Goal: Task Accomplishment & Management: Manage account settings

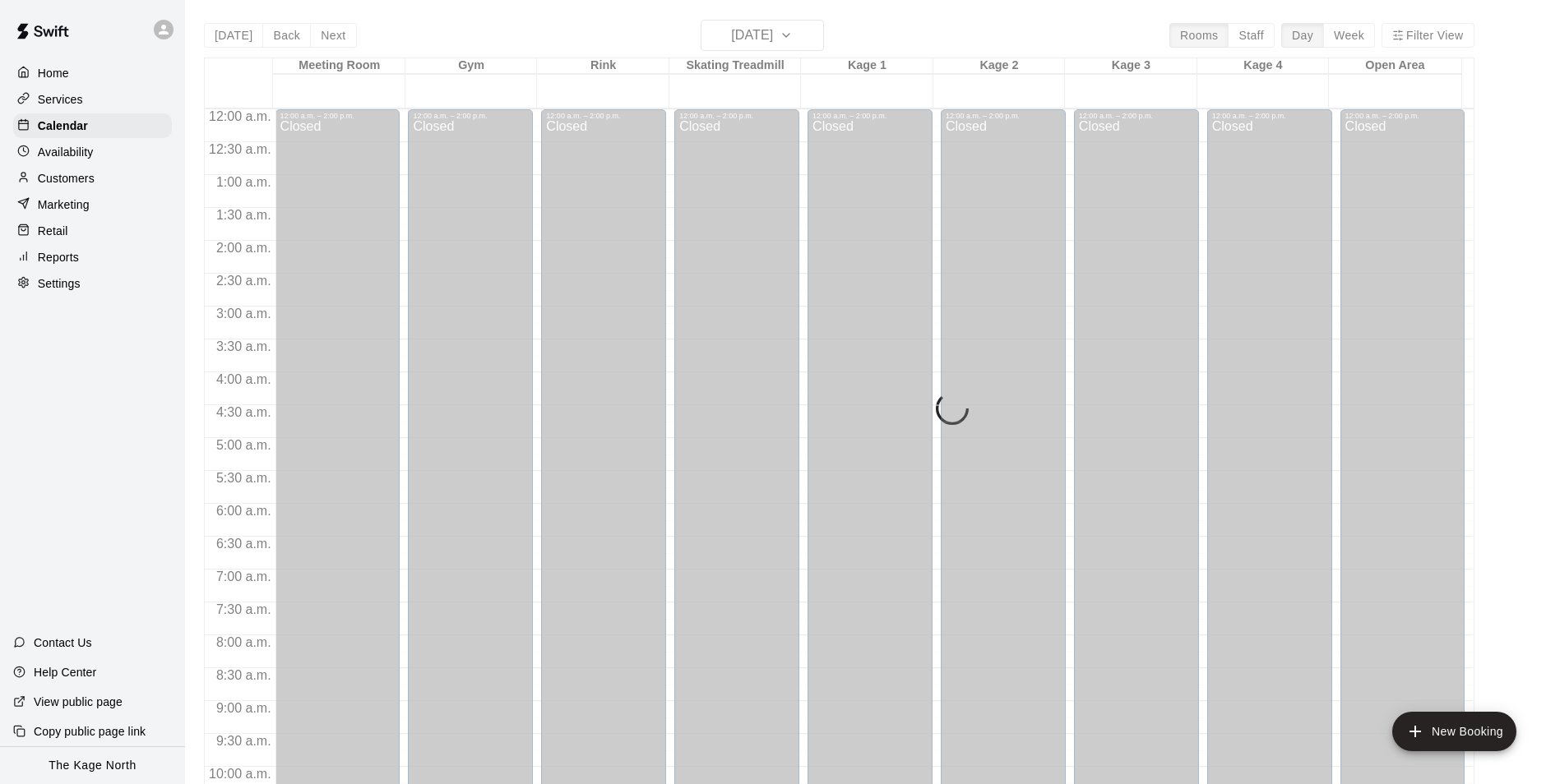
scroll to position [835, 0]
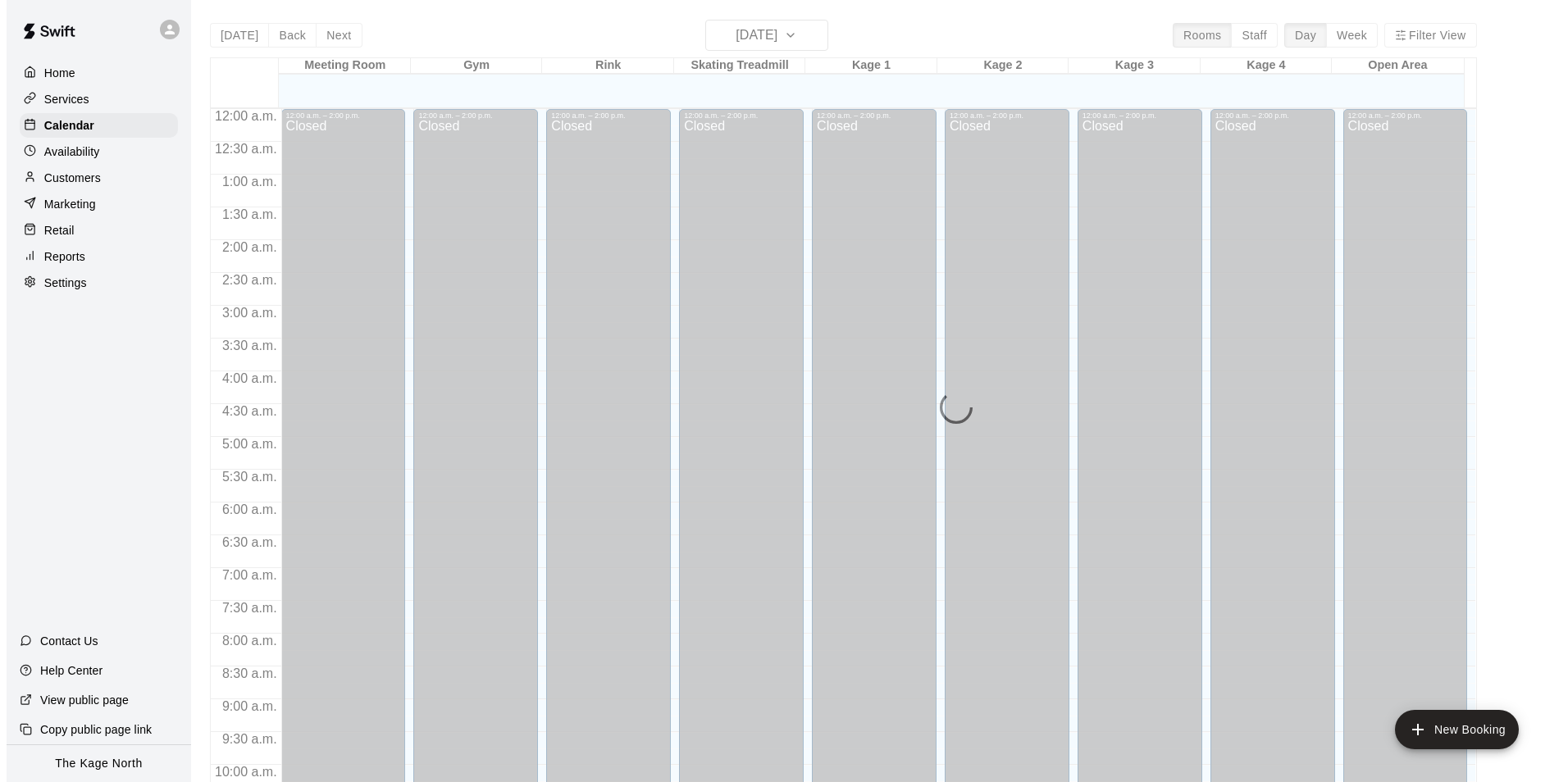
scroll to position [833, 0]
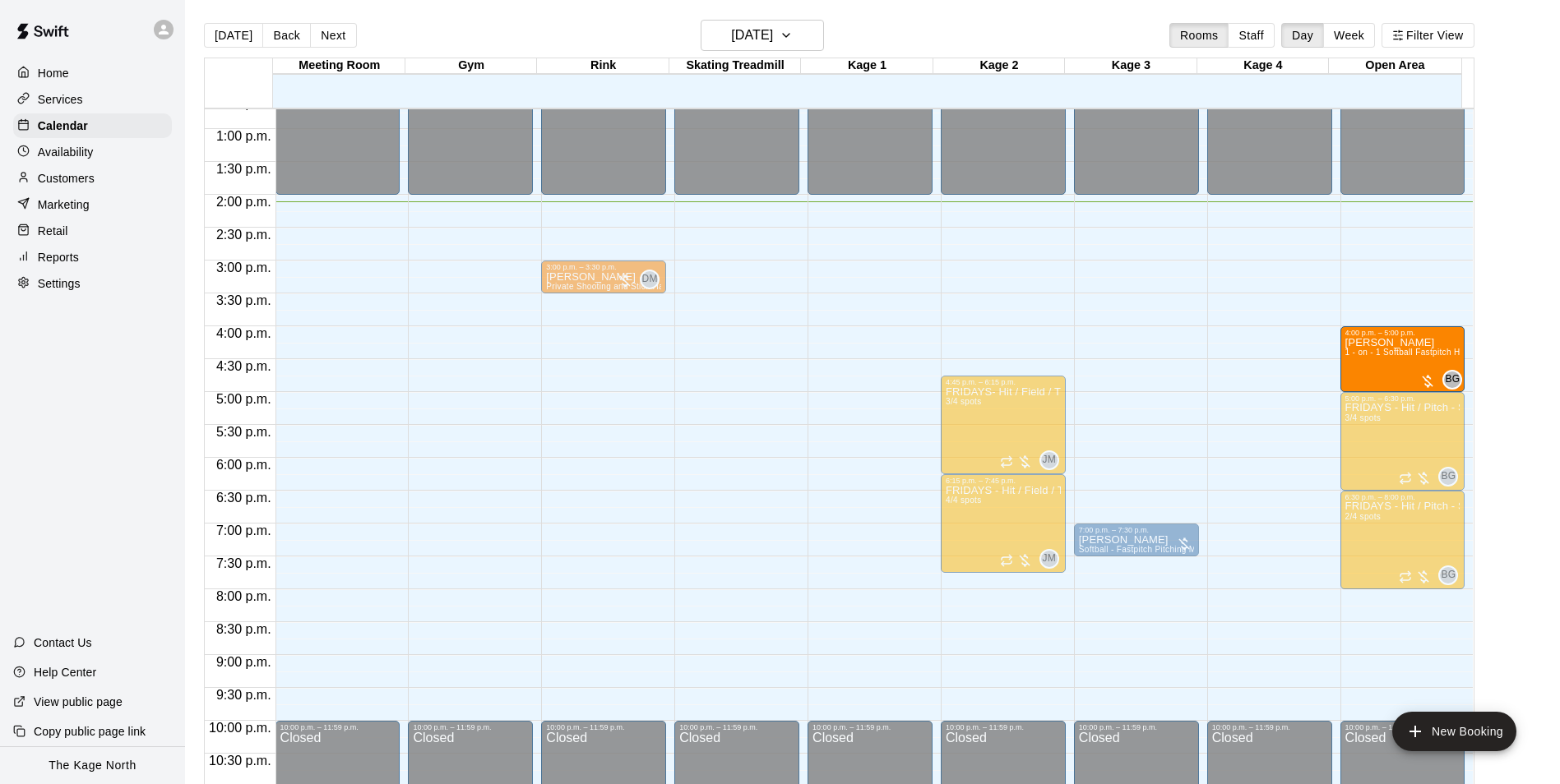
drag, startPoint x: 841, startPoint y: 378, endPoint x: 1410, endPoint y: 387, distance: 569.1
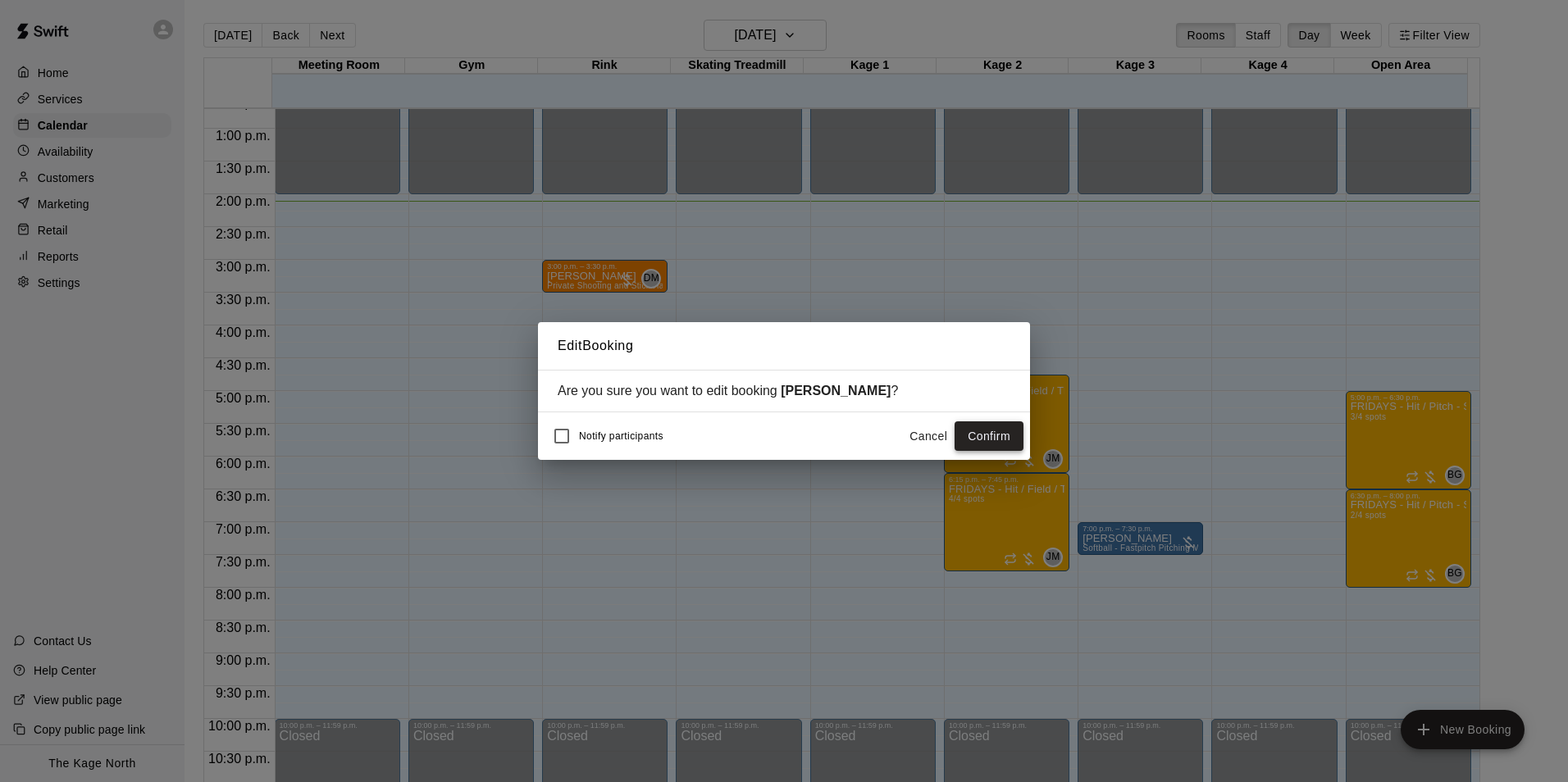
click at [994, 442] on button "Confirm" at bounding box center [989, 437] width 69 height 30
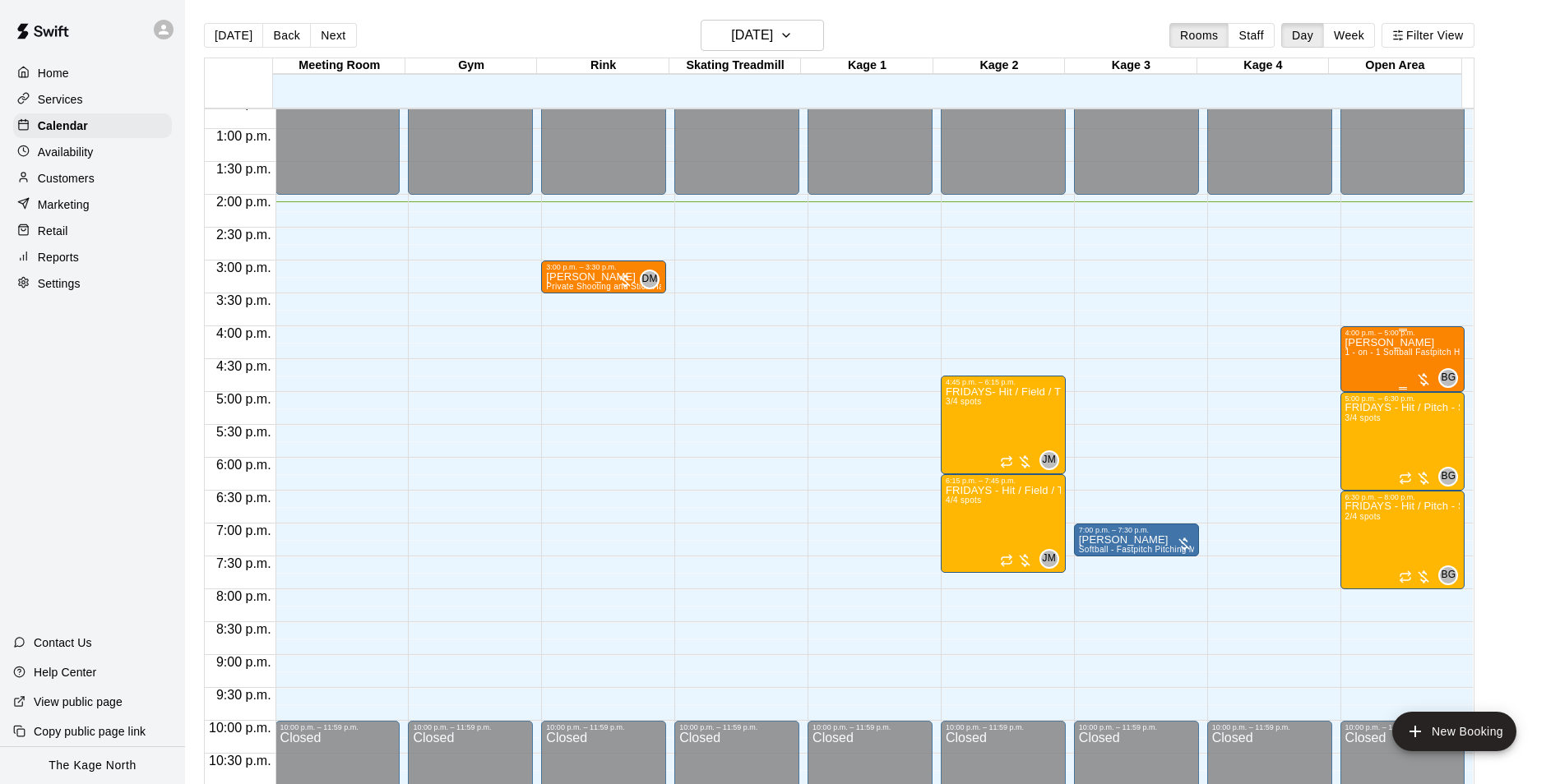
click at [1382, 369] on div "Aislyn Reilly 1 - on - 1 Softball Fastpitch Hitting and Pitching Clinic" at bounding box center [1403, 729] width 115 height 784
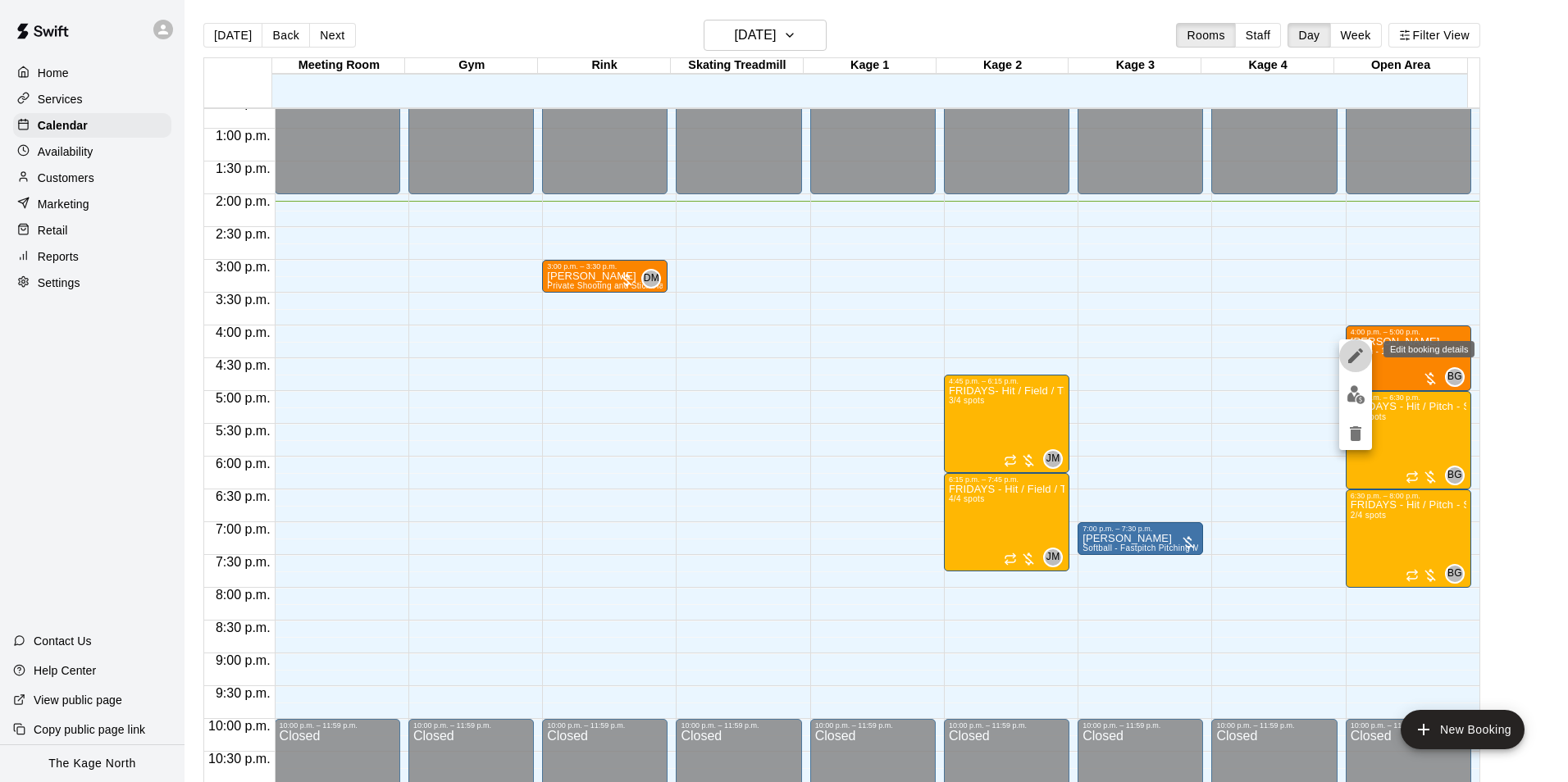
click at [1353, 359] on icon "edit" at bounding box center [1355, 356] width 15 height 15
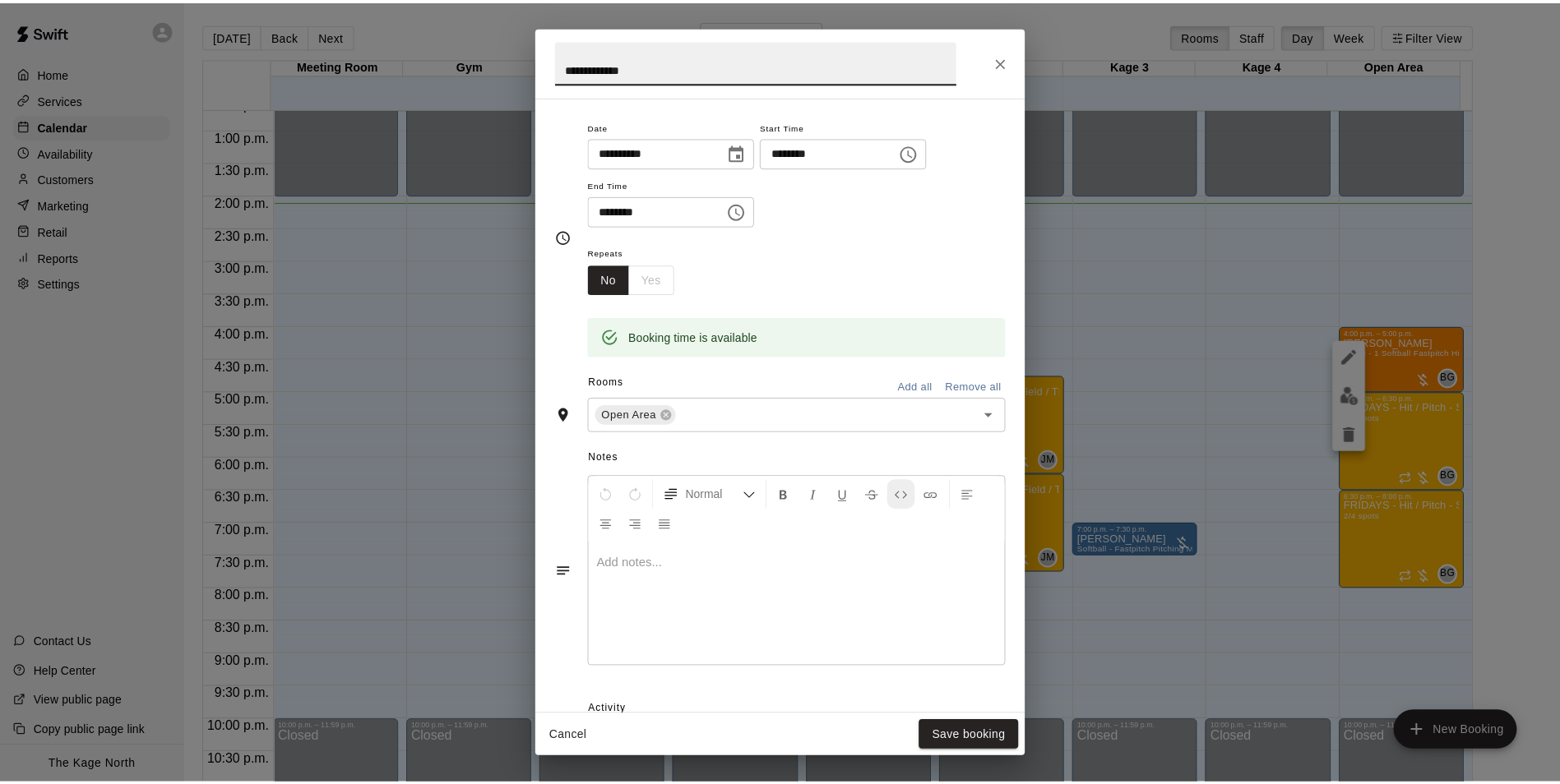
scroll to position [292, 0]
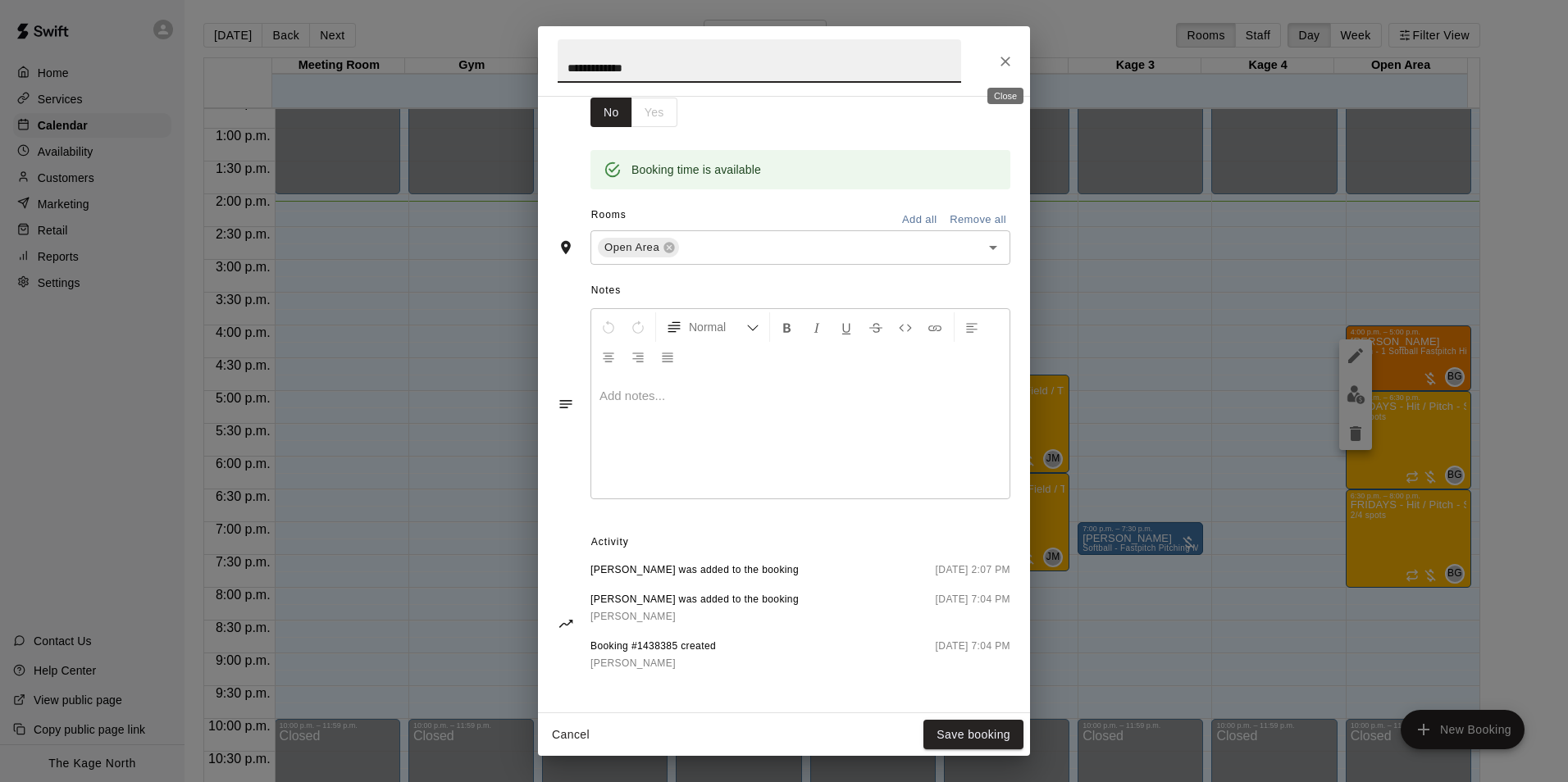
click at [1008, 66] on icon "Close" at bounding box center [1005, 62] width 16 height 16
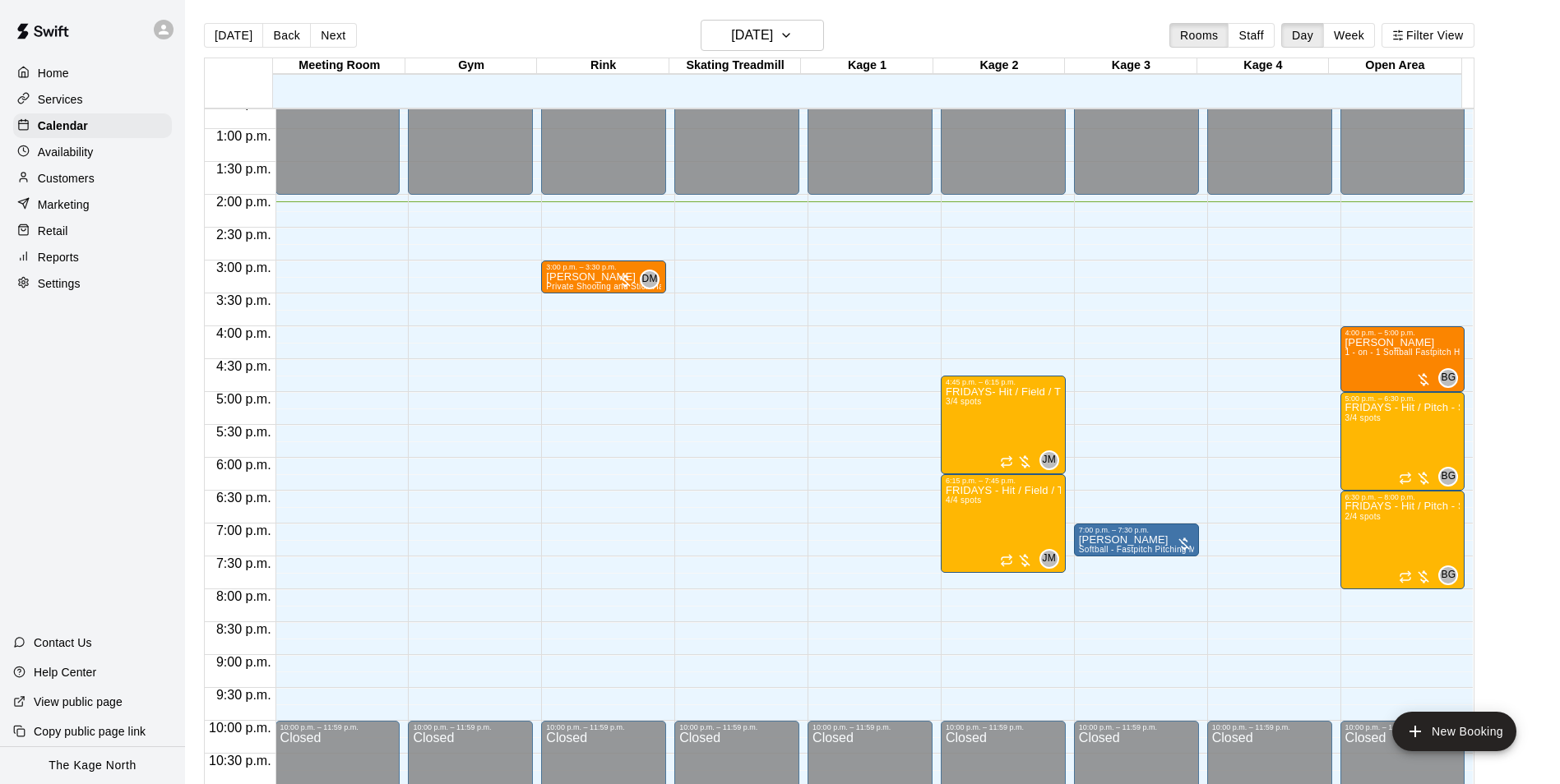
click at [99, 155] on div "Availability" at bounding box center [92, 152] width 159 height 25
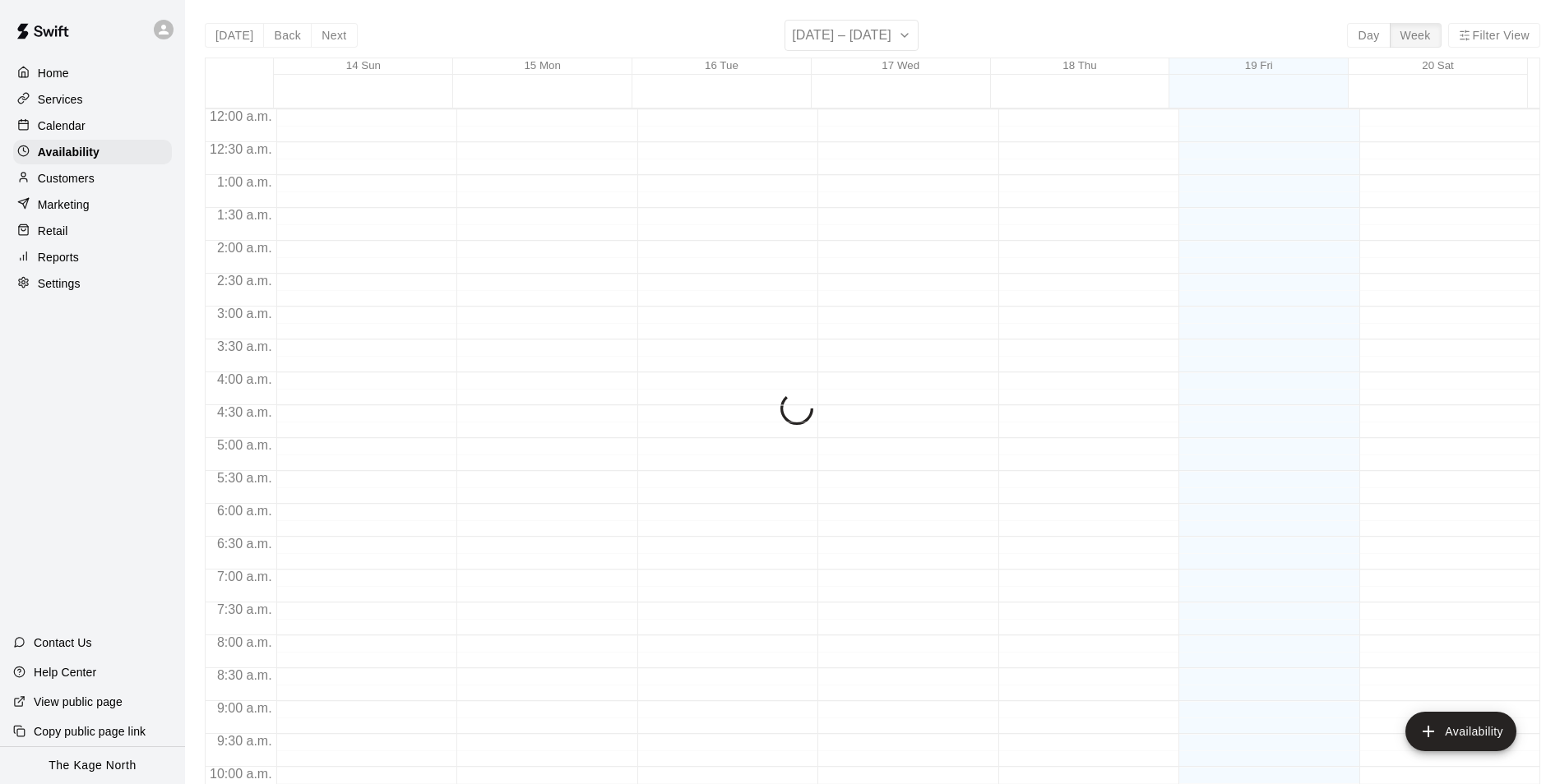
scroll to position [885, 0]
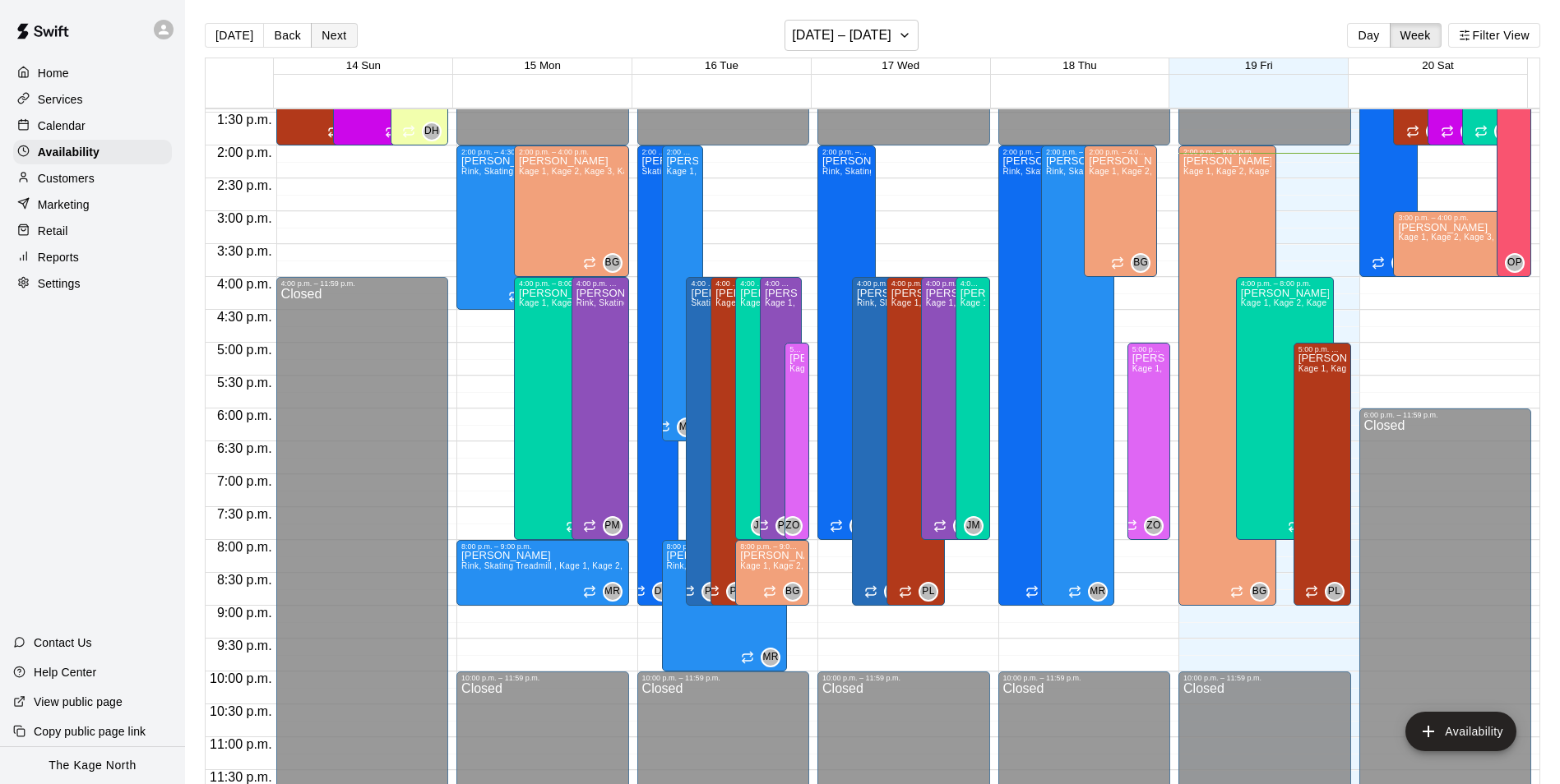
click at [329, 35] on button "Next" at bounding box center [334, 35] width 46 height 25
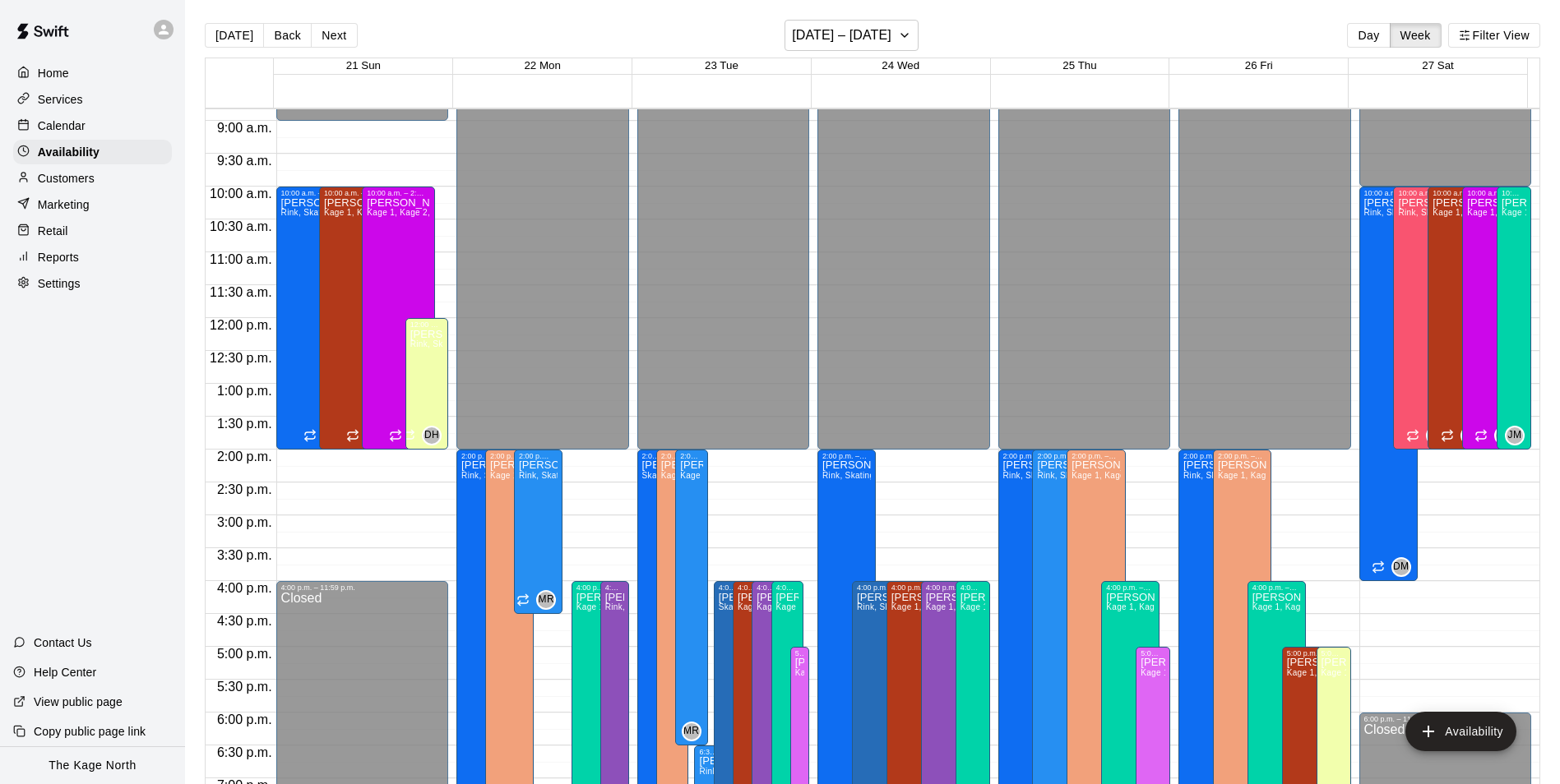
scroll to position [557, 0]
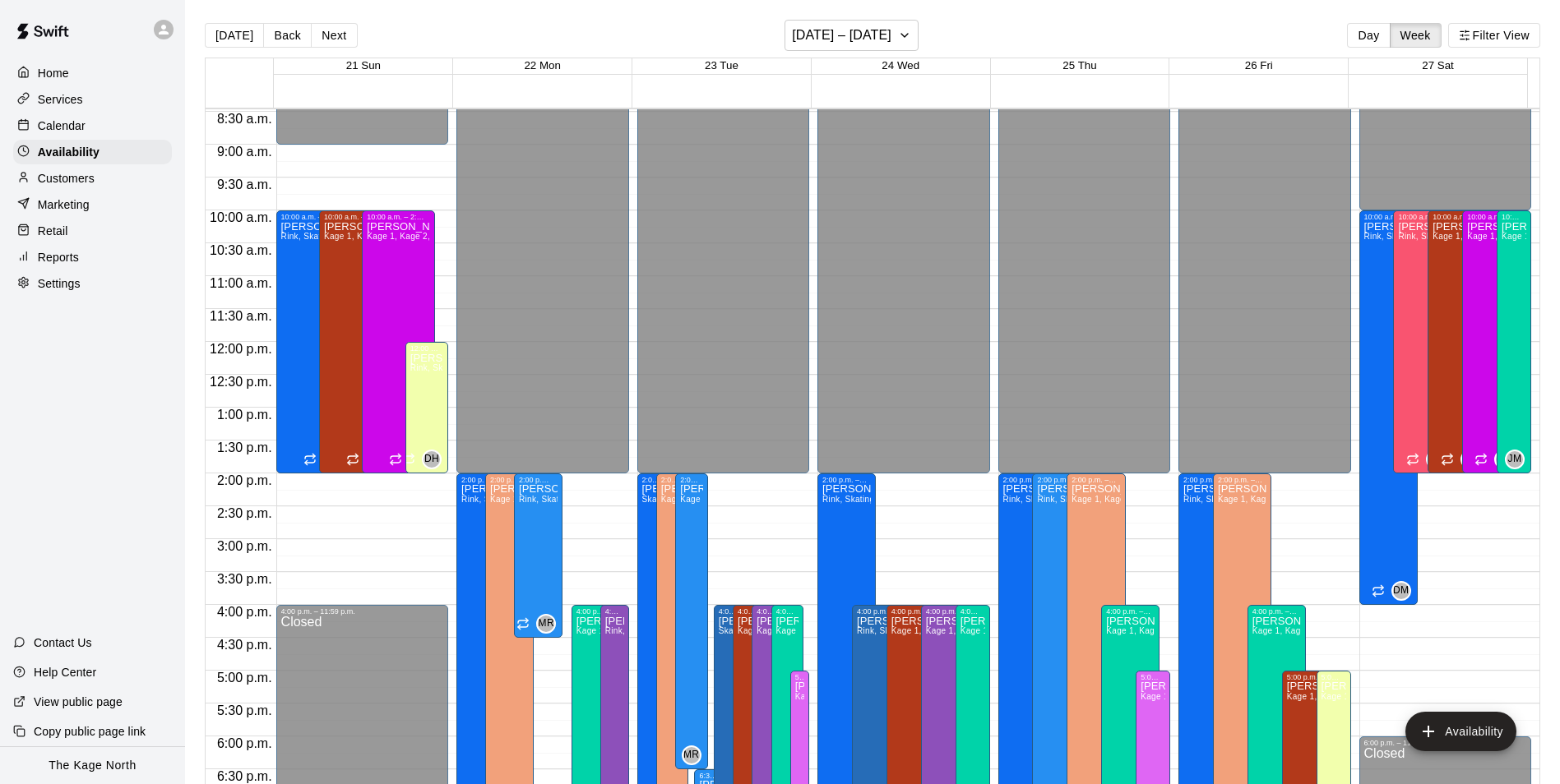
drag, startPoint x: 62, startPoint y: 122, endPoint x: 103, endPoint y: 131, distance: 42.0
click at [62, 122] on p "Calendar" at bounding box center [62, 126] width 48 height 16
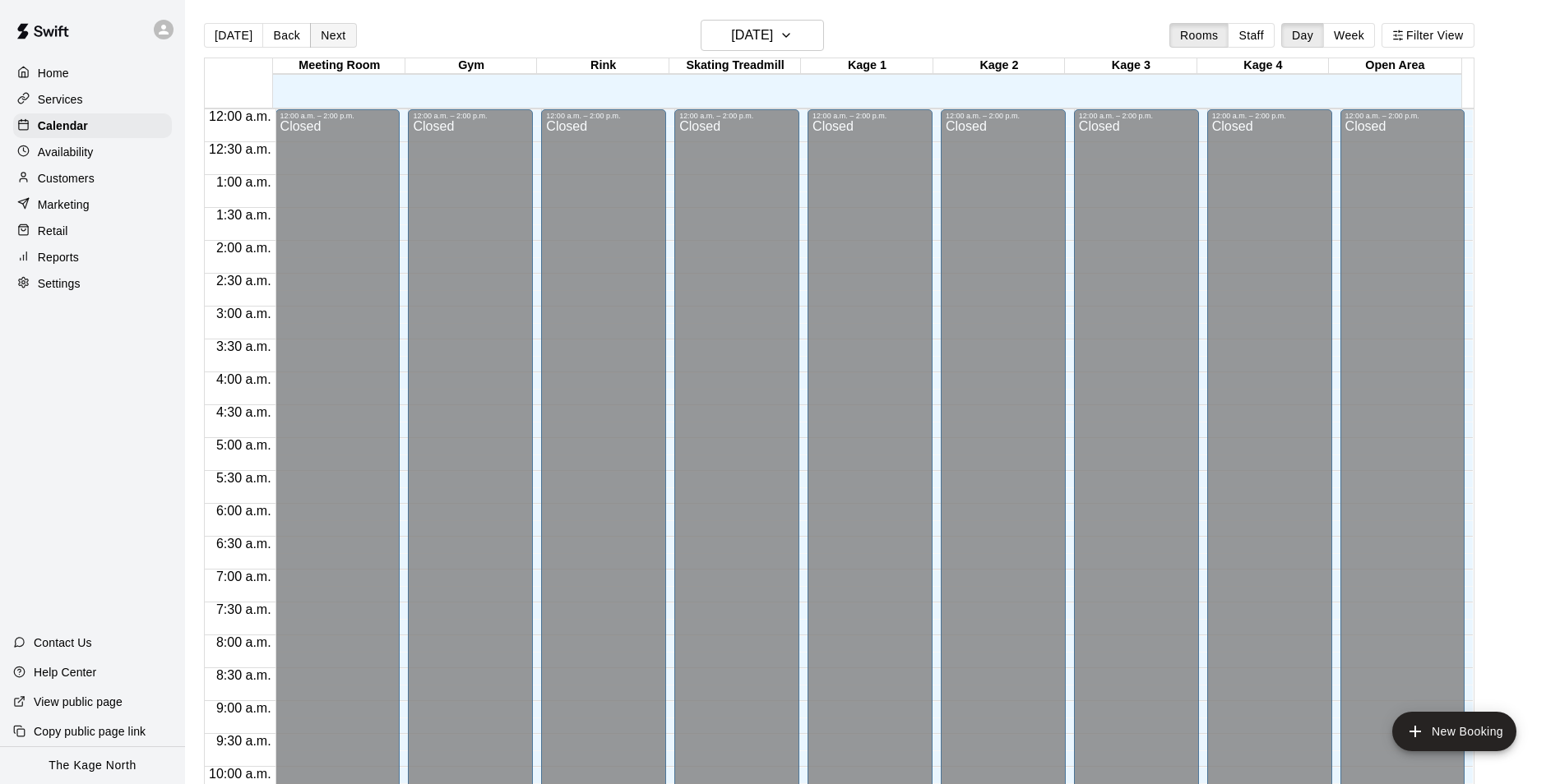
scroll to position [835, 0]
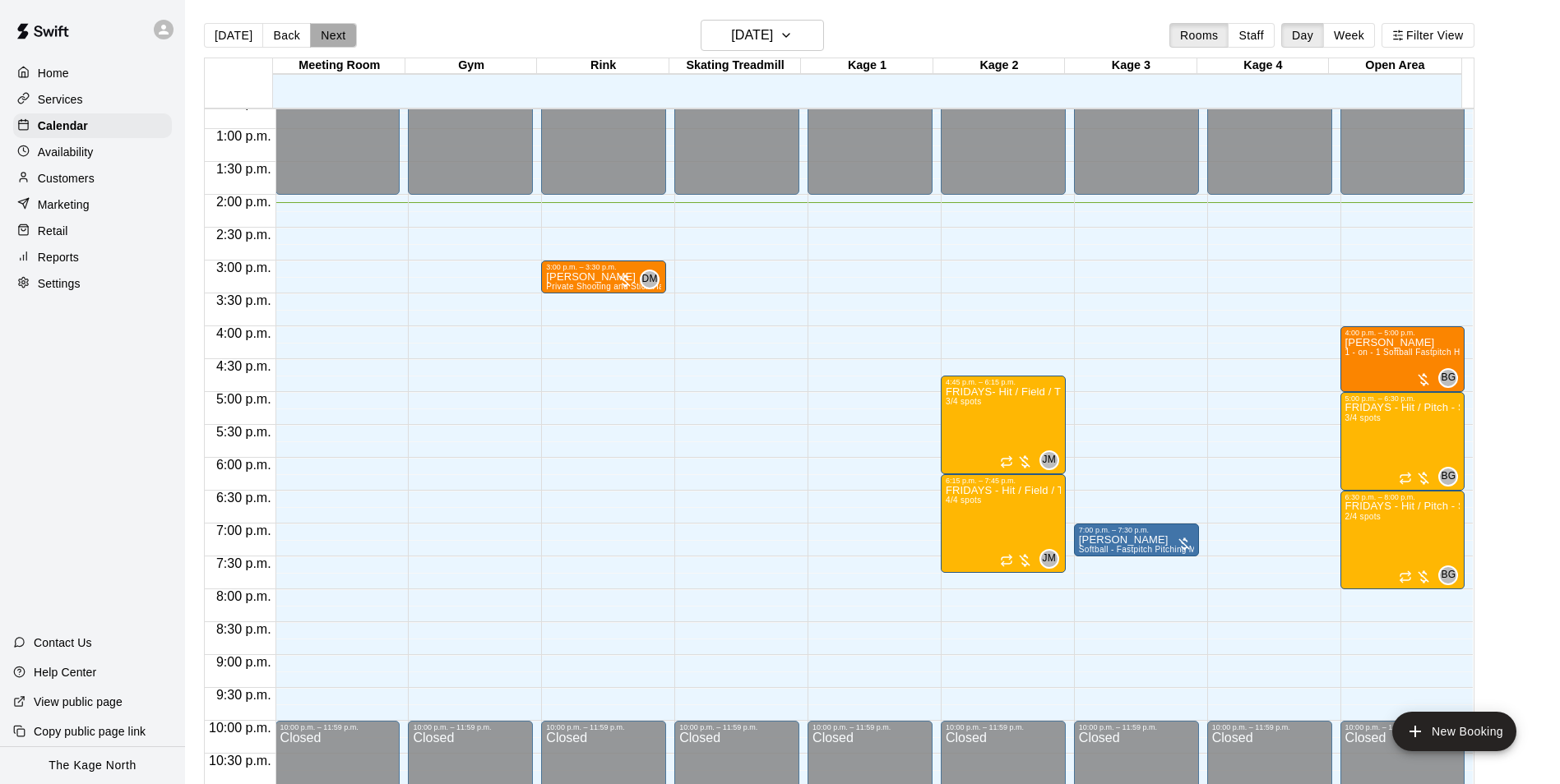
click at [334, 41] on button "Next" at bounding box center [333, 35] width 46 height 25
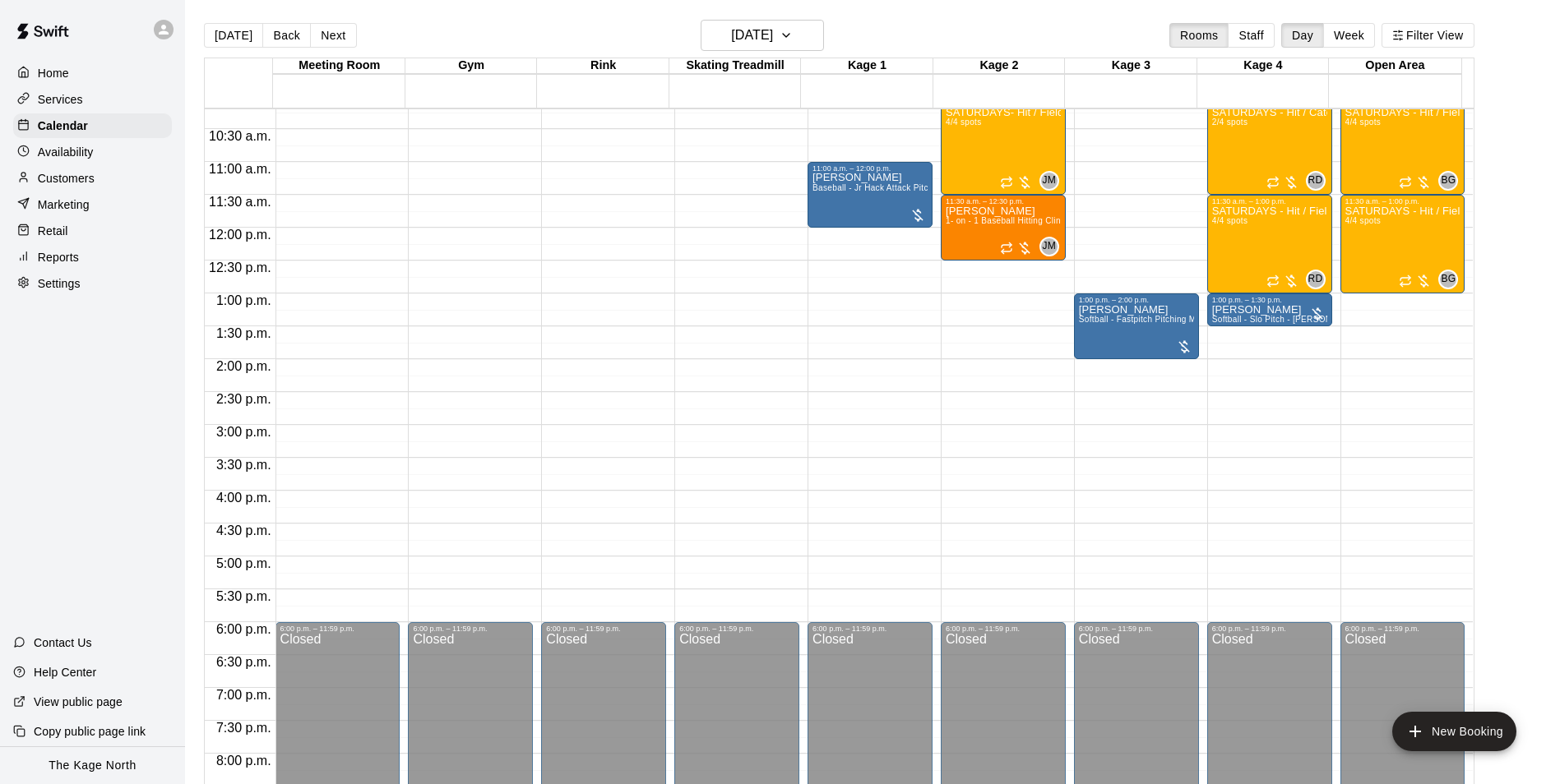
scroll to position [589, 0]
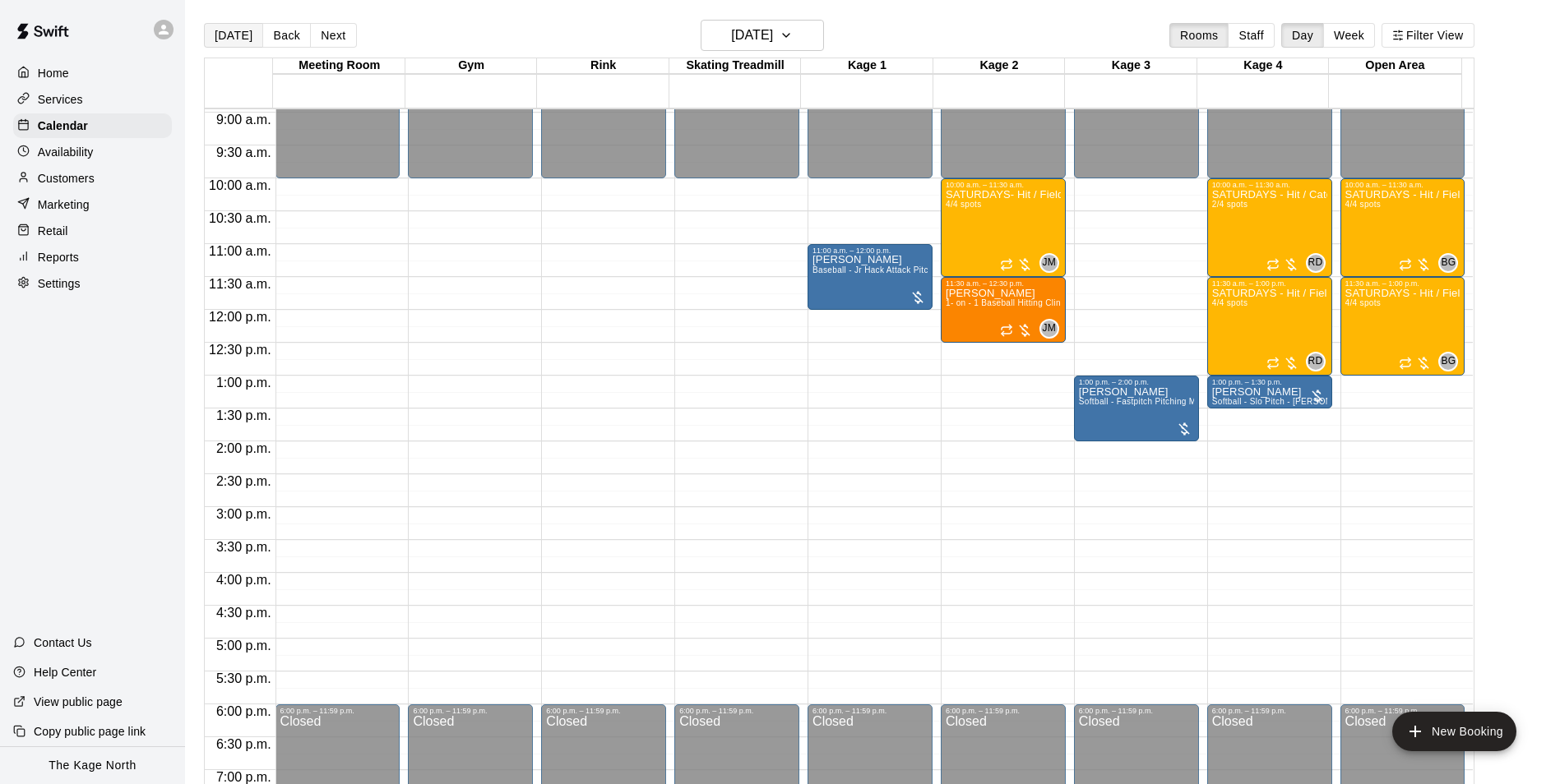
click at [219, 36] on button "[DATE]" at bounding box center [234, 35] width 59 height 25
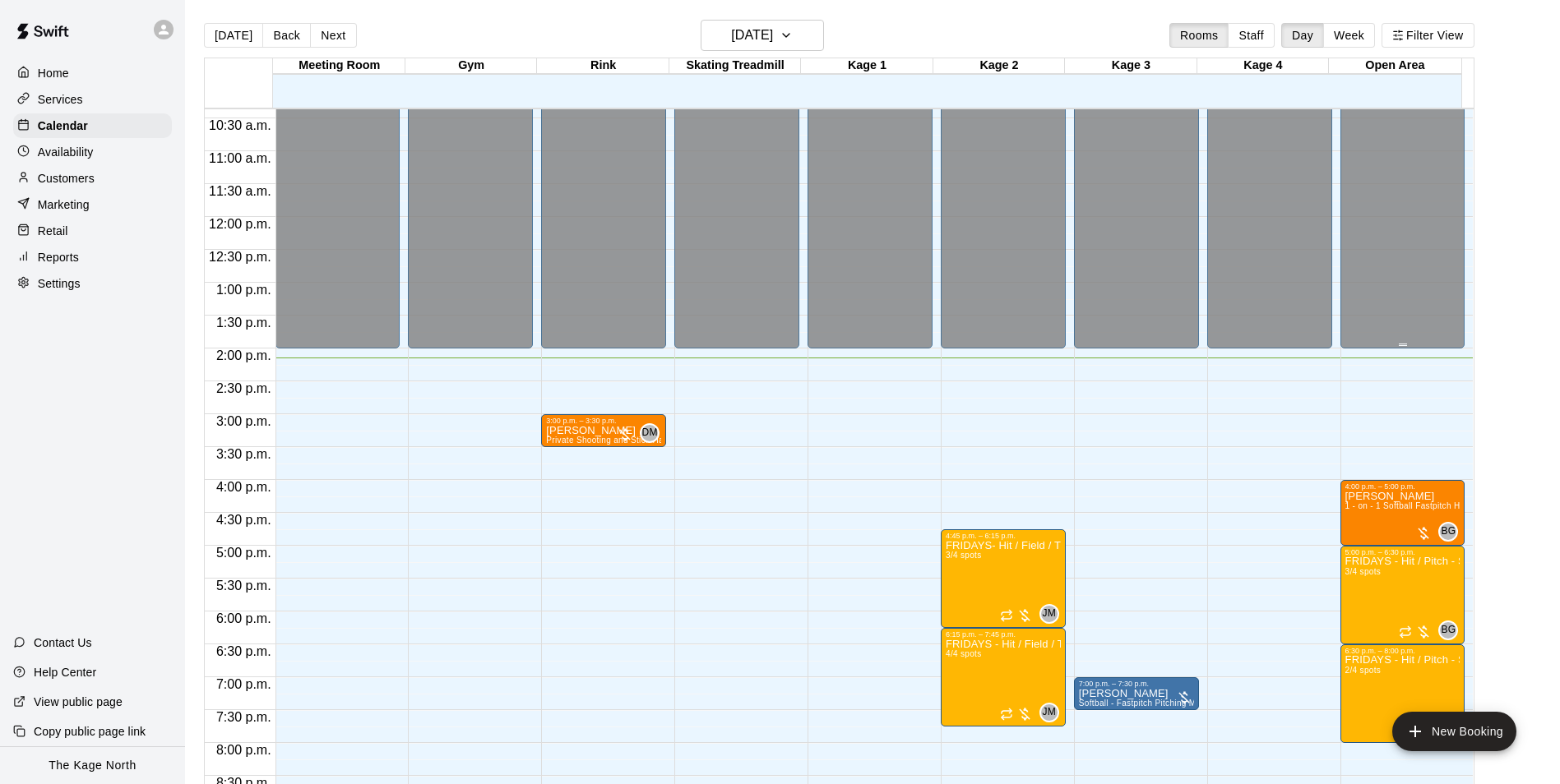
scroll to position [886, 0]
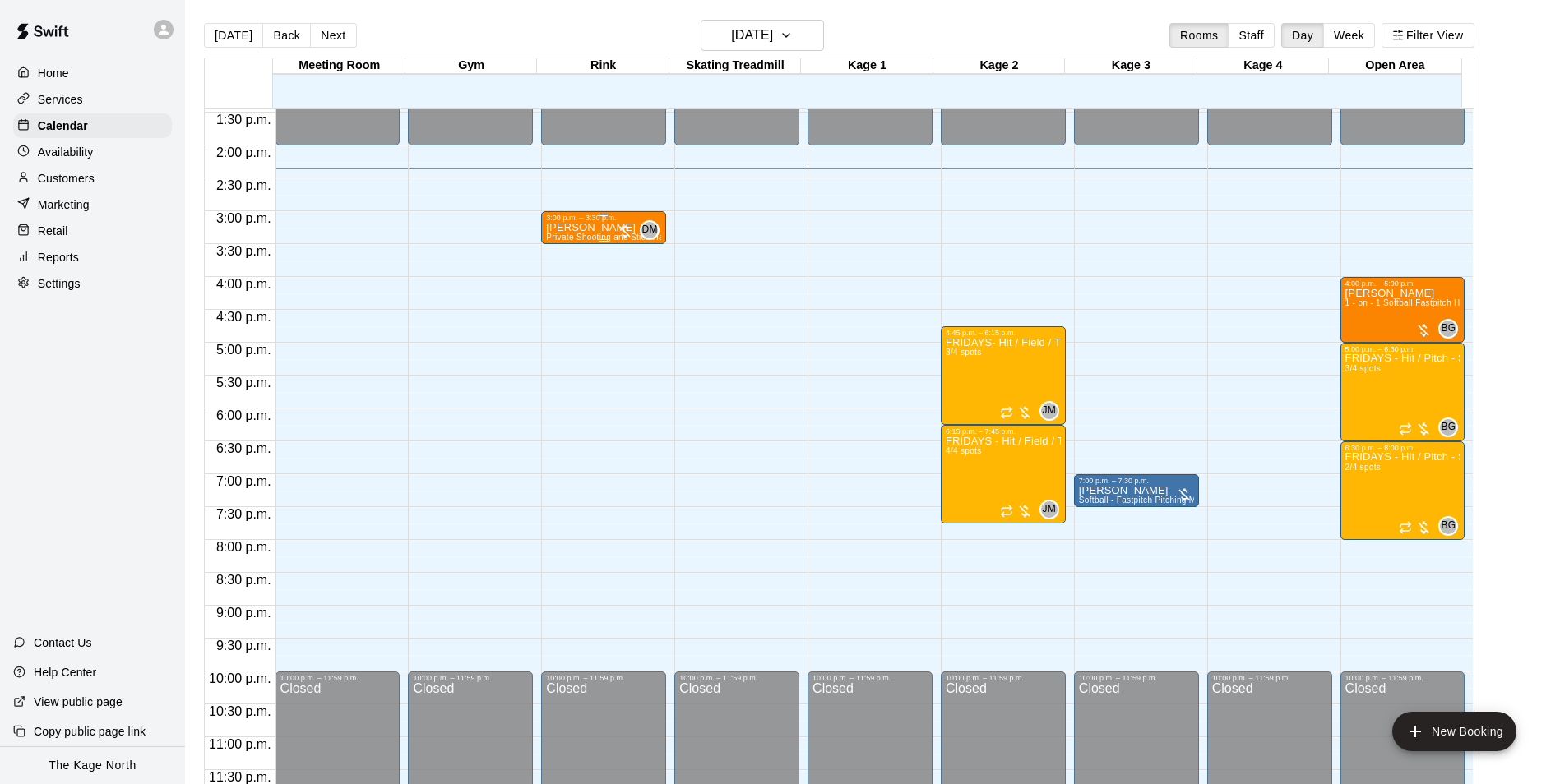
click at [605, 228] on p "Mathieu Blais" at bounding box center [604, 228] width 115 height 0
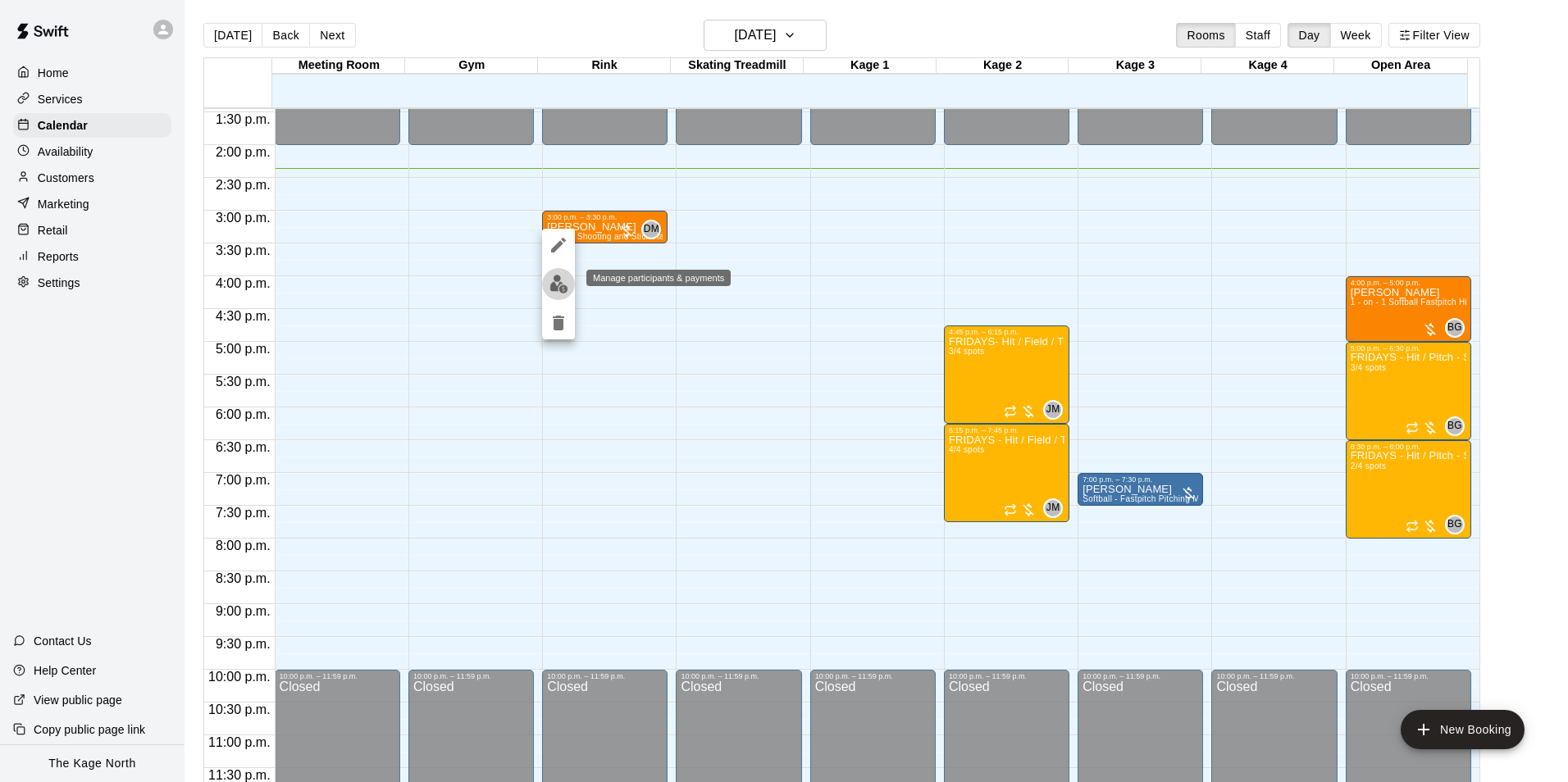
click at [566, 283] on img "edit" at bounding box center [559, 284] width 19 height 19
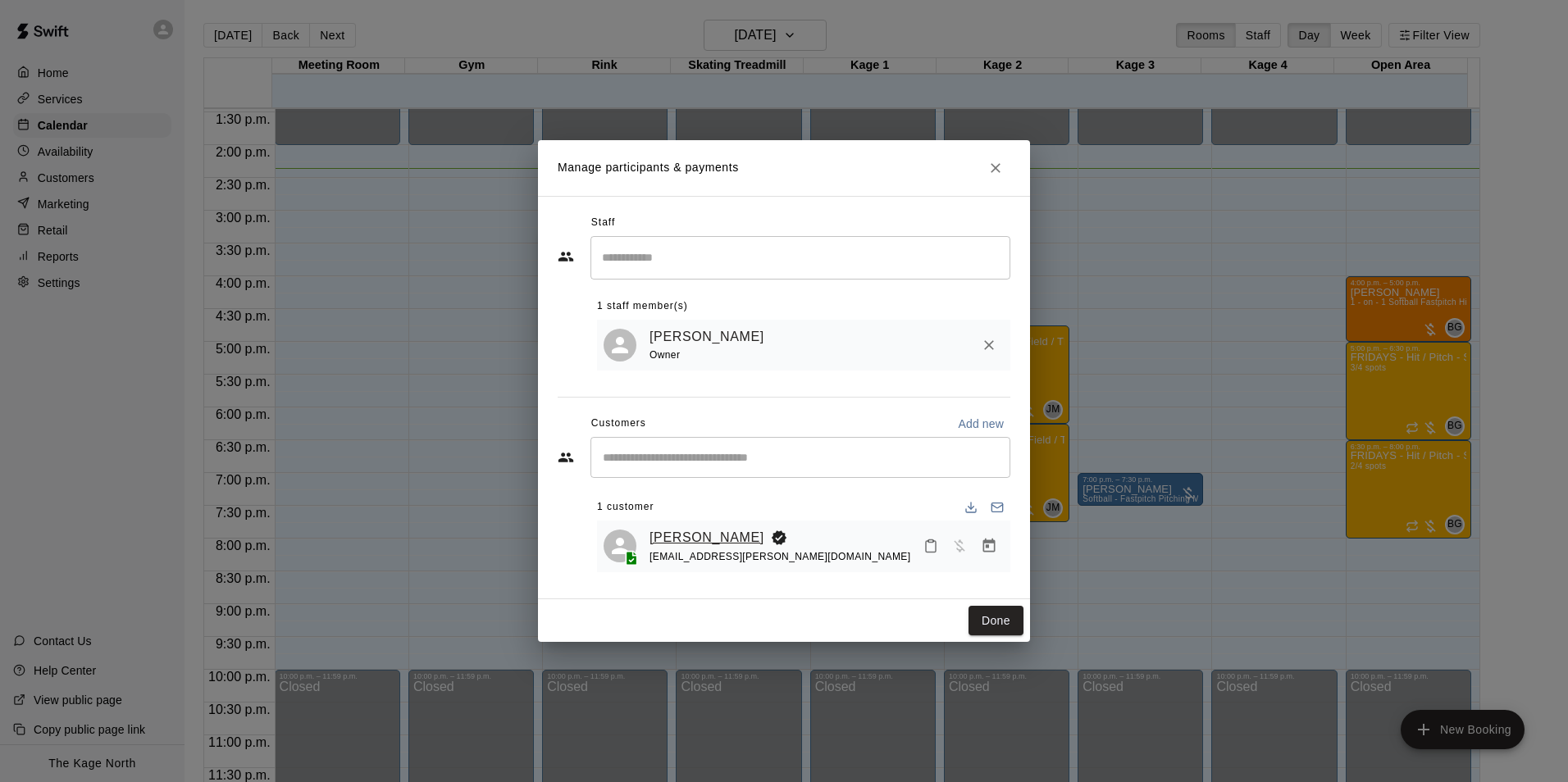
click at [691, 538] on link "Mathieu Blais" at bounding box center [707, 538] width 115 height 21
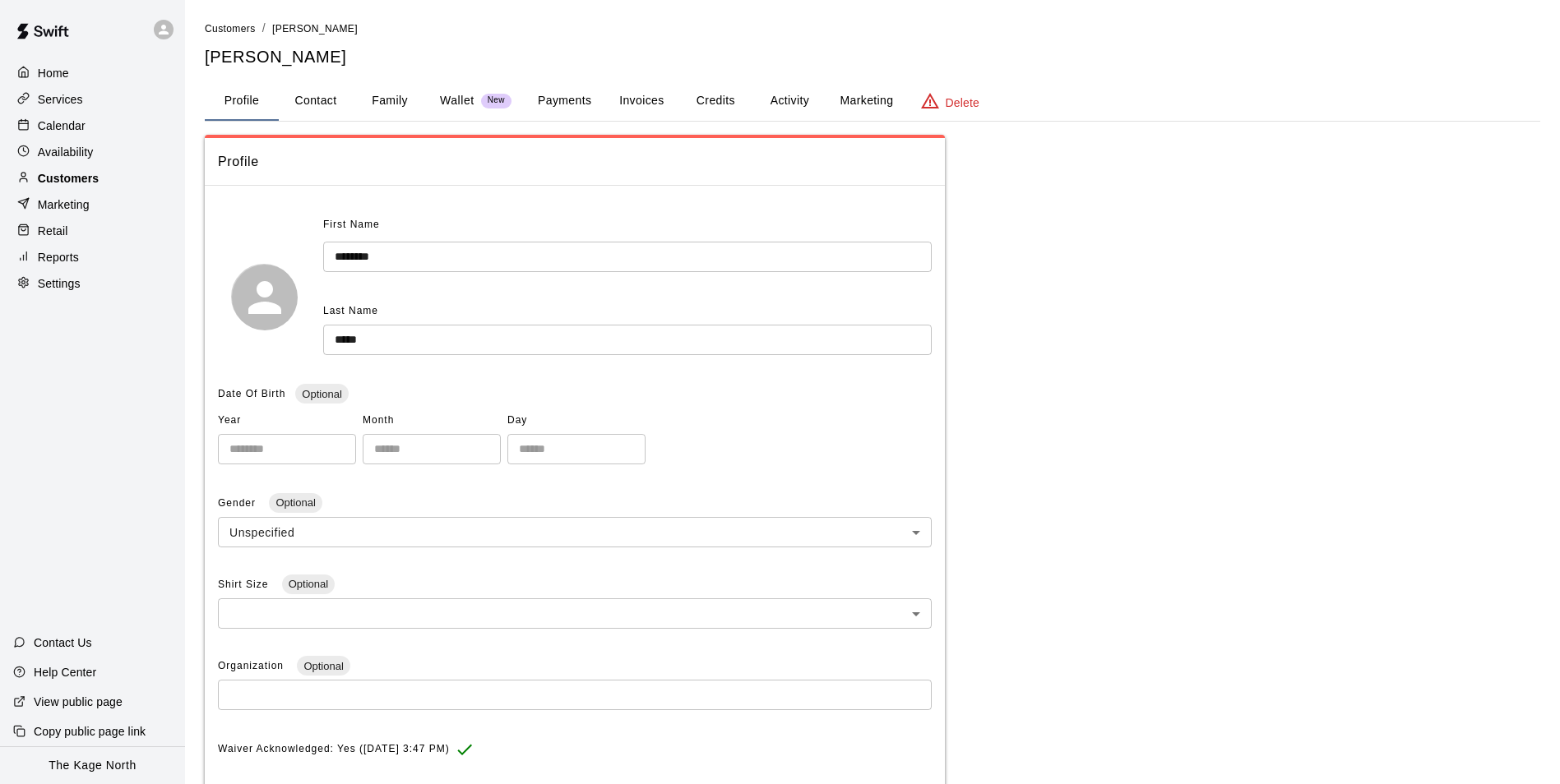
click at [74, 181] on p "Customers" at bounding box center [68, 179] width 61 height 16
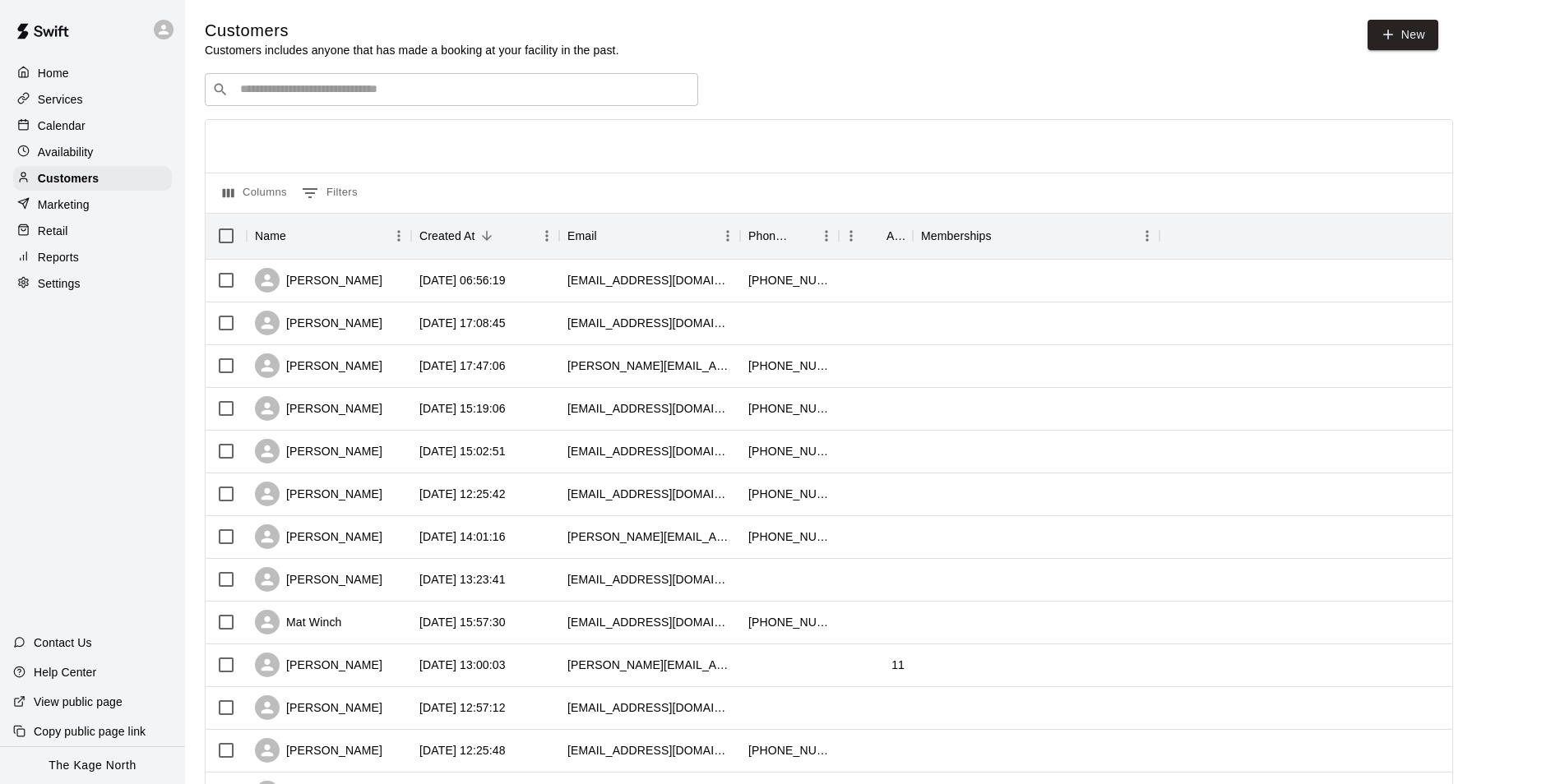
click at [77, 132] on p "Calendar" at bounding box center [62, 126] width 48 height 16
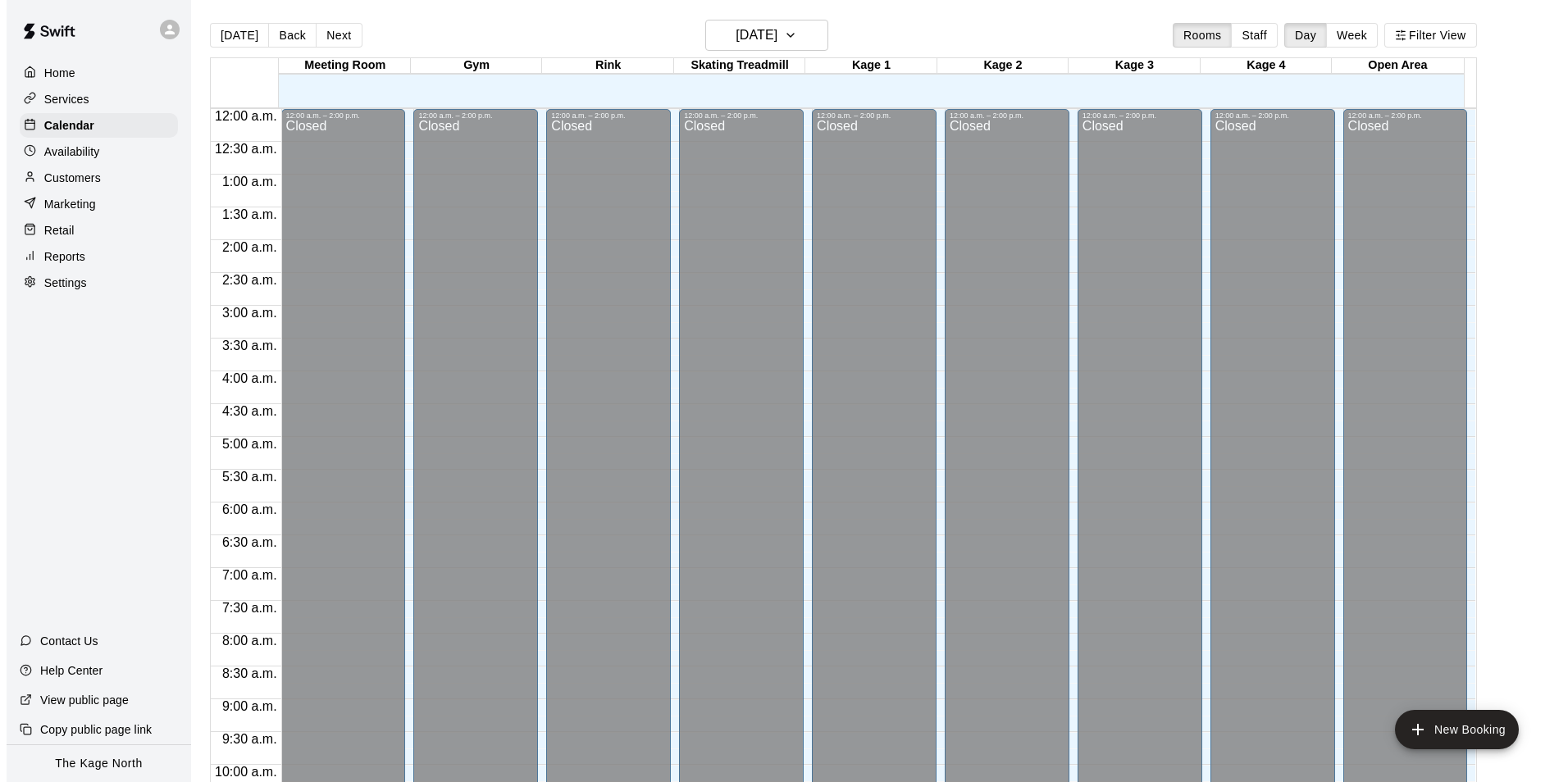
scroll to position [833, 0]
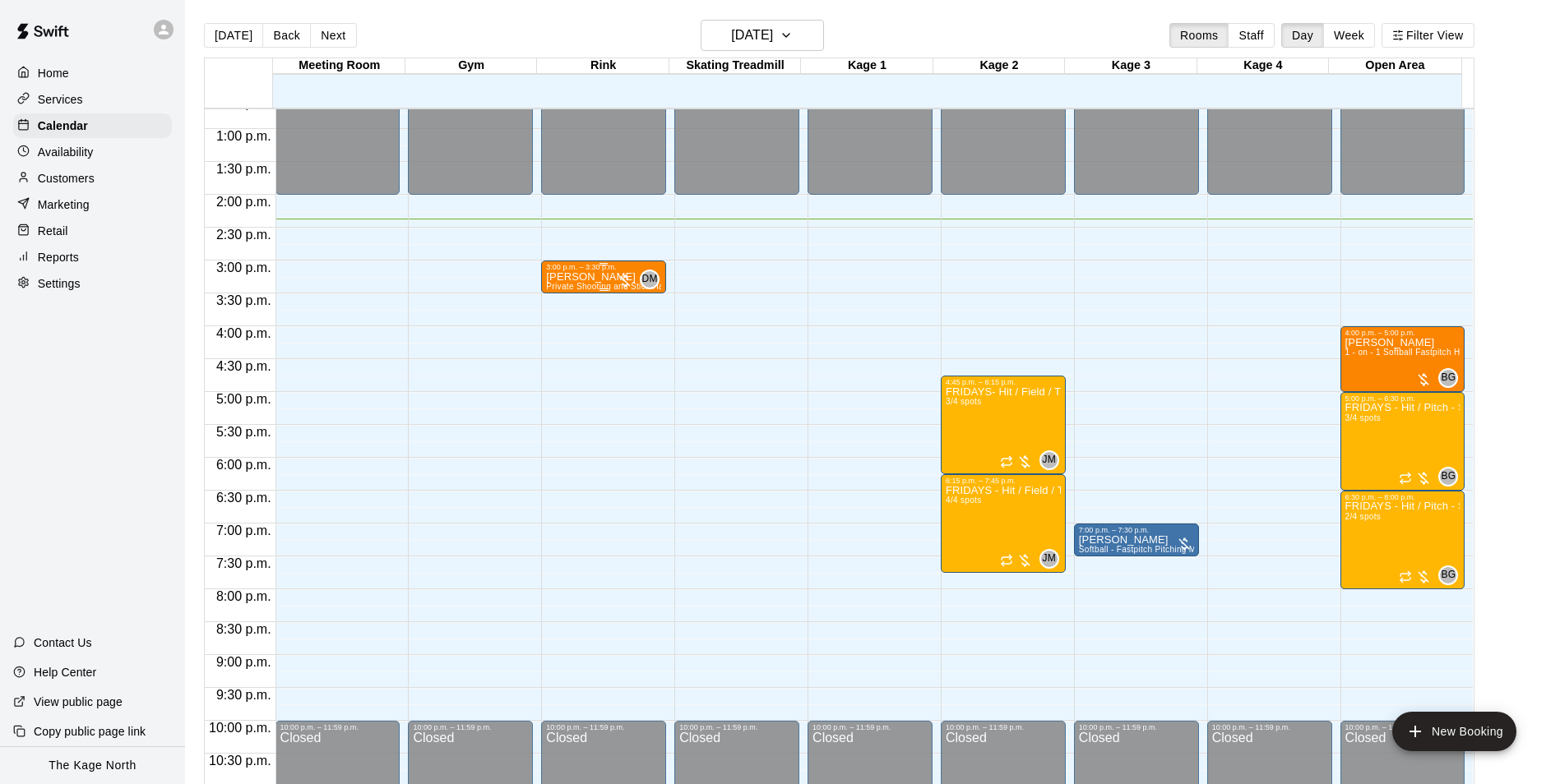
click at [591, 277] on p "Mathieu Blais" at bounding box center [604, 277] width 115 height 0
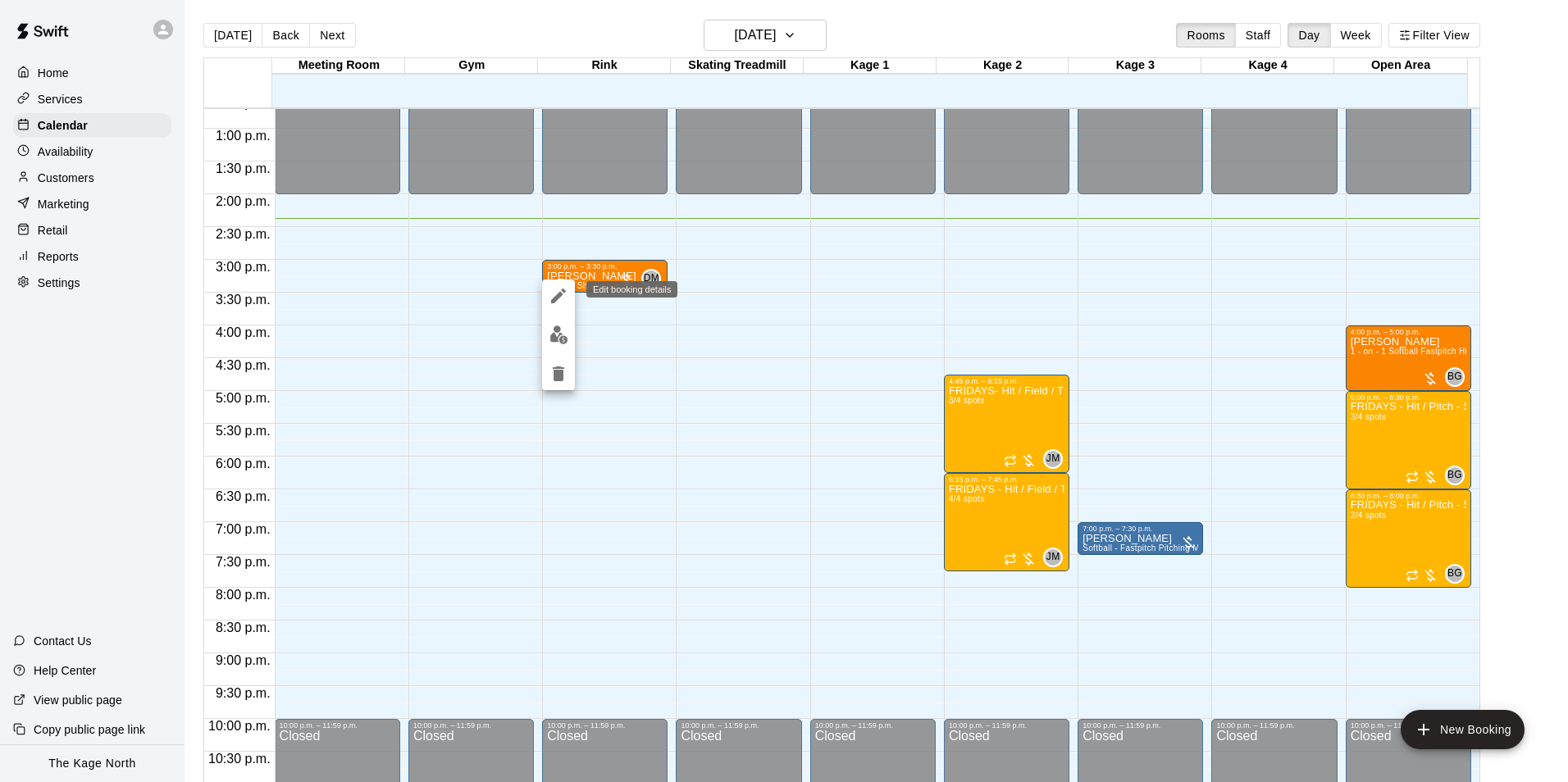
click at [564, 292] on icon "edit" at bounding box center [559, 296] width 15 height 15
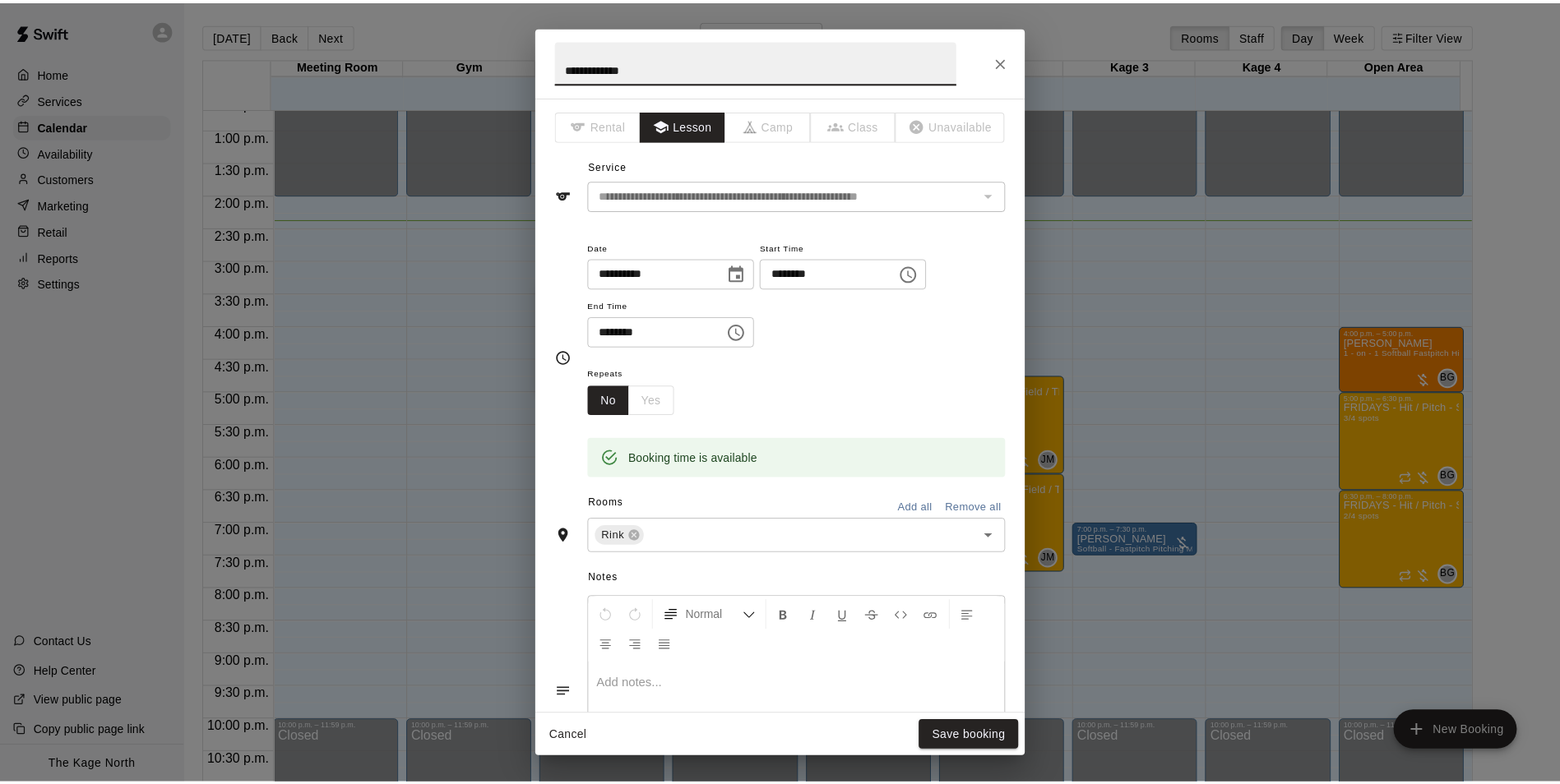
scroll to position [312, 0]
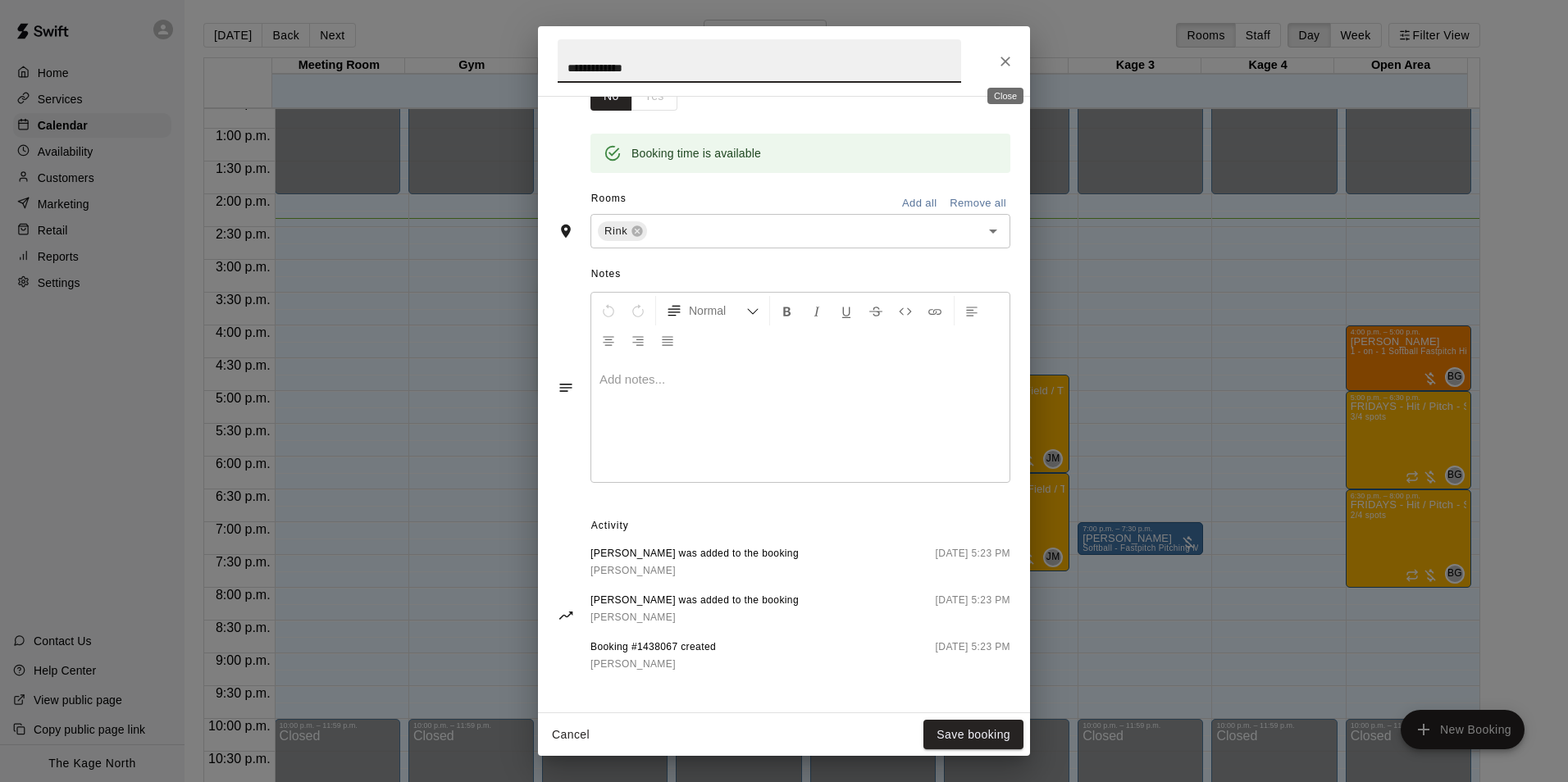
click at [1007, 66] on icon "Close" at bounding box center [1005, 62] width 16 height 16
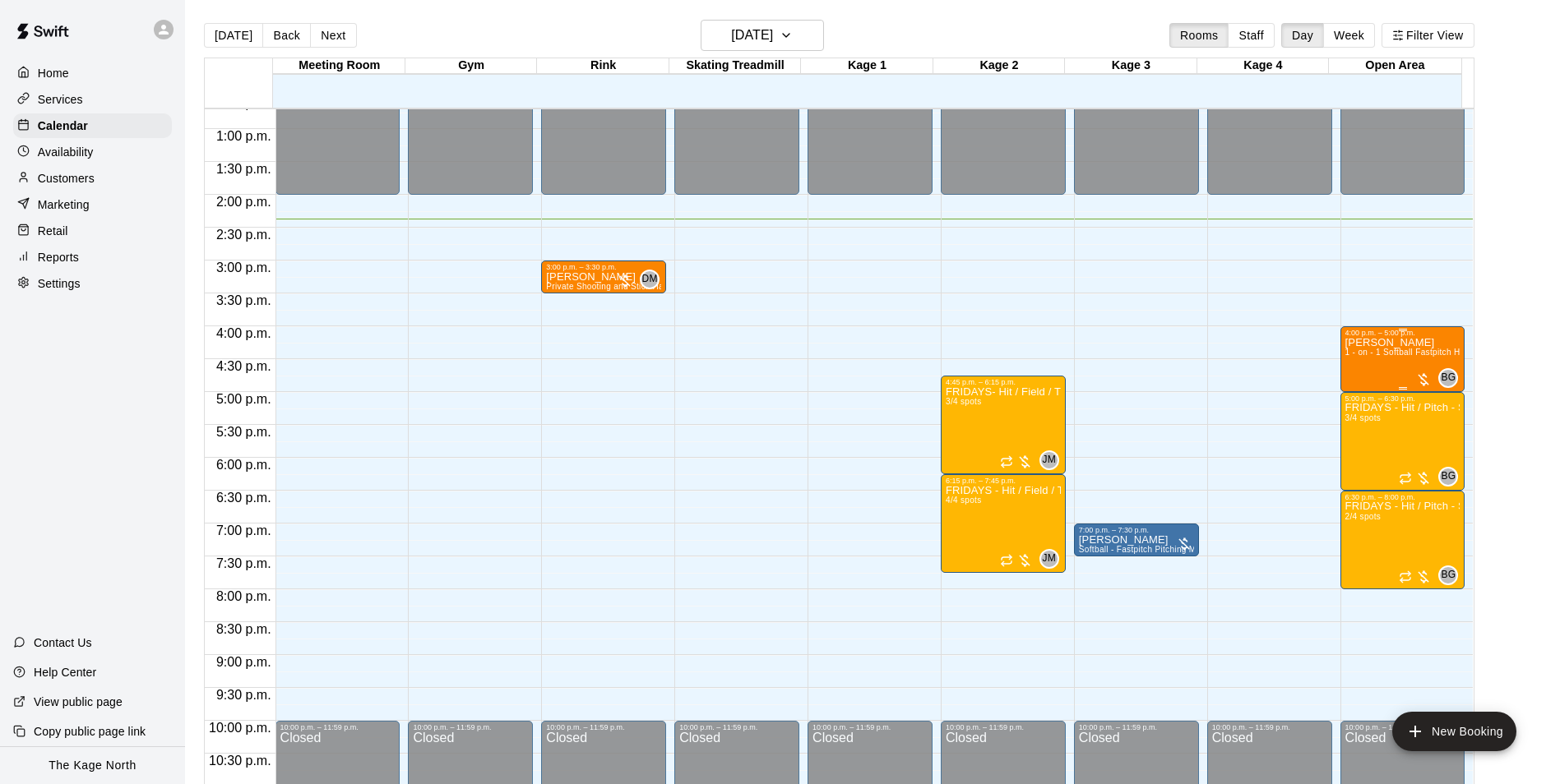
click at [1357, 376] on div "Aislyn Reilly 1 - on - 1 Softball Fastpitch Hitting and Pitching Clinic" at bounding box center [1403, 729] width 115 height 784
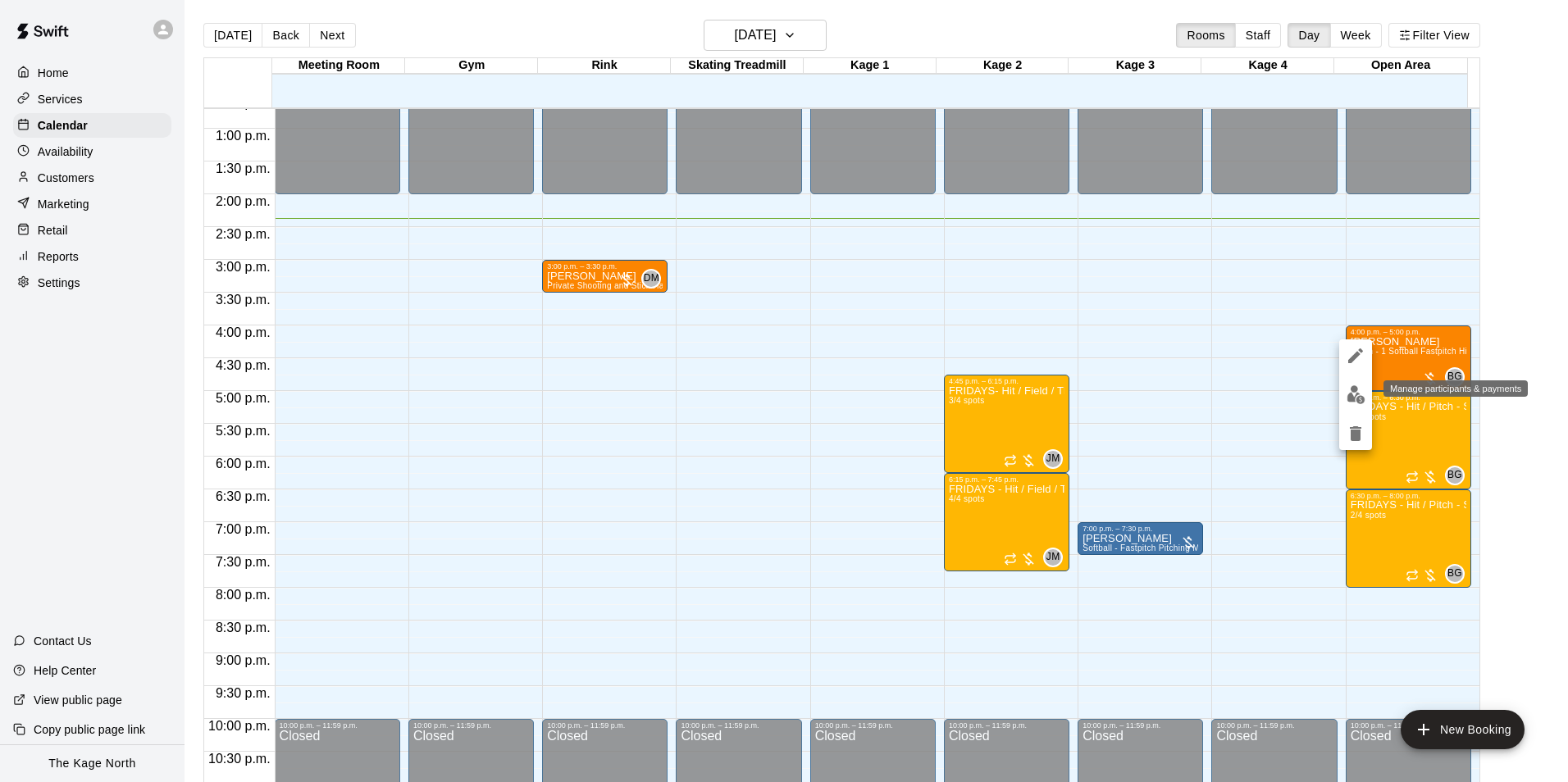
click at [1353, 391] on img "edit" at bounding box center [1355, 395] width 19 height 19
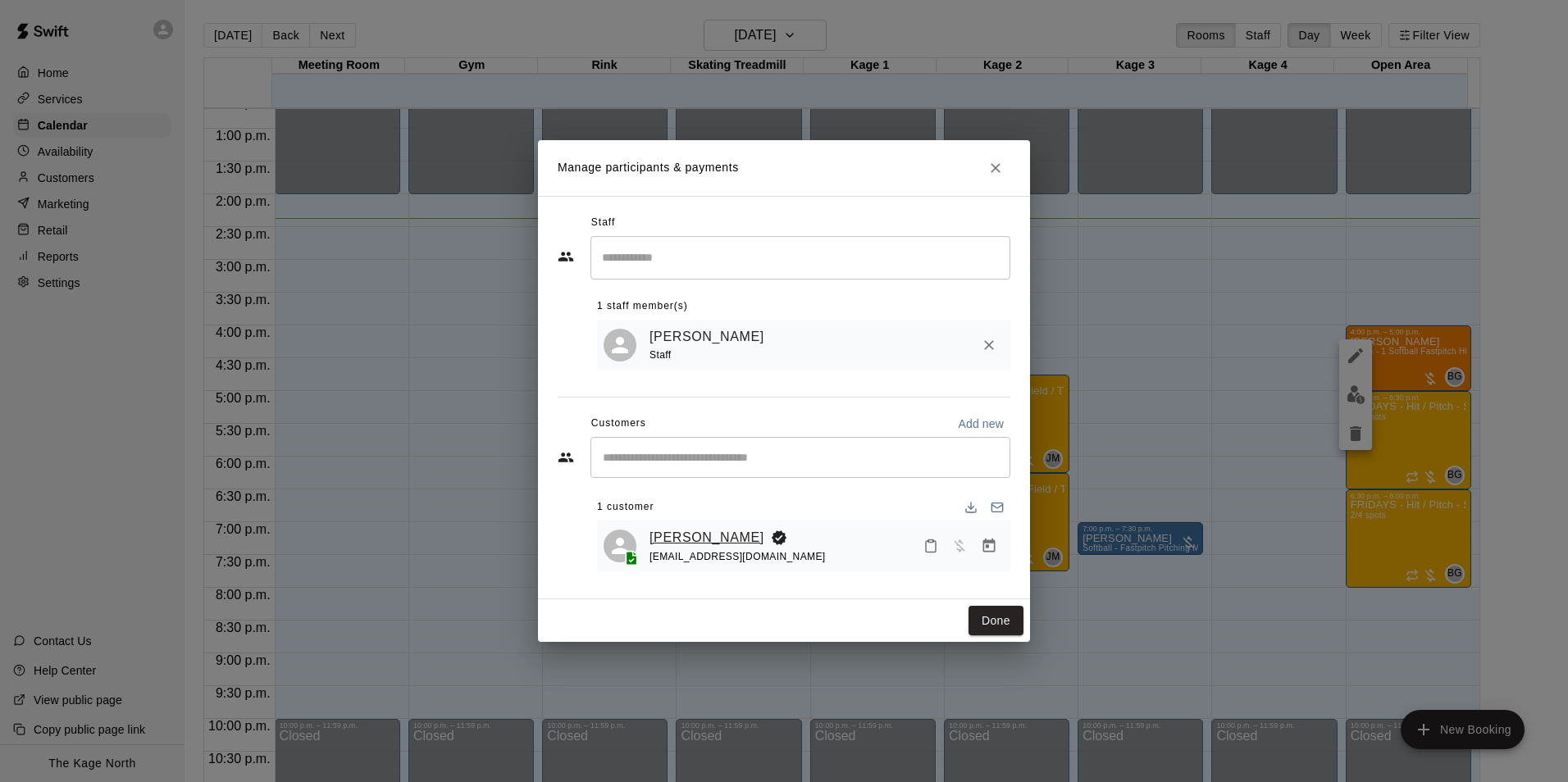
click at [664, 538] on link "Aislyn Reilly" at bounding box center [707, 538] width 115 height 21
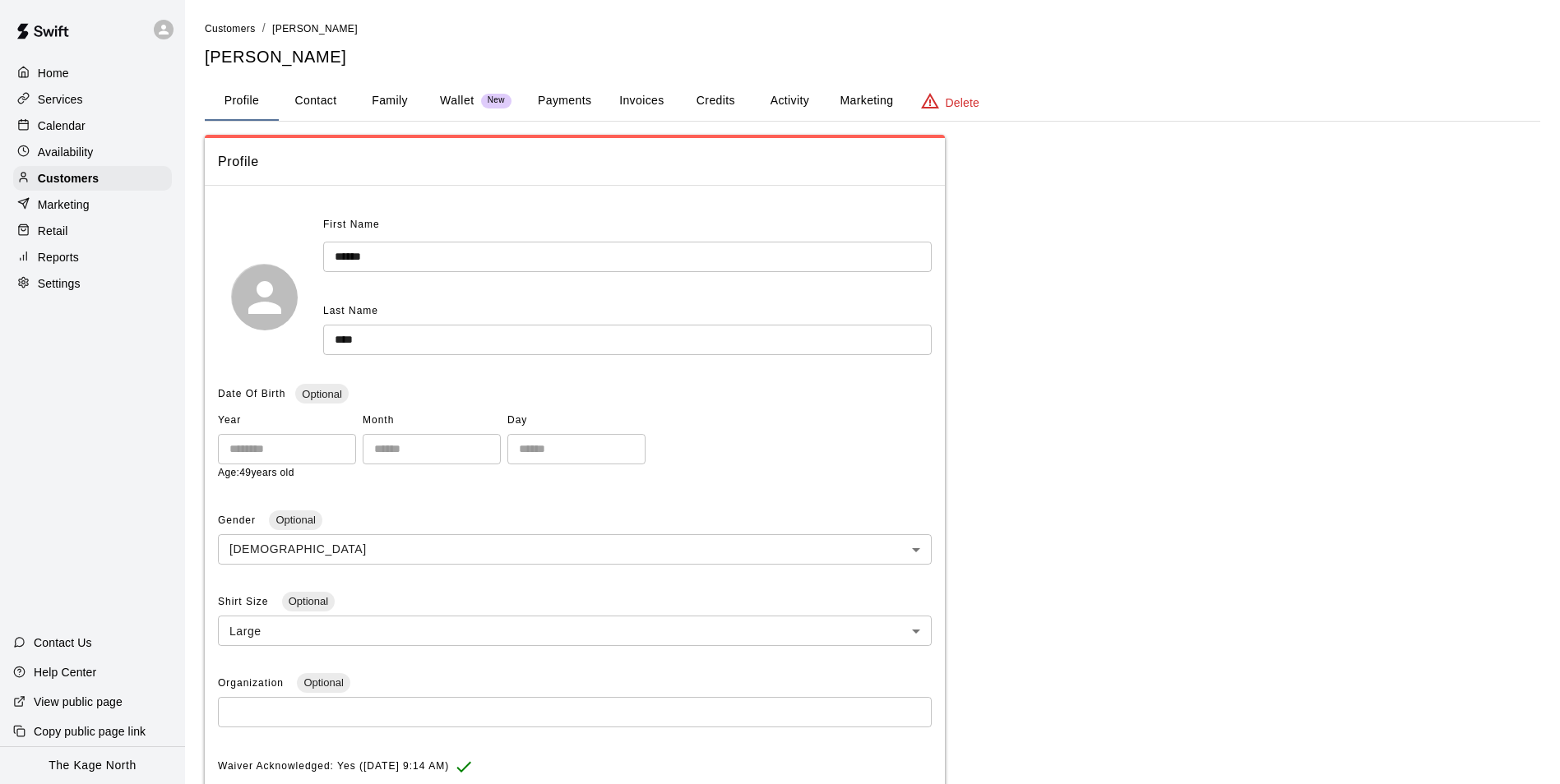
click at [792, 100] on button "Activity" at bounding box center [789, 101] width 74 height 39
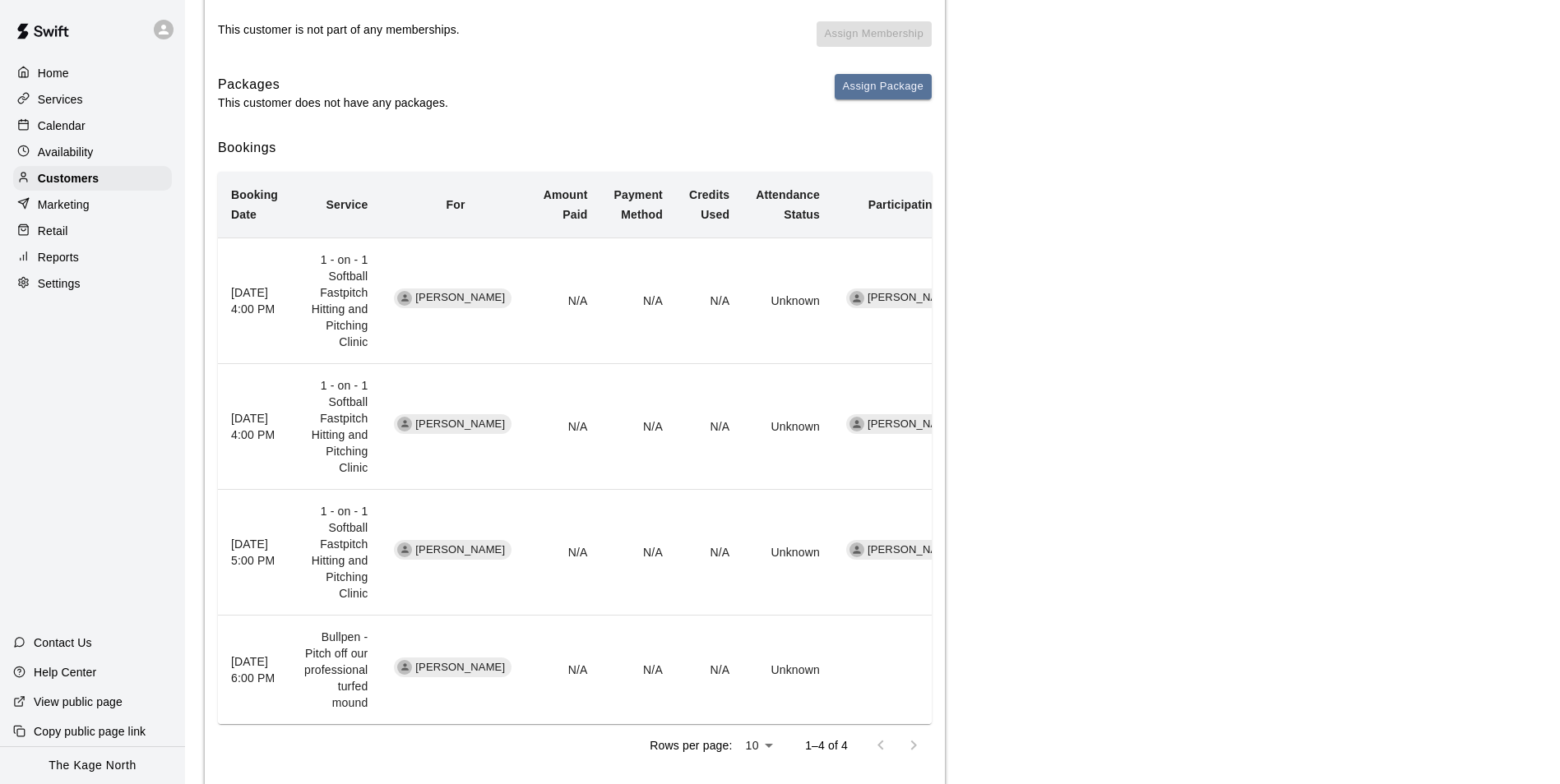
scroll to position [286, 0]
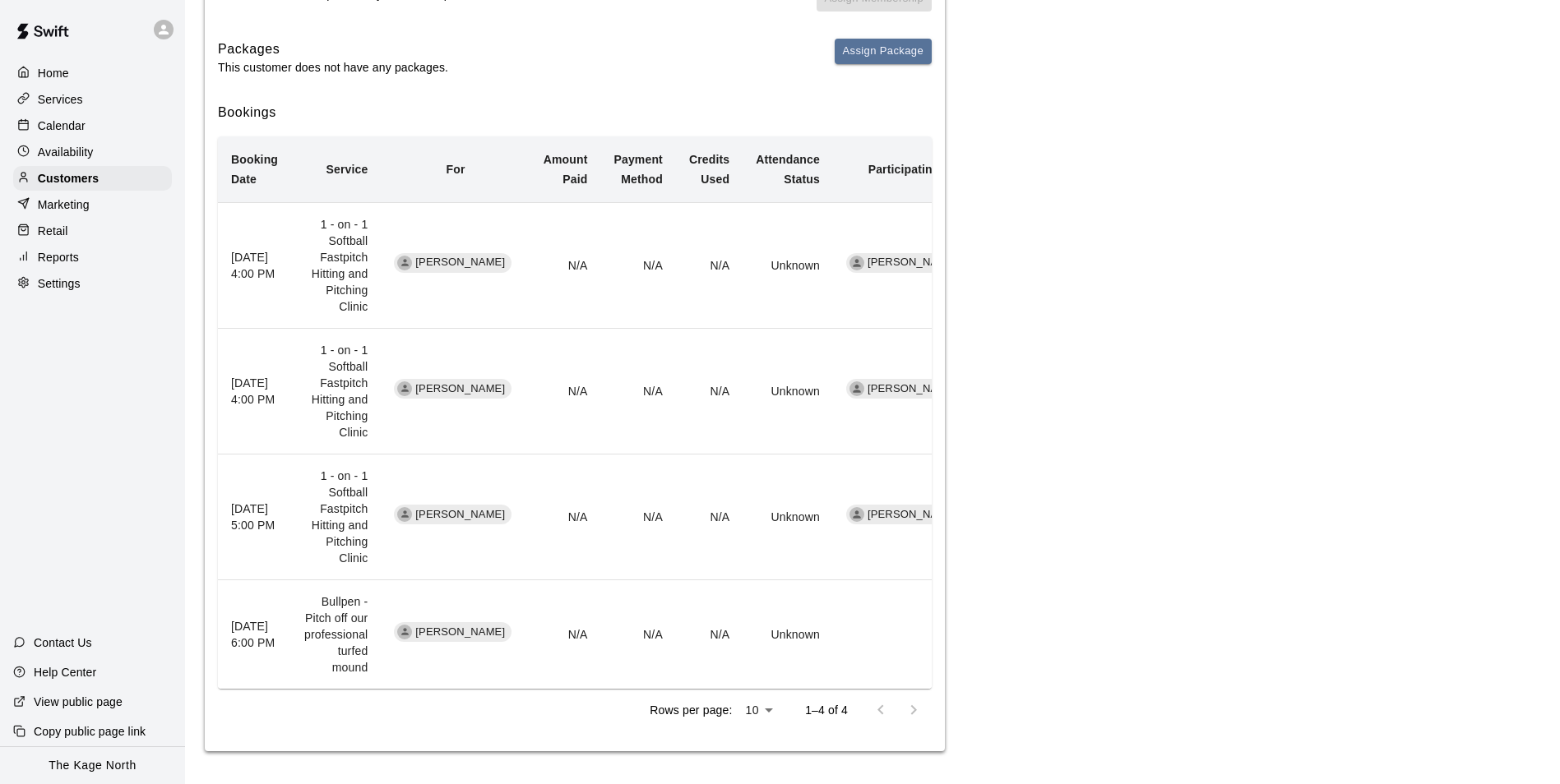
click at [80, 128] on p "Calendar" at bounding box center [62, 126] width 48 height 16
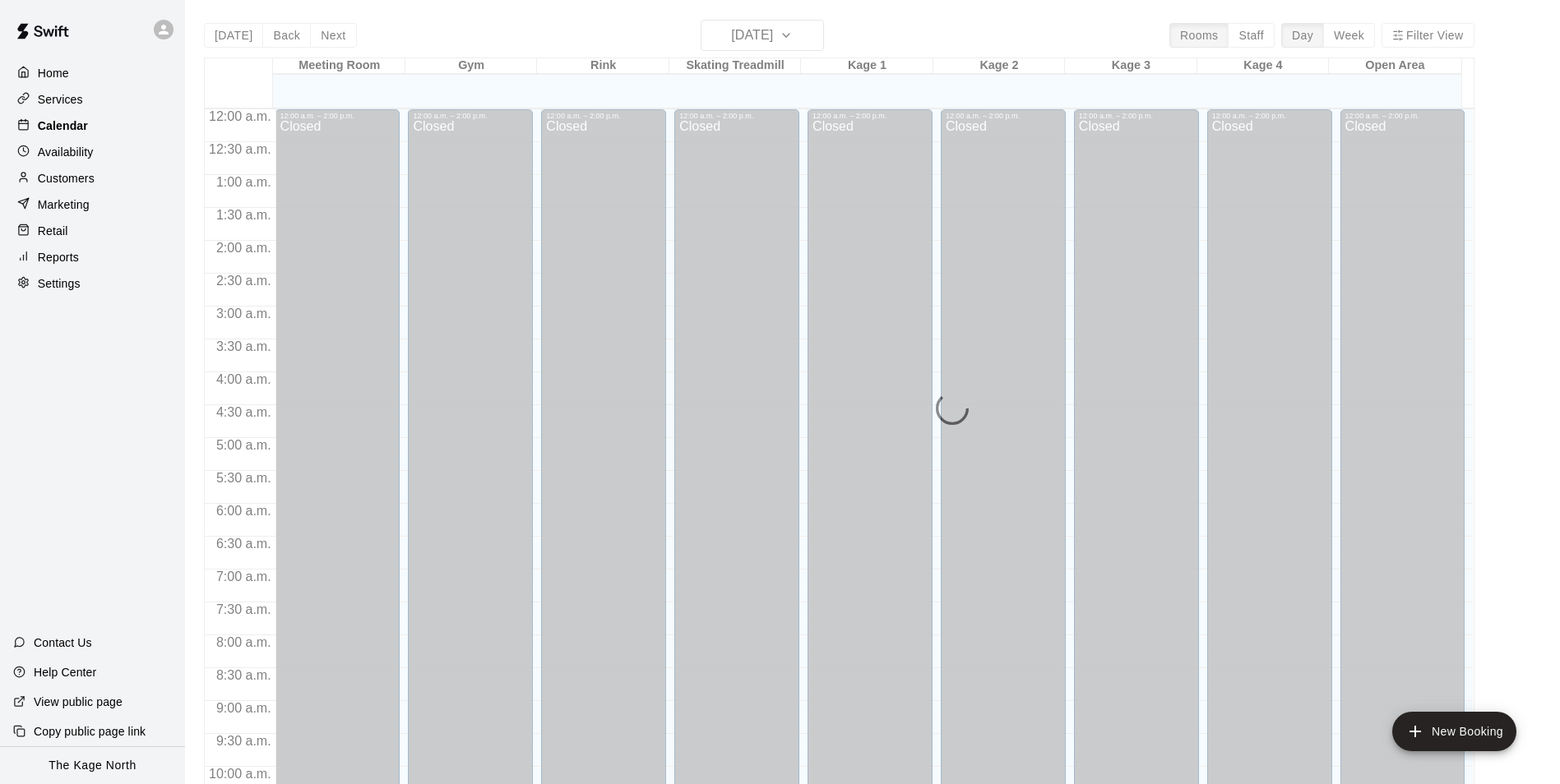
scroll to position [835, 0]
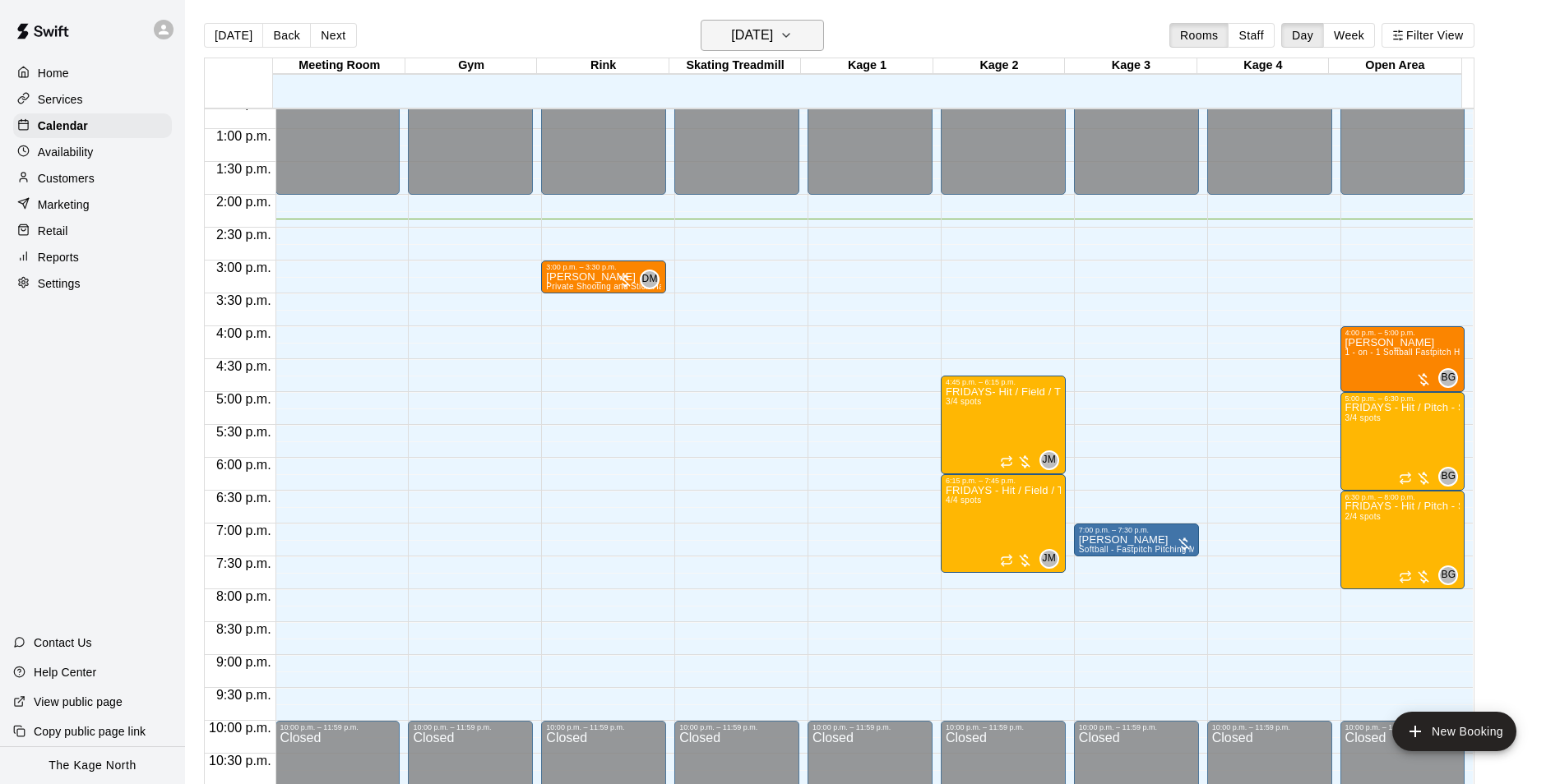
click at [796, 37] on button "Friday Sep 19" at bounding box center [762, 35] width 123 height 31
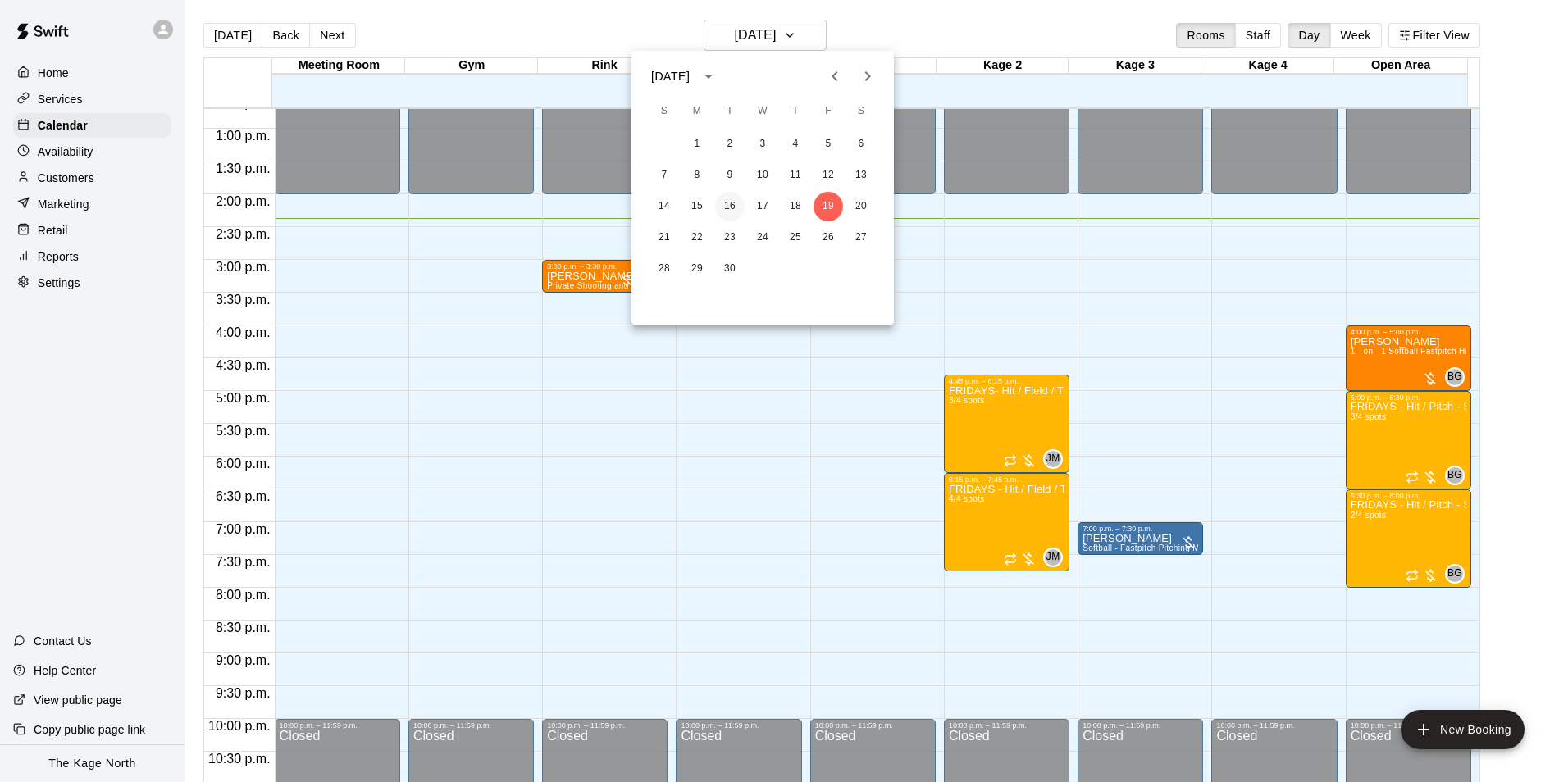
click at [722, 206] on button "16" at bounding box center [729, 207] width 30 height 30
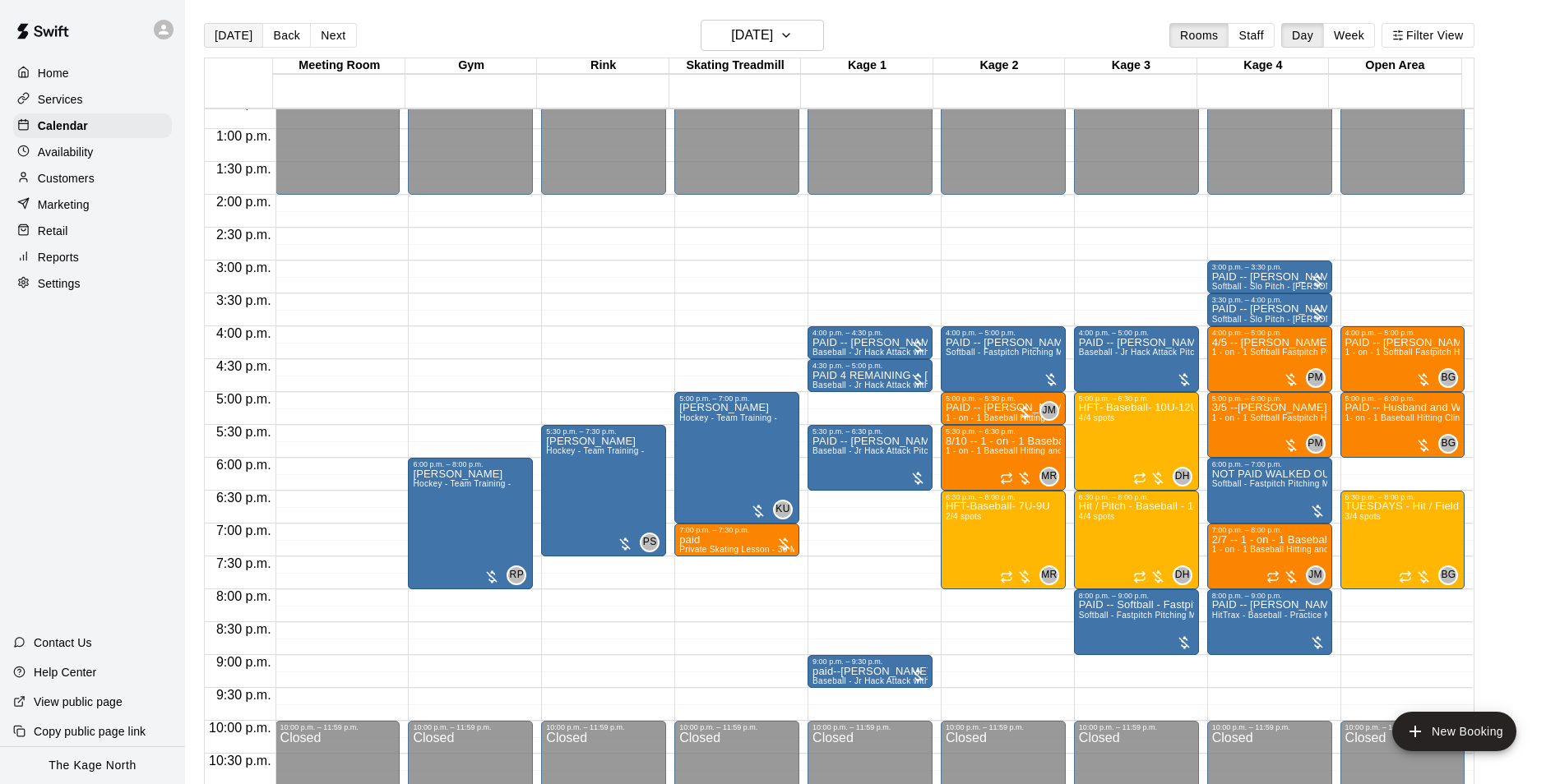
click at [230, 33] on button "[DATE]" at bounding box center [234, 35] width 59 height 25
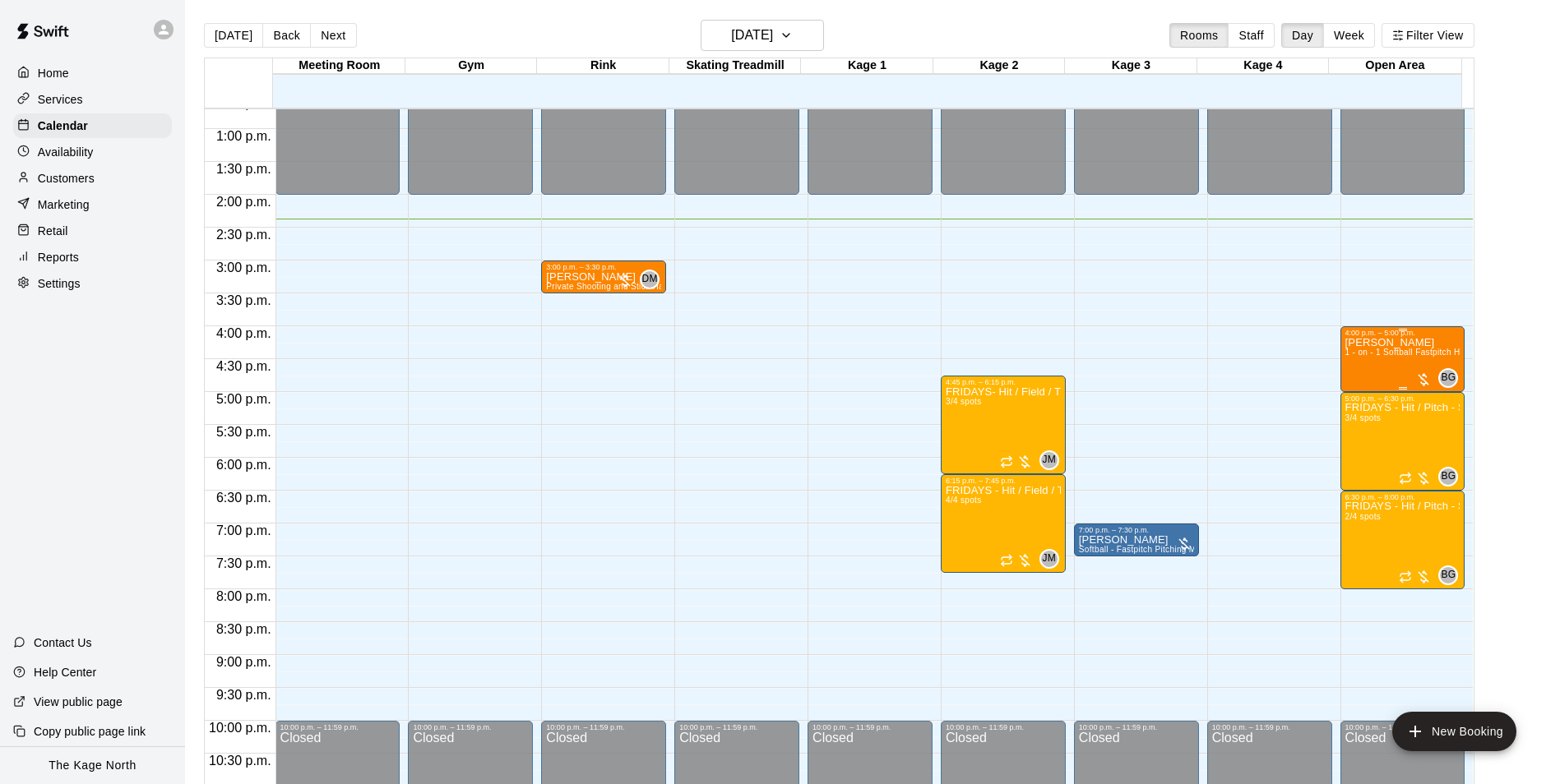
click at [1361, 373] on div "Aislyn Reilly 1 - on - 1 Softball Fastpitch Hitting and Pitching Clinic" at bounding box center [1403, 729] width 115 height 784
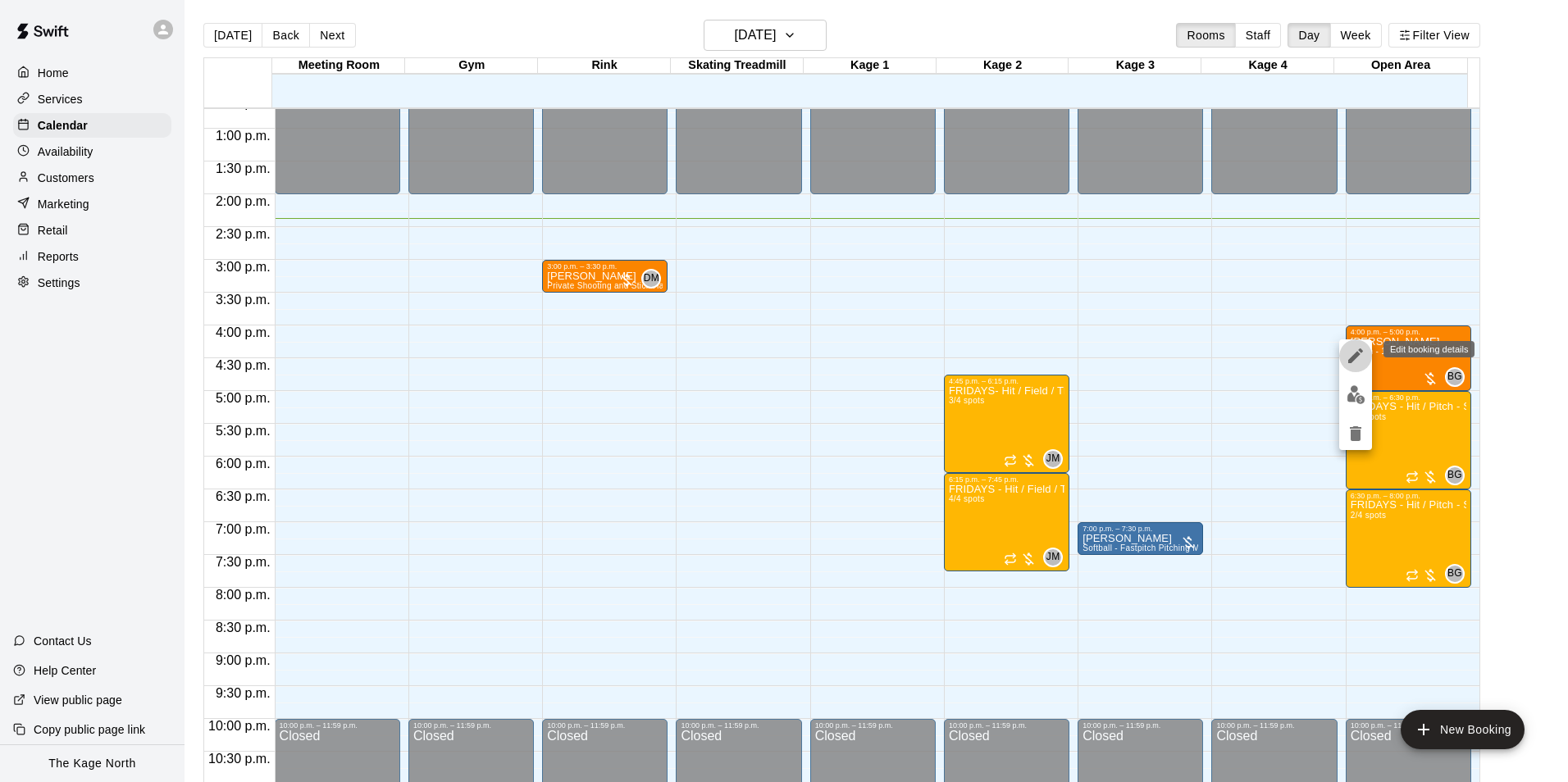
click at [1355, 362] on icon "edit" at bounding box center [1355, 356] width 20 height 20
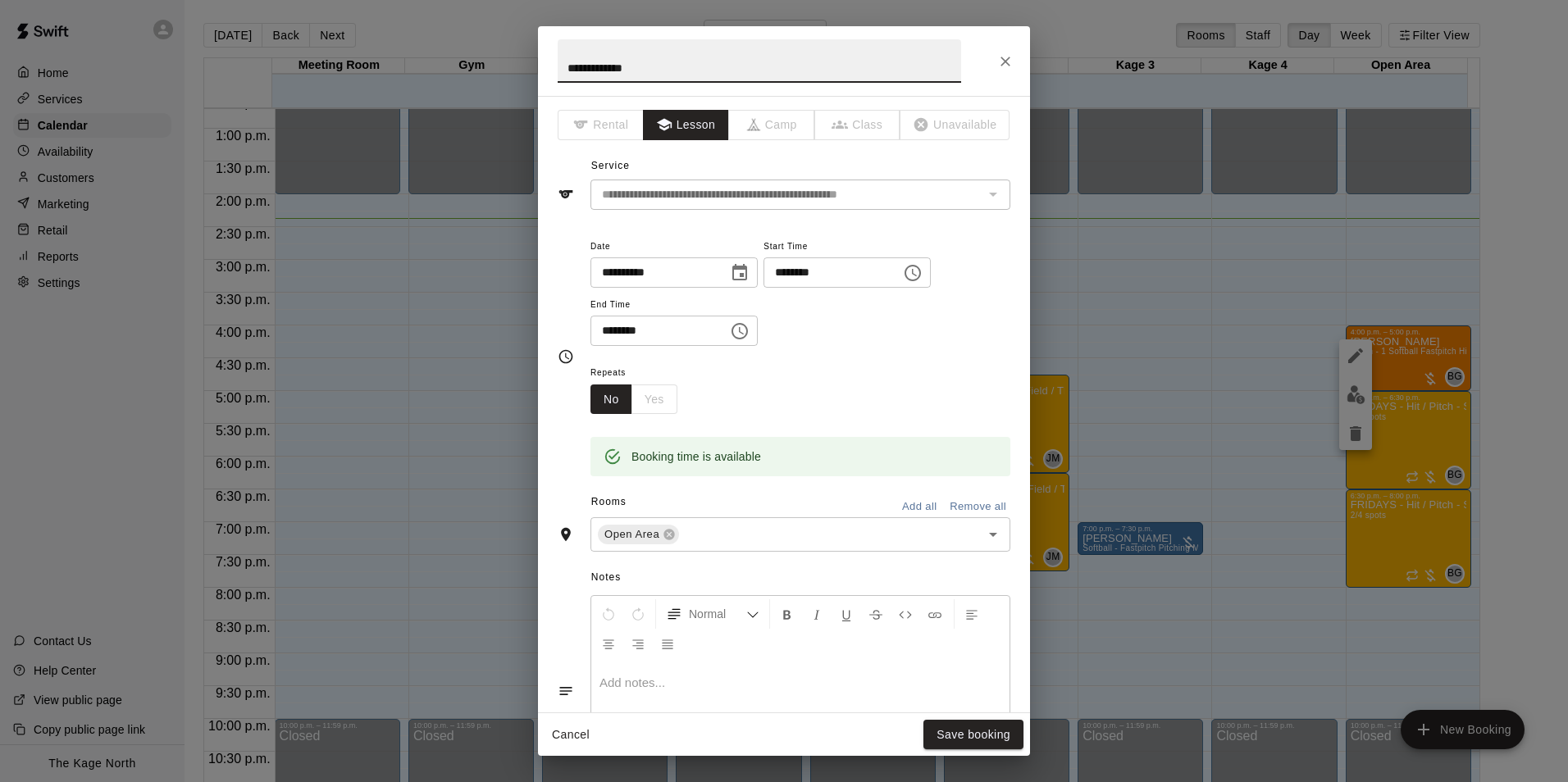
click at [565, 68] on input "**********" at bounding box center [760, 61] width 404 height 43
type input "**********"
click at [974, 732] on button "Save booking" at bounding box center [973, 734] width 100 height 30
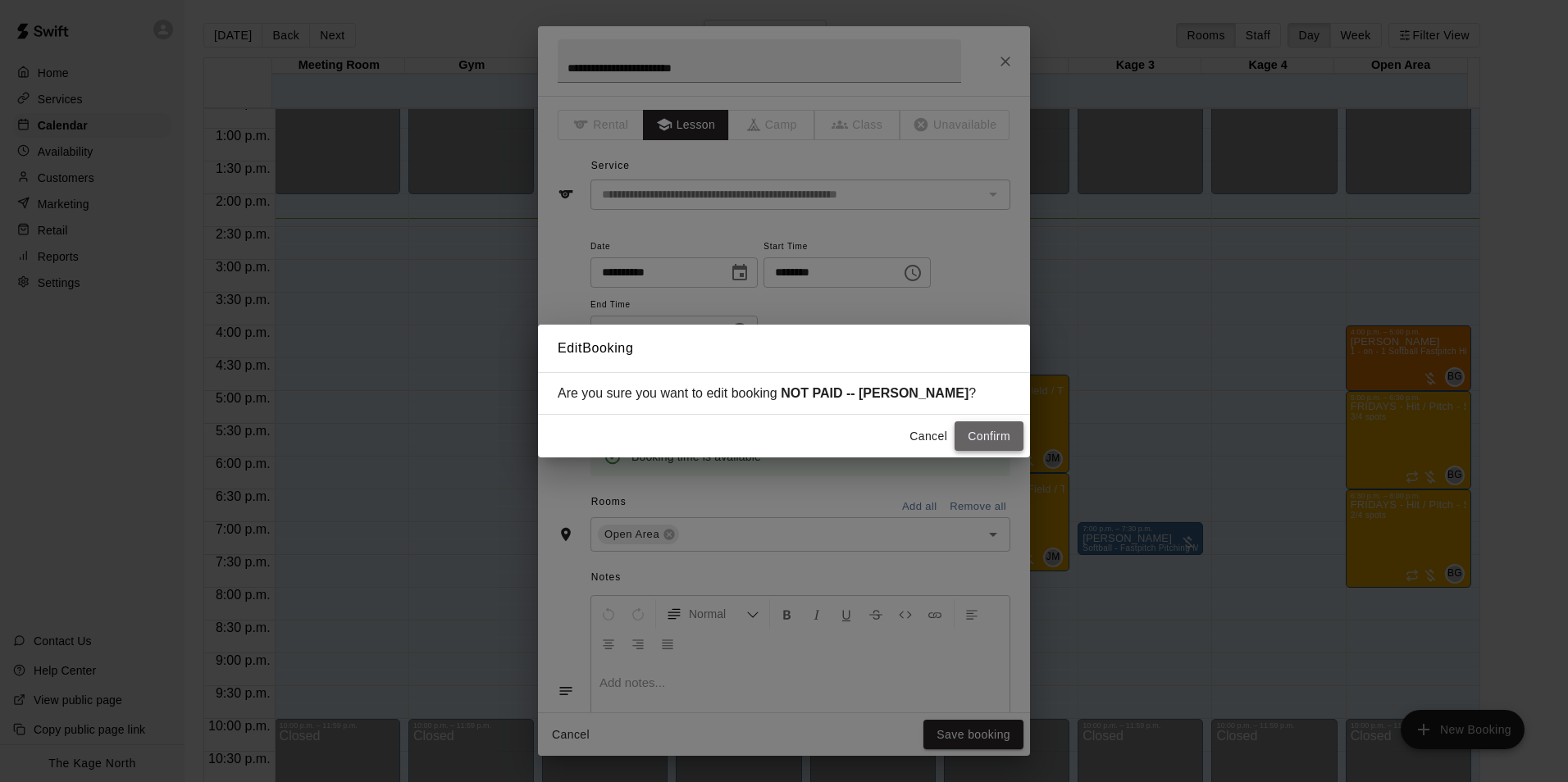
click at [994, 441] on button "Confirm" at bounding box center [989, 437] width 69 height 30
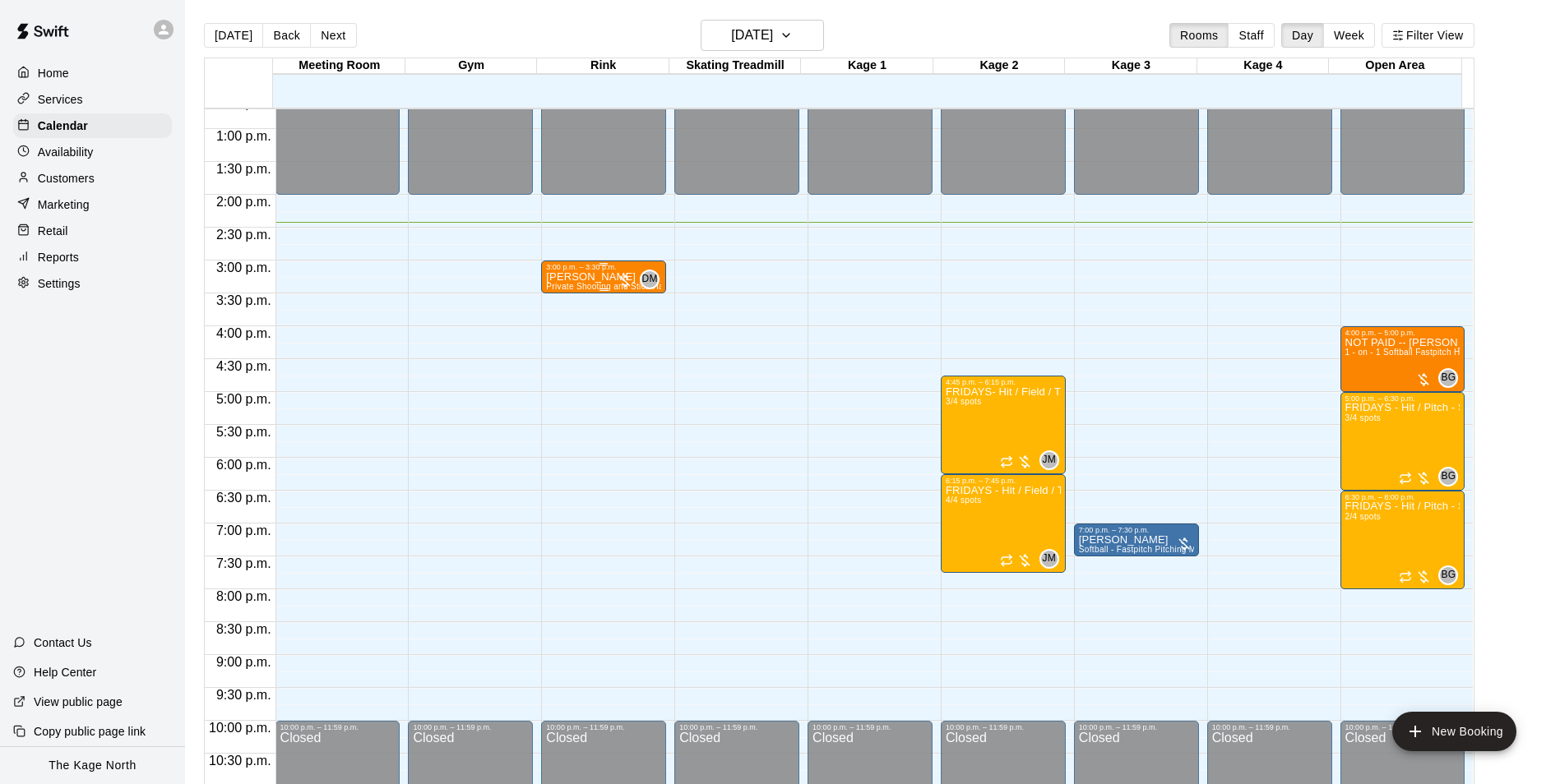
click at [564, 277] on p "Mathieu Blais" at bounding box center [604, 277] width 115 height 0
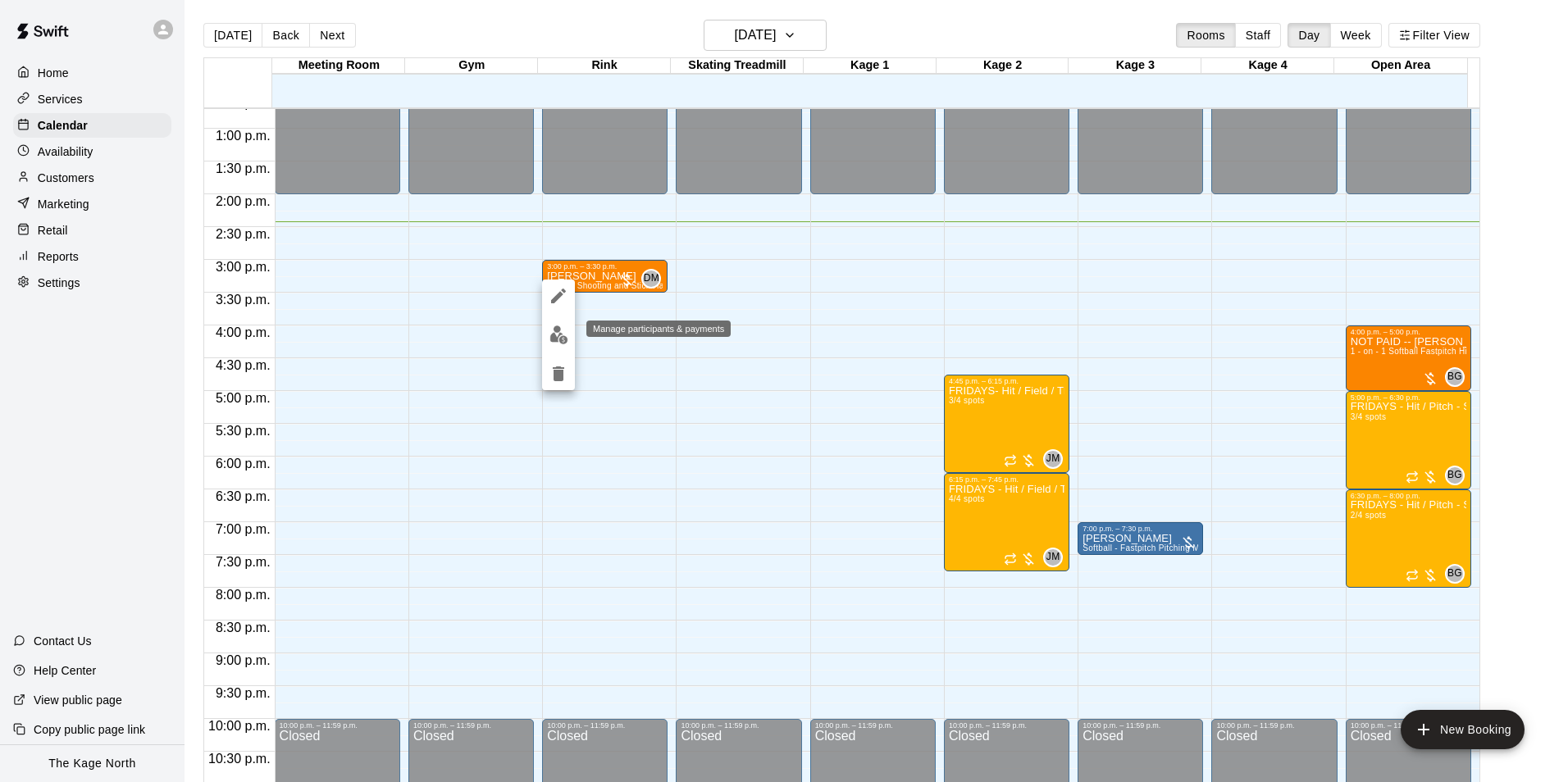
click at [556, 335] on img "edit" at bounding box center [559, 335] width 19 height 19
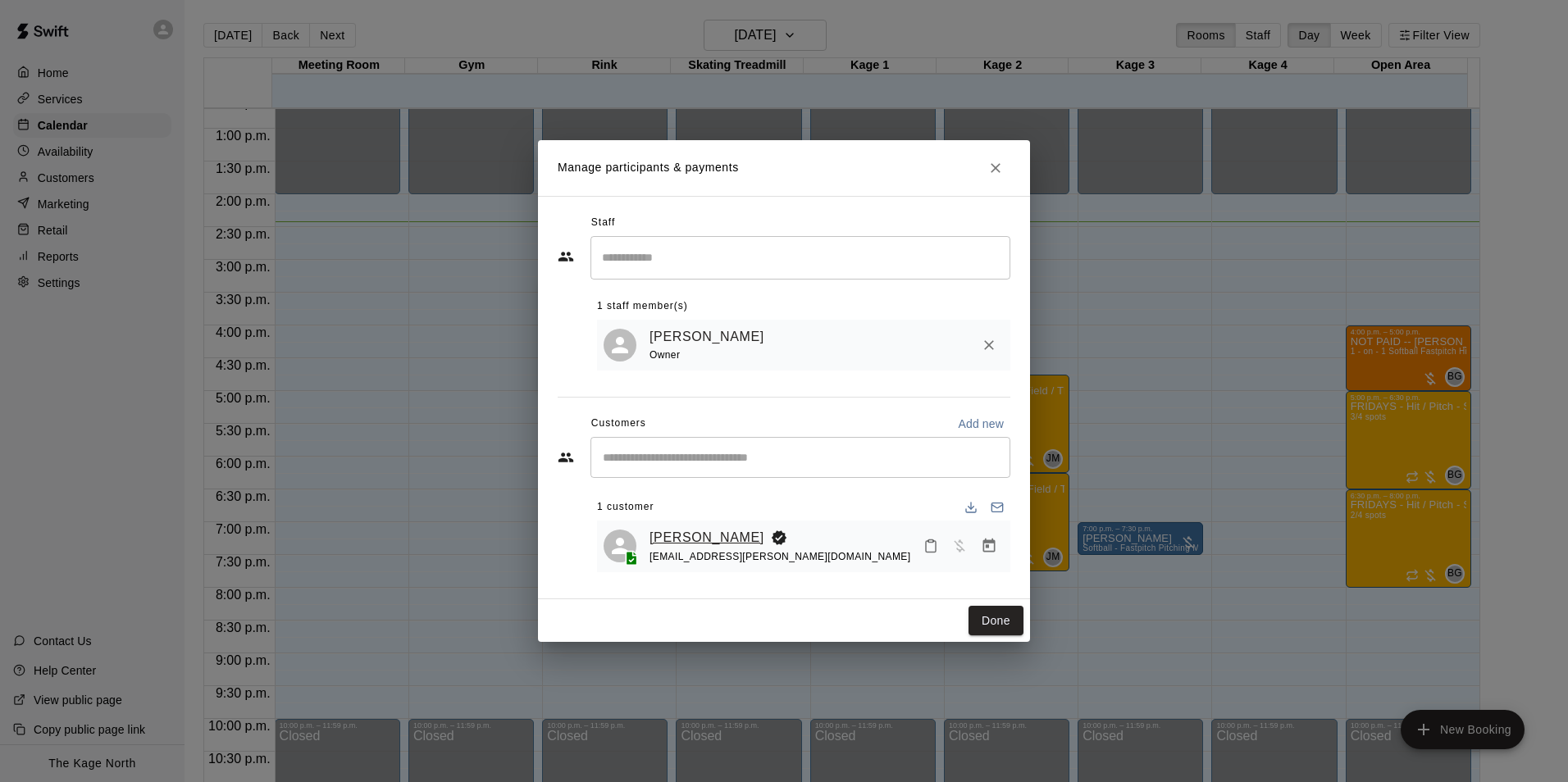
click at [704, 541] on link "Mathieu Blais" at bounding box center [707, 538] width 115 height 21
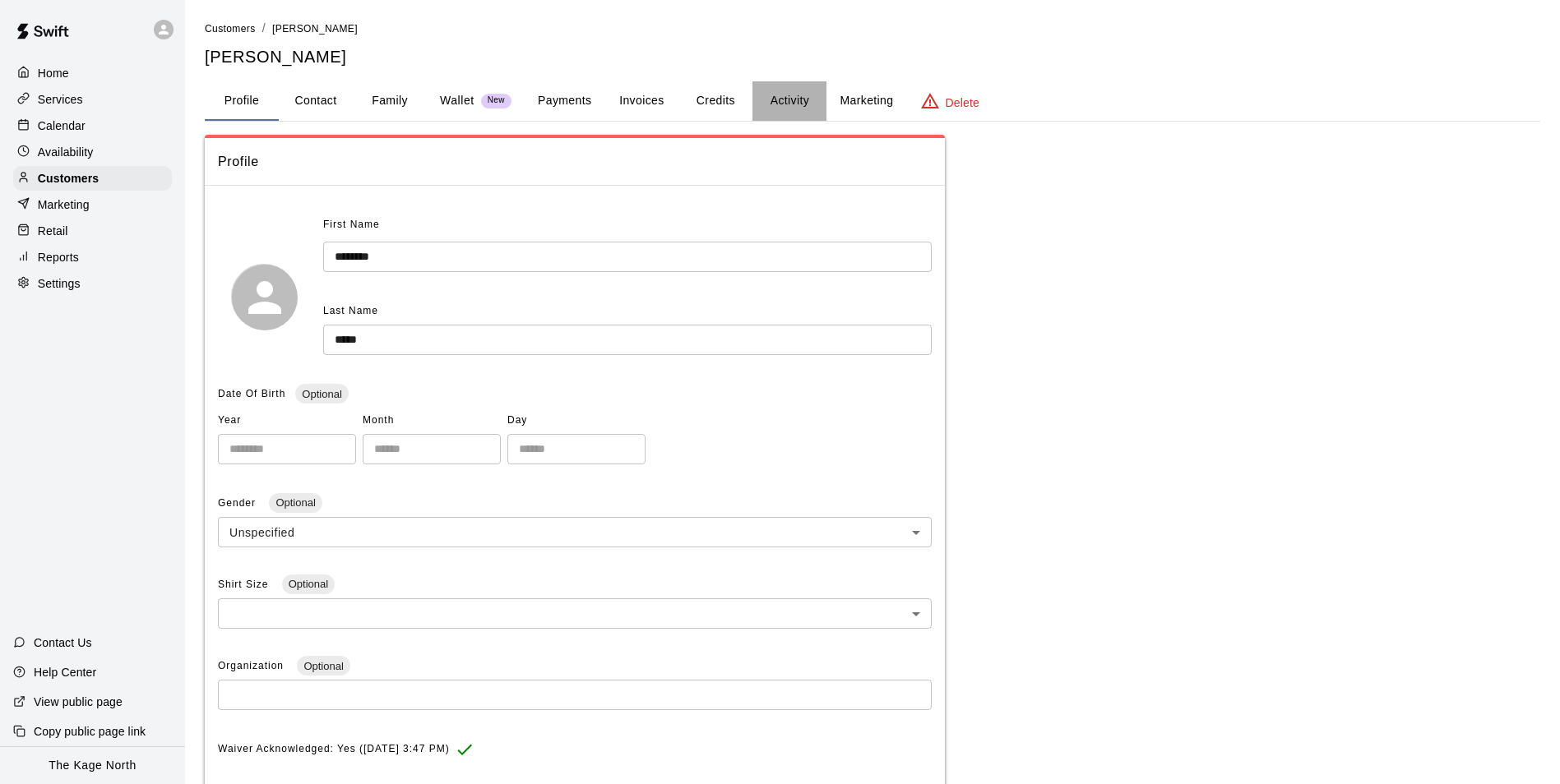
click at [779, 102] on button "Activity" at bounding box center [789, 101] width 74 height 39
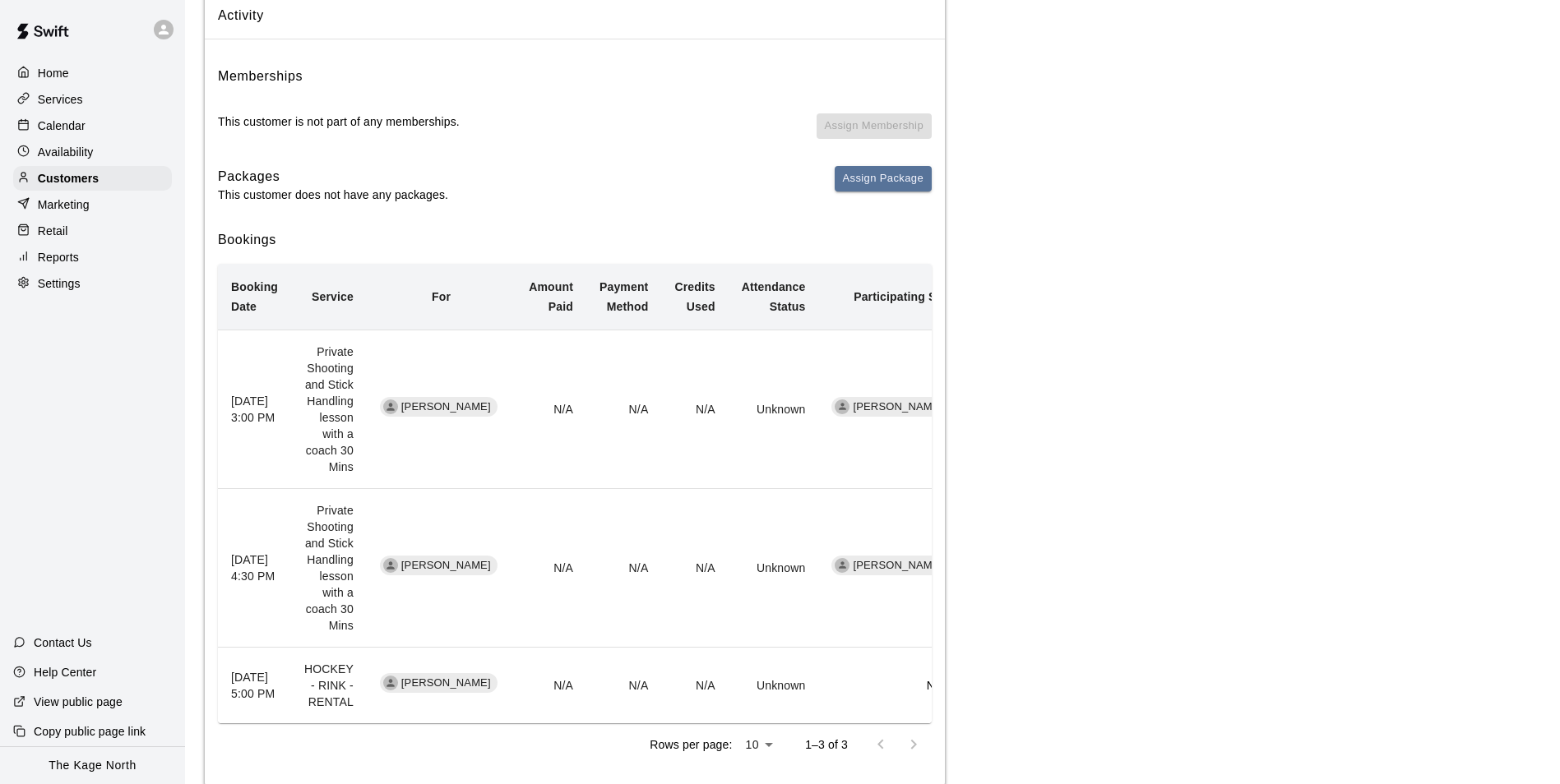
scroll to position [165, 0]
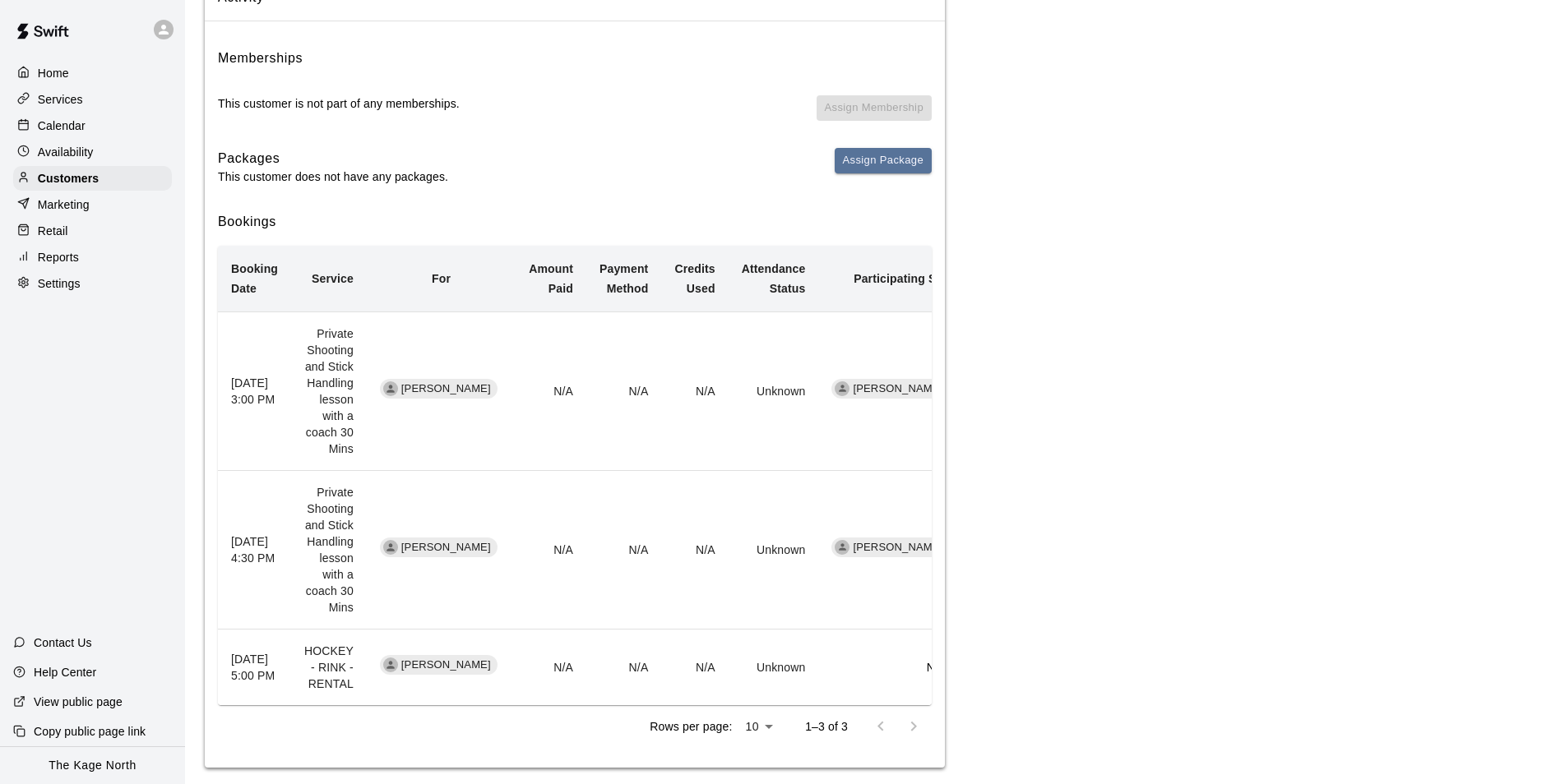
click at [79, 128] on p "Calendar" at bounding box center [62, 126] width 48 height 16
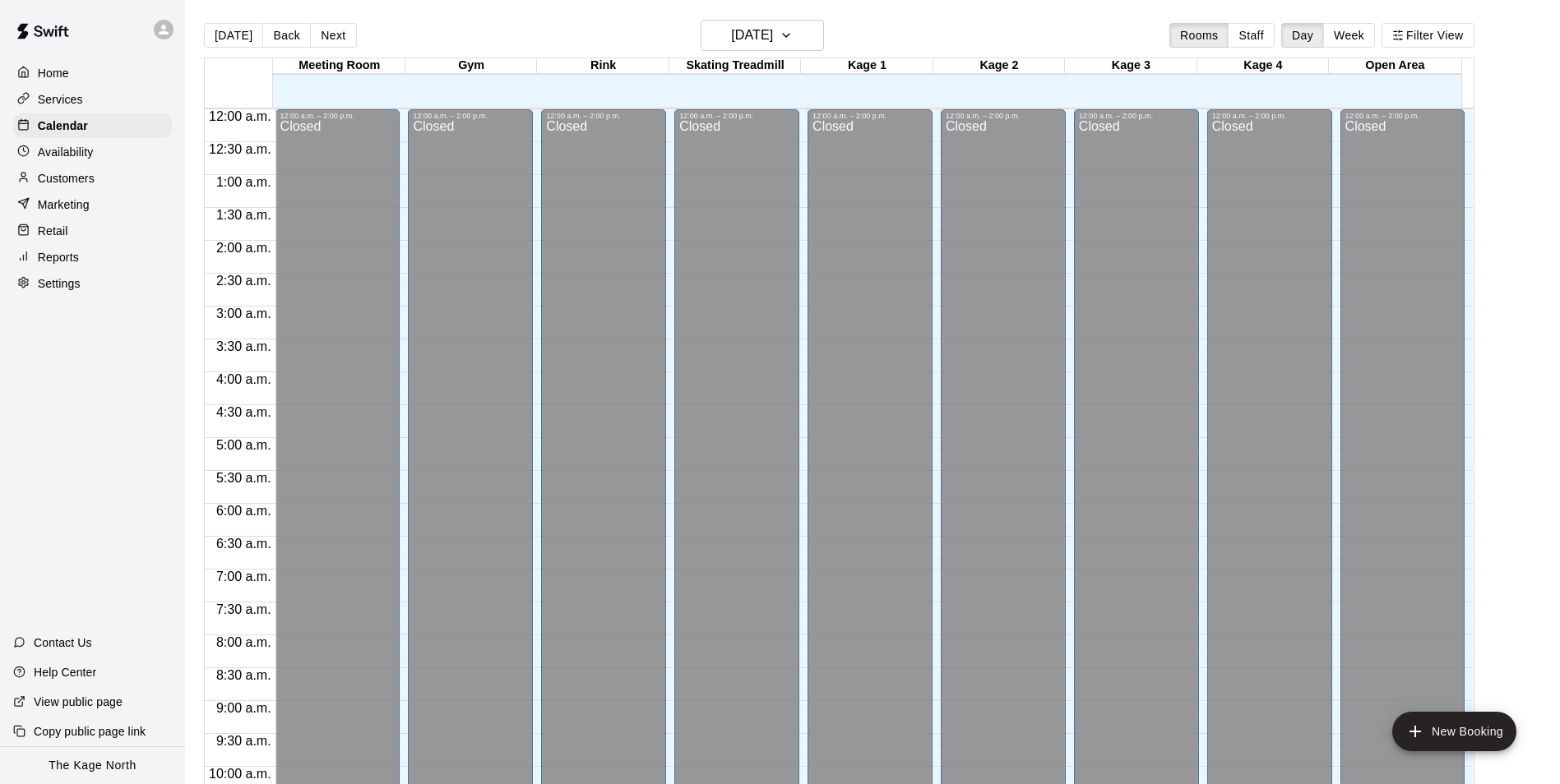
scroll to position [835, 0]
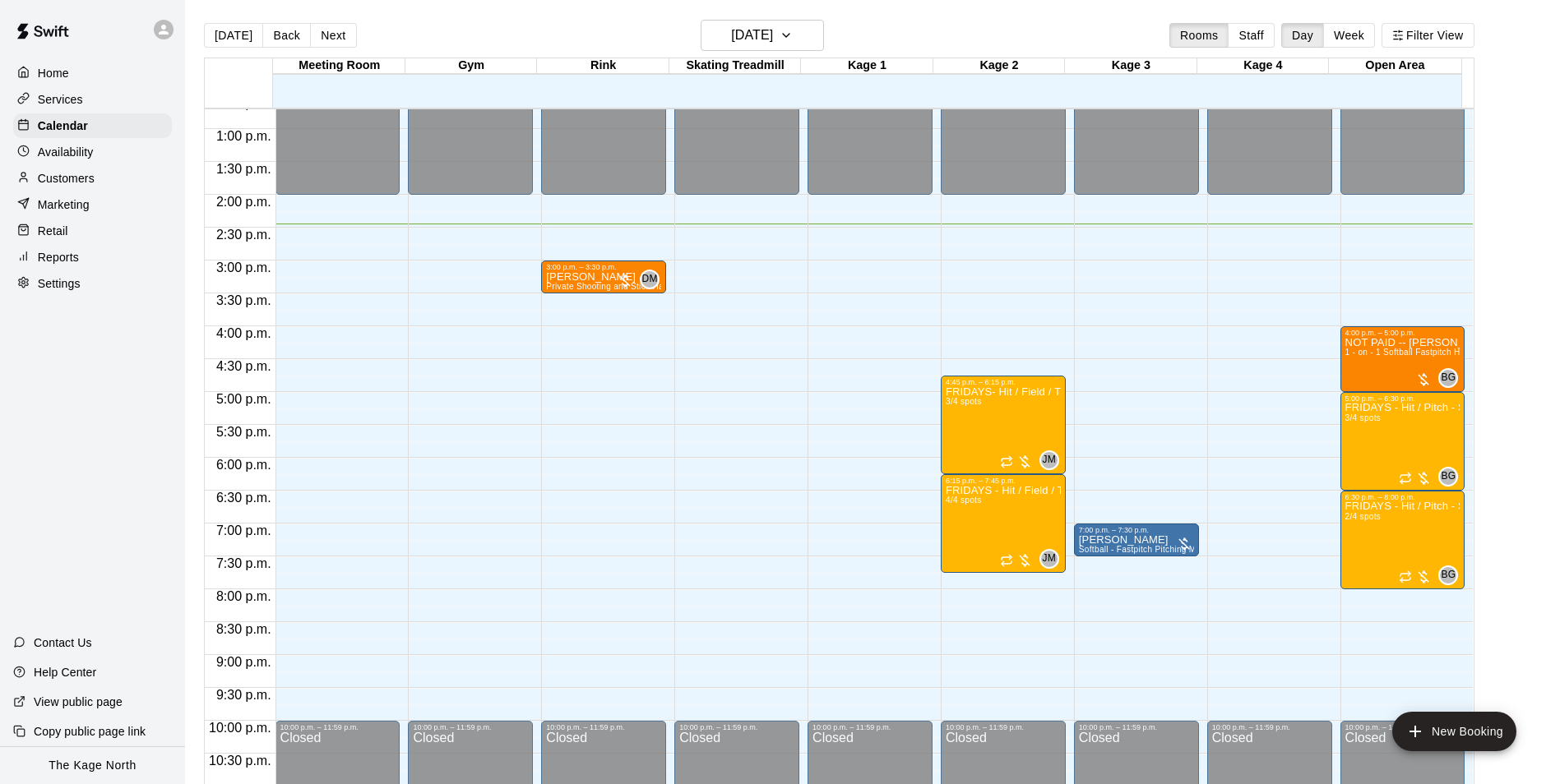
click at [283, 39] on button "Back" at bounding box center [286, 35] width 49 height 25
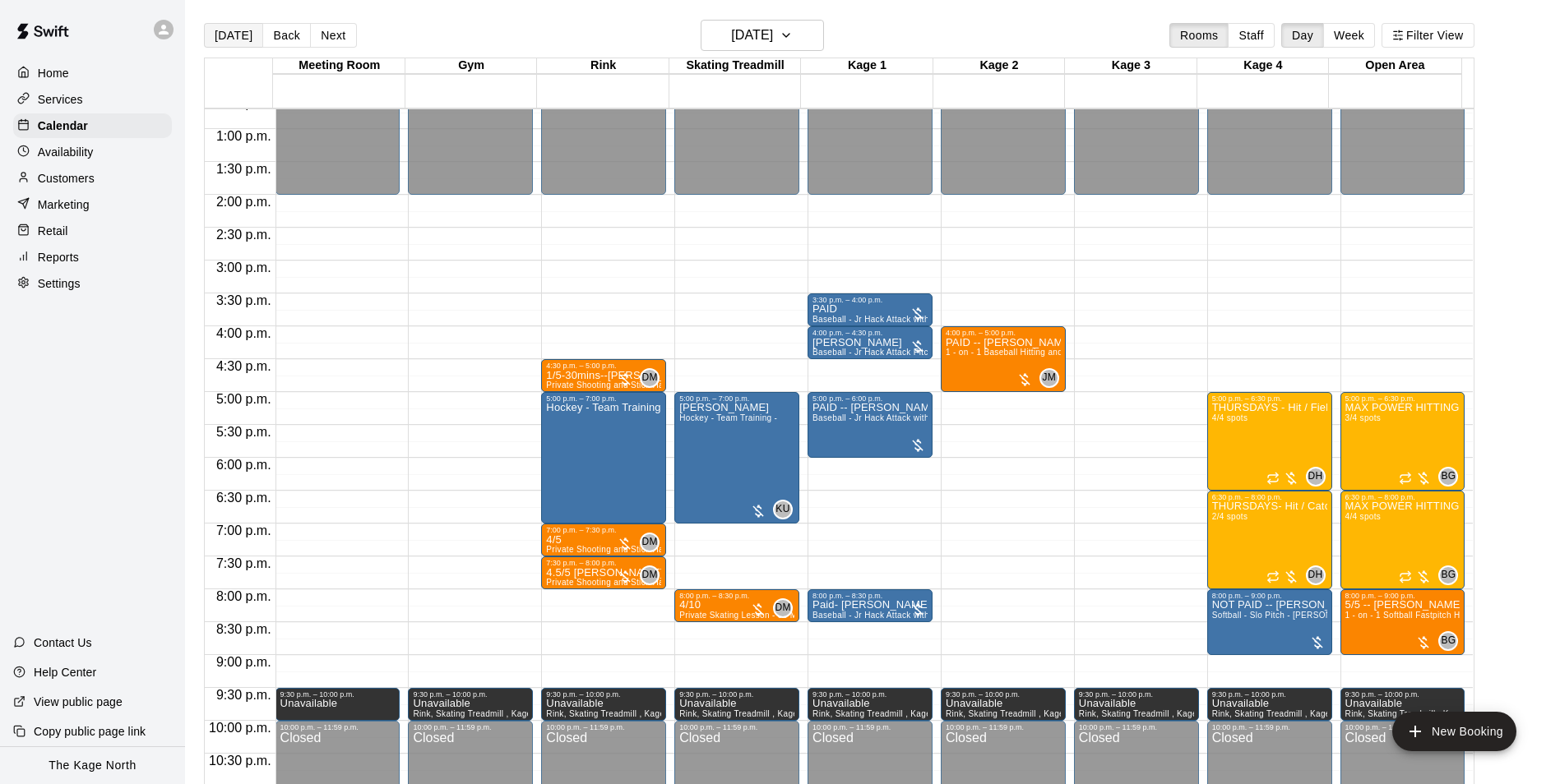
click at [238, 35] on button "[DATE]" at bounding box center [234, 35] width 59 height 25
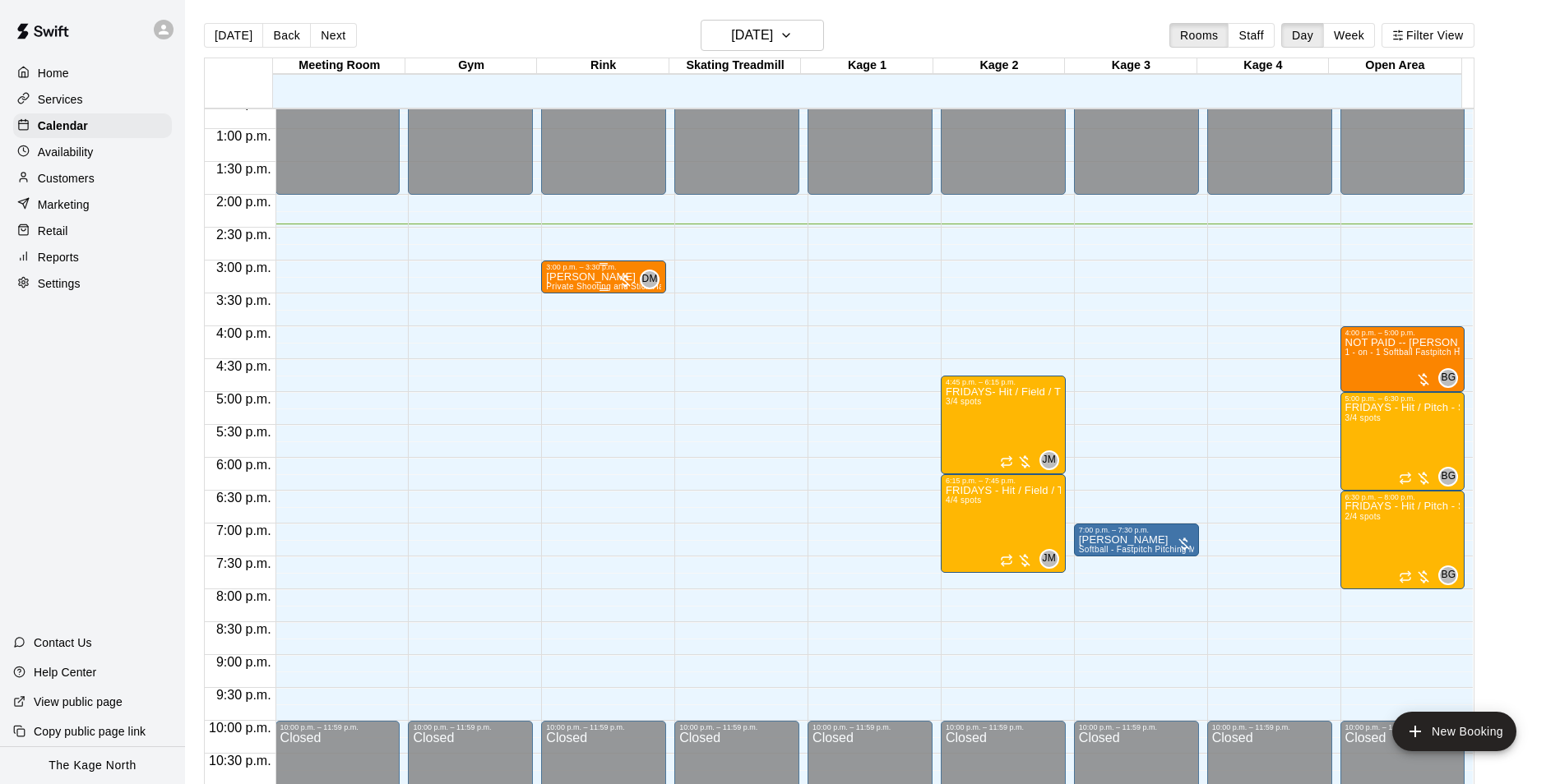
click at [580, 287] on span "Private Shooting and Stick Handling lesson with a coach 30 Mins" at bounding box center [673, 286] width 253 height 9
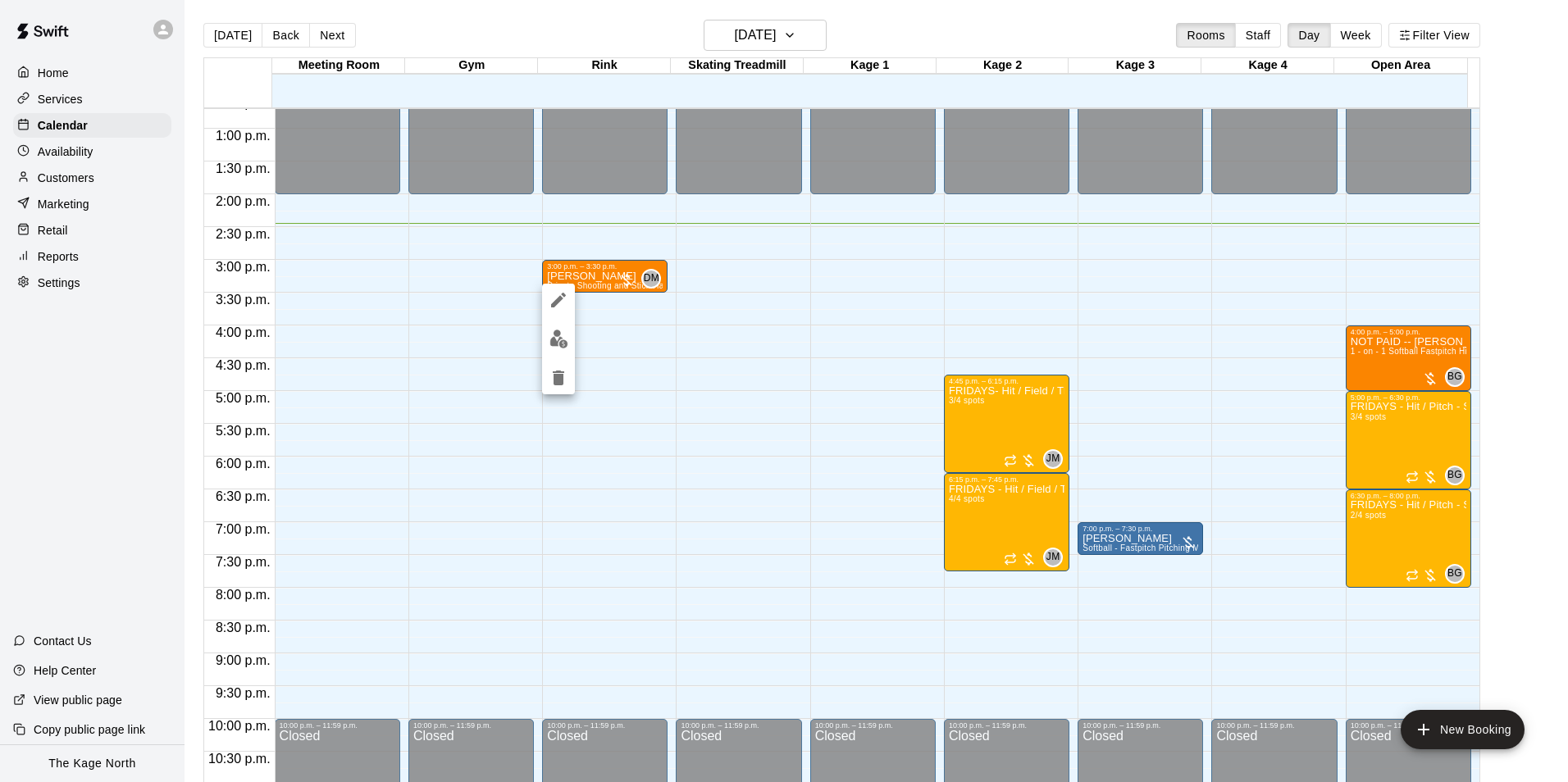
click at [563, 304] on icon "edit" at bounding box center [559, 300] width 20 height 20
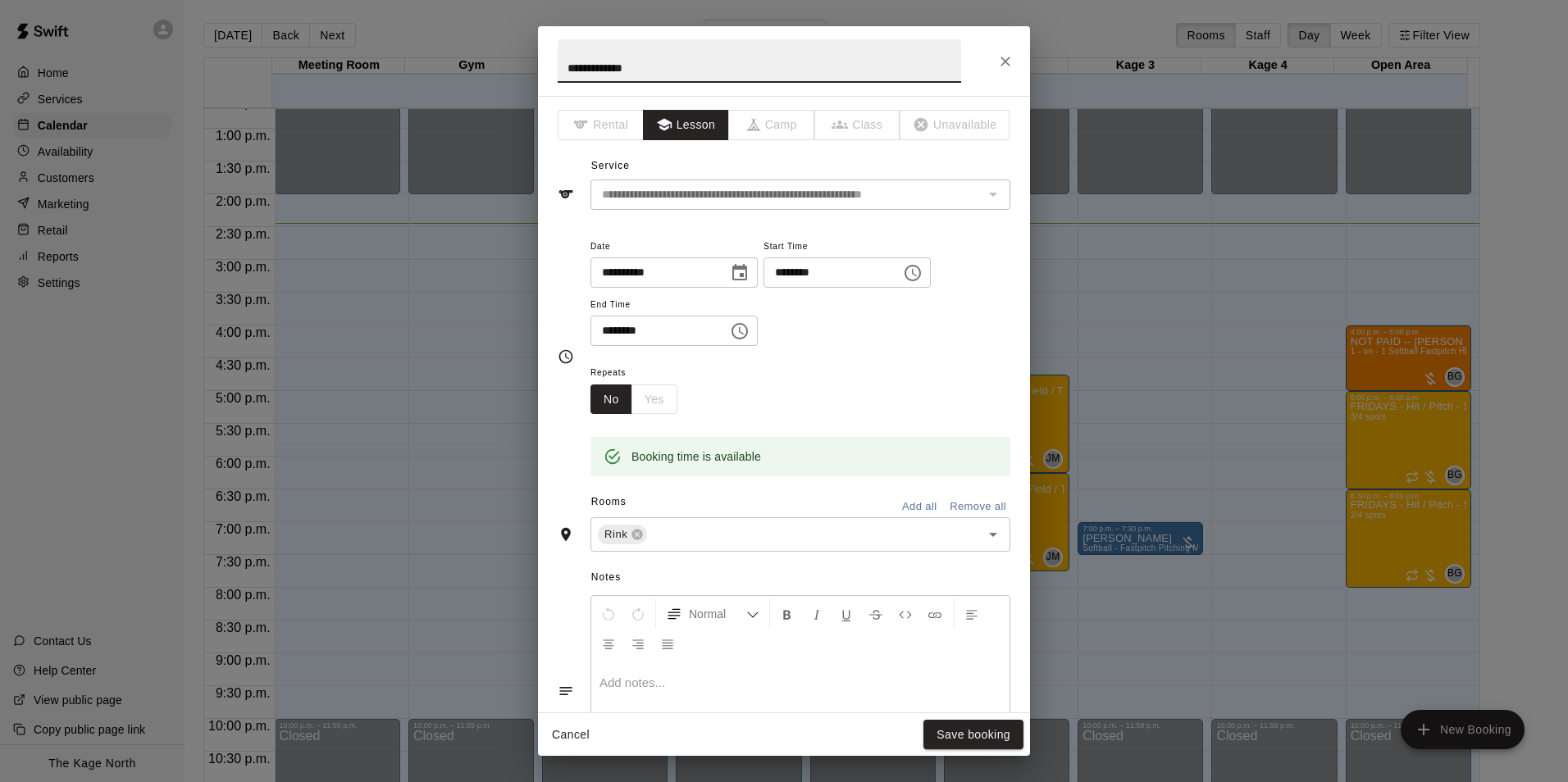
click at [560, 64] on input "**********" at bounding box center [760, 61] width 404 height 43
type input "**********"
click at [982, 734] on button "Save booking" at bounding box center [973, 734] width 100 height 30
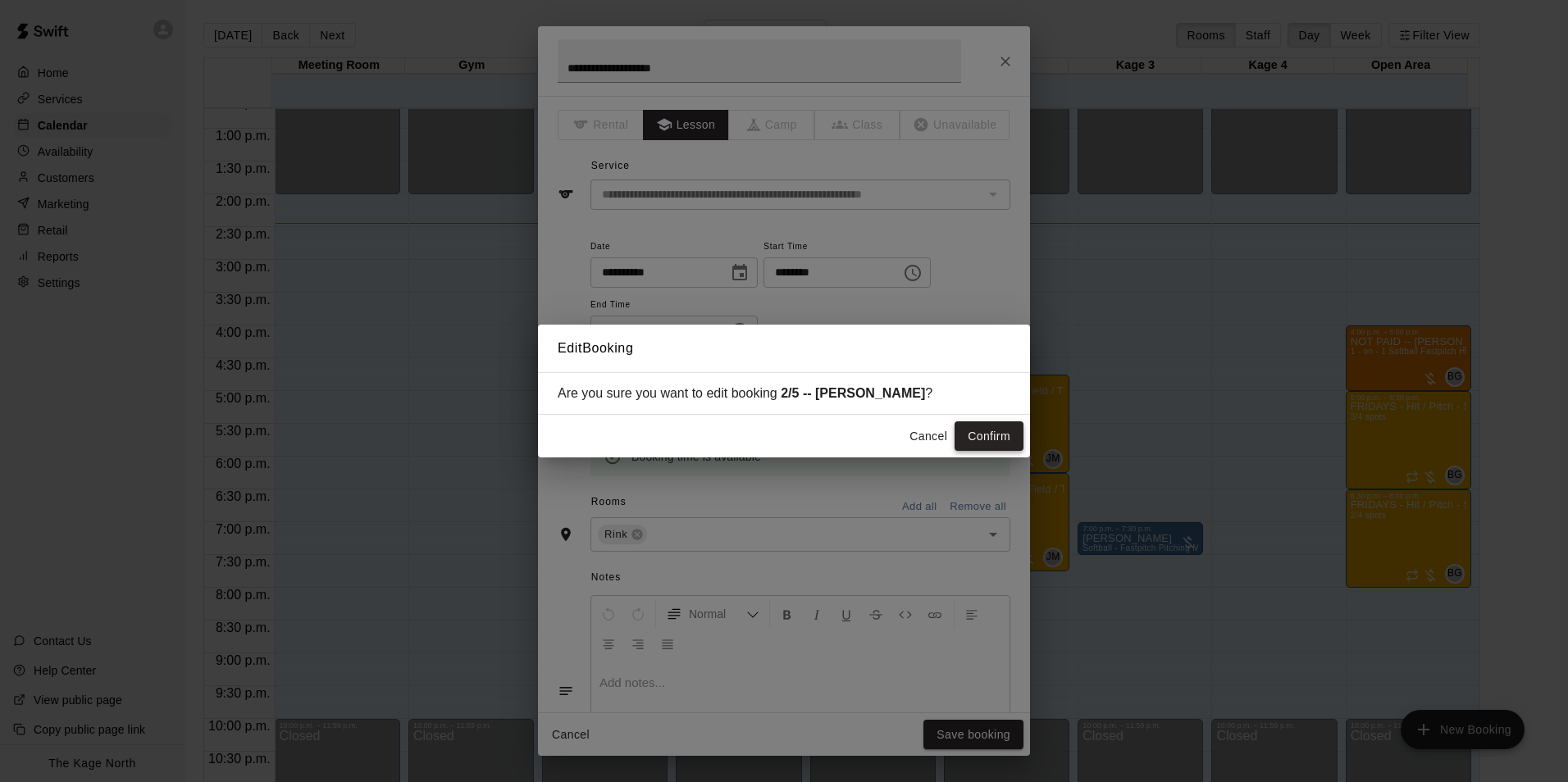
click at [990, 437] on button "Confirm" at bounding box center [989, 437] width 69 height 30
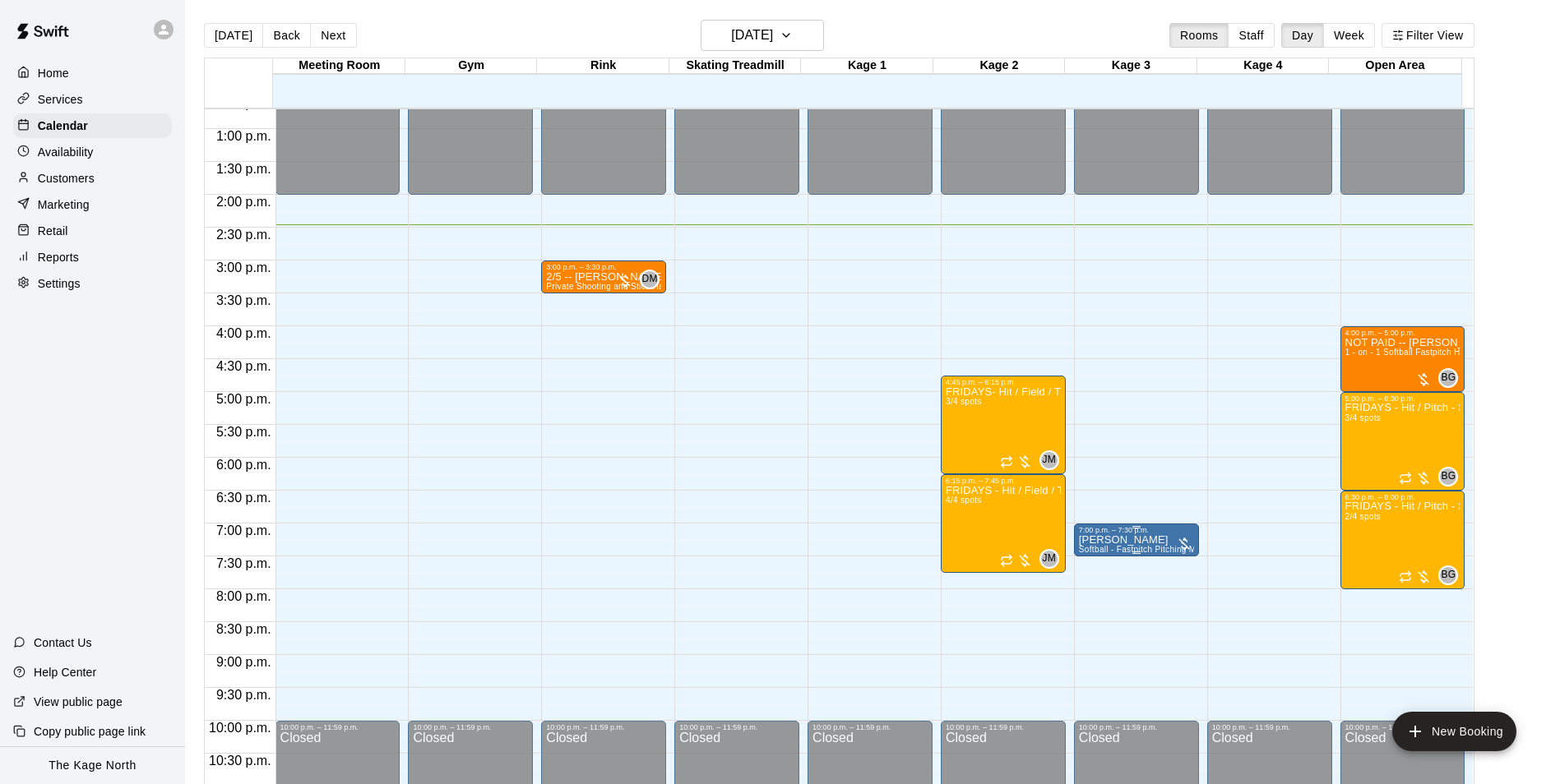
click at [1149, 535] on div "7:00 p.m. – 7:30 p.m." at bounding box center [1136, 531] width 115 height 8
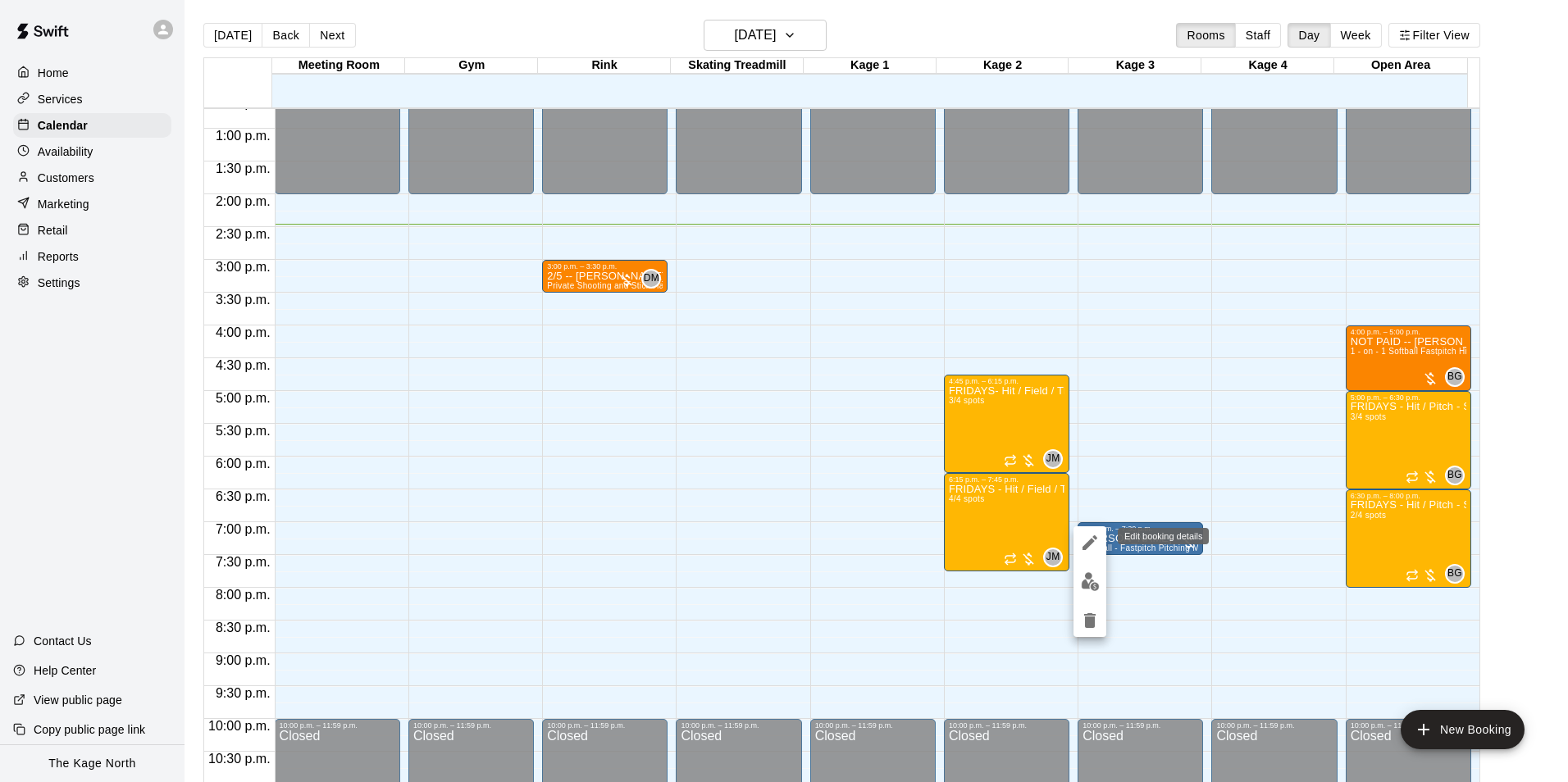
click at [1091, 546] on icon "edit" at bounding box center [1090, 543] width 20 height 20
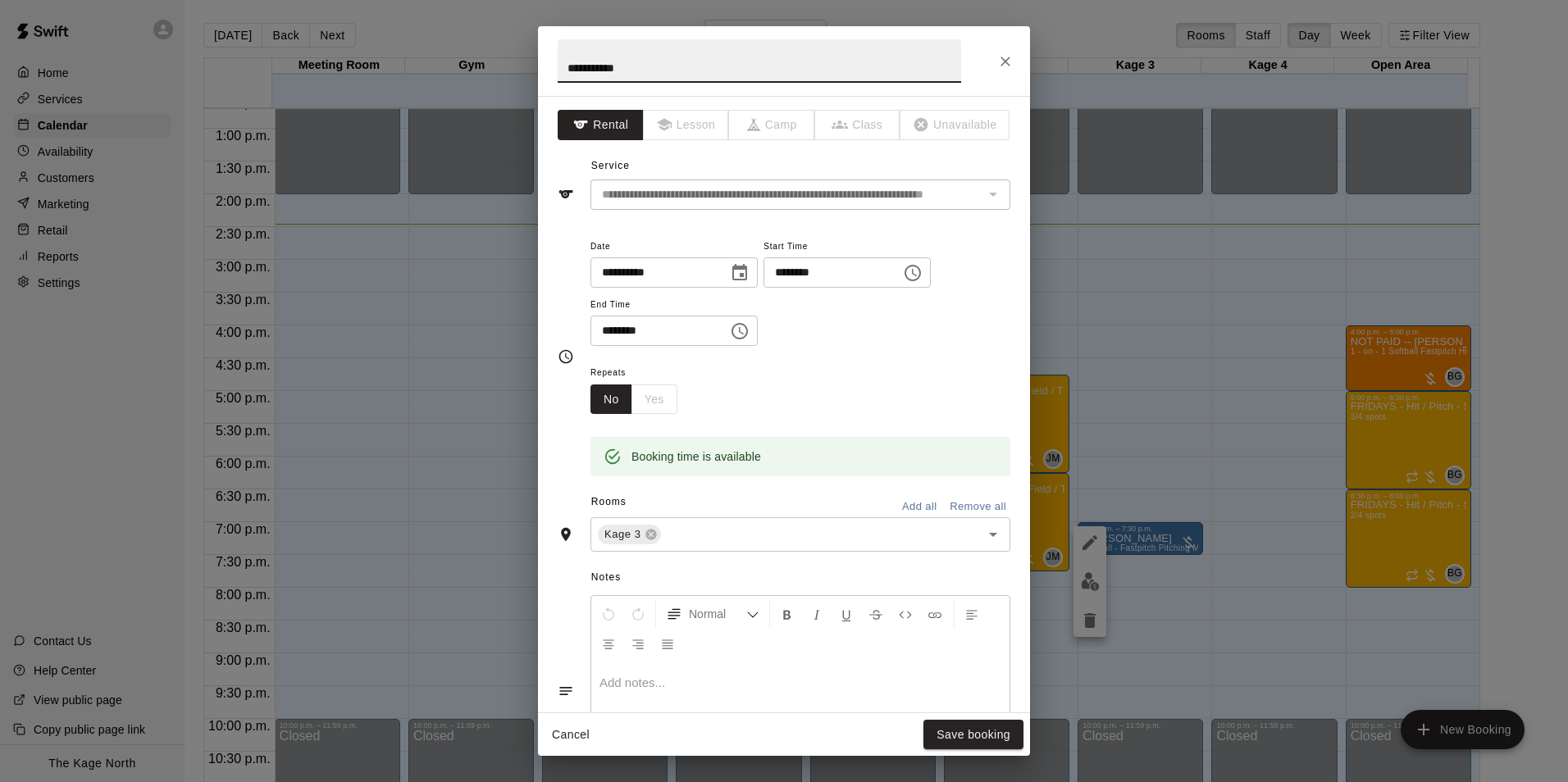
click at [566, 62] on input "**********" at bounding box center [760, 61] width 404 height 43
type input "**********"
click at [987, 729] on button "Save booking" at bounding box center [973, 734] width 100 height 30
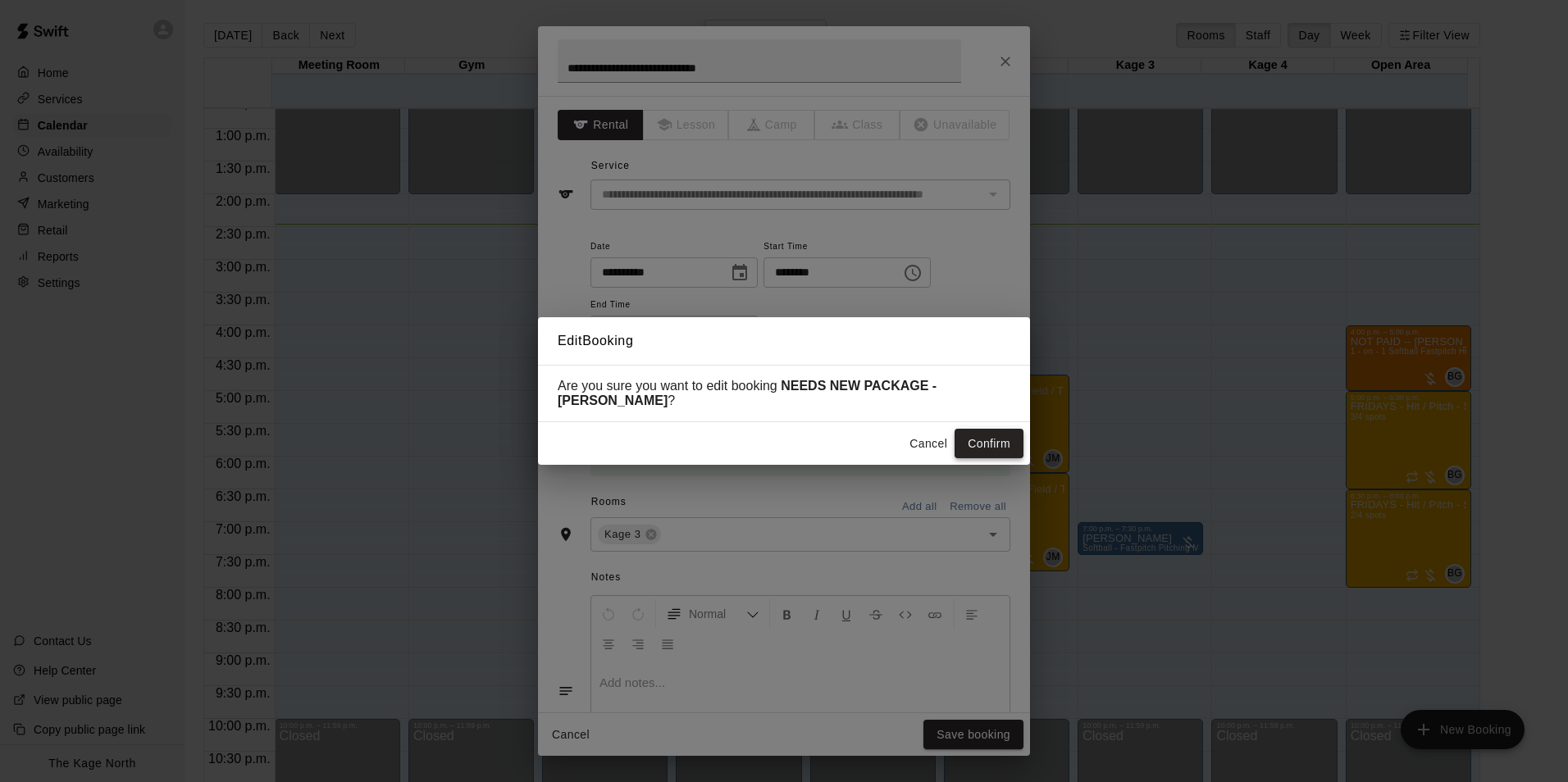
click at [993, 447] on button "Confirm" at bounding box center [989, 444] width 69 height 30
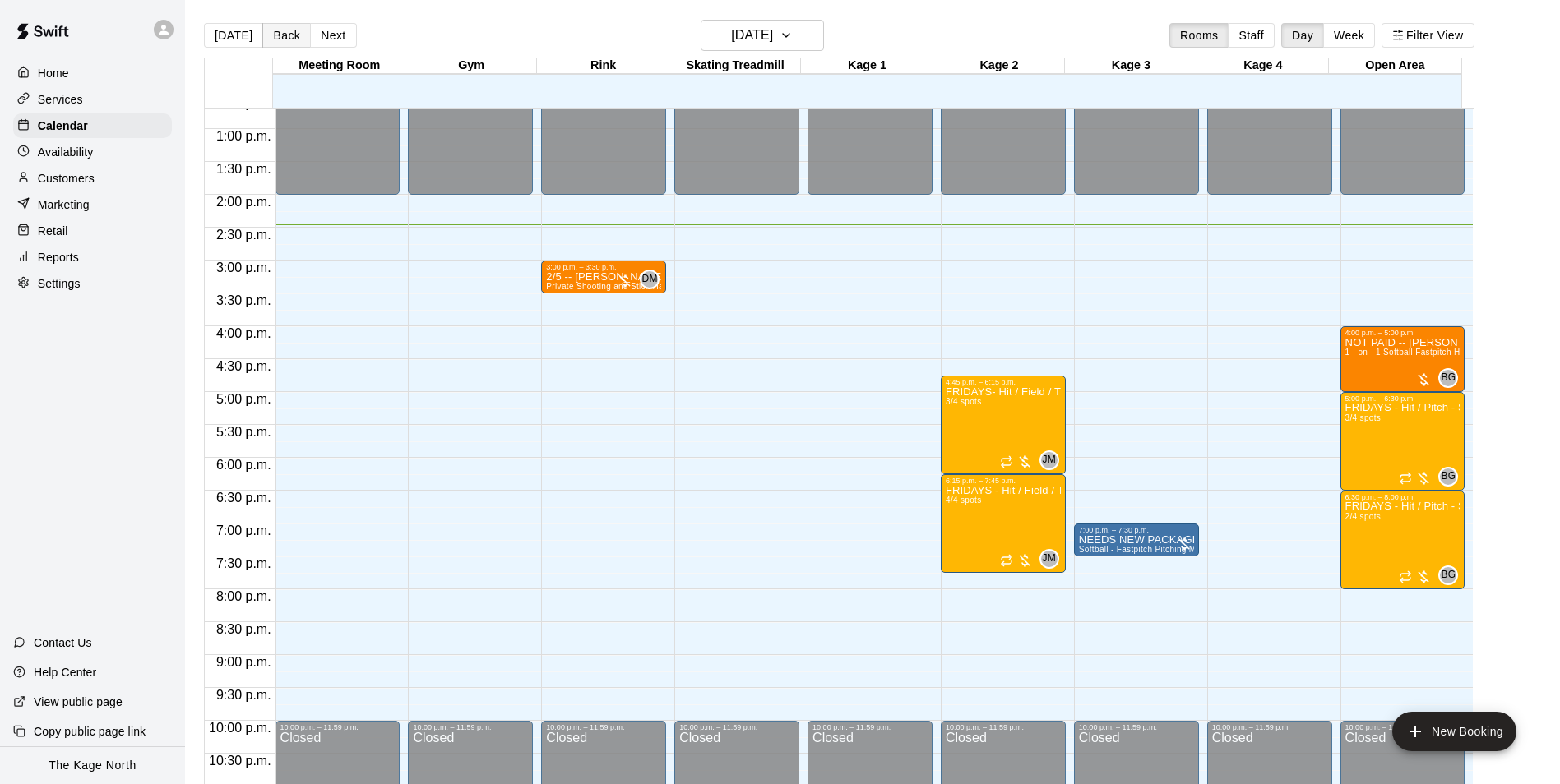
click at [287, 39] on button "Back" at bounding box center [286, 35] width 49 height 25
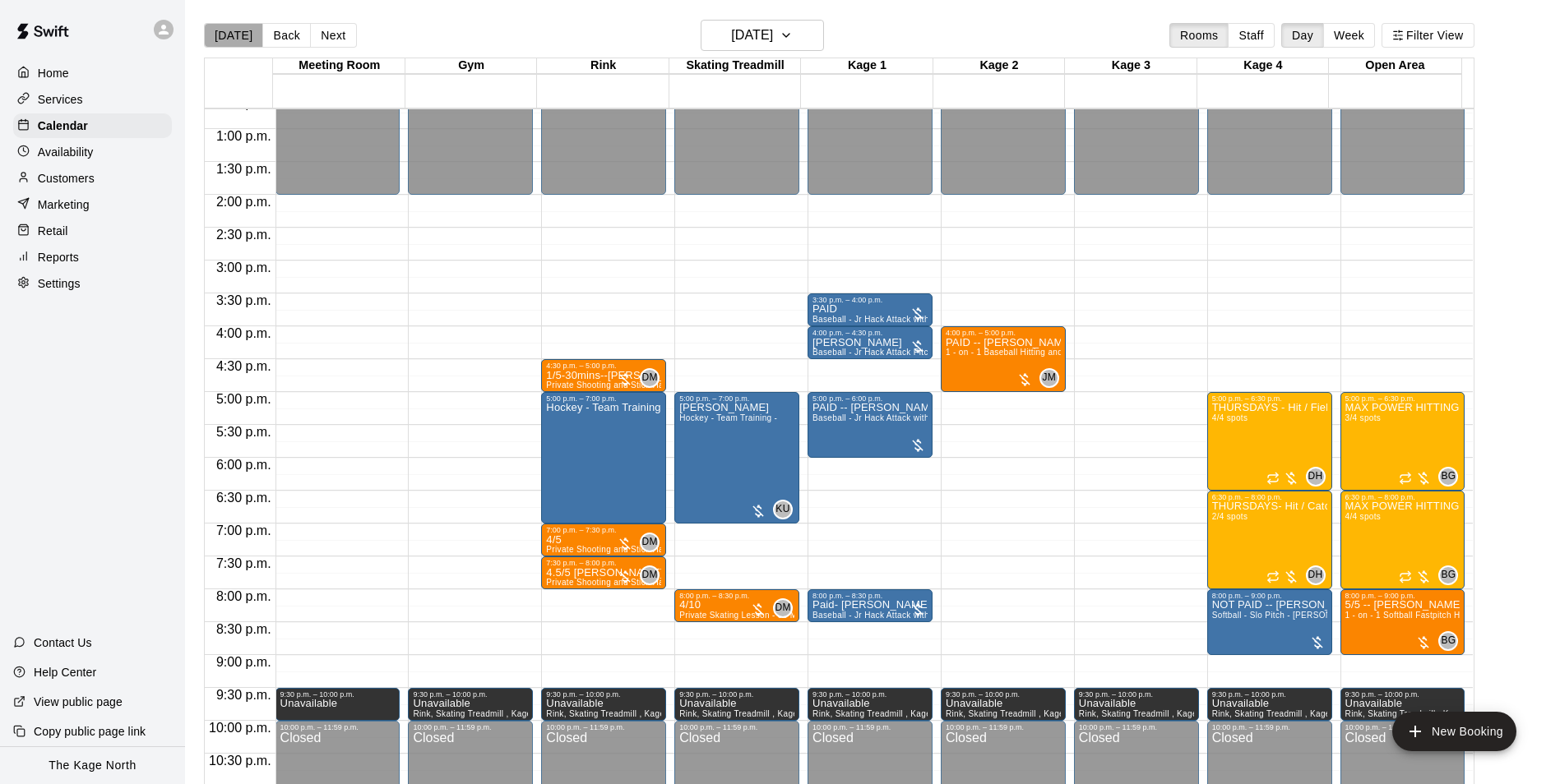
click at [236, 39] on button "[DATE]" at bounding box center [234, 35] width 59 height 25
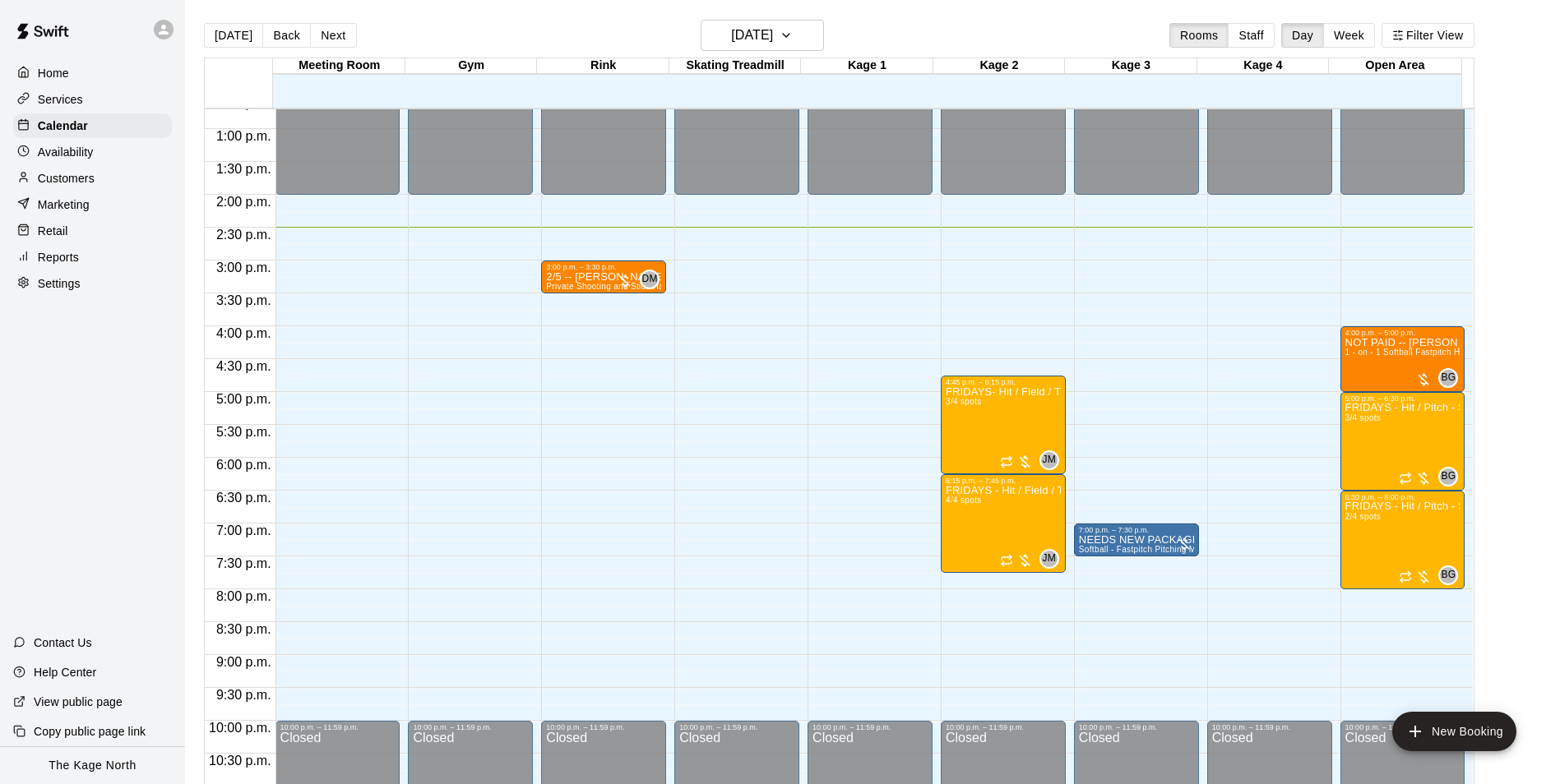
click at [87, 160] on p "Availability" at bounding box center [66, 152] width 56 height 16
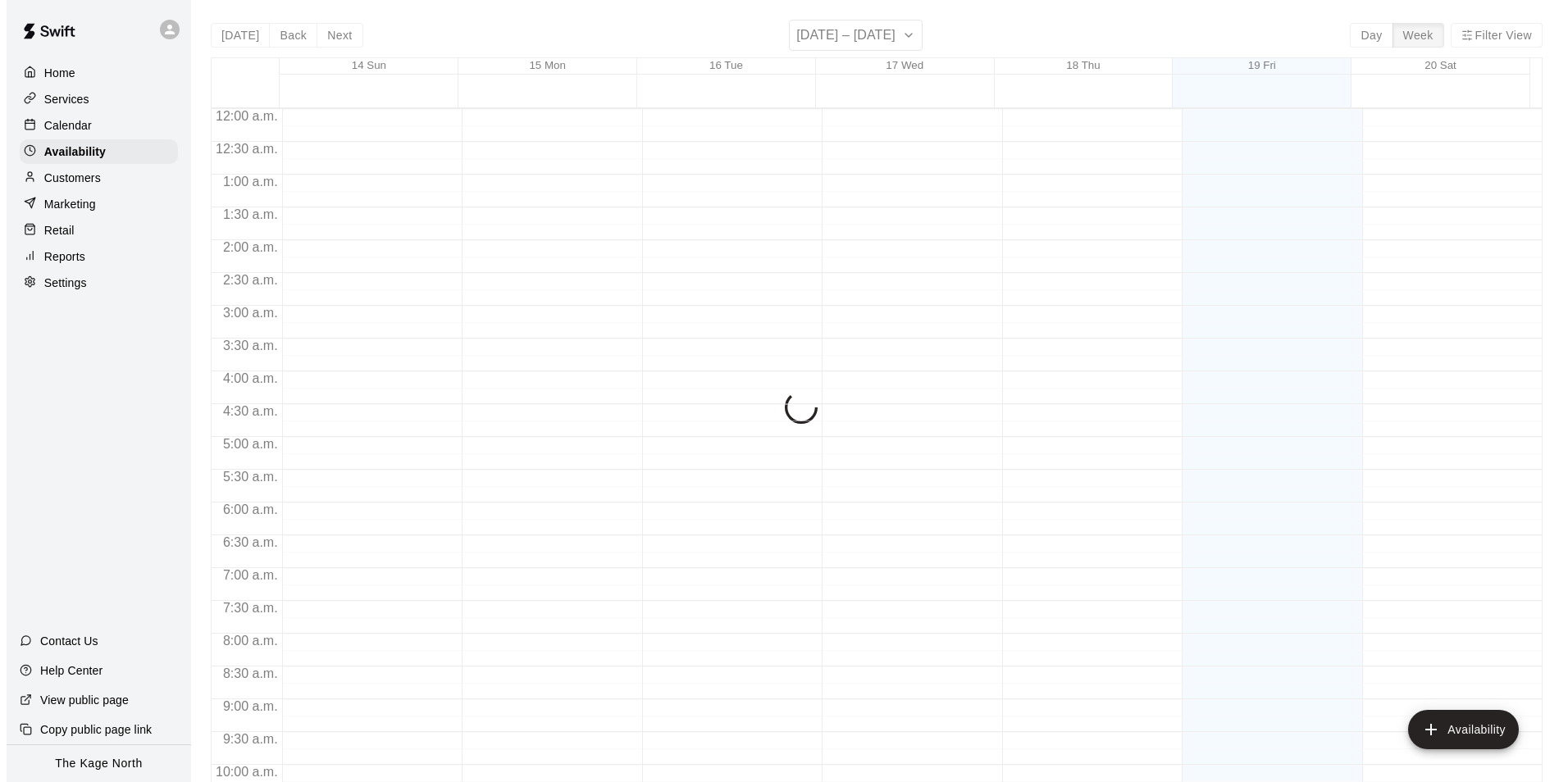
scroll to position [883, 0]
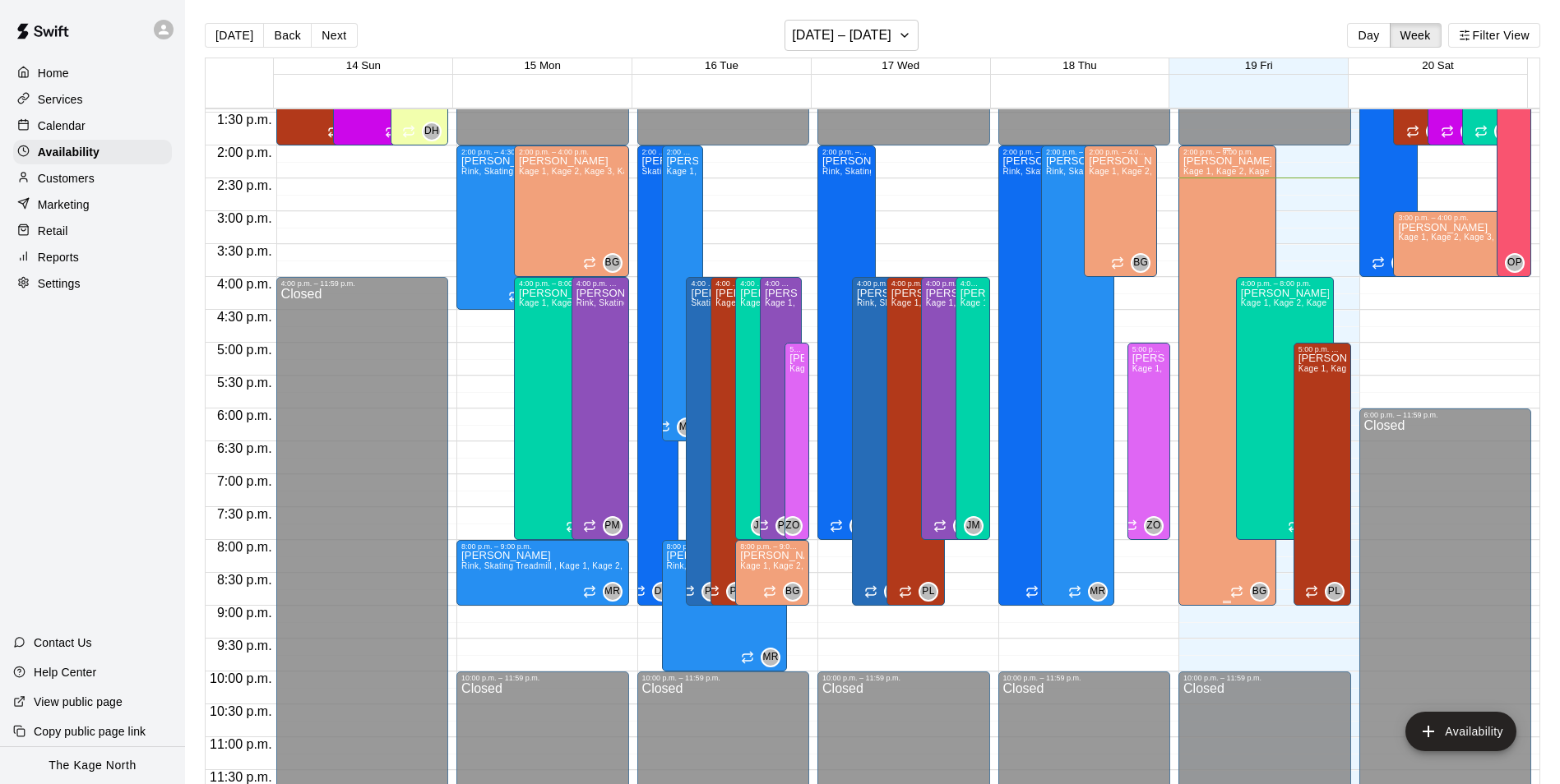
click at [1202, 379] on div "Brittani Goettsch Kage 1, Kage 2, Kage 3, Kage 4, Open Area" at bounding box center [1227, 548] width 88 height 784
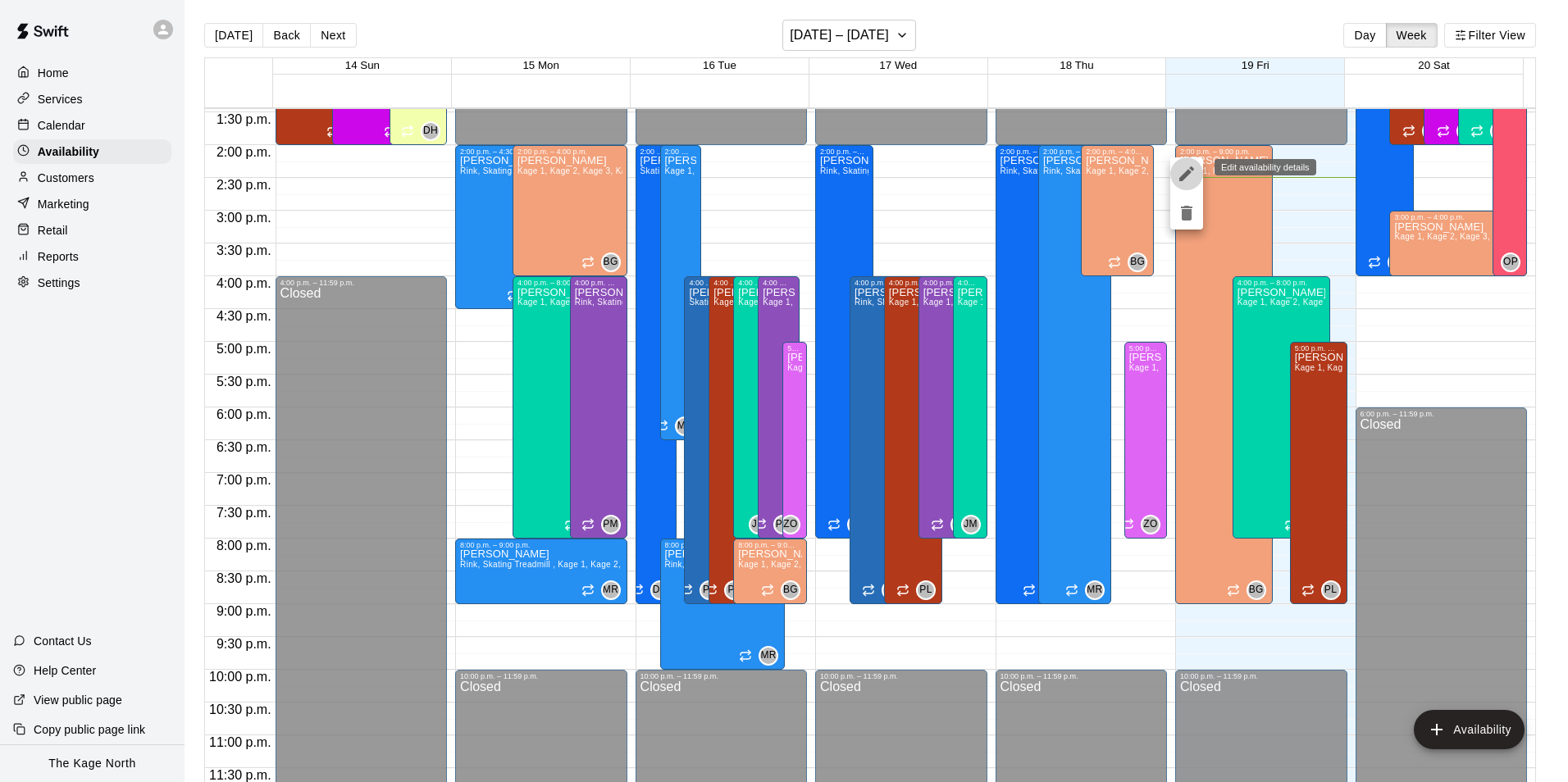
click at [1184, 166] on icon "edit" at bounding box center [1186, 174] width 20 height 20
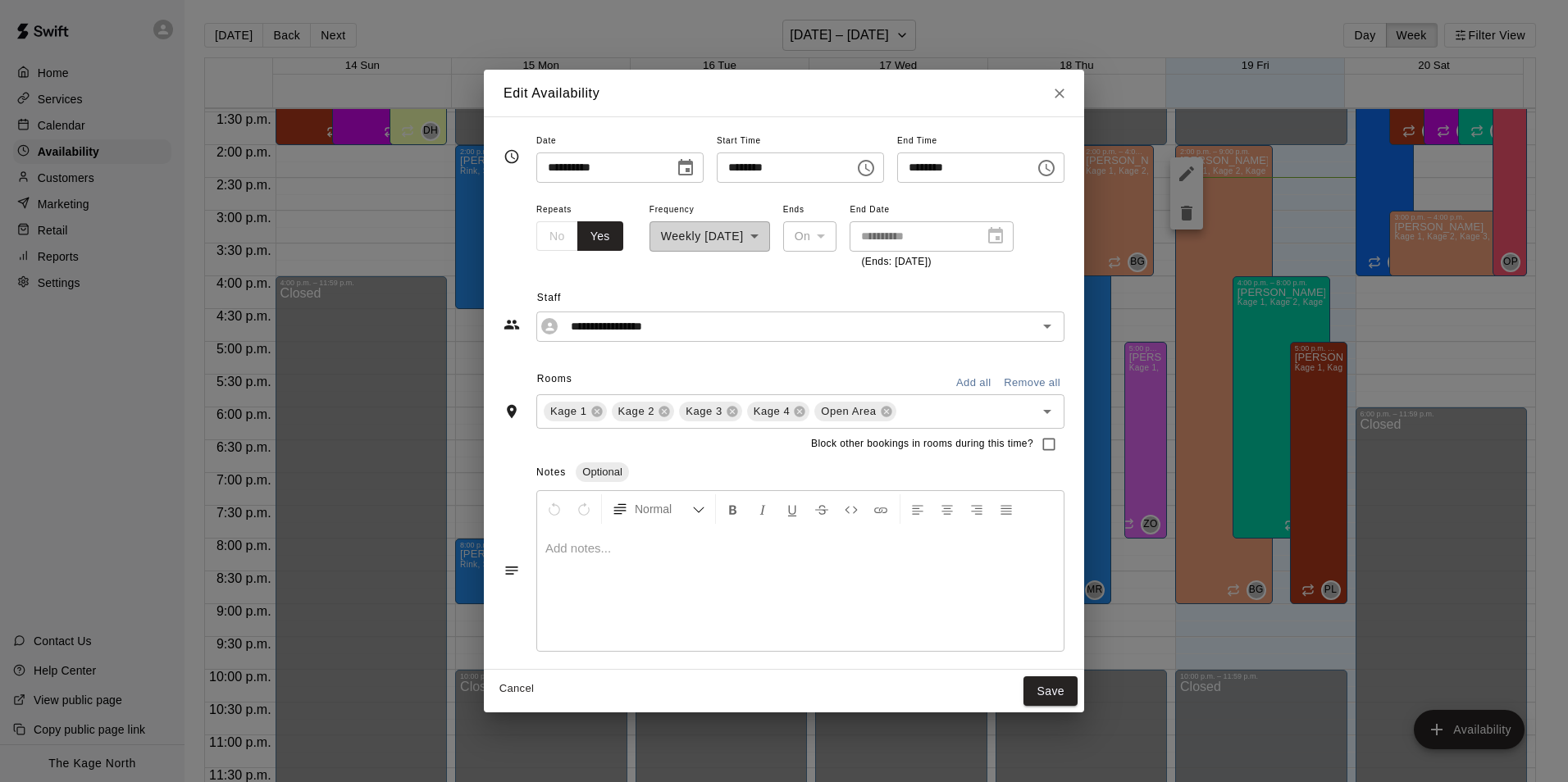
click at [1056, 173] on icon "Choose time, selected time is 9:00 PM" at bounding box center [1046, 168] width 20 height 20
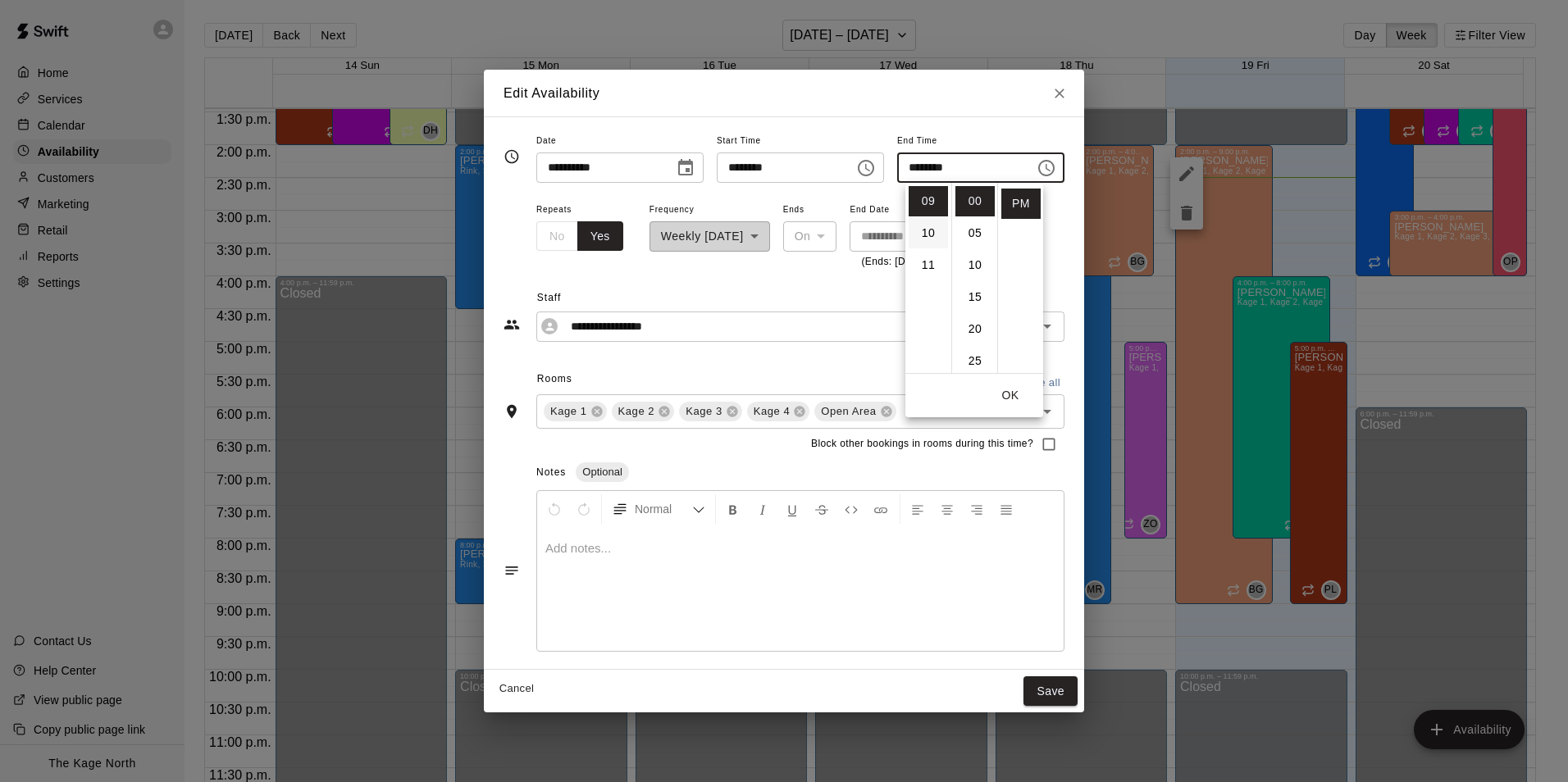
scroll to position [206, 0]
click at [926, 249] on li "08" at bounding box center [928, 251] width 39 height 30
type input "********"
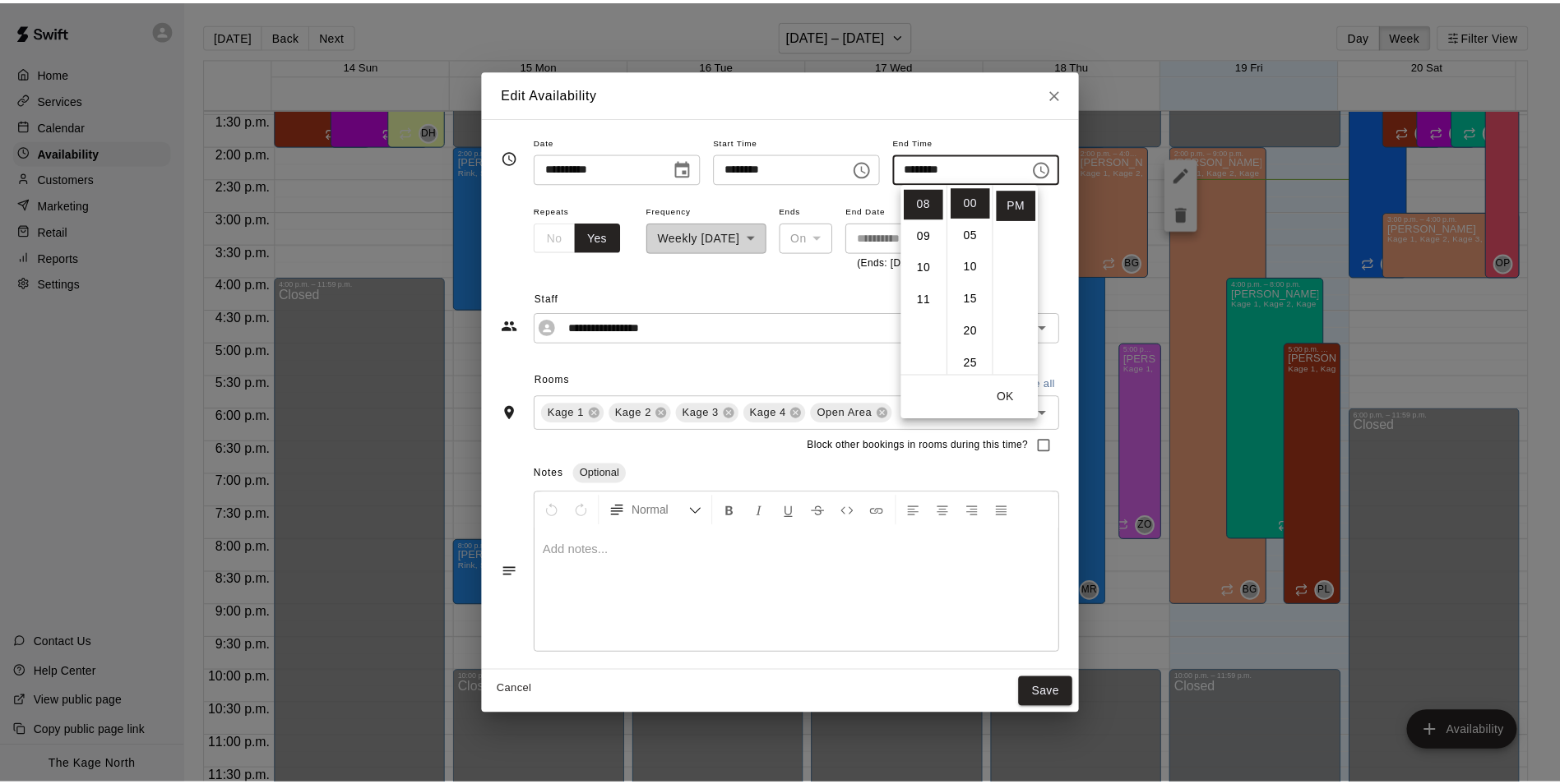
scroll to position [257, 0]
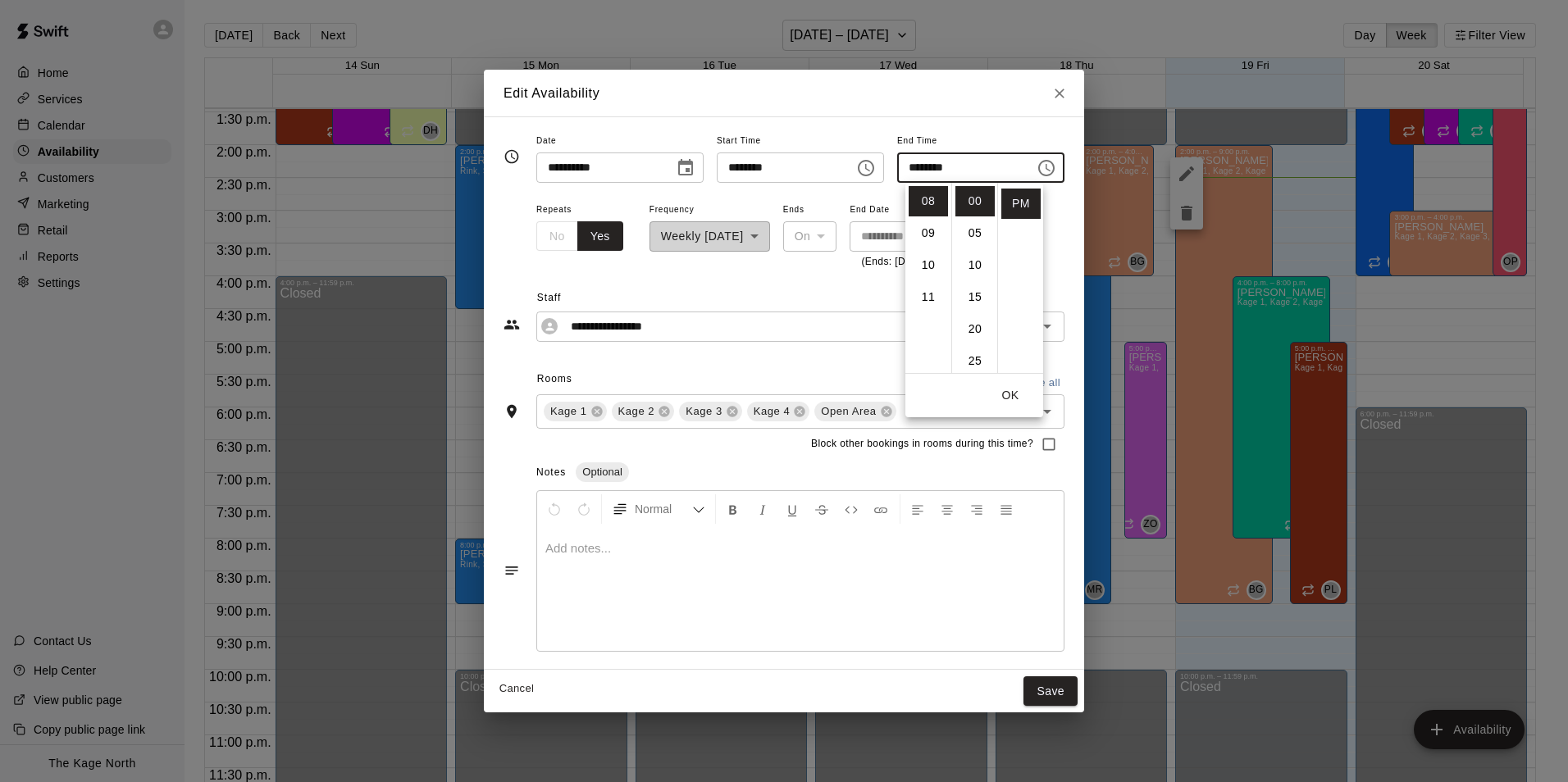
click at [1021, 400] on button "OK" at bounding box center [1010, 396] width 53 height 30
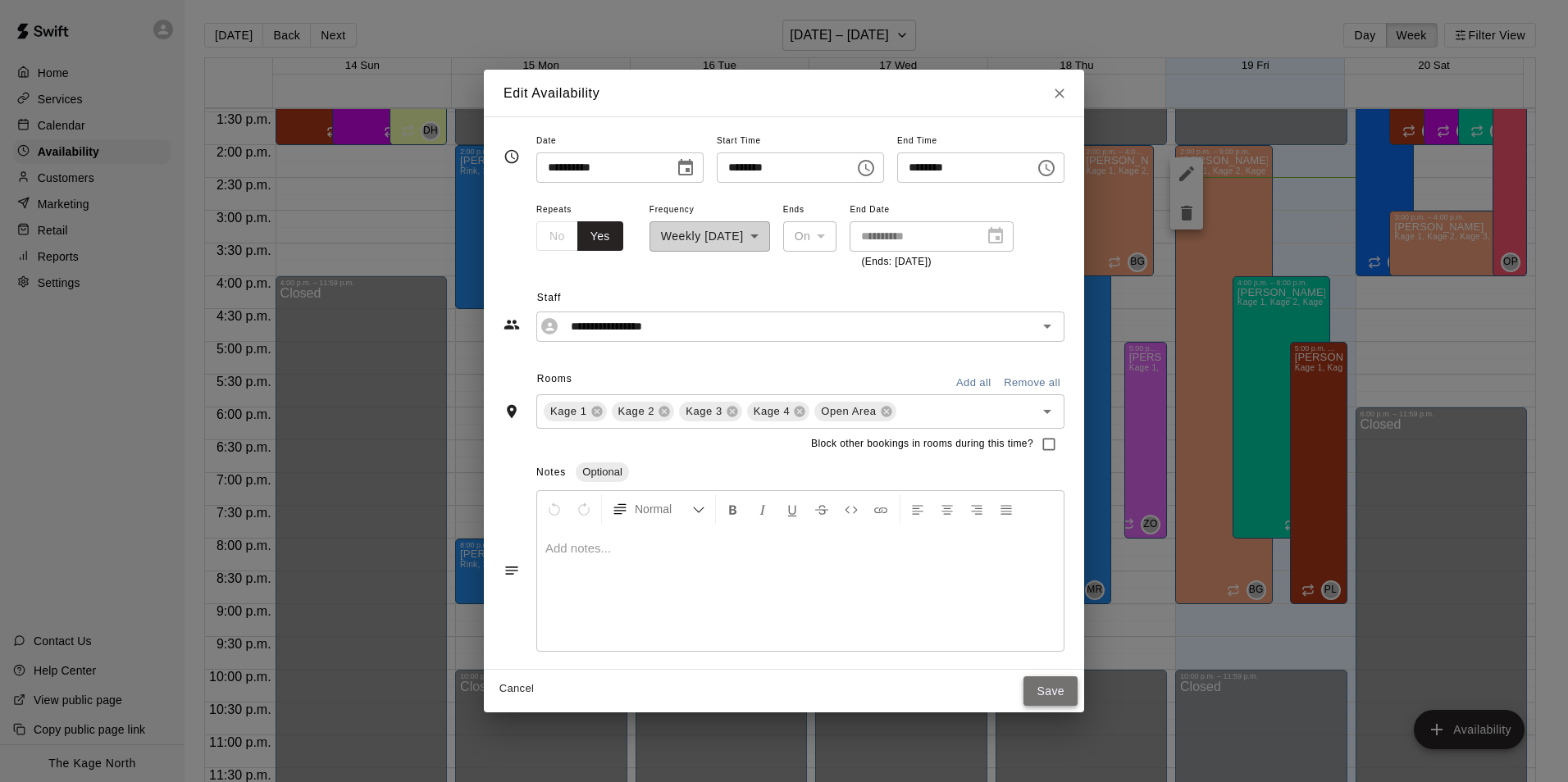
click at [1066, 687] on button "Save" at bounding box center [1050, 691] width 54 height 30
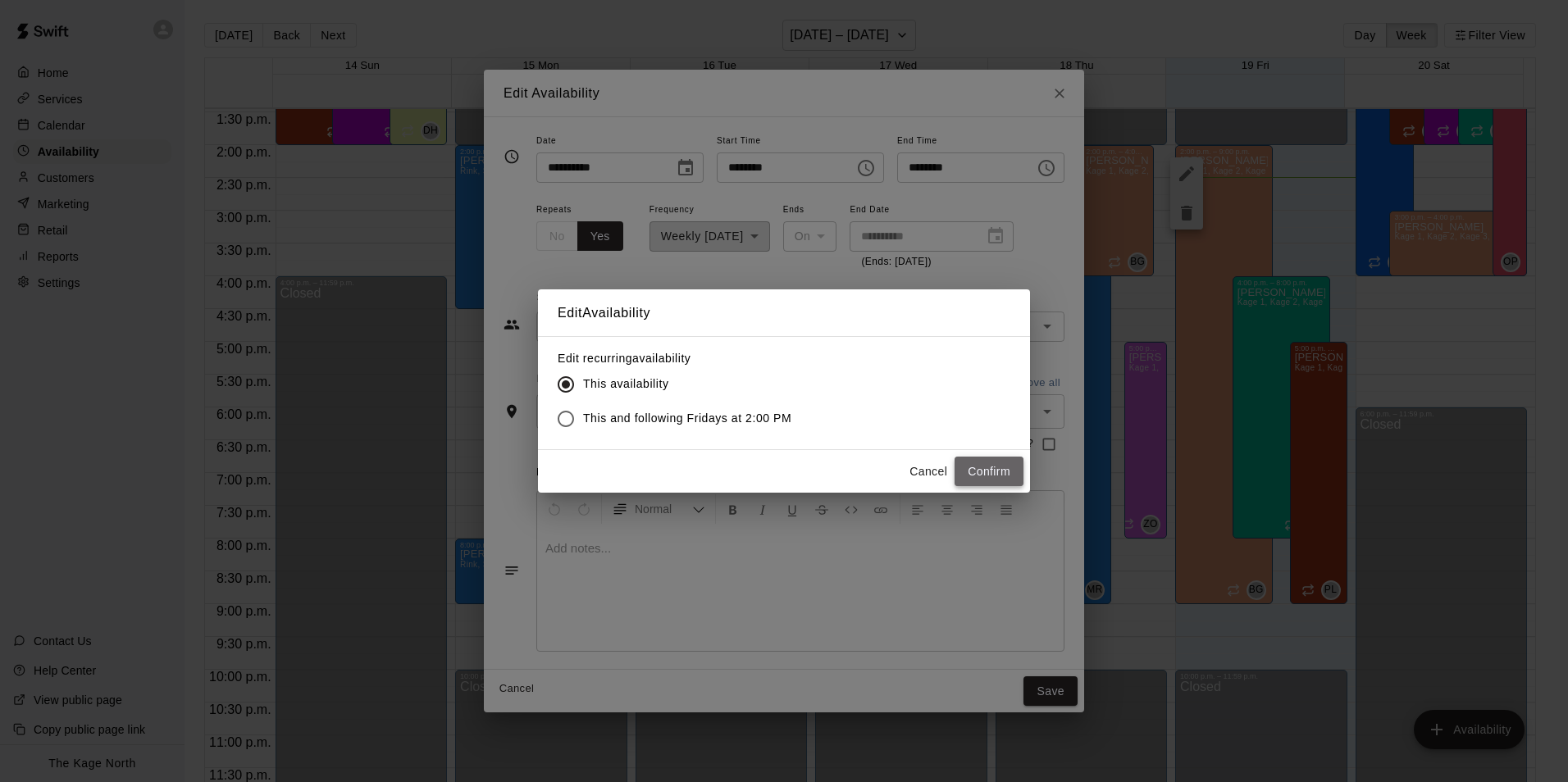
click at [985, 471] on button "Confirm" at bounding box center [989, 472] width 69 height 30
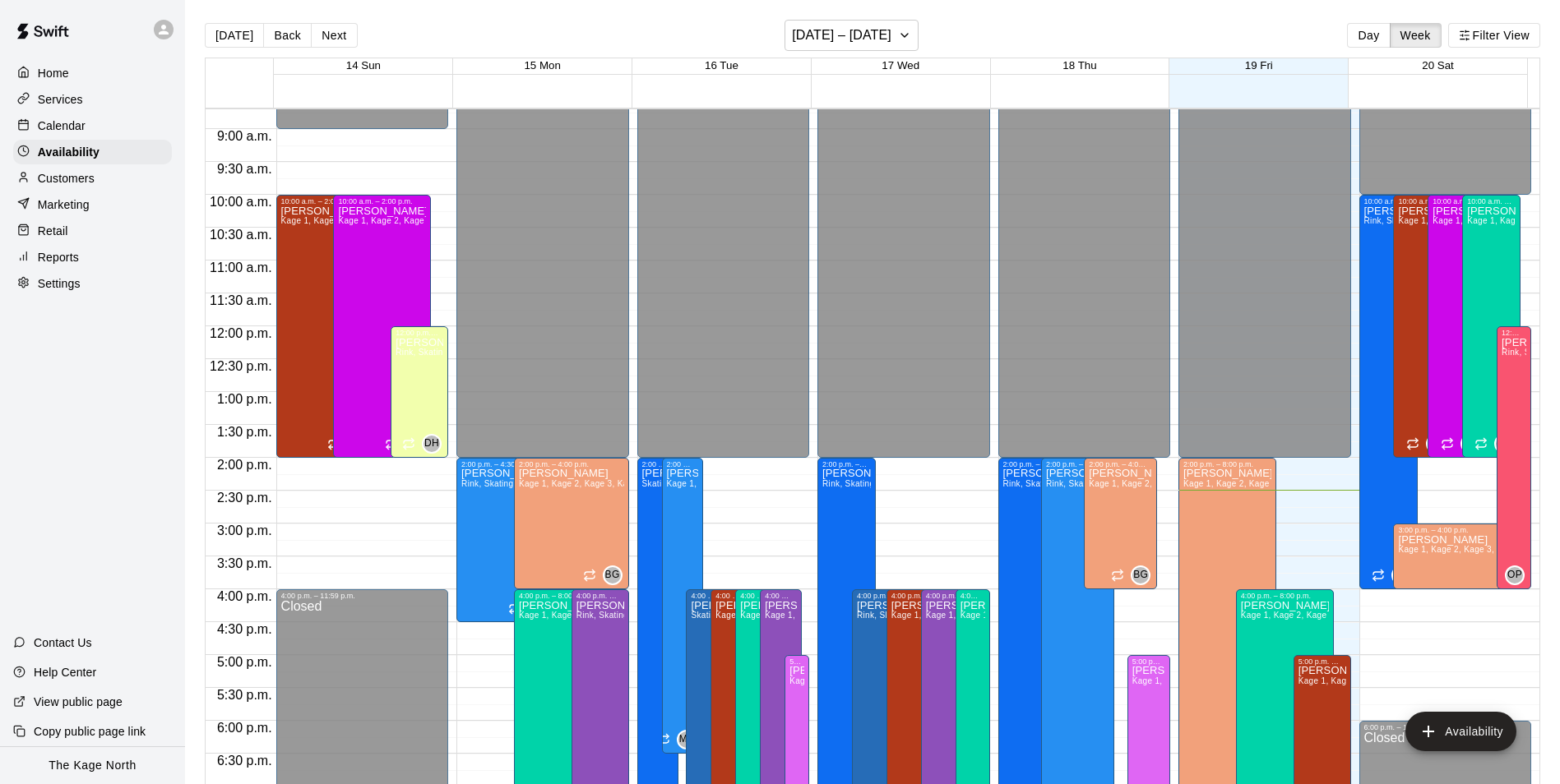
scroll to position [557, 0]
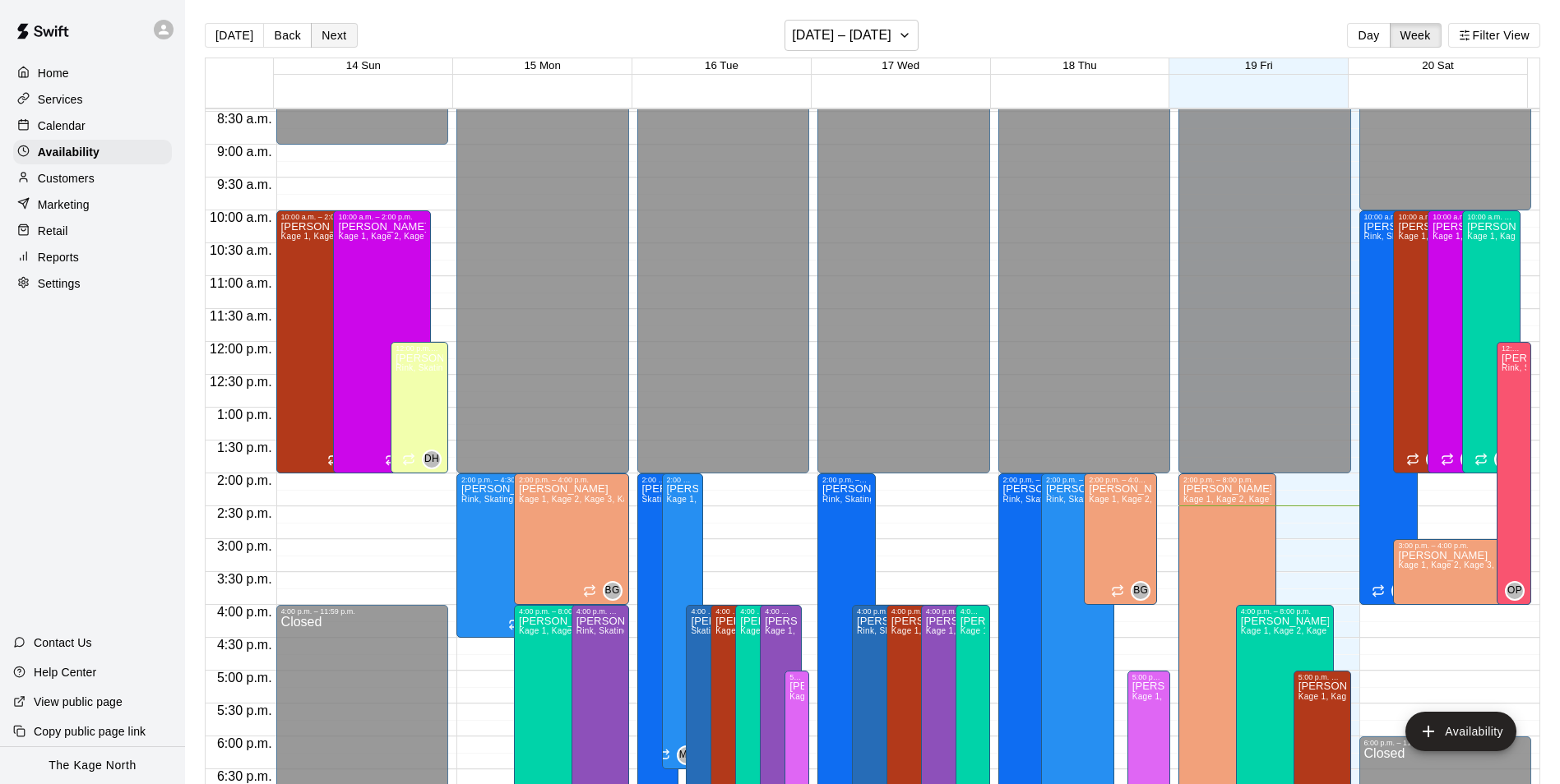
click at [331, 37] on button "Next" at bounding box center [334, 35] width 46 height 25
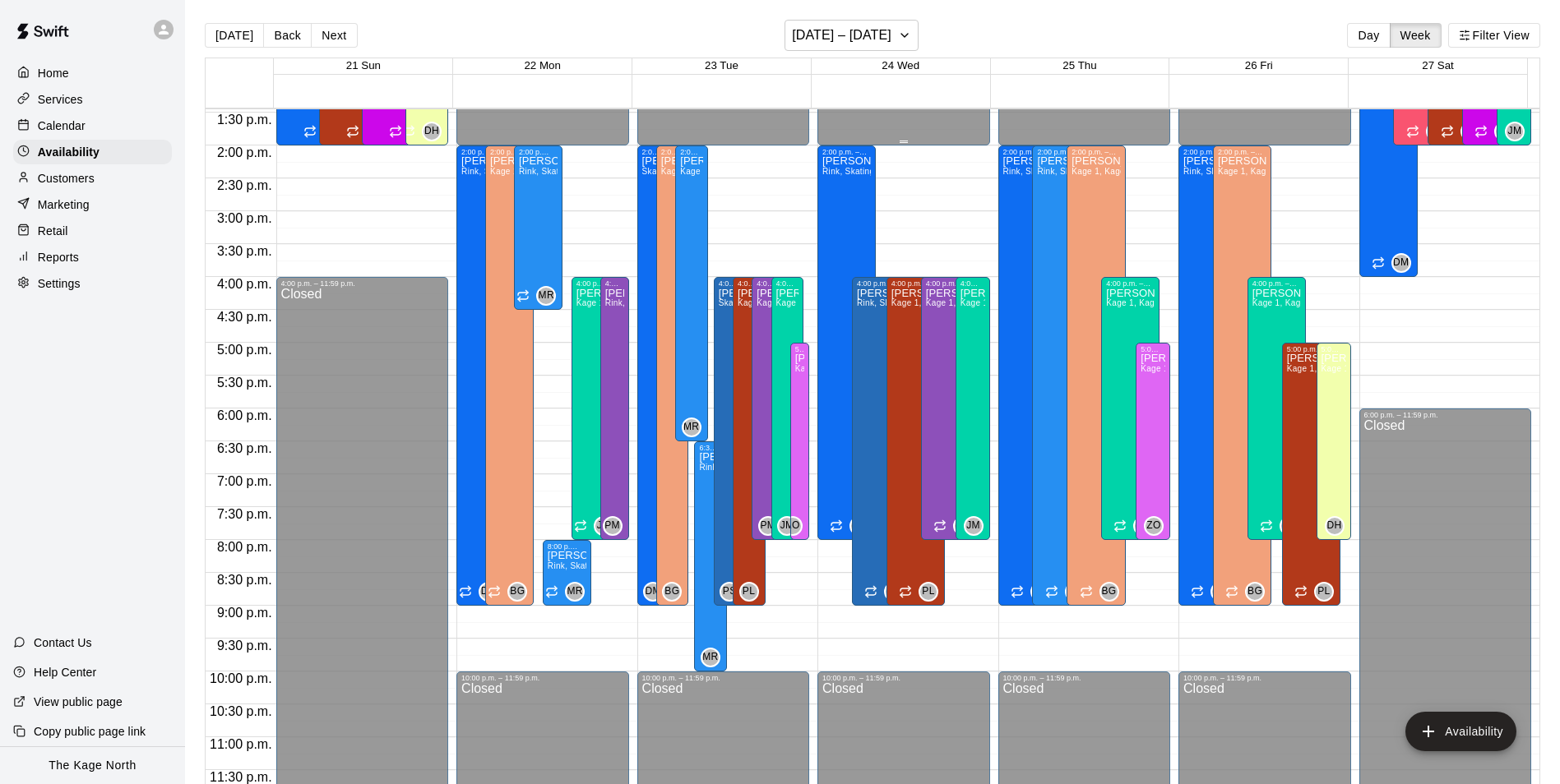
scroll to position [803, 0]
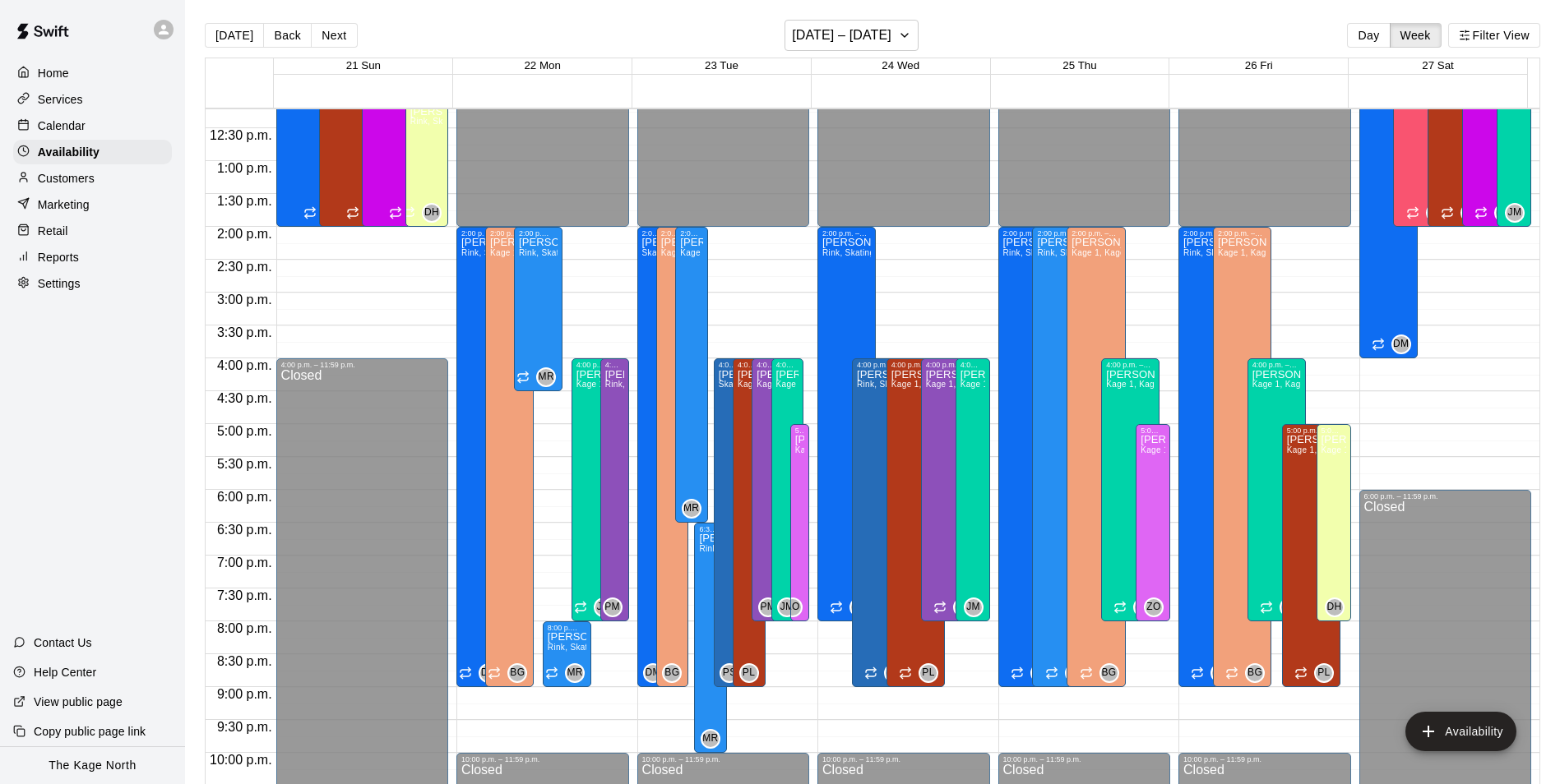
click at [98, 127] on div "Calendar" at bounding box center [92, 126] width 159 height 25
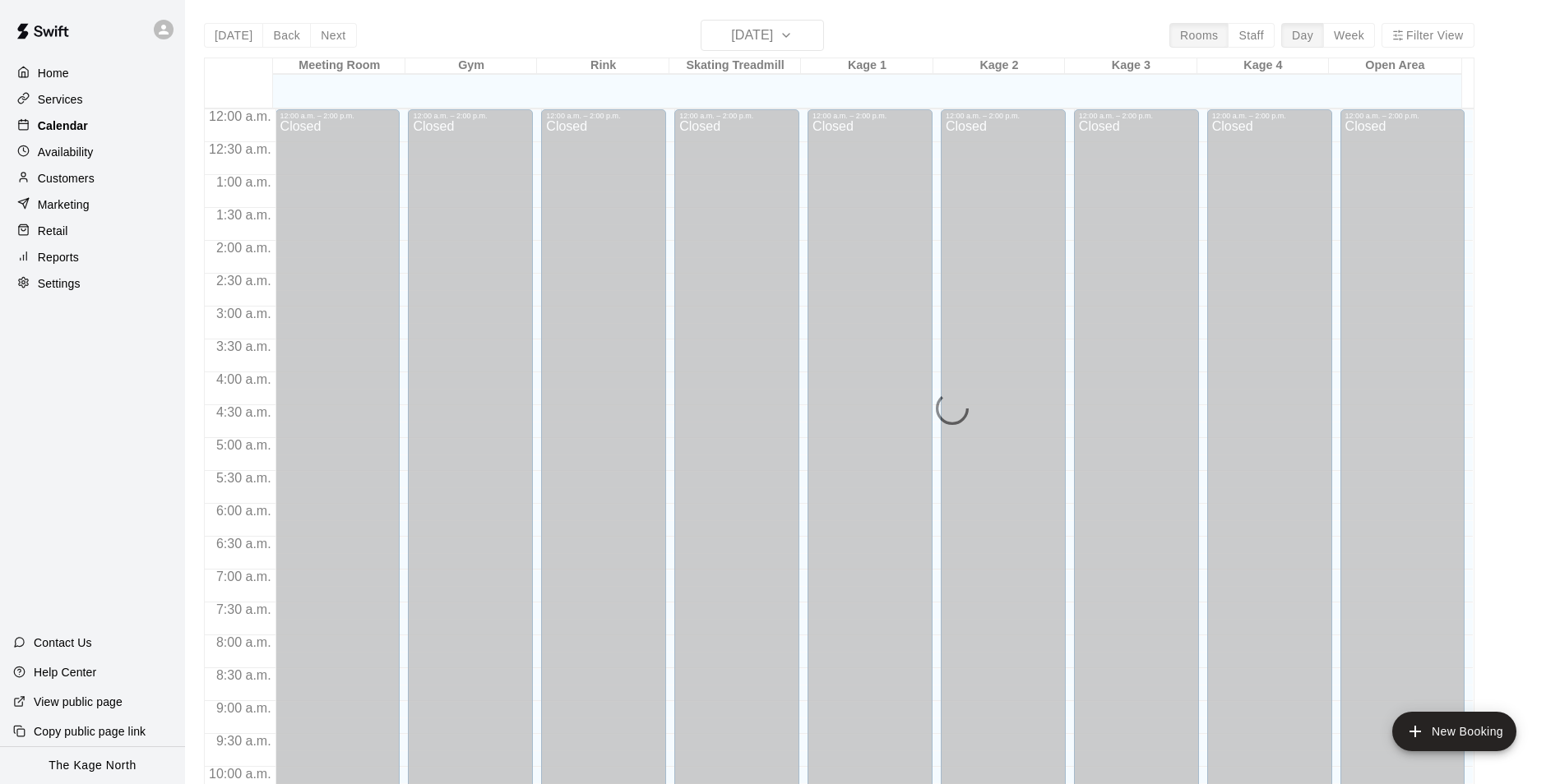
scroll to position [835, 0]
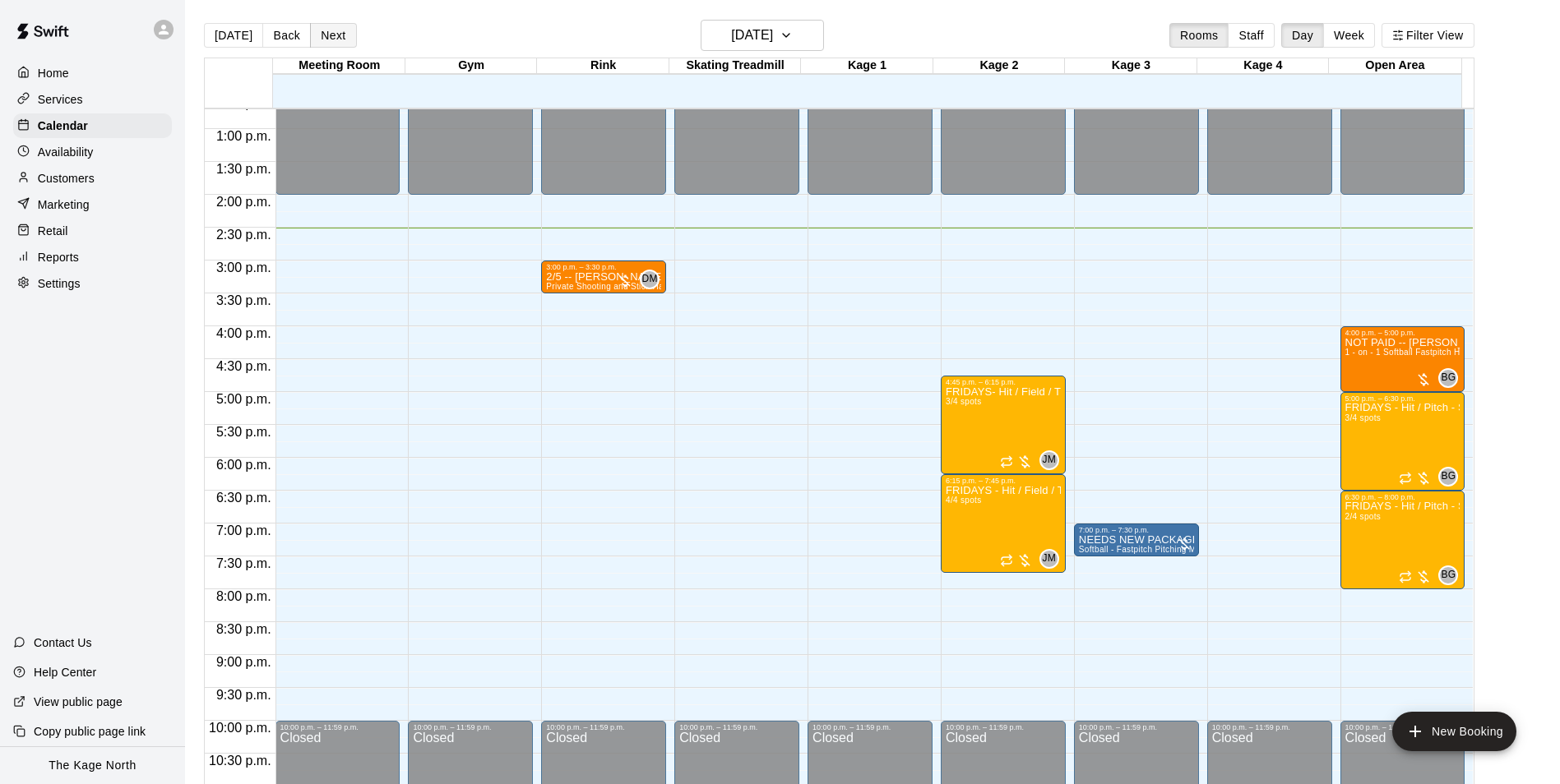
click at [341, 39] on button "Next" at bounding box center [333, 35] width 46 height 25
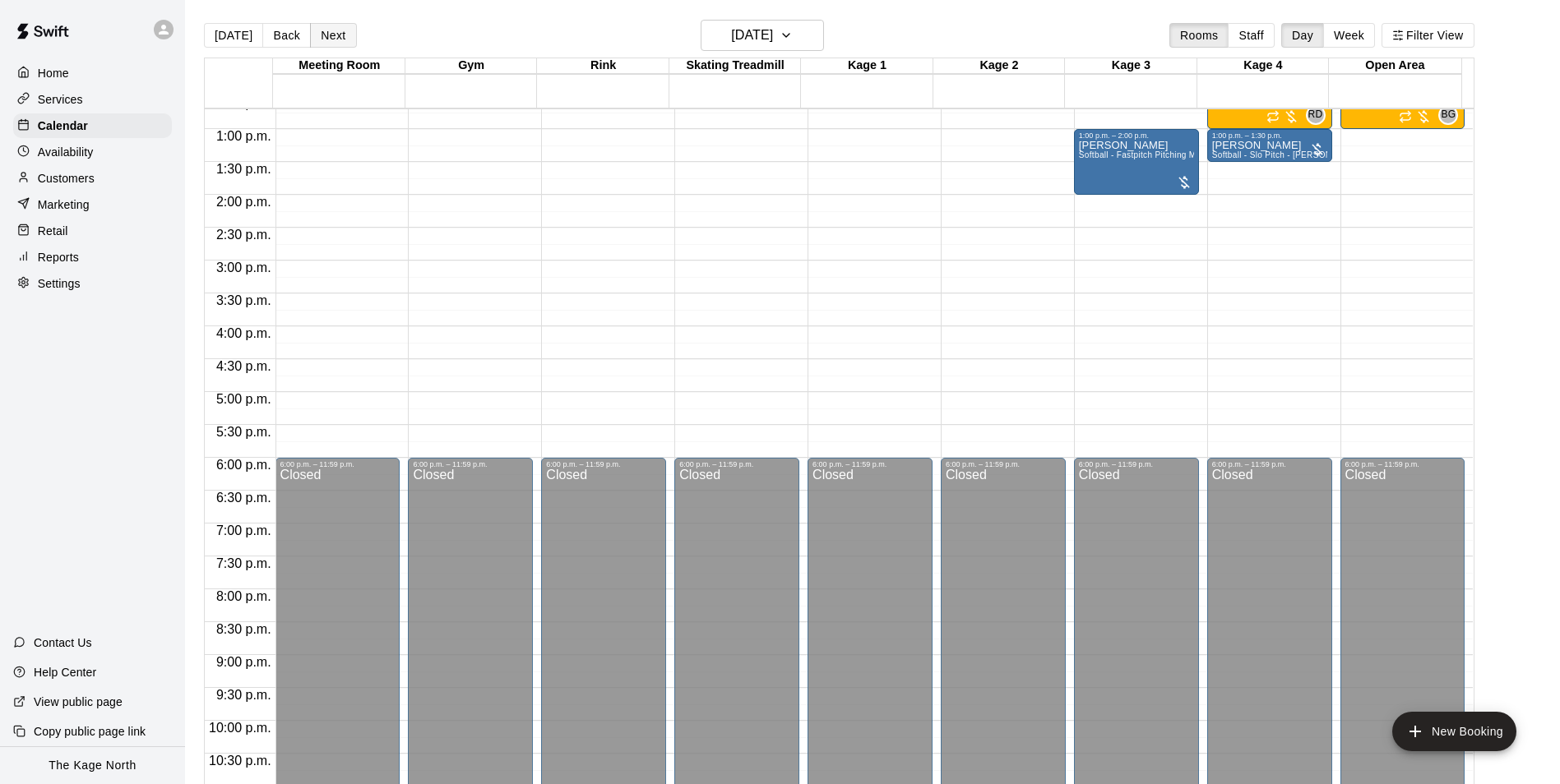
click at [341, 39] on button "Next" at bounding box center [333, 35] width 46 height 25
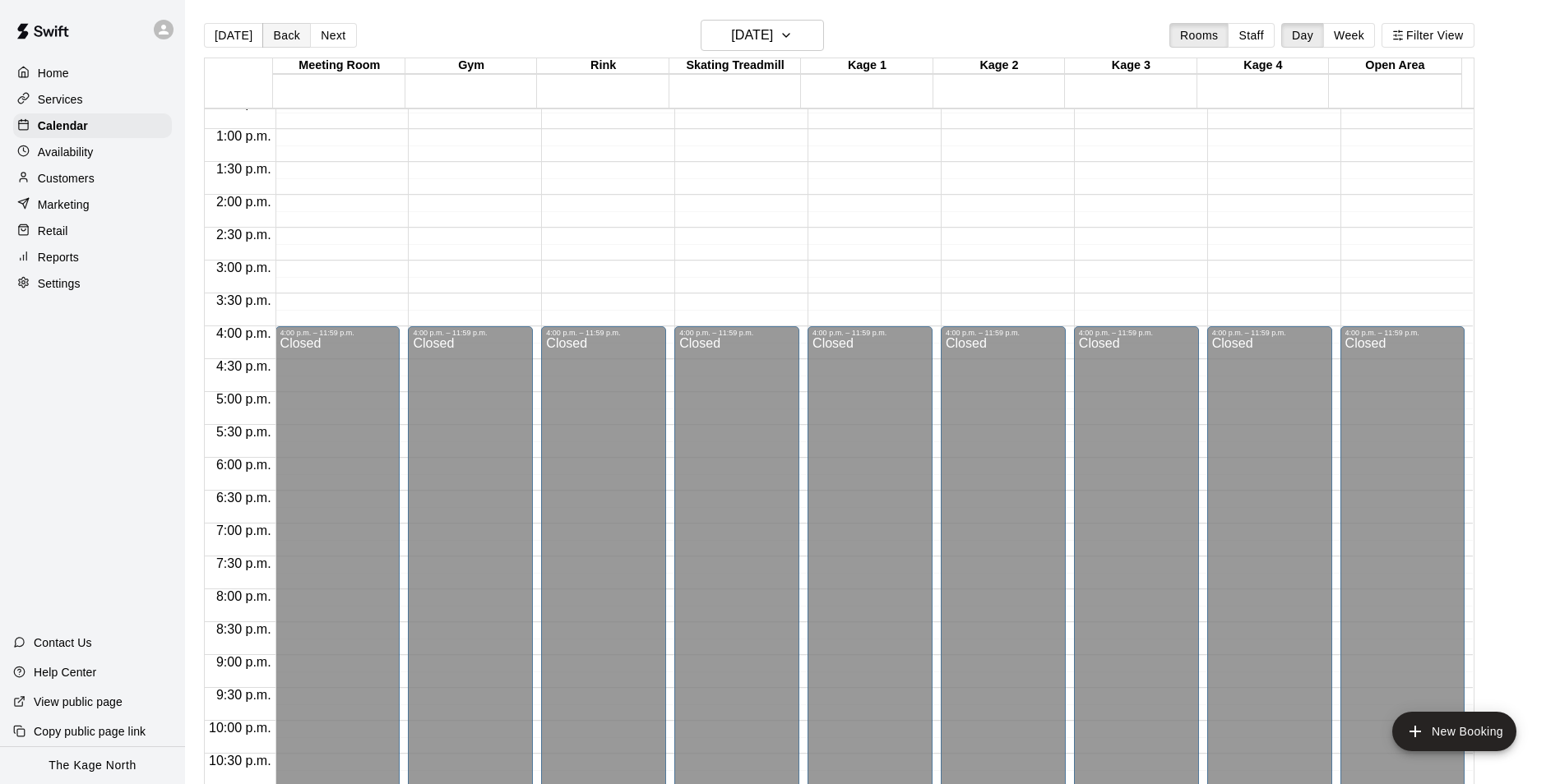
click at [286, 41] on button "Back" at bounding box center [286, 35] width 49 height 25
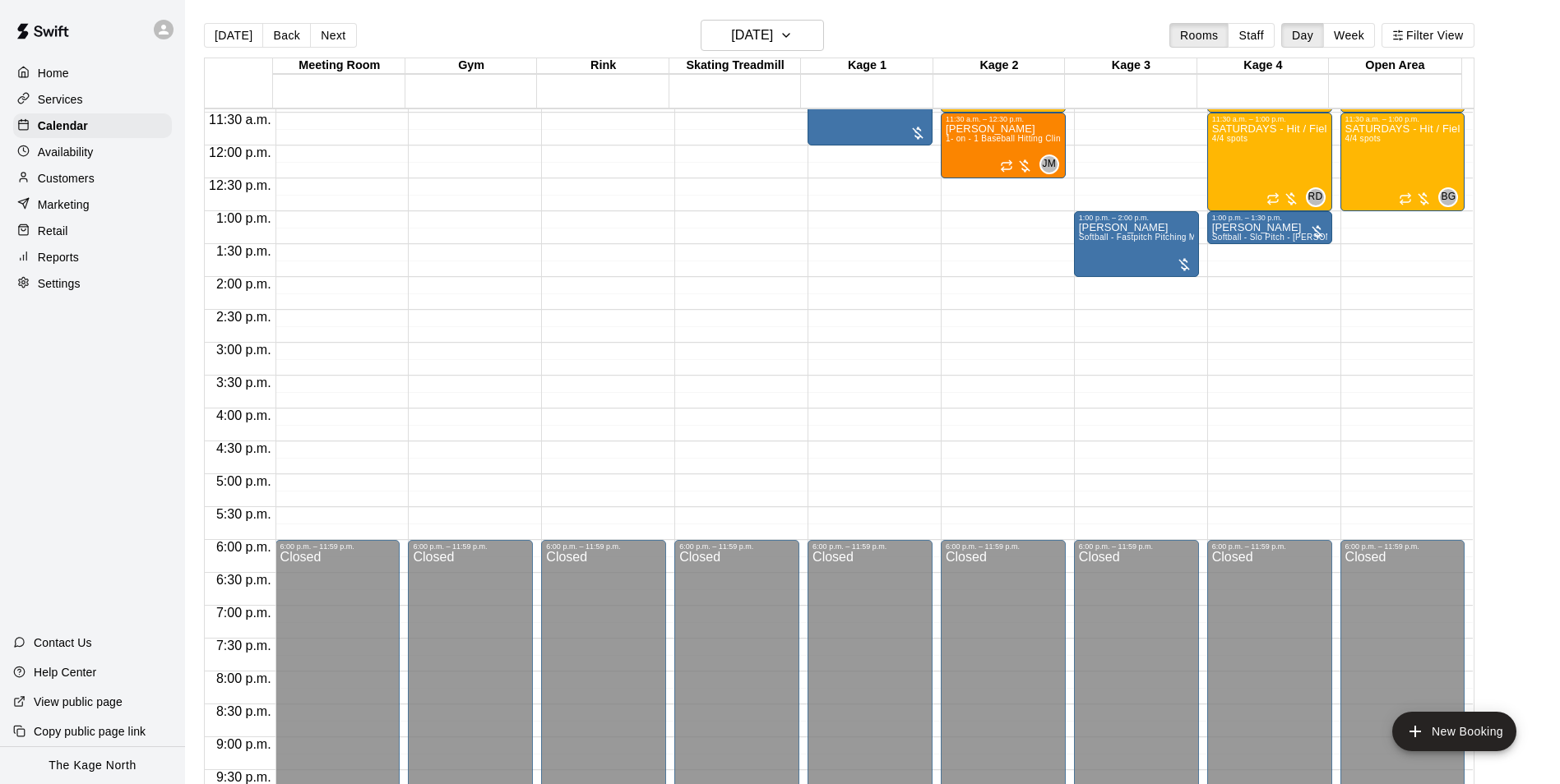
scroll to position [670, 0]
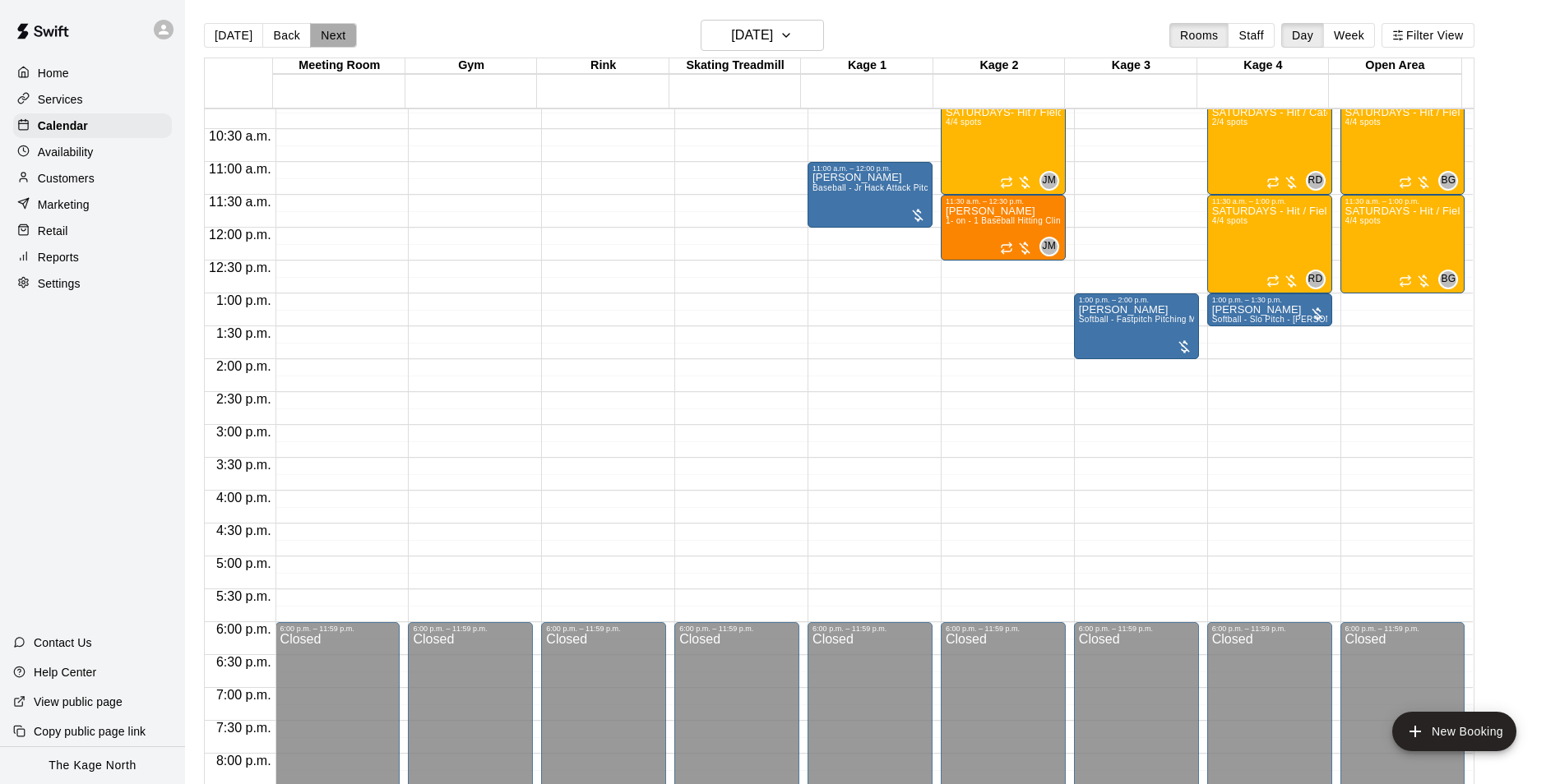
click at [331, 33] on button "Next" at bounding box center [333, 35] width 46 height 25
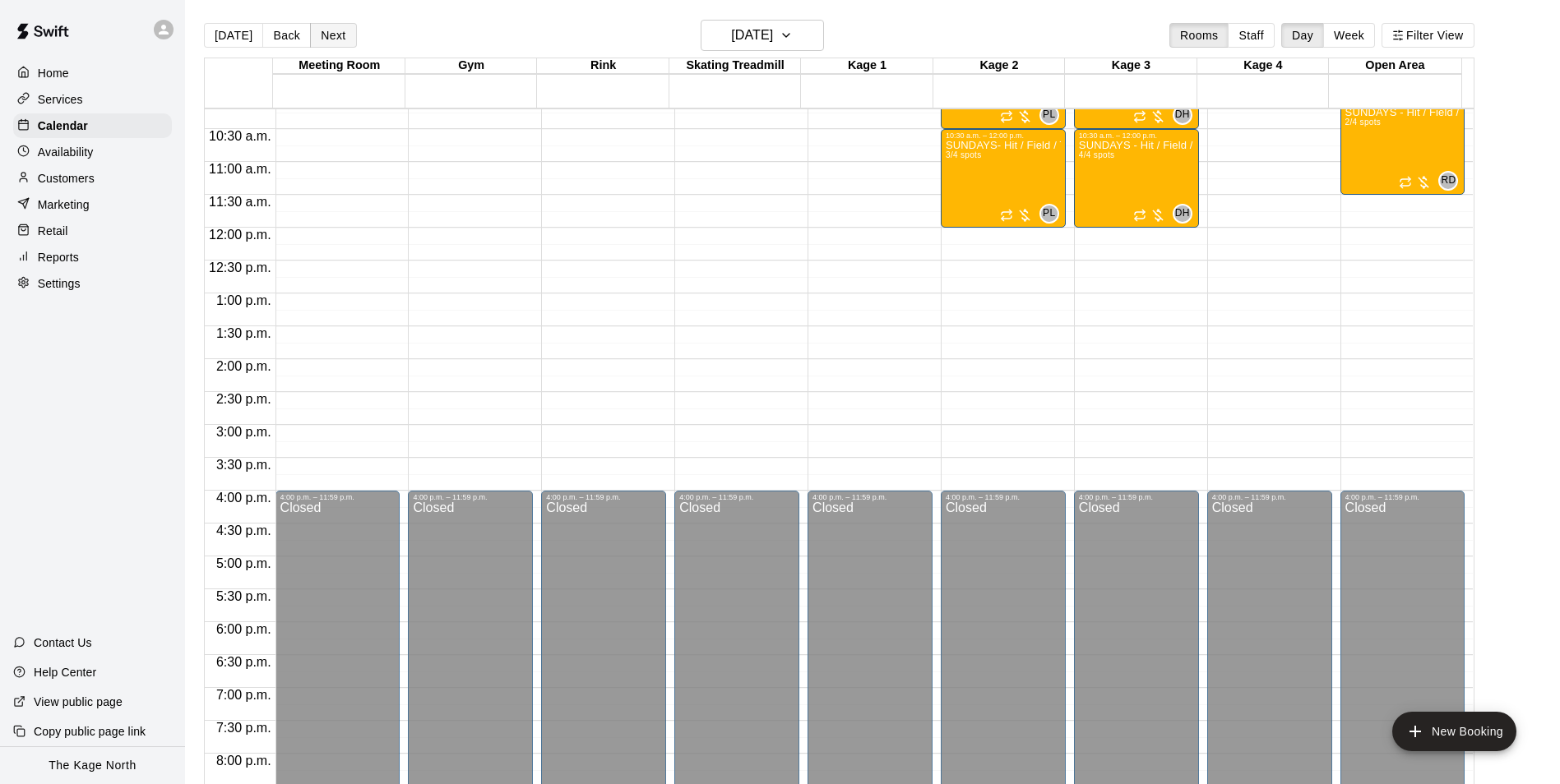
click at [320, 41] on button "Next" at bounding box center [333, 35] width 46 height 25
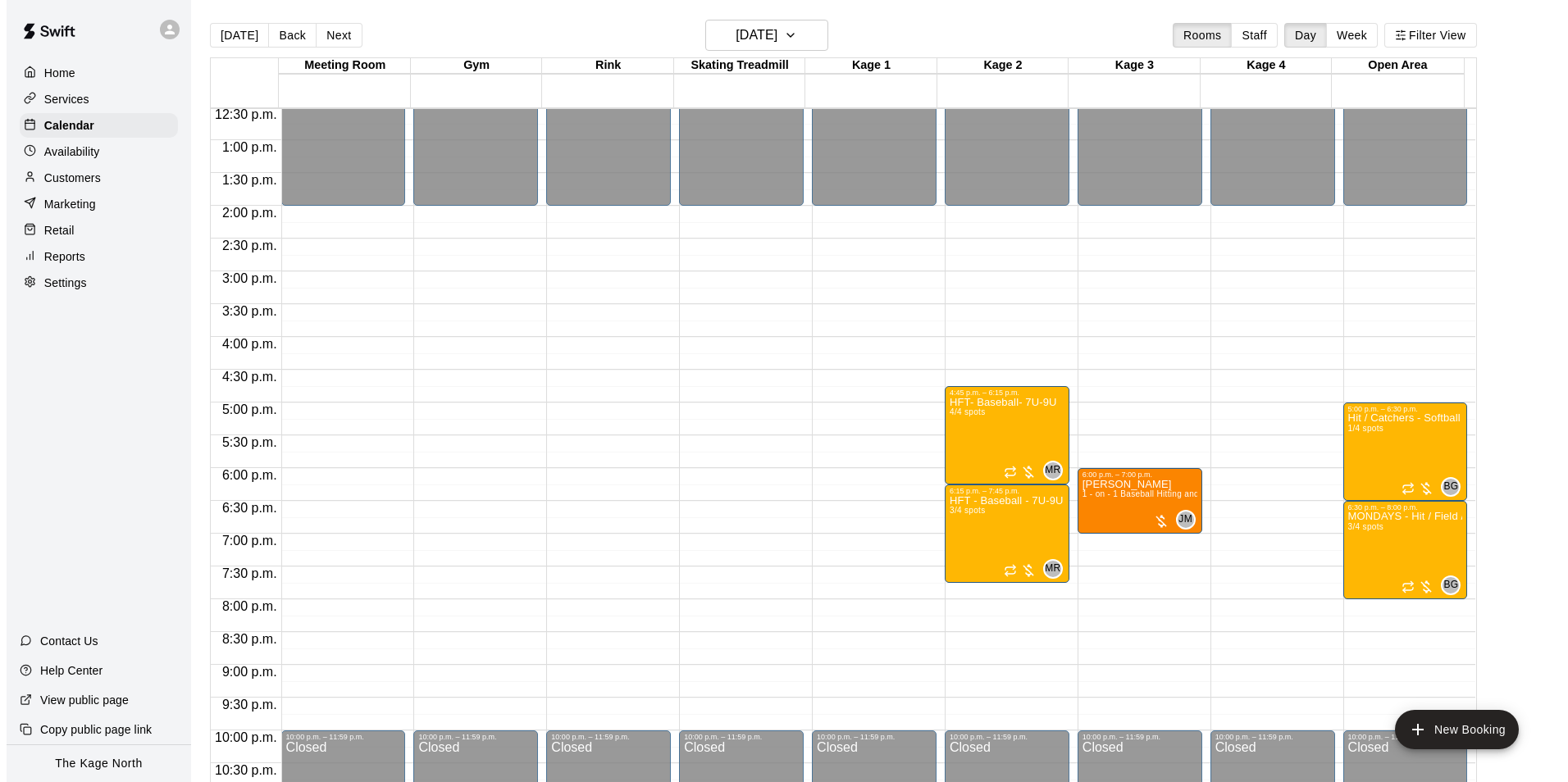
scroll to position [884, 0]
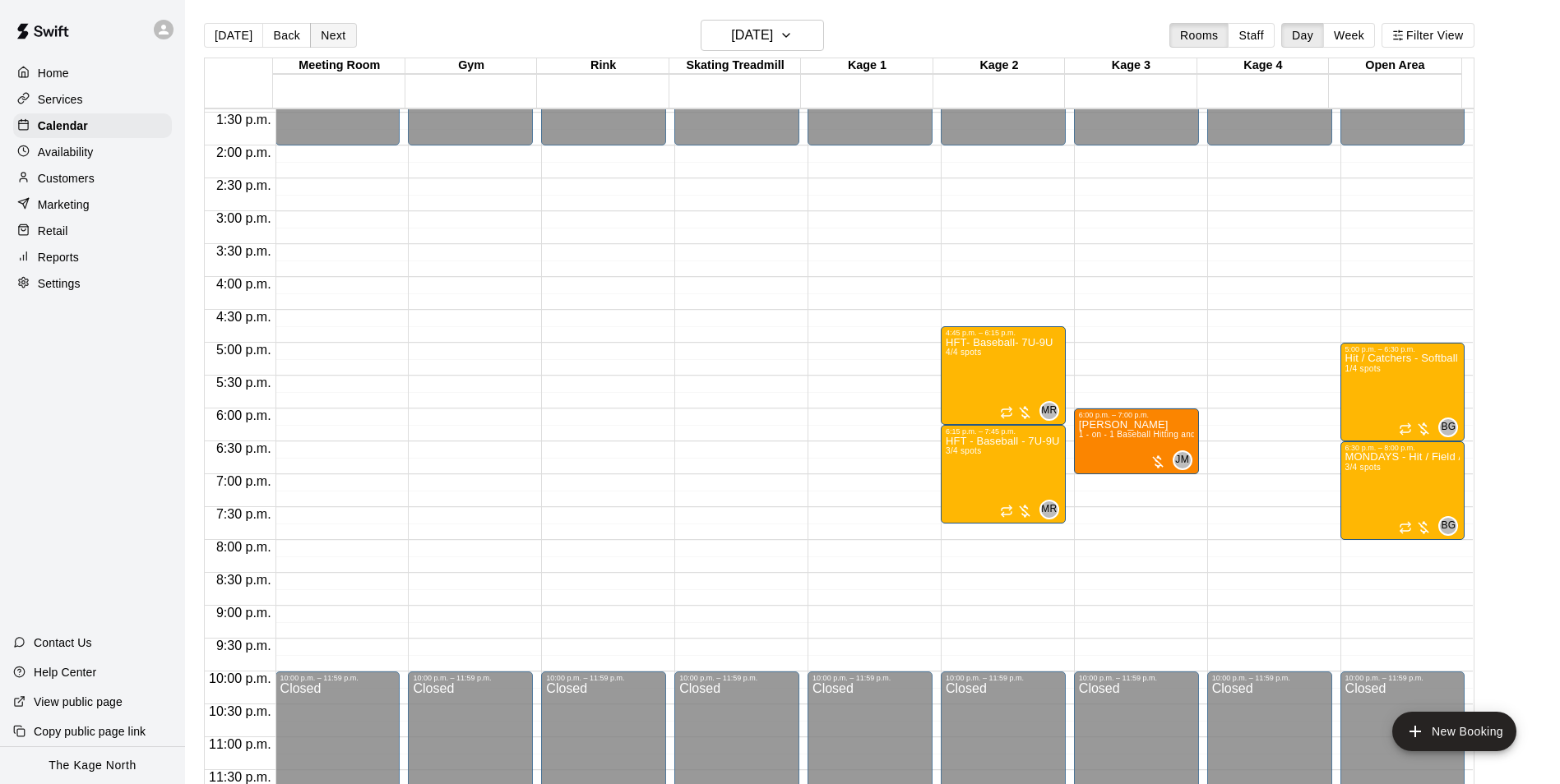
click at [331, 41] on button "Next" at bounding box center [333, 35] width 46 height 25
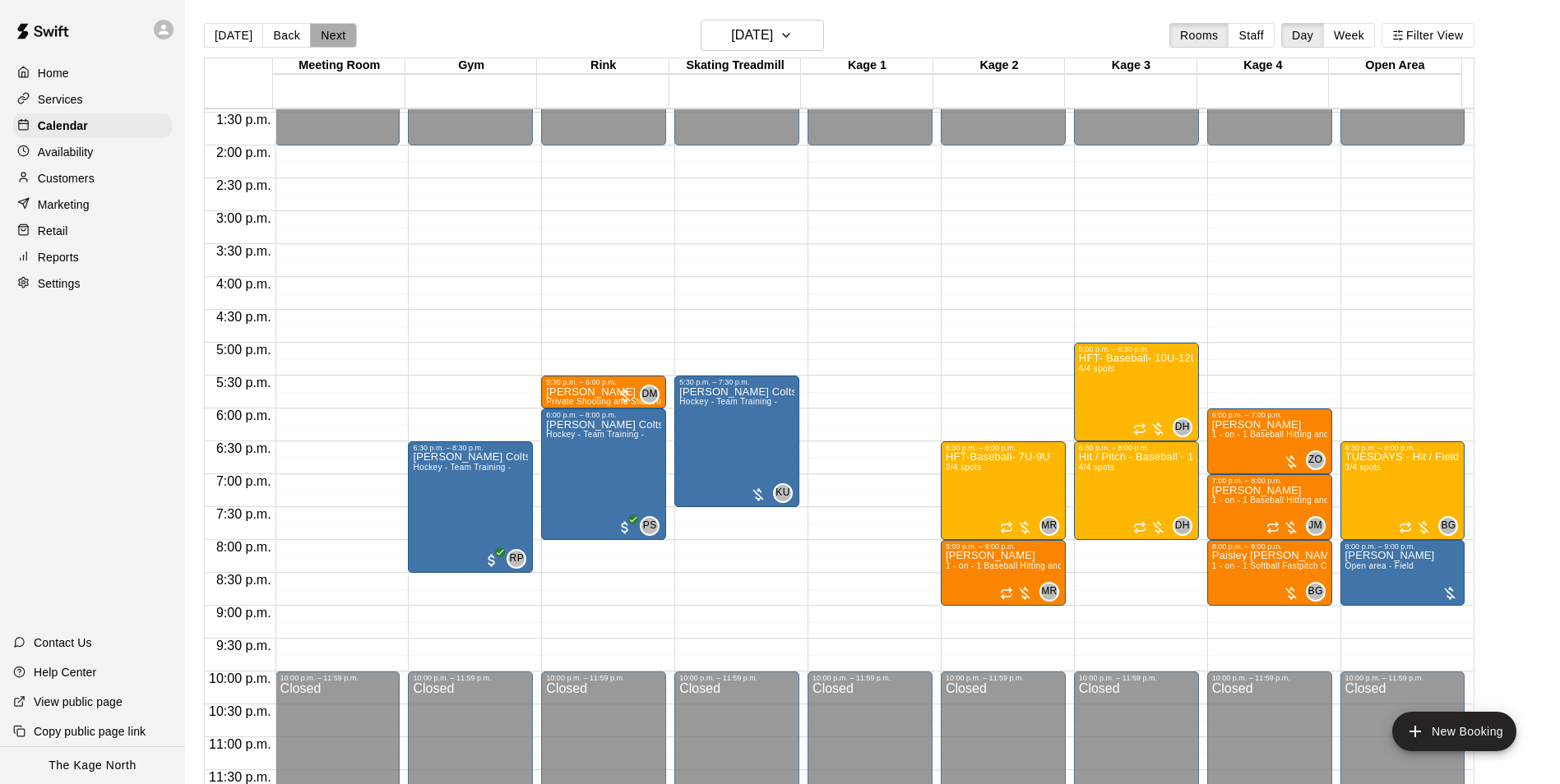
click at [331, 41] on button "Next" at bounding box center [333, 35] width 46 height 25
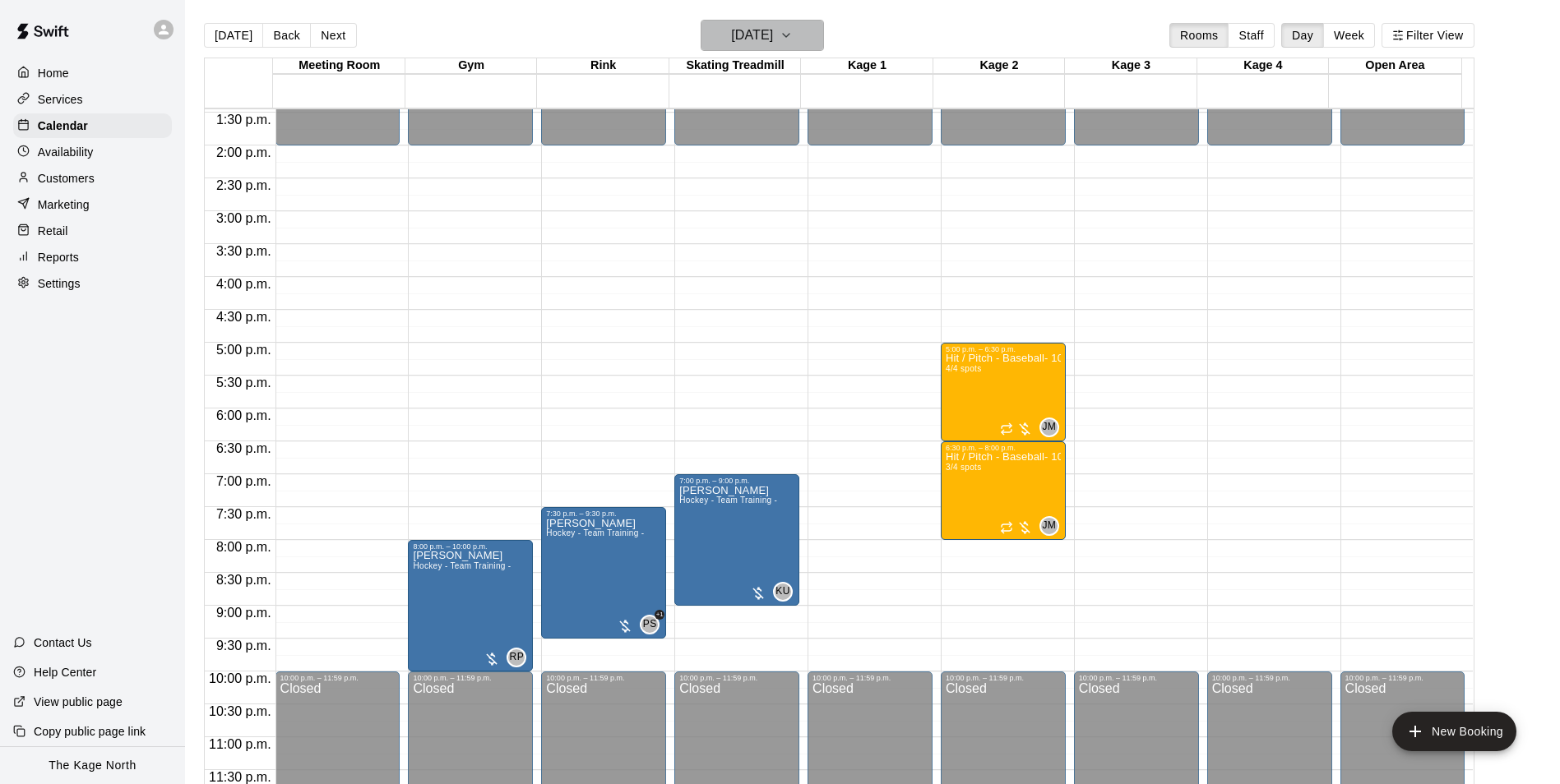
click at [773, 46] on h6 "Wednesday Sep 24" at bounding box center [751, 35] width 42 height 23
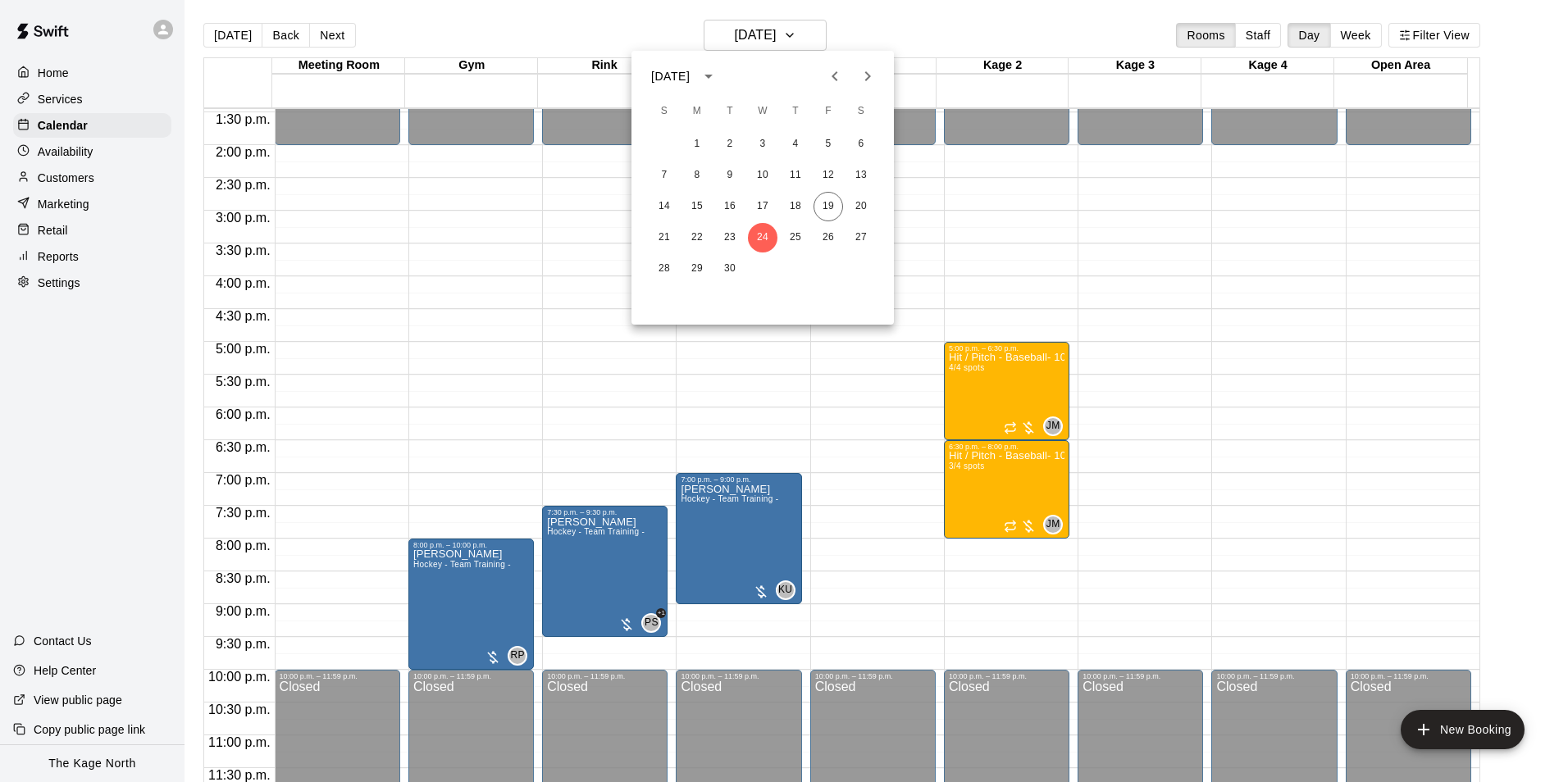
click at [896, 36] on div at bounding box center [784, 391] width 1568 height 782
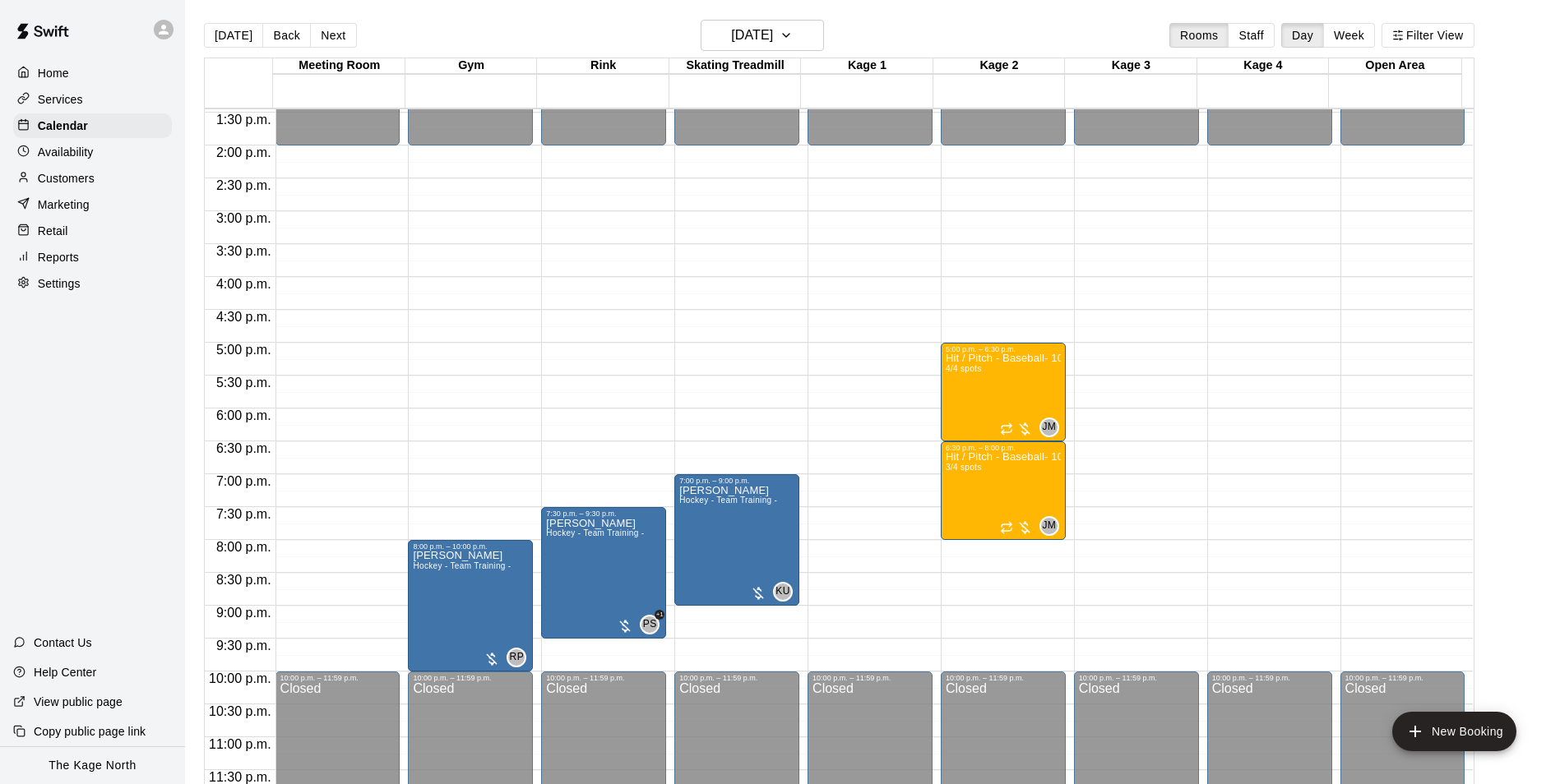
drag, startPoint x: 290, startPoint y: 33, endPoint x: 1089, endPoint y: 244, distance: 826.4
click at [290, 33] on button "Back" at bounding box center [286, 35] width 49 height 25
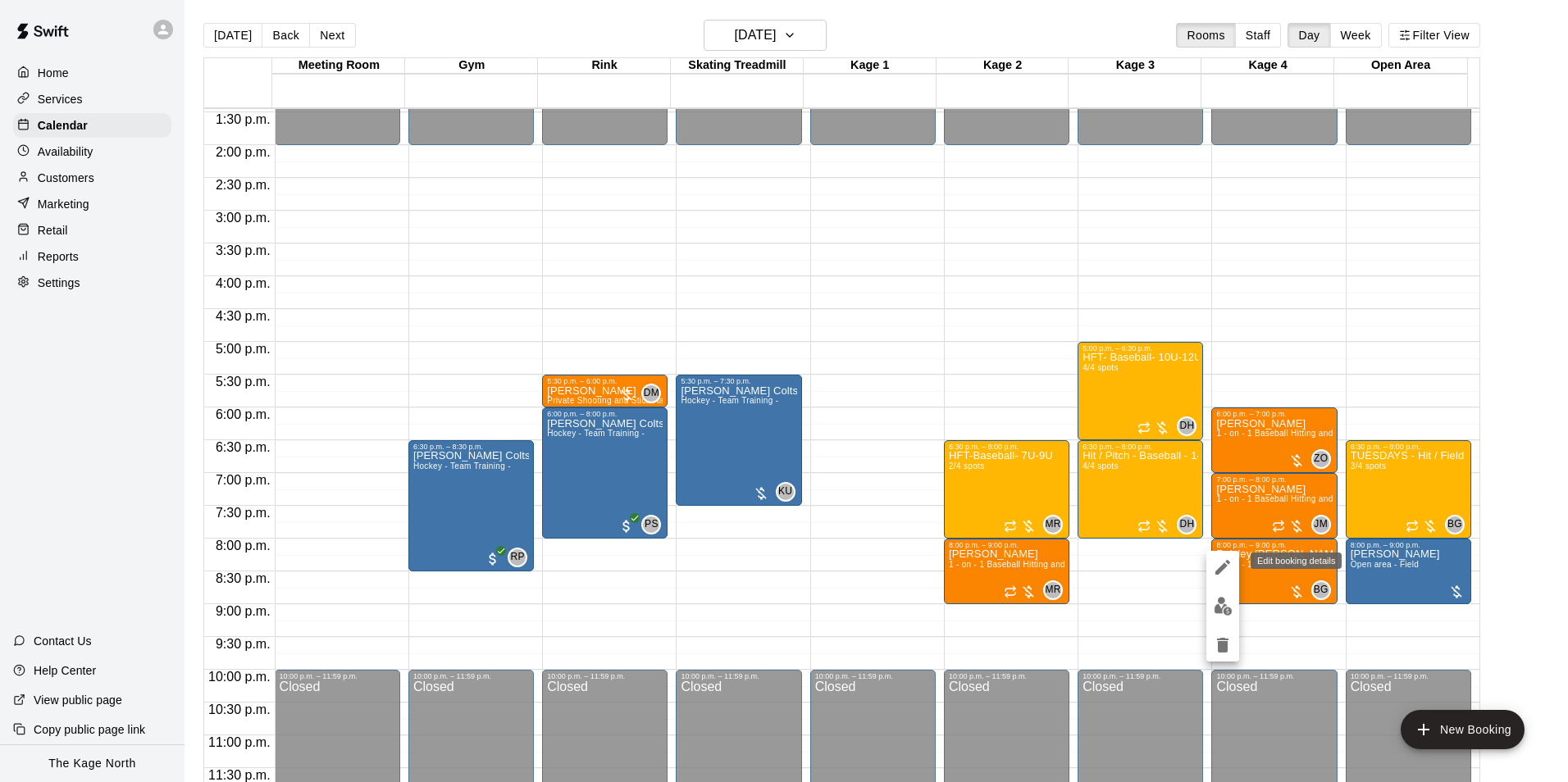
click at [1220, 567] on icon "edit" at bounding box center [1223, 568] width 20 height 20
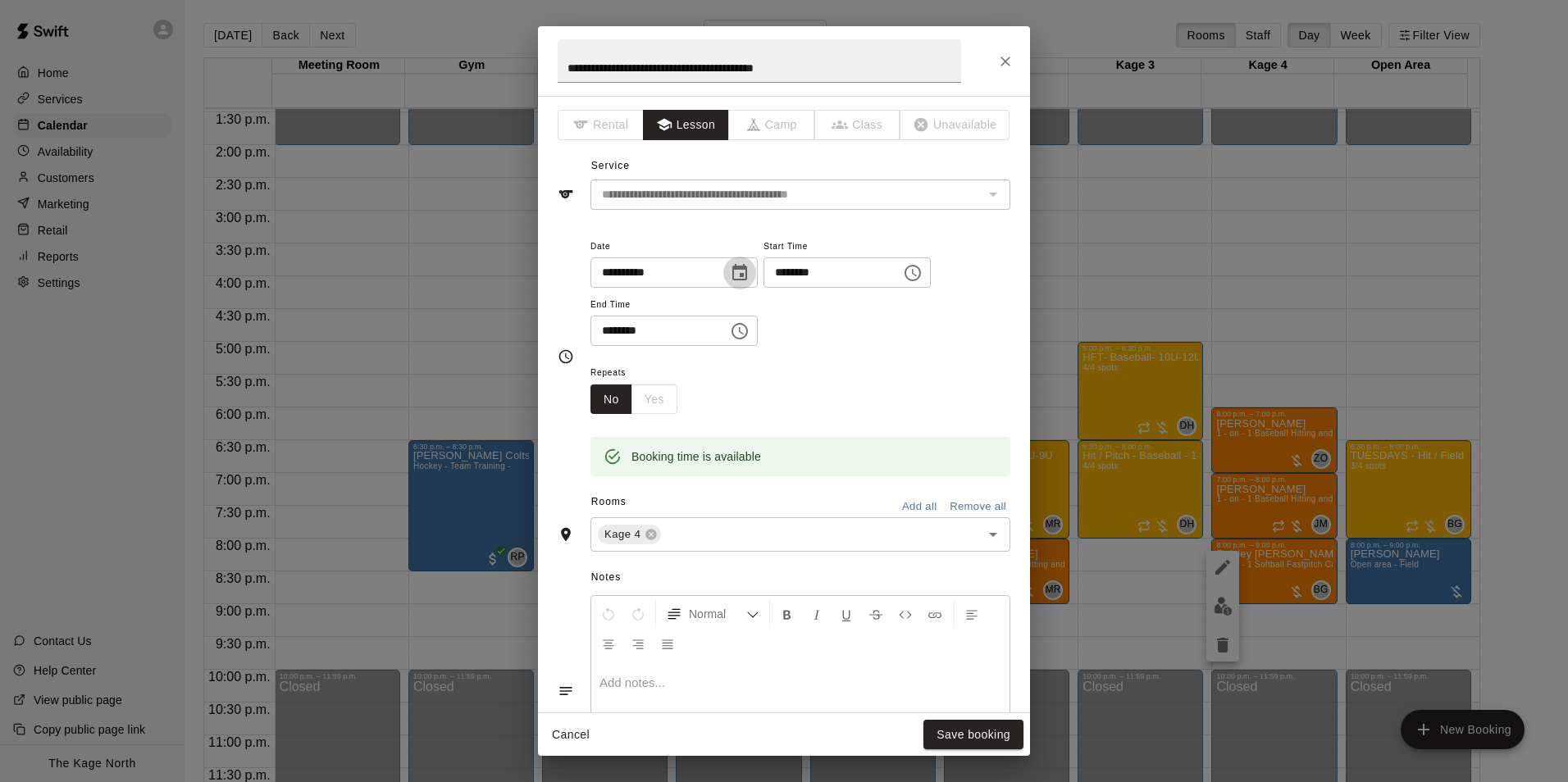
click at [749, 273] on icon "Choose date, selected date is Sep 23, 2025" at bounding box center [739, 273] width 20 height 20
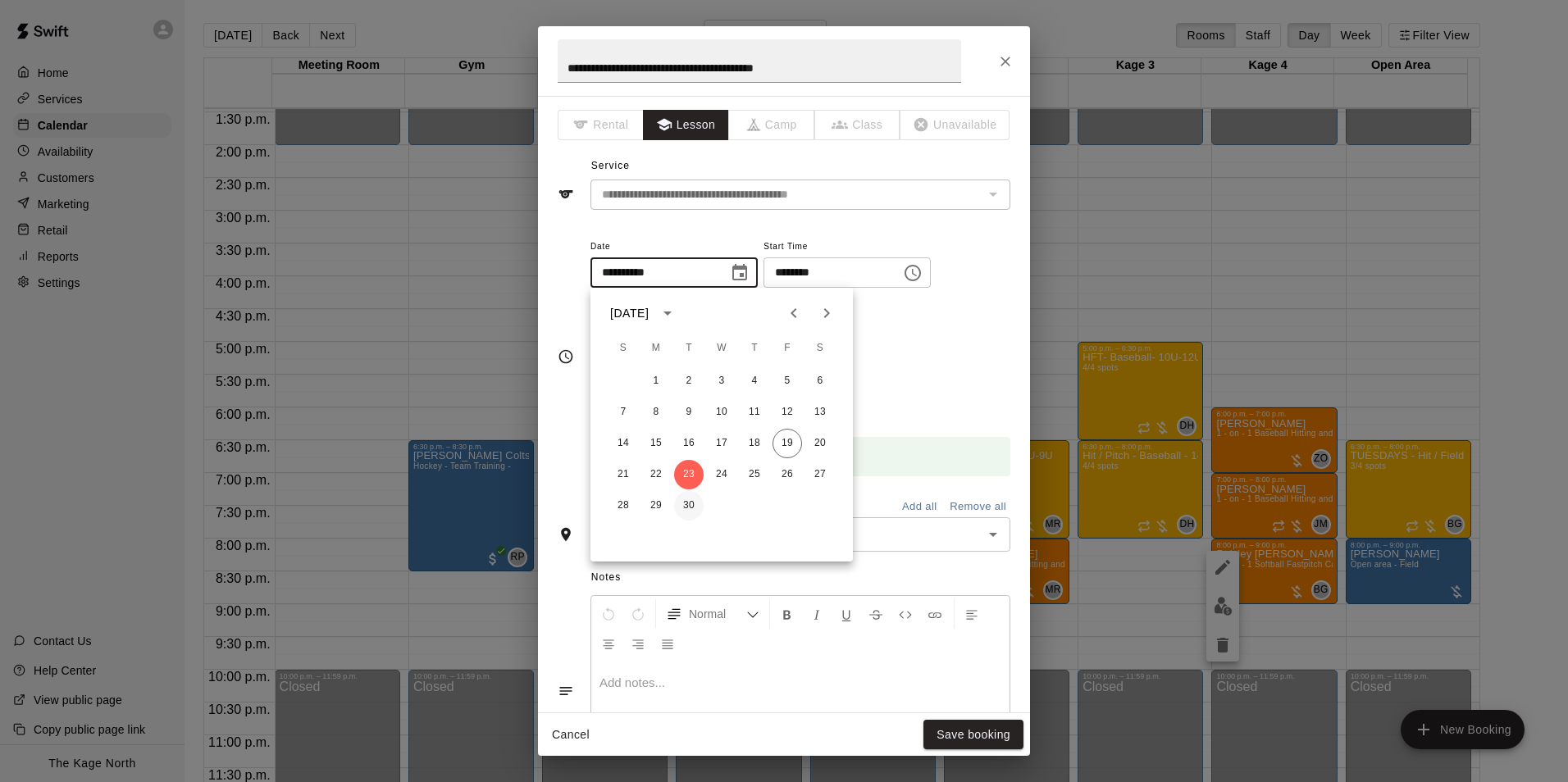
click at [691, 507] on button "30" at bounding box center [688, 506] width 30 height 30
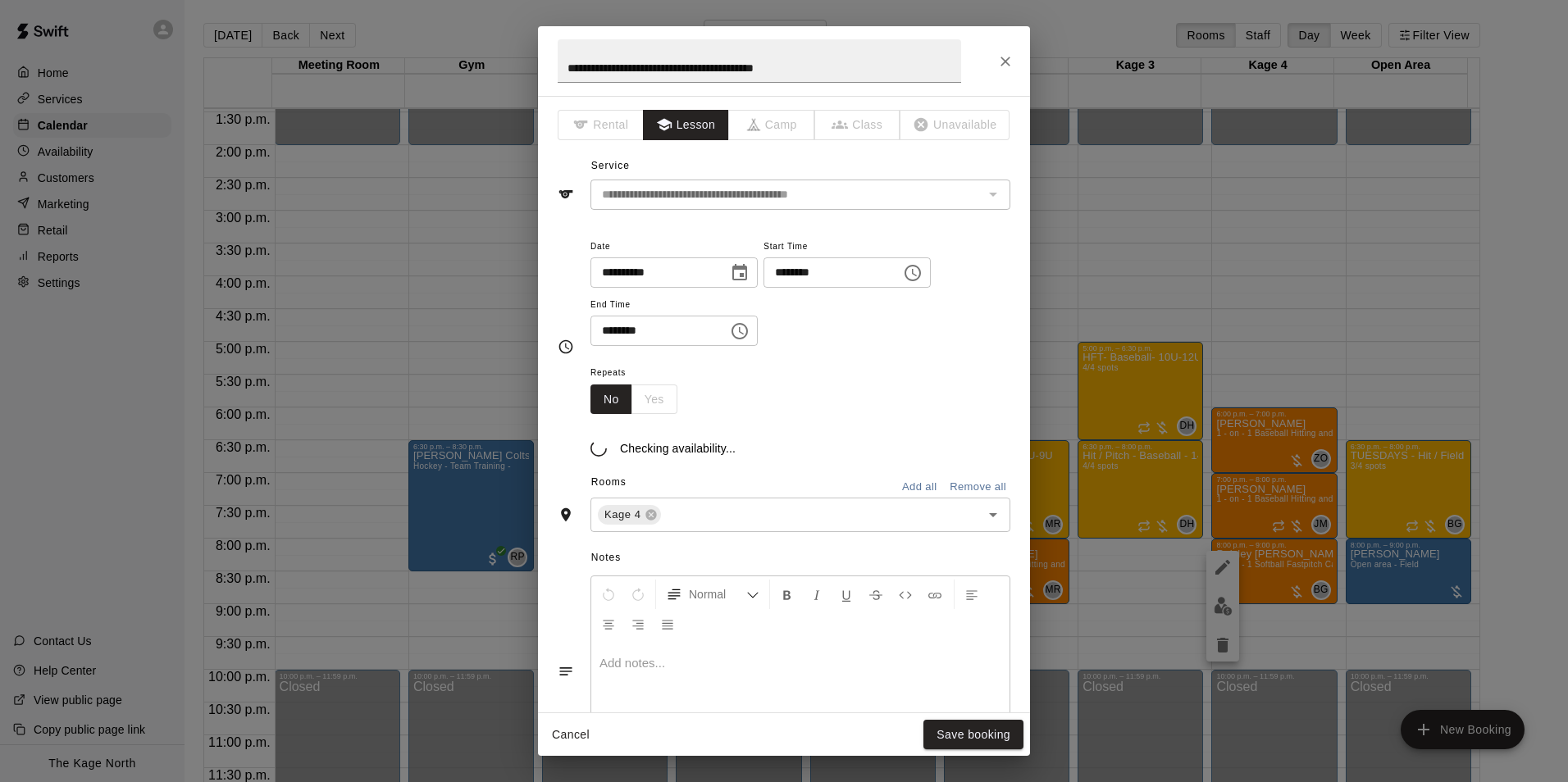
type input "**********"
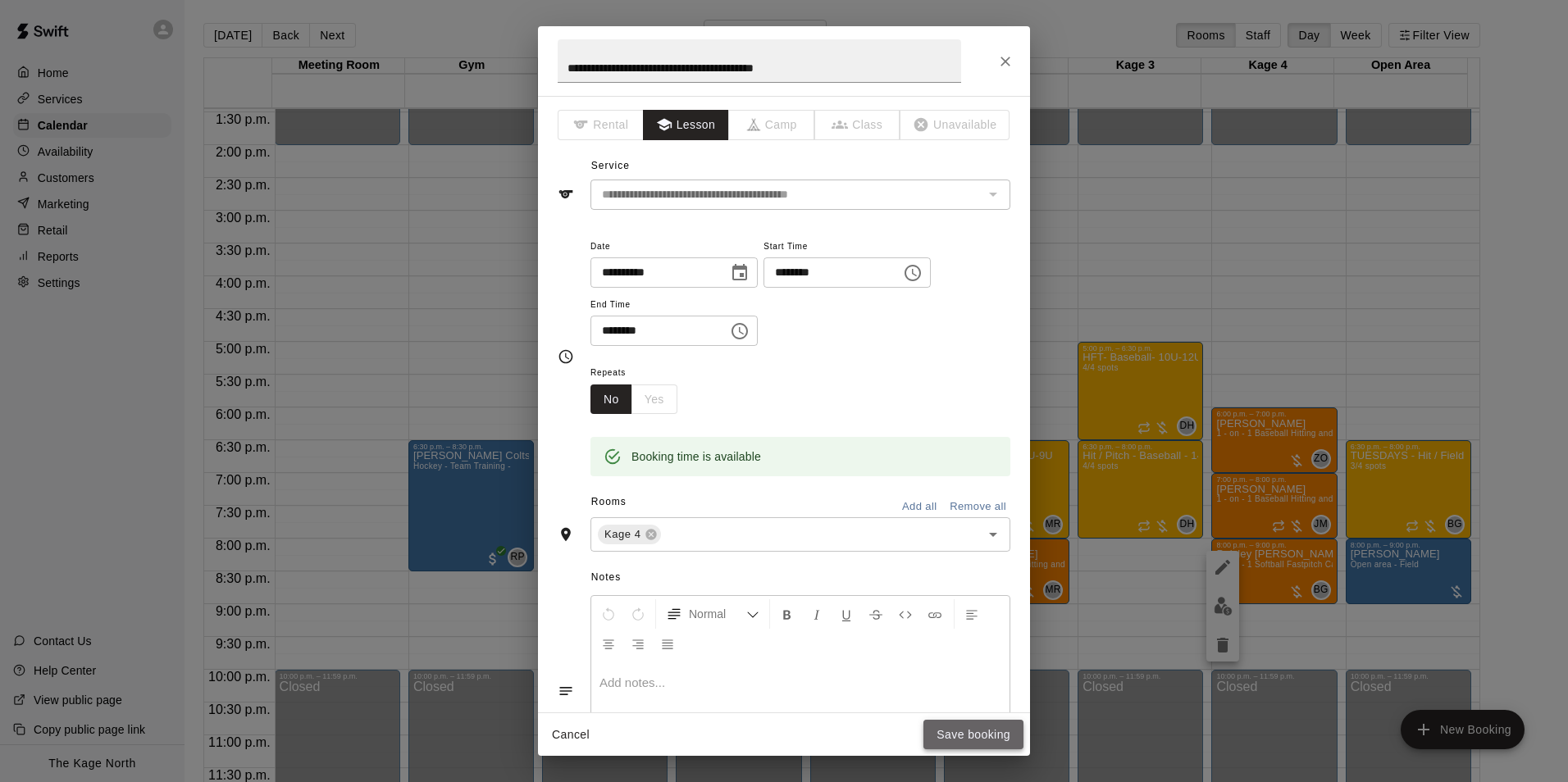
click at [971, 733] on button "Save booking" at bounding box center [973, 734] width 100 height 30
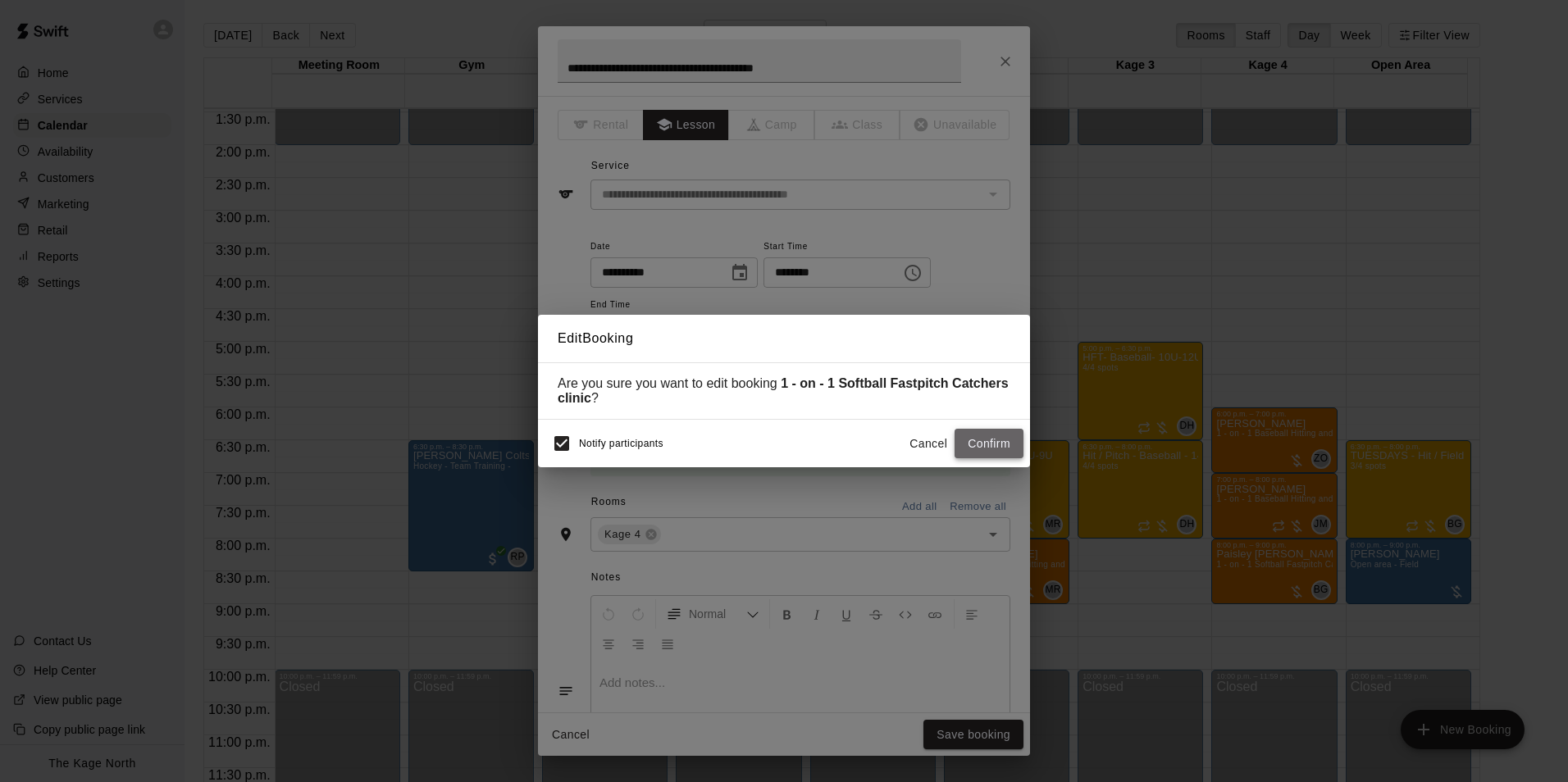
click at [979, 451] on button "Confirm" at bounding box center [989, 444] width 69 height 30
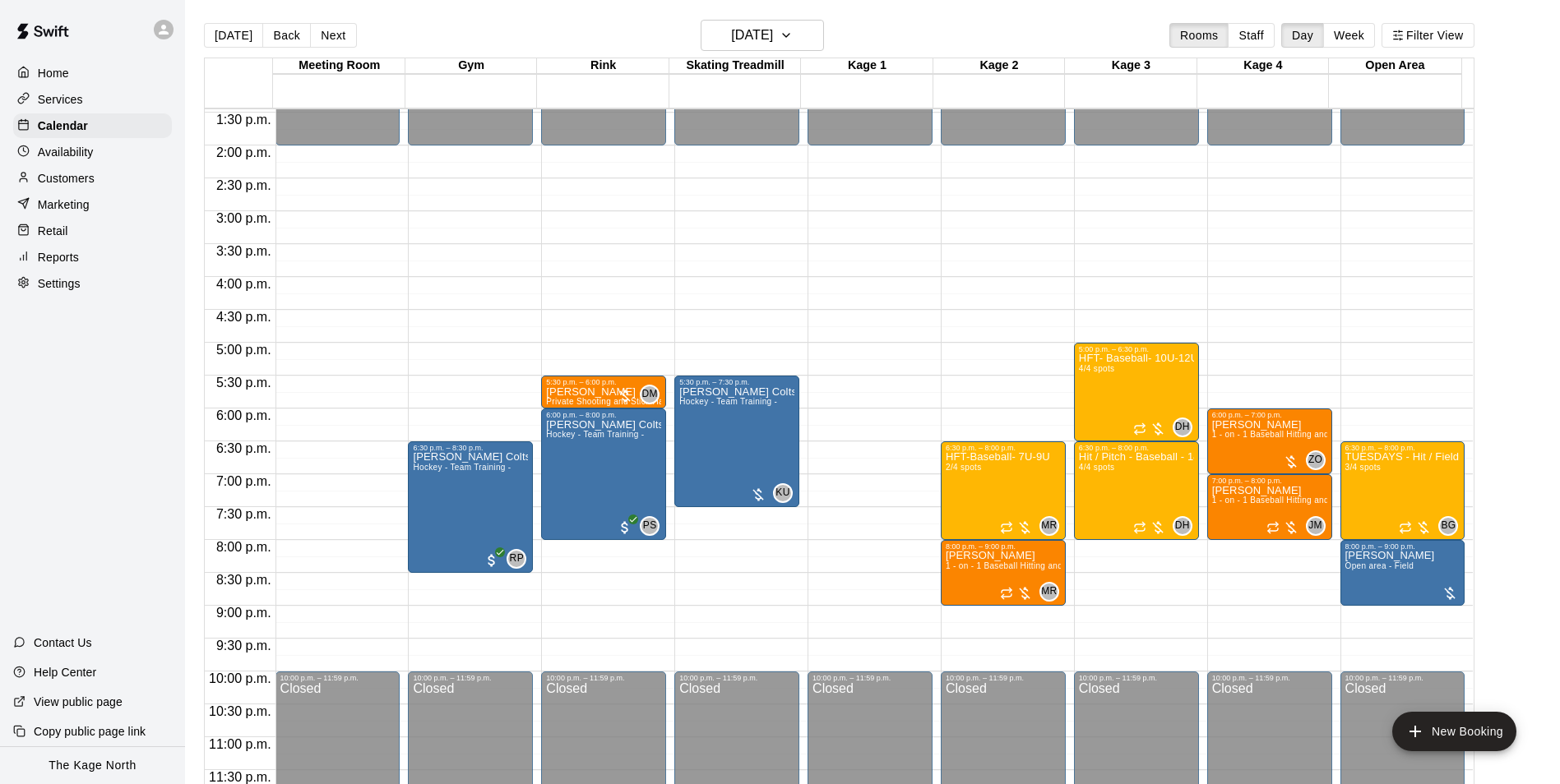
drag, startPoint x: 231, startPoint y: 38, endPoint x: 906, endPoint y: 168, distance: 687.4
click at [231, 38] on button "[DATE]" at bounding box center [234, 35] width 59 height 25
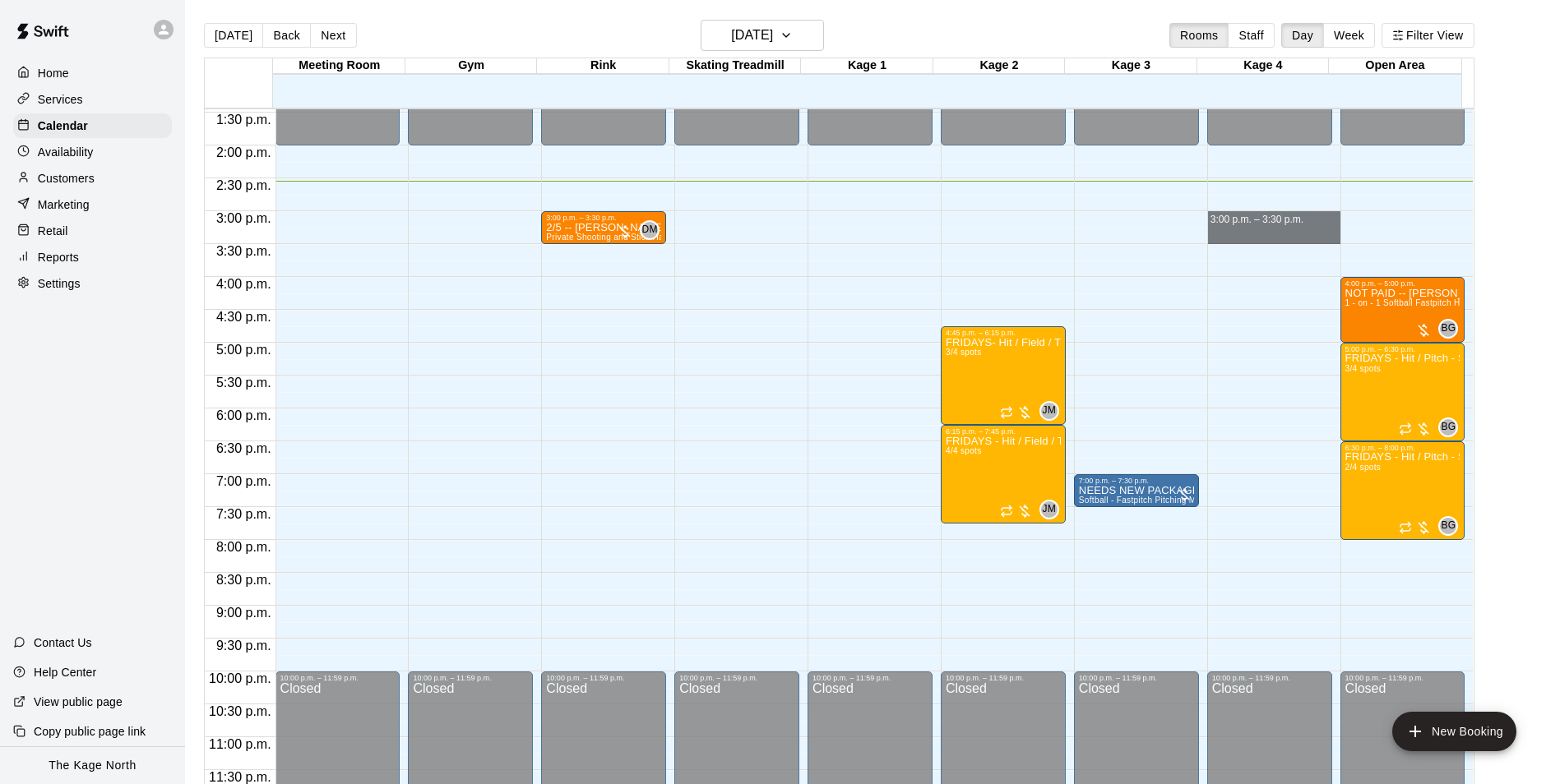
drag, startPoint x: 1209, startPoint y: 215, endPoint x: 1210, endPoint y: 237, distance: 22.0
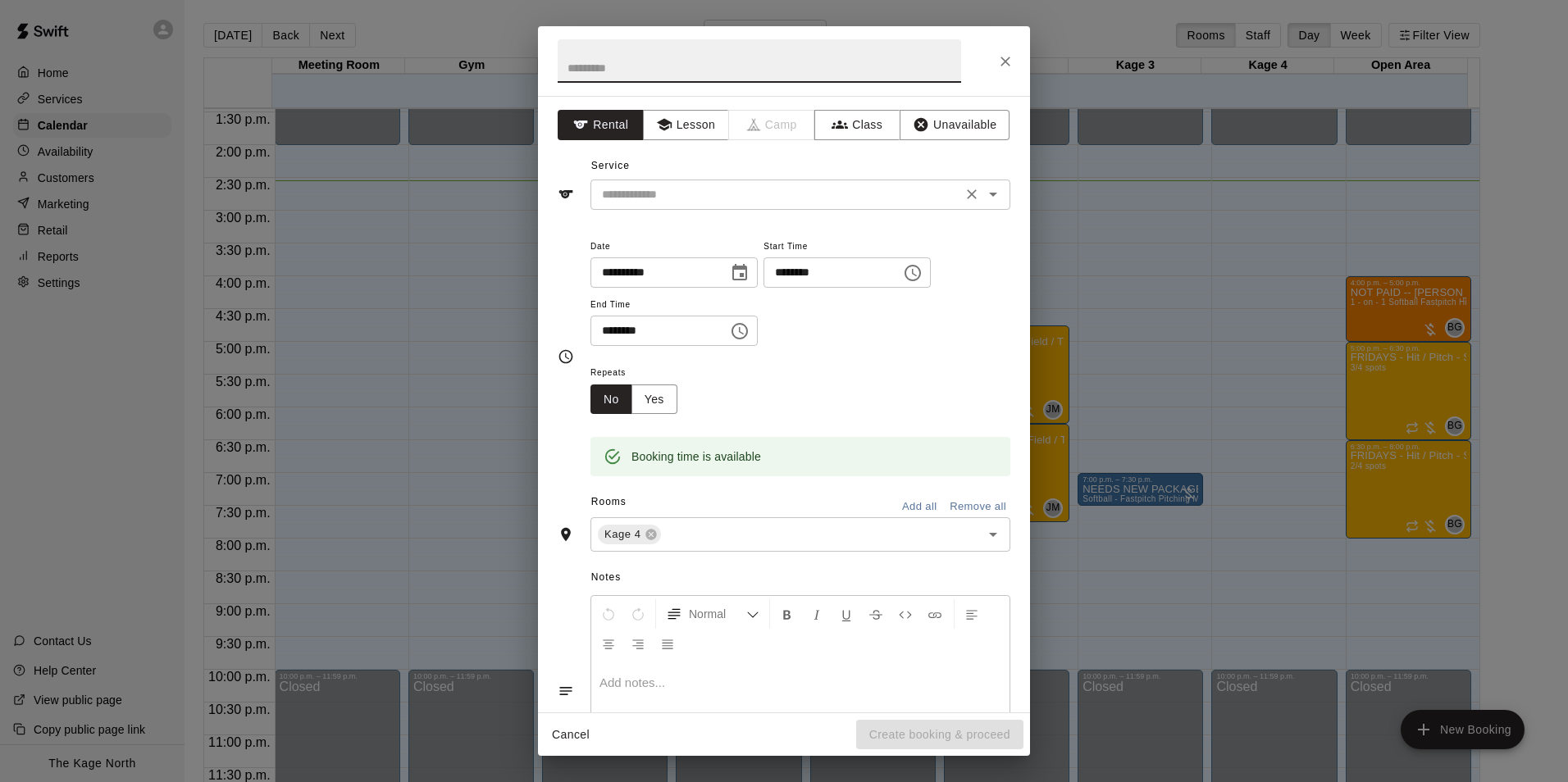
click at [983, 190] on icon "Open" at bounding box center [993, 194] width 20 height 20
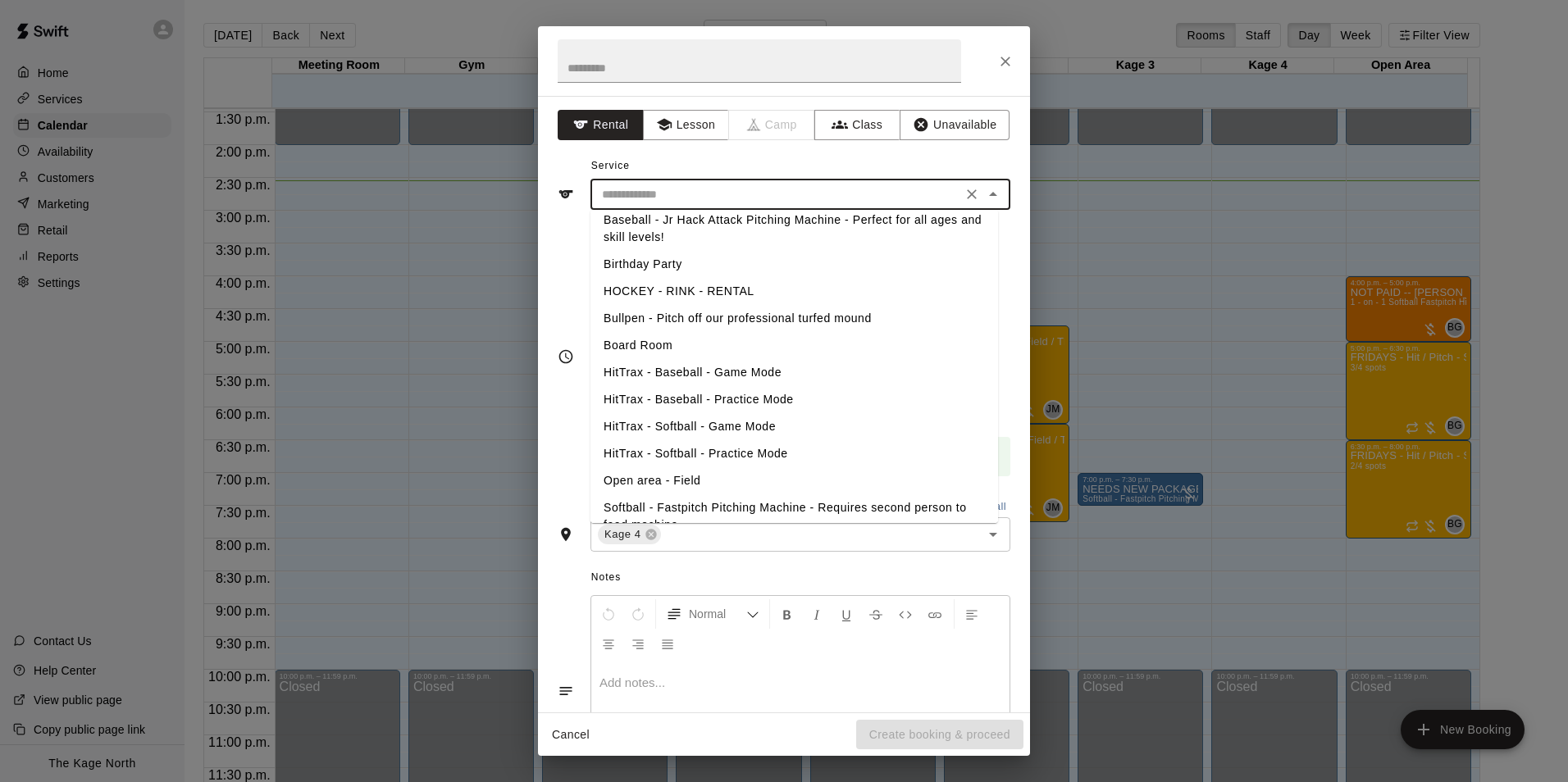
scroll to position [82, 0]
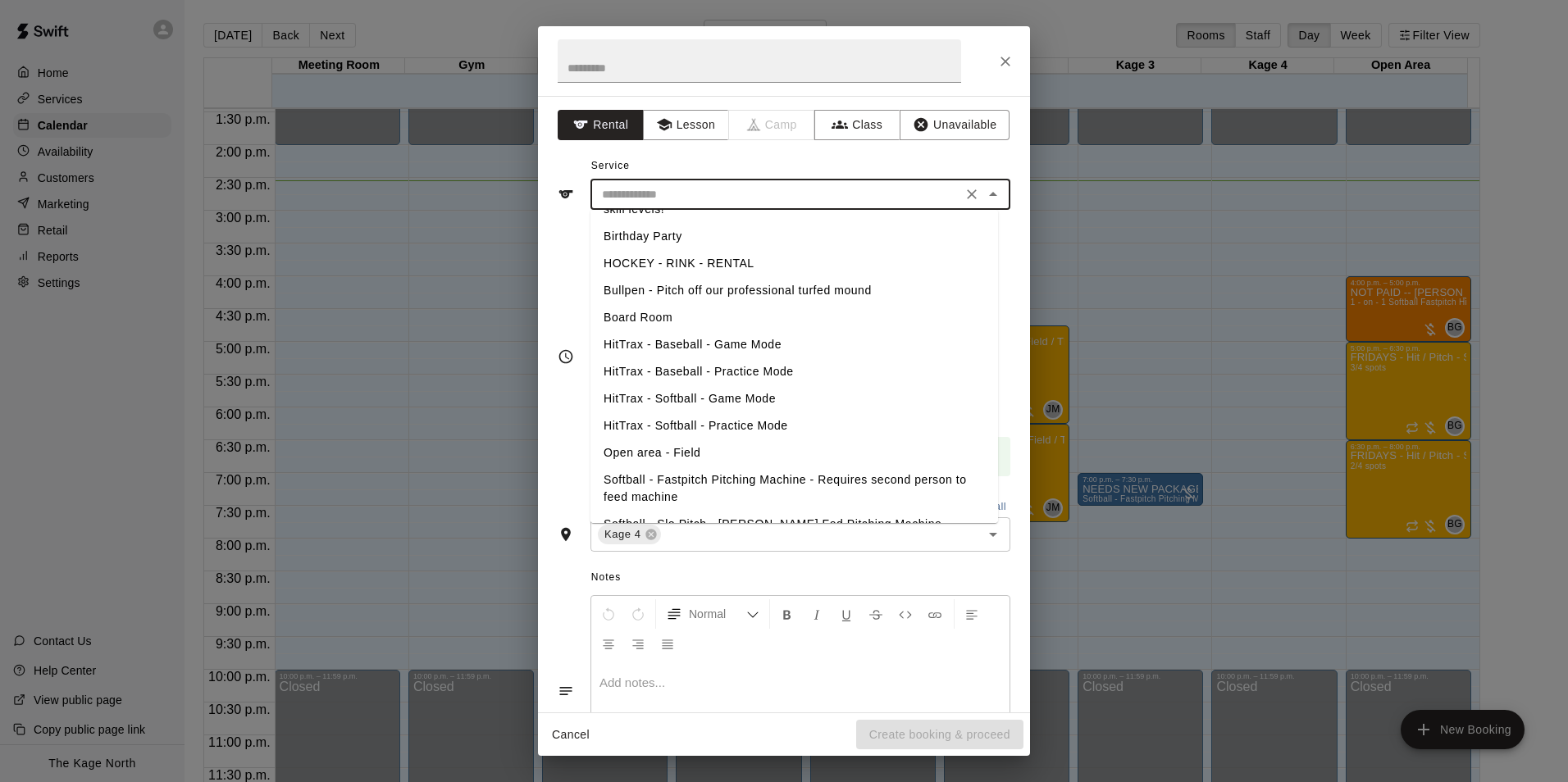
click at [732, 371] on li "HitTrax - Baseball - Practice Mode" at bounding box center [794, 372] width 408 height 27
type input "**********"
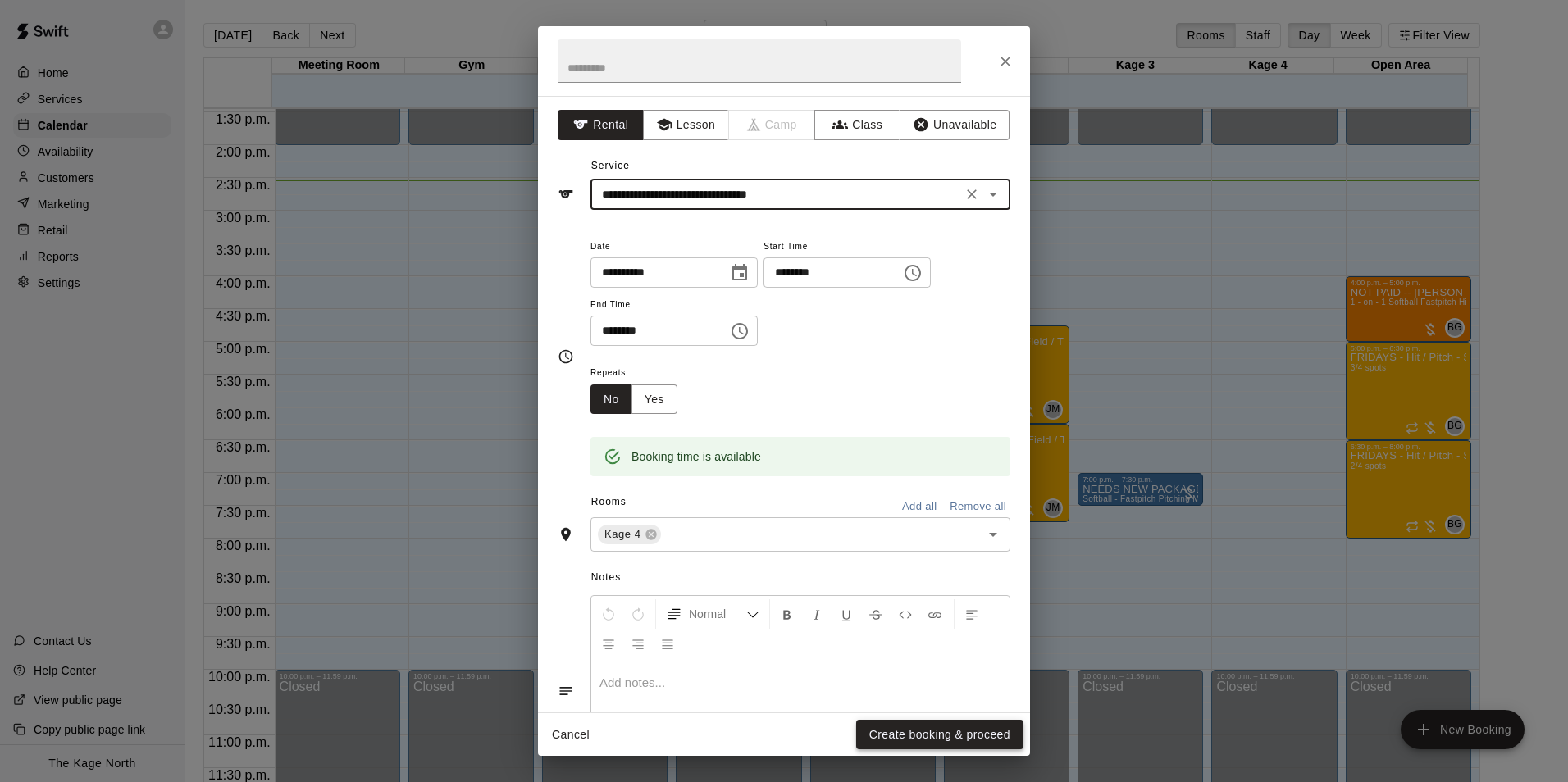
click at [936, 733] on button "Create booking & proceed" at bounding box center [939, 734] width 167 height 30
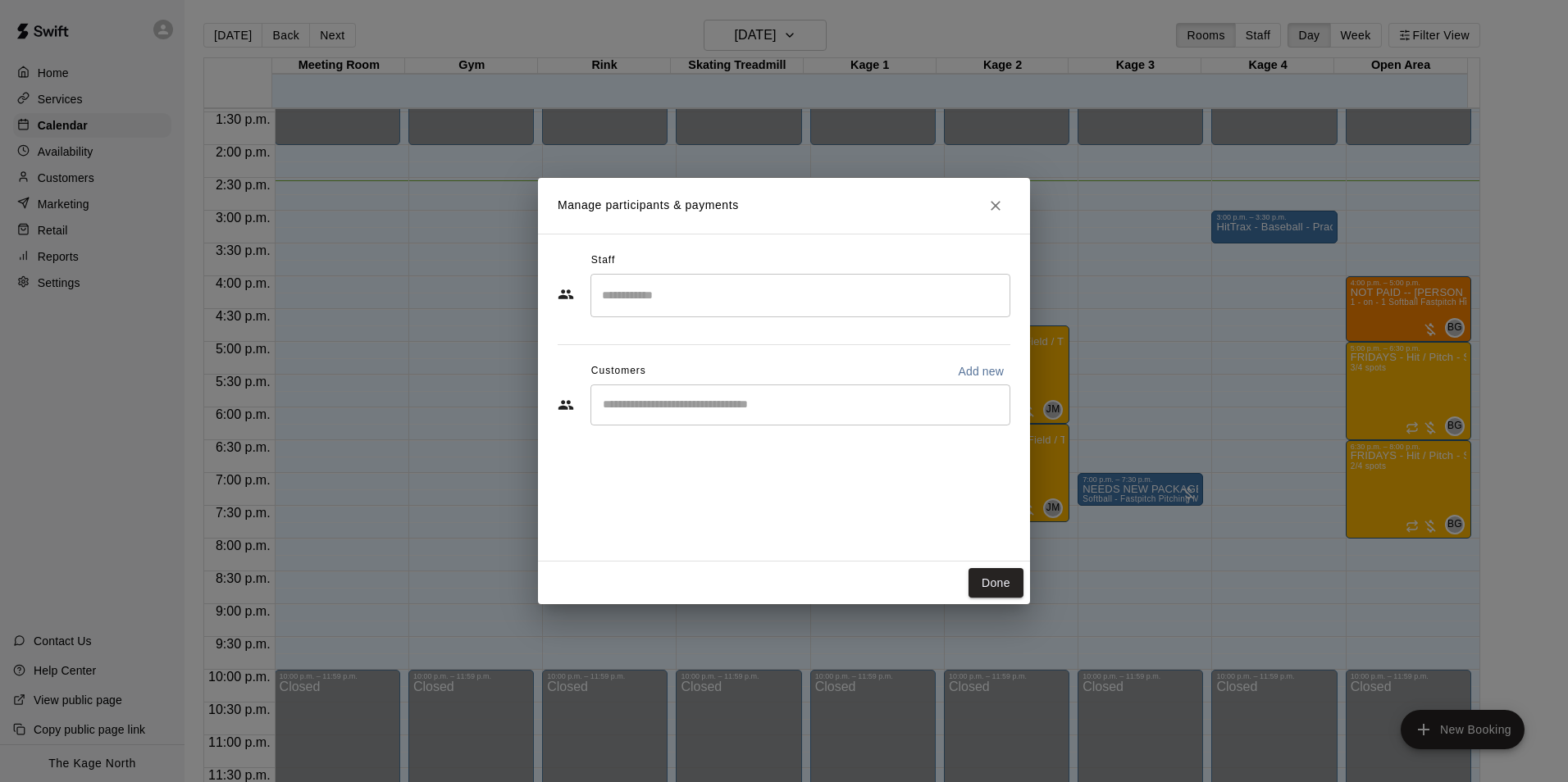
click at [671, 410] on input "Start typing to search customers..." at bounding box center [801, 405] width 405 height 16
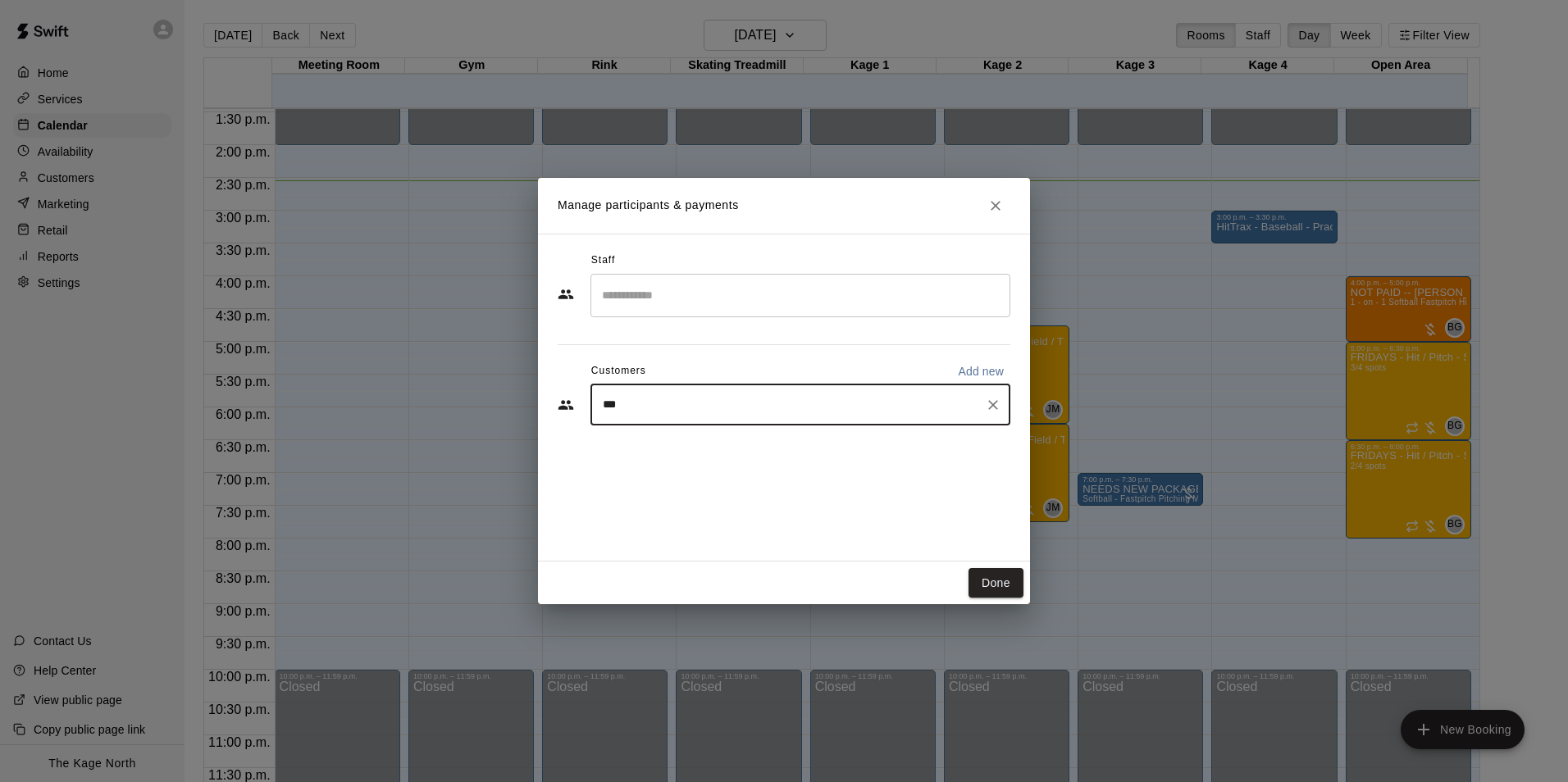
type input "****"
click at [693, 447] on p "Jeffrey fleming" at bounding box center [687, 443] width 100 height 17
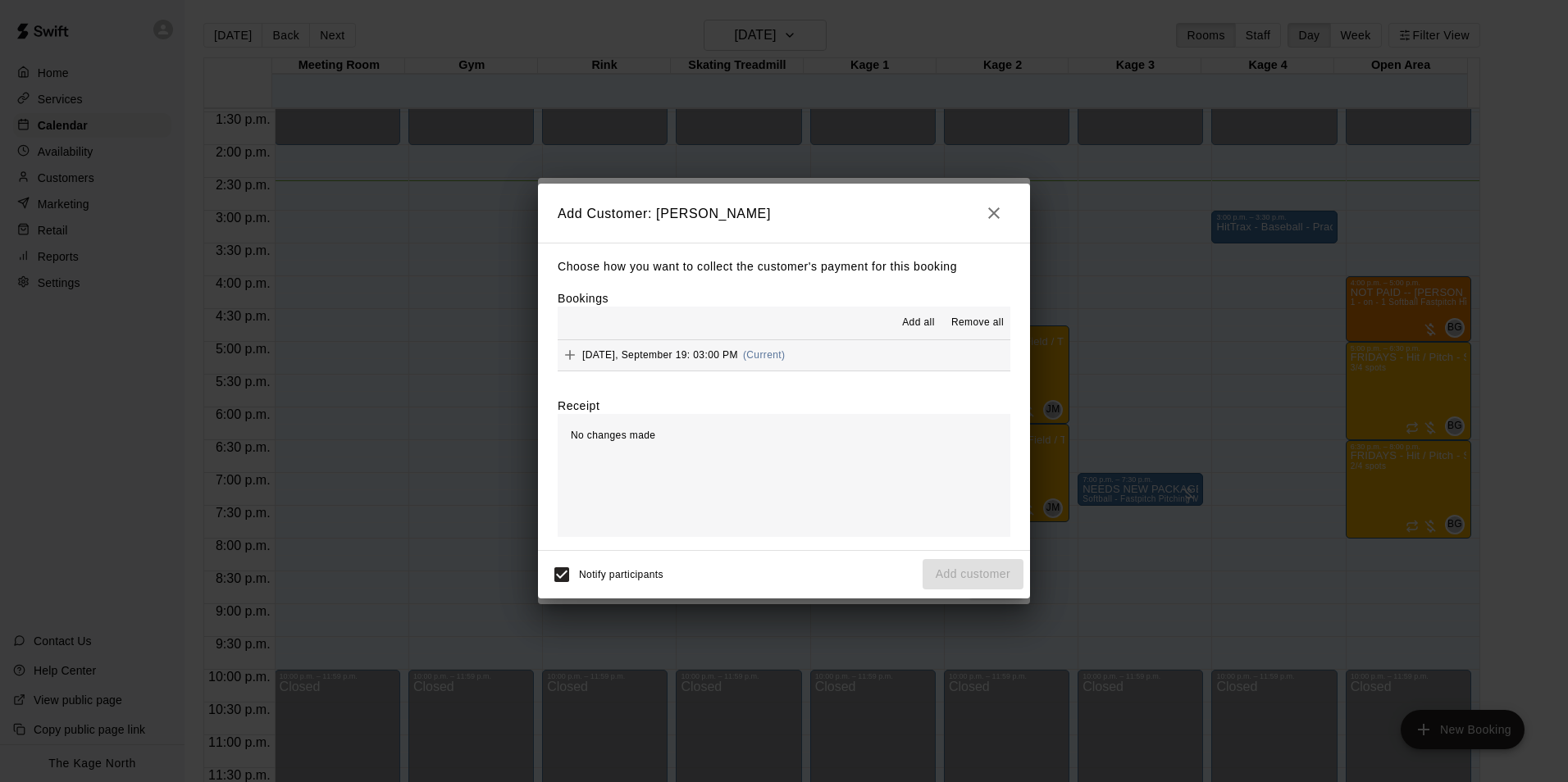
click at [926, 318] on span "Add all" at bounding box center [918, 323] width 33 height 16
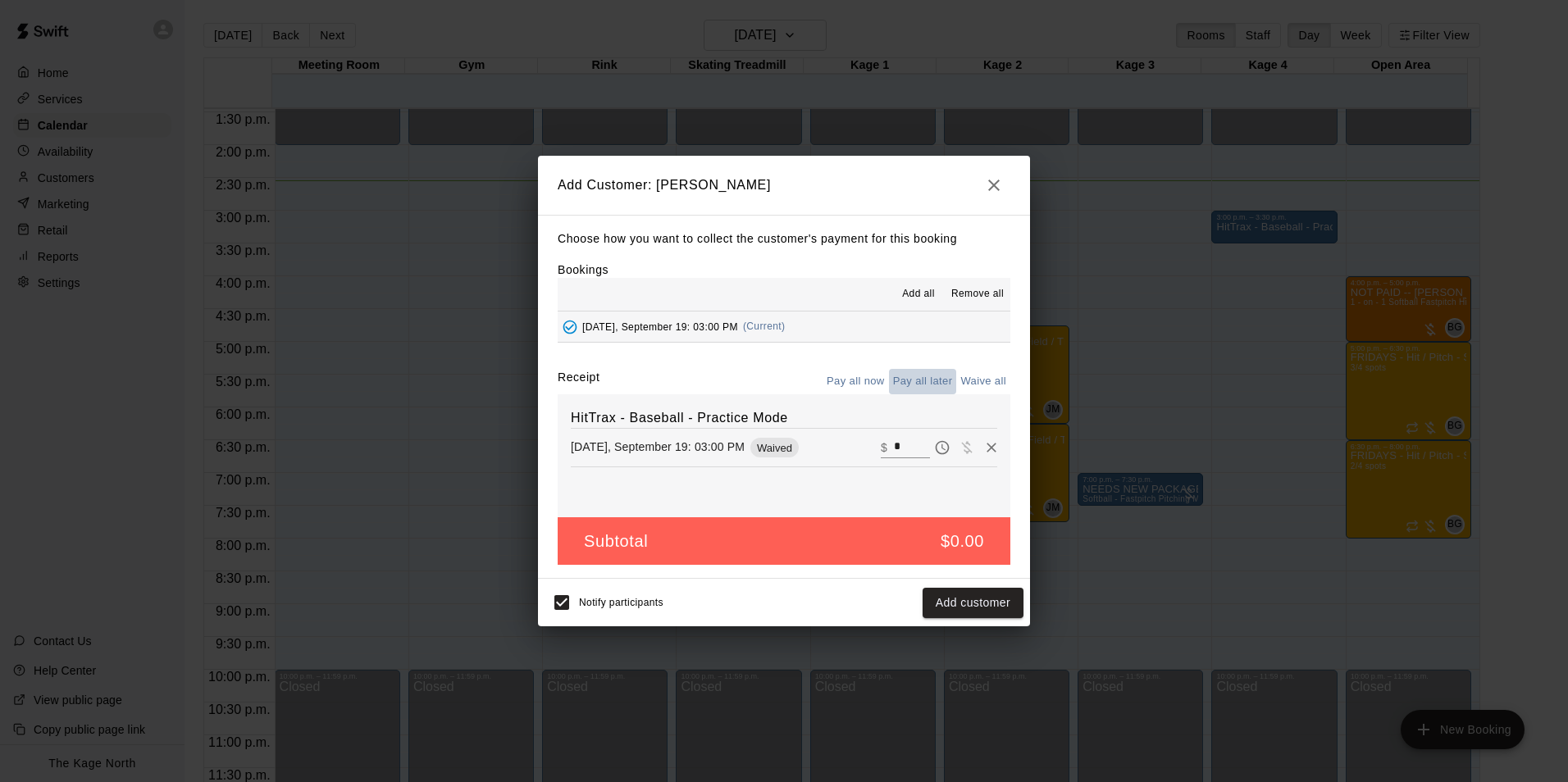
click at [923, 376] on button "Pay all later" at bounding box center [922, 382] width 68 height 25
click at [962, 604] on button "Add customer" at bounding box center [972, 603] width 101 height 30
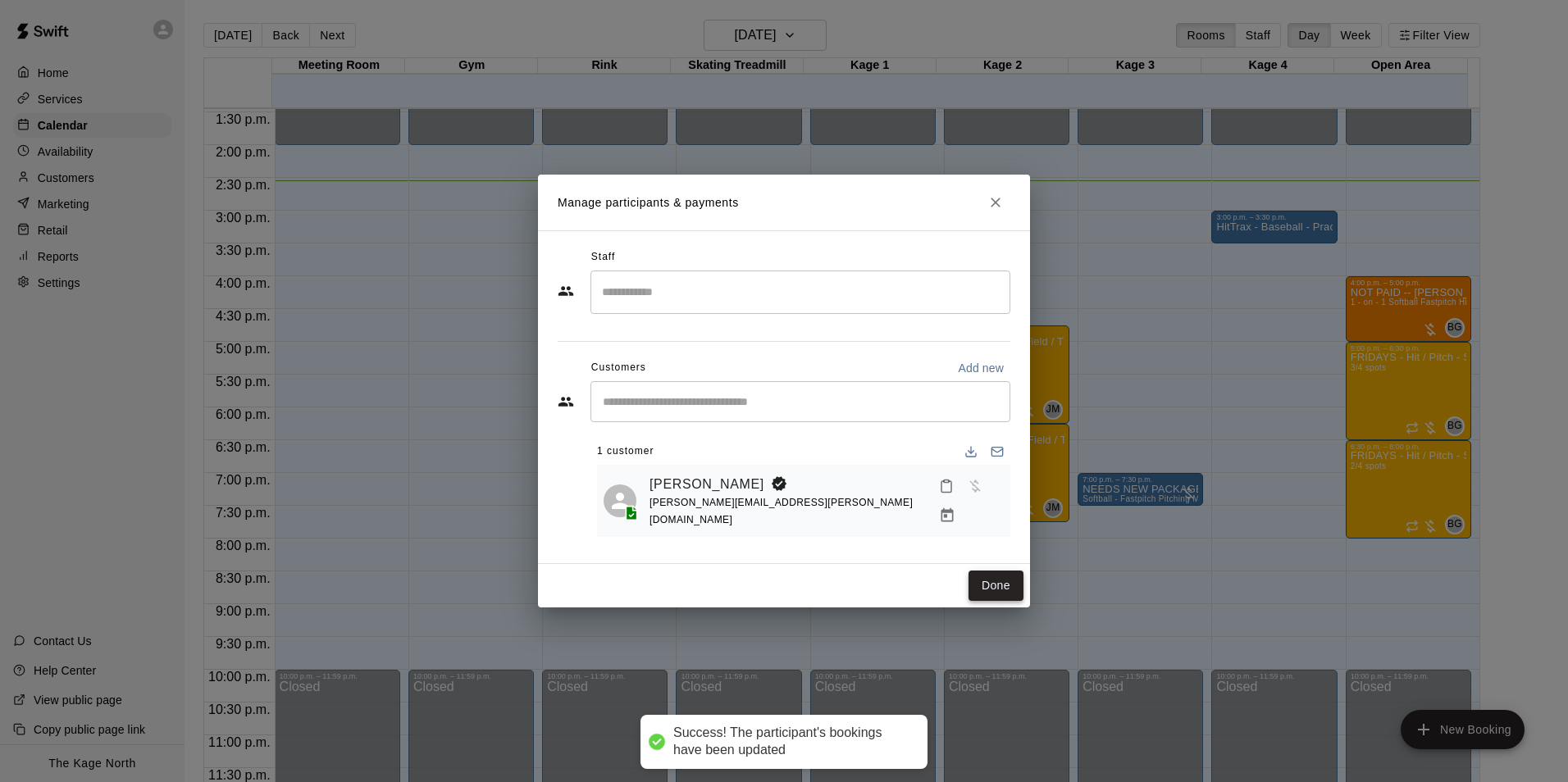
click at [996, 583] on button "Done" at bounding box center [995, 586] width 55 height 30
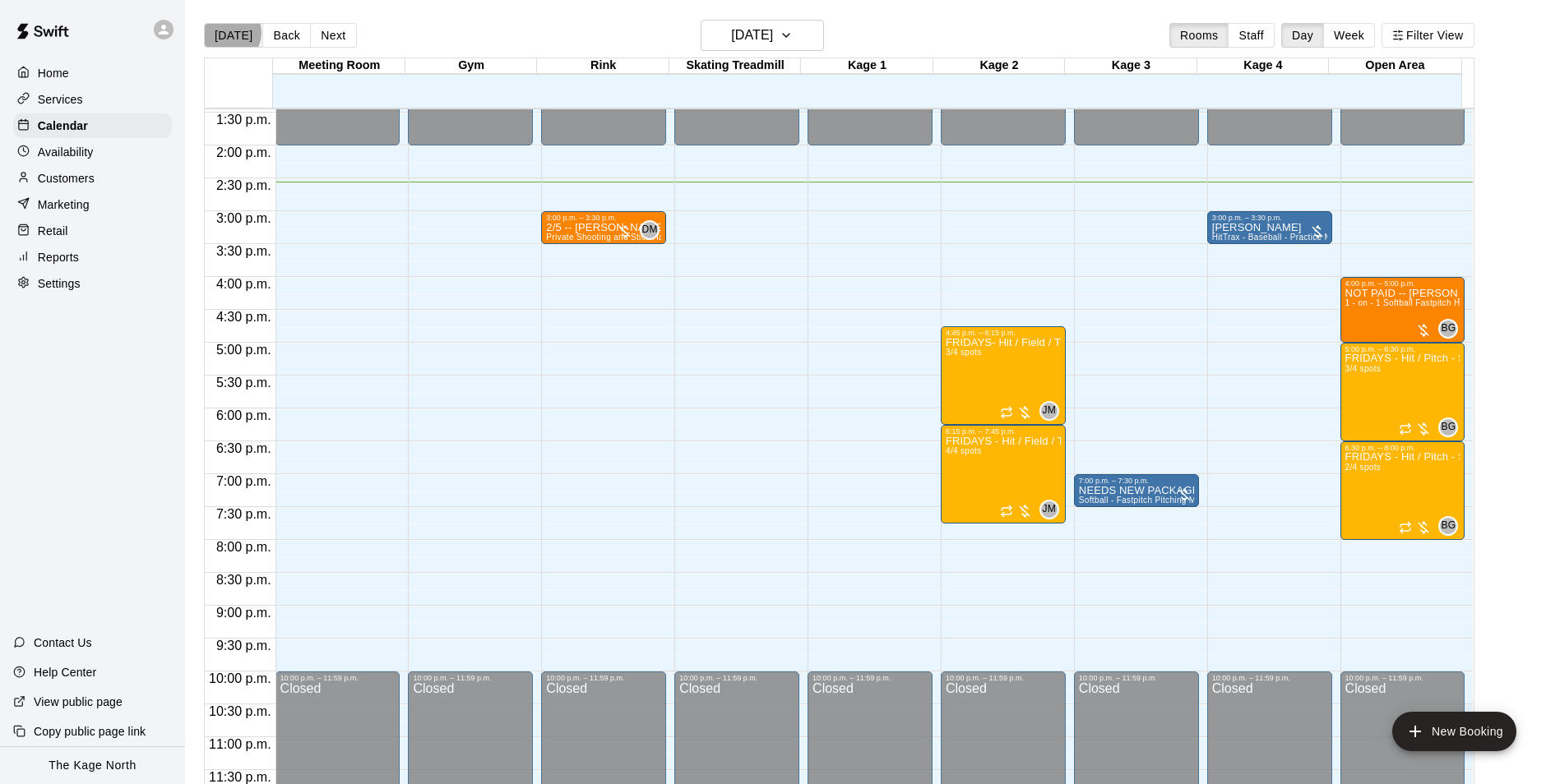
click at [227, 32] on button "[DATE]" at bounding box center [234, 35] width 59 height 25
click at [767, 31] on h6 "Friday Sep 19" at bounding box center [751, 35] width 42 height 23
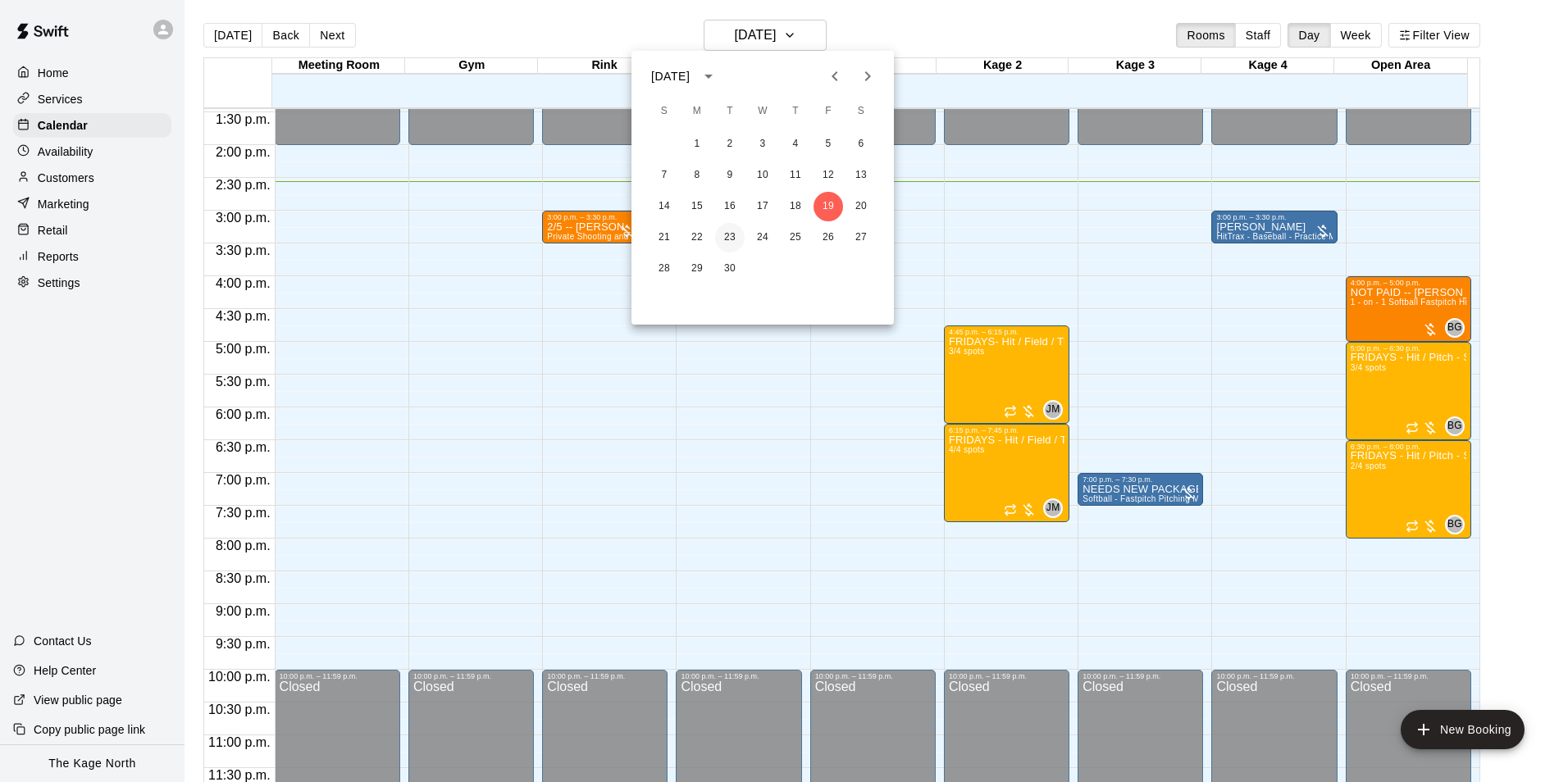
click at [731, 240] on button "23" at bounding box center [729, 238] width 30 height 30
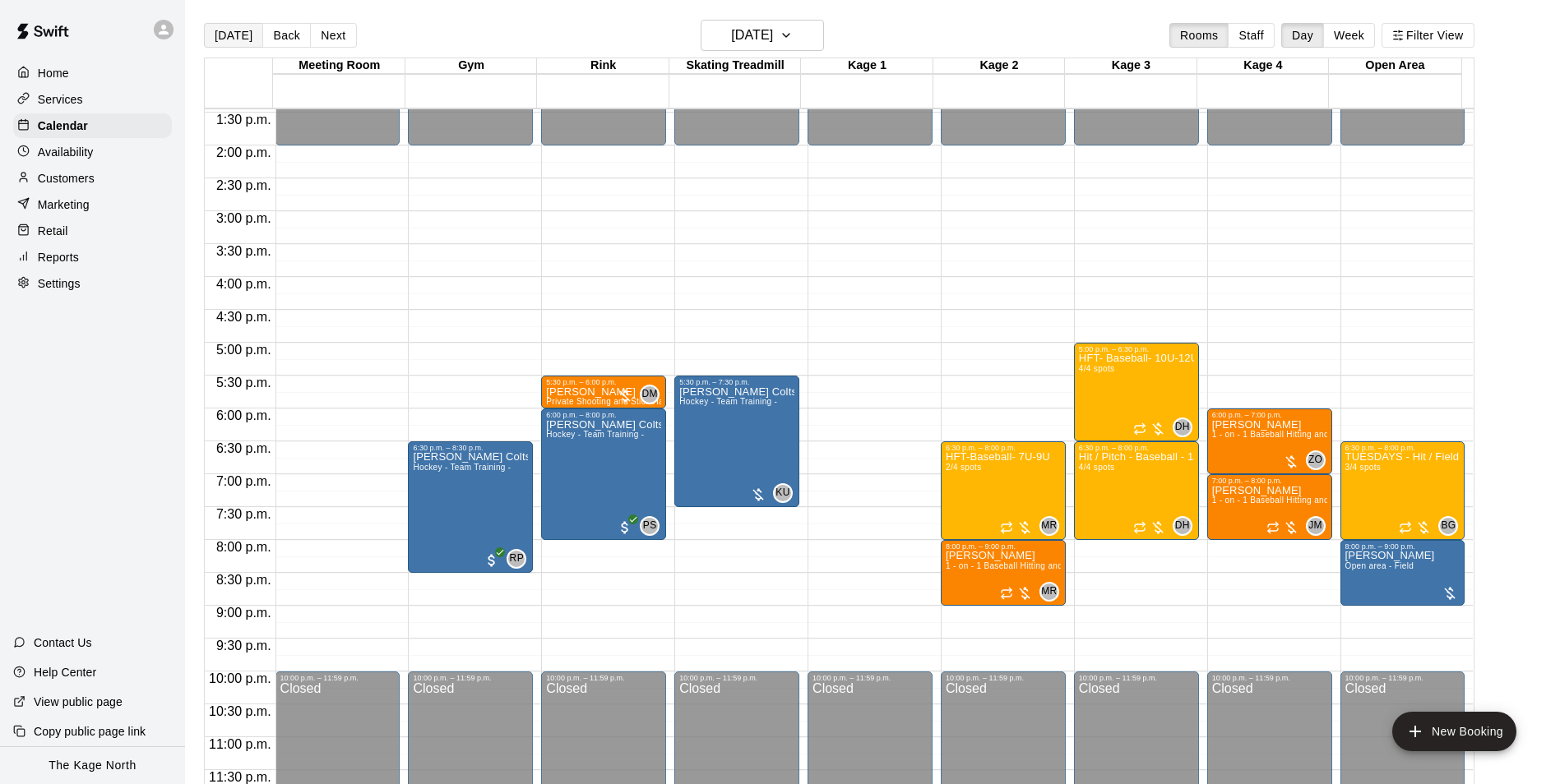
click at [233, 36] on button "[DATE]" at bounding box center [234, 35] width 59 height 25
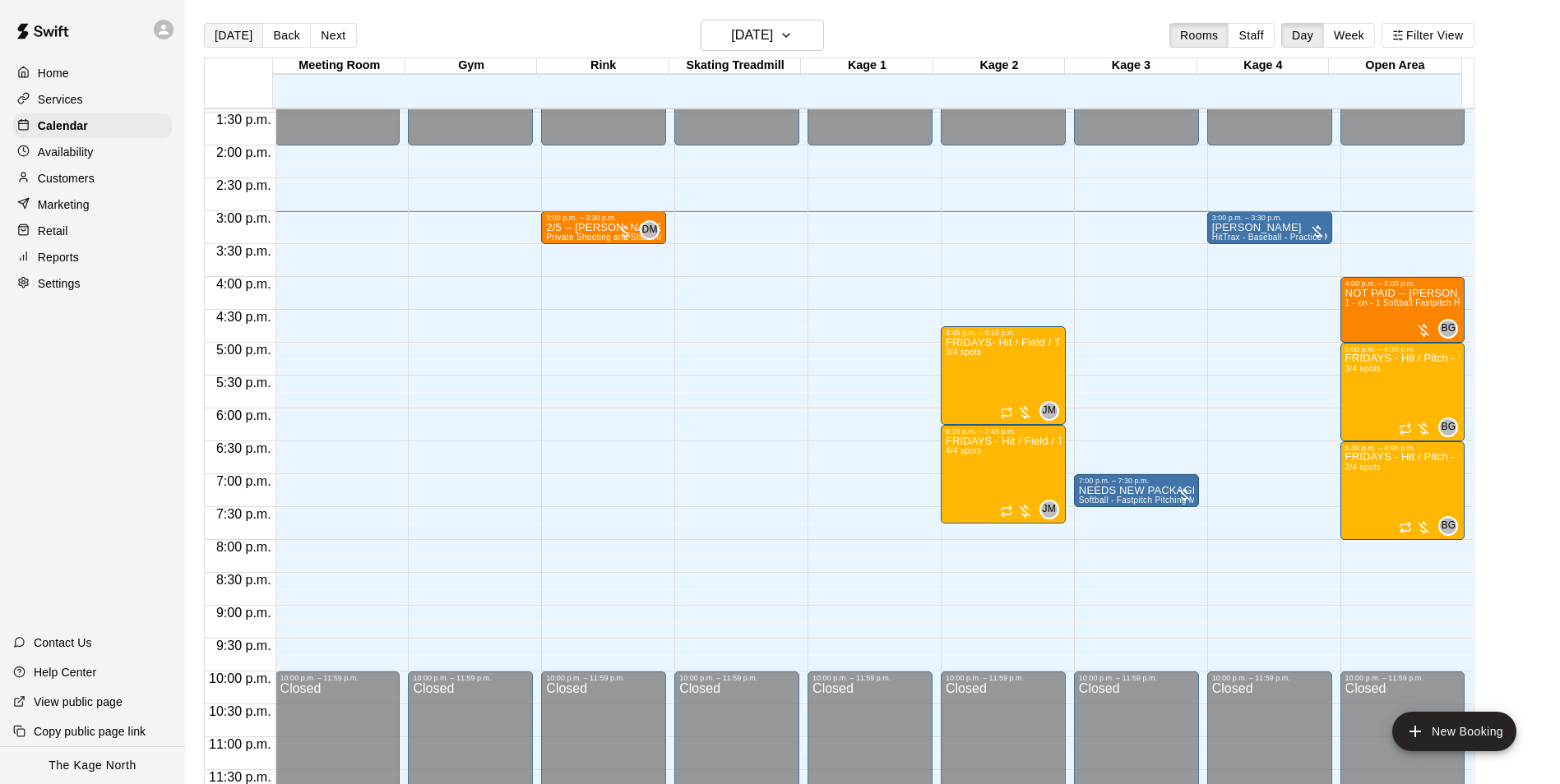
click at [223, 44] on button "[DATE]" at bounding box center [234, 35] width 59 height 25
click at [751, 40] on h6 "Friday Sep 19" at bounding box center [751, 35] width 42 height 23
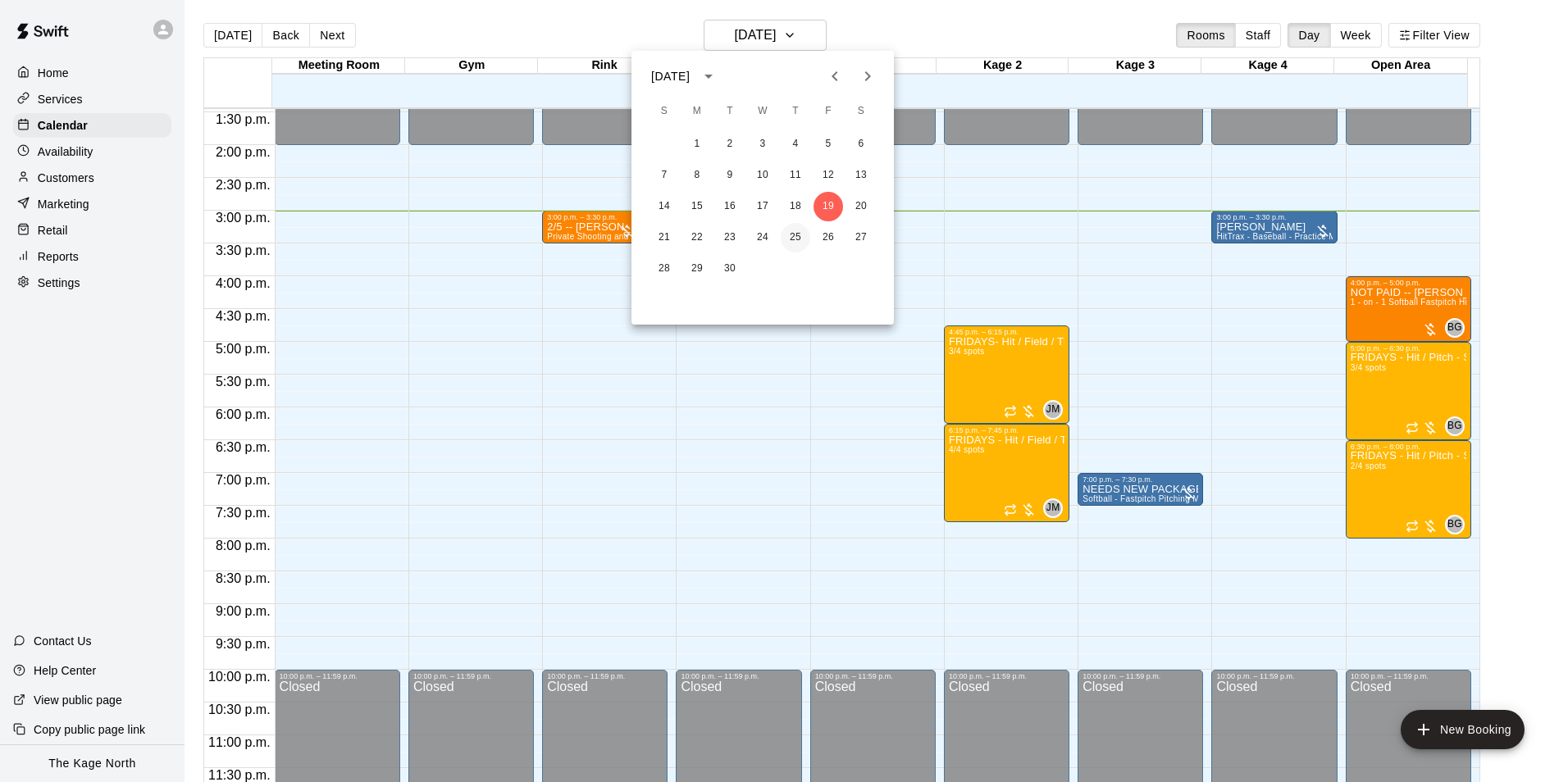
click at [798, 241] on button "25" at bounding box center [795, 238] width 30 height 30
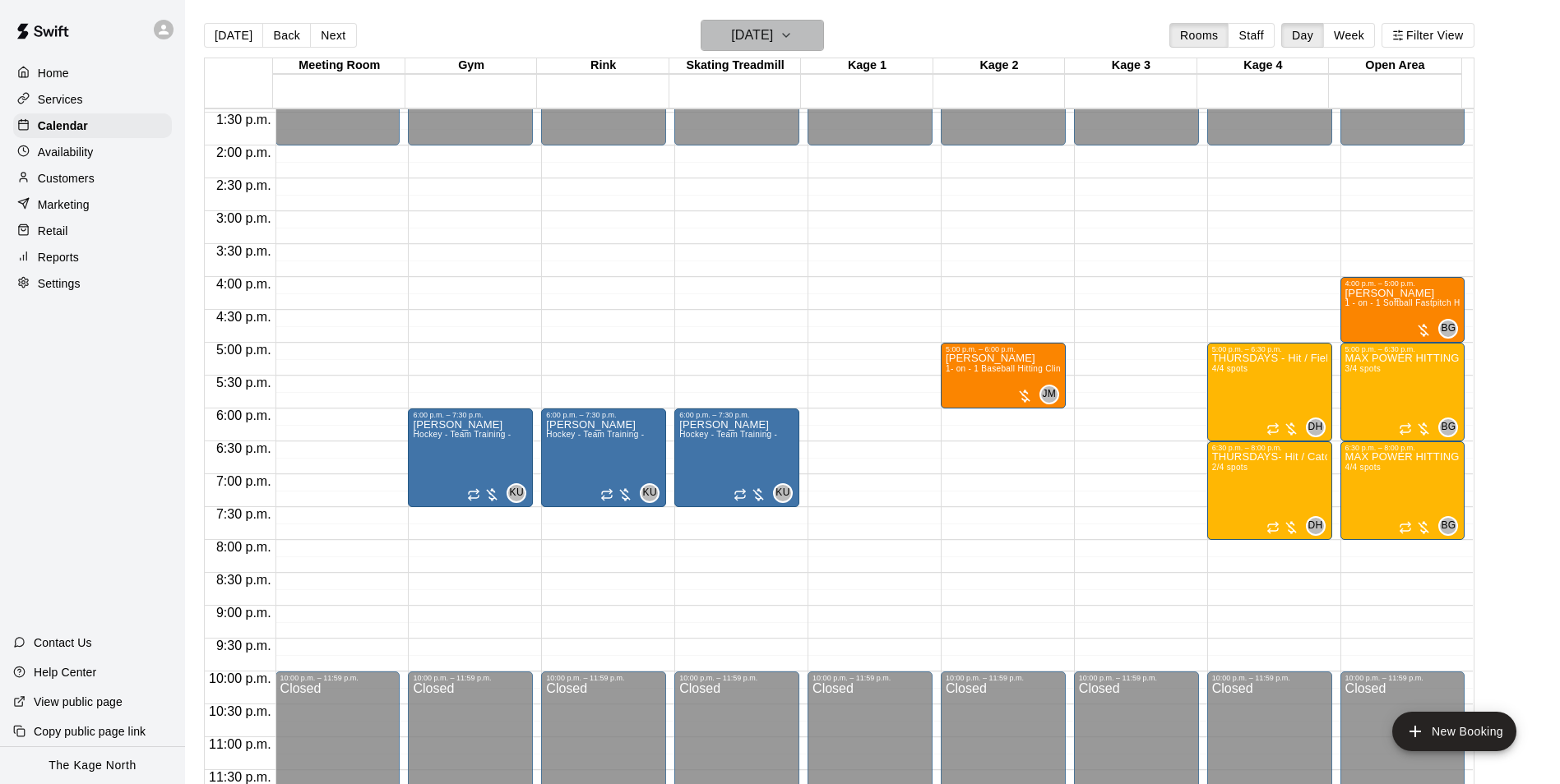
click at [773, 36] on h6 "Thursday Sep 25" at bounding box center [751, 35] width 42 height 23
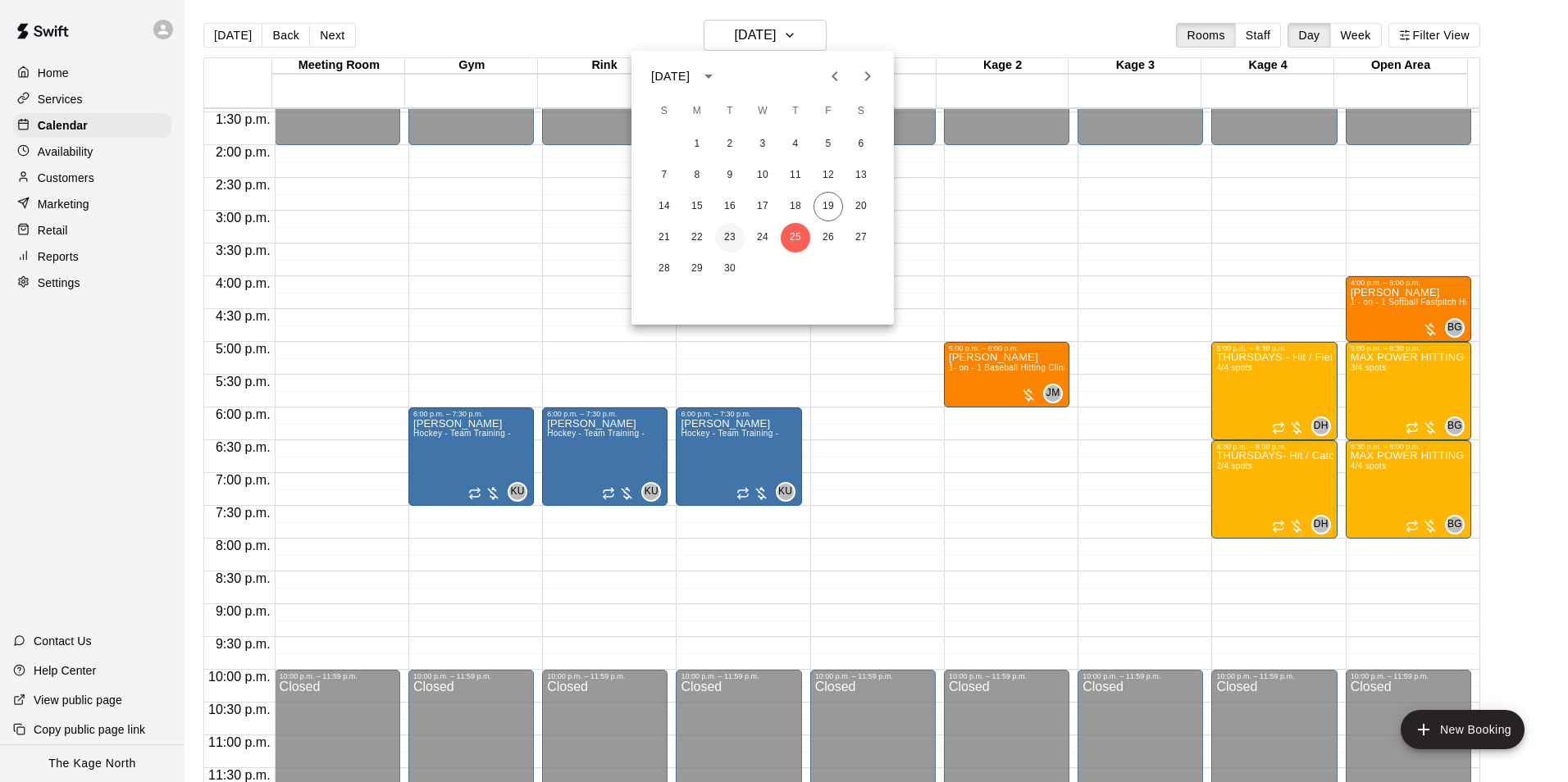
click at [730, 244] on button "23" at bounding box center [729, 238] width 30 height 30
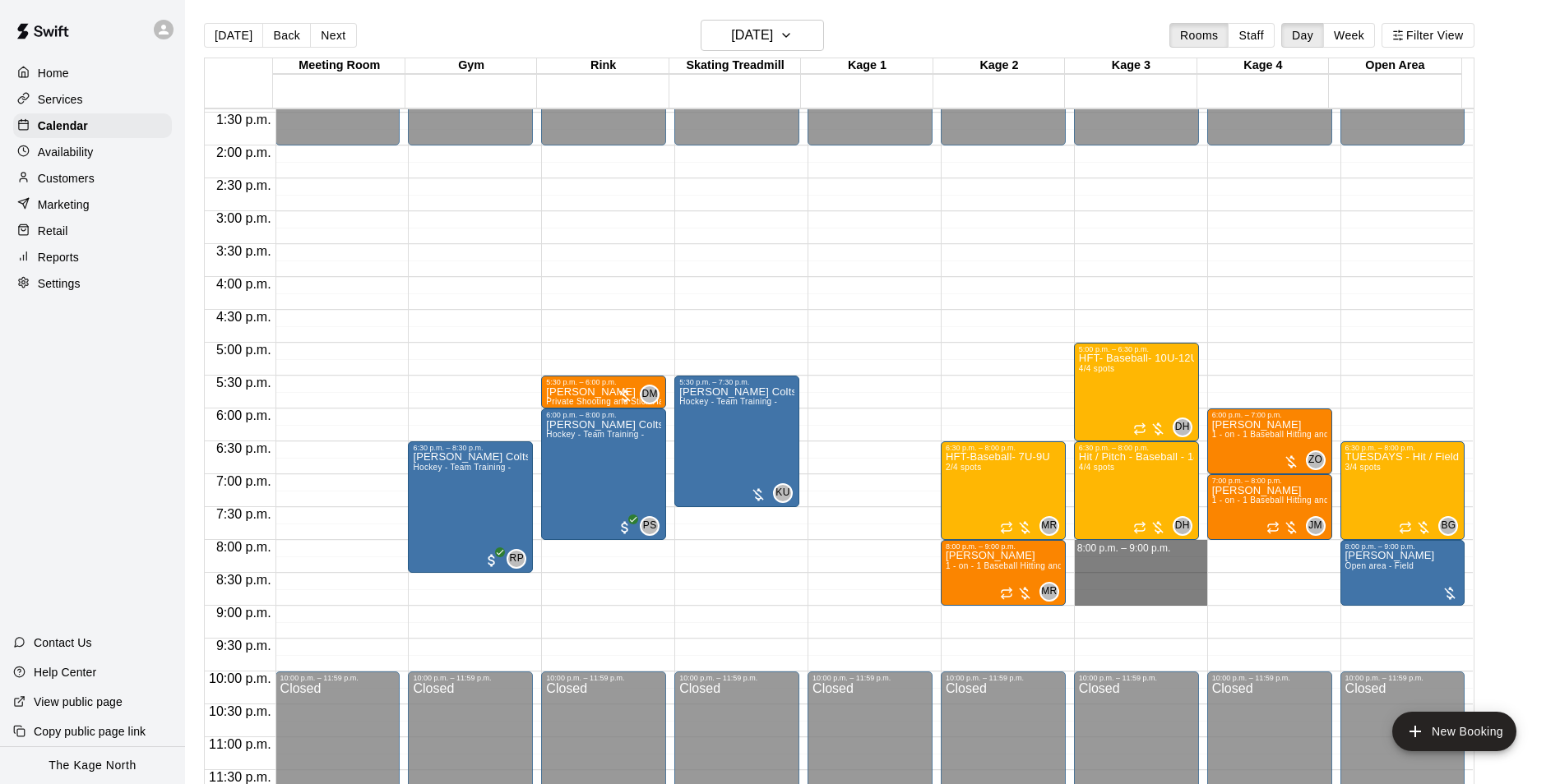
drag, startPoint x: 1075, startPoint y: 545, endPoint x: 1077, endPoint y: 591, distance: 46.0
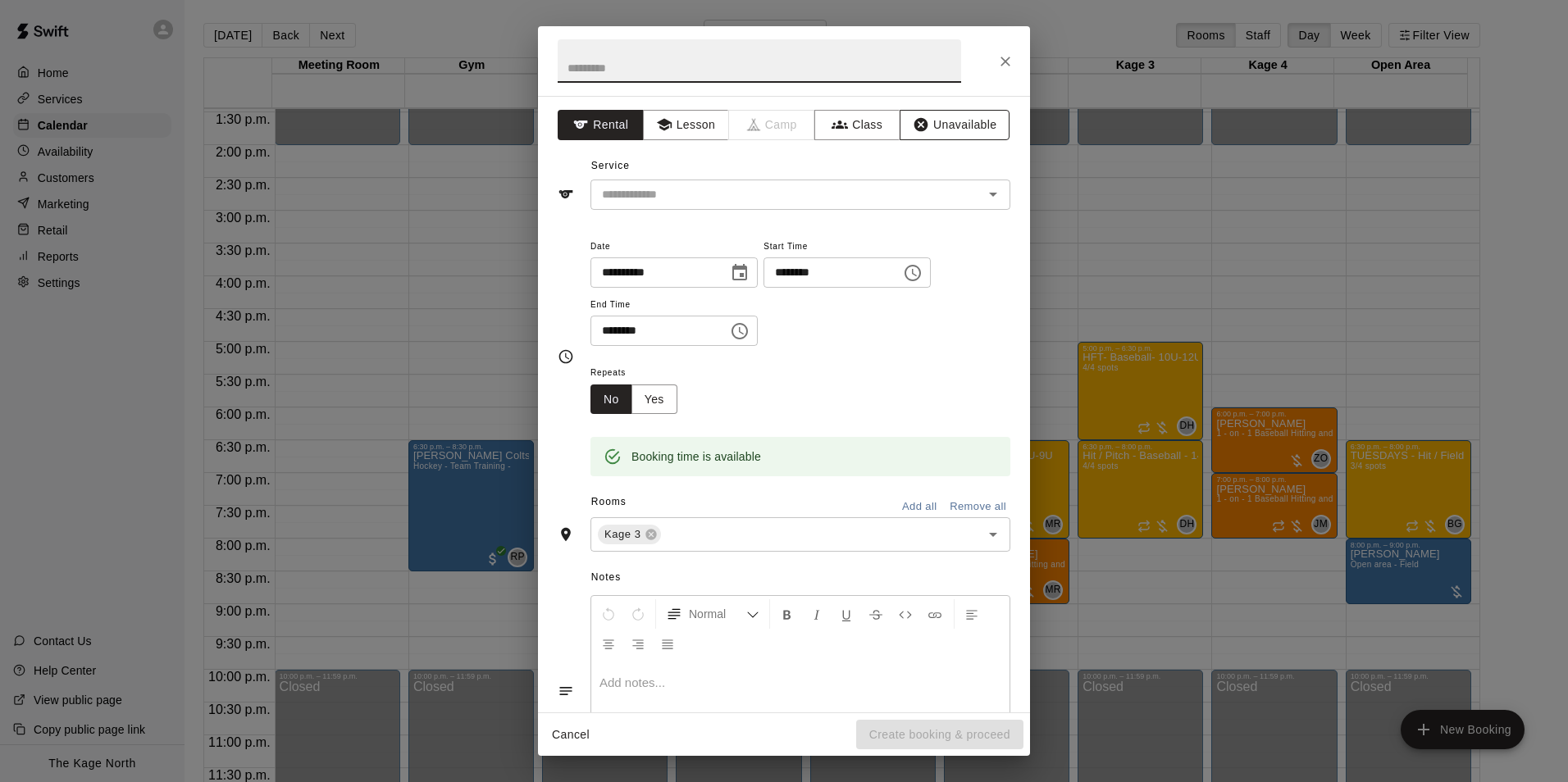
click at [951, 128] on button "Unavailable" at bounding box center [954, 125] width 110 height 30
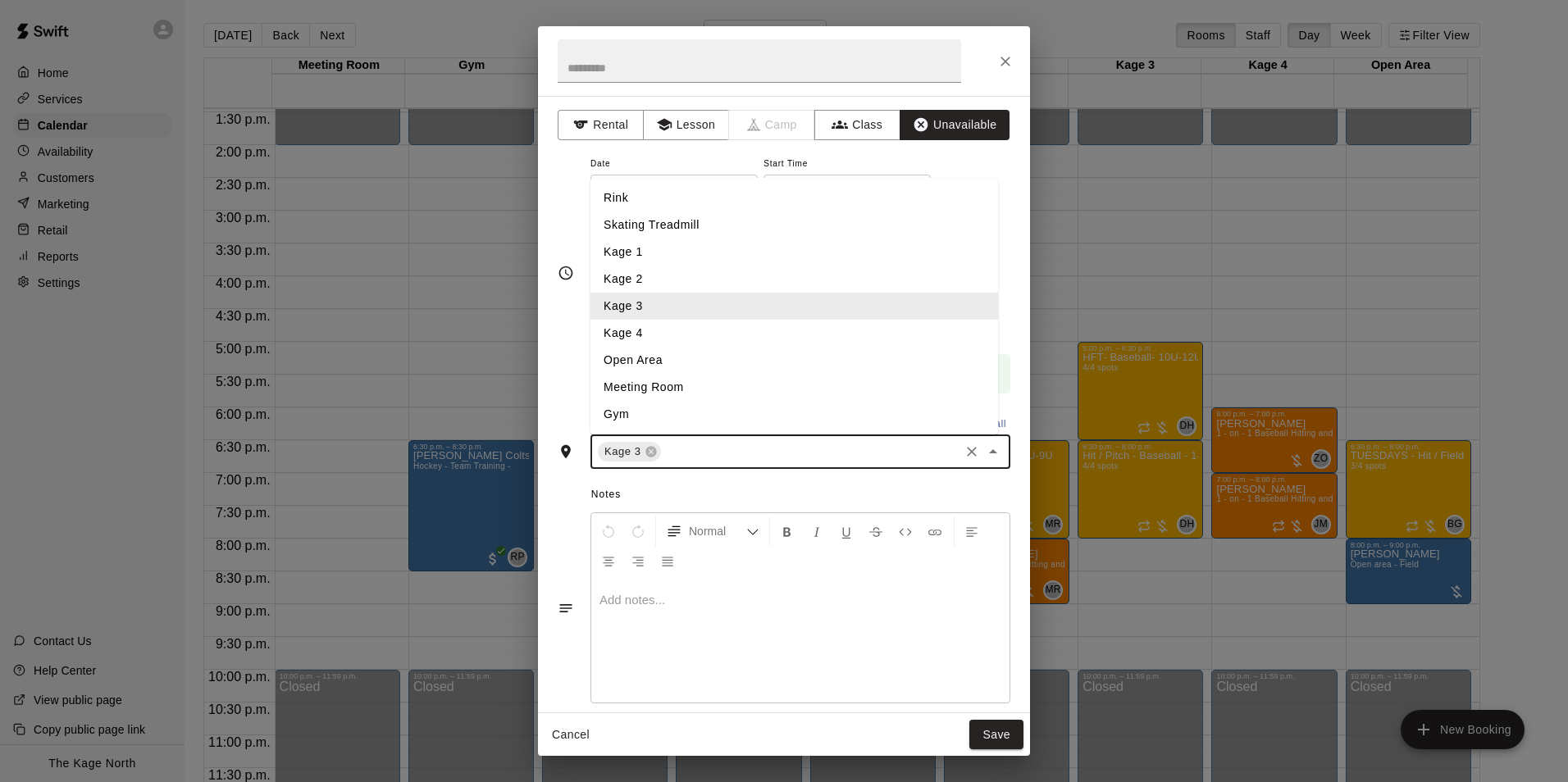
click at [698, 455] on input "text" at bounding box center [810, 452] width 294 height 21
click at [642, 331] on li "Kage 4" at bounding box center [794, 333] width 408 height 27
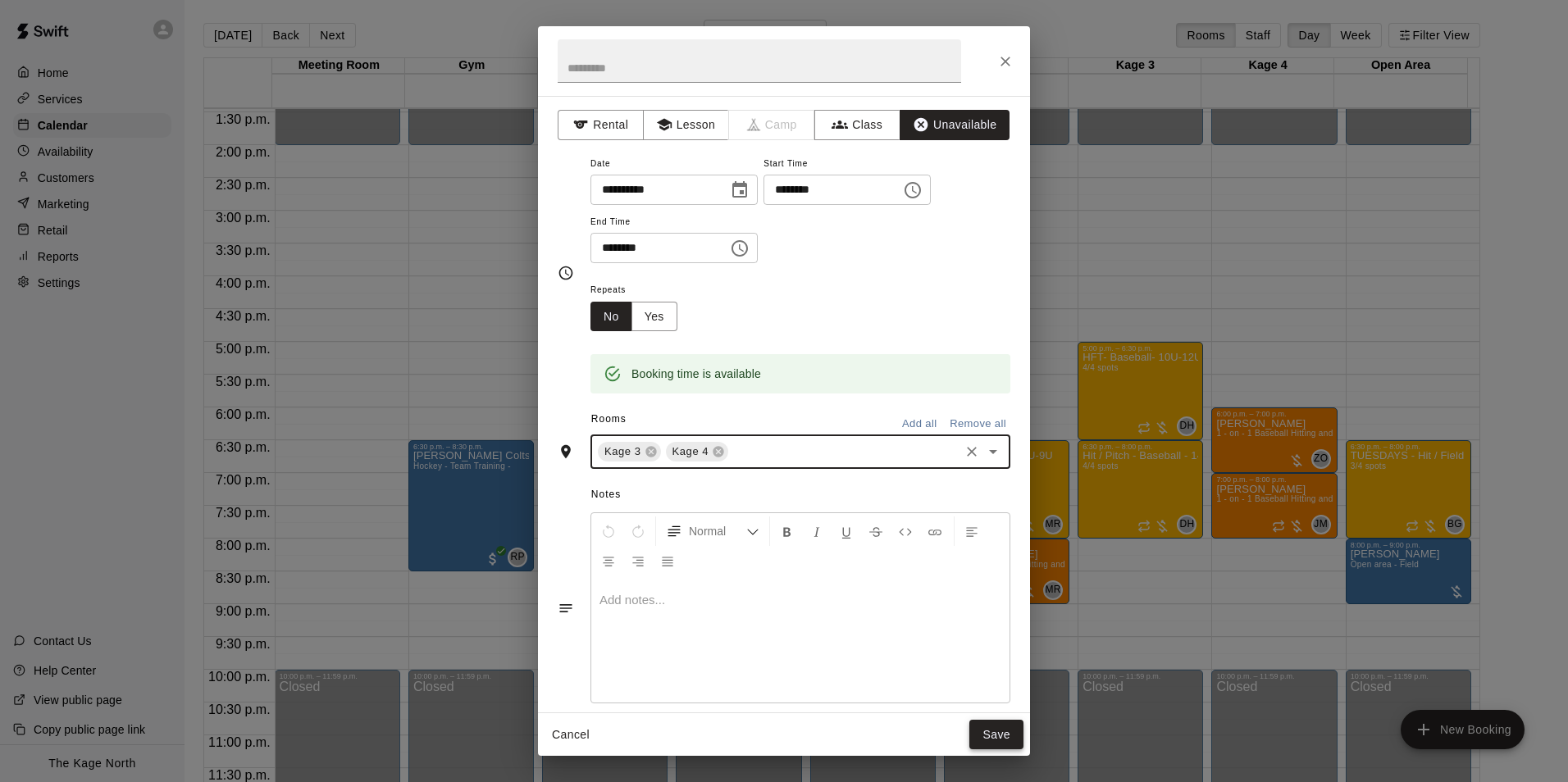
click at [998, 732] on button "Save" at bounding box center [996, 734] width 54 height 30
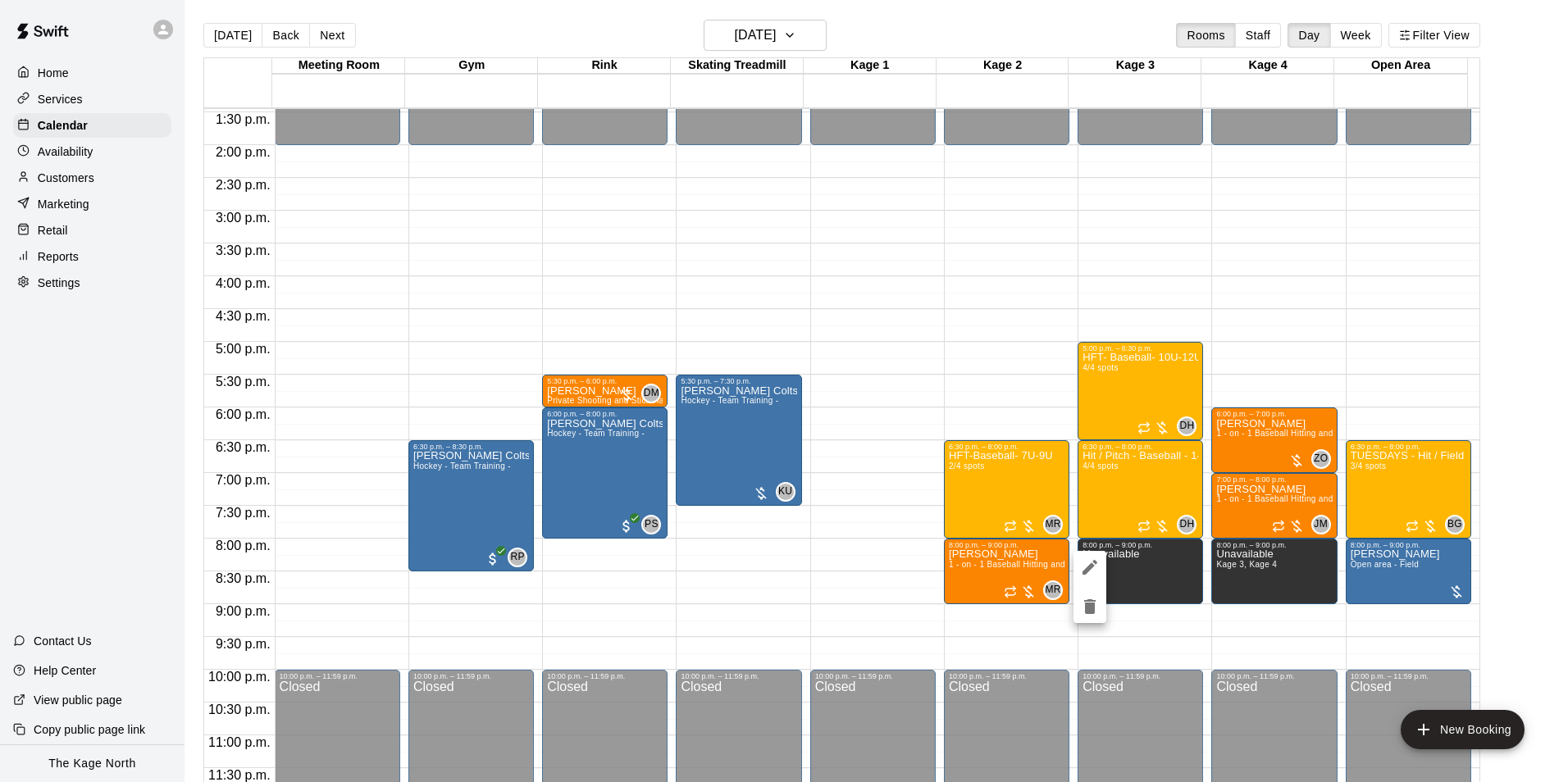
click at [1090, 608] on icon "delete" at bounding box center [1090, 607] width 11 height 15
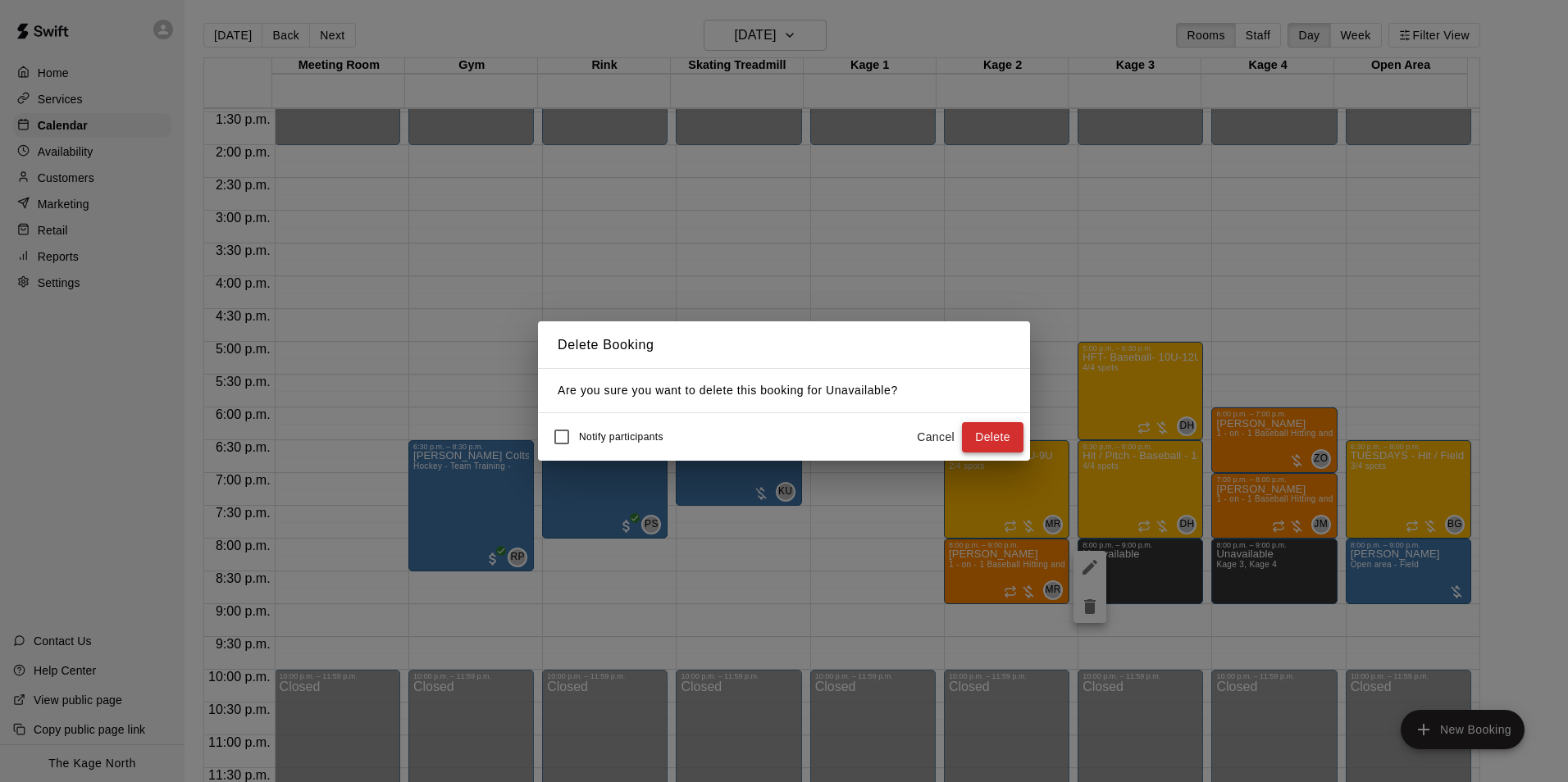
click at [993, 440] on button "Delete" at bounding box center [992, 437] width 62 height 30
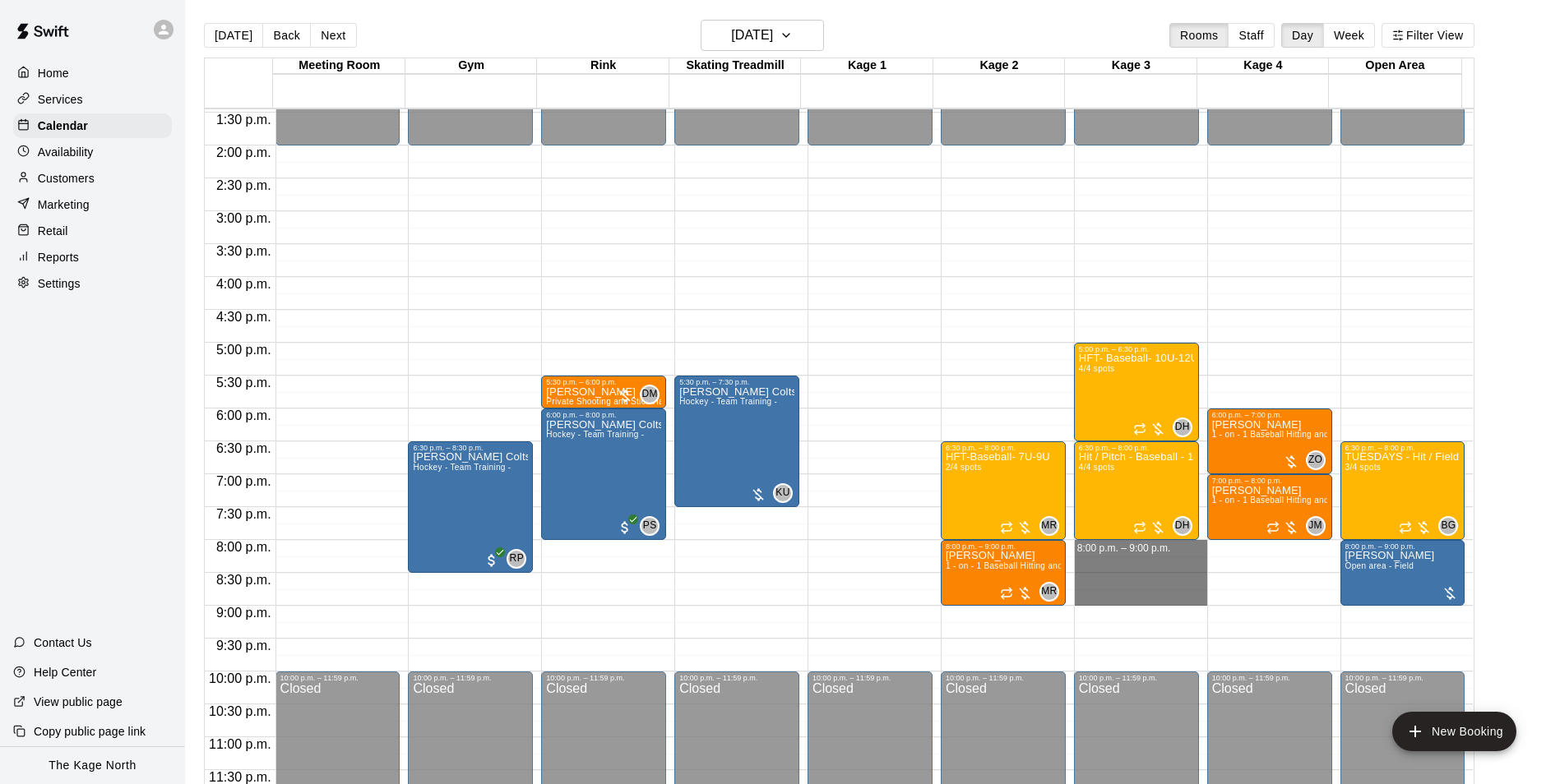
drag, startPoint x: 1075, startPoint y: 543, endPoint x: 1086, endPoint y: 596, distance: 54.1
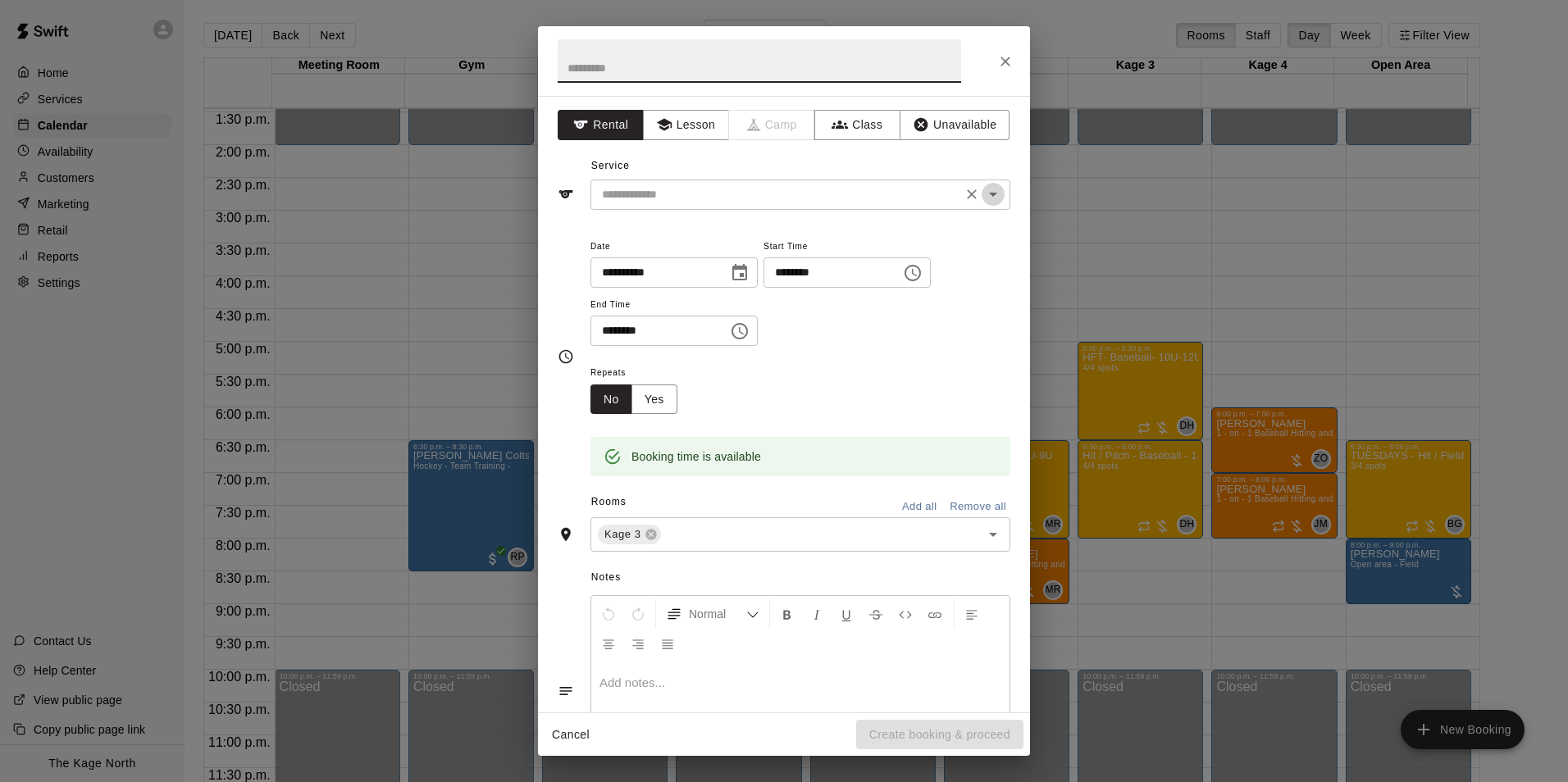
click at [989, 196] on icon "Open" at bounding box center [993, 194] width 8 height 4
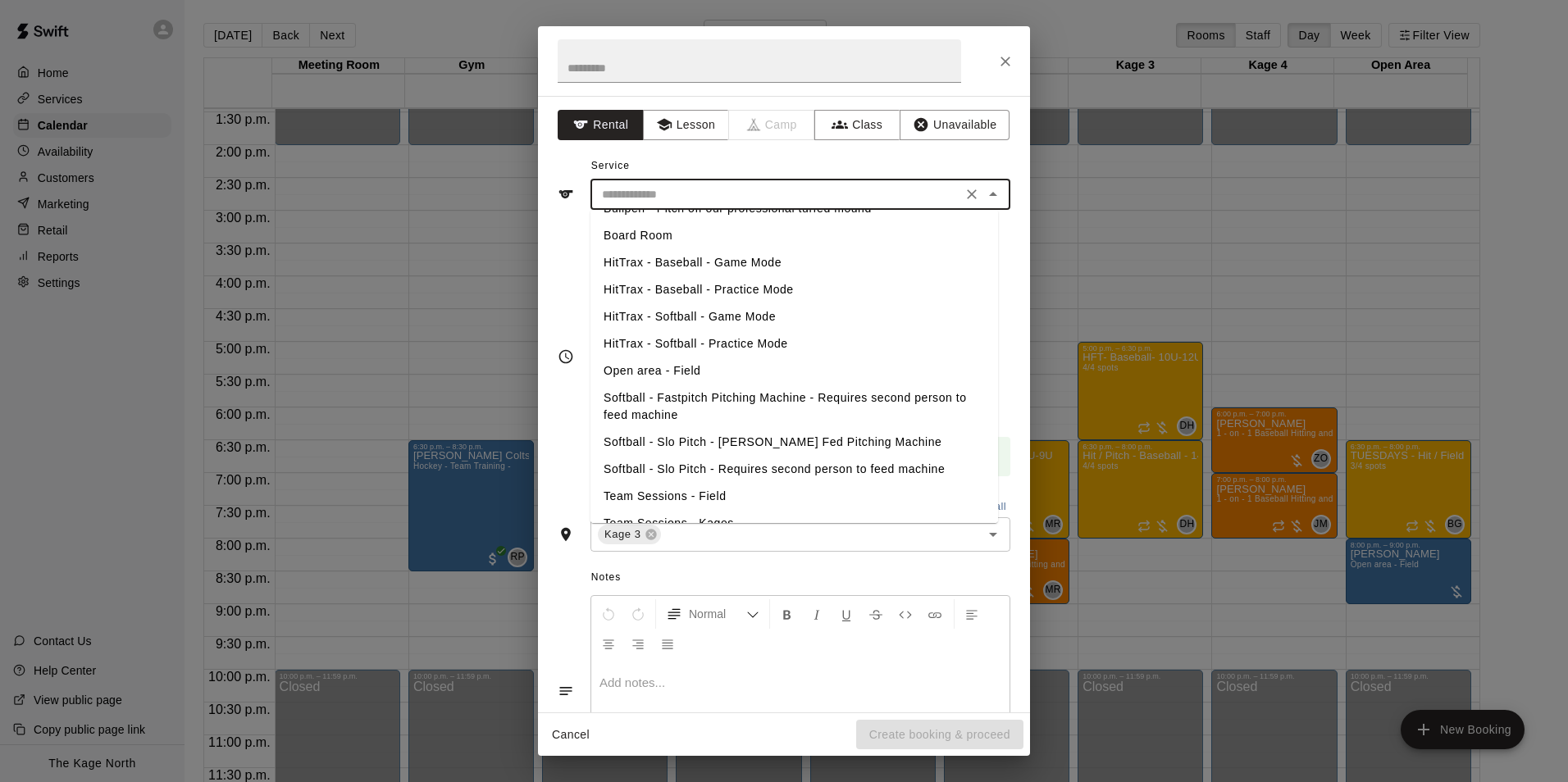
scroll to position [239, 0]
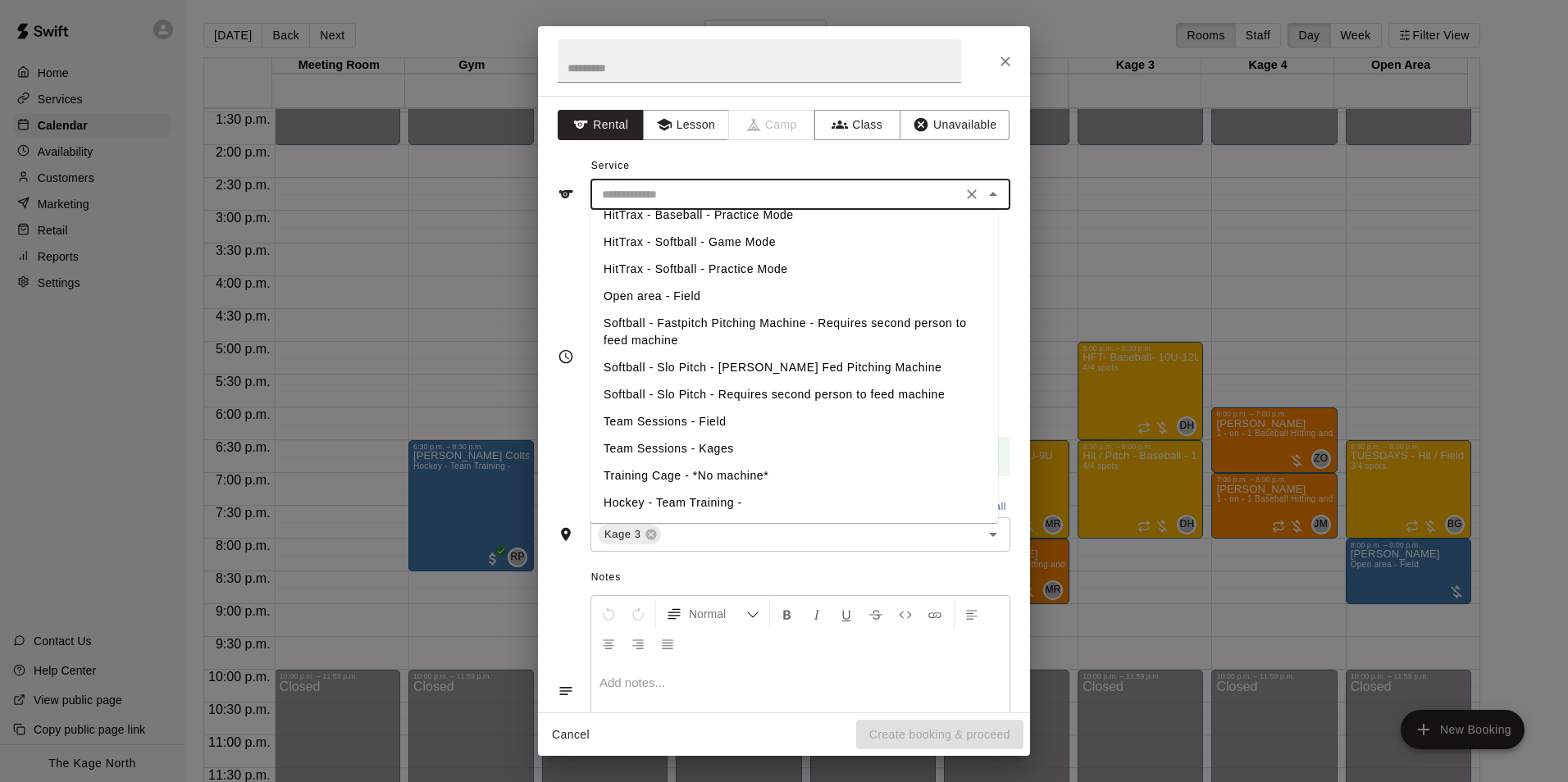
click at [701, 449] on li "Team Sessions - Kages" at bounding box center [794, 449] width 408 height 27
type input "**********"
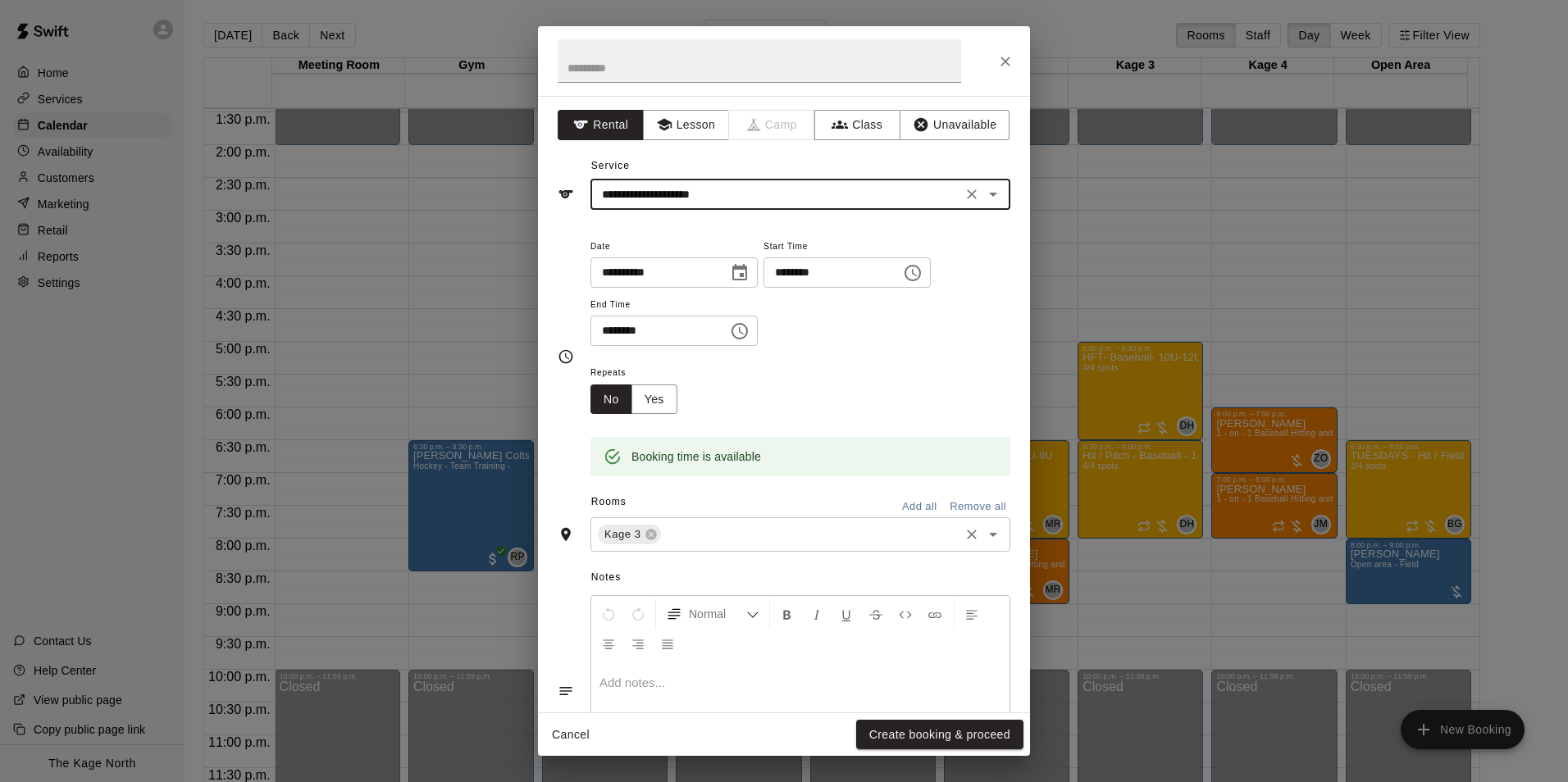
click at [725, 541] on input "text" at bounding box center [810, 535] width 294 height 21
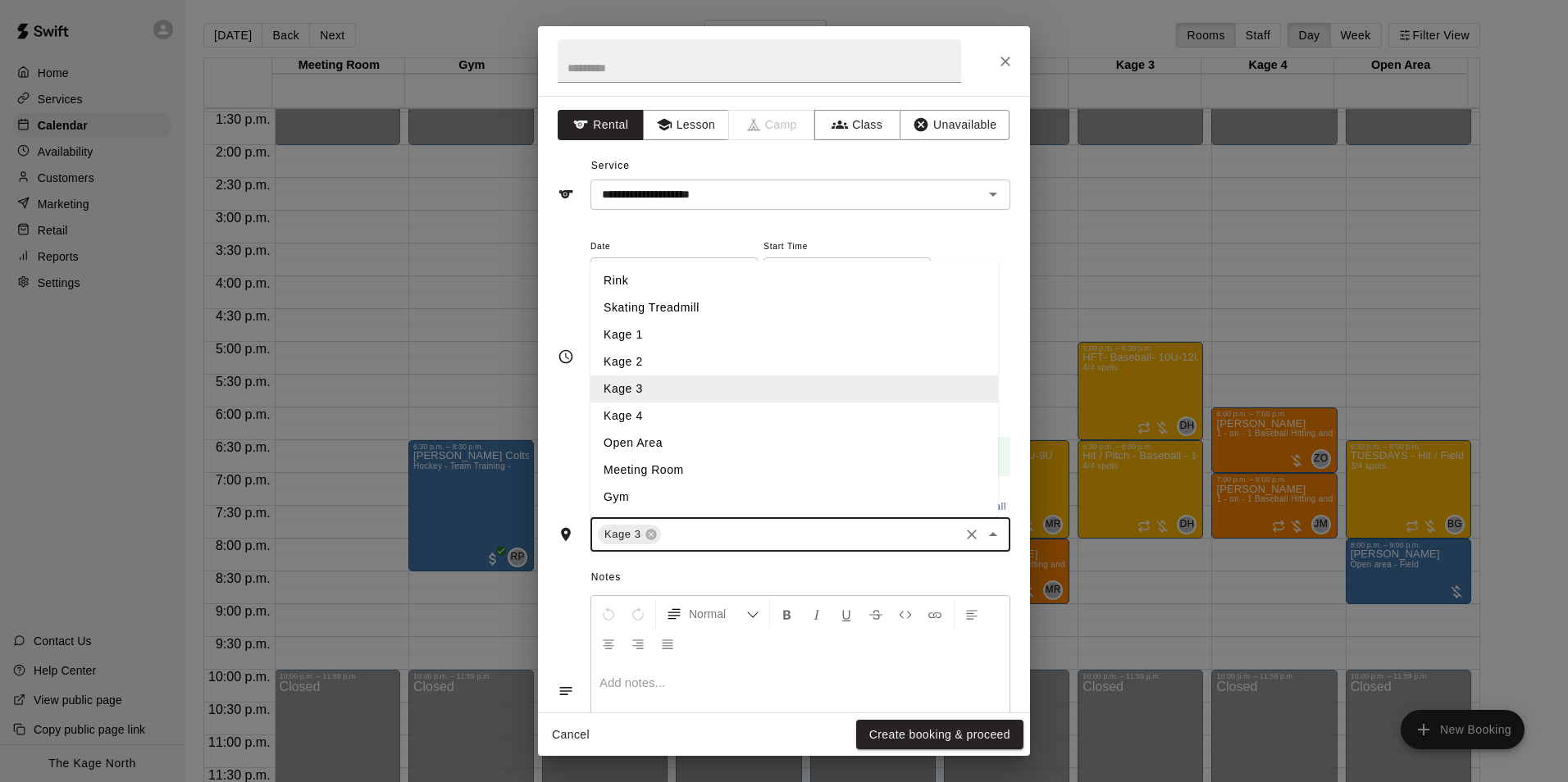
click at [643, 421] on li "Kage 4" at bounding box center [794, 416] width 408 height 27
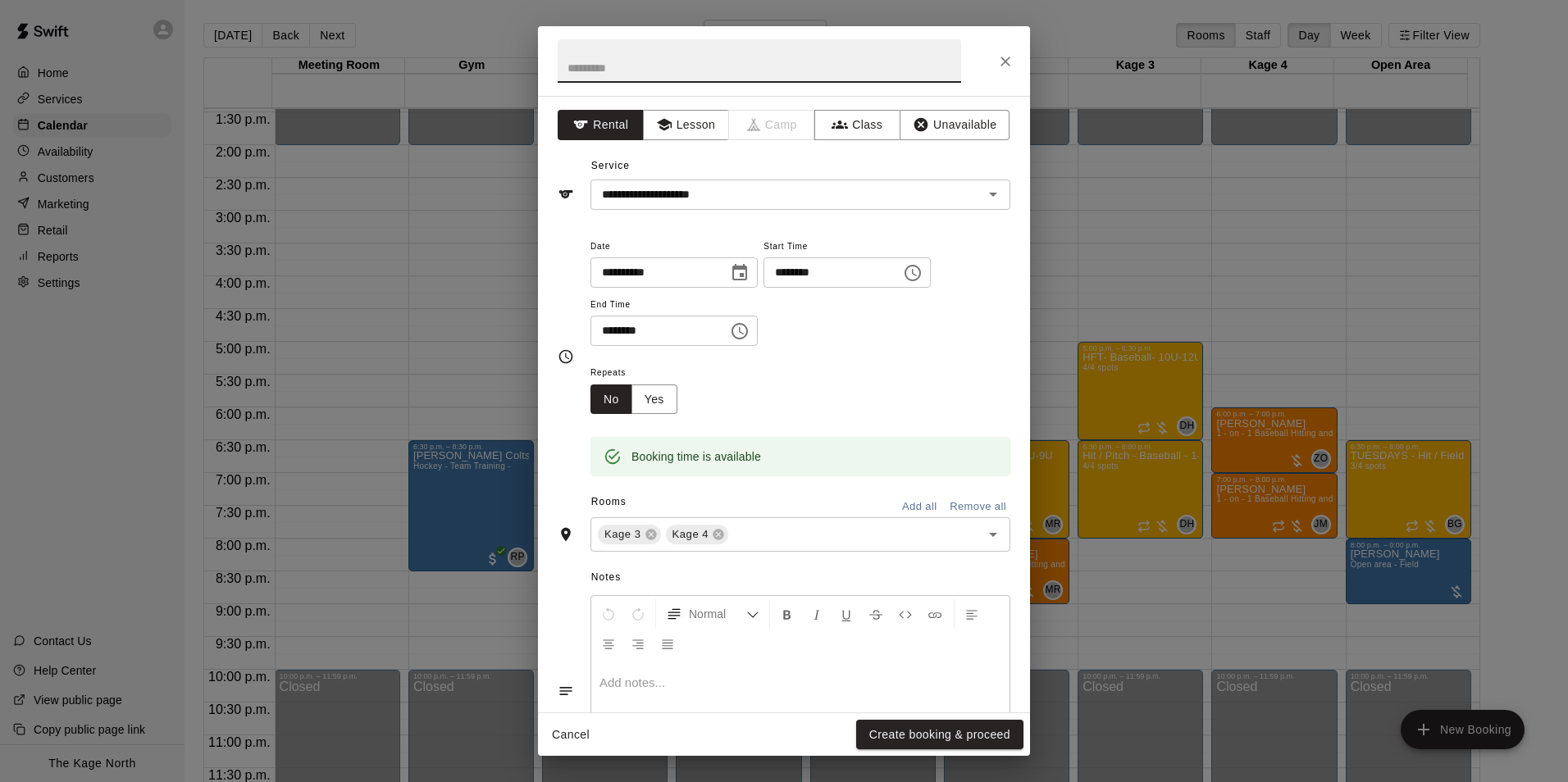
click at [616, 71] on input "text" at bounding box center [760, 61] width 404 height 43
type input "*"
type input "**********"
click at [706, 127] on button "Lesson" at bounding box center [686, 125] width 86 height 30
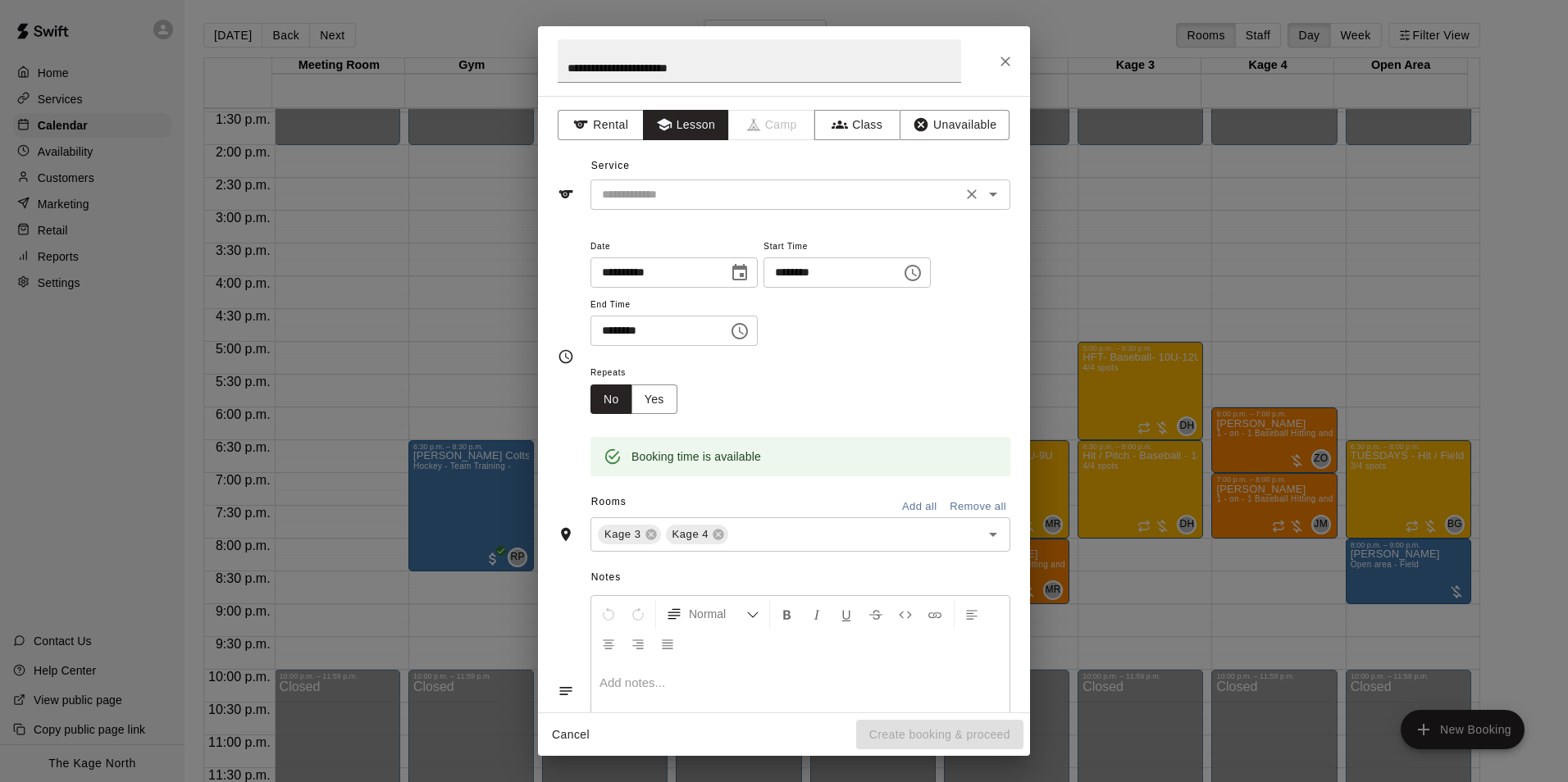
click at [990, 195] on icon "Open" at bounding box center [993, 194] width 20 height 20
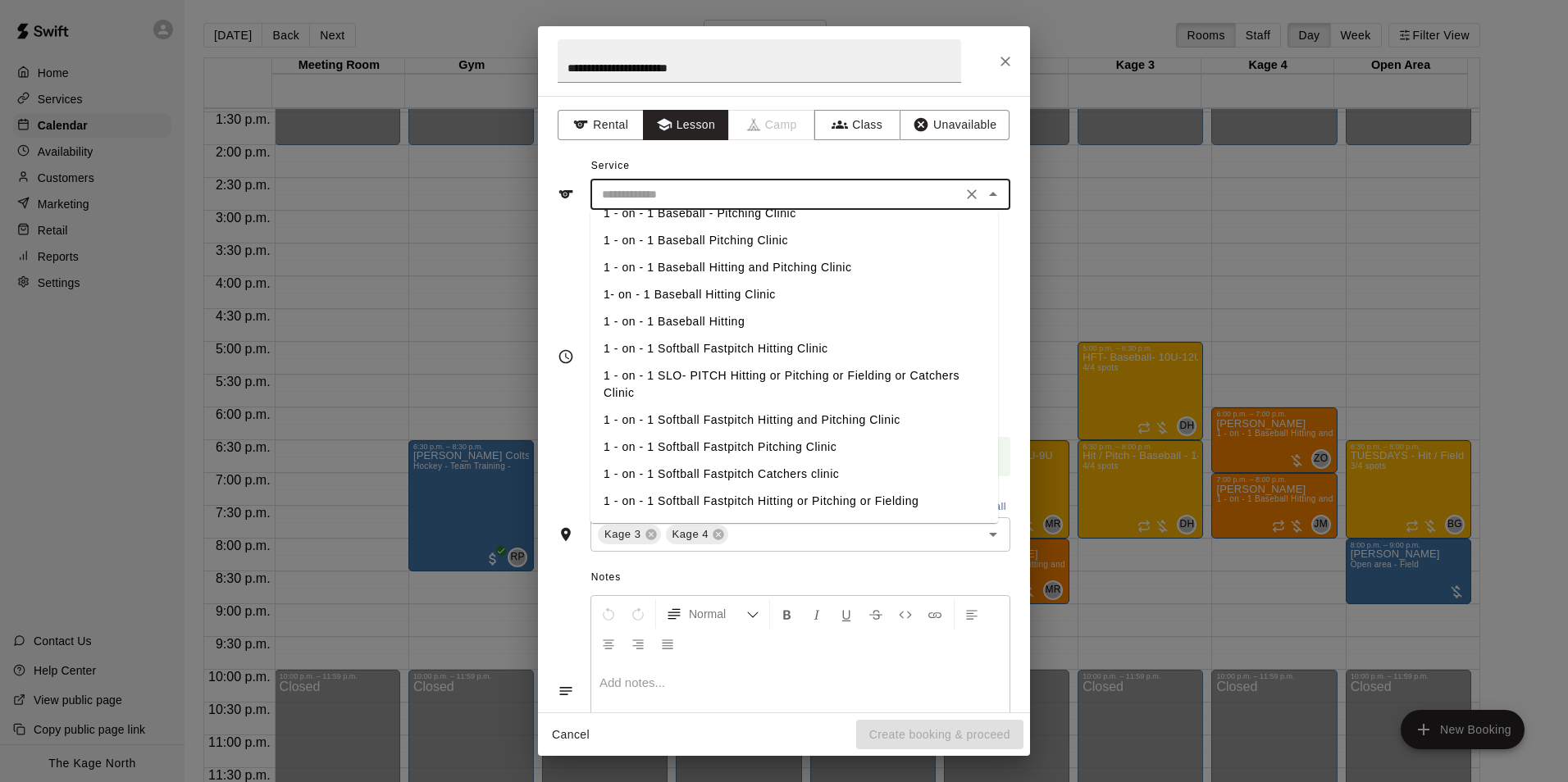
scroll to position [0, 0]
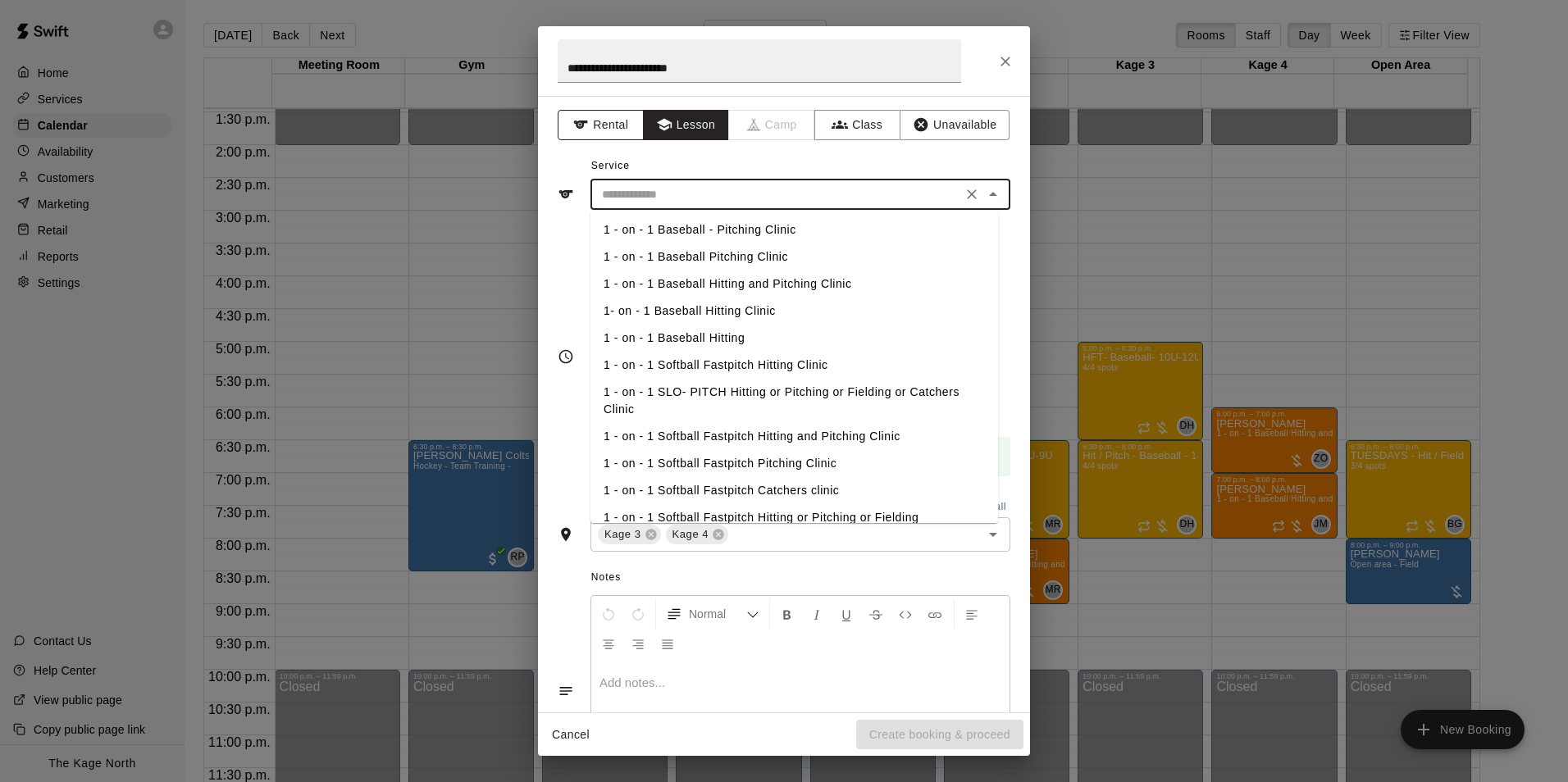
click at [613, 129] on button "Rental" at bounding box center [601, 125] width 86 height 30
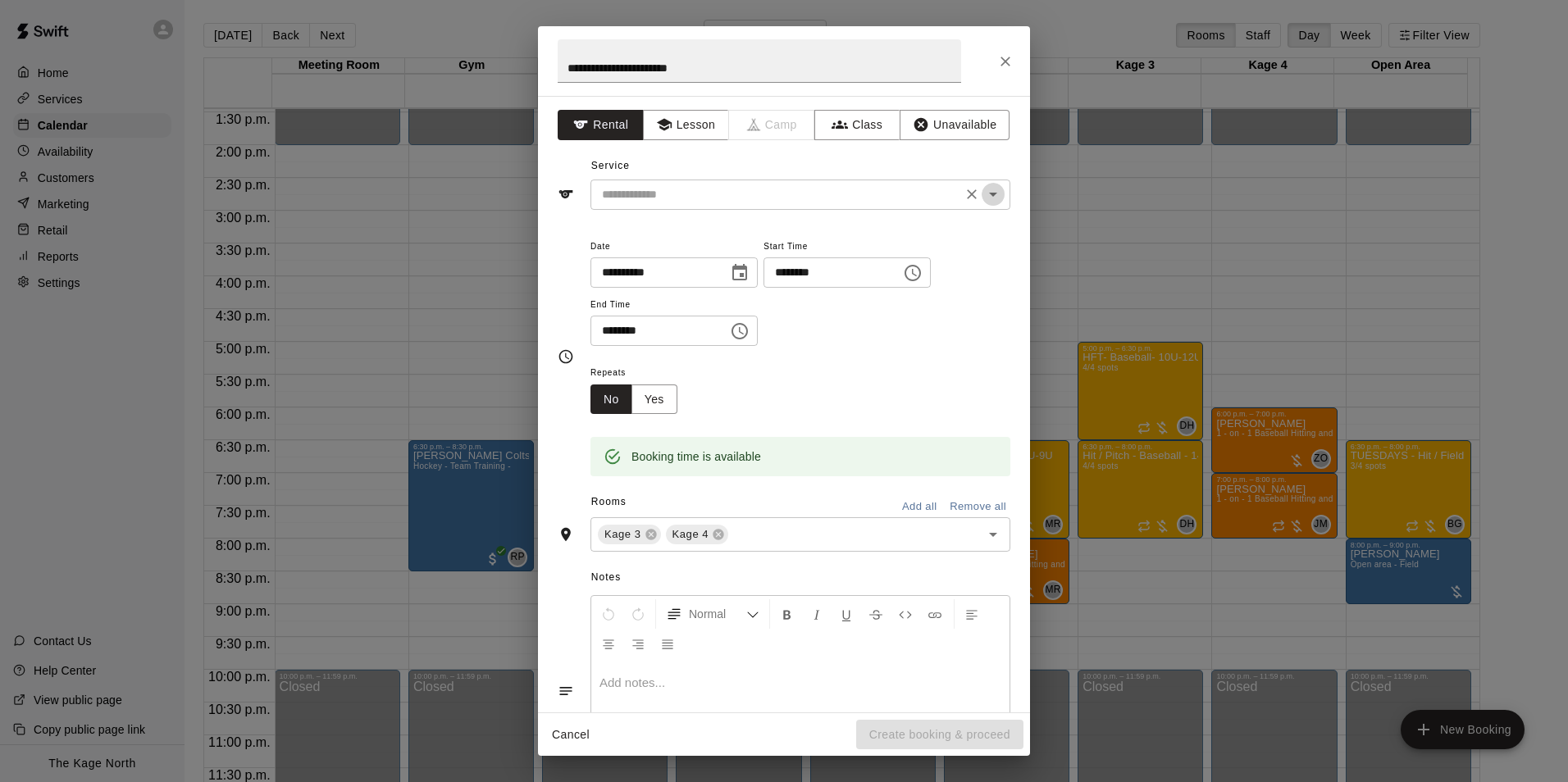
click at [984, 200] on icon "Open" at bounding box center [993, 194] width 20 height 20
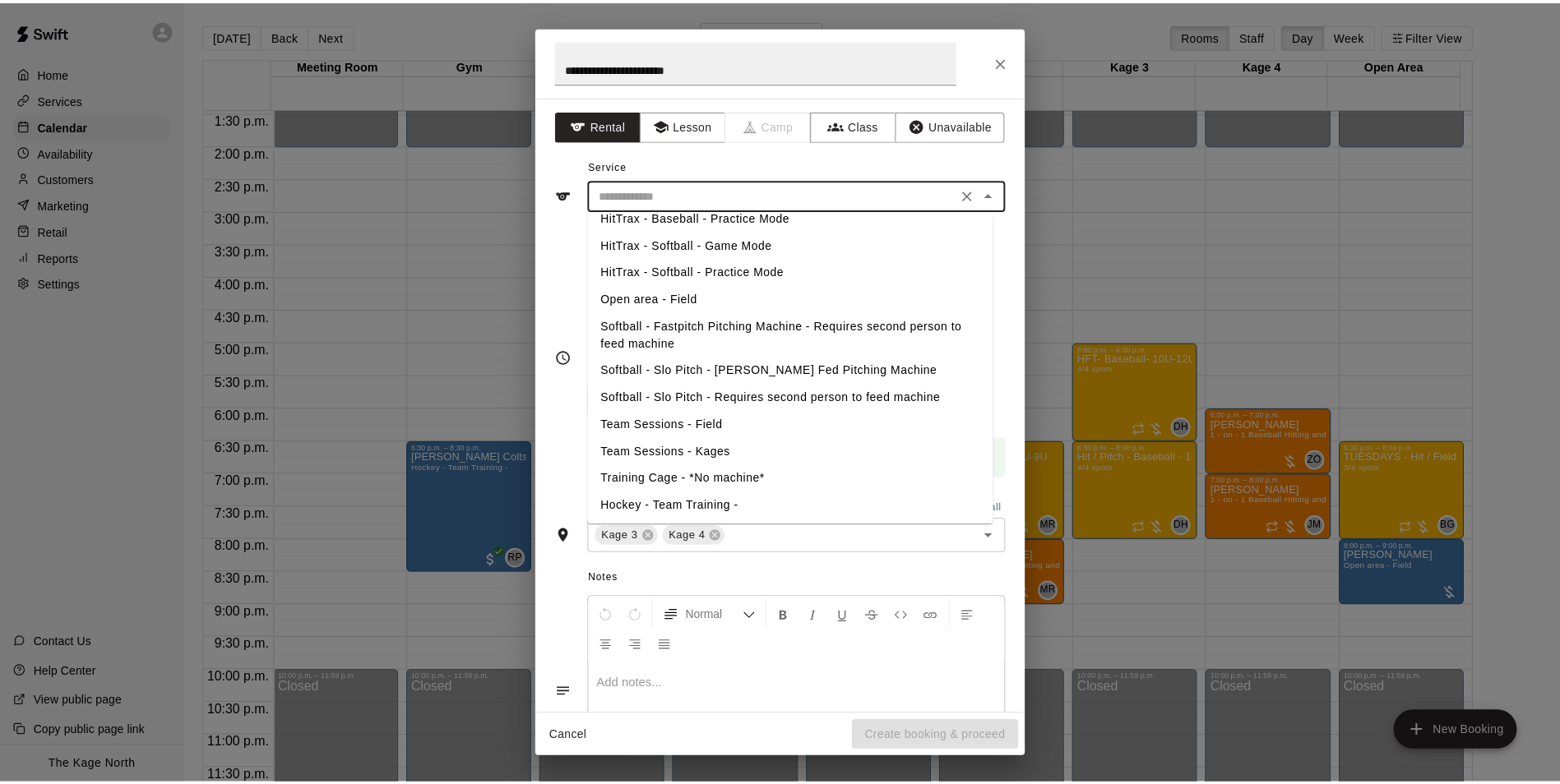
scroll to position [239, 0]
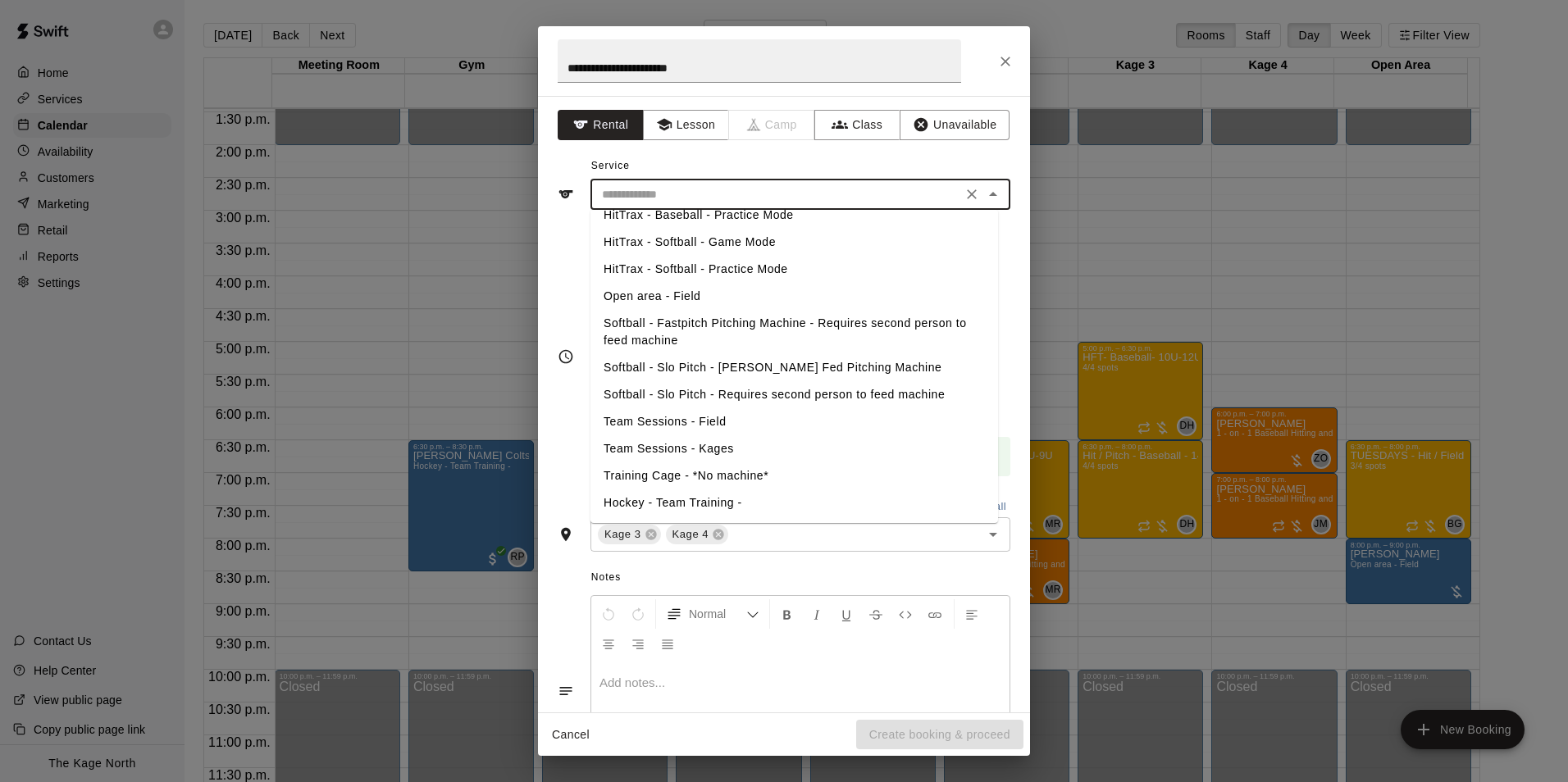
click at [693, 444] on li "Team Sessions - Kages" at bounding box center [794, 449] width 408 height 27
type input "**********"
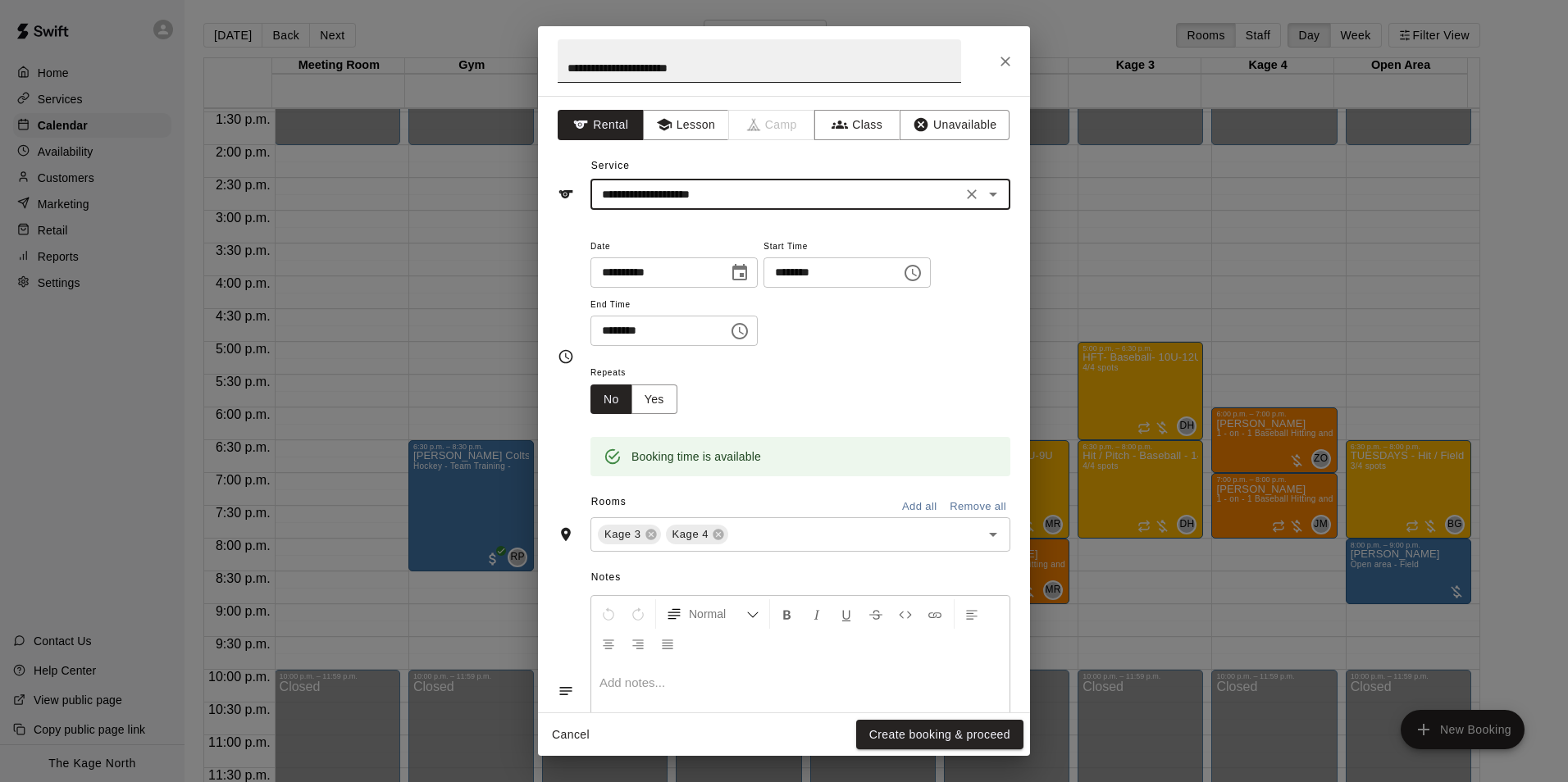
click at [711, 66] on input "**********" at bounding box center [760, 61] width 404 height 43
click at [565, 64] on input "**********" at bounding box center [760, 61] width 404 height 43
type input "**********"
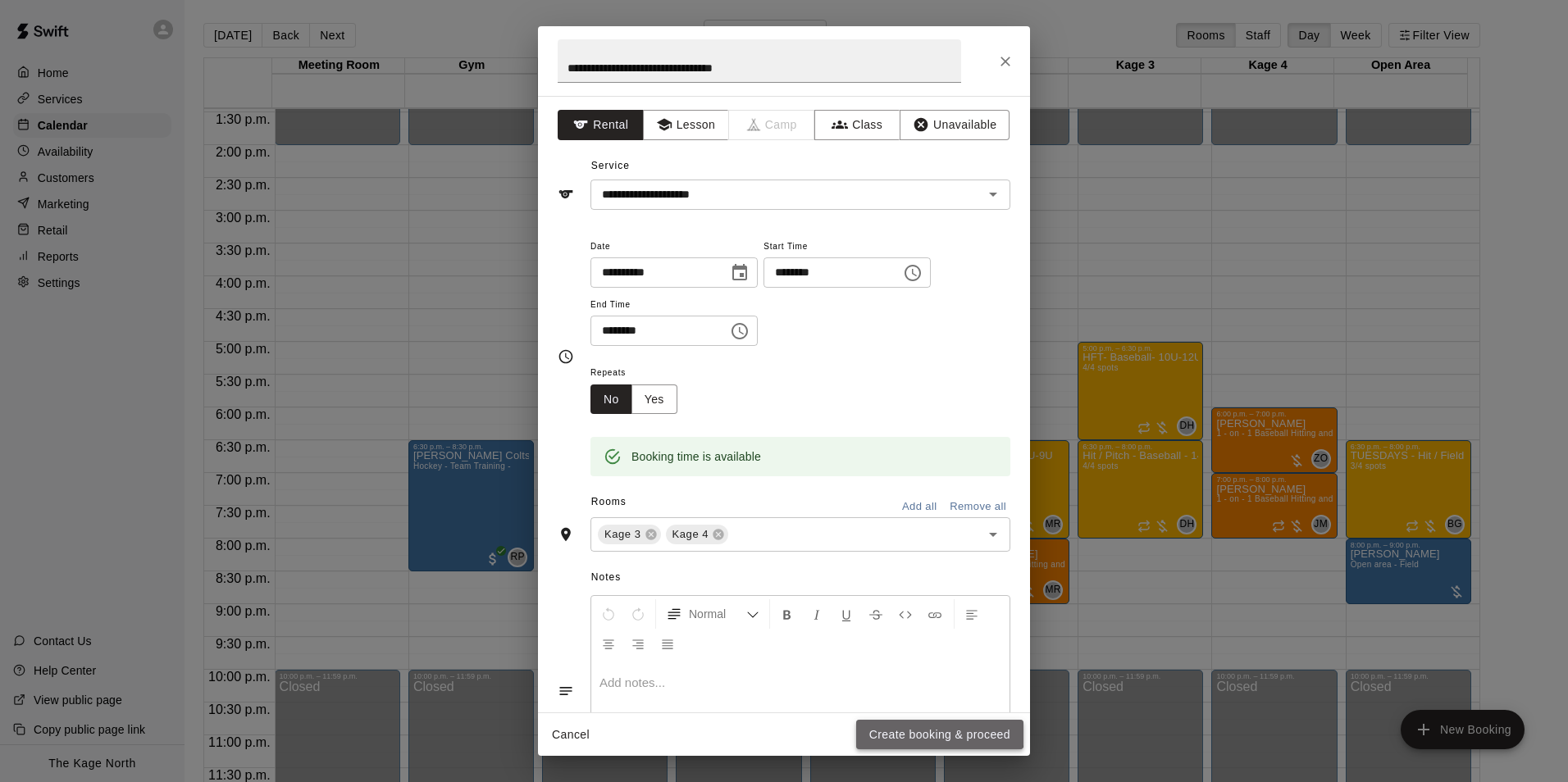
click at [915, 730] on button "Create booking & proceed" at bounding box center [939, 734] width 167 height 30
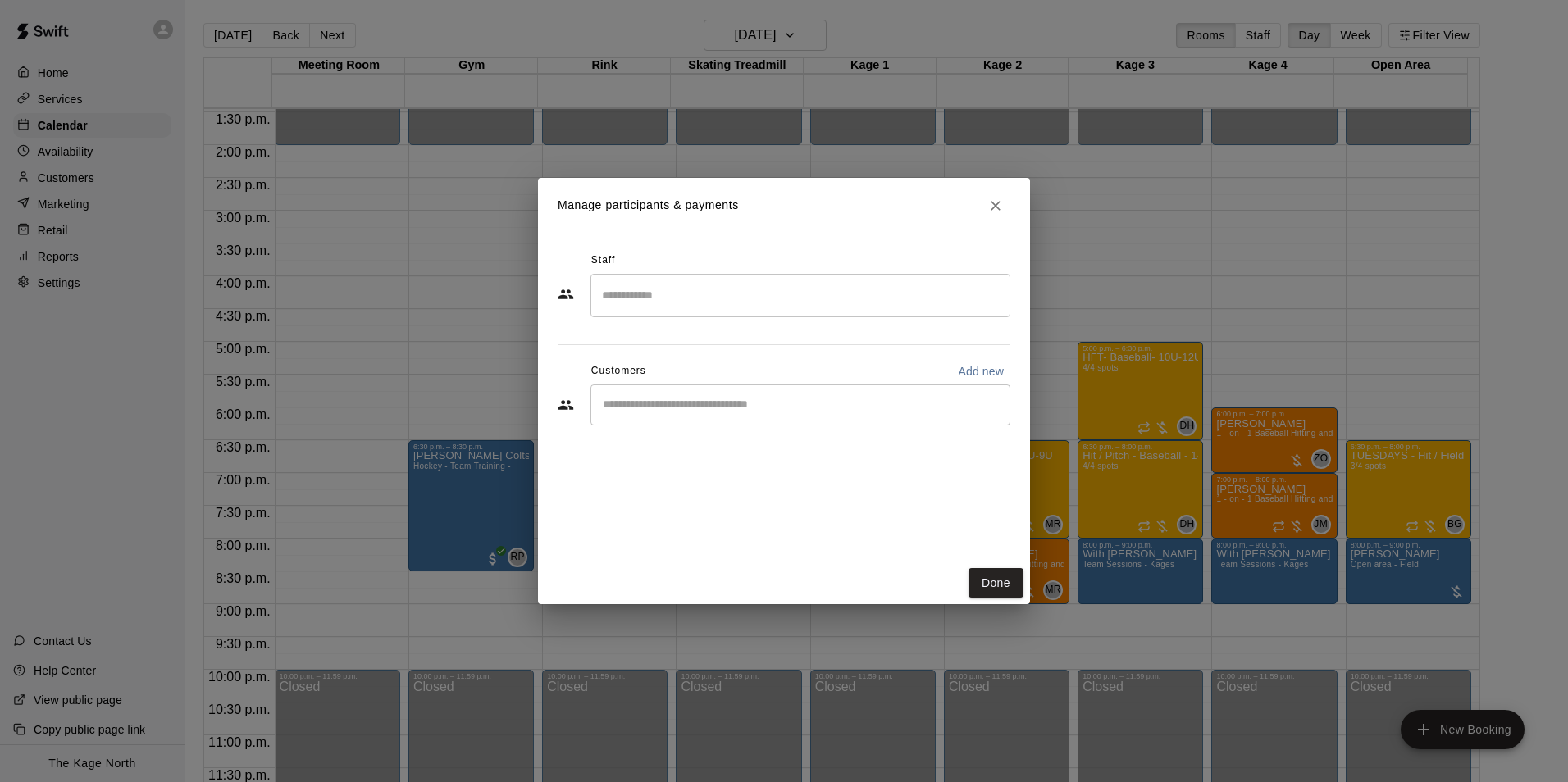
click at [634, 300] on input "Search staff" at bounding box center [801, 295] width 405 height 29
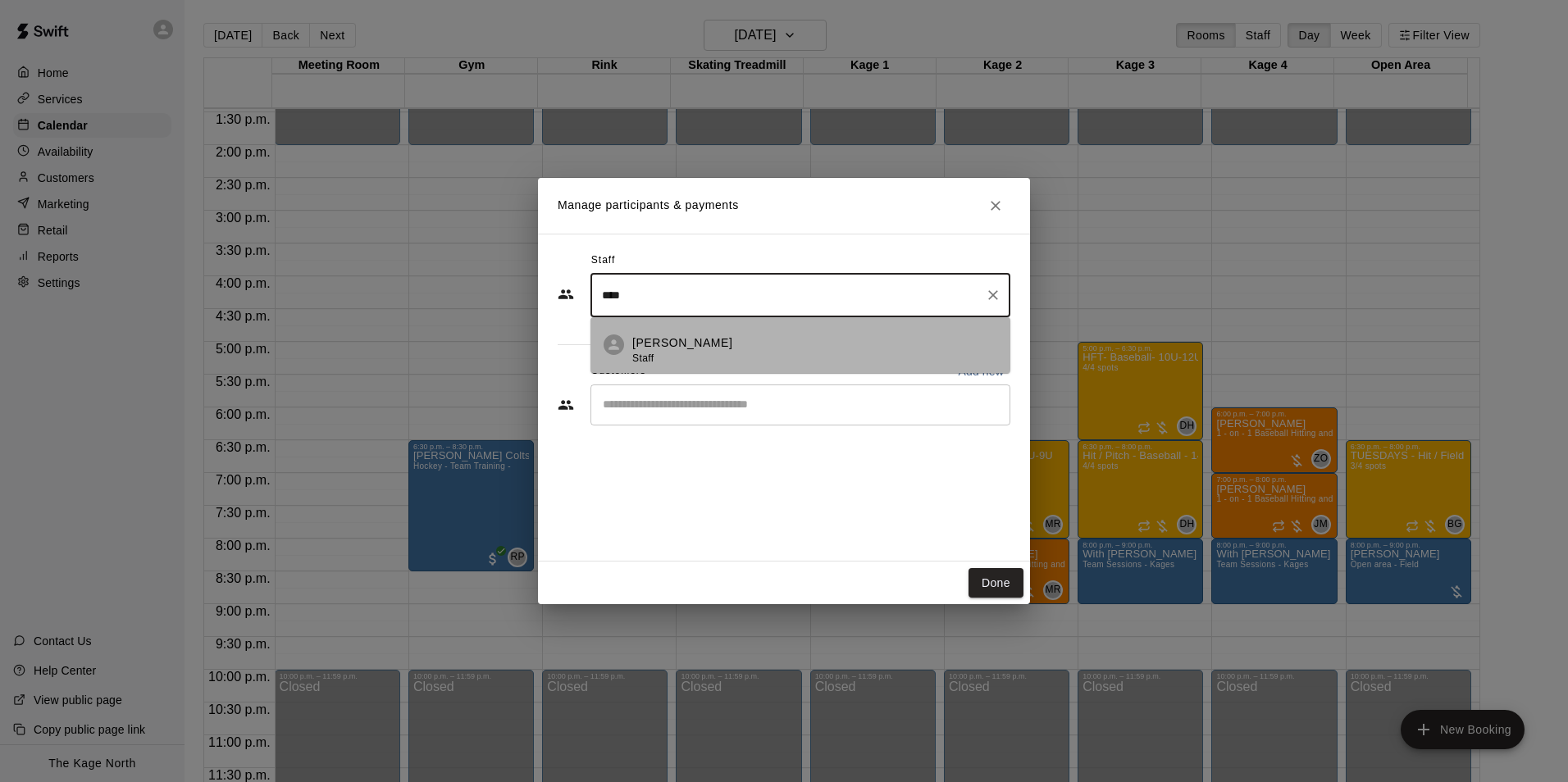
click at [702, 345] on p "Brittani Goettsch" at bounding box center [683, 343] width 100 height 17
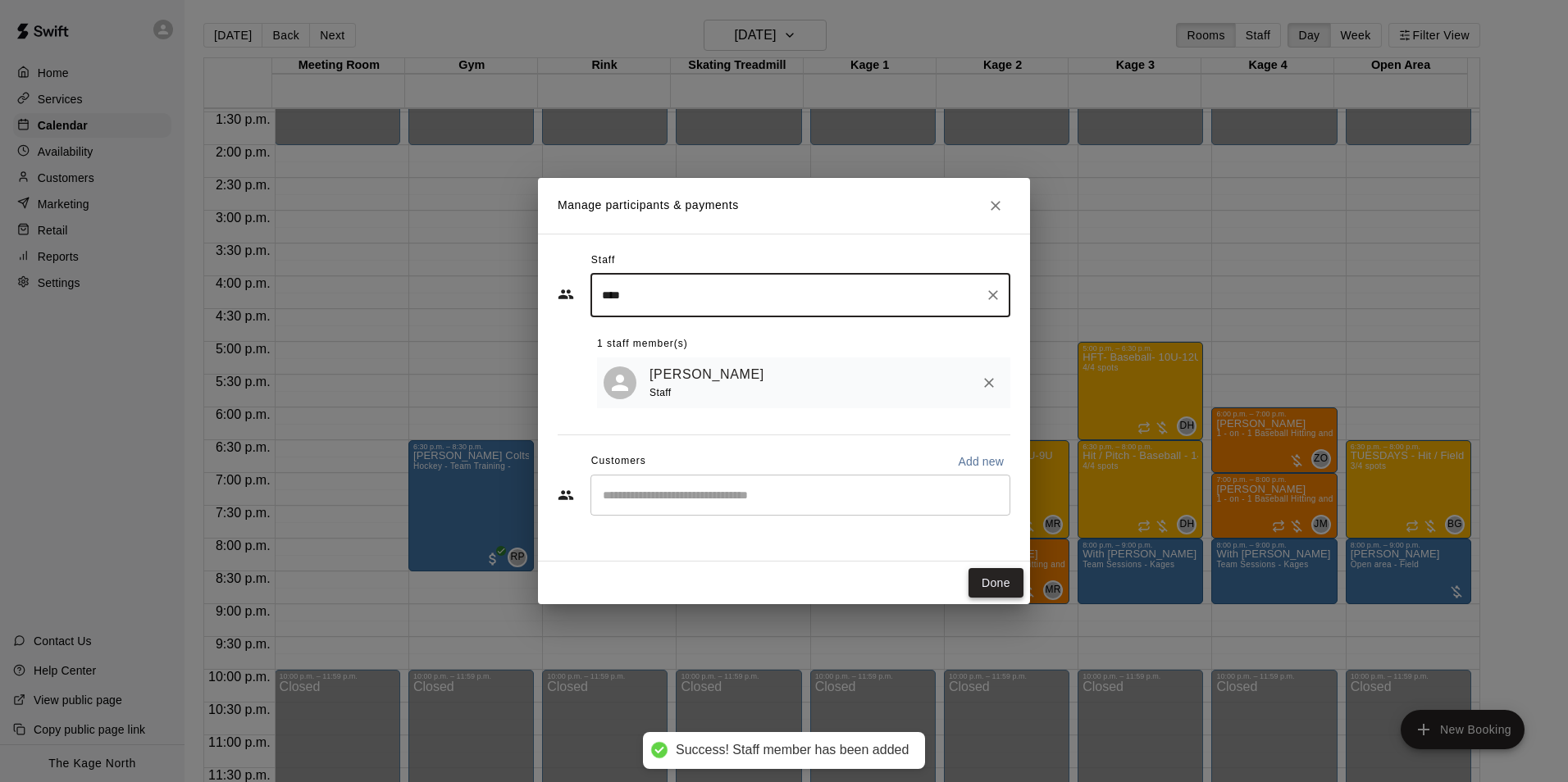
type input "****"
click at [992, 586] on button "Done" at bounding box center [995, 583] width 55 height 30
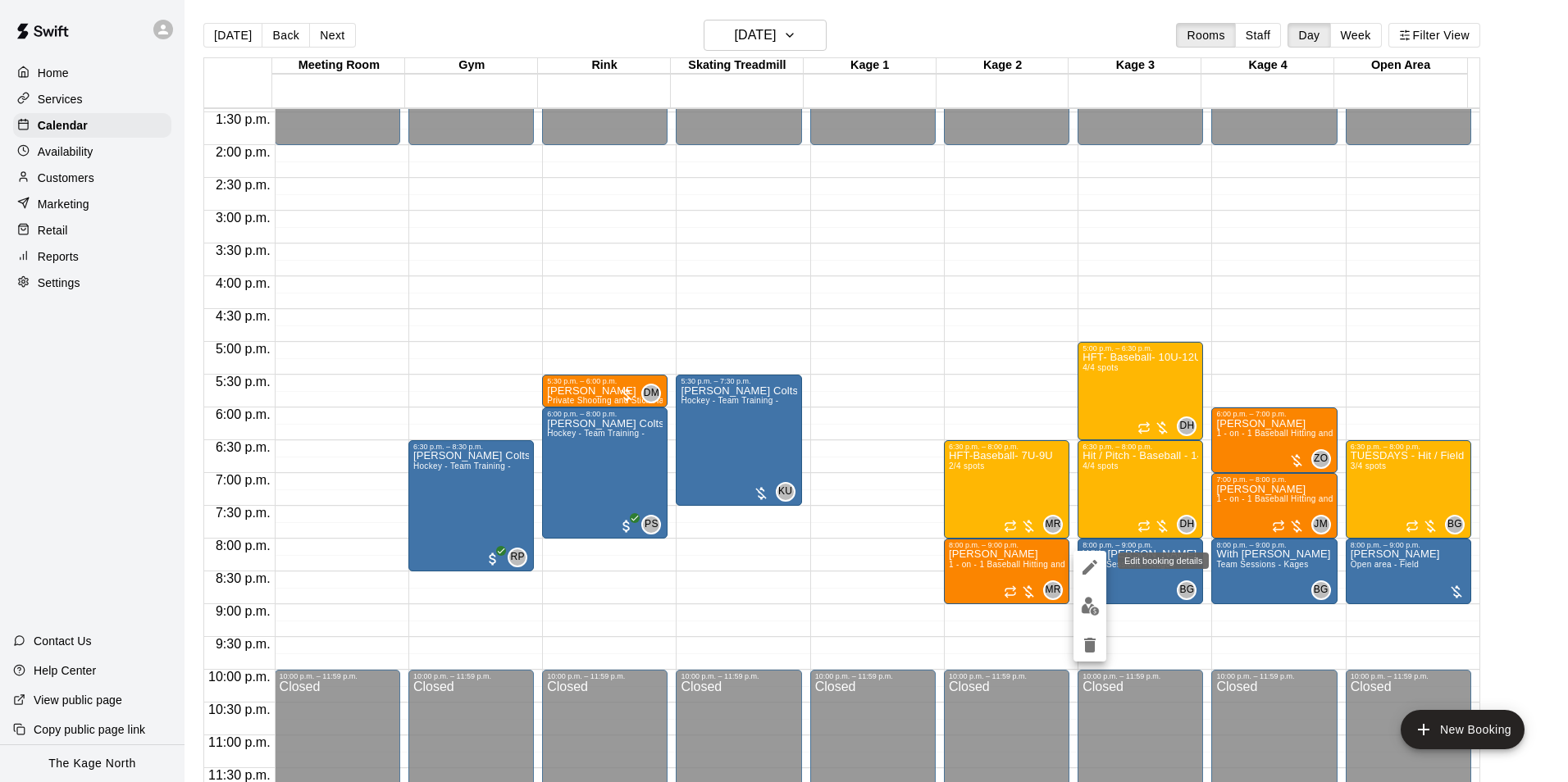
click at [1091, 568] on icon "edit" at bounding box center [1090, 568] width 15 height 15
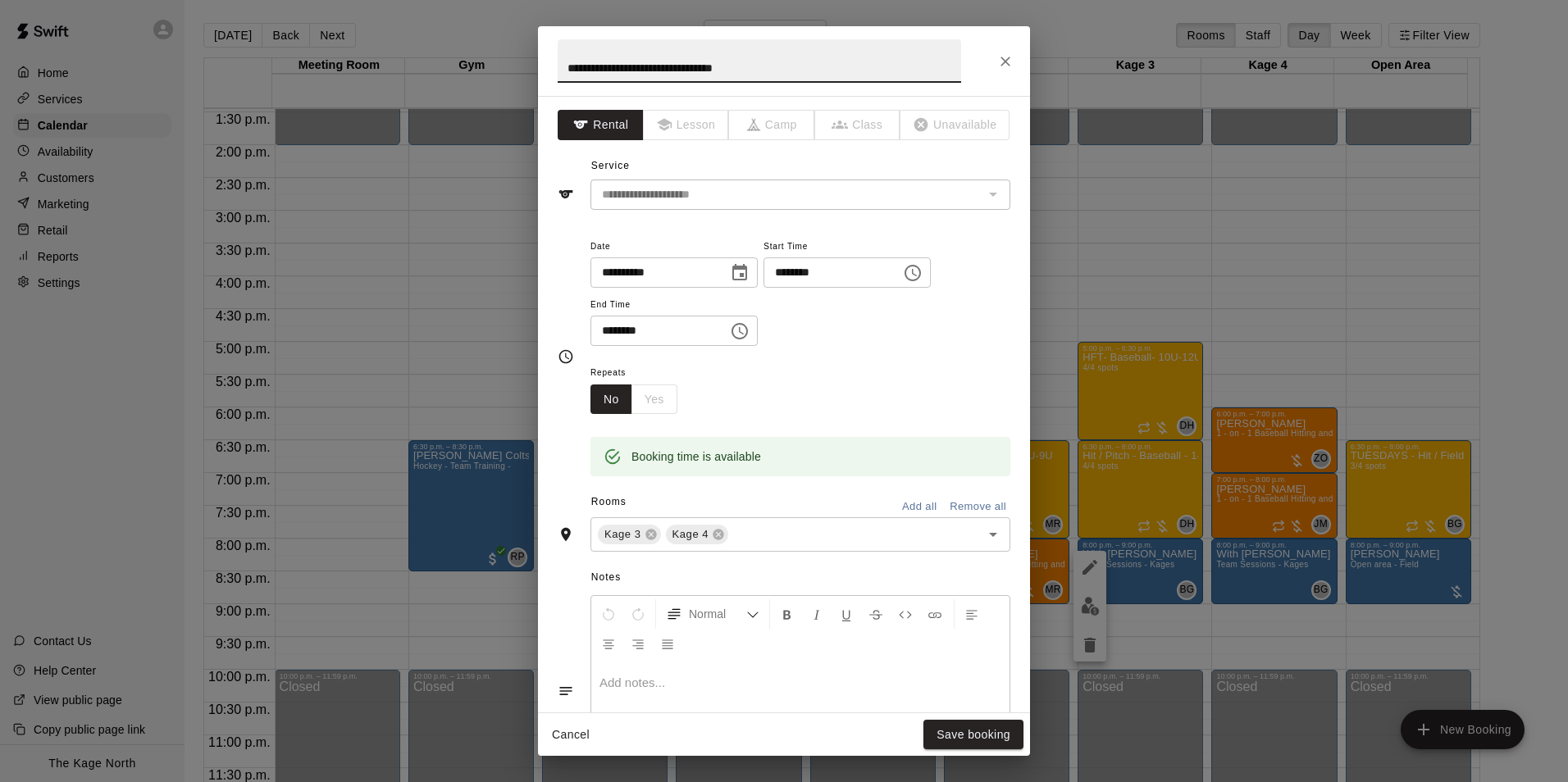
drag, startPoint x: 624, startPoint y: 66, endPoint x: 491, endPoint y: 62, distance: 133.1
click at [491, 62] on div "**********" at bounding box center [784, 391] width 1568 height 782
type input "**********"
click at [999, 729] on button "Save booking" at bounding box center [973, 734] width 100 height 30
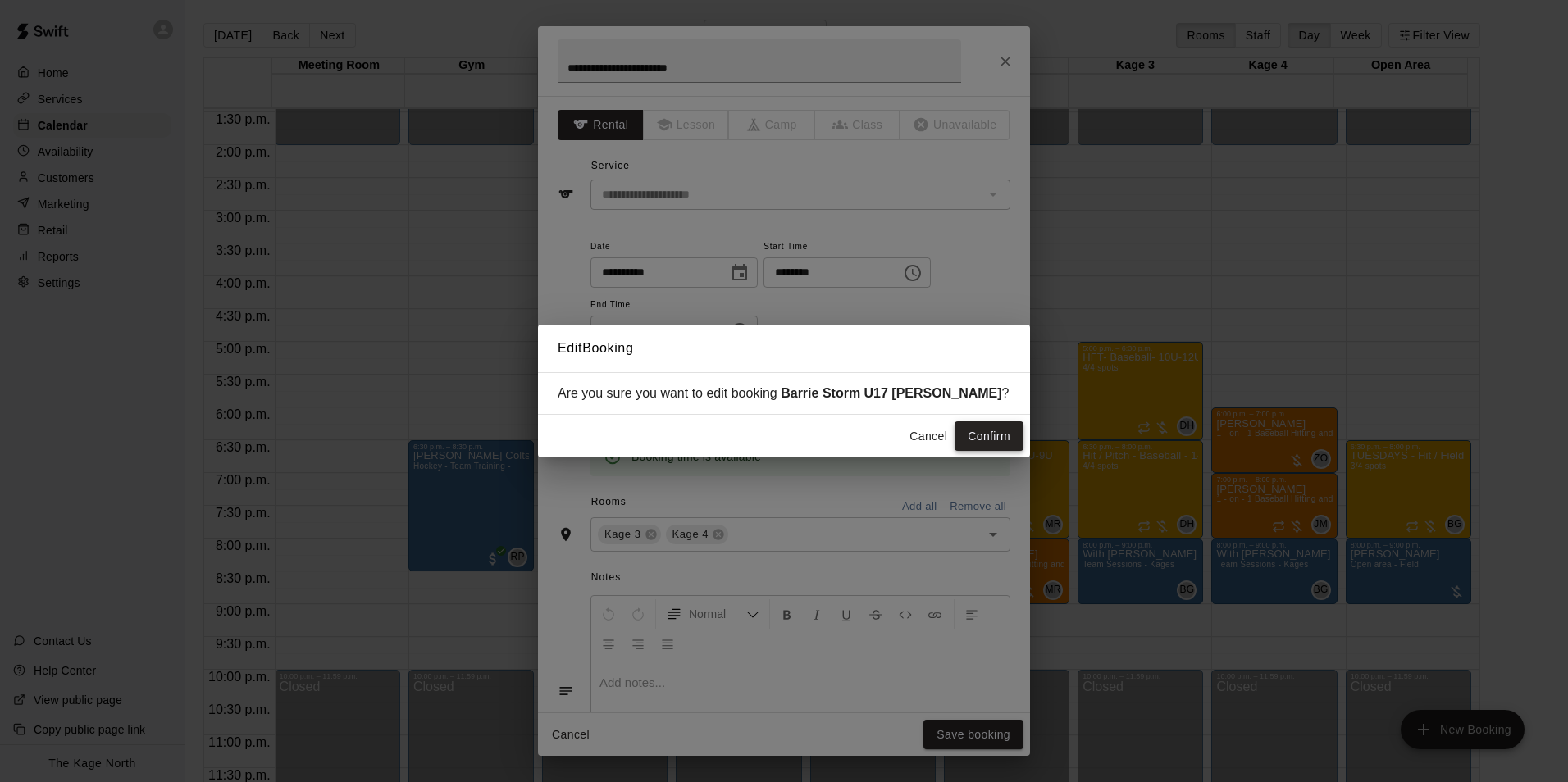
click at [1003, 440] on button "Confirm" at bounding box center [989, 437] width 69 height 30
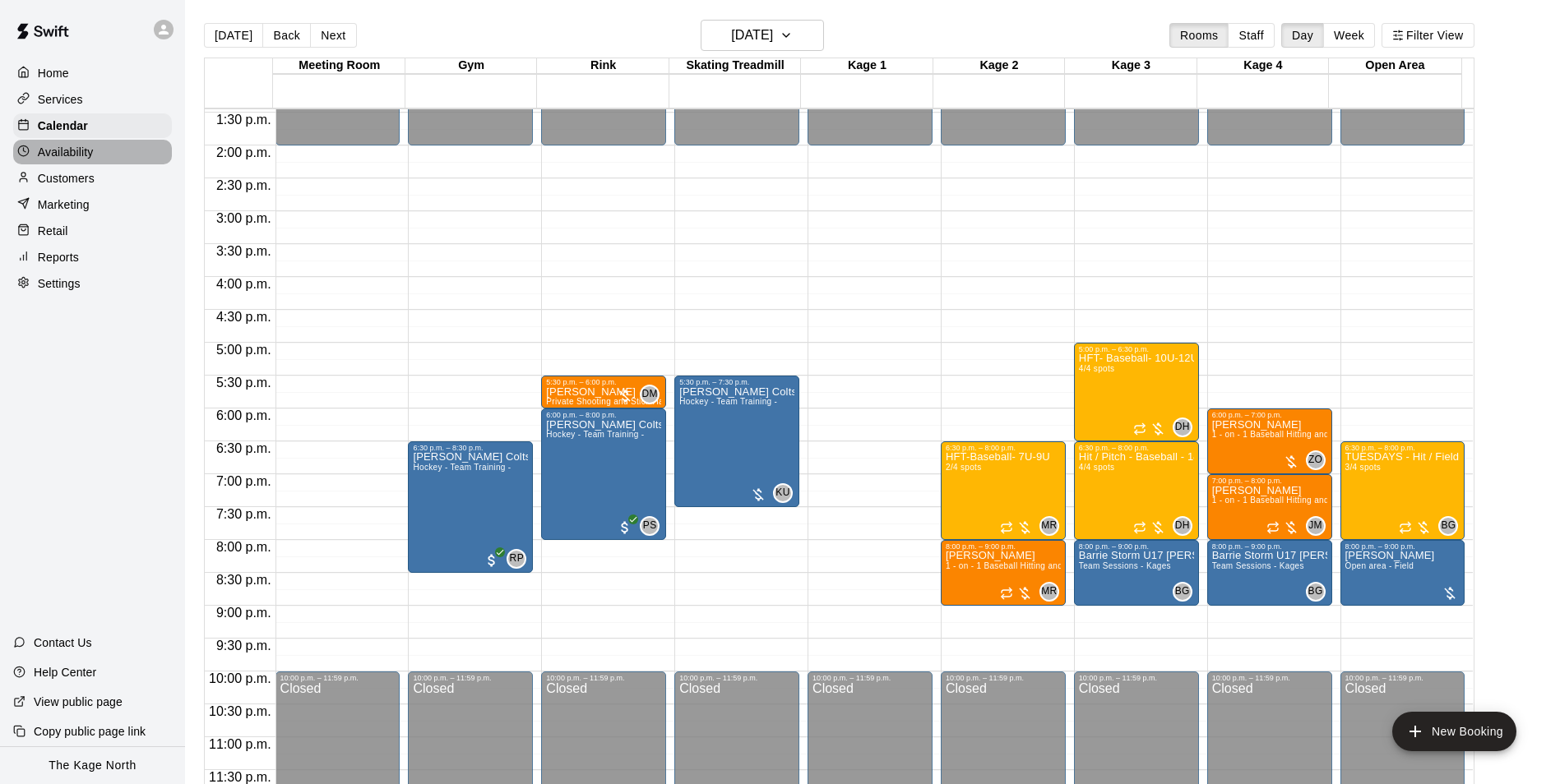
click at [83, 157] on p "Availability" at bounding box center [66, 152] width 56 height 16
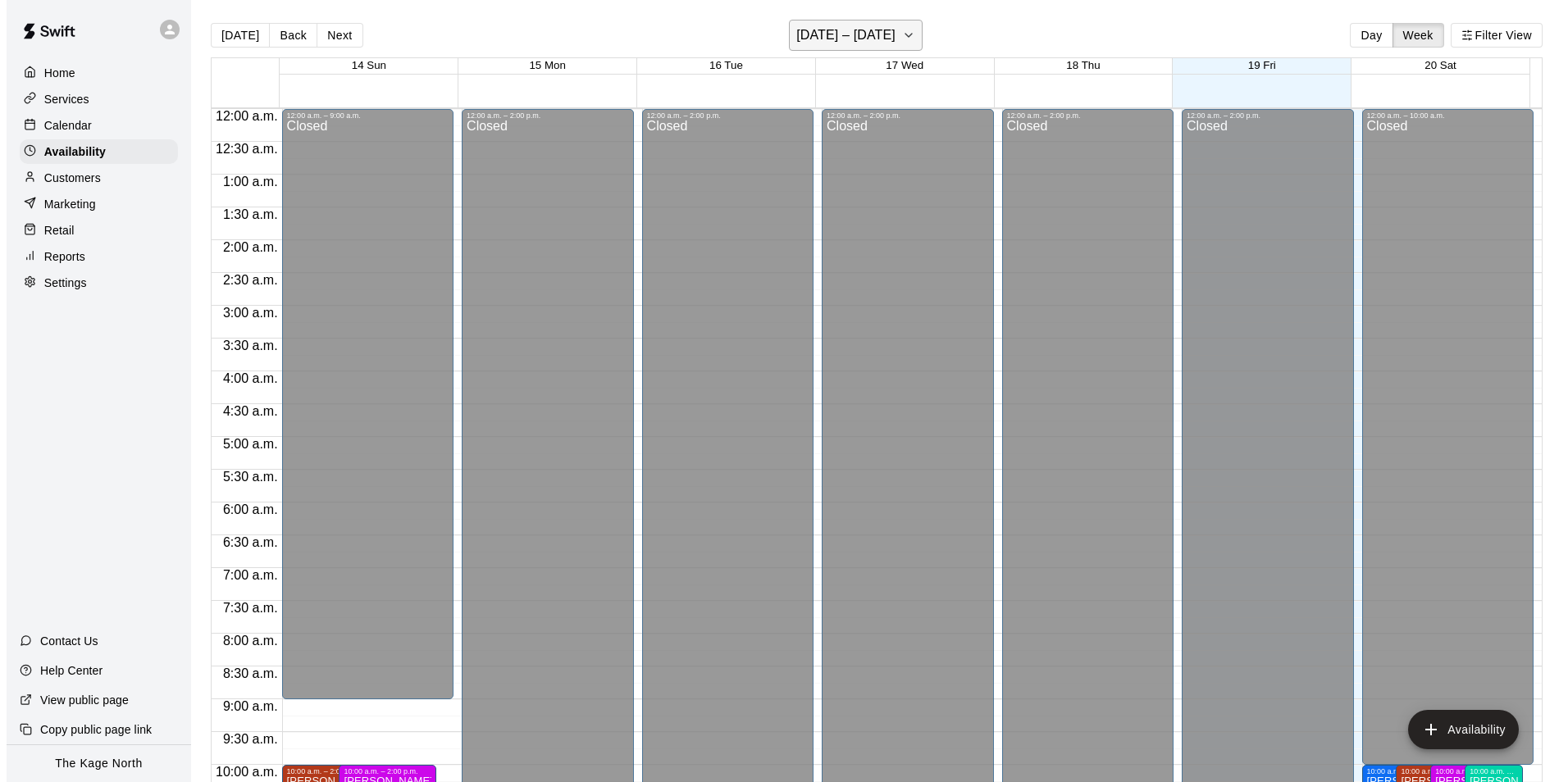
scroll to position [883, 0]
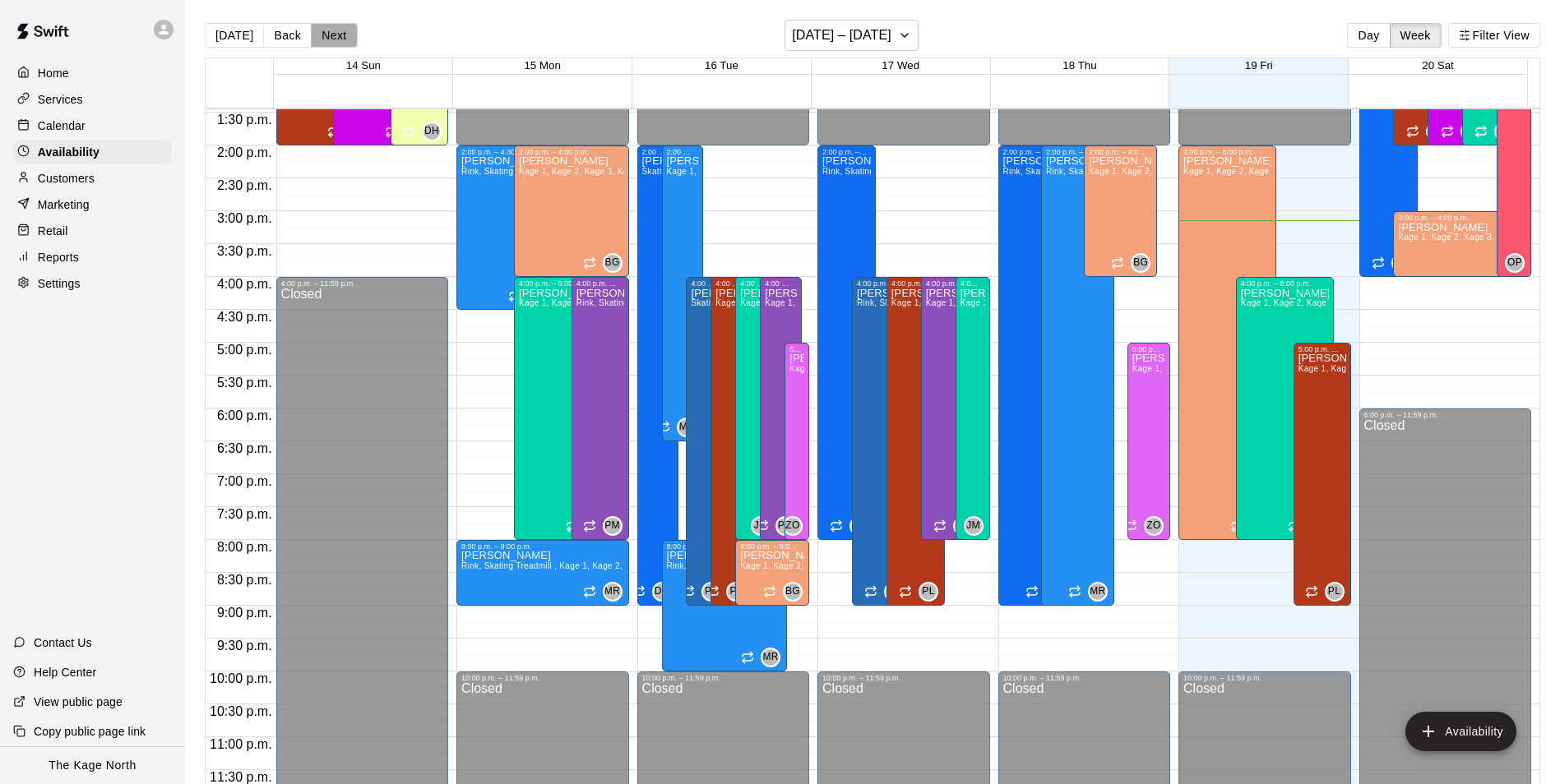
click at [324, 32] on button "Next" at bounding box center [334, 35] width 46 height 25
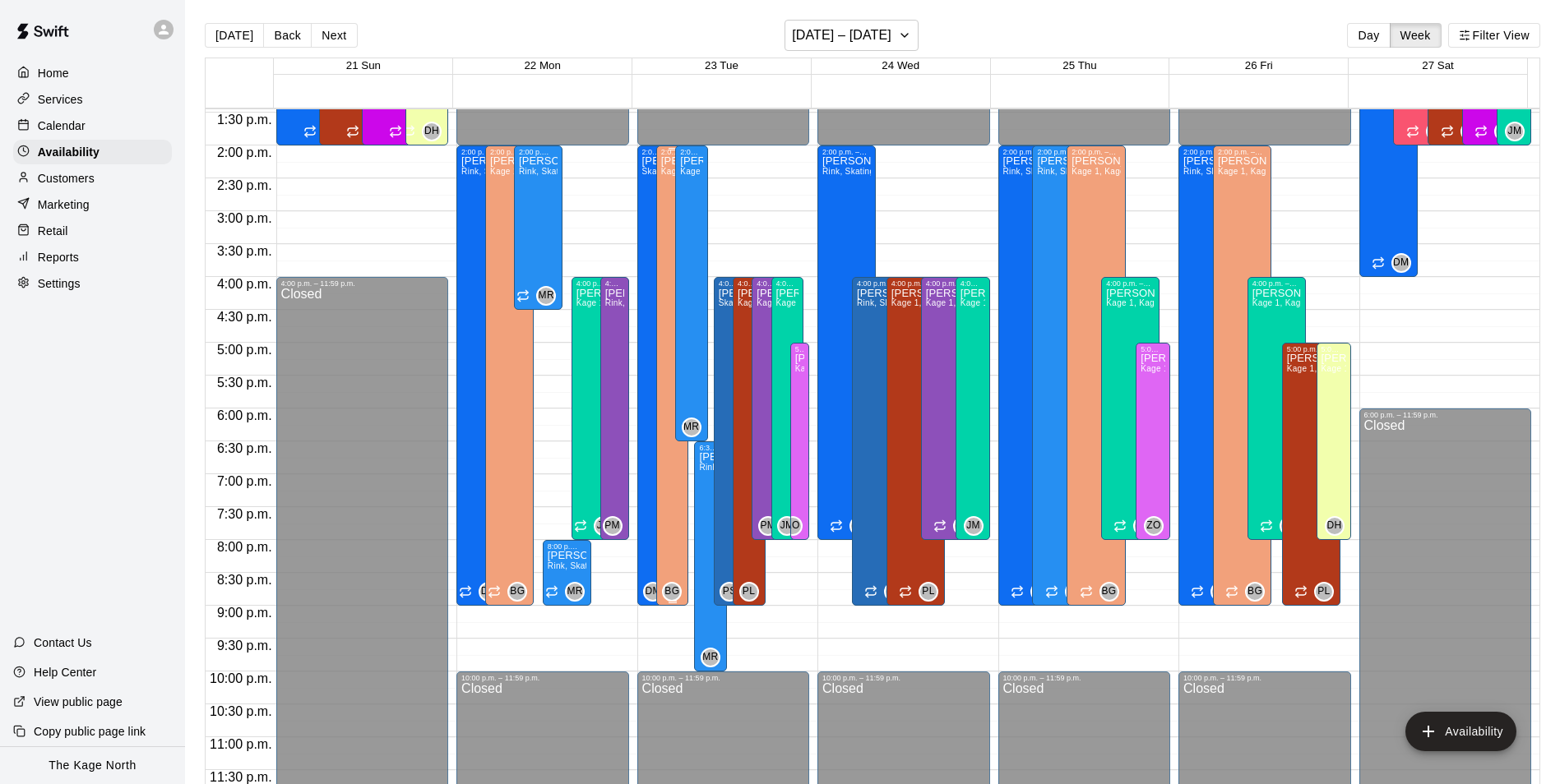
click at [661, 309] on div "Brittani Goettsch Kage 1, Kage 2, Kage 3, Kage 4, Open Area" at bounding box center [672, 548] width 23 height 784
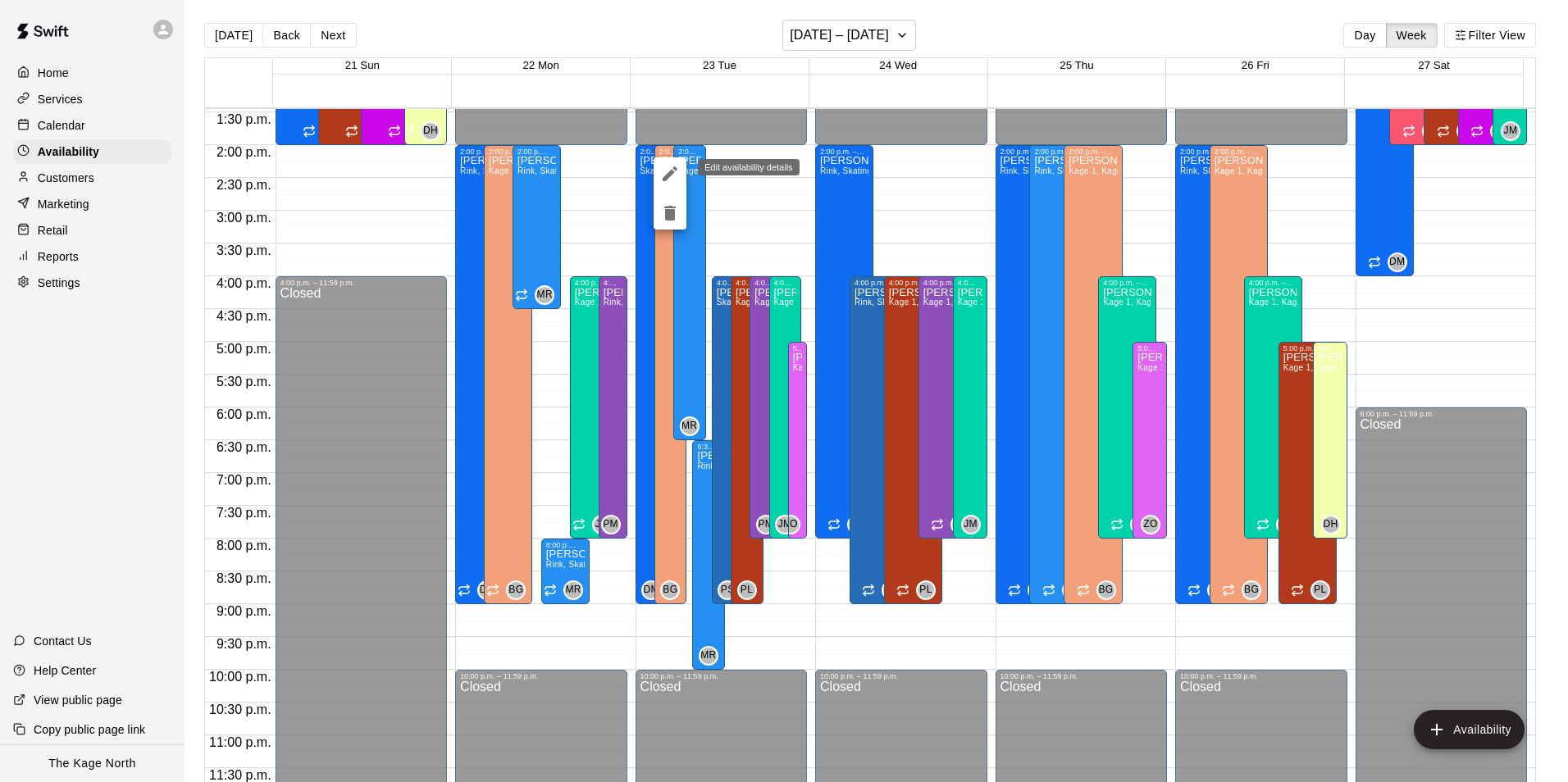
click at [667, 172] on icon "edit" at bounding box center [670, 174] width 20 height 20
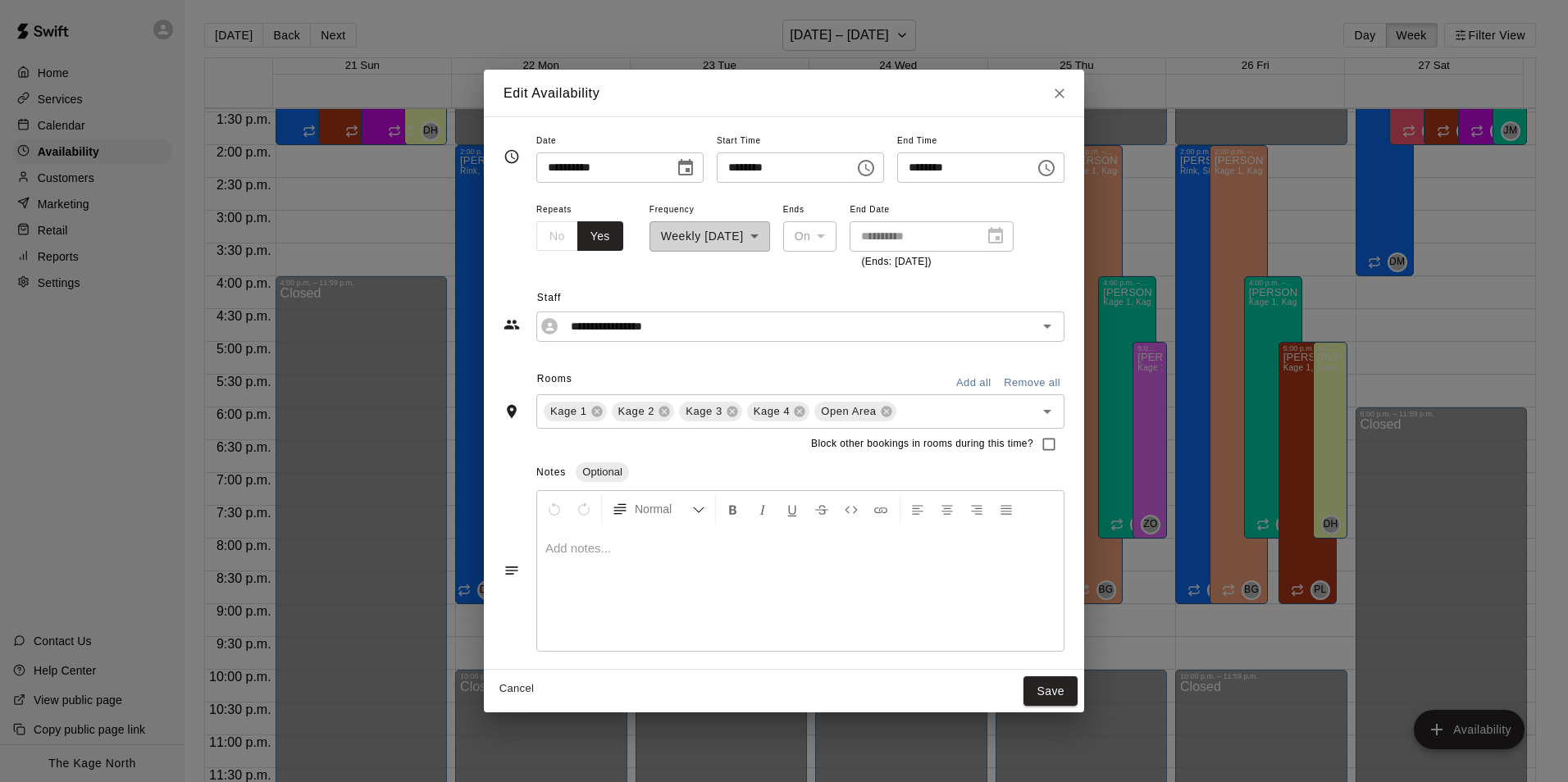
click at [1056, 167] on icon "Choose time, selected time is 9:00 PM" at bounding box center [1046, 168] width 20 height 20
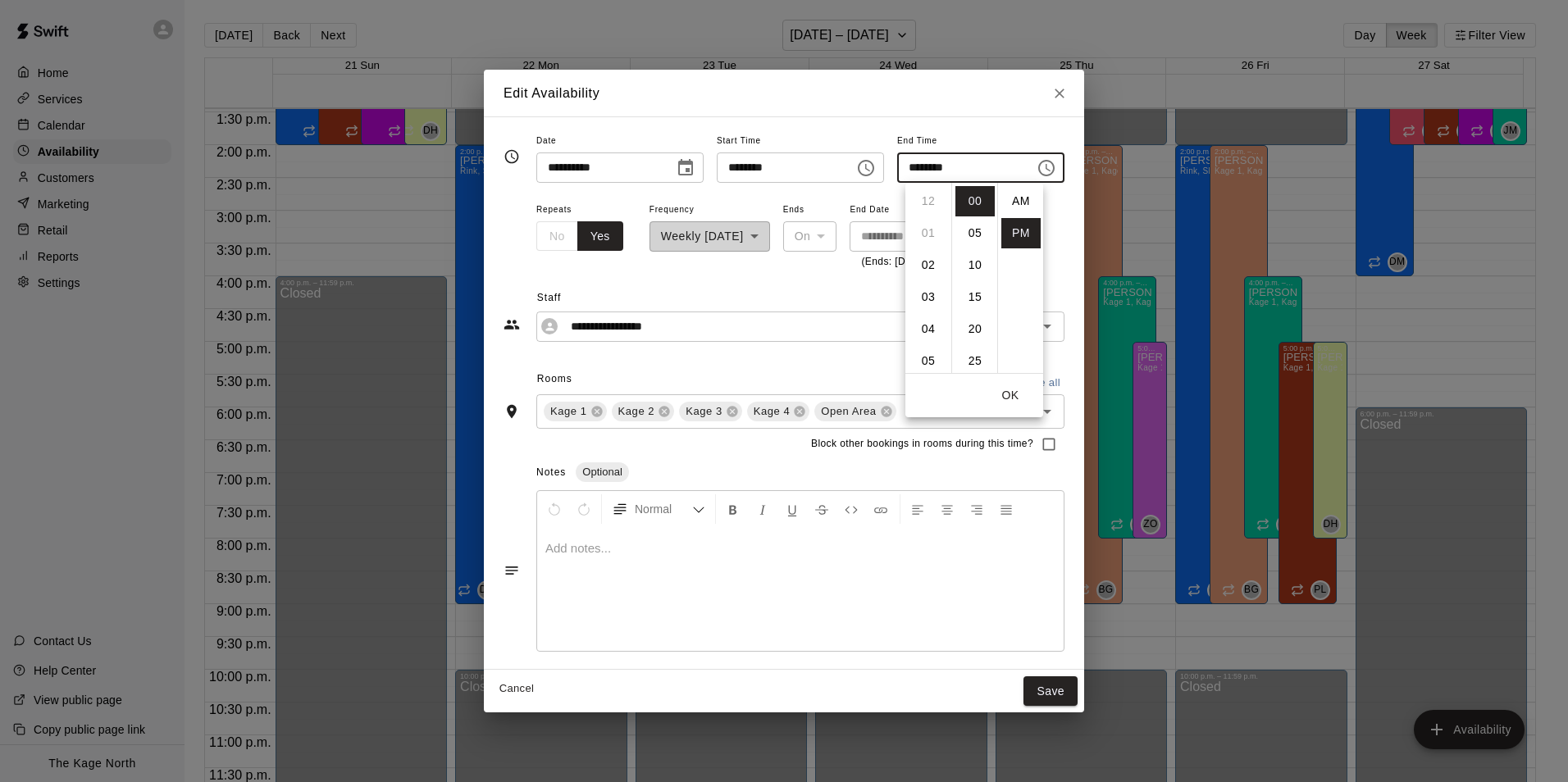
scroll to position [30, 0]
click at [921, 242] on li "05" at bounding box center [928, 237] width 39 height 30
click at [976, 233] on li "30" at bounding box center [975, 229] width 39 height 30
type input "********"
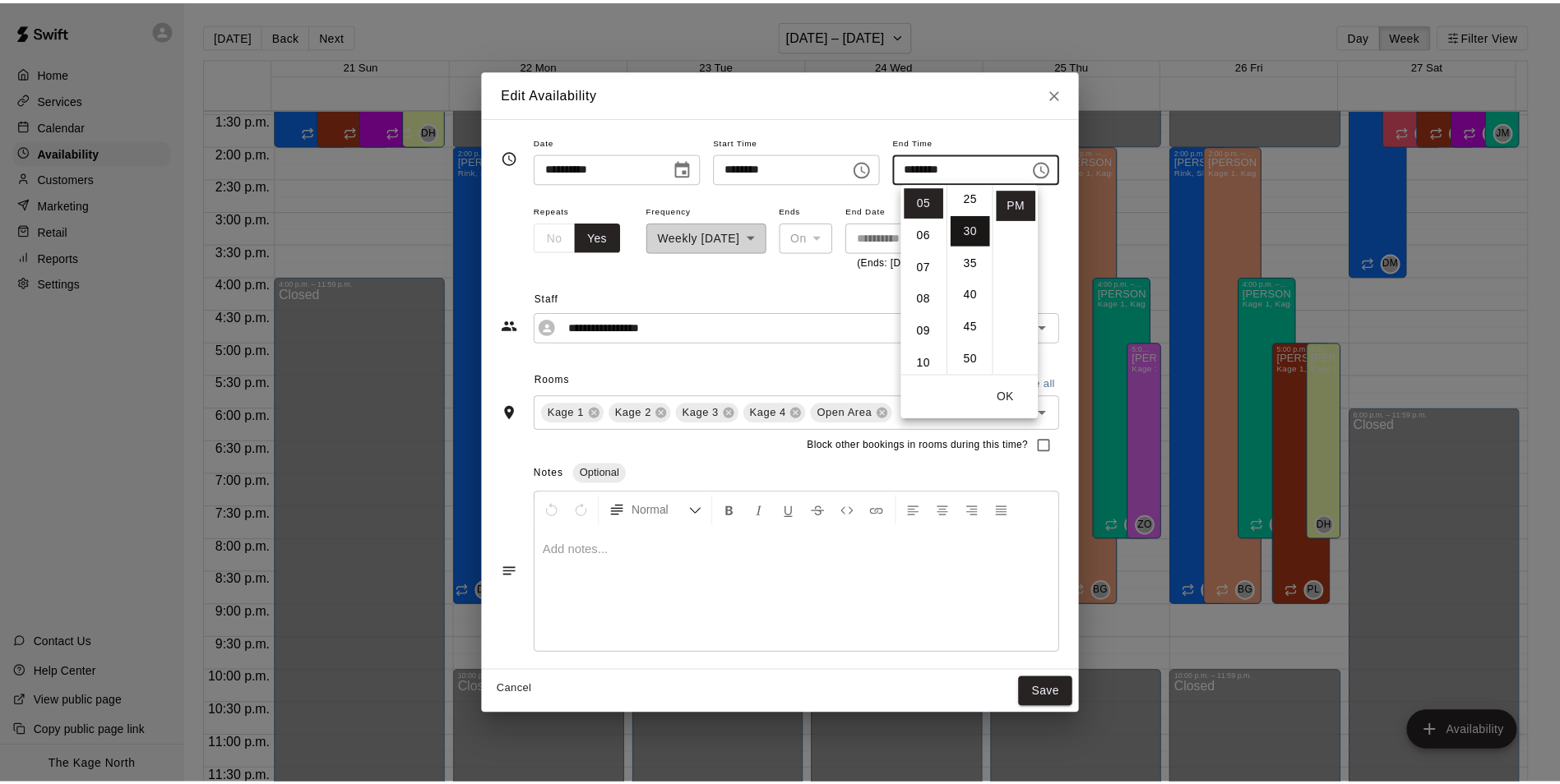
scroll to position [193, 0]
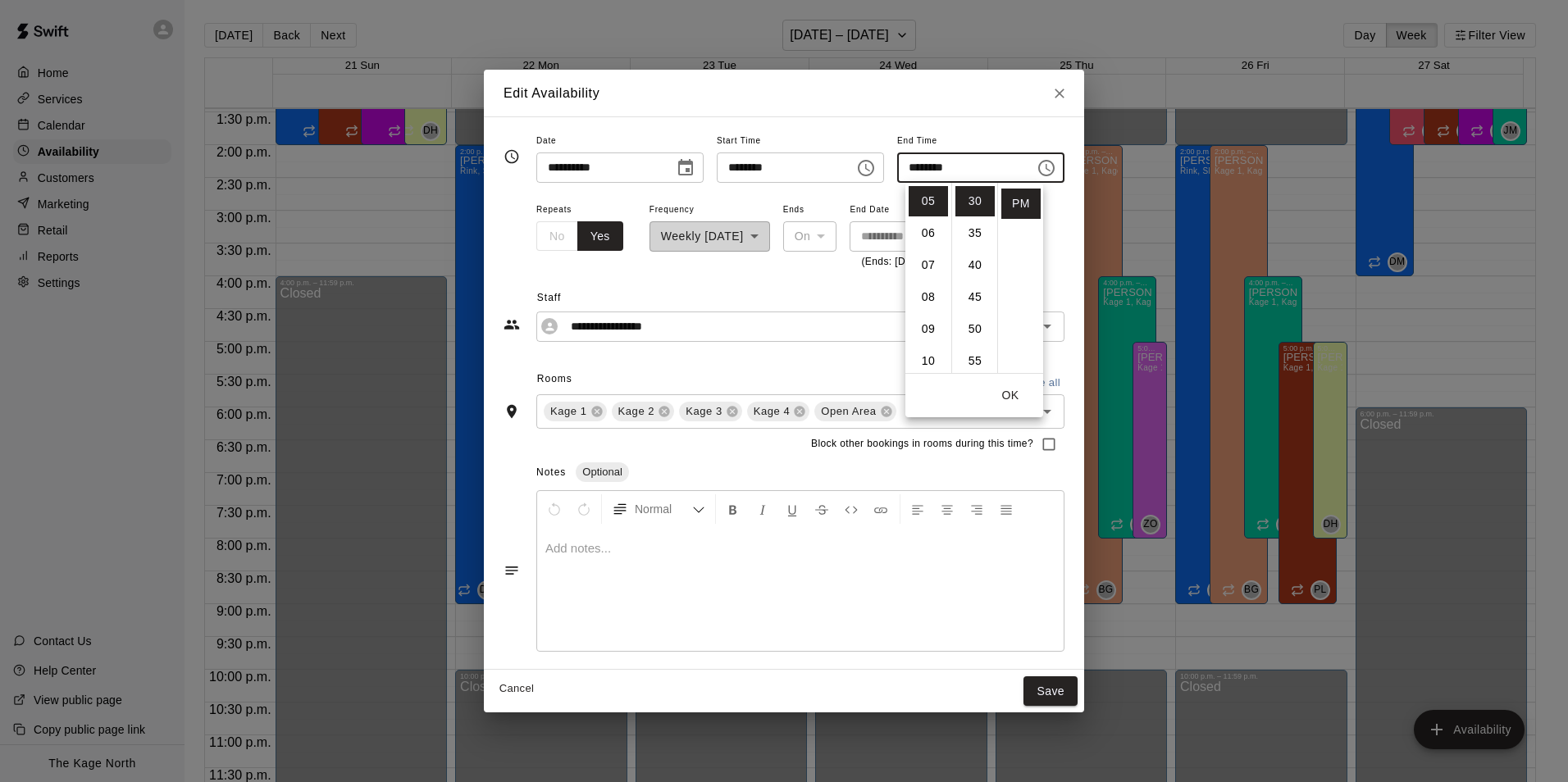
click at [1017, 401] on button "OK" at bounding box center [1010, 396] width 53 height 30
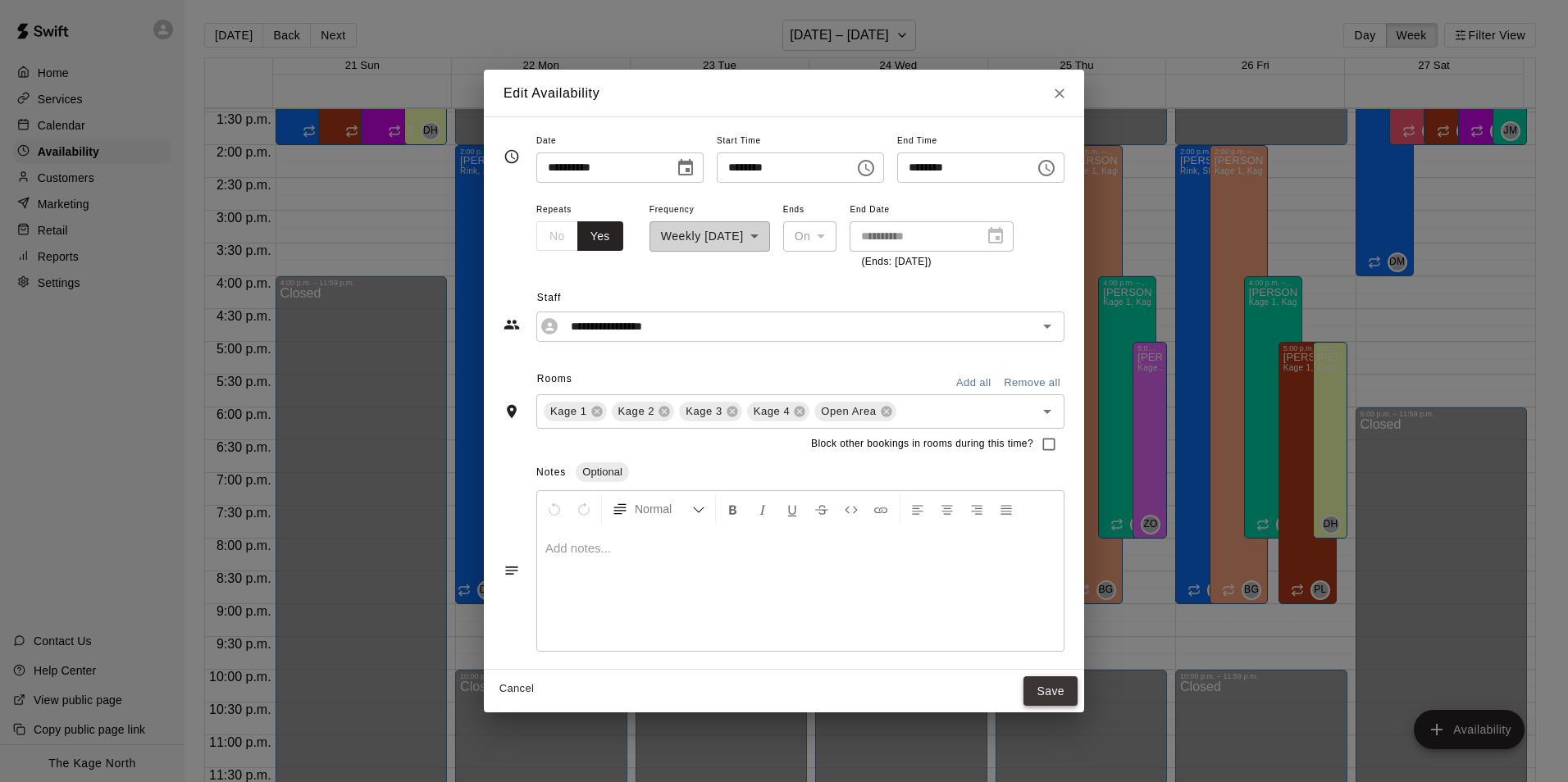
click at [1077, 695] on button "Save" at bounding box center [1050, 691] width 54 height 30
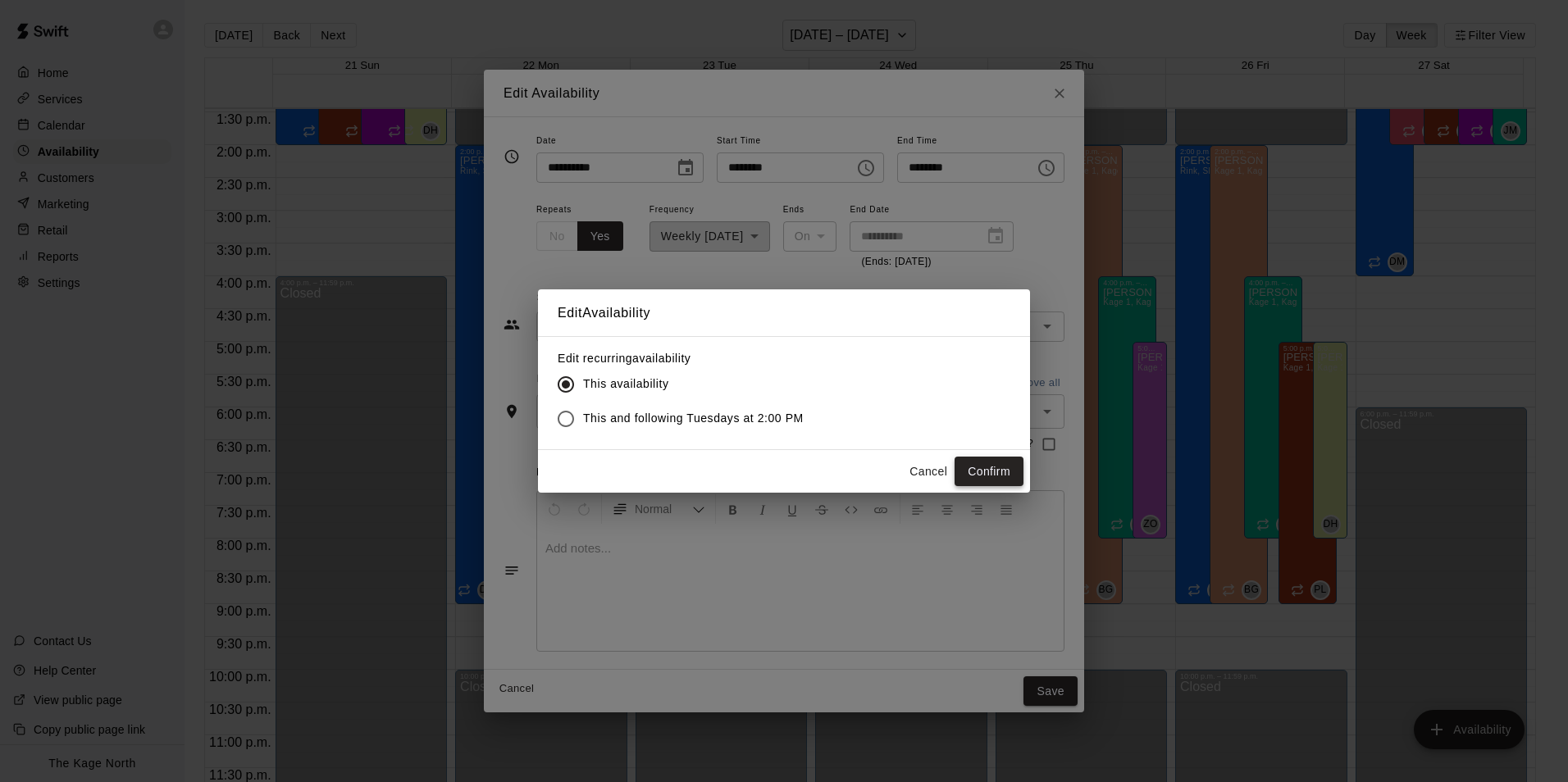
click at [994, 465] on button "Confirm" at bounding box center [989, 472] width 69 height 30
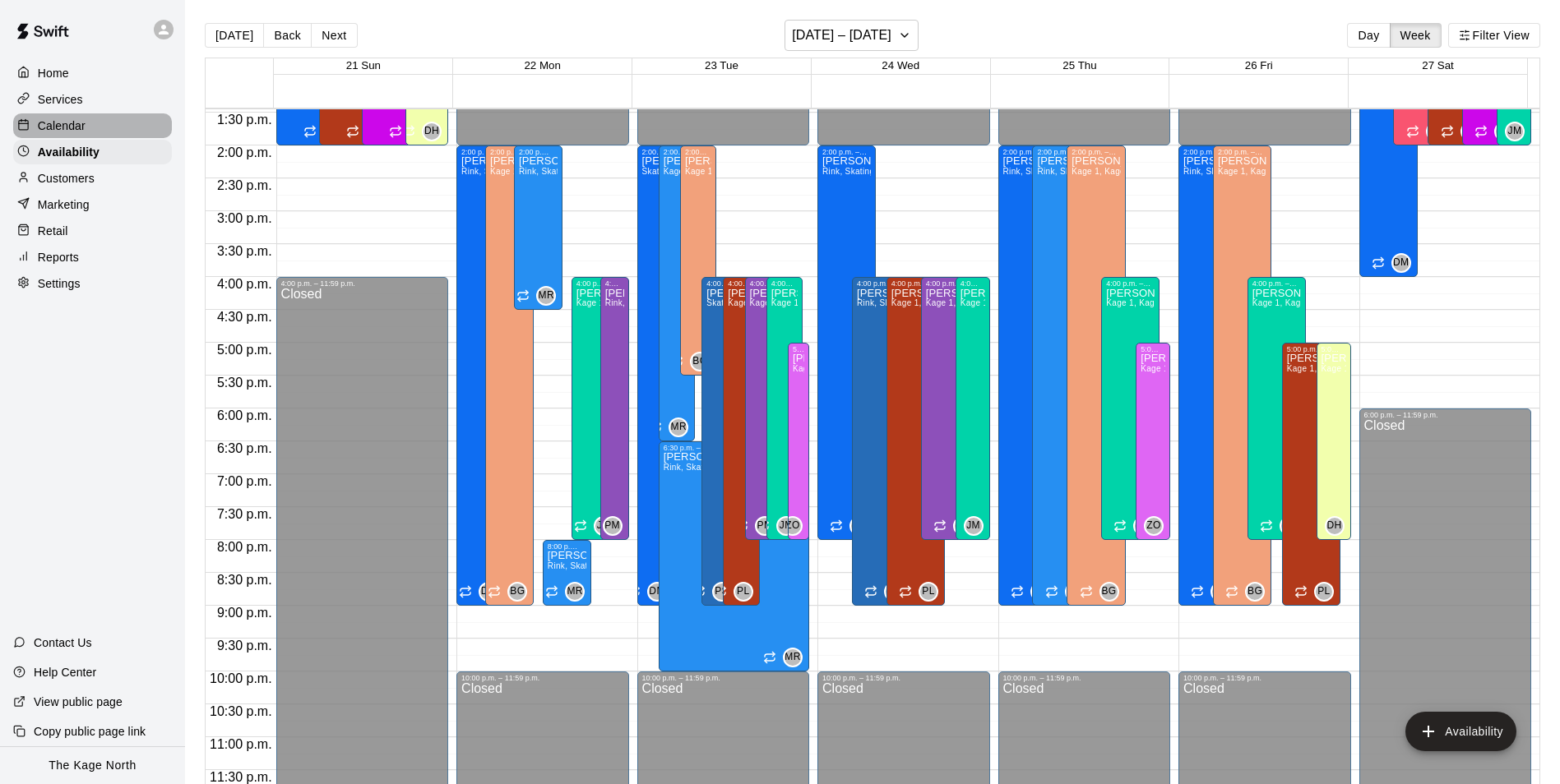
click at [101, 122] on div "Calendar" at bounding box center [92, 126] width 159 height 25
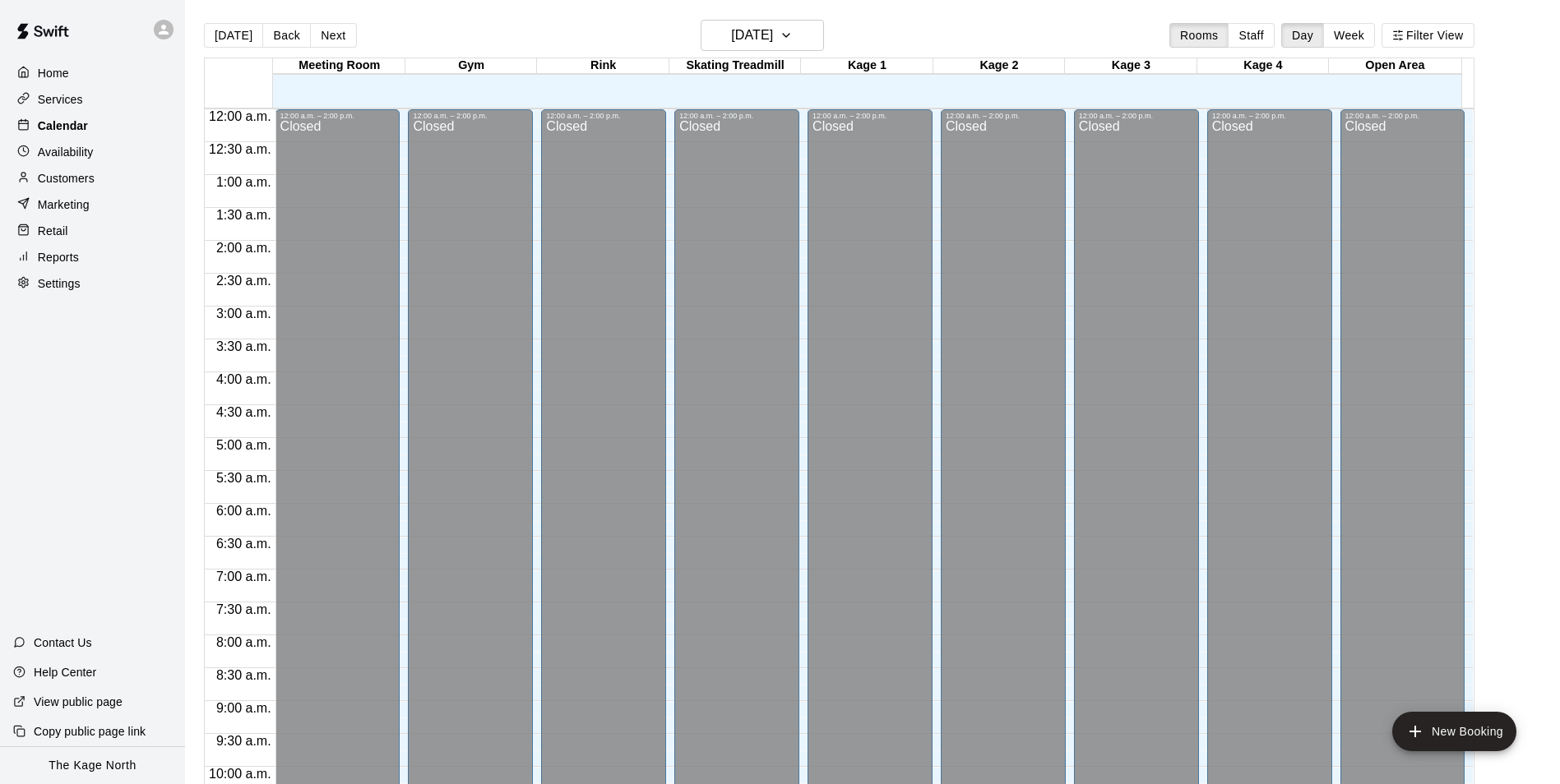
scroll to position [835, 0]
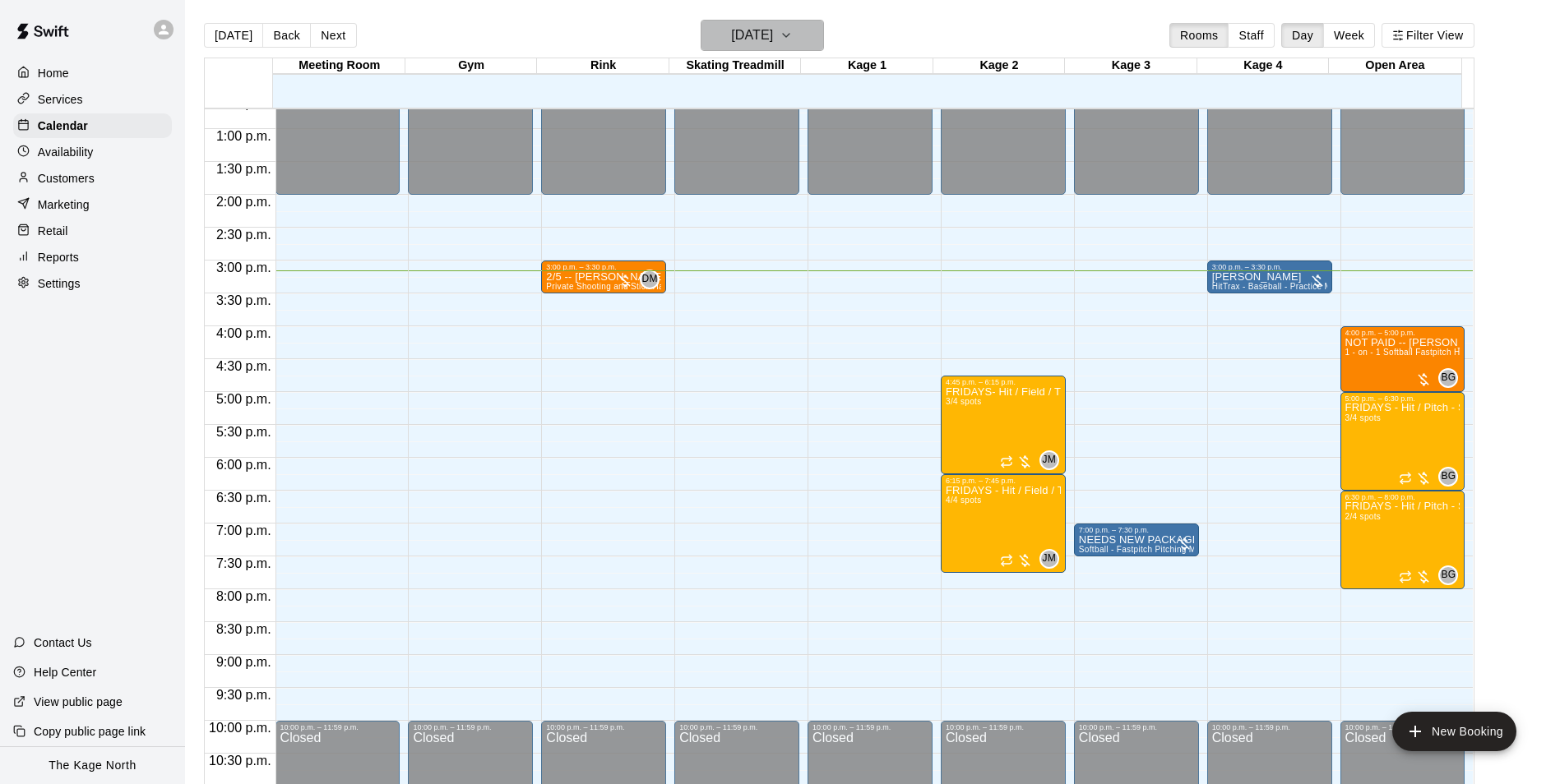
click at [792, 41] on icon "button" at bounding box center [786, 35] width 13 height 20
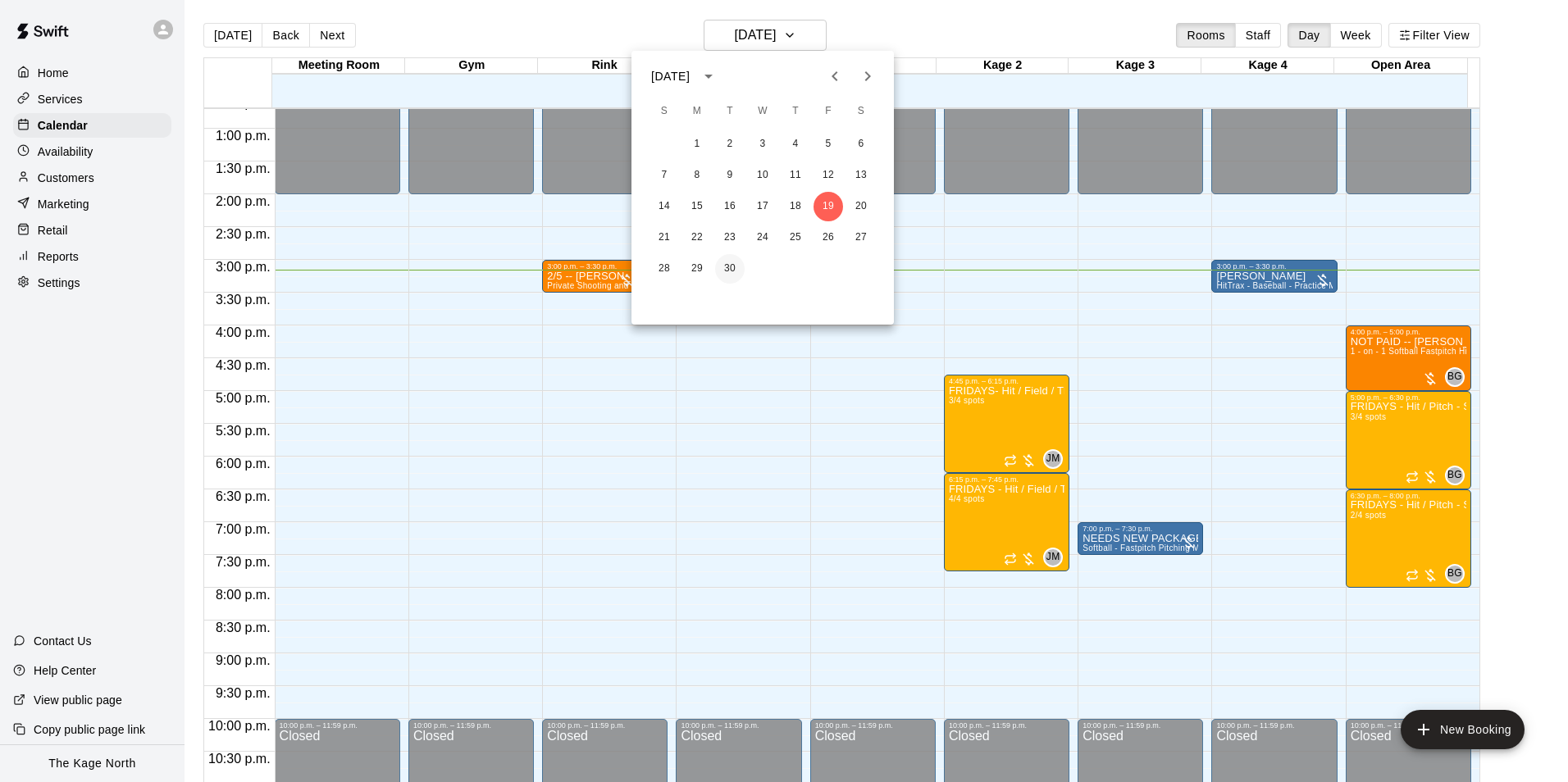
click at [728, 270] on button "30" at bounding box center [729, 269] width 30 height 30
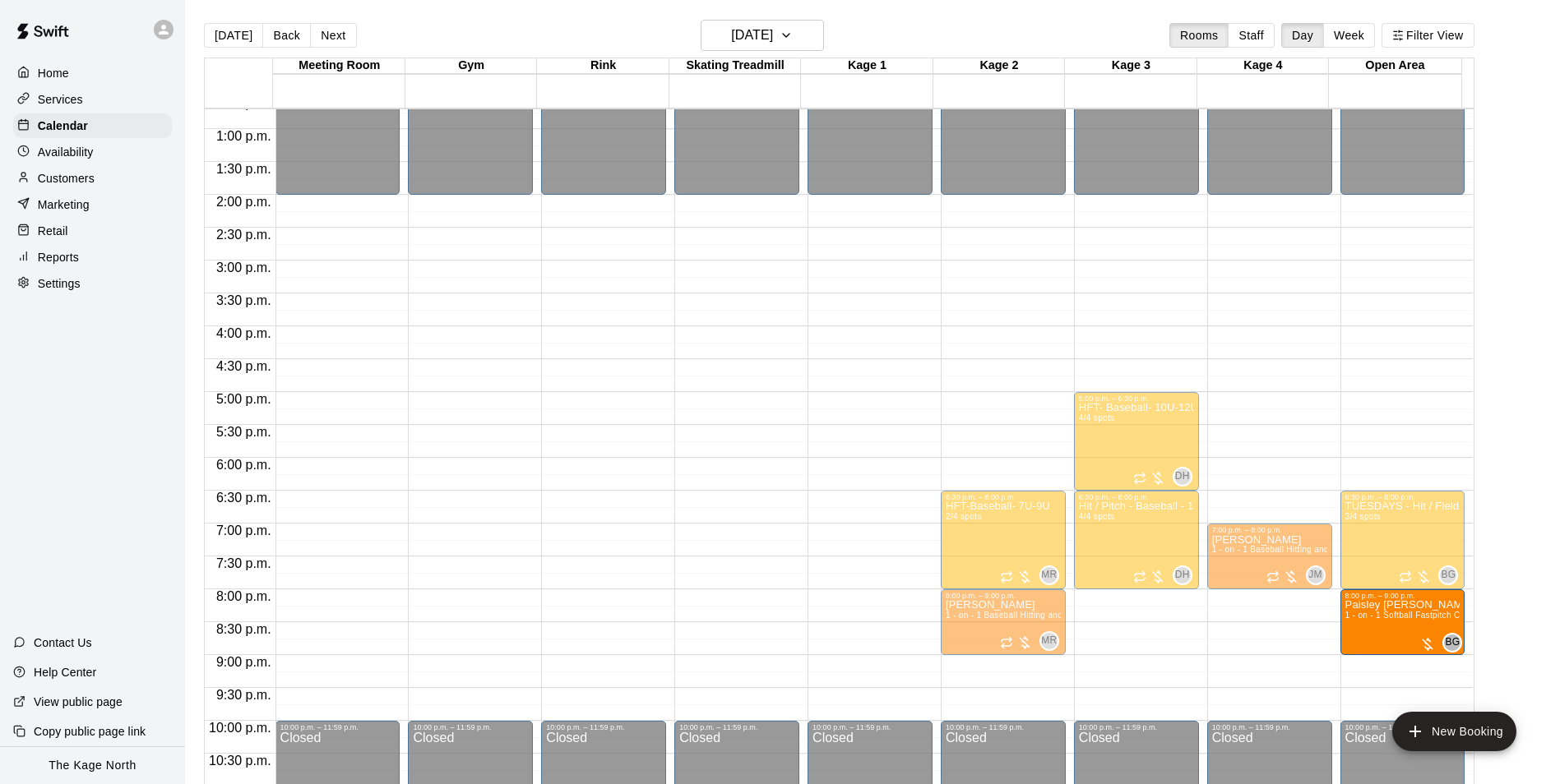
drag, startPoint x: 1240, startPoint y: 641, endPoint x: 1347, endPoint y: 642, distance: 107.0
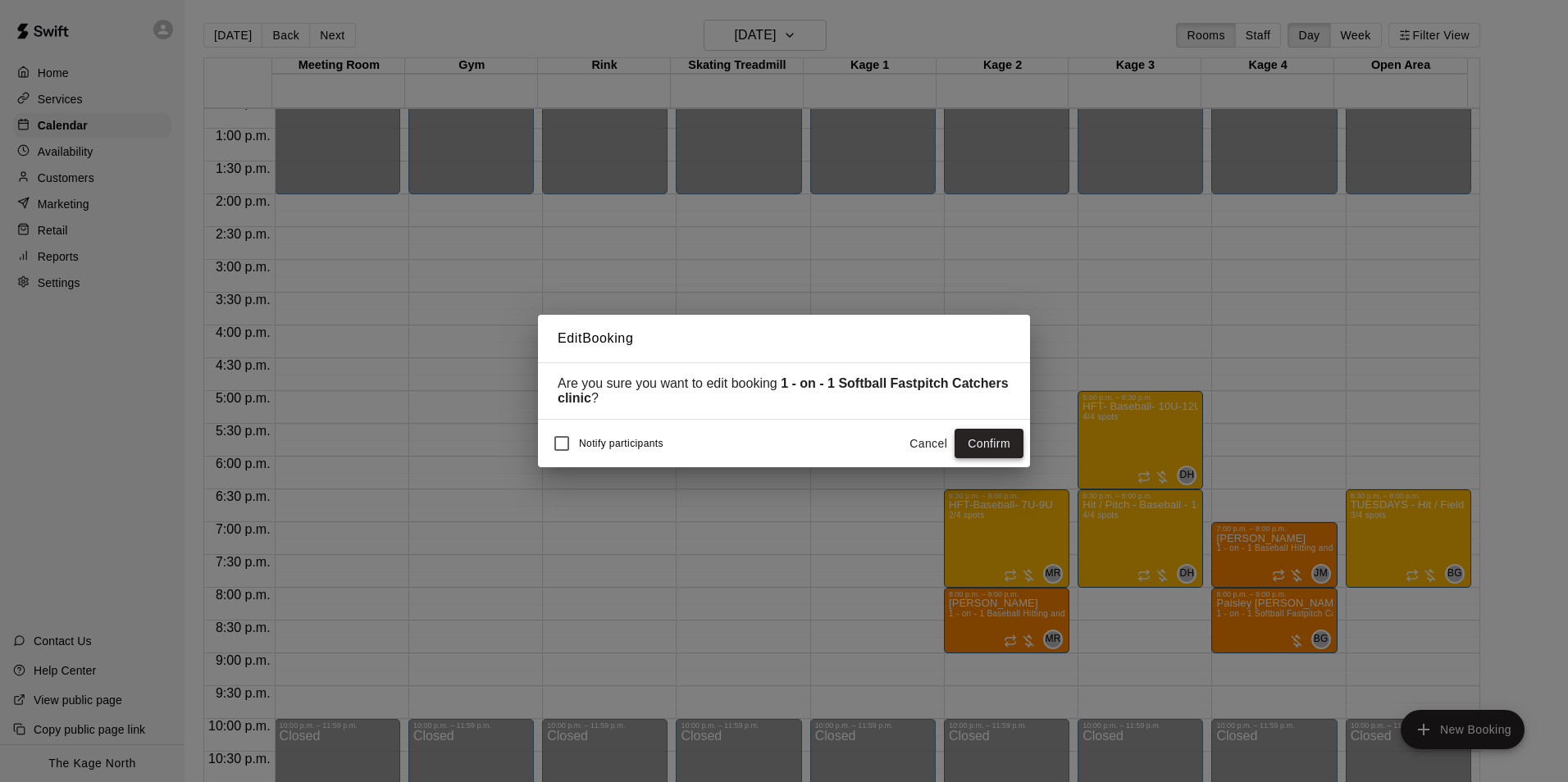
click at [1005, 449] on button "Confirm" at bounding box center [989, 444] width 69 height 30
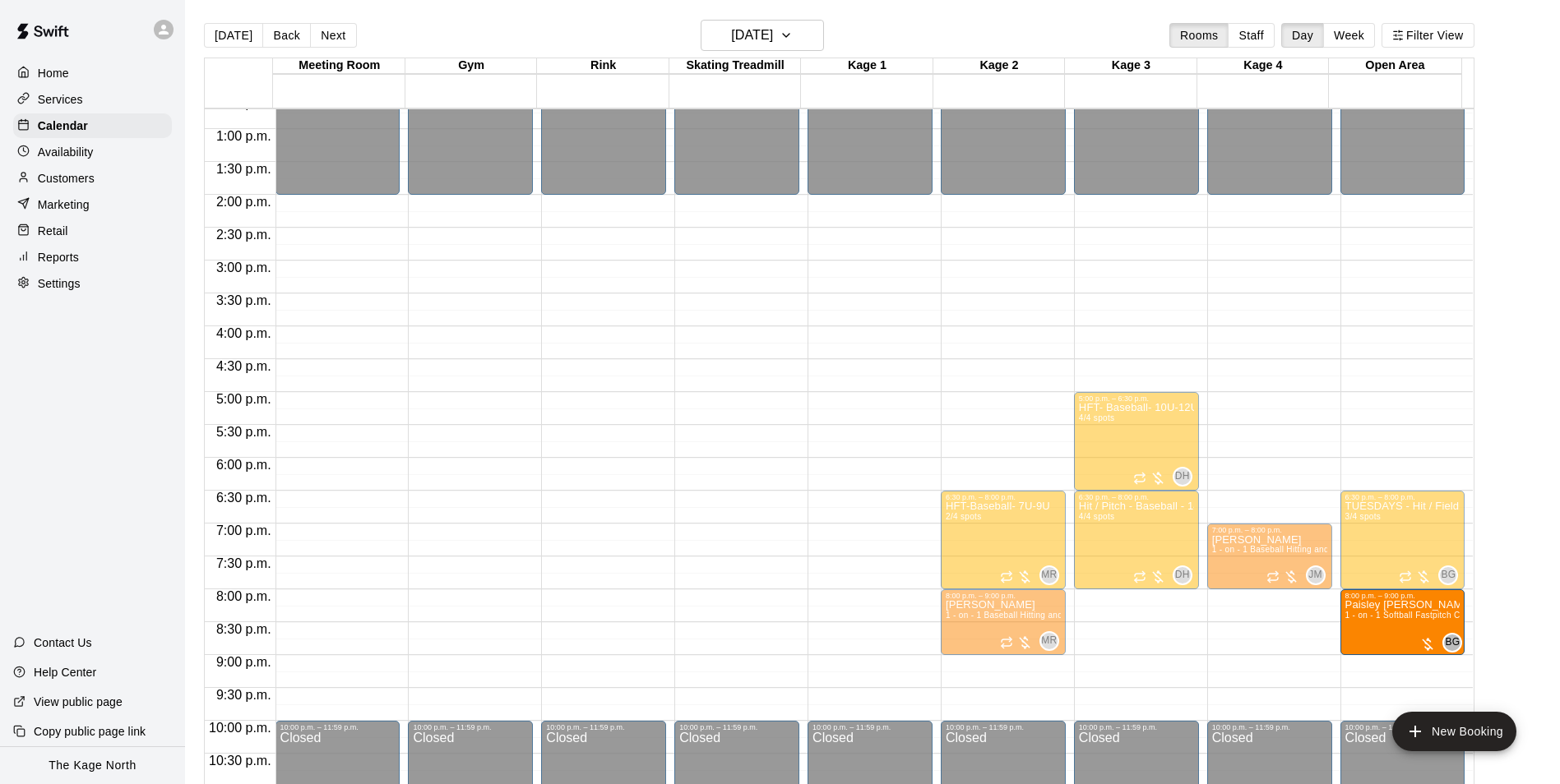
drag, startPoint x: 1237, startPoint y: 626, endPoint x: 1414, endPoint y: 637, distance: 177.3
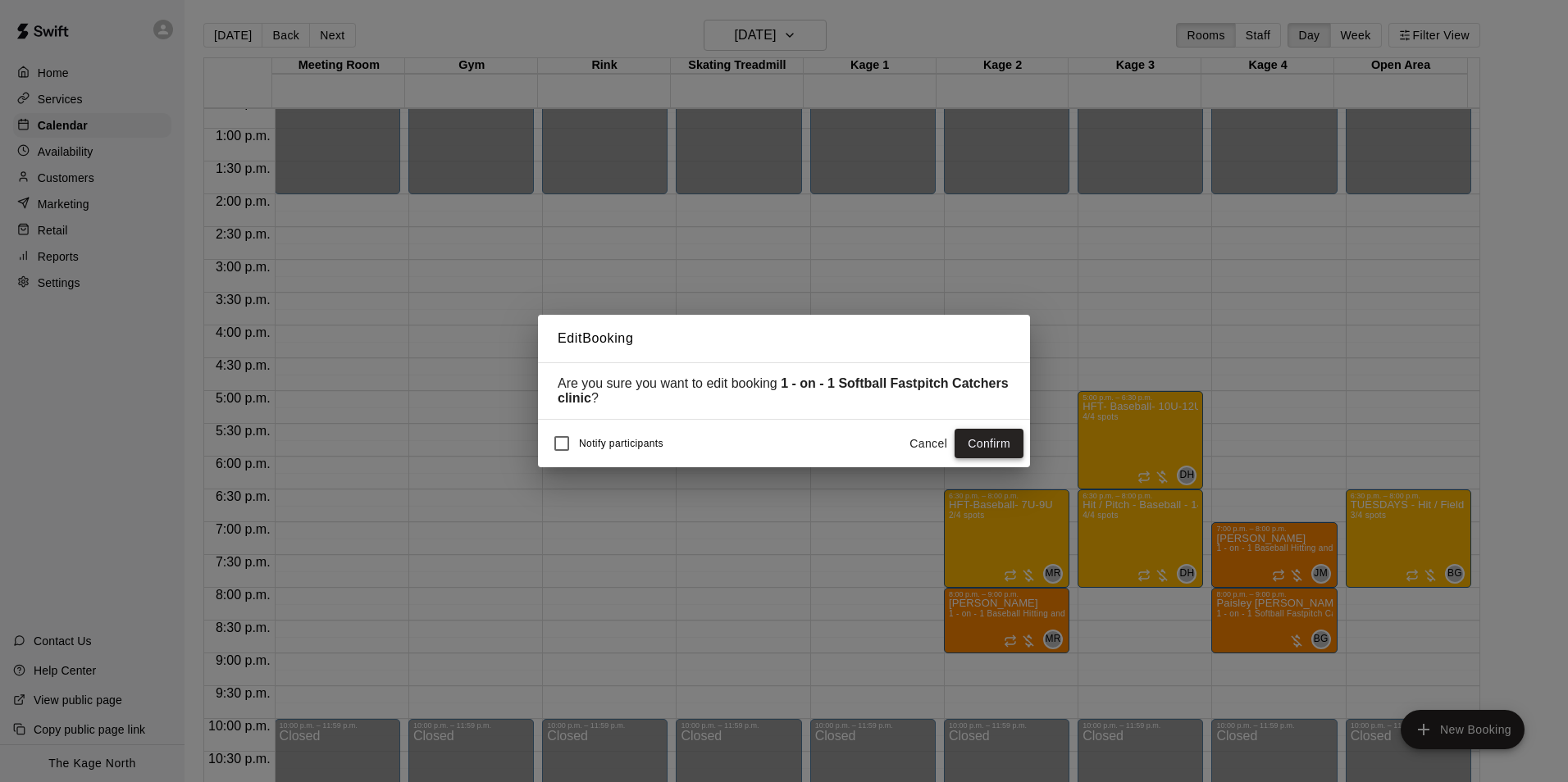
click at [1007, 443] on button "Confirm" at bounding box center [989, 444] width 69 height 30
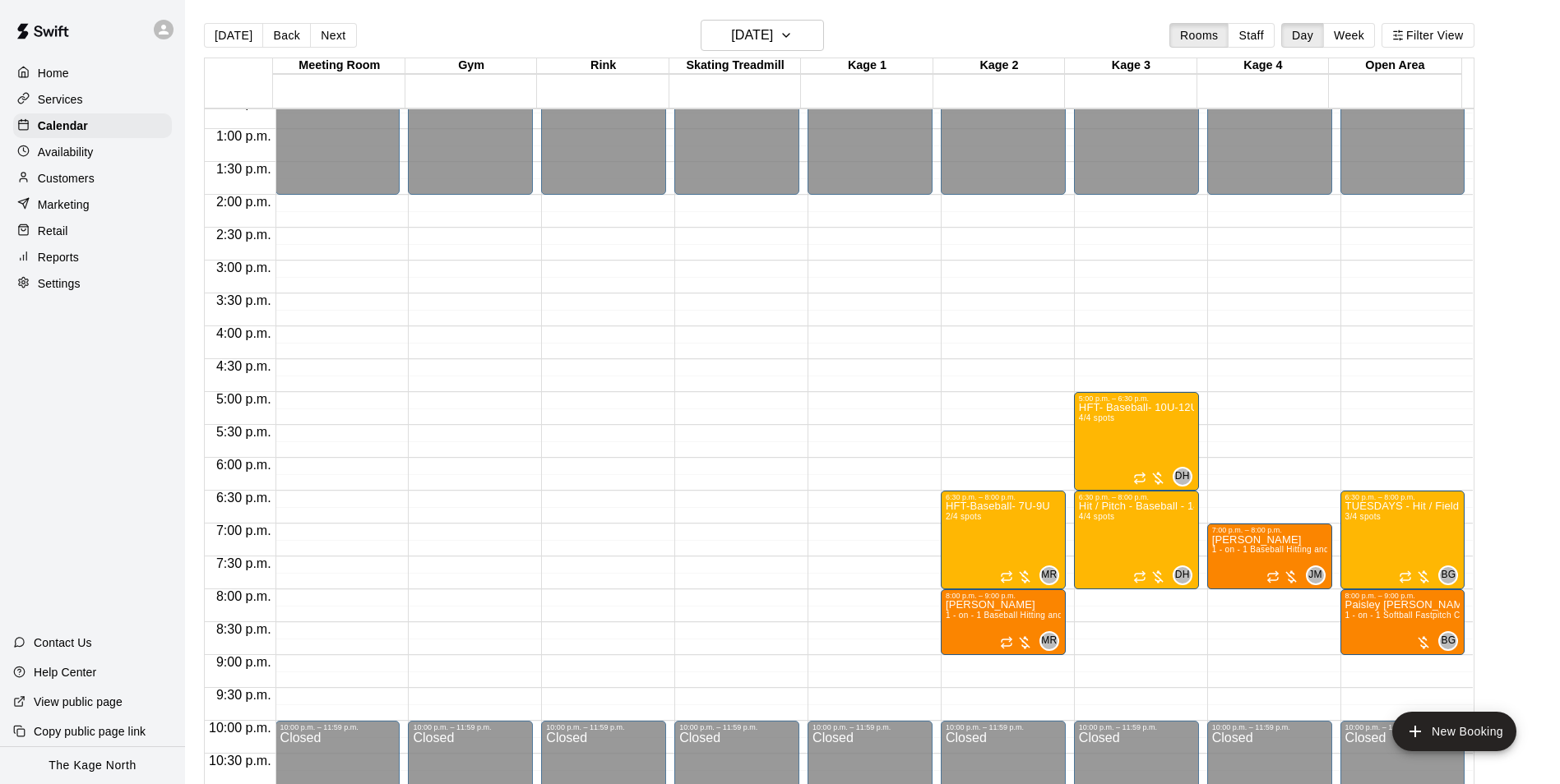
drag, startPoint x: 81, startPoint y: 157, endPoint x: 143, endPoint y: 155, distance: 62.0
click at [81, 157] on p "Availability" at bounding box center [66, 152] width 56 height 16
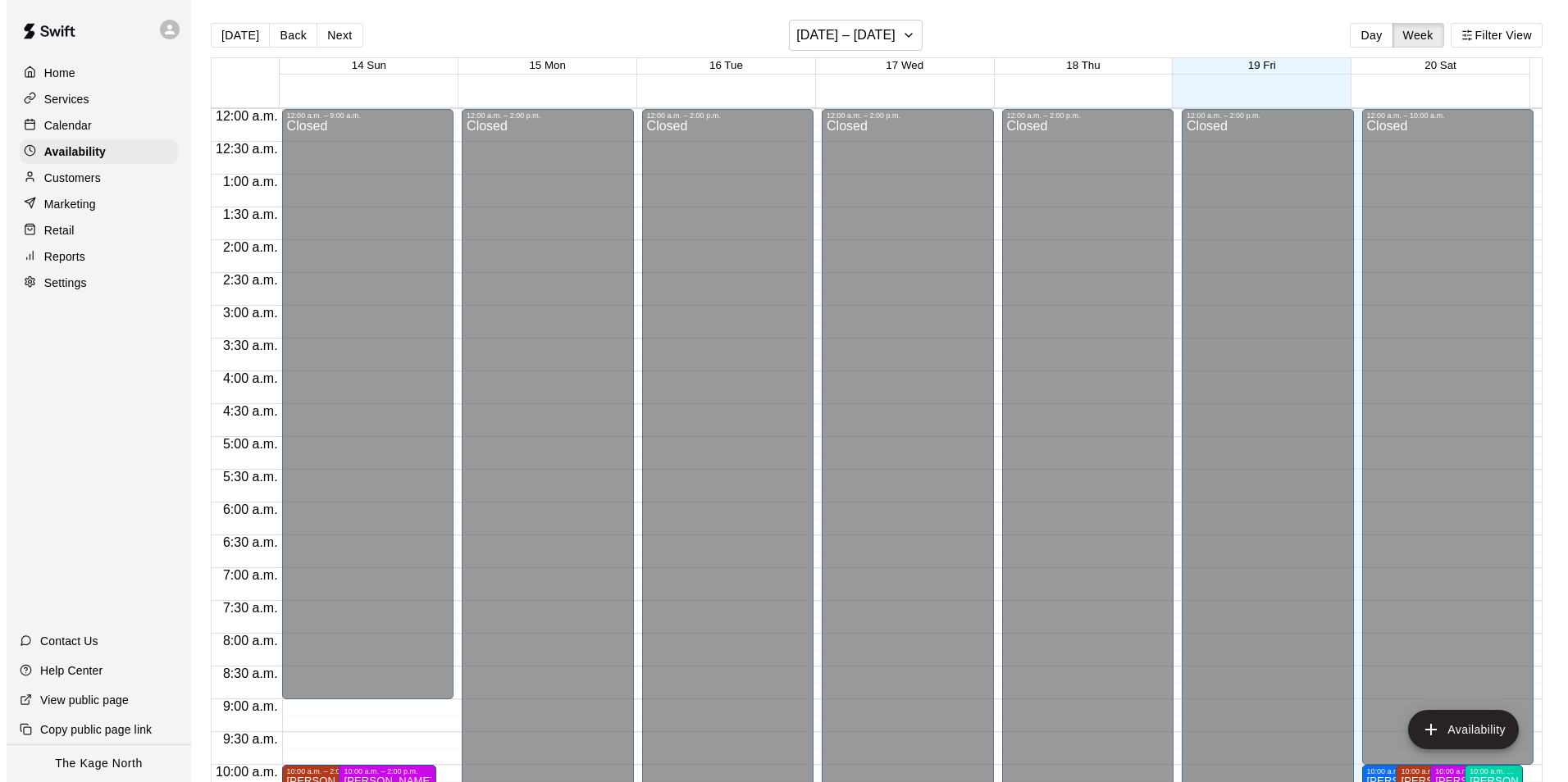
scroll to position [883, 0]
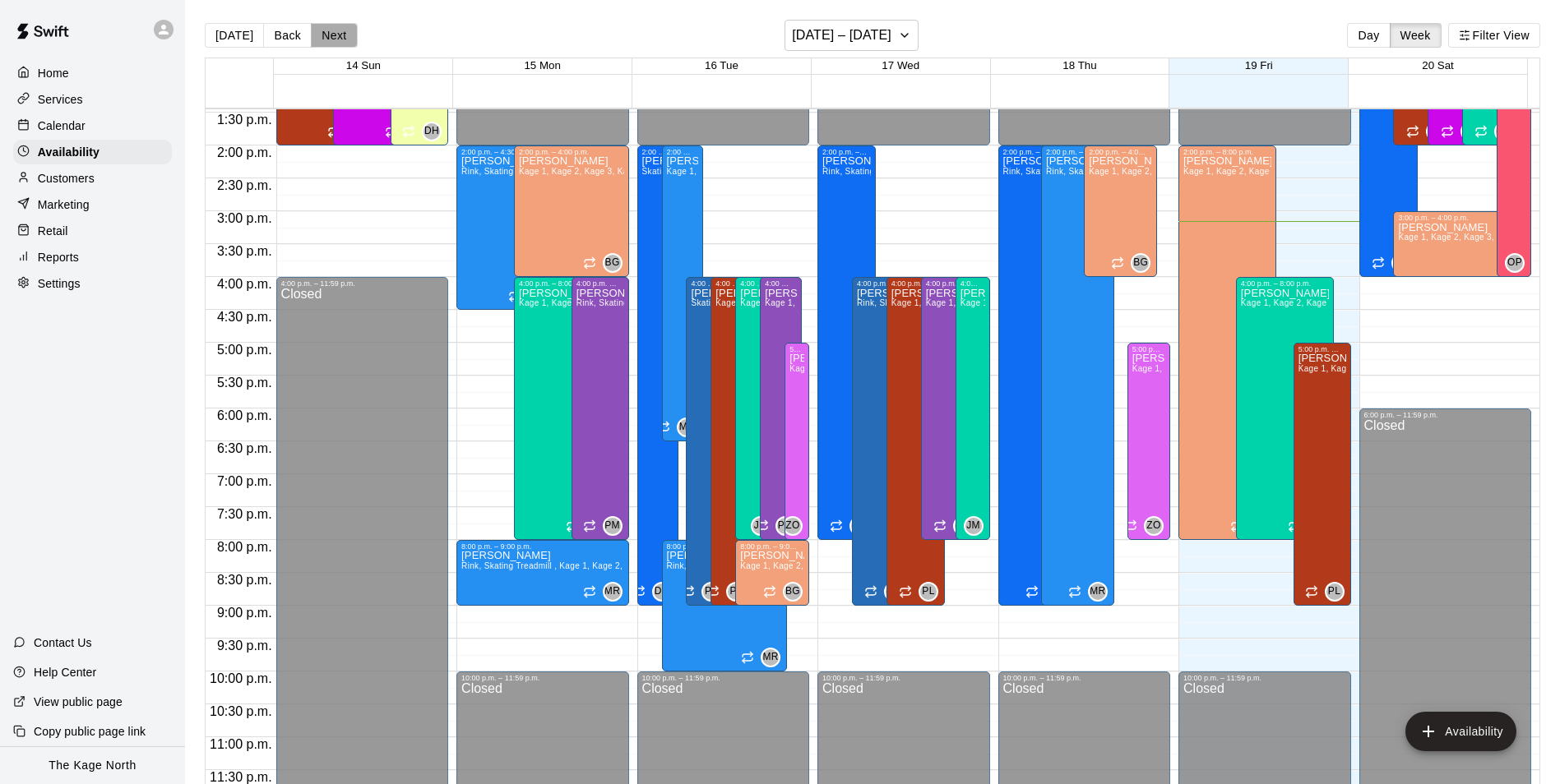
click at [345, 40] on button "Next" at bounding box center [334, 35] width 46 height 25
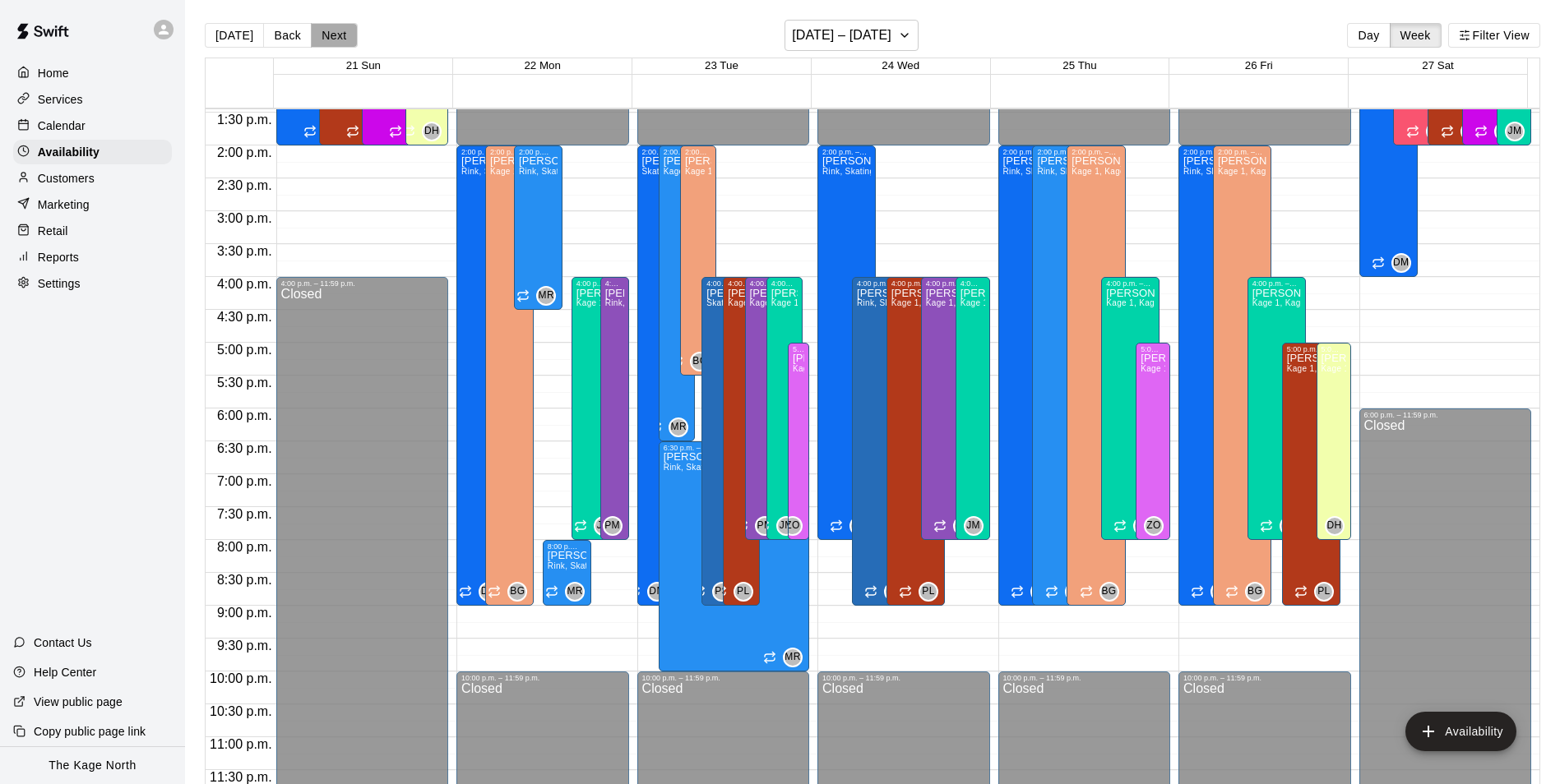
click at [345, 40] on button "Next" at bounding box center [334, 35] width 46 height 25
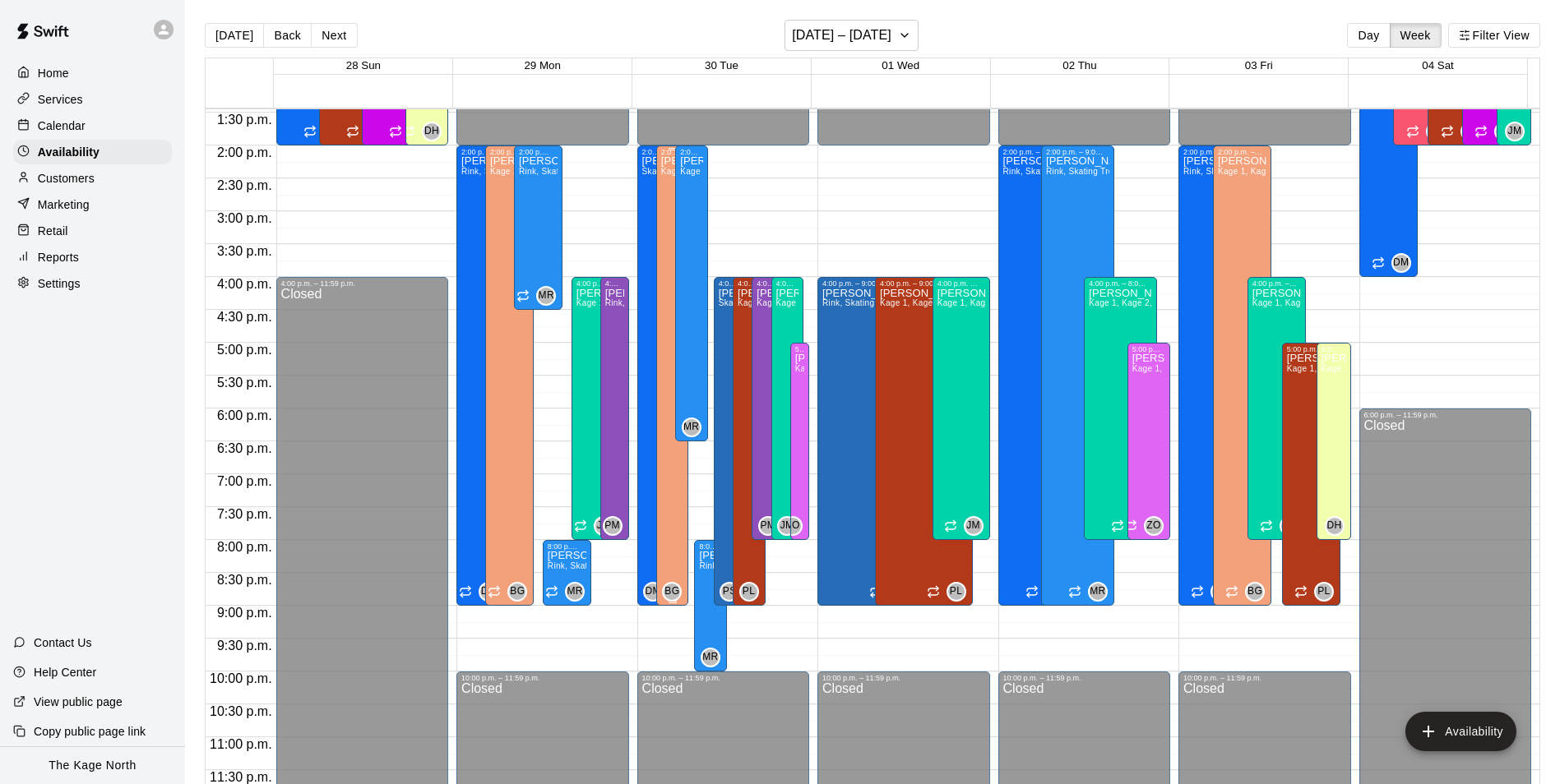
click at [661, 284] on div "Brittani Goettsch Kage 1, Kage 2, Kage 3, Kage 4, Open Area" at bounding box center [672, 548] width 23 height 784
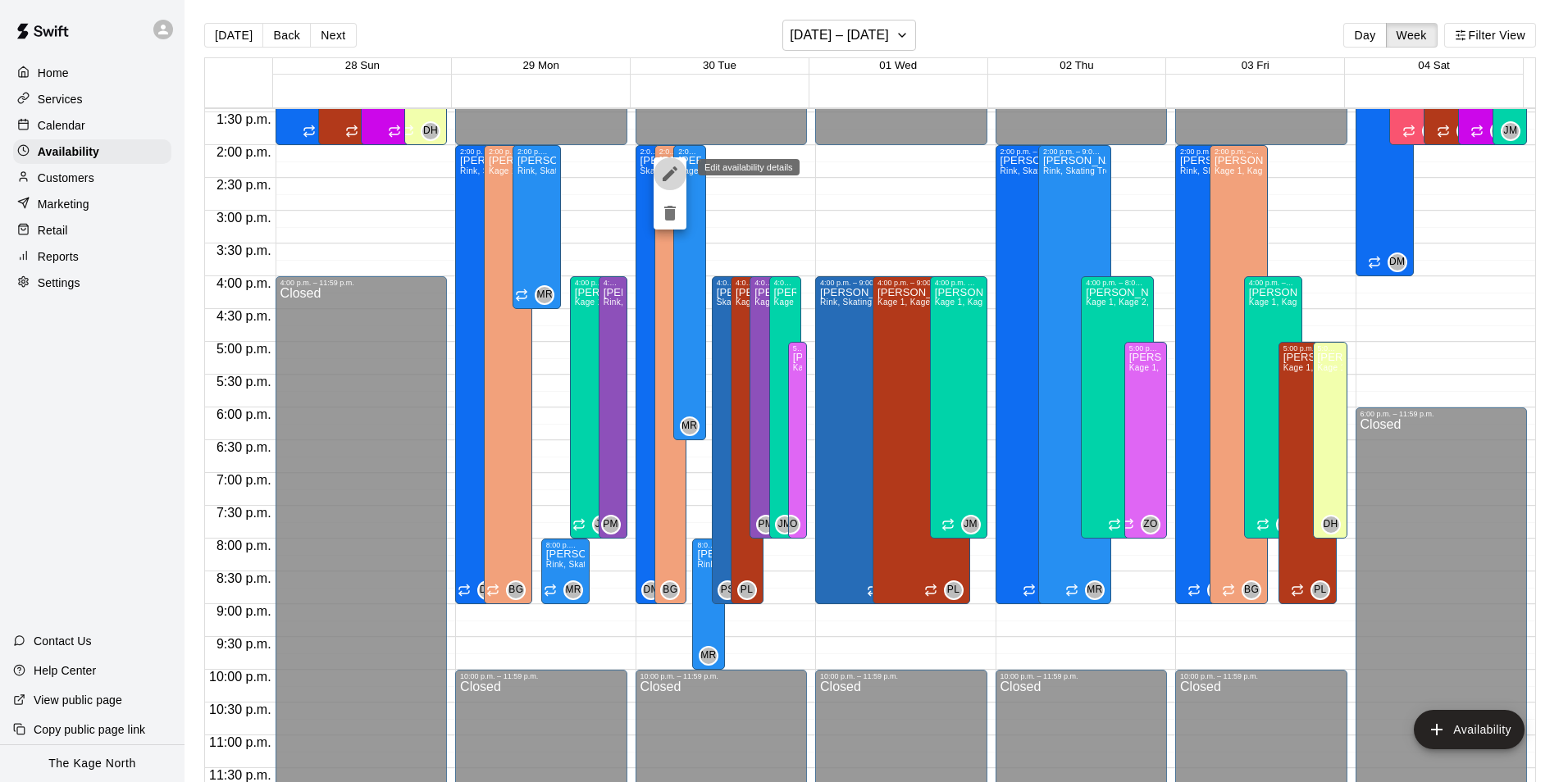
click at [669, 168] on icon "edit" at bounding box center [670, 174] width 20 height 20
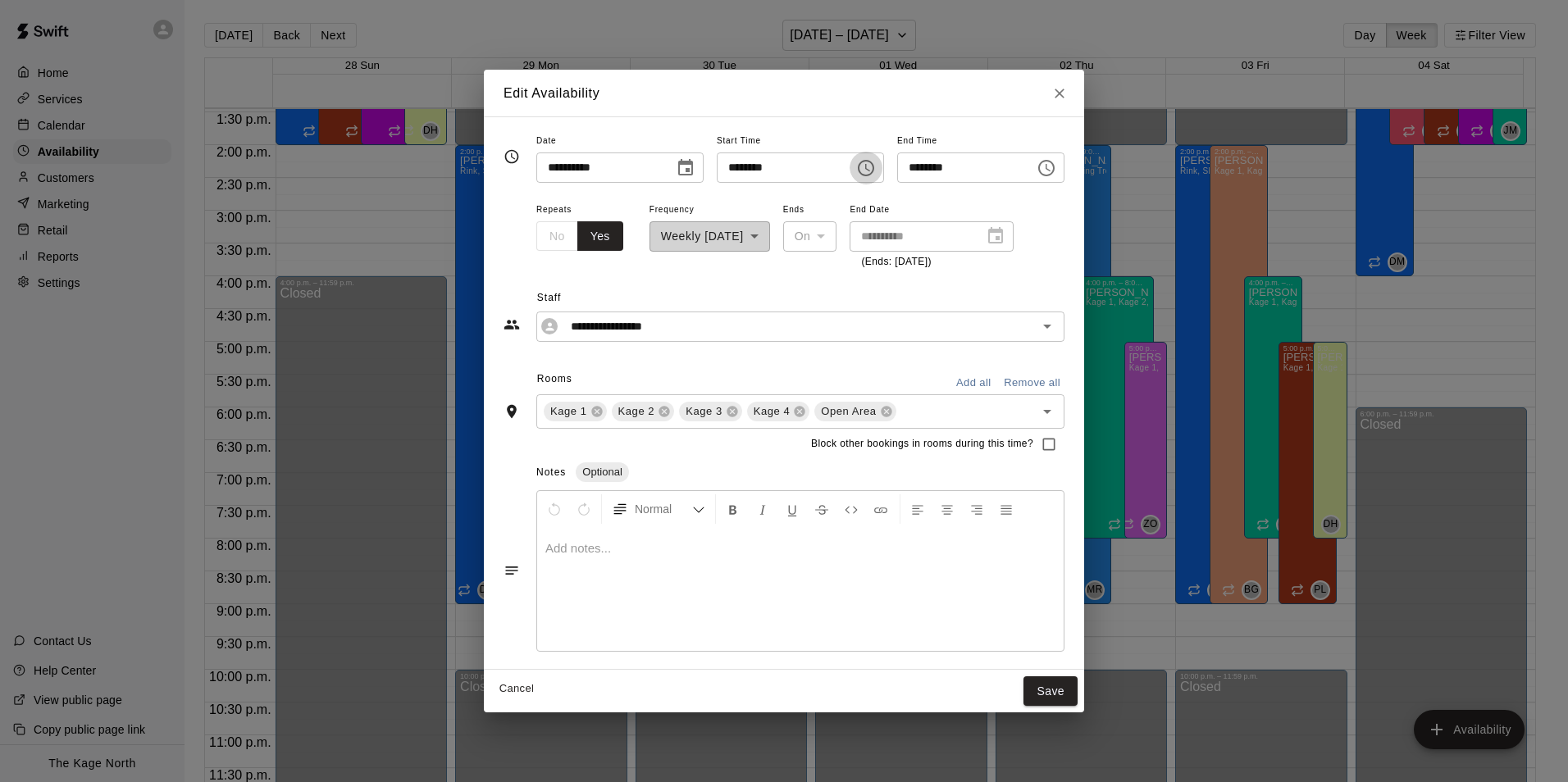
click at [875, 166] on icon "Choose time, selected time is 2:00 PM" at bounding box center [866, 168] width 20 height 20
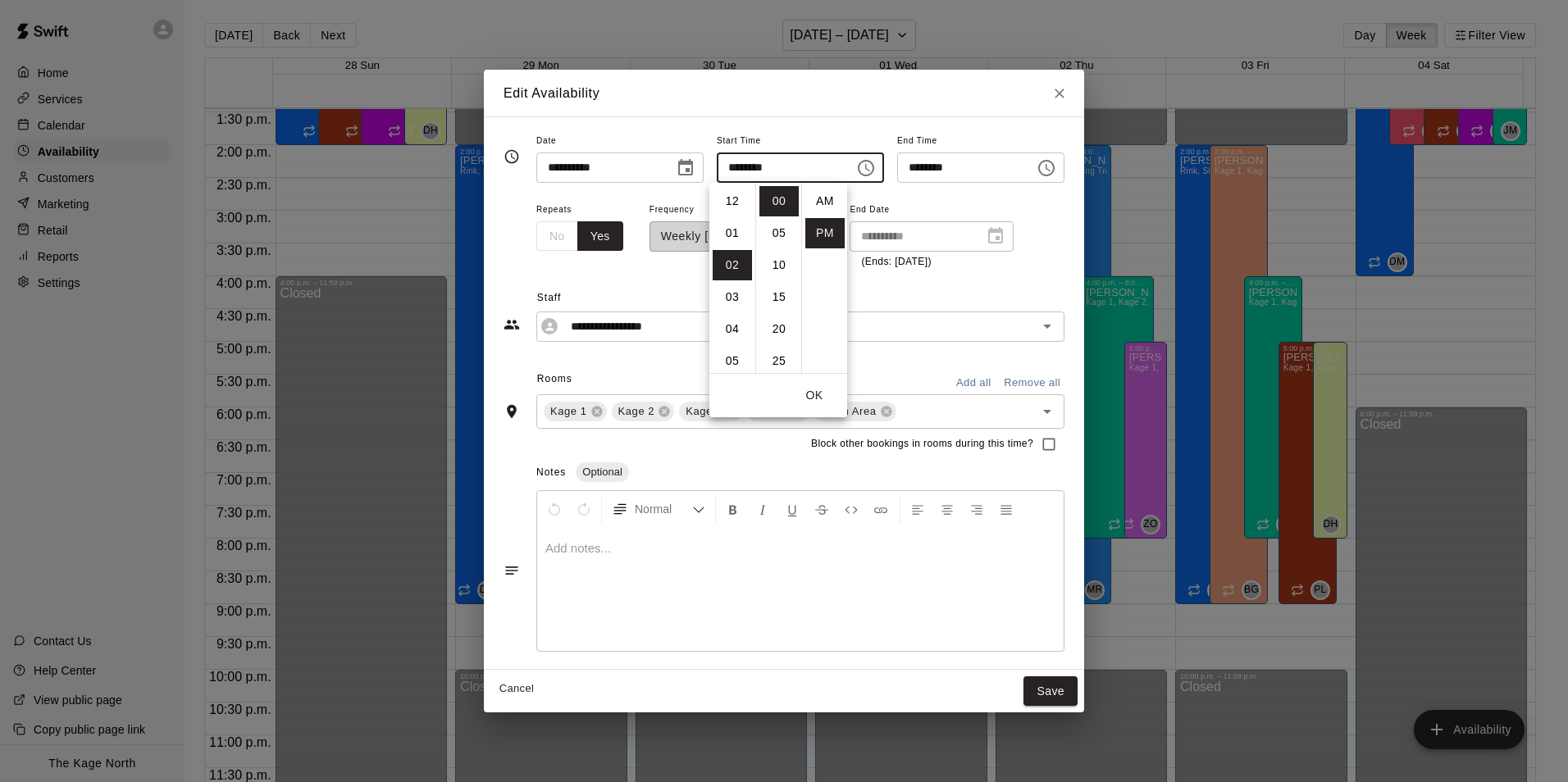
scroll to position [30, 0]
click at [739, 297] on li "05" at bounding box center [732, 297] width 39 height 30
click at [779, 309] on li "30" at bounding box center [779, 311] width 39 height 30
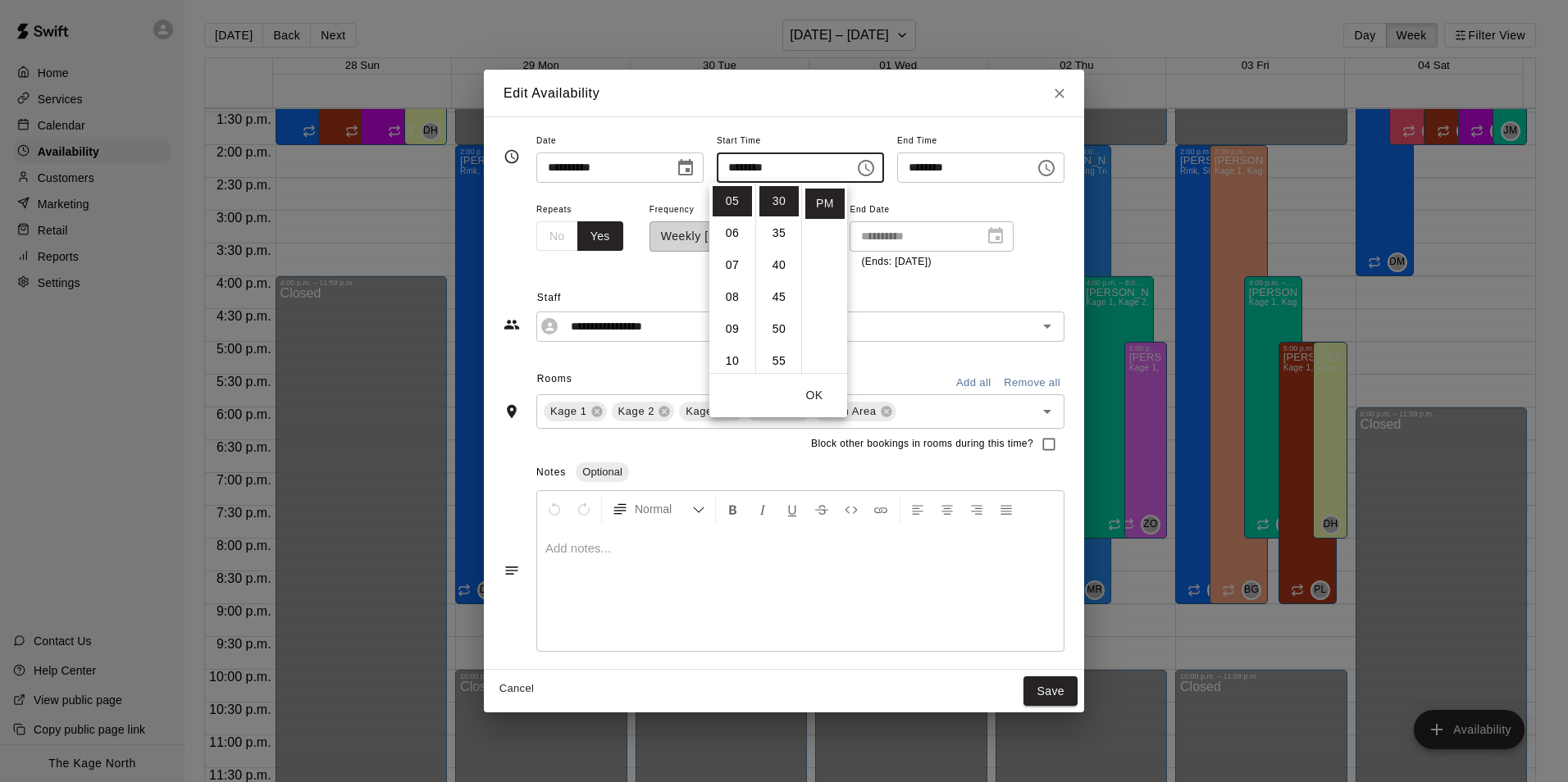
click at [908, 126] on div "**********" at bounding box center [784, 393] width 601 height 553
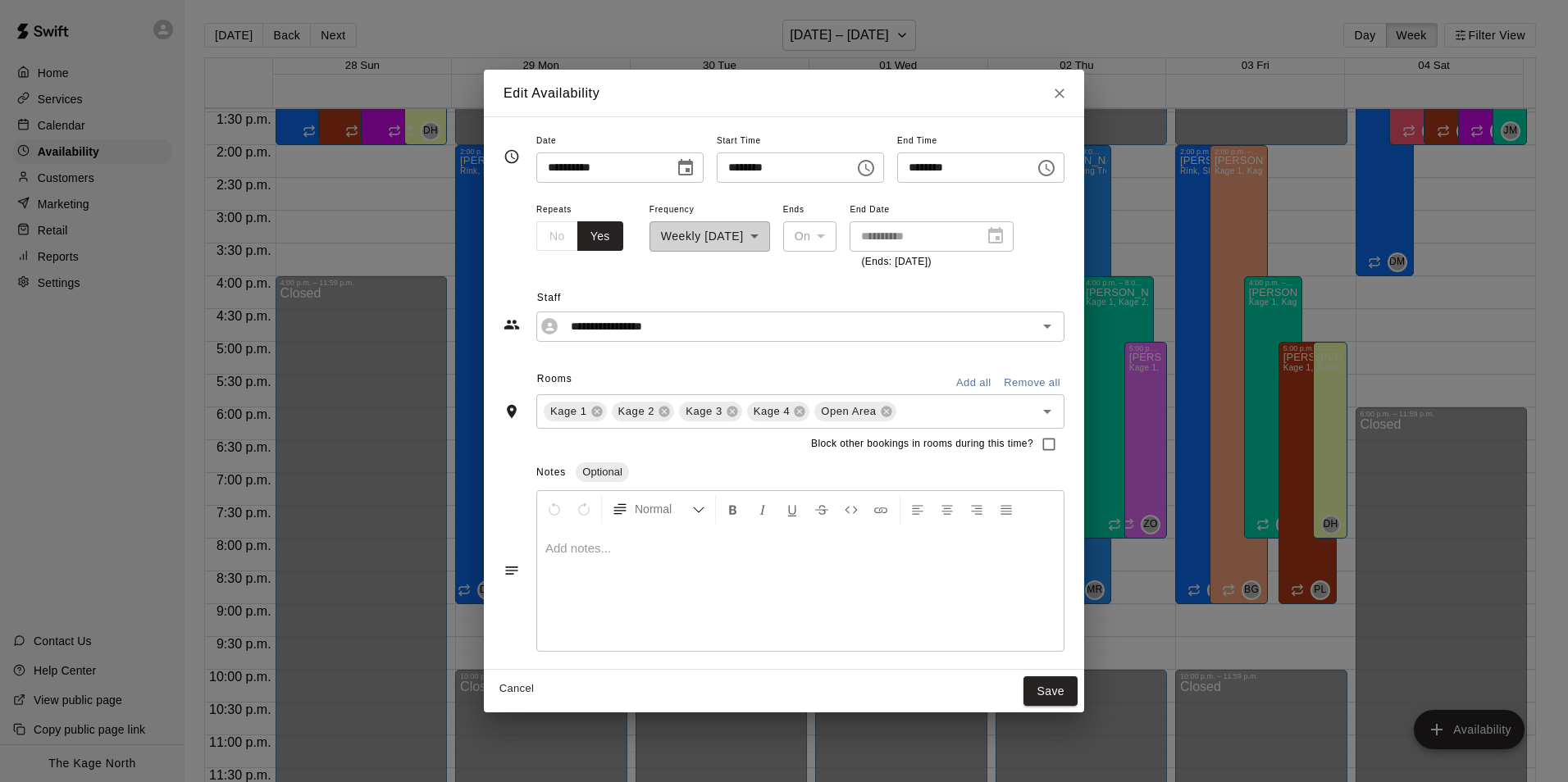
click at [875, 168] on icon "Choose time, selected time is 5:30 PM" at bounding box center [866, 168] width 20 height 20
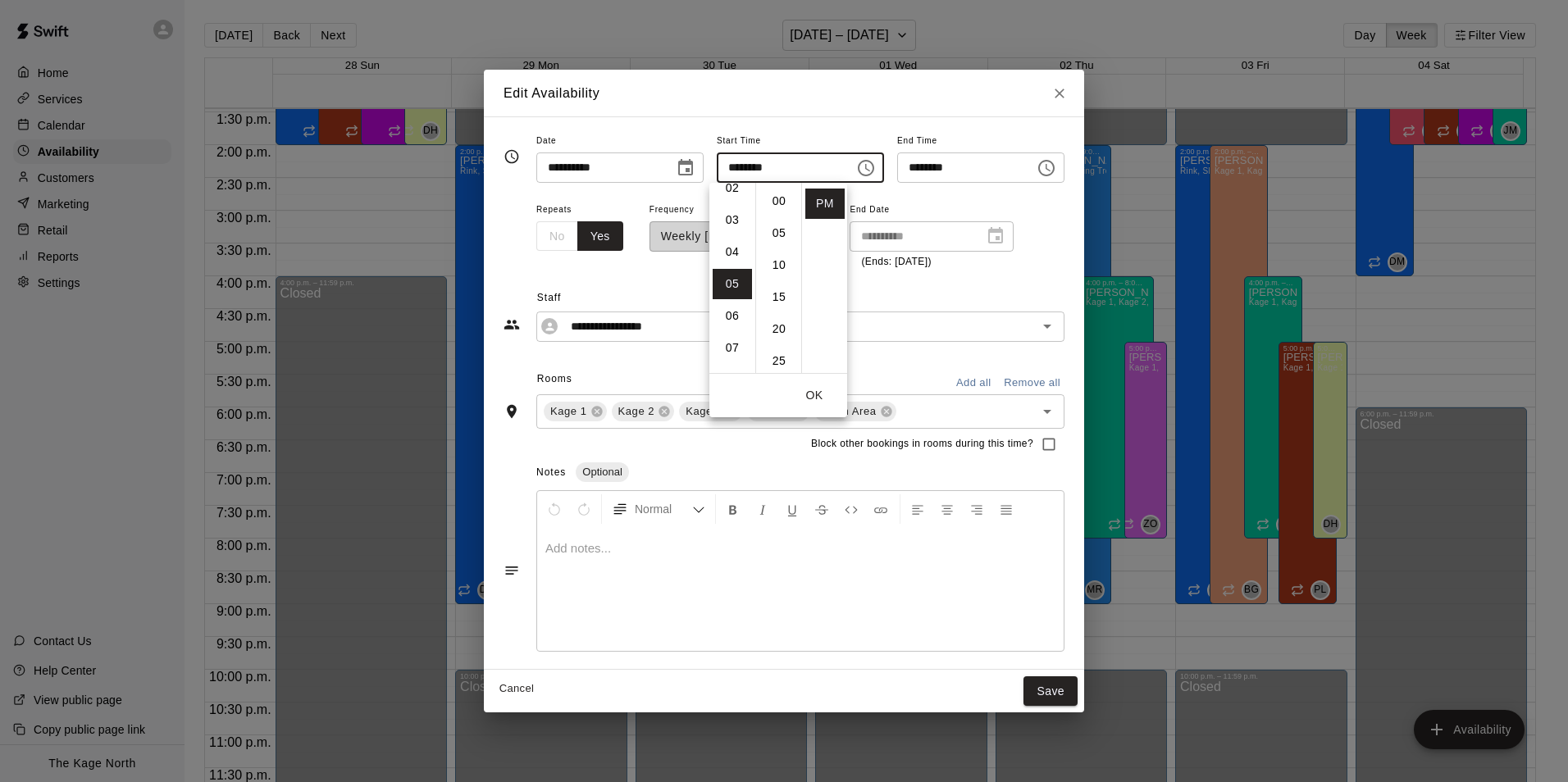
scroll to position [0, 0]
click at [729, 271] on li "02" at bounding box center [732, 265] width 39 height 30
click at [778, 198] on li "00" at bounding box center [779, 201] width 39 height 30
type input "********"
click at [813, 391] on button "OK" at bounding box center [814, 396] width 53 height 30
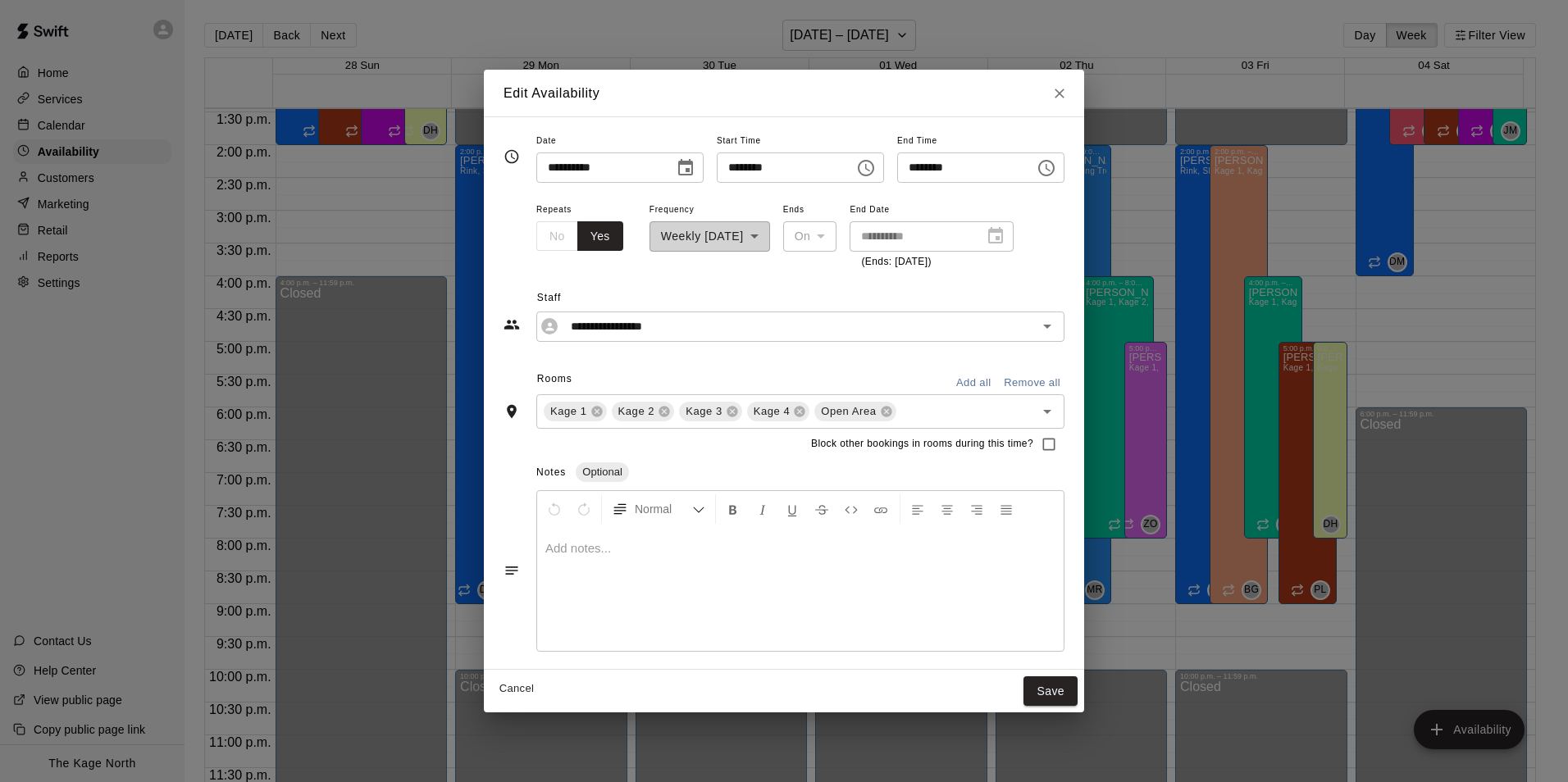
click at [1056, 168] on icon "Choose time, selected time is 9:00 PM" at bounding box center [1046, 168] width 20 height 20
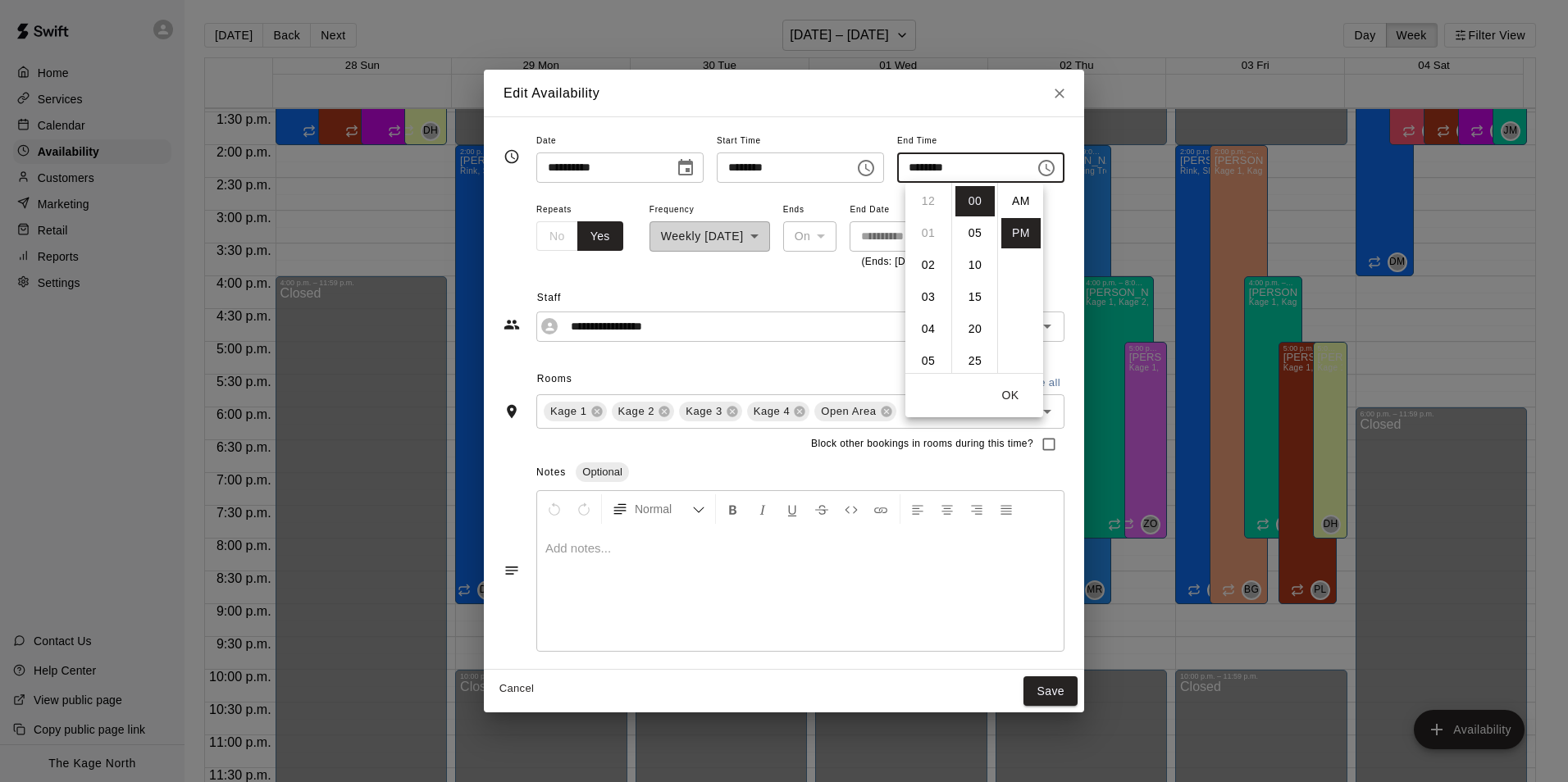
scroll to position [30, 0]
click at [921, 229] on li "05" at bounding box center [928, 237] width 39 height 30
click at [970, 310] on li "30" at bounding box center [975, 311] width 39 height 30
type input "********"
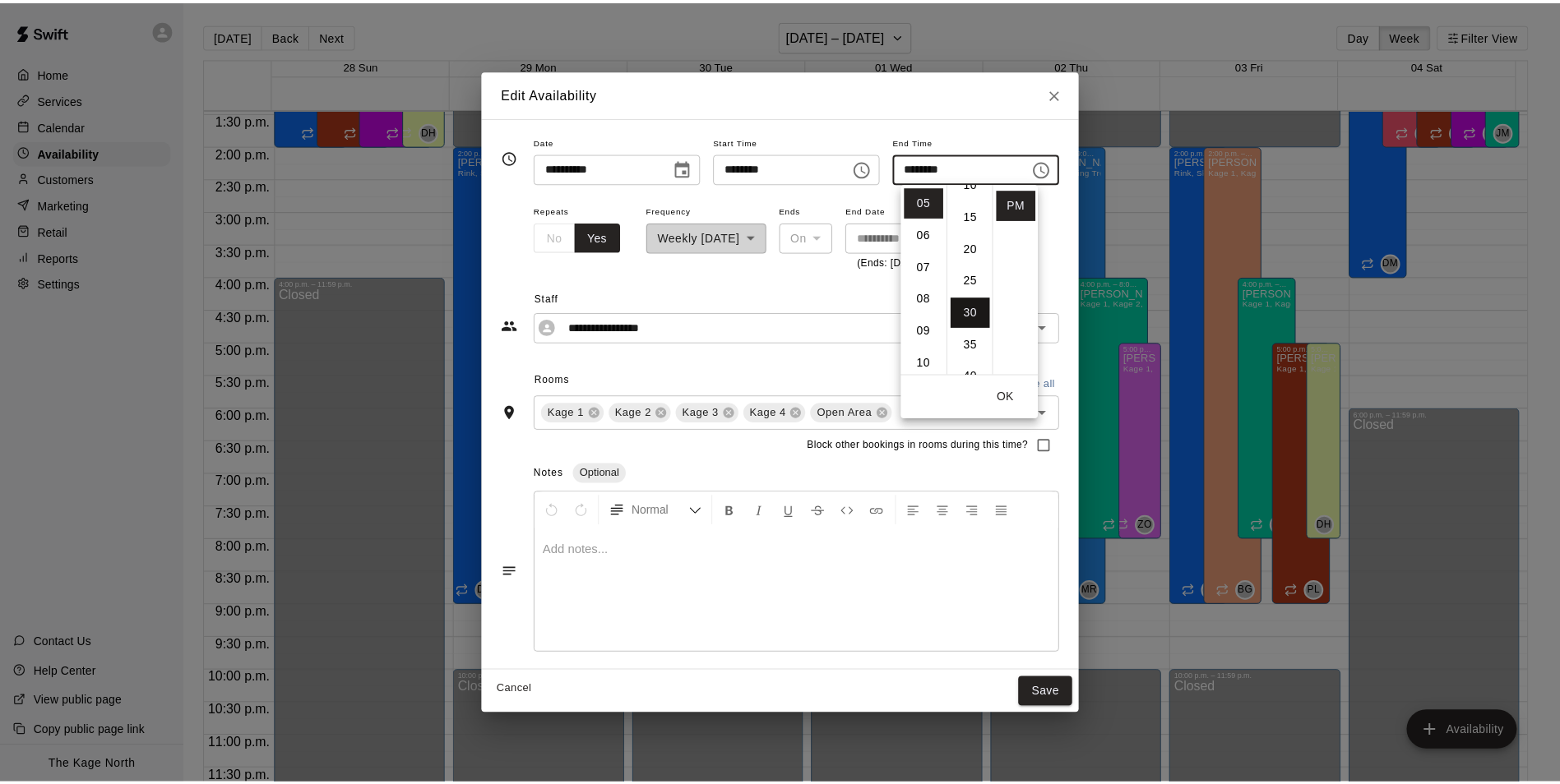
scroll to position [193, 0]
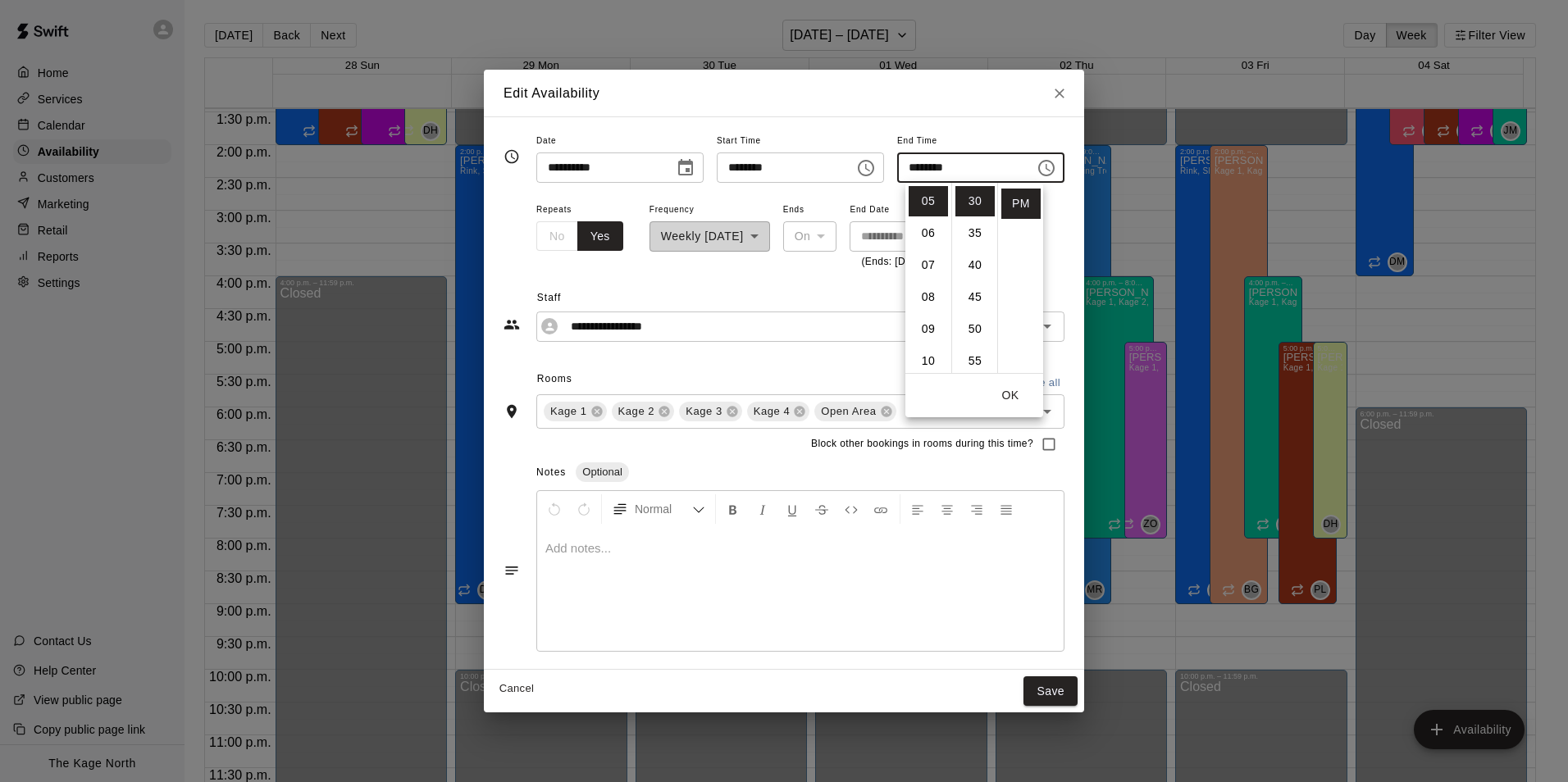
click at [1014, 396] on button "OK" at bounding box center [1010, 396] width 53 height 30
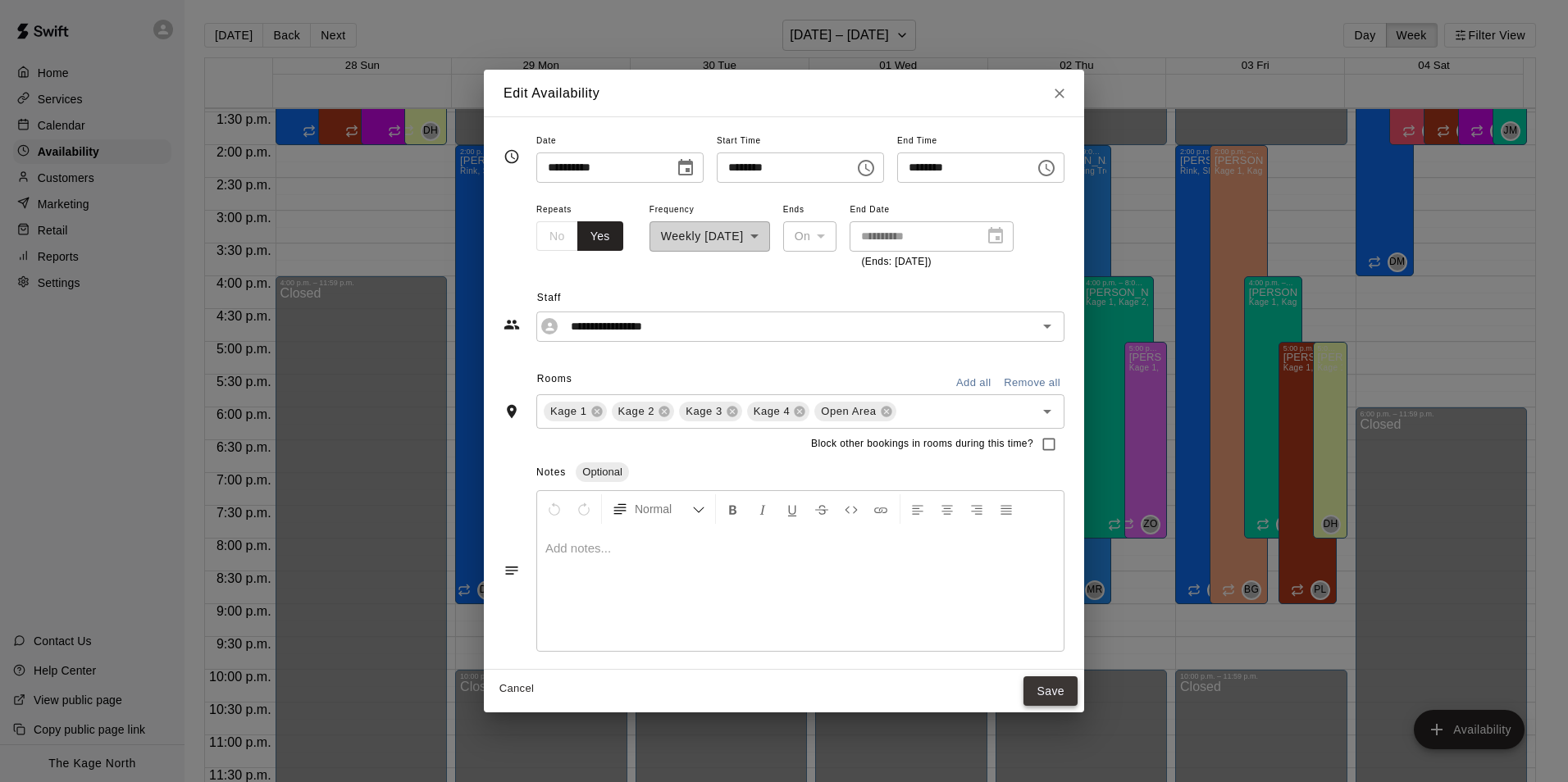
click at [1069, 697] on button "Save" at bounding box center [1050, 691] width 54 height 30
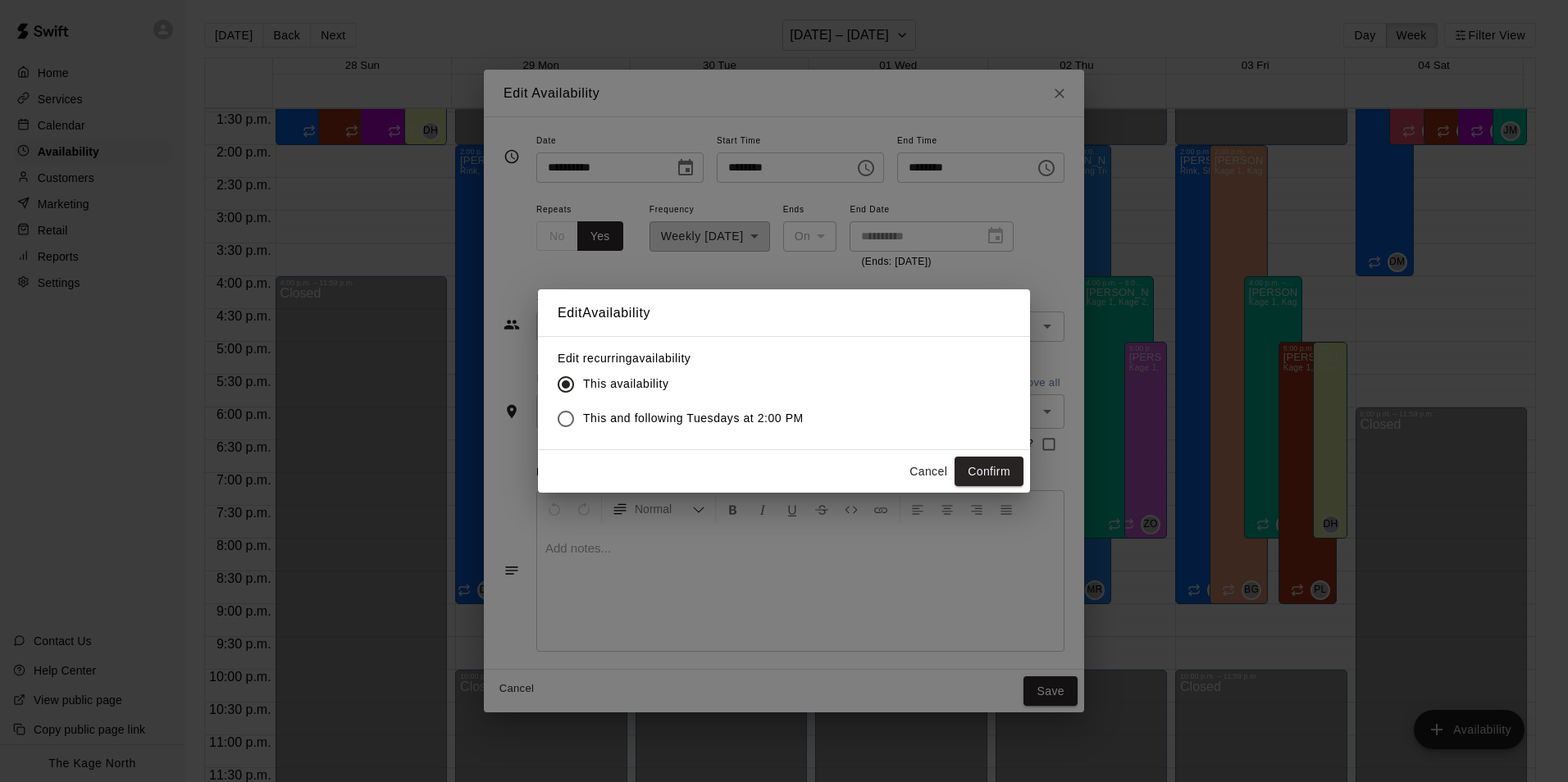
click at [994, 472] on button "Confirm" at bounding box center [989, 472] width 69 height 30
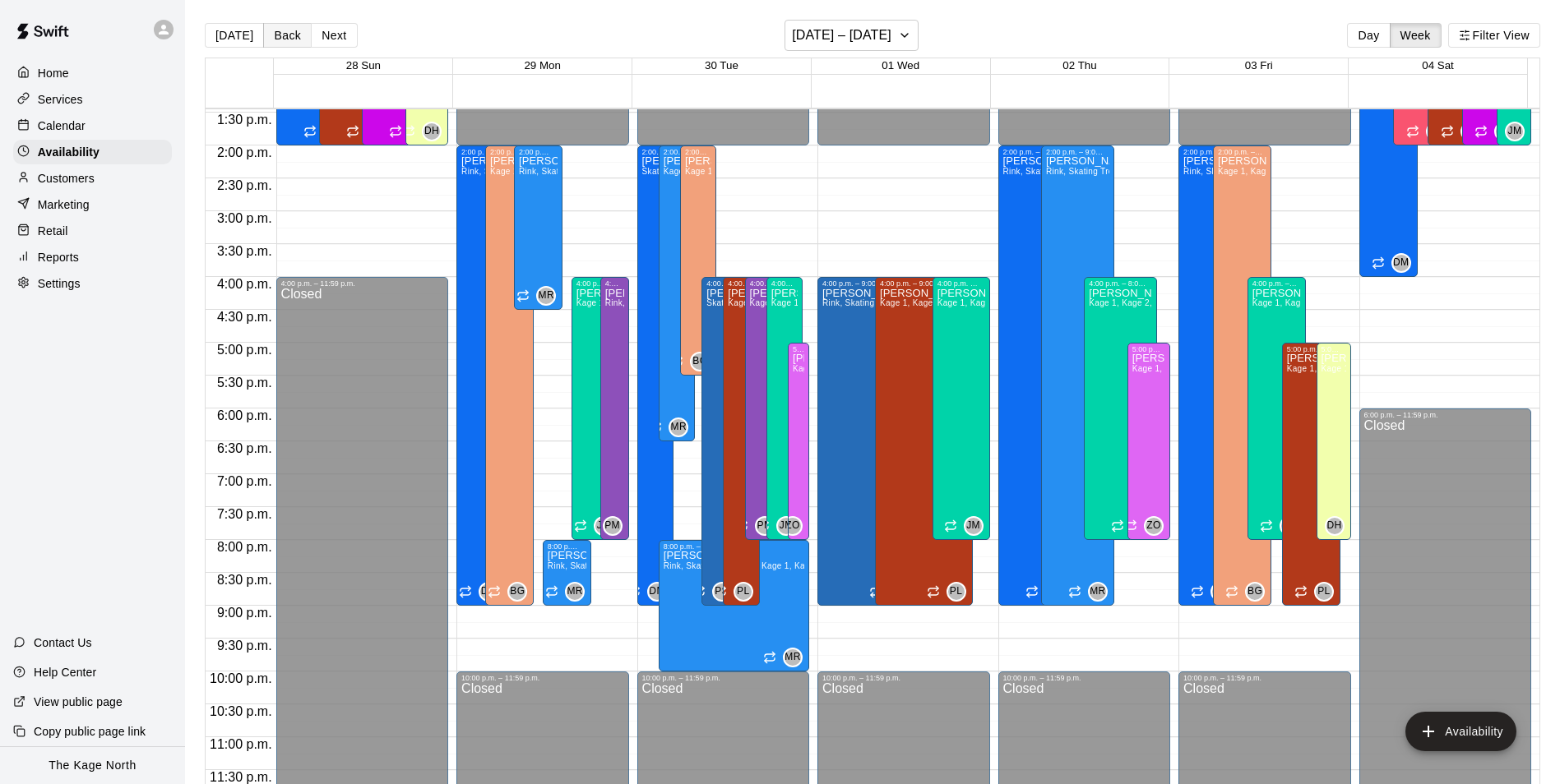
click at [267, 32] on button "Back" at bounding box center [287, 35] width 49 height 25
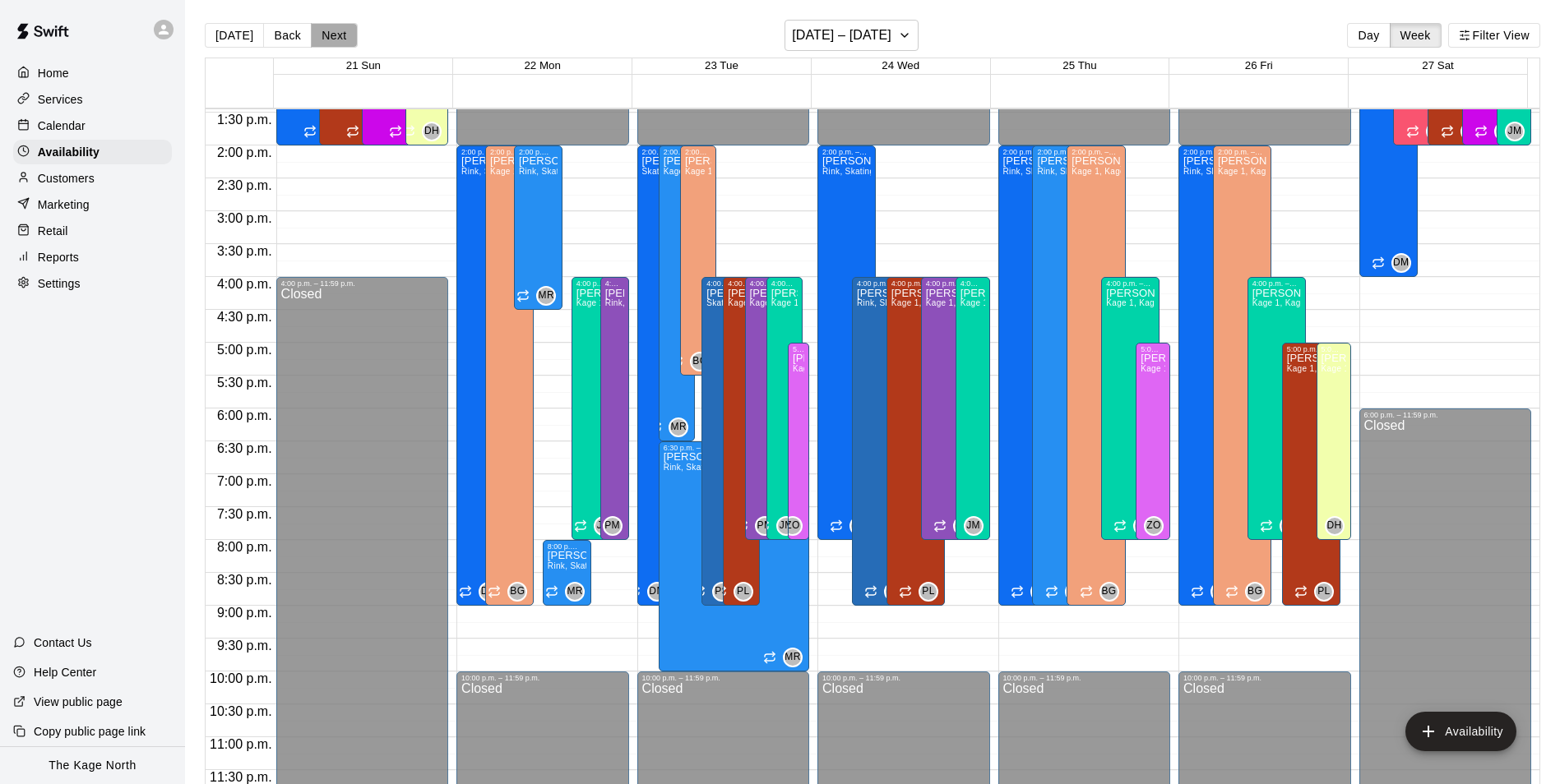
click at [319, 28] on button "Next" at bounding box center [334, 35] width 46 height 25
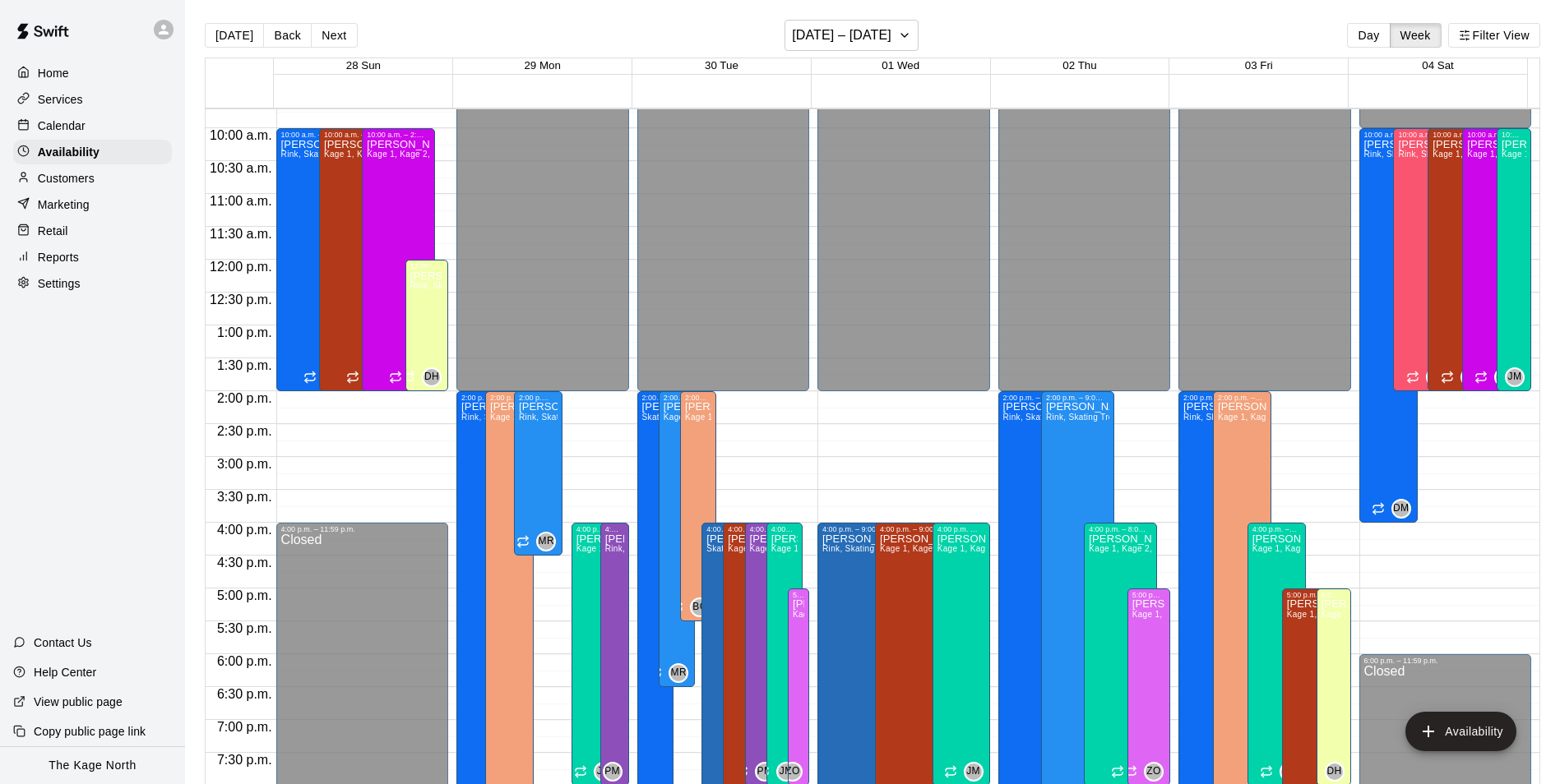
scroll to position [721, 0]
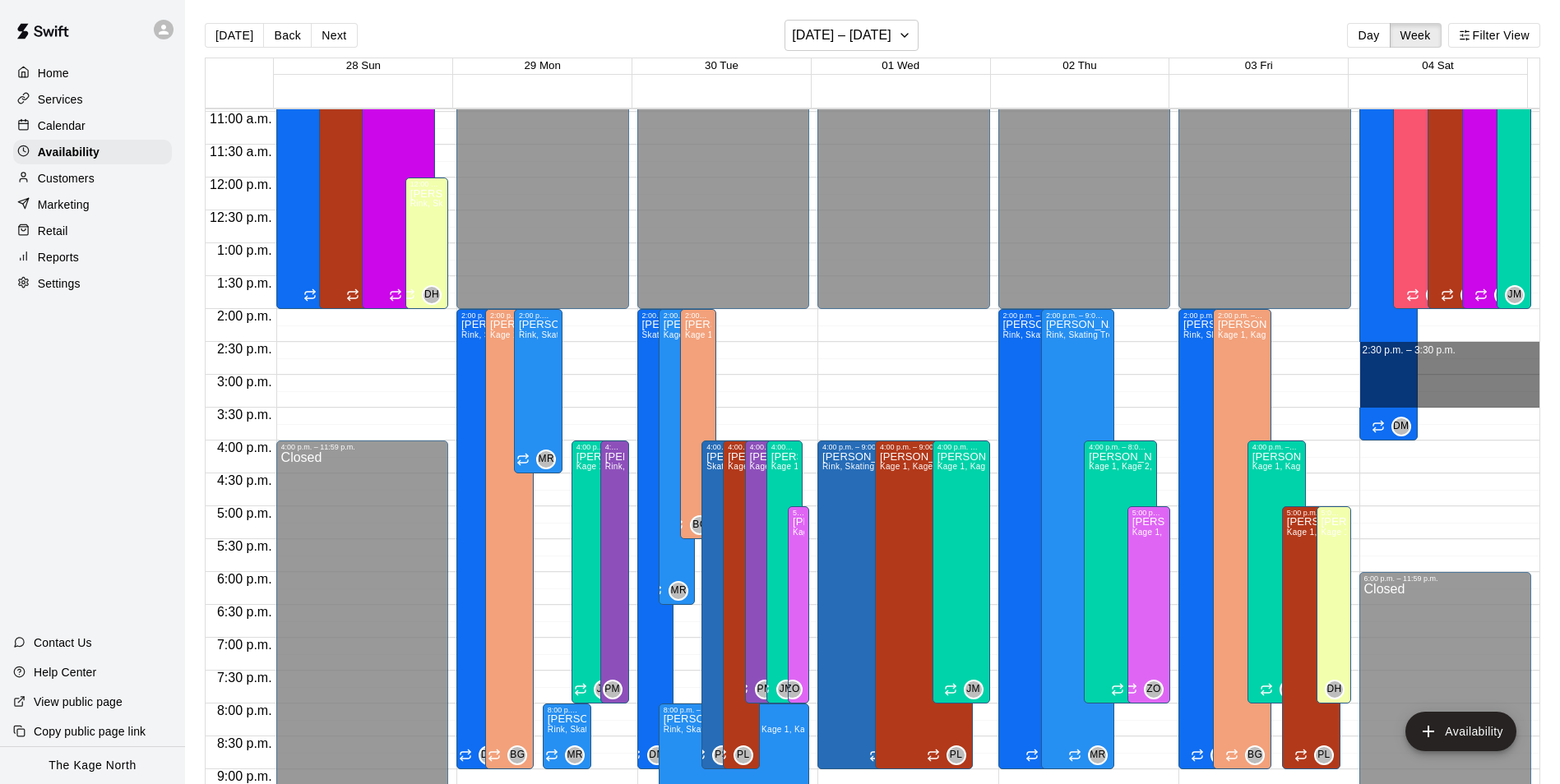
drag, startPoint x: 1414, startPoint y: 346, endPoint x: 1413, endPoint y: 398, distance: 52.0
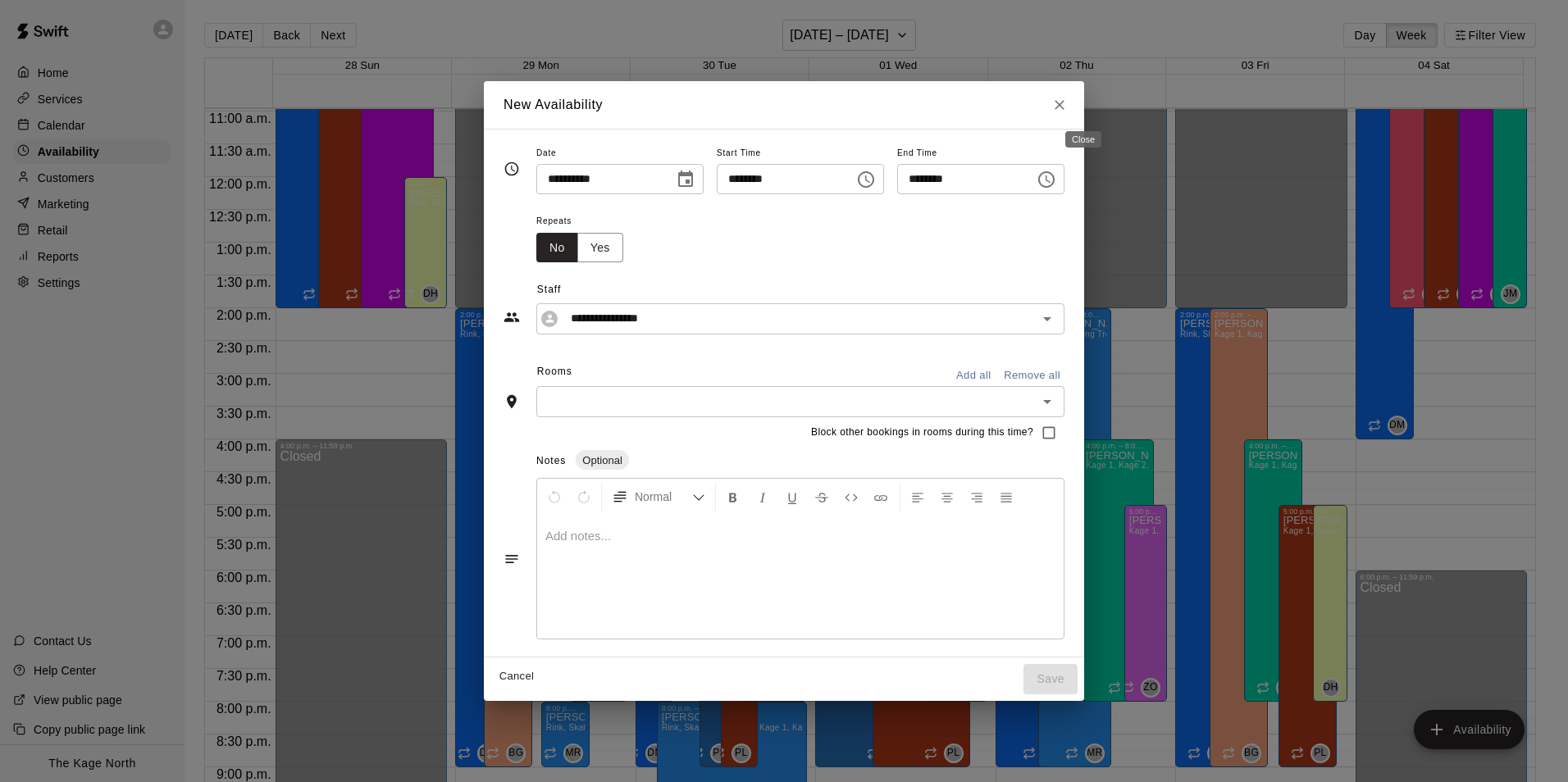
drag, startPoint x: 1086, startPoint y: 105, endPoint x: 1158, endPoint y: 194, distance: 114.5
click at [1067, 105] on icon "Close" at bounding box center [1059, 105] width 16 height 16
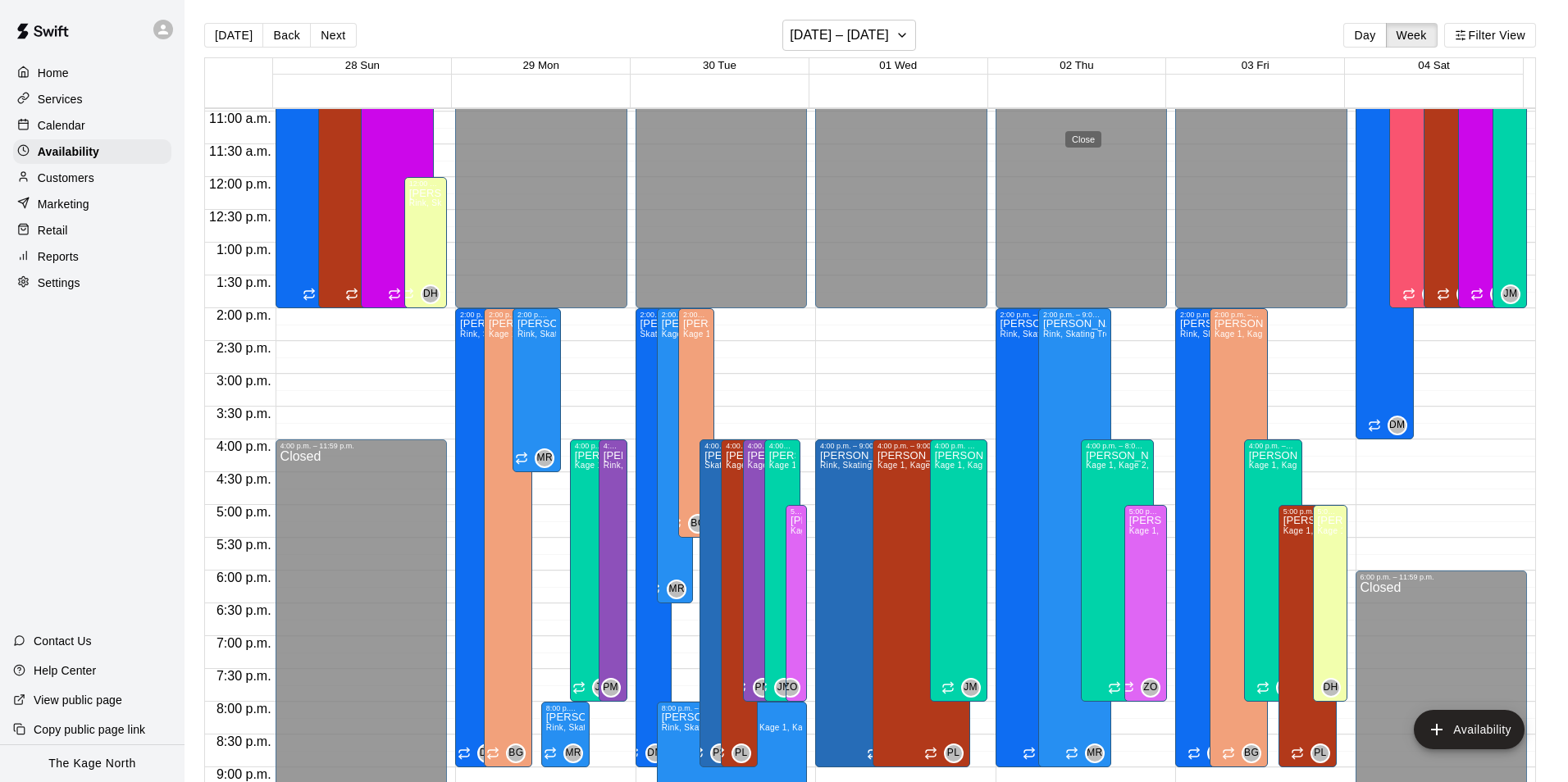
type input "**********"
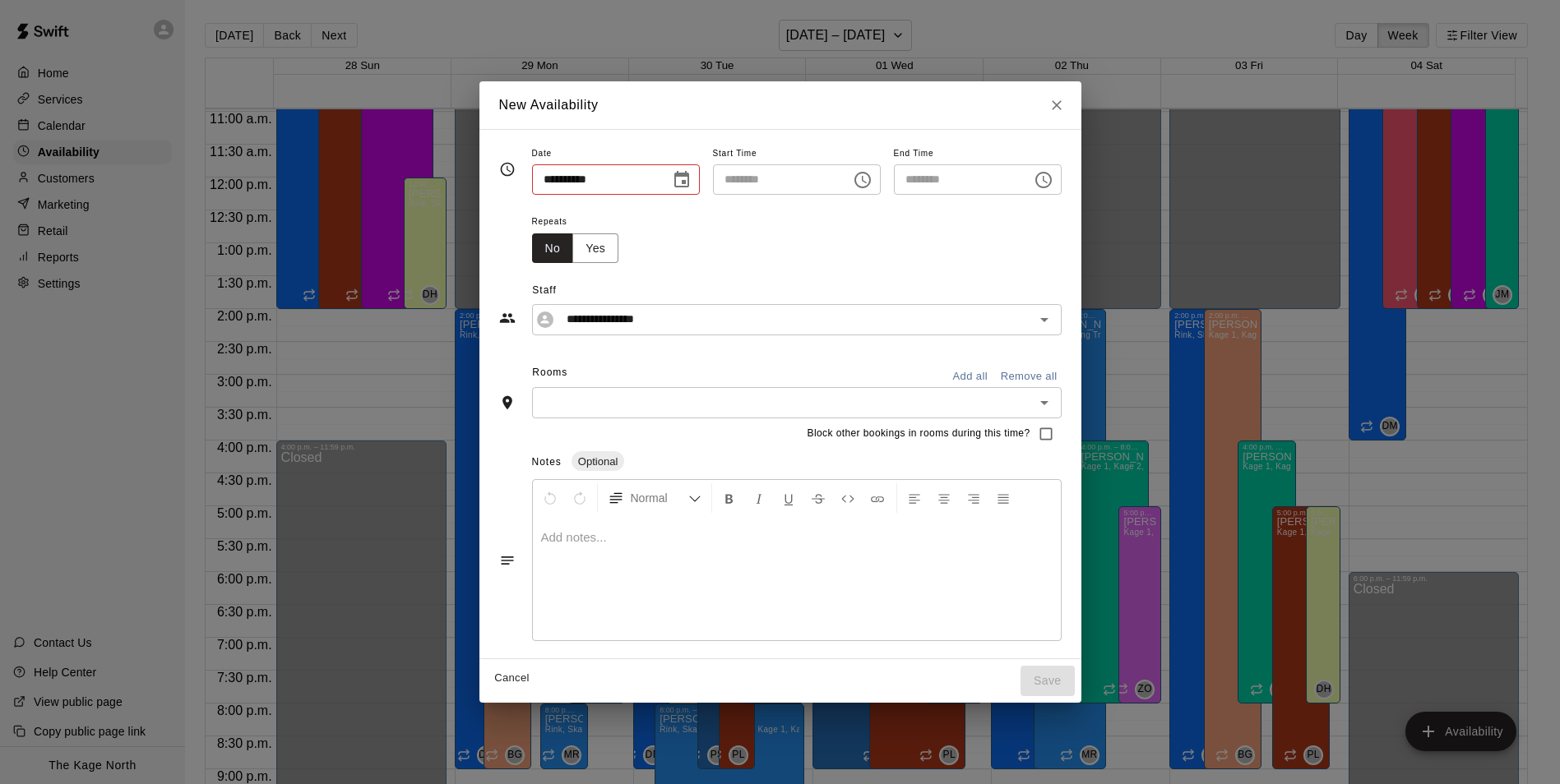
type input "**********"
type input "********"
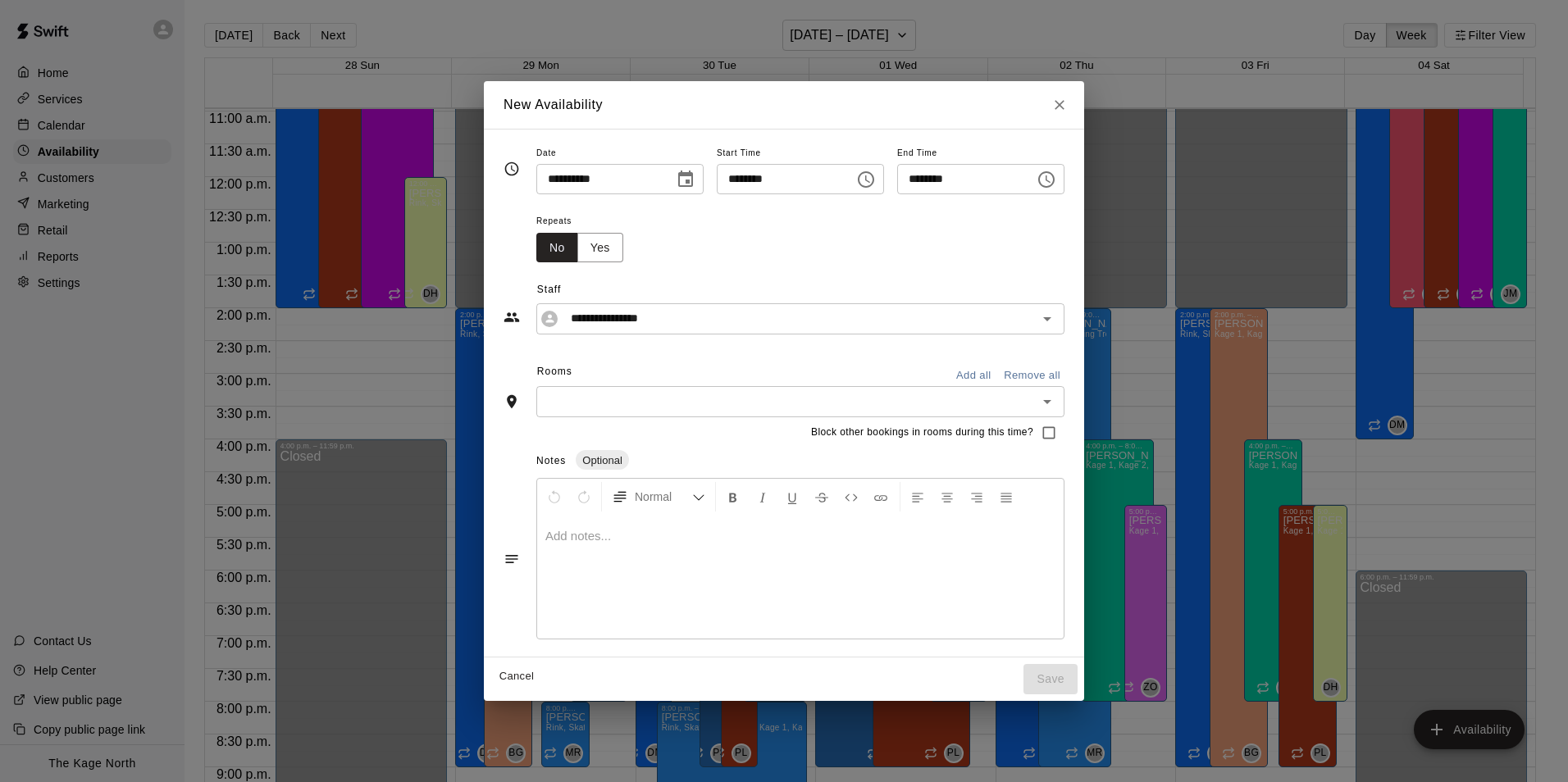
click at [1067, 107] on icon "Close" at bounding box center [1059, 105] width 16 height 16
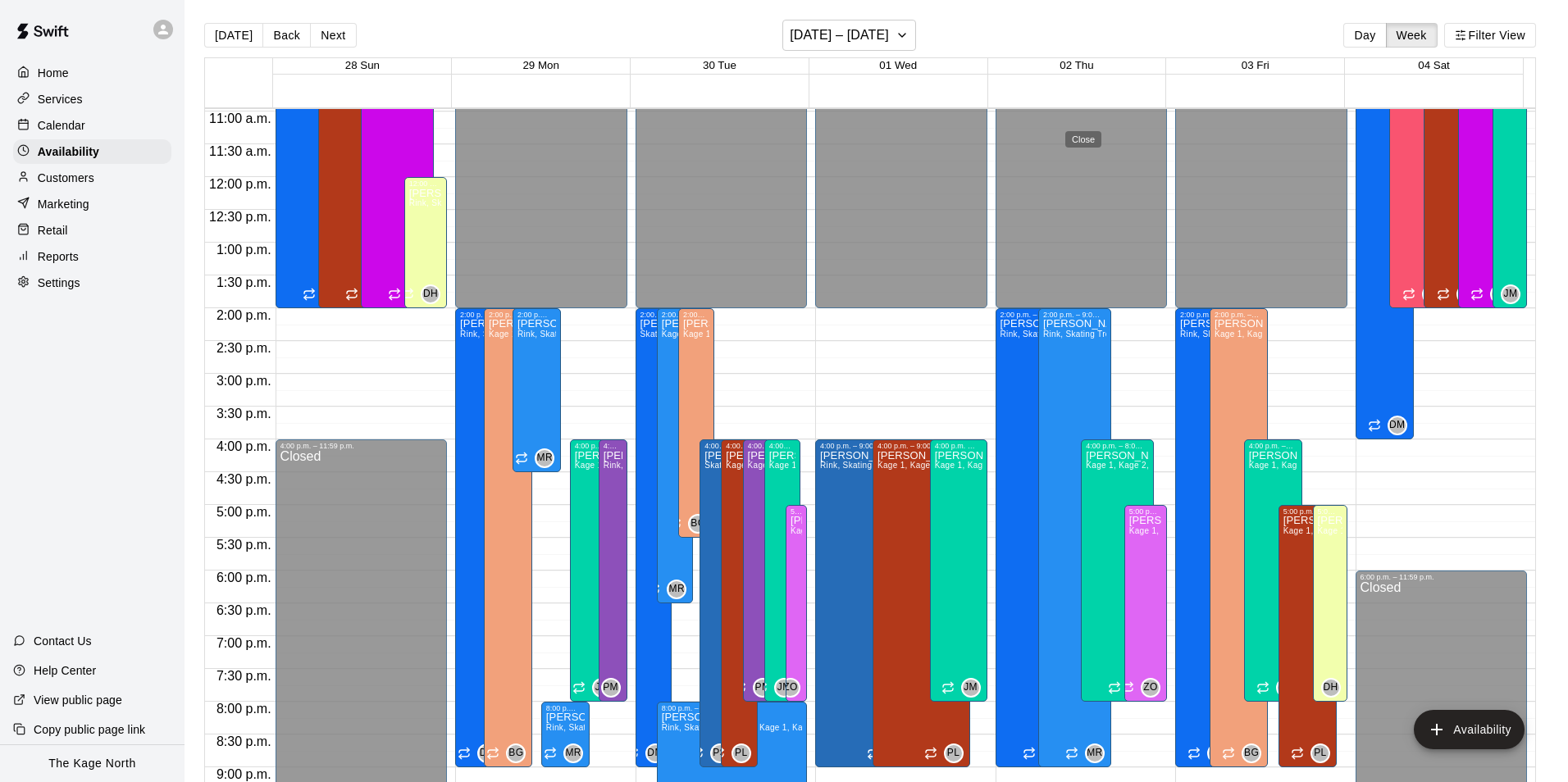
type input "**********"
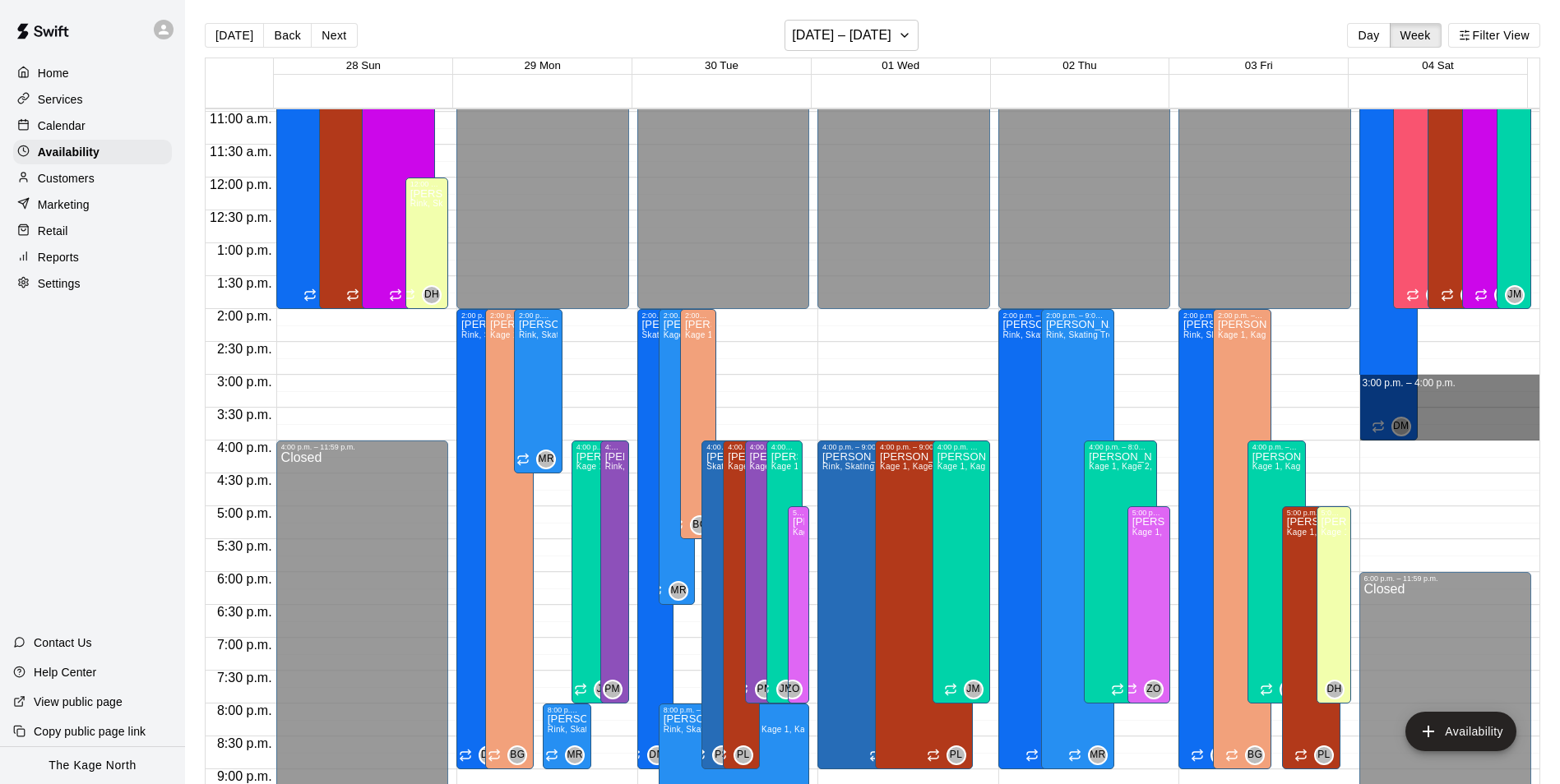
drag, startPoint x: 1428, startPoint y: 382, endPoint x: 1428, endPoint y: 433, distance: 51.0
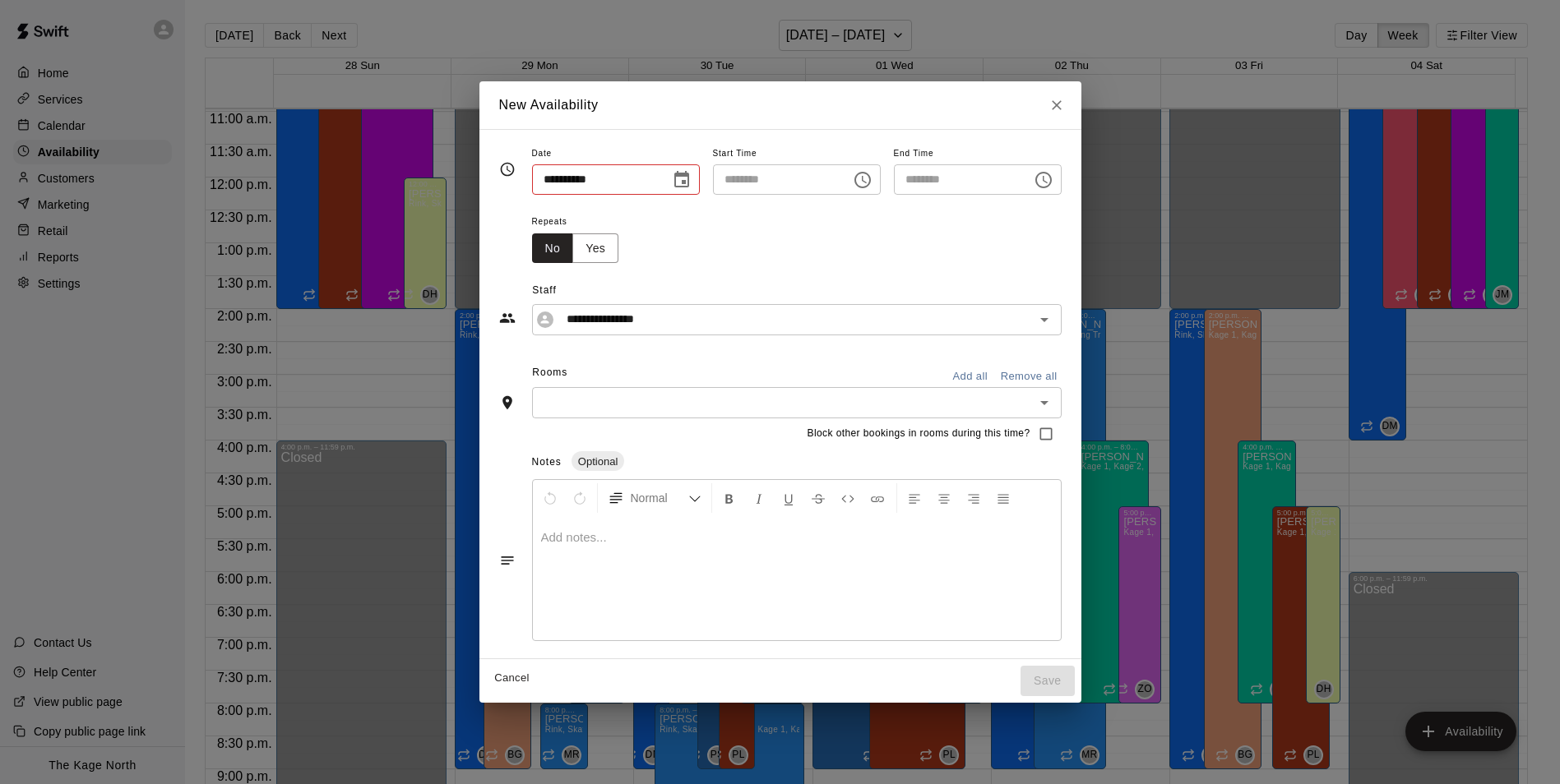
type input "**********"
type input "********"
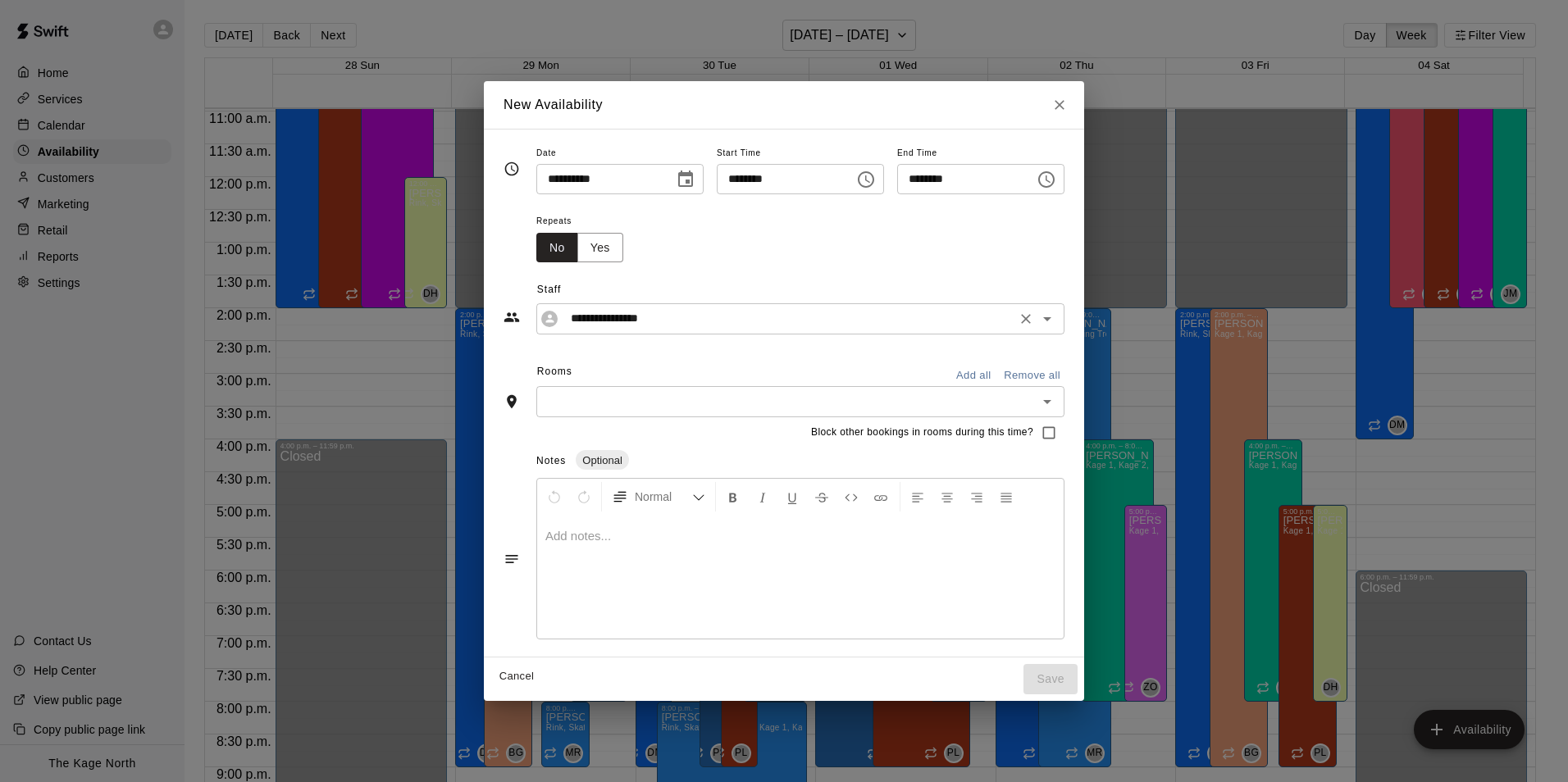
click at [1057, 323] on icon "Open" at bounding box center [1047, 319] width 20 height 20
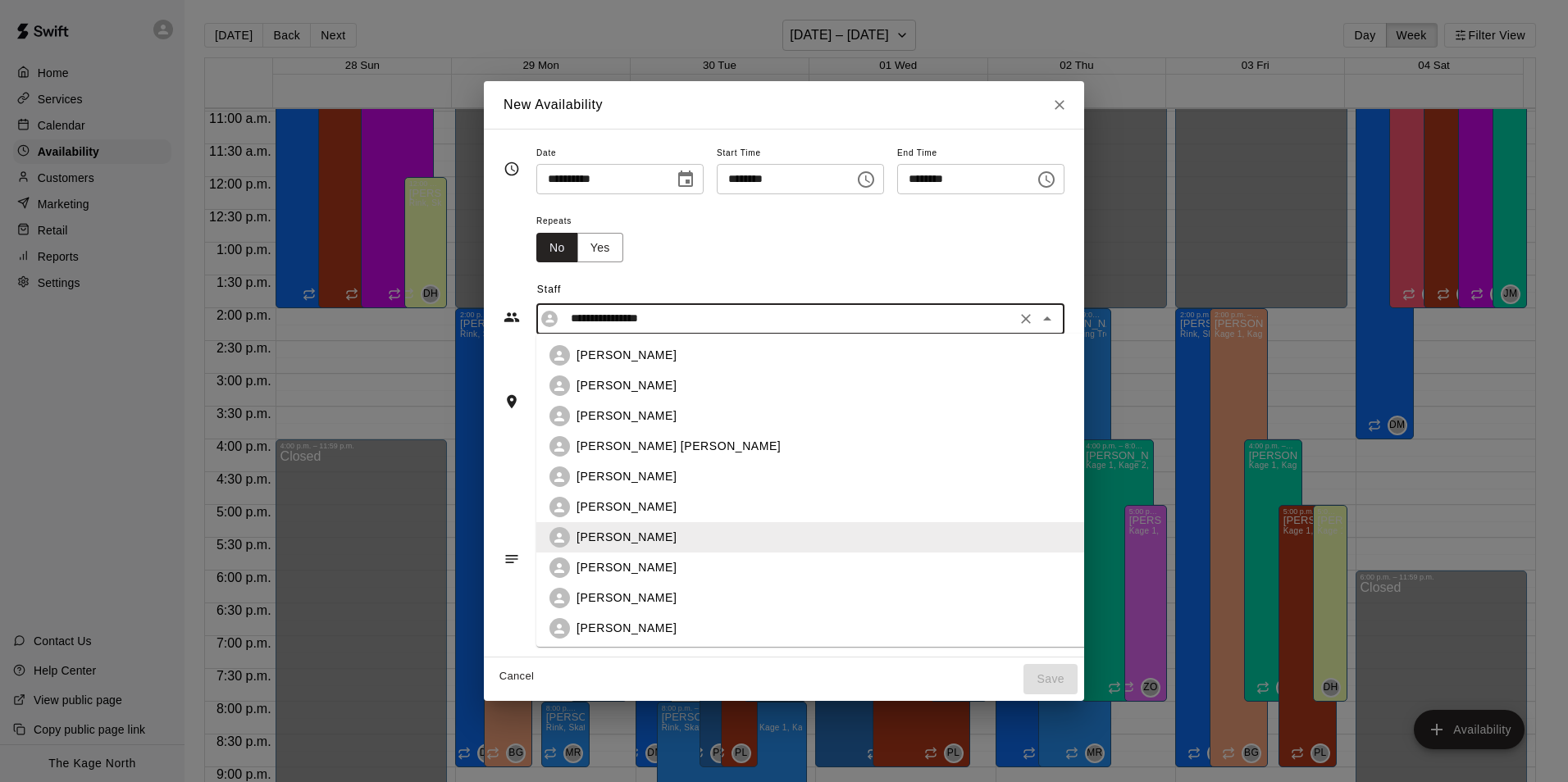
click at [677, 365] on div "Brittani Goettsch" at bounding box center [824, 355] width 549 height 21
type input "**********"
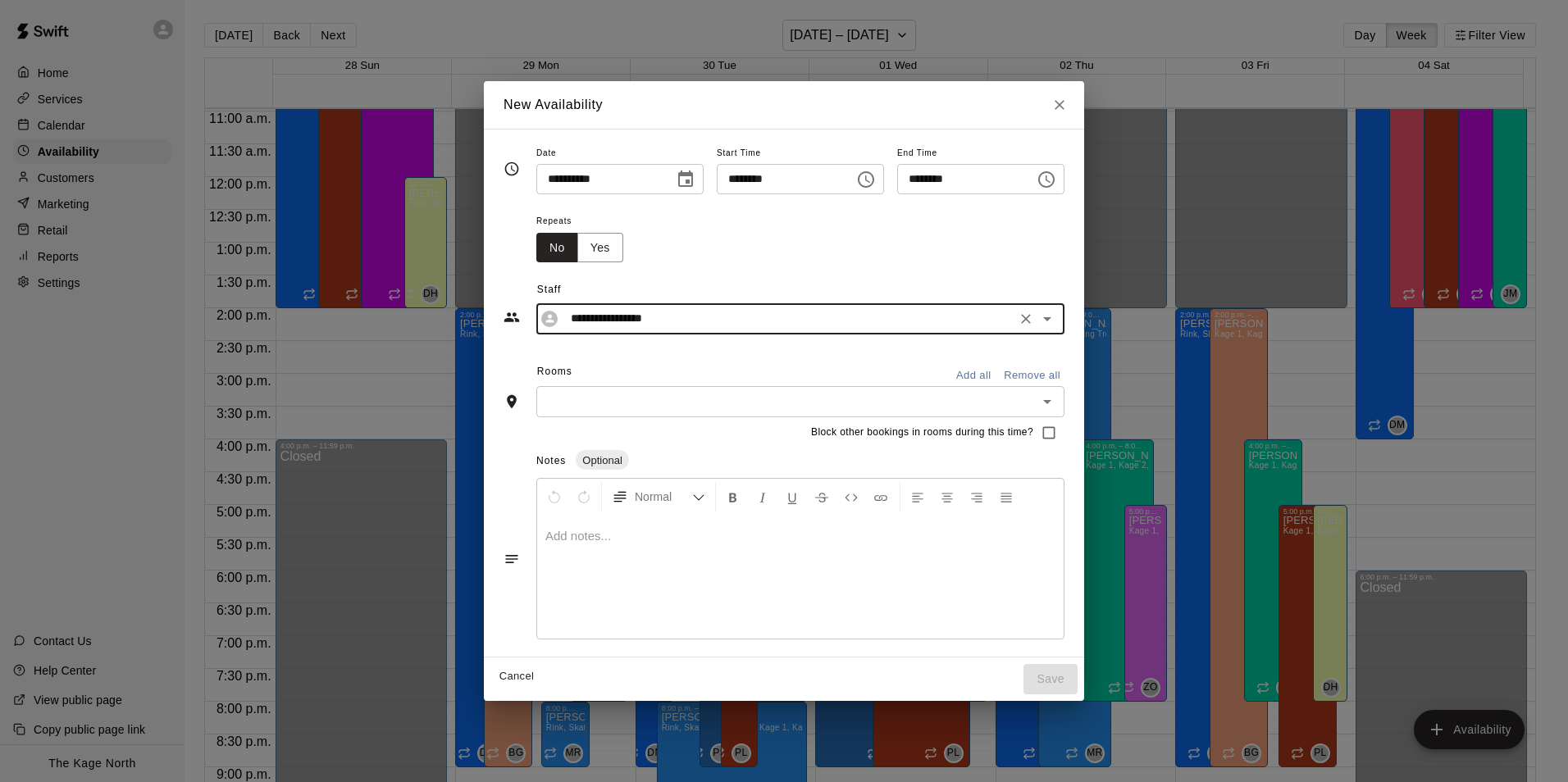
click at [999, 377] on button "Add all" at bounding box center [973, 376] width 53 height 25
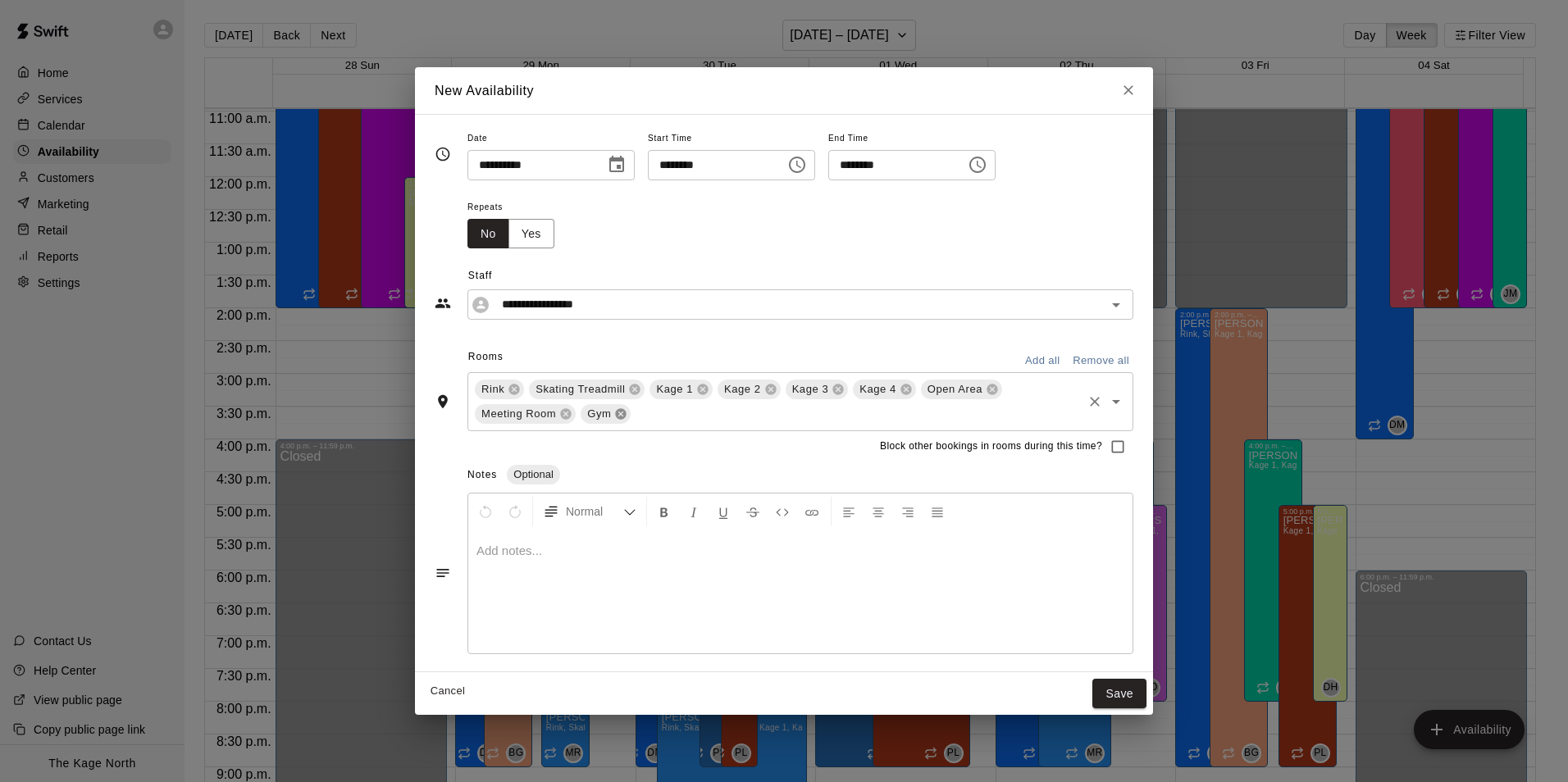
click at [618, 409] on icon at bounding box center [621, 414] width 13 height 13
click at [558, 415] on span "Meeting Room" at bounding box center [519, 414] width 88 height 16
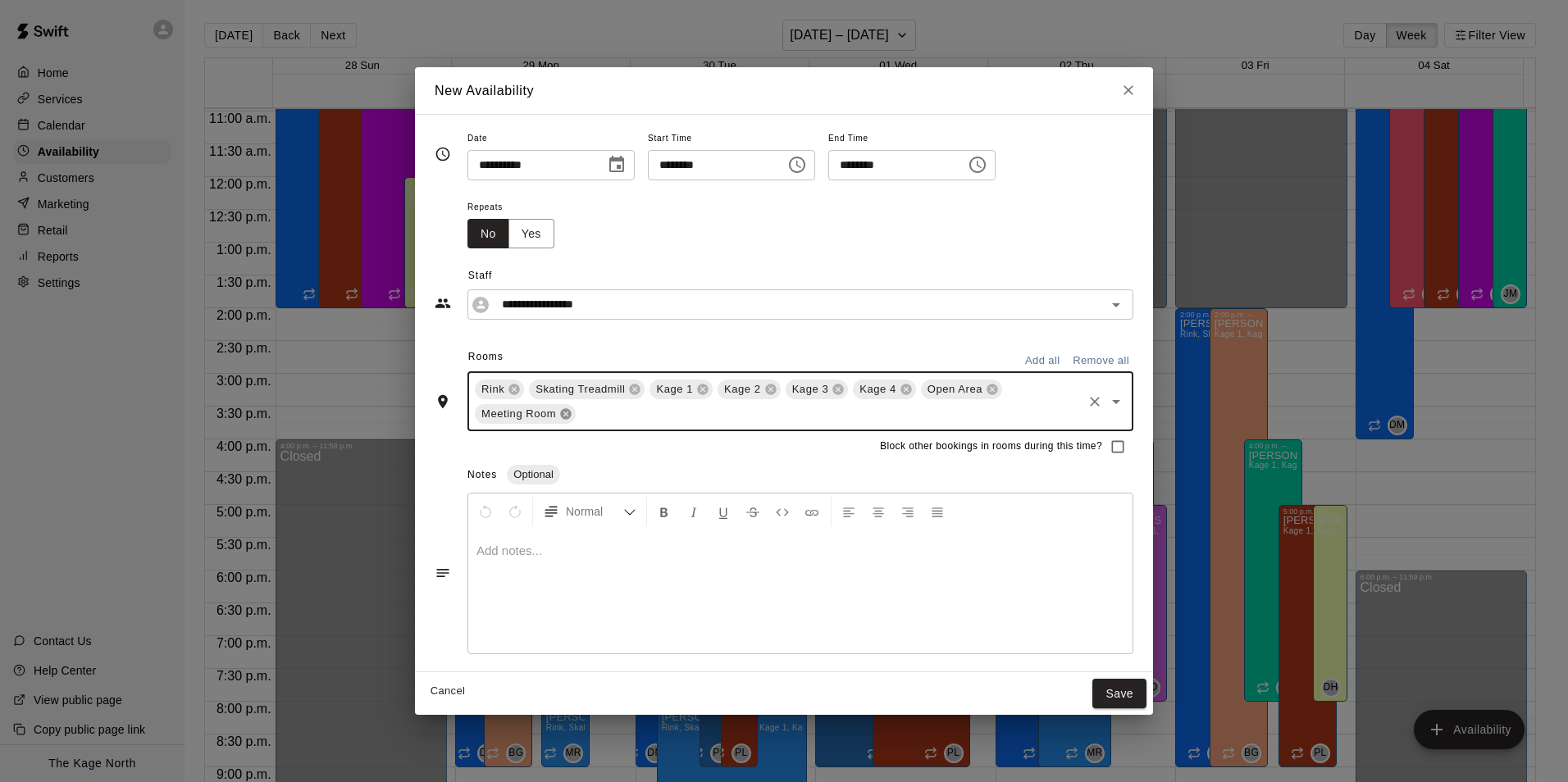
click at [563, 414] on icon at bounding box center [566, 414] width 11 height 11
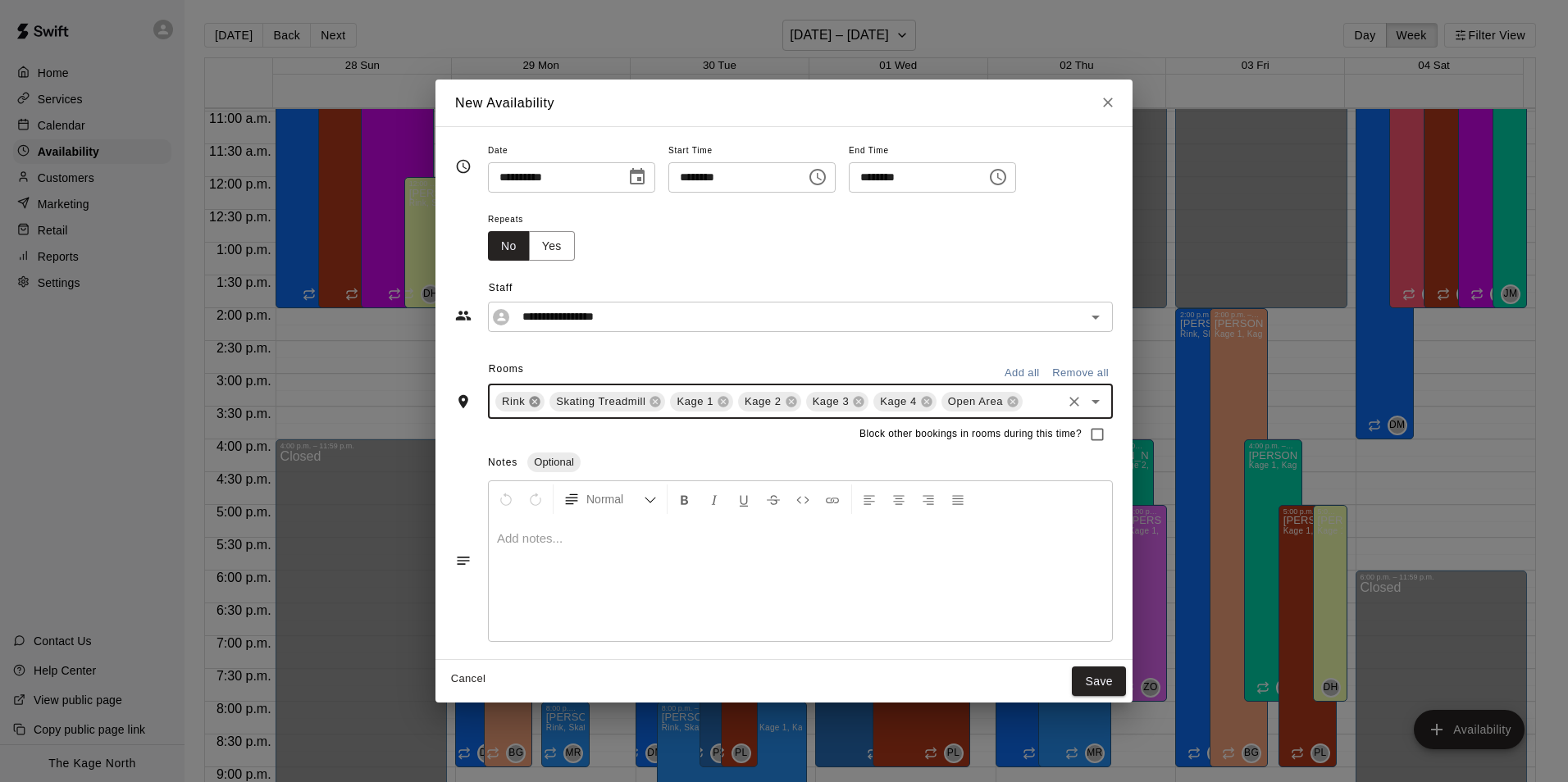
click at [537, 402] on icon at bounding box center [535, 401] width 11 height 11
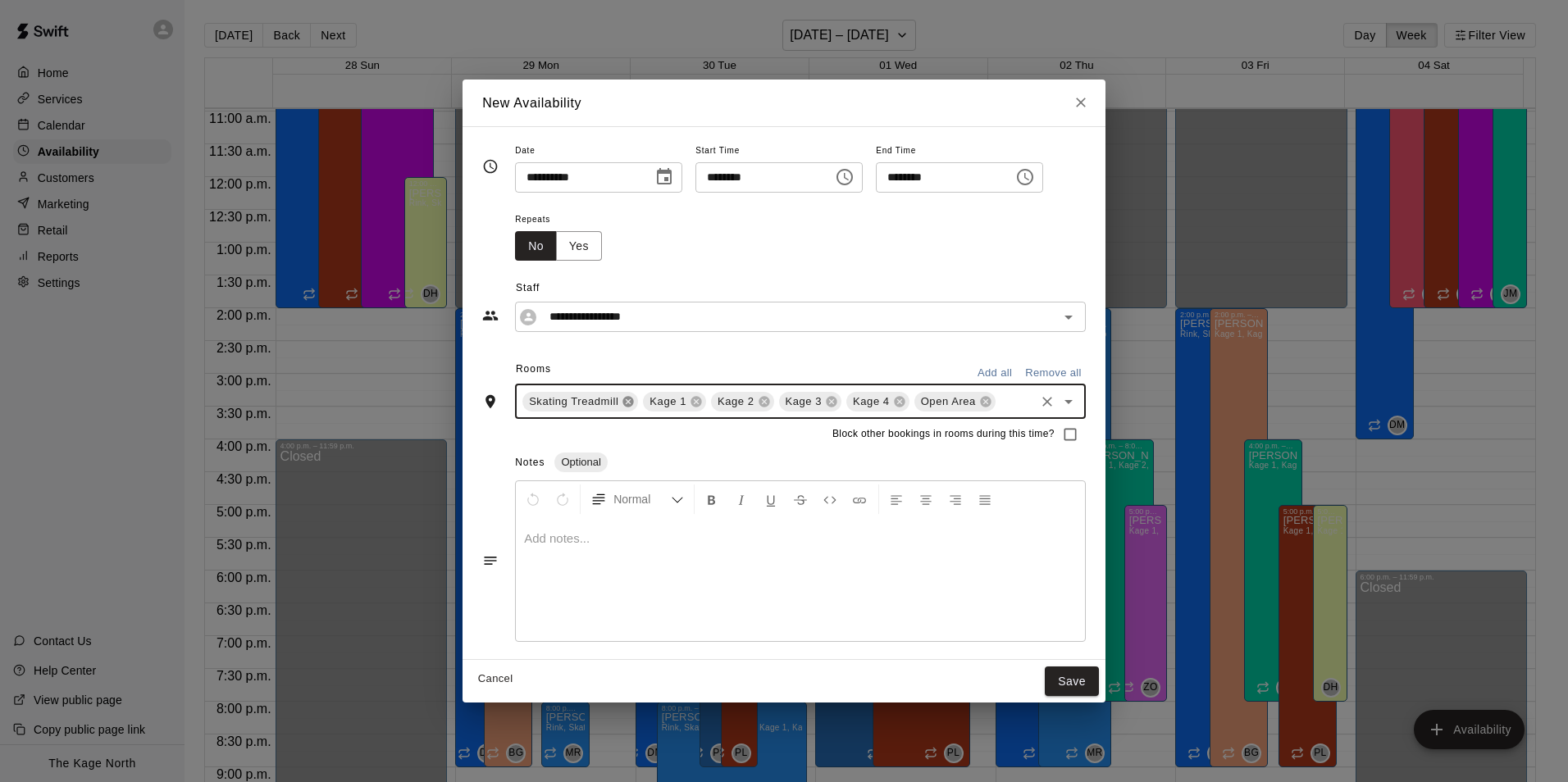
click at [624, 405] on icon at bounding box center [629, 401] width 11 height 11
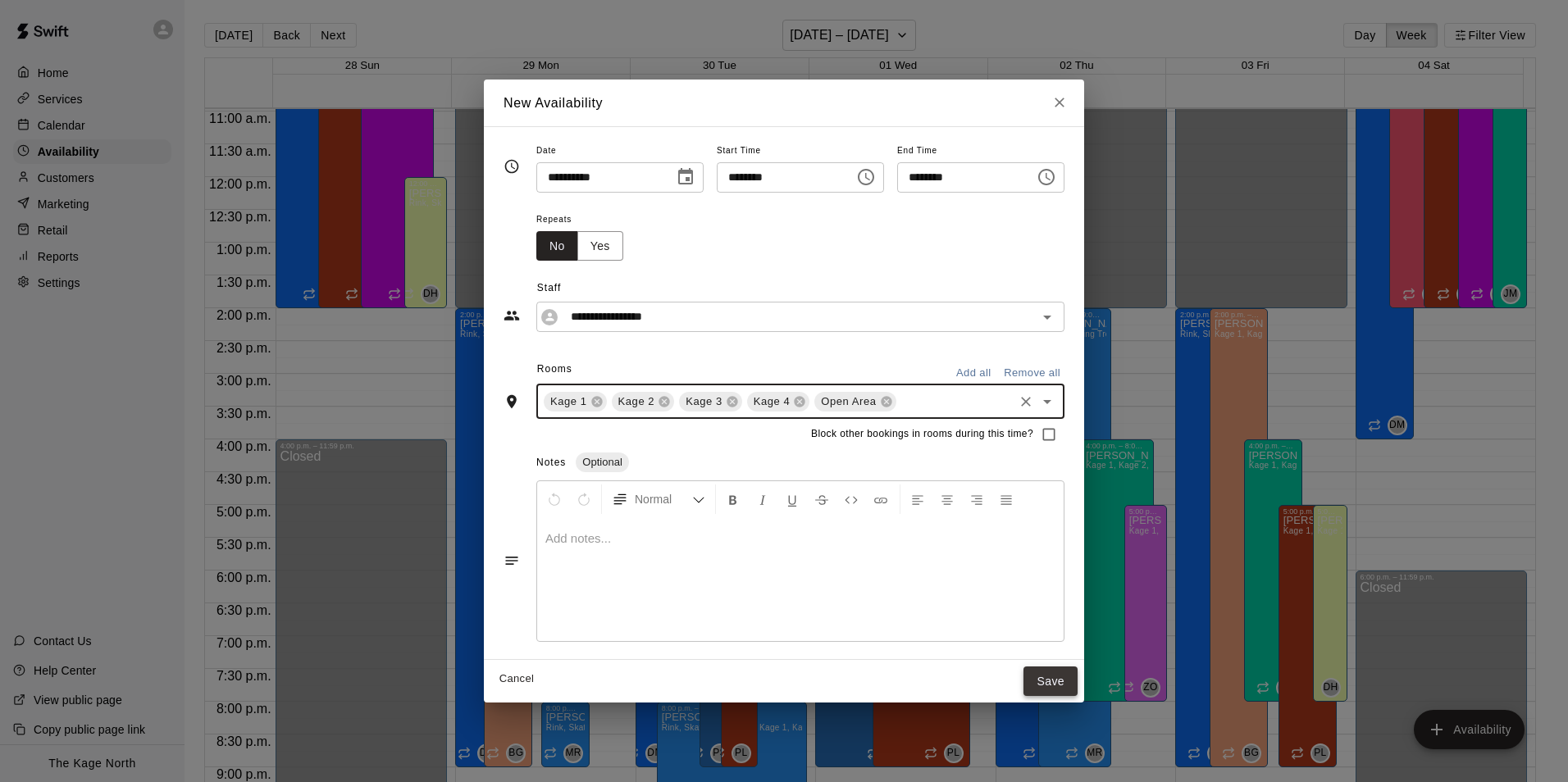
click at [1063, 680] on button "Save" at bounding box center [1050, 681] width 54 height 30
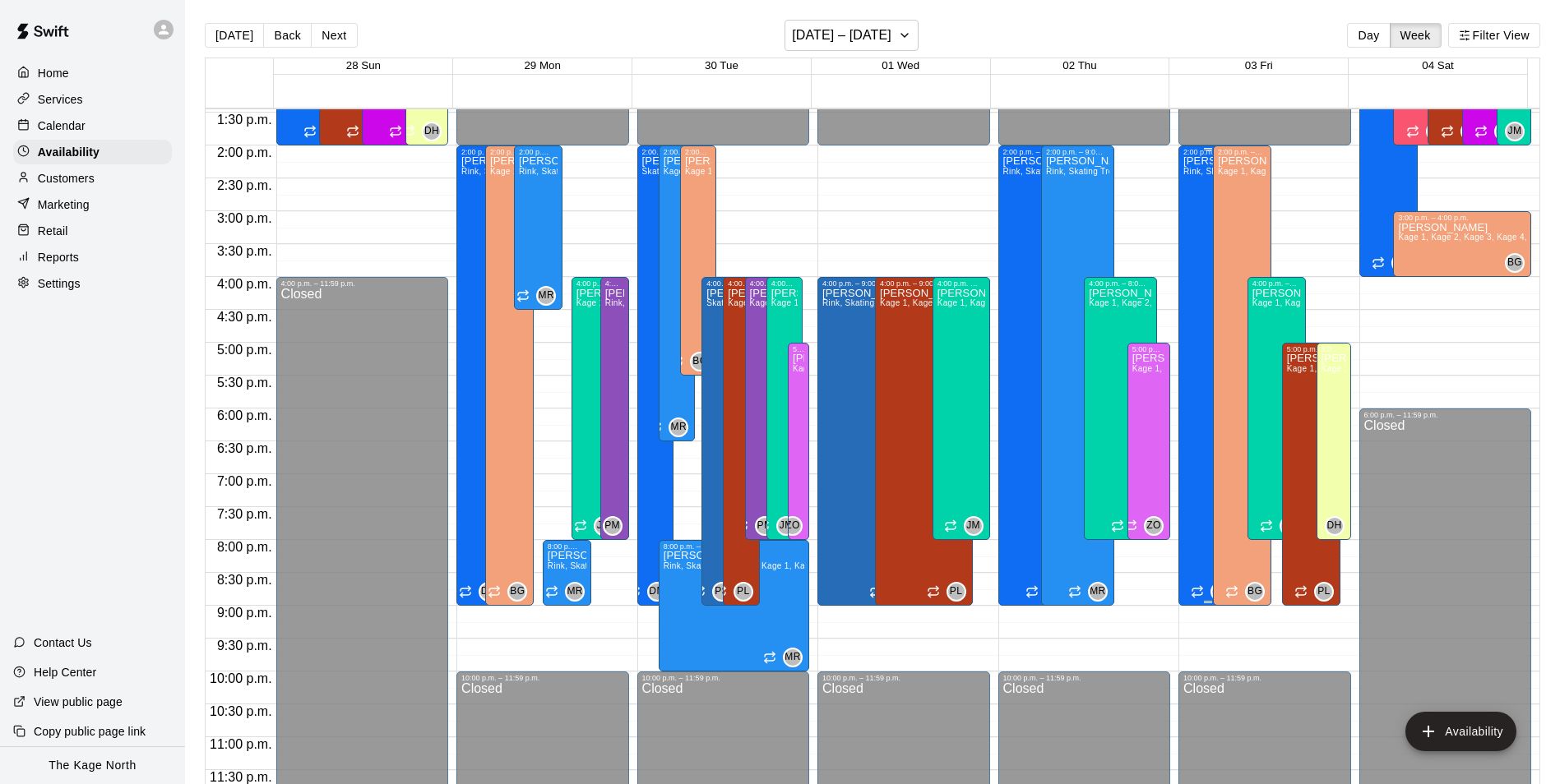
scroll to position [803, 0]
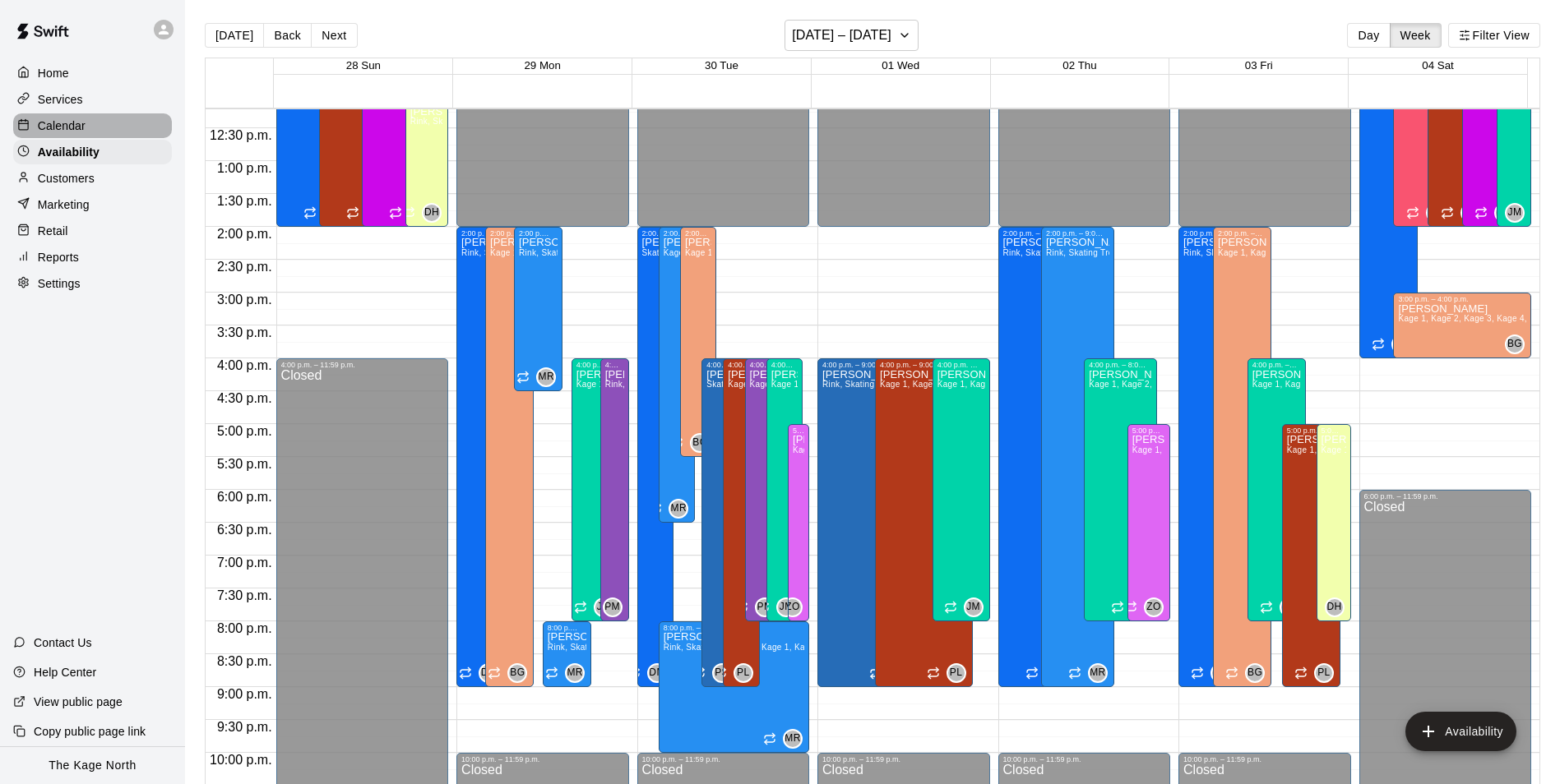
click at [68, 130] on p "Calendar" at bounding box center [62, 126] width 48 height 16
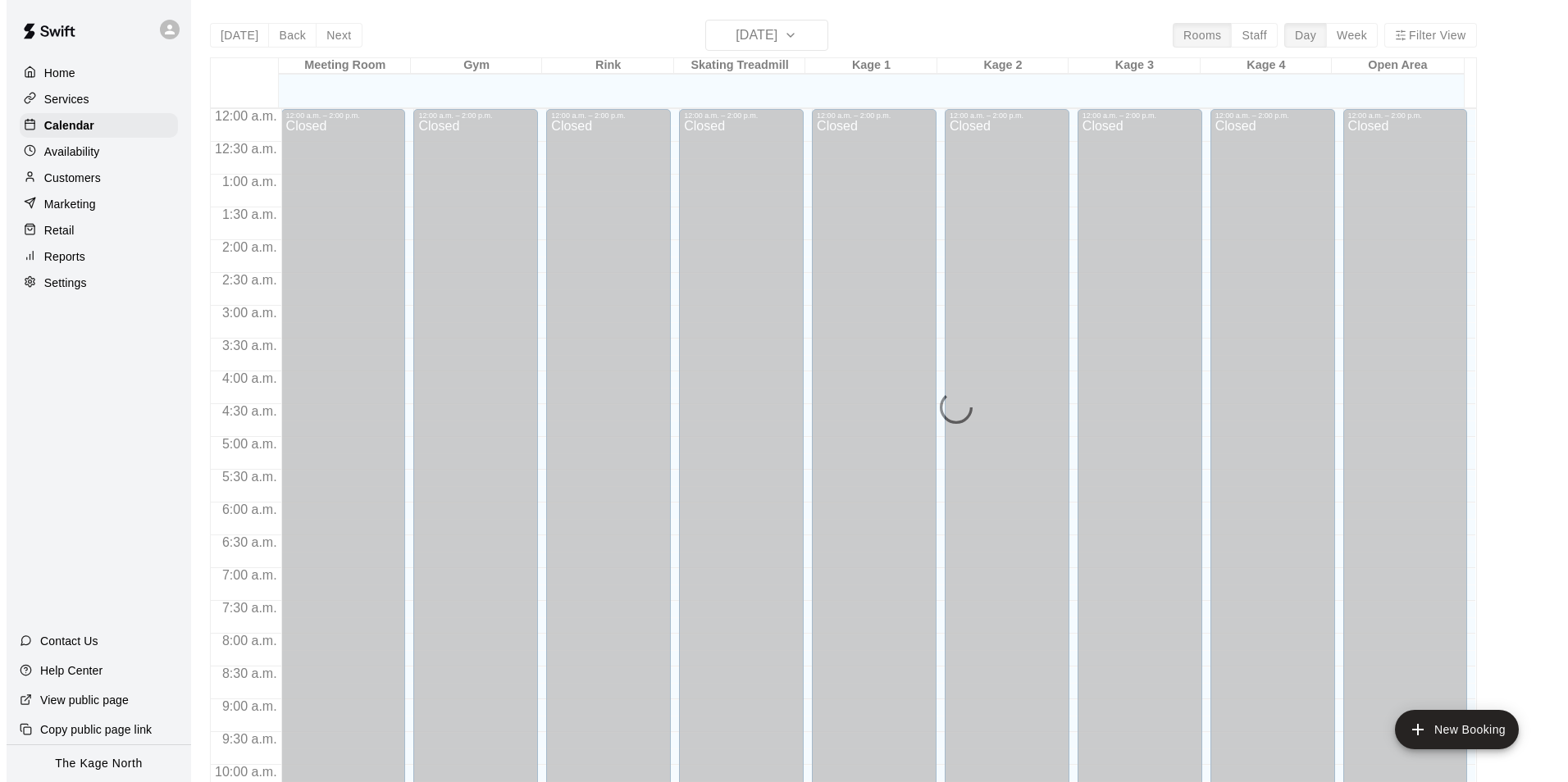
scroll to position [833, 0]
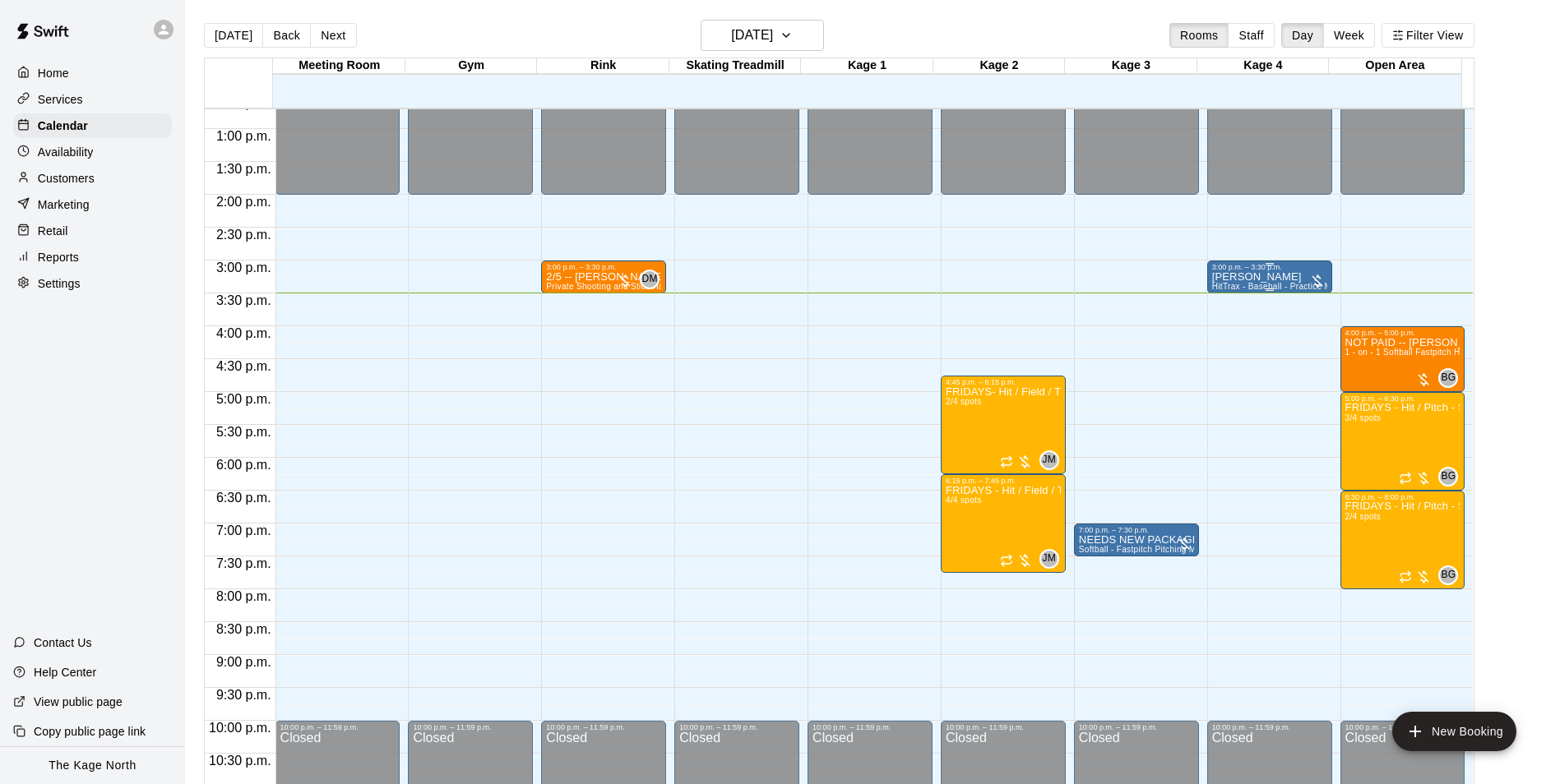
click at [1251, 271] on div "3:00 p.m. – 3:30 p.m." at bounding box center [1270, 267] width 115 height 8
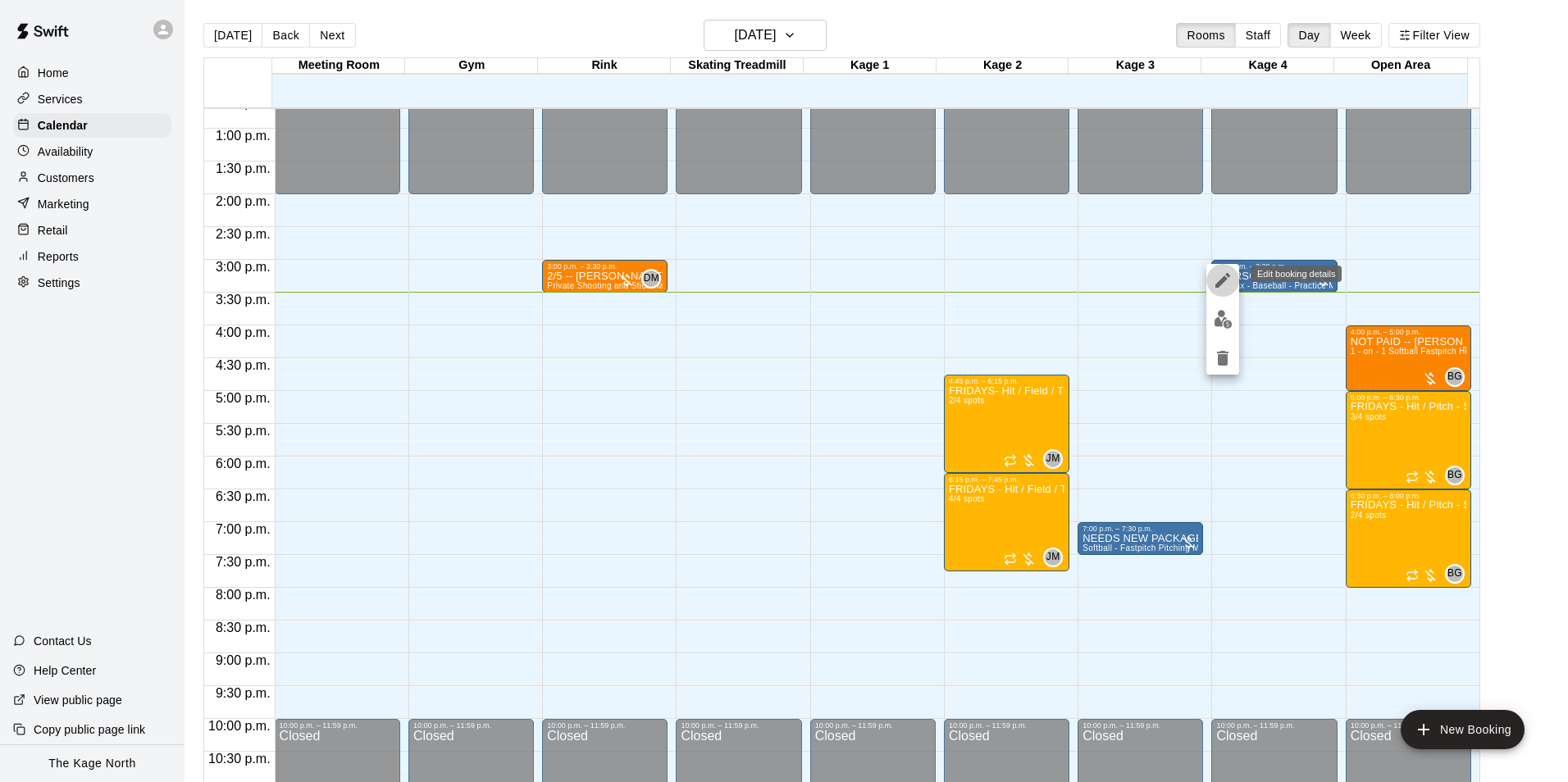
click at [1216, 279] on icon "edit" at bounding box center [1223, 281] width 20 height 20
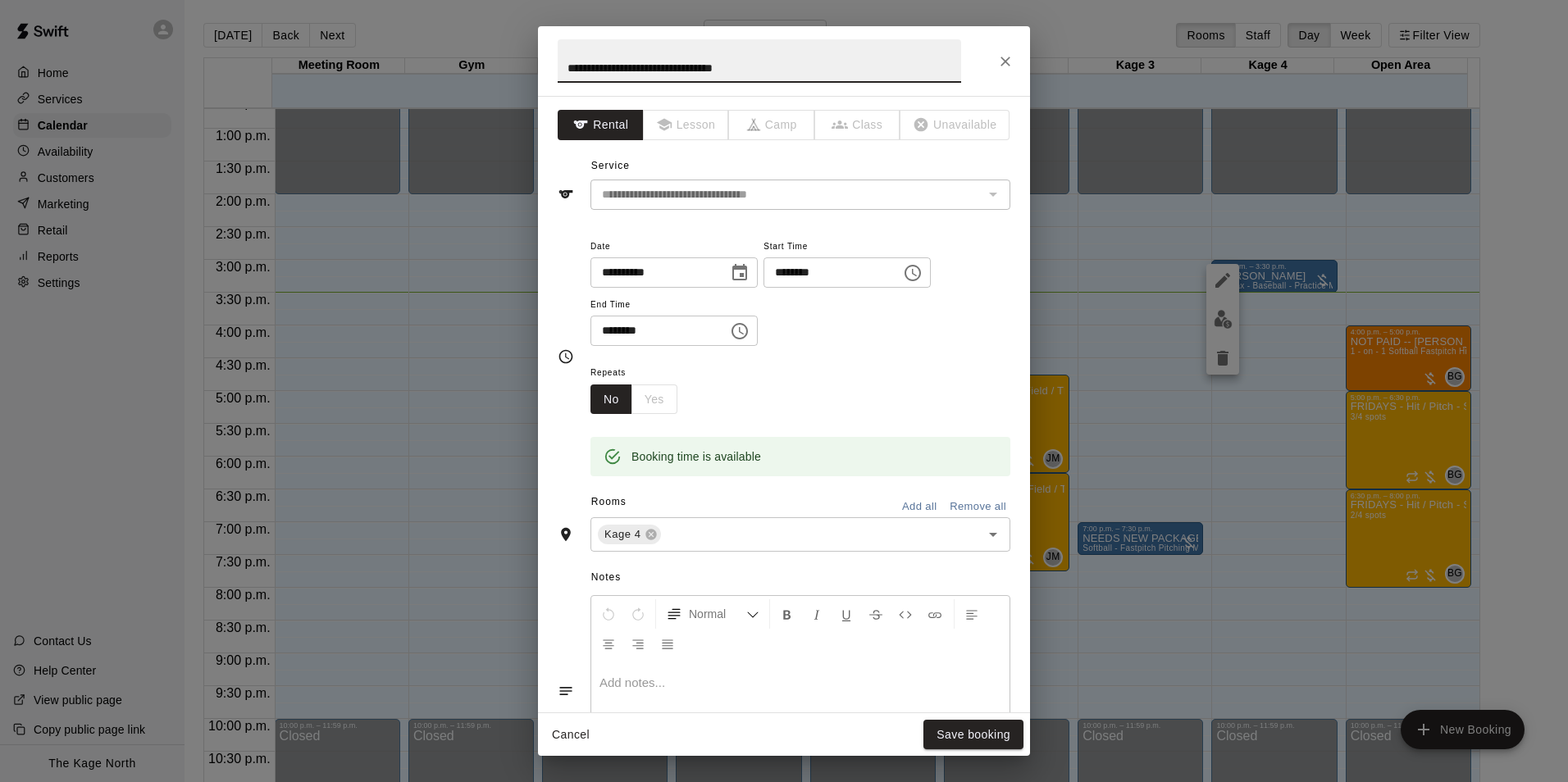
click at [561, 70] on input "**********" at bounding box center [760, 61] width 404 height 43
type input "**********"
click at [999, 728] on button "Save booking" at bounding box center [973, 734] width 100 height 30
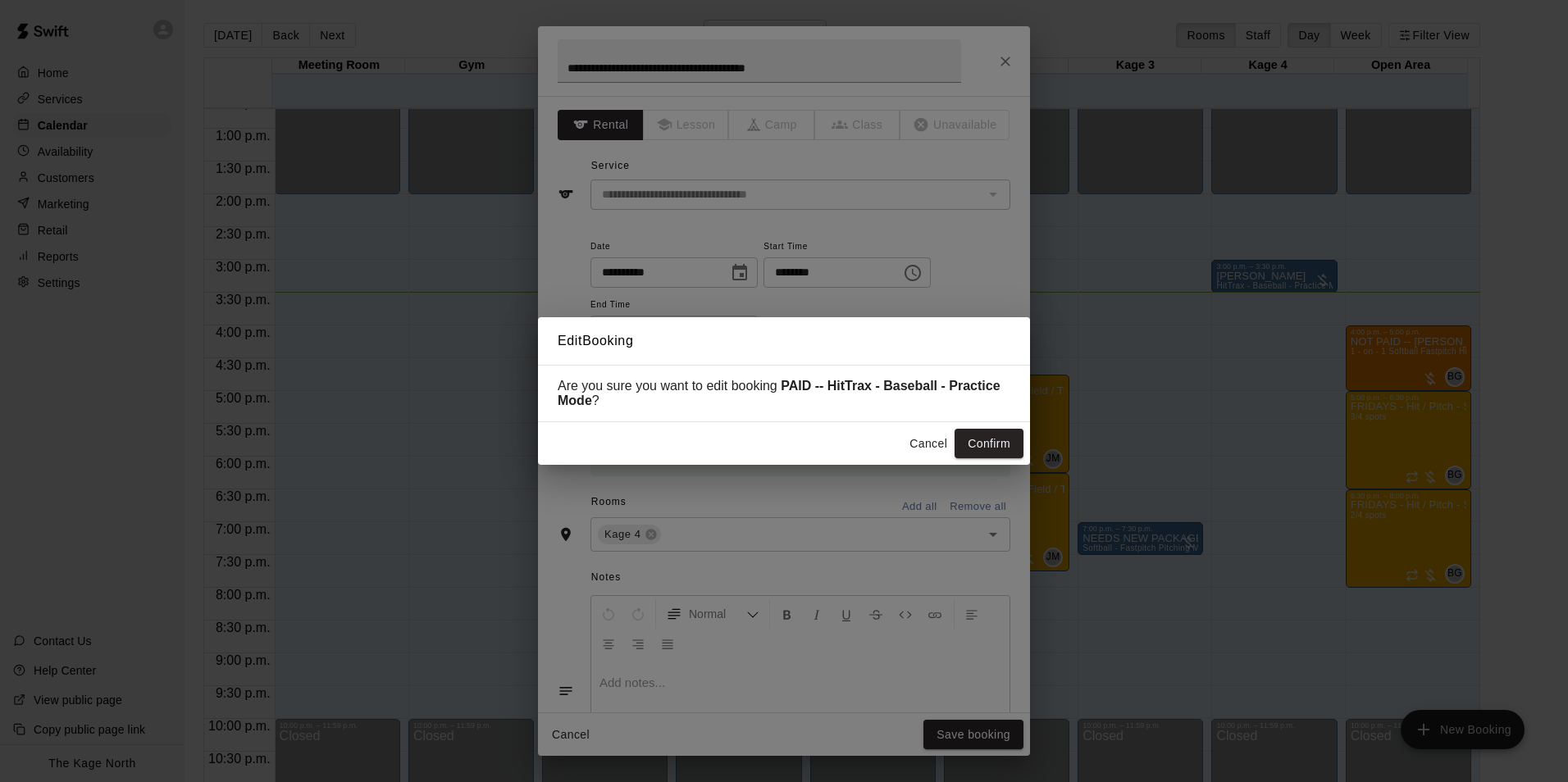
click at [975, 450] on button "Confirm" at bounding box center [989, 444] width 69 height 30
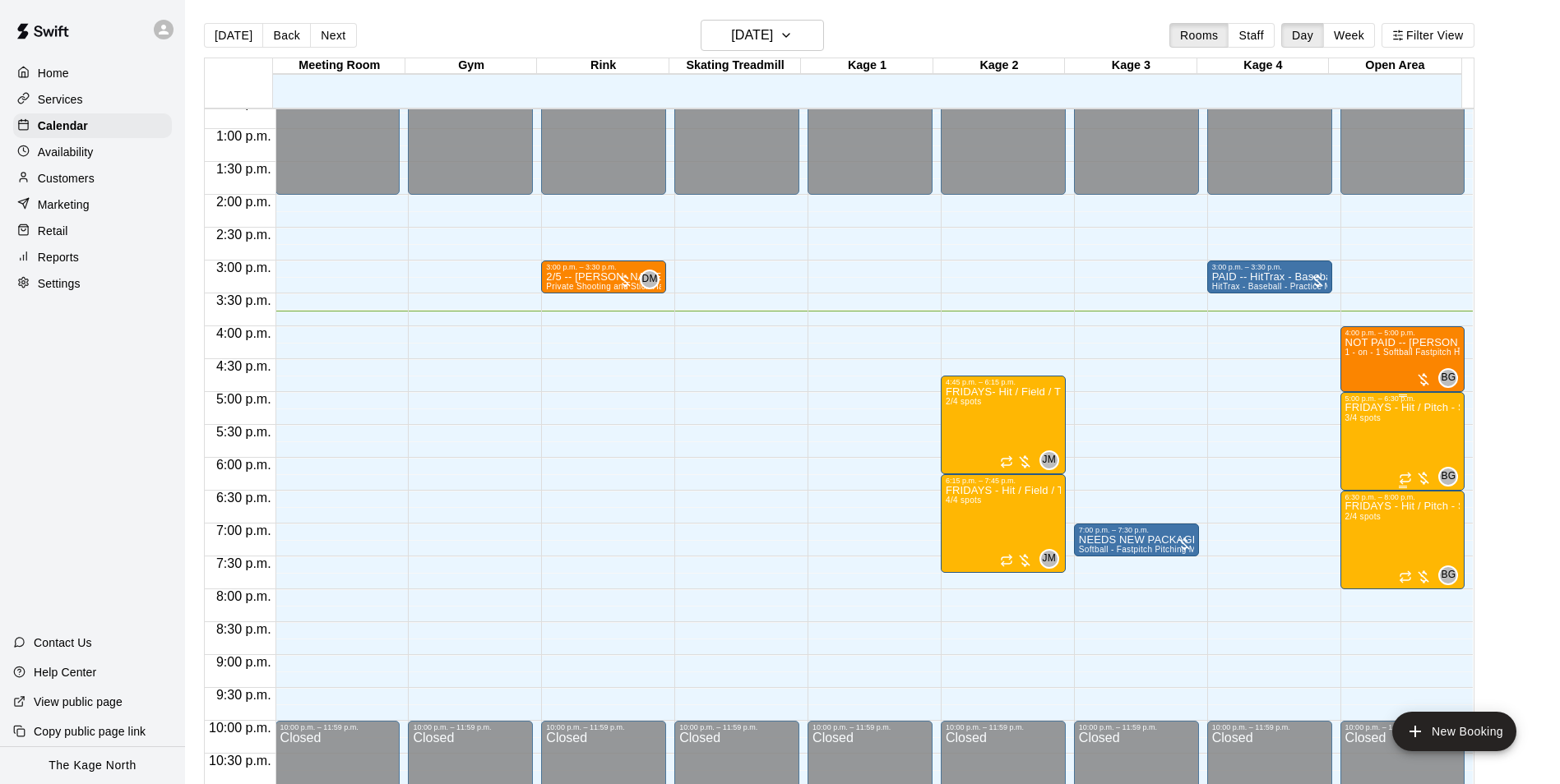
click at [1372, 455] on div "FRIDAYS - Hit / Pitch - Softball Program - 10U-13U 3/4 spots" at bounding box center [1403, 795] width 115 height 784
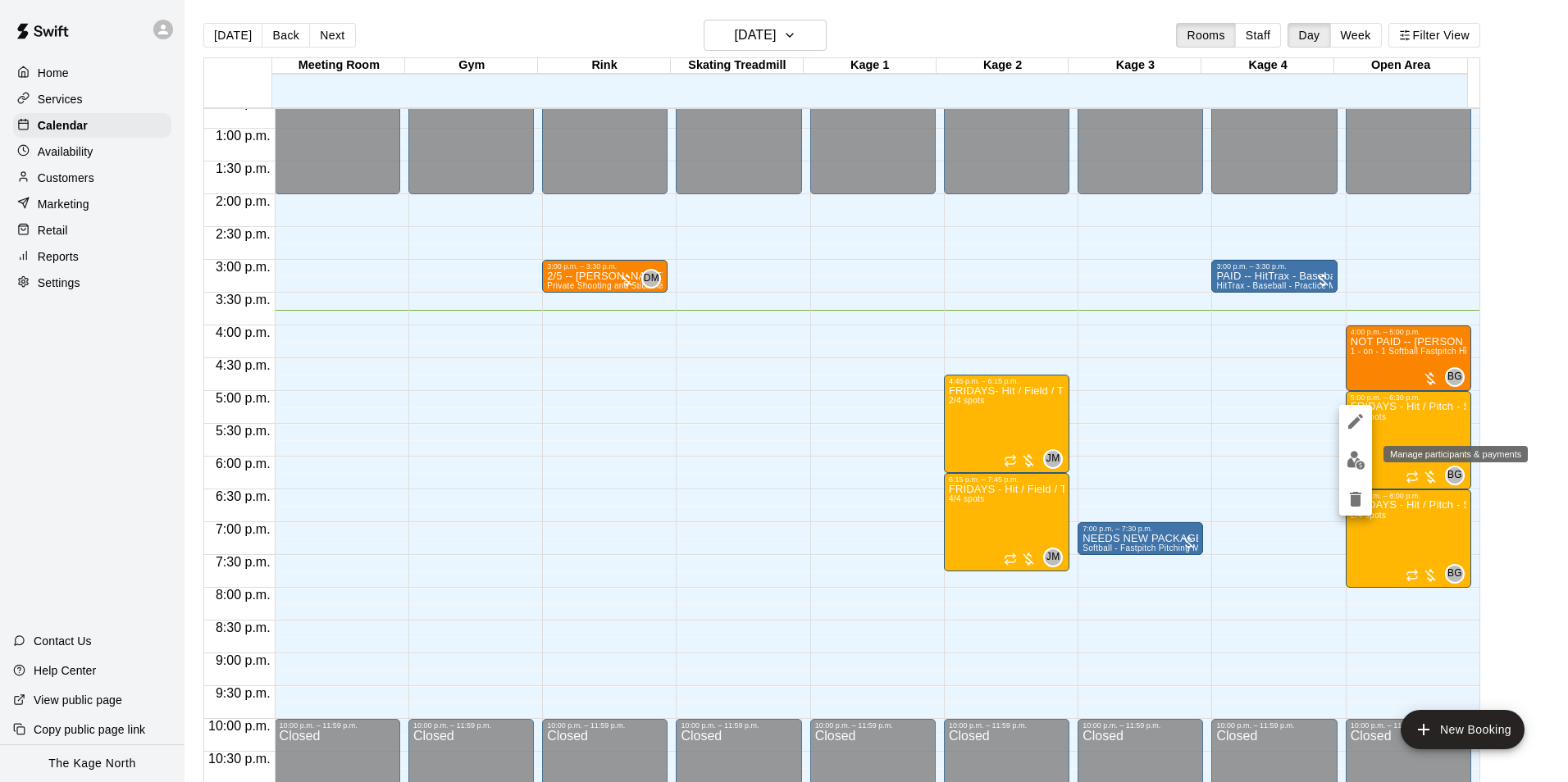
click at [1351, 457] on img "edit" at bounding box center [1355, 460] width 19 height 19
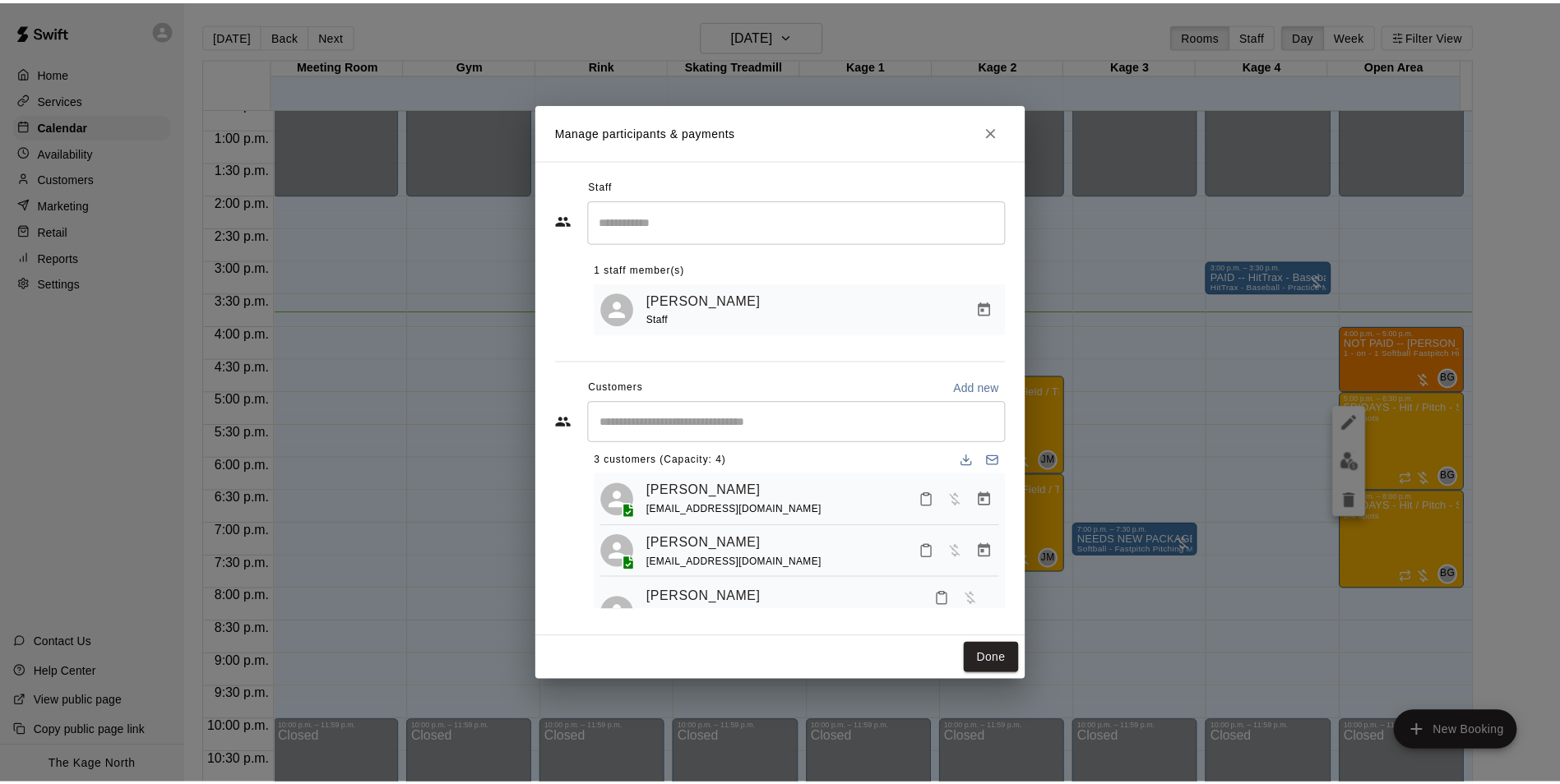
scroll to position [45, 0]
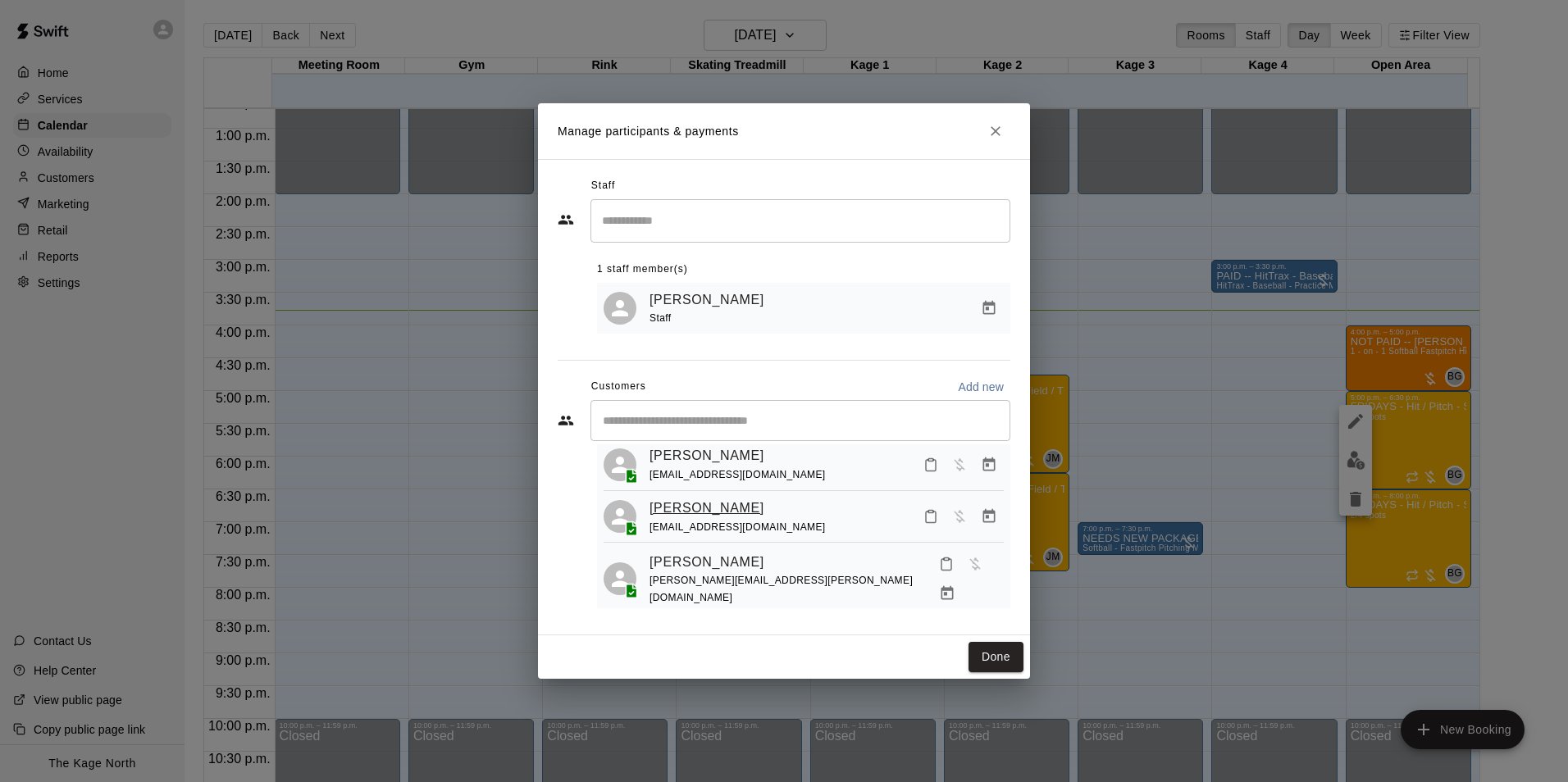
click at [703, 515] on link "Chloe Davies" at bounding box center [707, 509] width 115 height 21
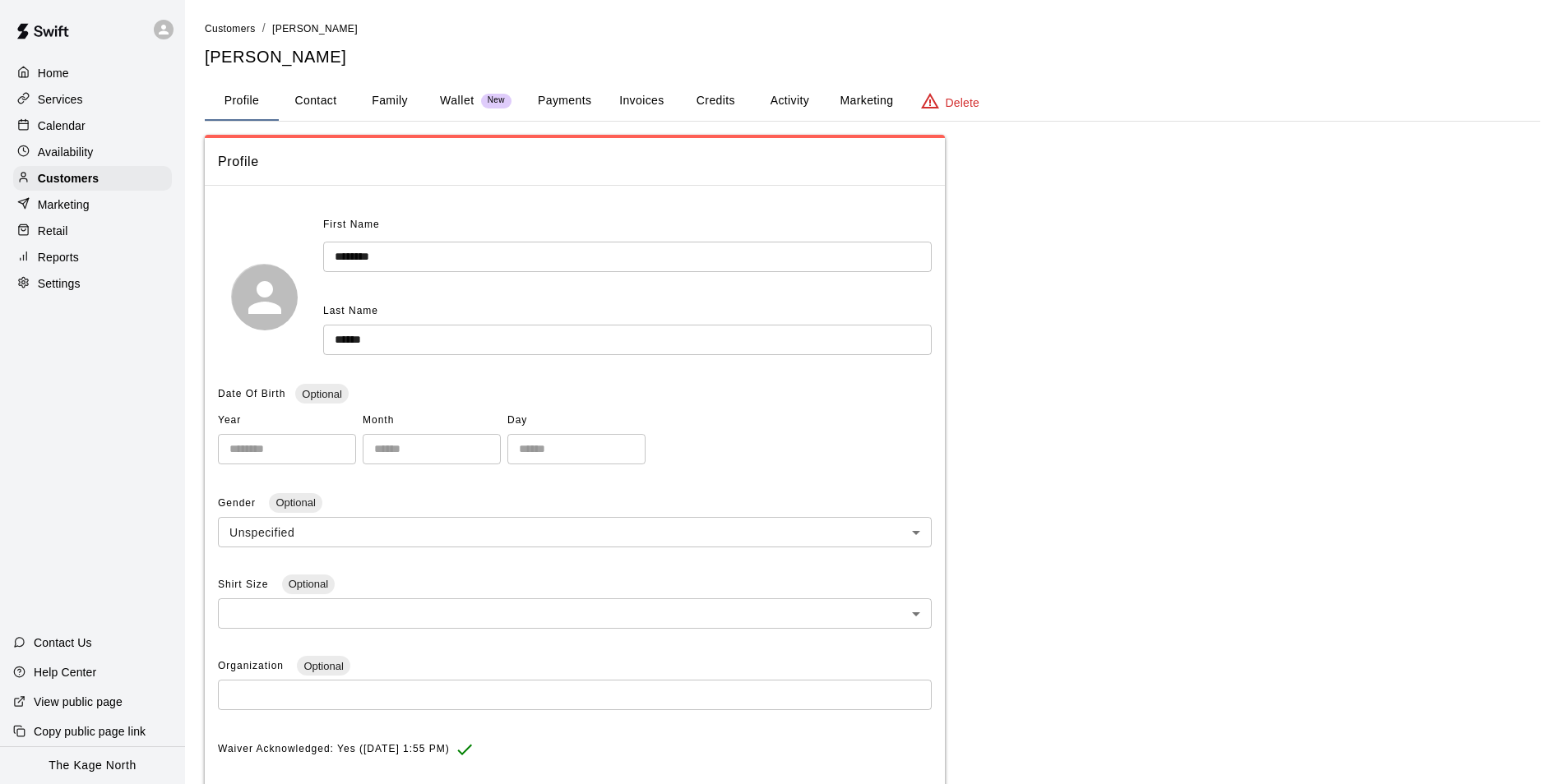
click at [381, 100] on button "Family" at bounding box center [390, 101] width 74 height 39
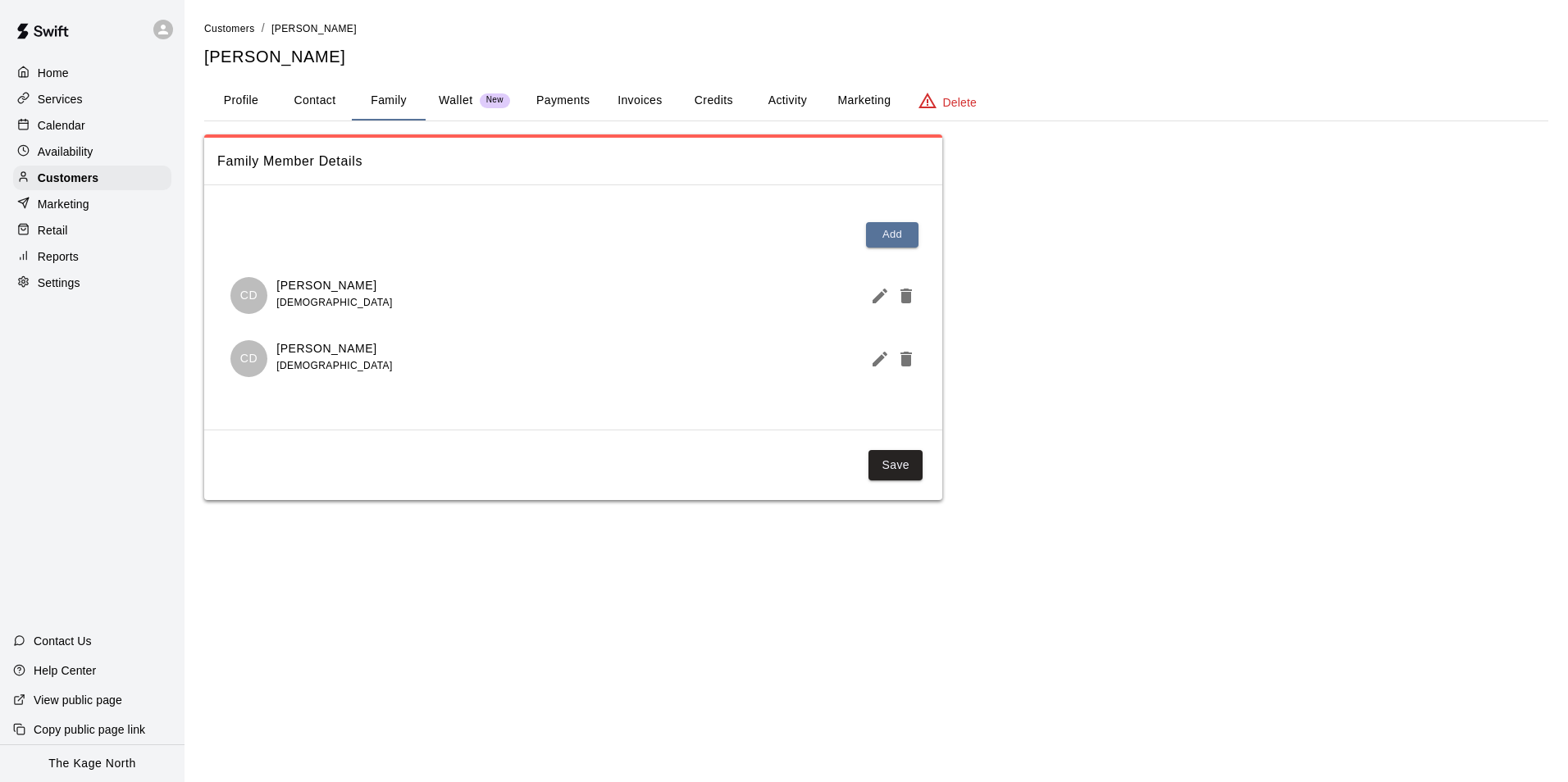
click at [61, 128] on p "Calendar" at bounding box center [62, 126] width 48 height 16
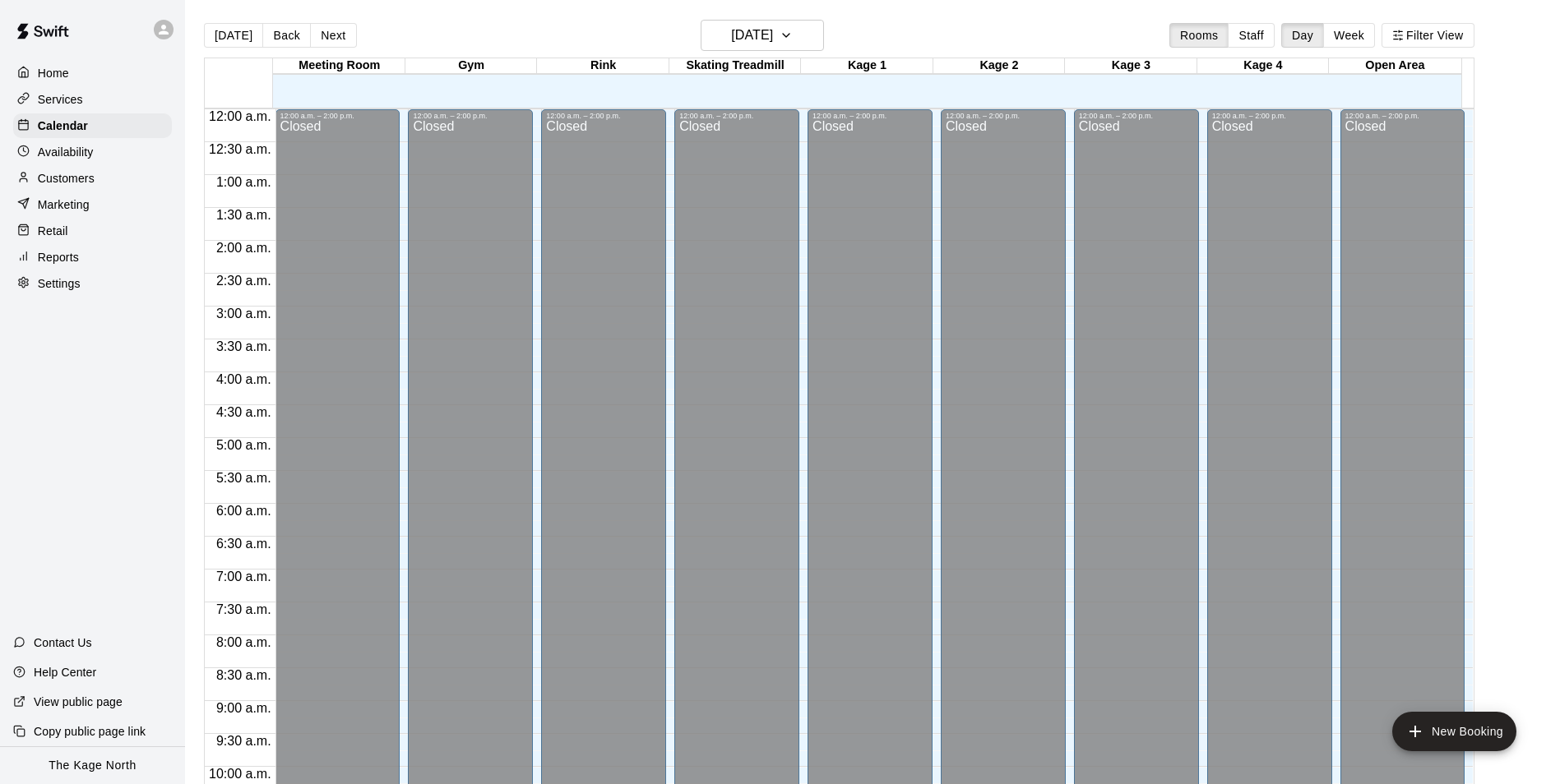
scroll to position [835, 0]
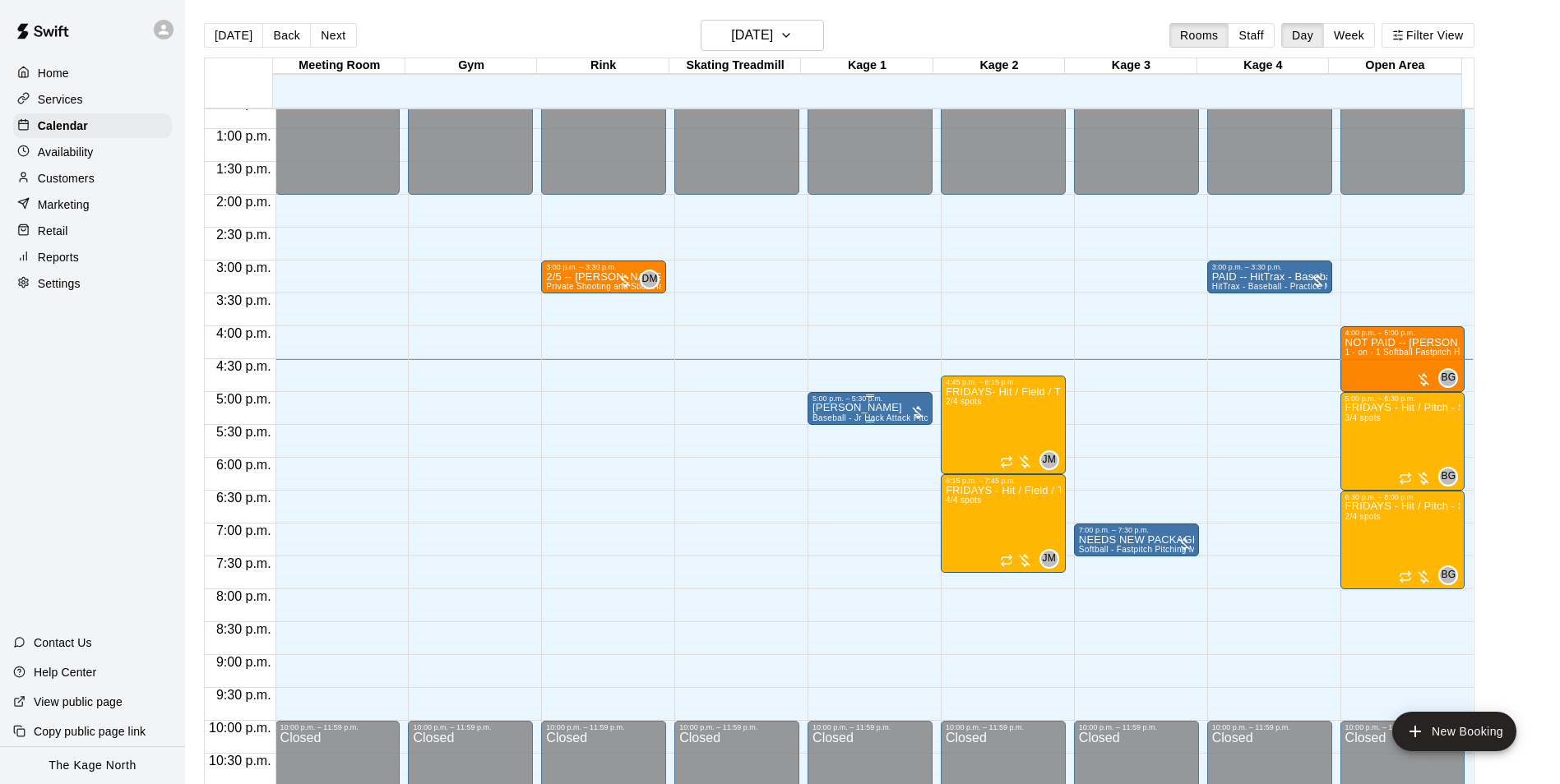
click at [839, 408] on p "SHANE DRUKEN" at bounding box center [870, 408] width 115 height 0
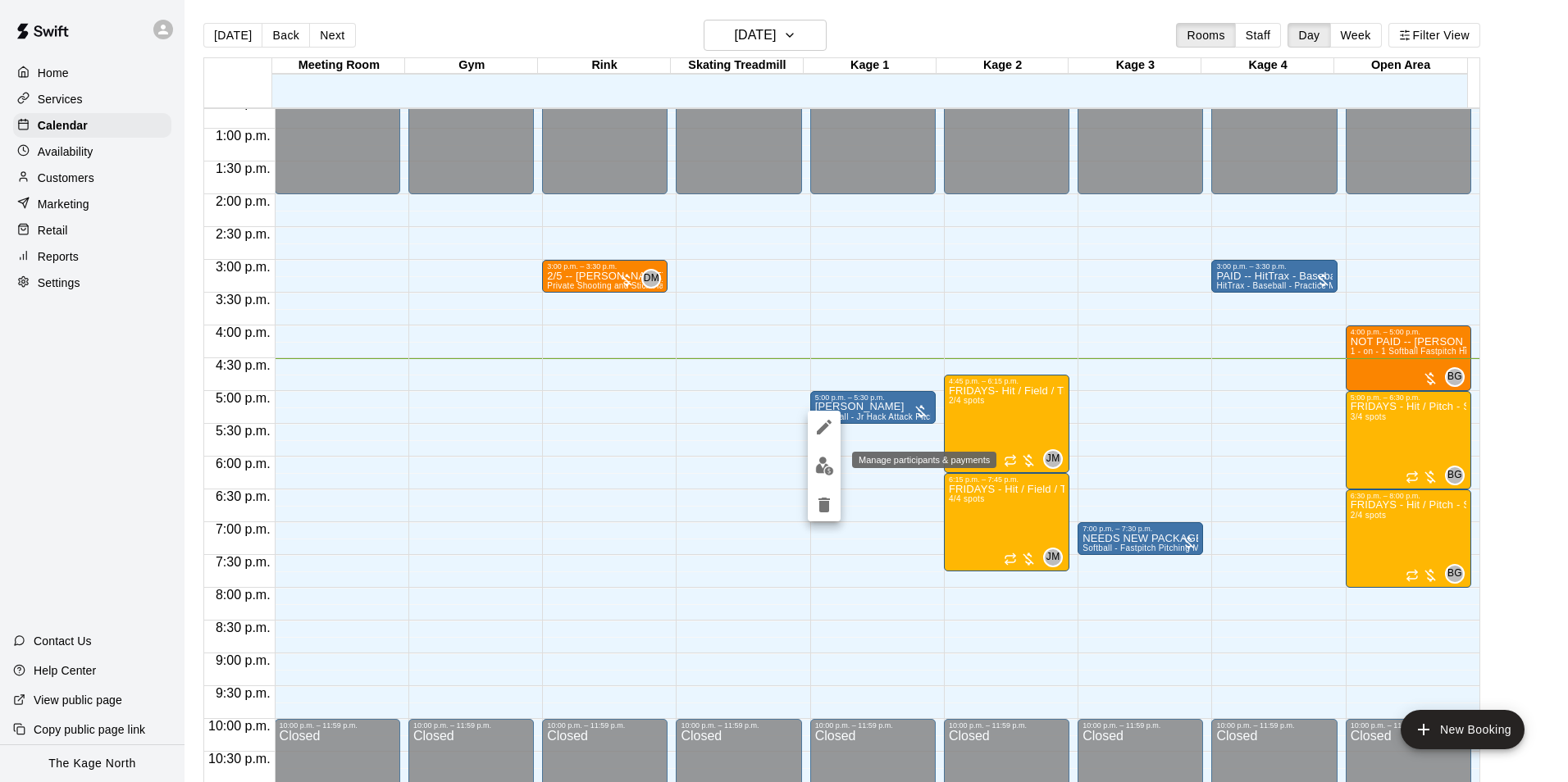
click at [825, 460] on img "edit" at bounding box center [824, 466] width 19 height 19
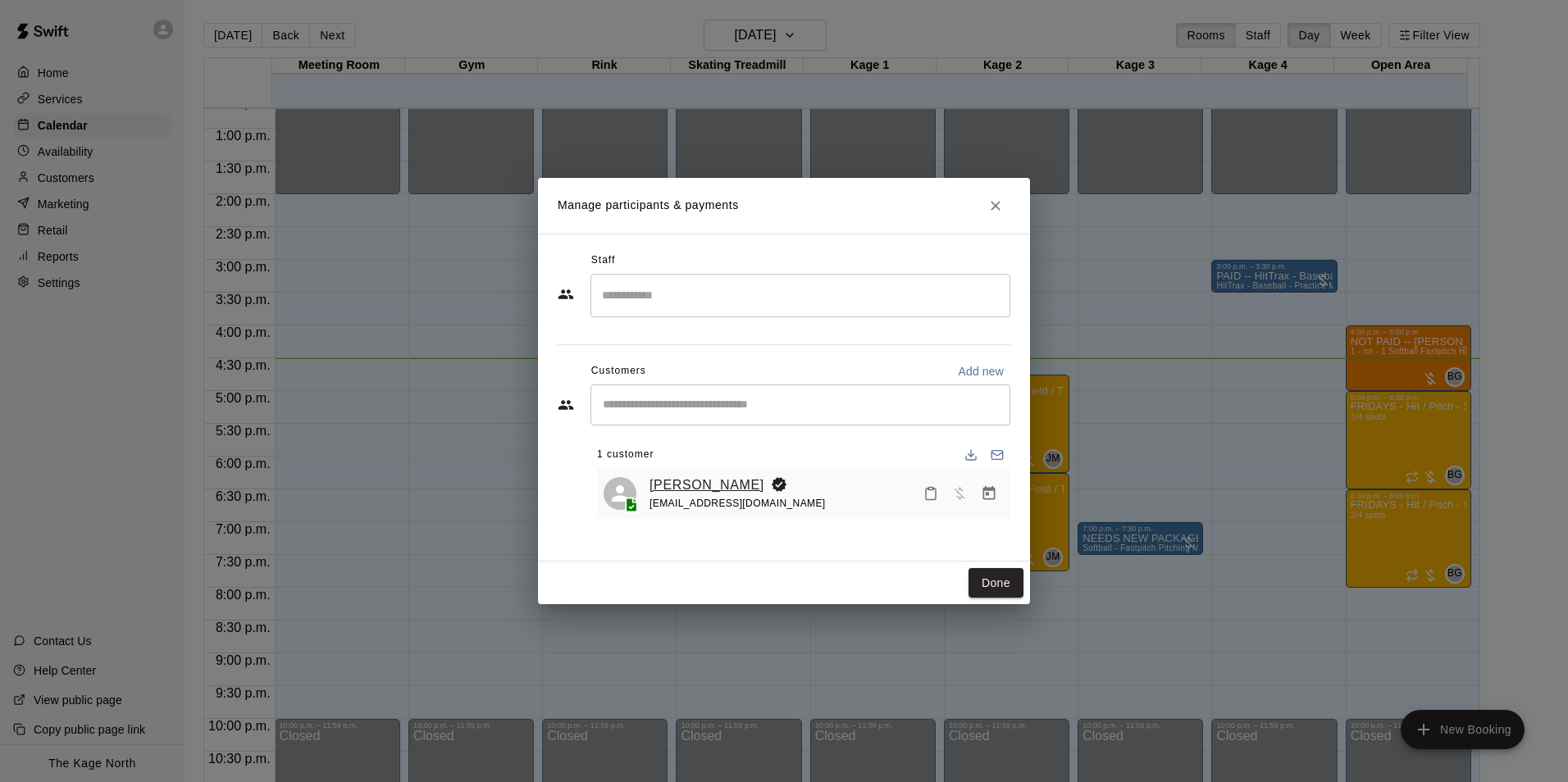
click at [724, 478] on link "SHANE DRUKEN" at bounding box center [707, 486] width 115 height 21
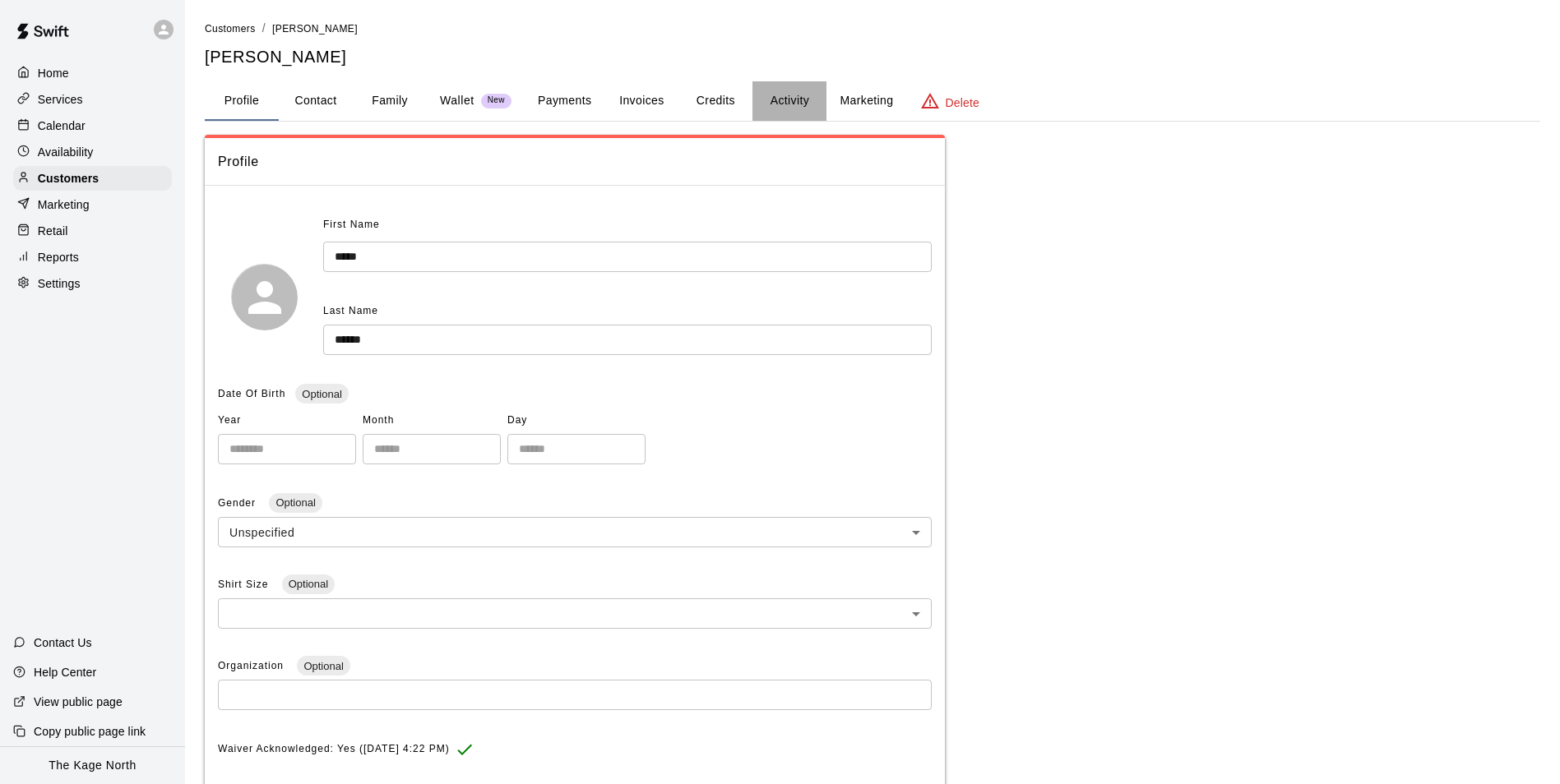
click at [800, 101] on button "Activity" at bounding box center [789, 101] width 74 height 39
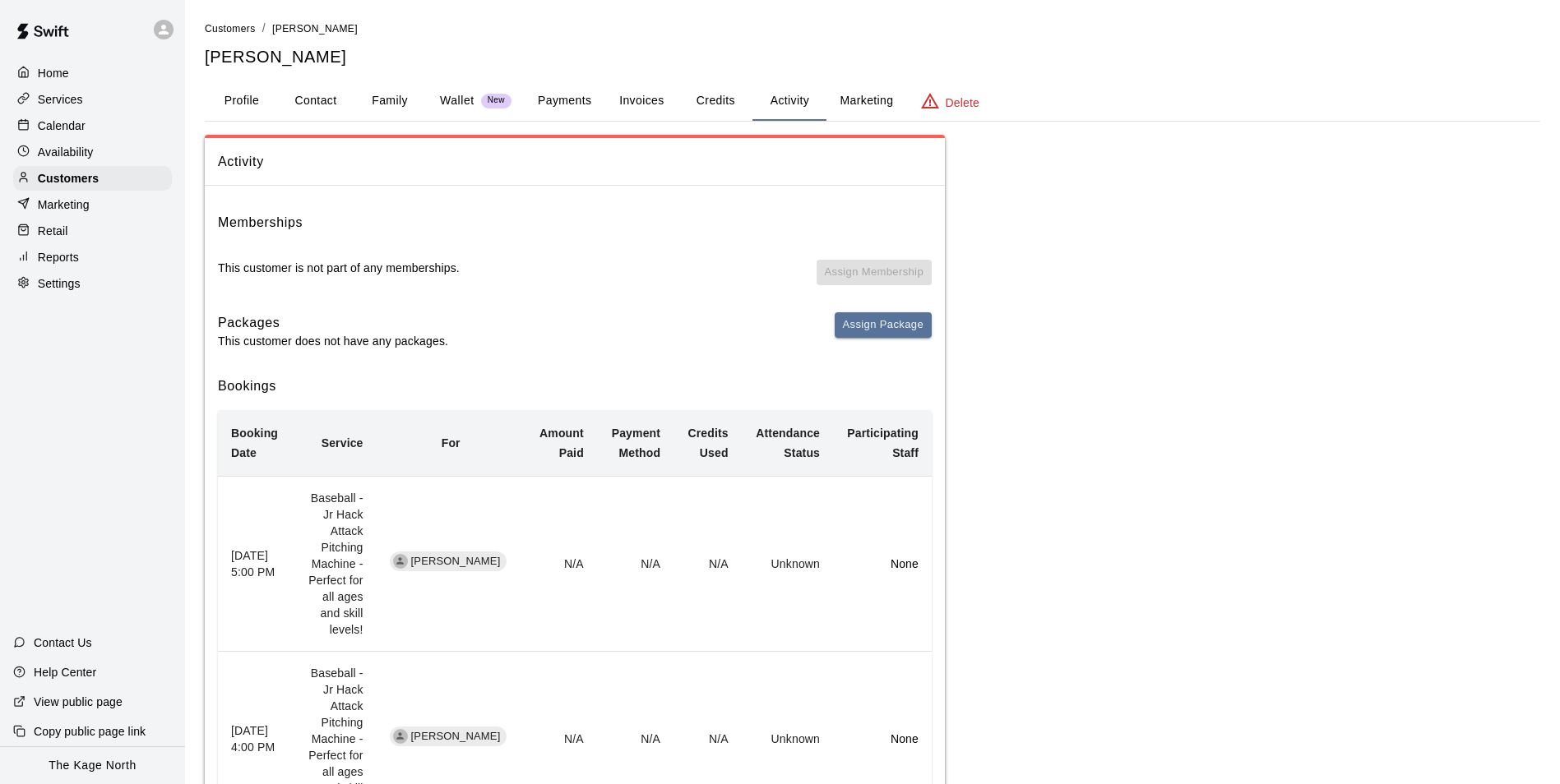
click at [78, 122] on p "Calendar" at bounding box center [62, 126] width 48 height 16
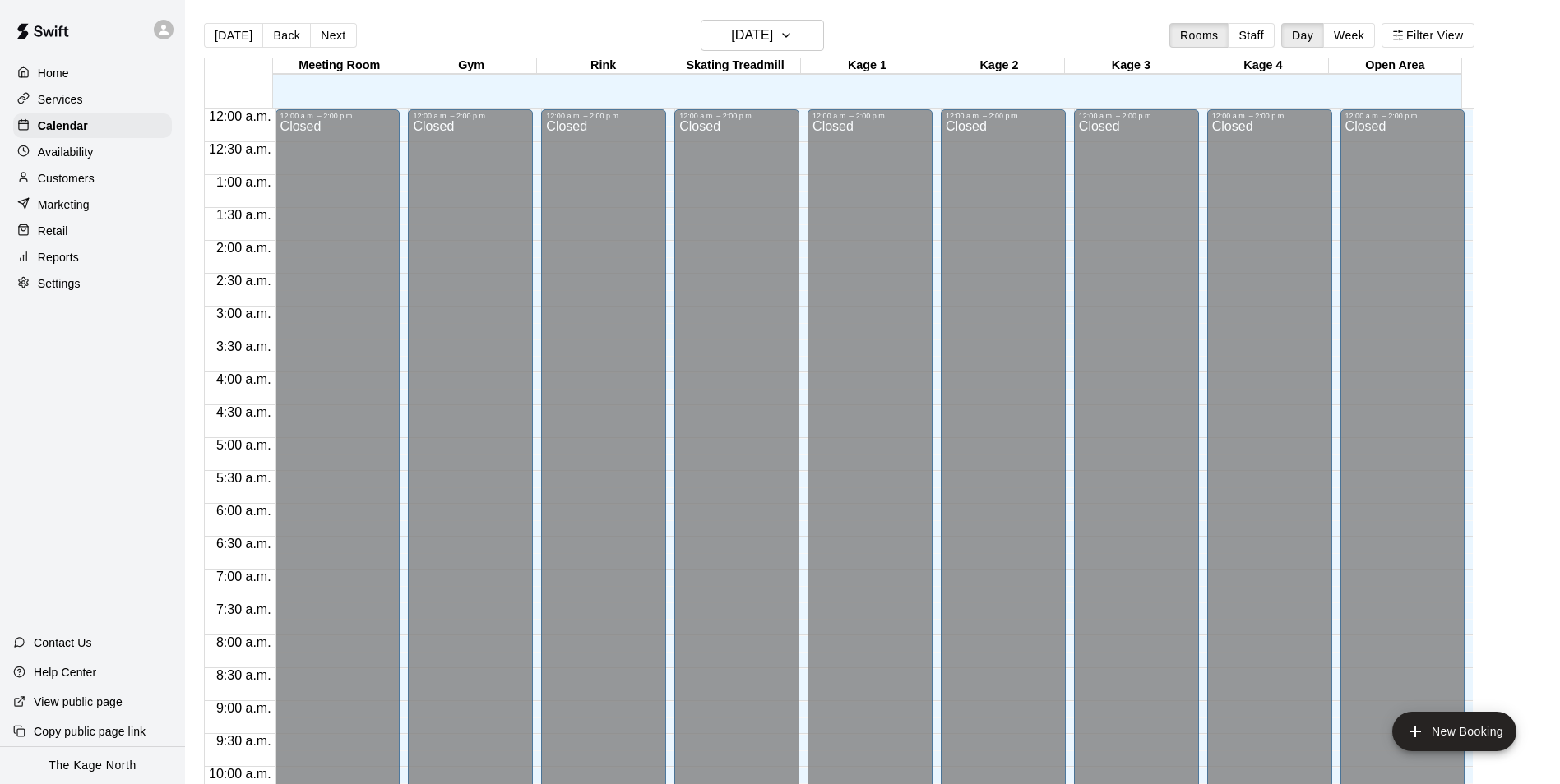
scroll to position [835, 0]
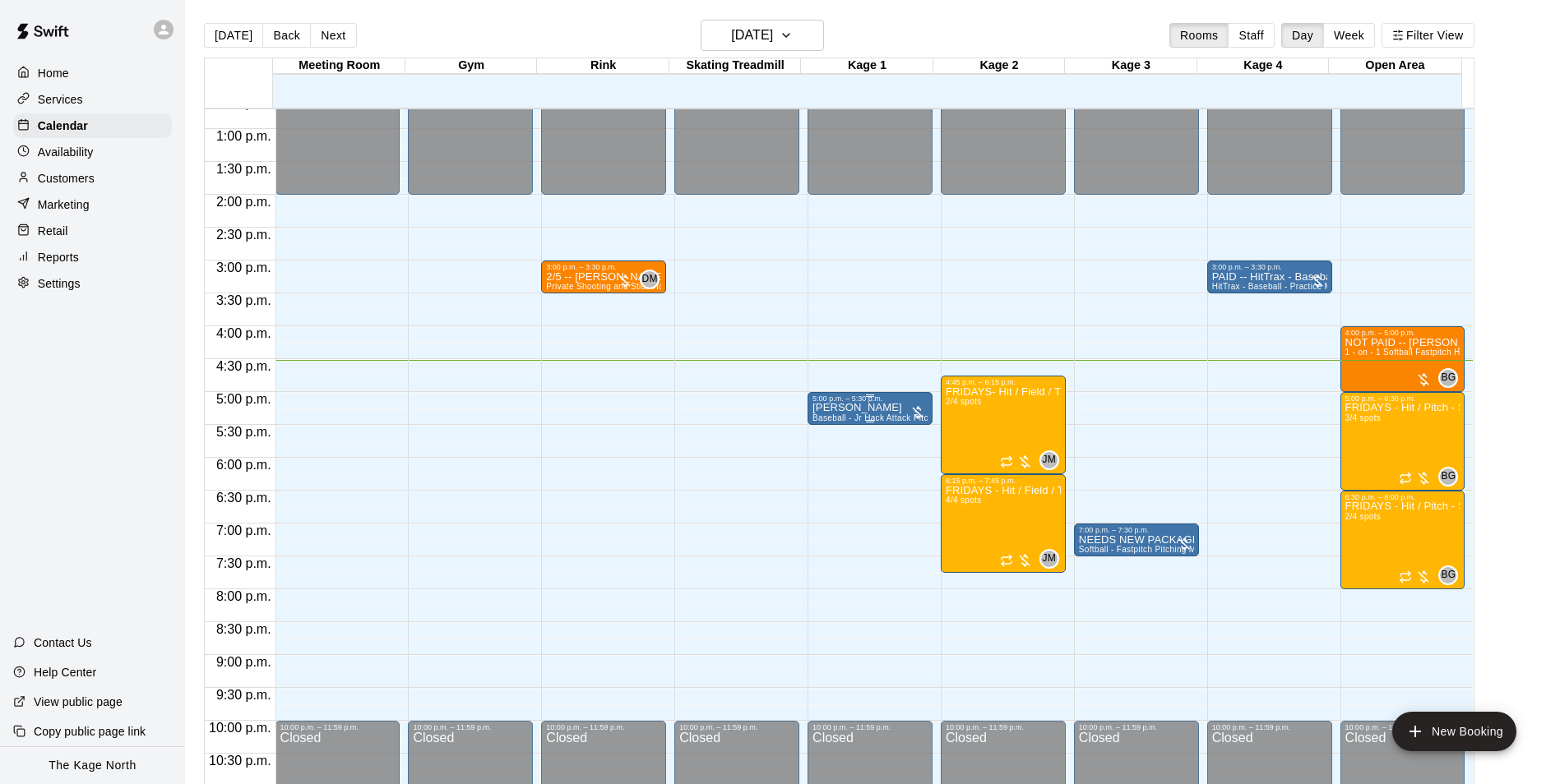
click at [883, 403] on div "5:00 p.m. – 5:30 p.m." at bounding box center [870, 399] width 115 height 8
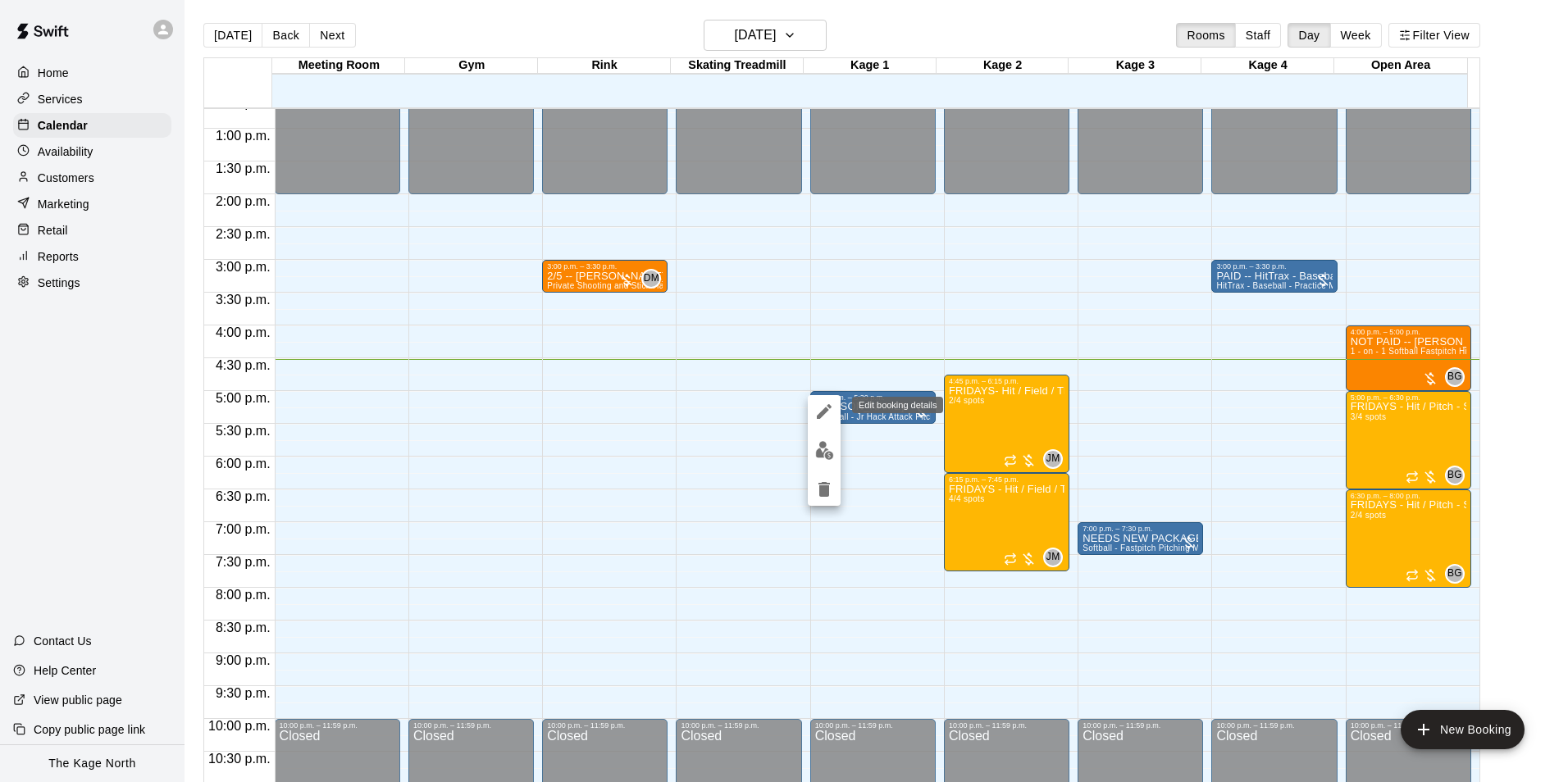
click at [821, 406] on icon "edit" at bounding box center [824, 412] width 20 height 20
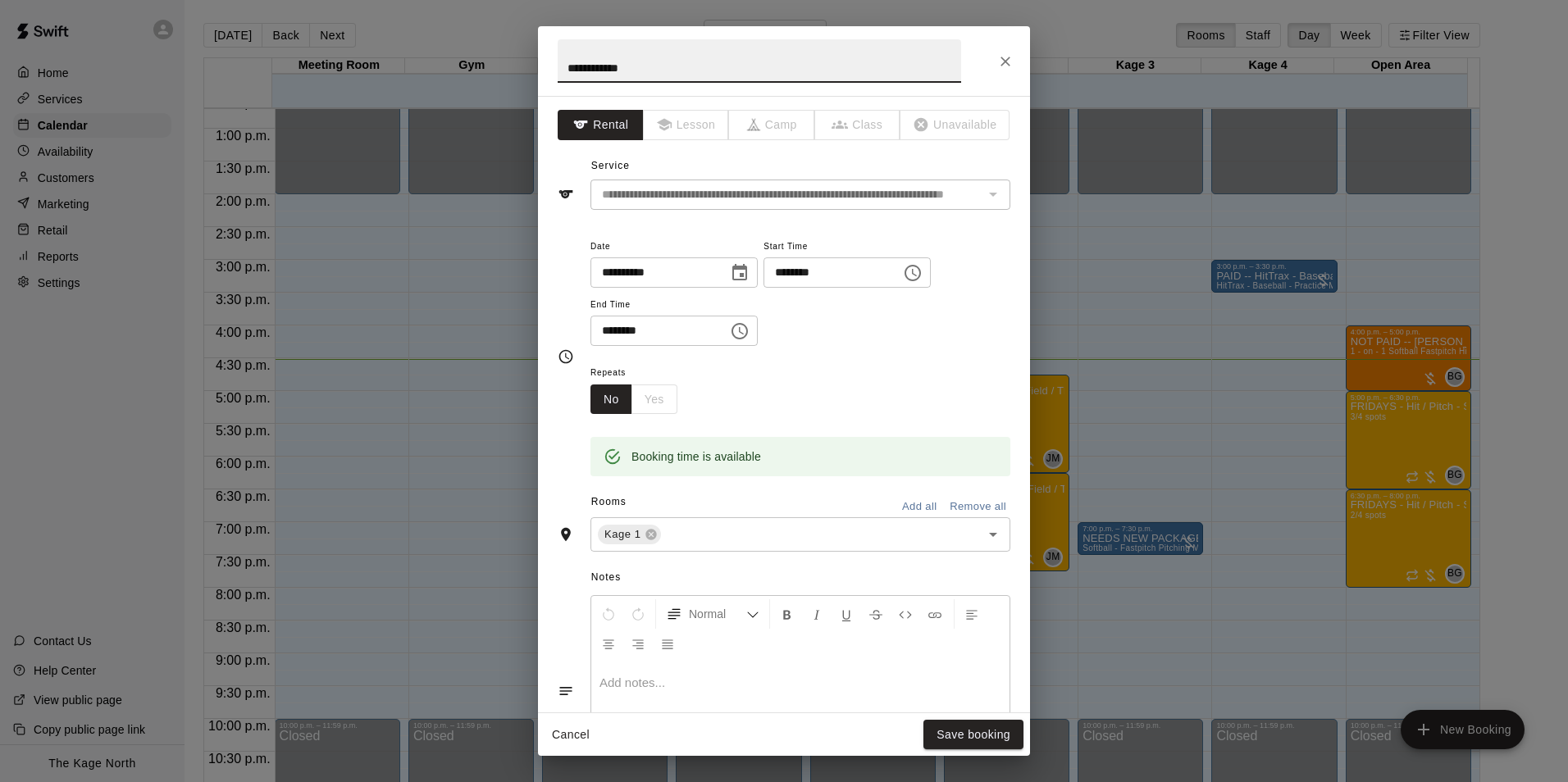
drag, startPoint x: 565, startPoint y: 60, endPoint x: 696, endPoint y: 44, distance: 132.0
click at [566, 60] on input "**********" at bounding box center [760, 61] width 404 height 43
type input "**********"
click at [1013, 737] on button "Save booking" at bounding box center [973, 734] width 100 height 30
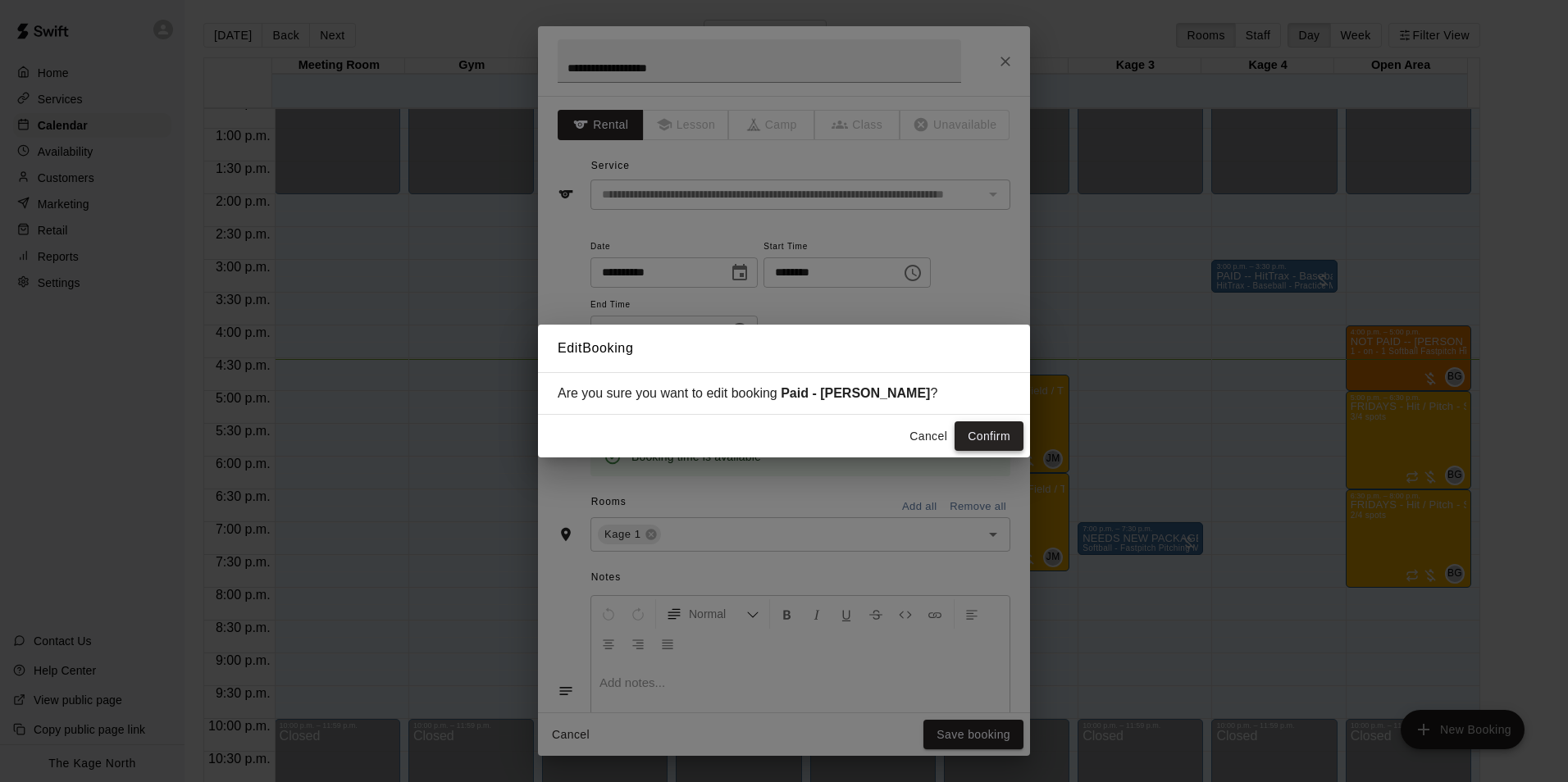
click at [1014, 441] on button "Confirm" at bounding box center [989, 437] width 69 height 30
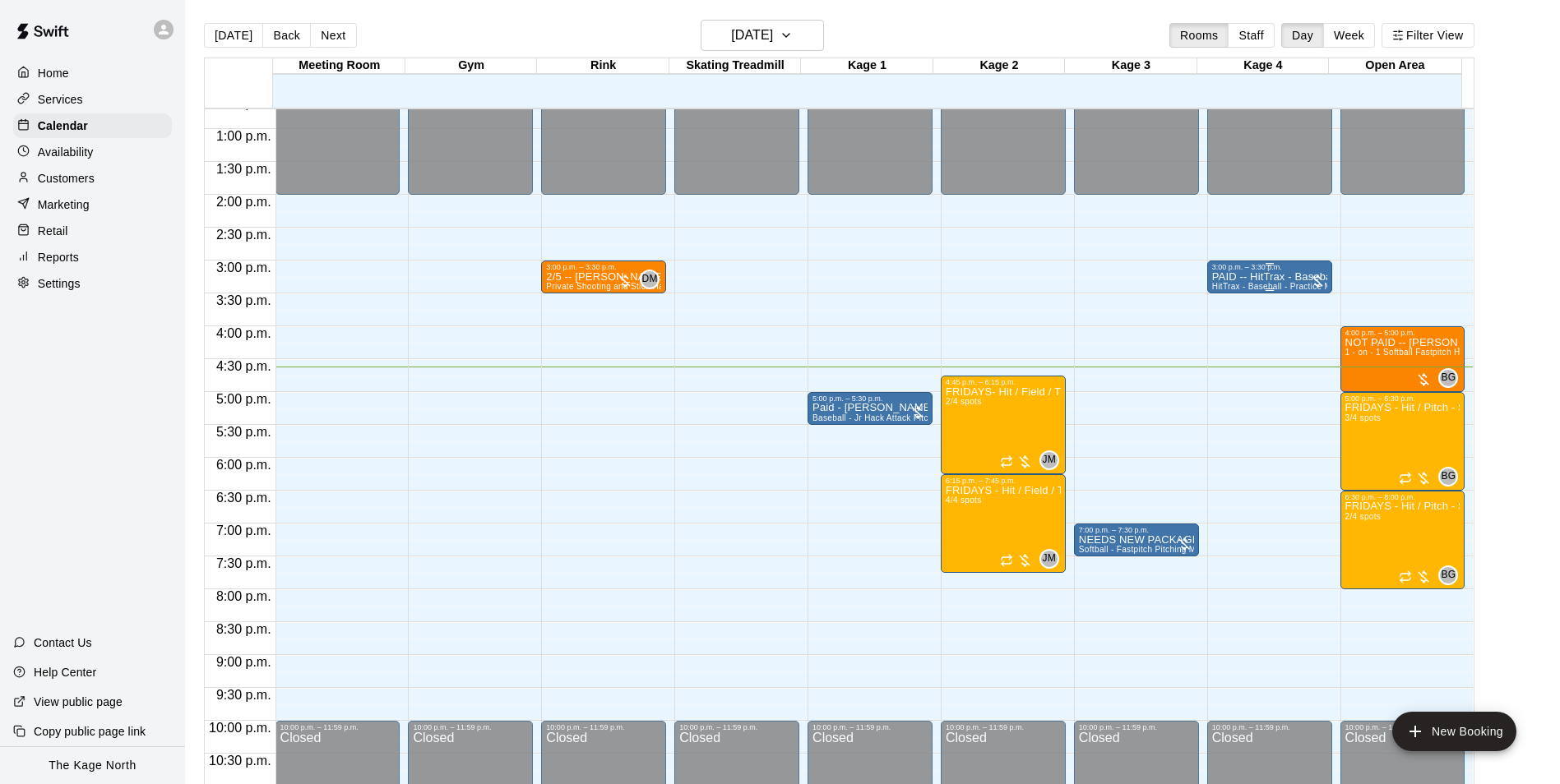
click at [1276, 271] on div "3:00 p.m. – 3:30 p.m." at bounding box center [1270, 267] width 115 height 8
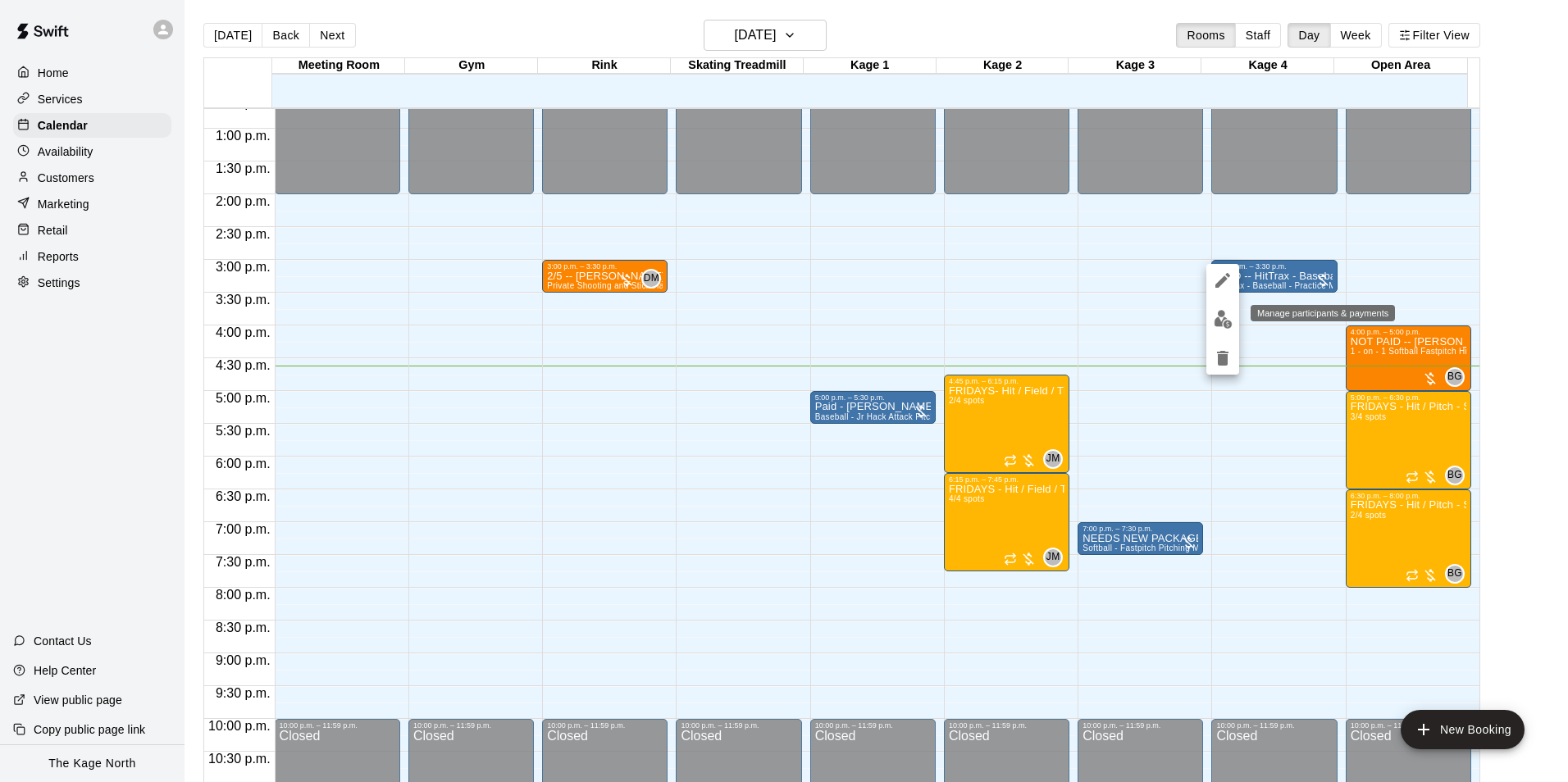
click at [1232, 320] on button "edit" at bounding box center [1223, 319] width 33 height 32
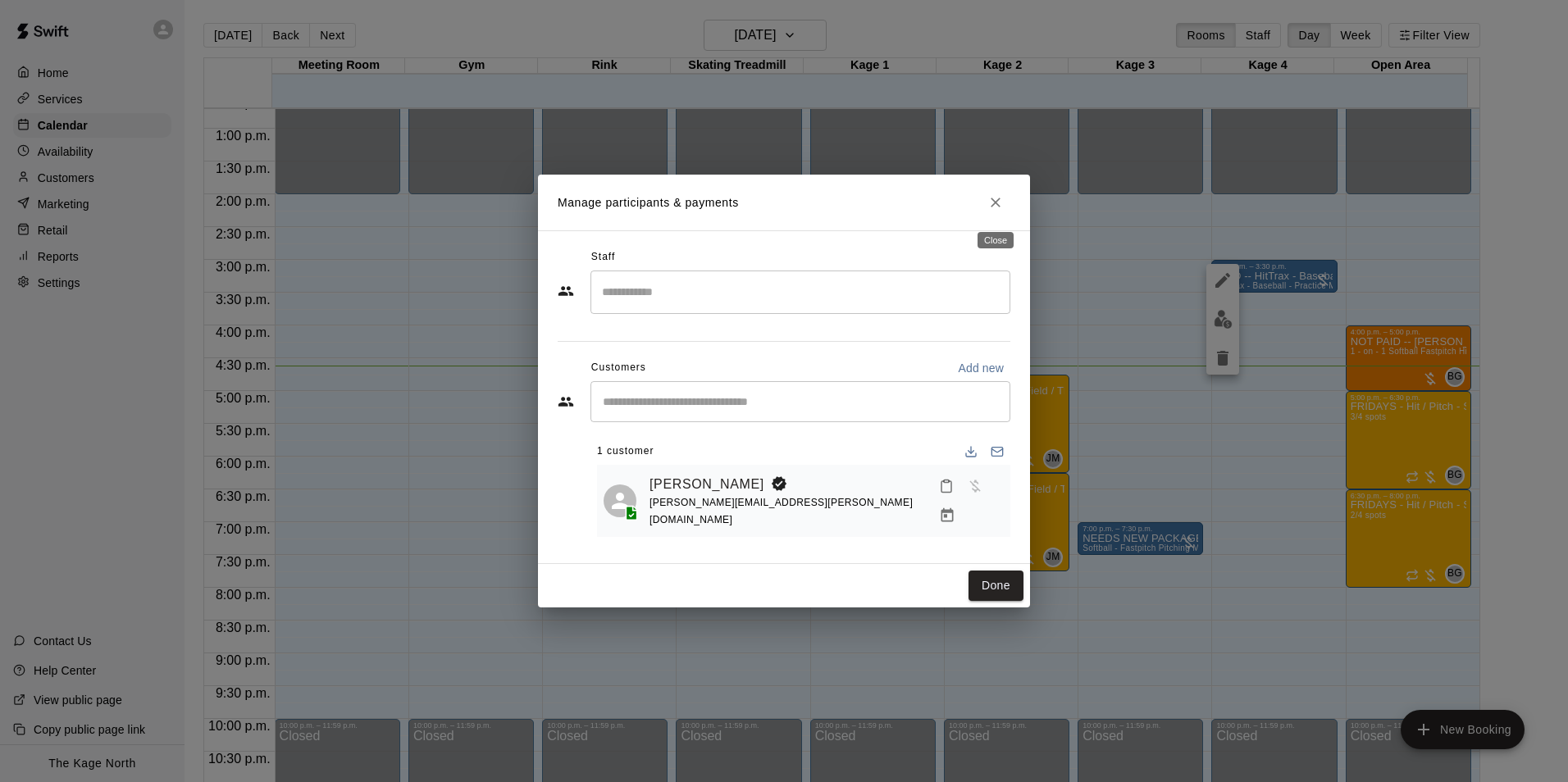
click at [1000, 208] on icon "Close" at bounding box center [995, 203] width 16 height 16
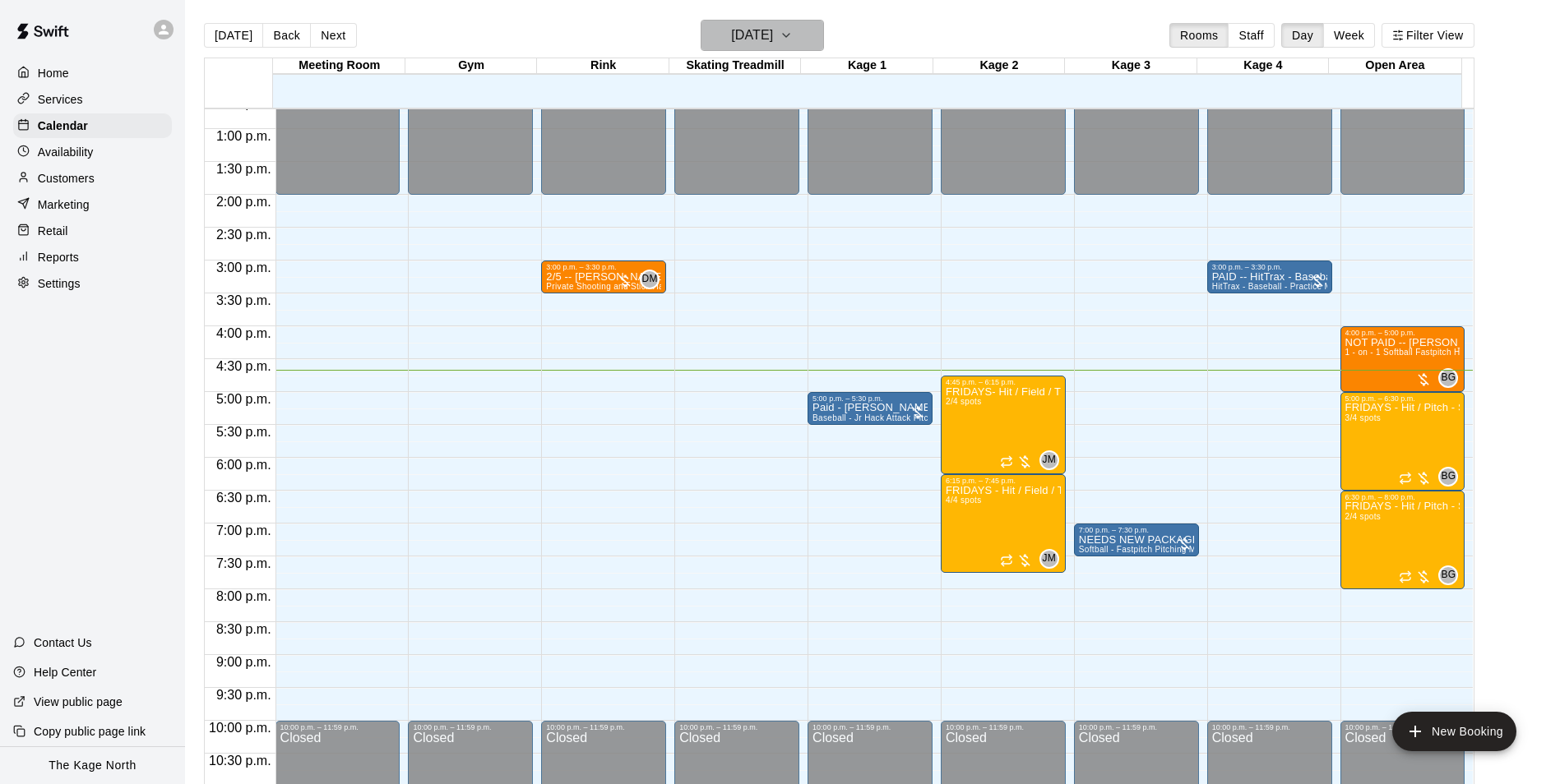
click at [773, 32] on h6 "Friday Sep 19" at bounding box center [751, 35] width 42 height 23
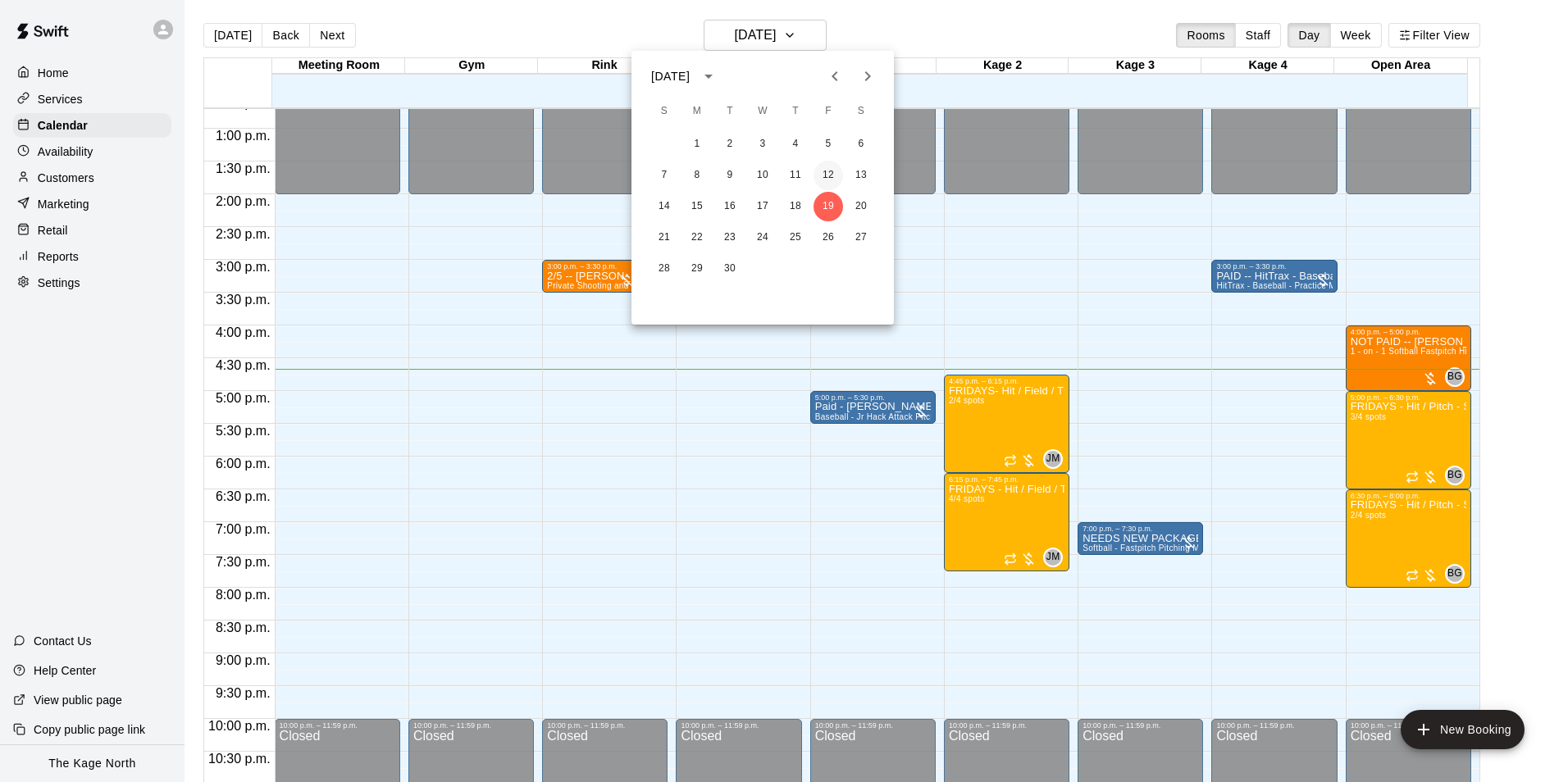
click at [831, 185] on button "12" at bounding box center [828, 176] width 30 height 30
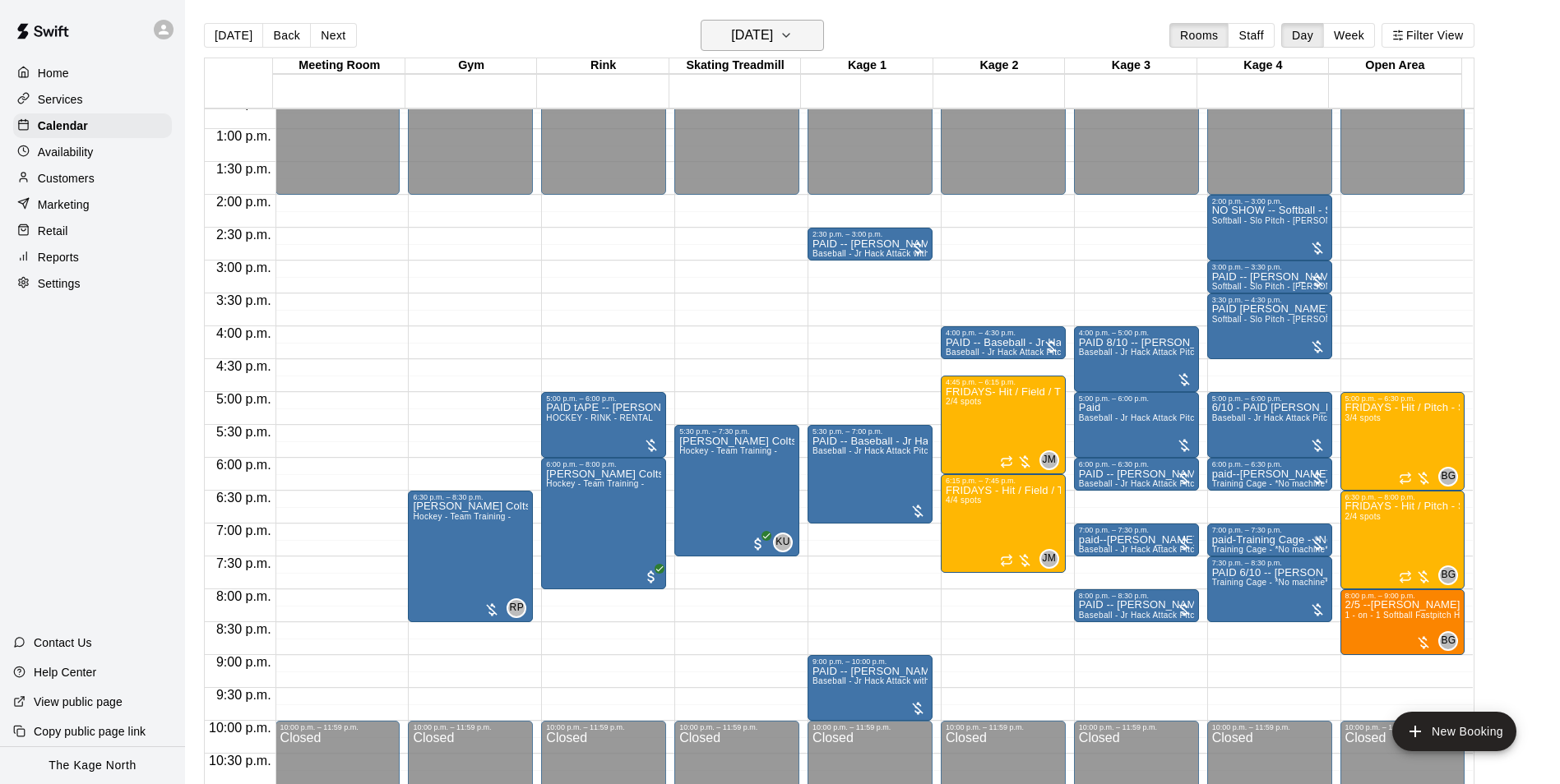
click at [773, 30] on h6 "Friday Sep 12" at bounding box center [751, 35] width 42 height 23
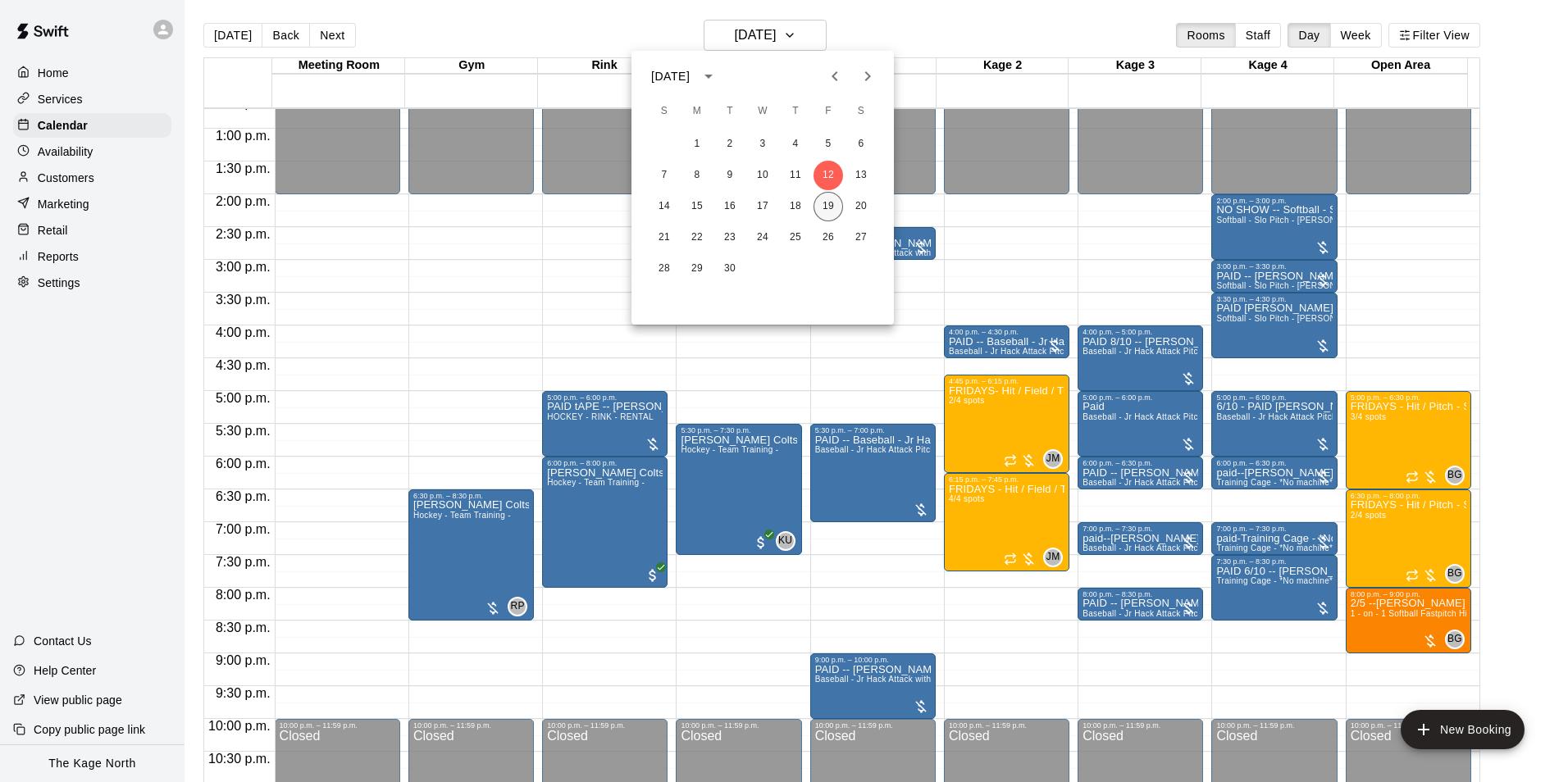
click at [828, 201] on button "19" at bounding box center [828, 207] width 30 height 30
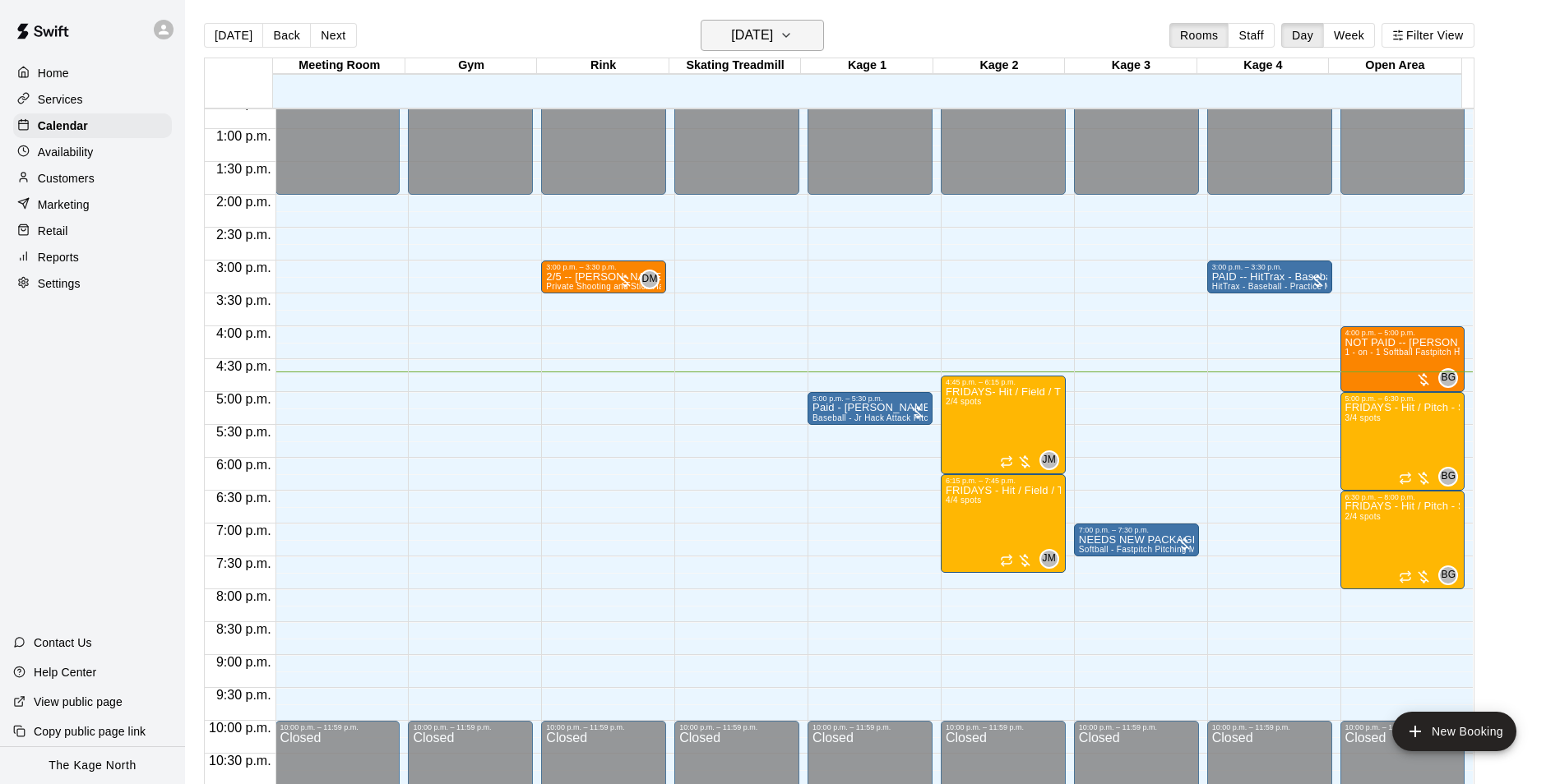
click at [773, 30] on h6 "Friday Sep 19" at bounding box center [751, 35] width 42 height 23
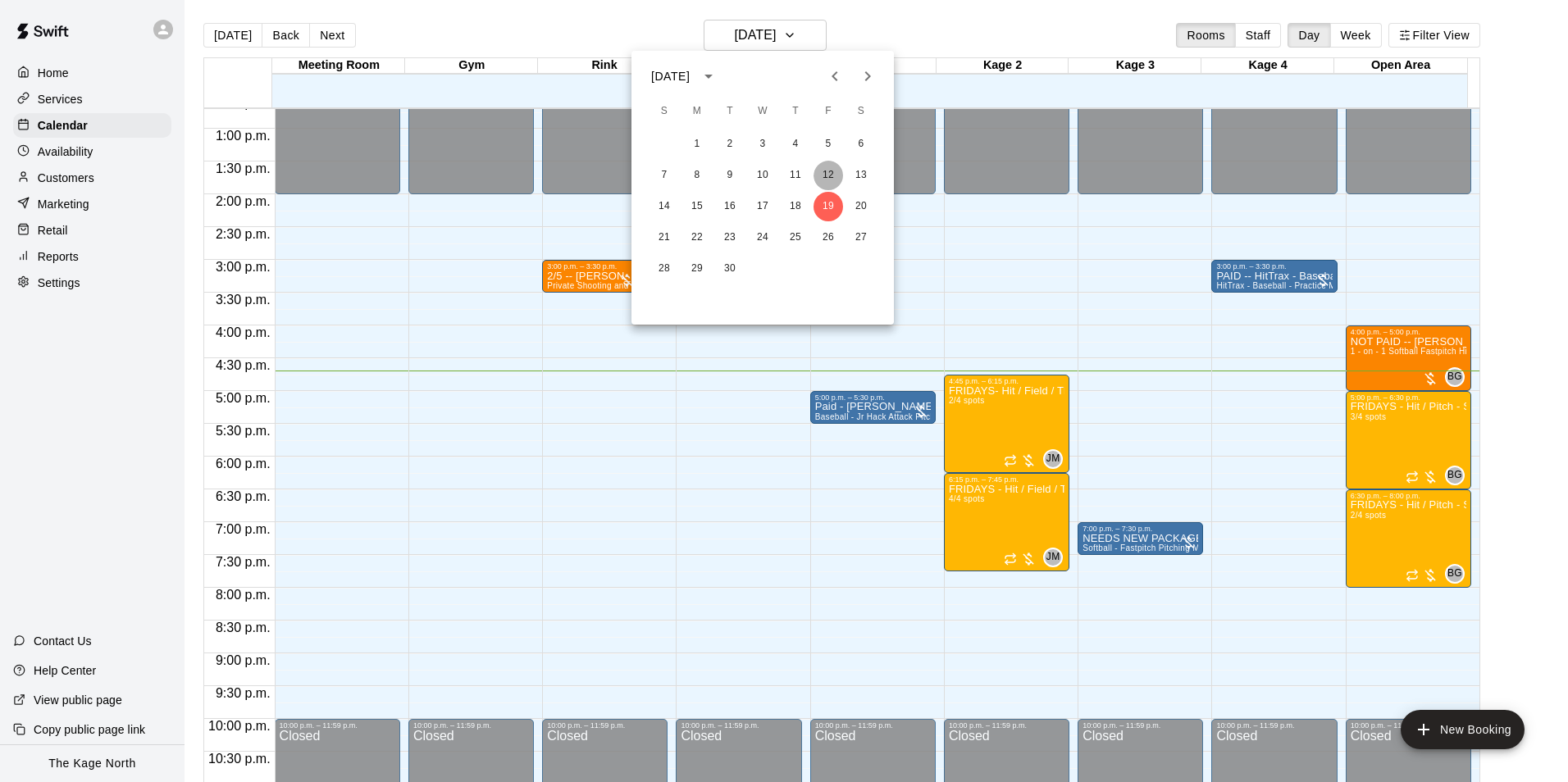
click at [825, 177] on button "12" at bounding box center [828, 176] width 30 height 30
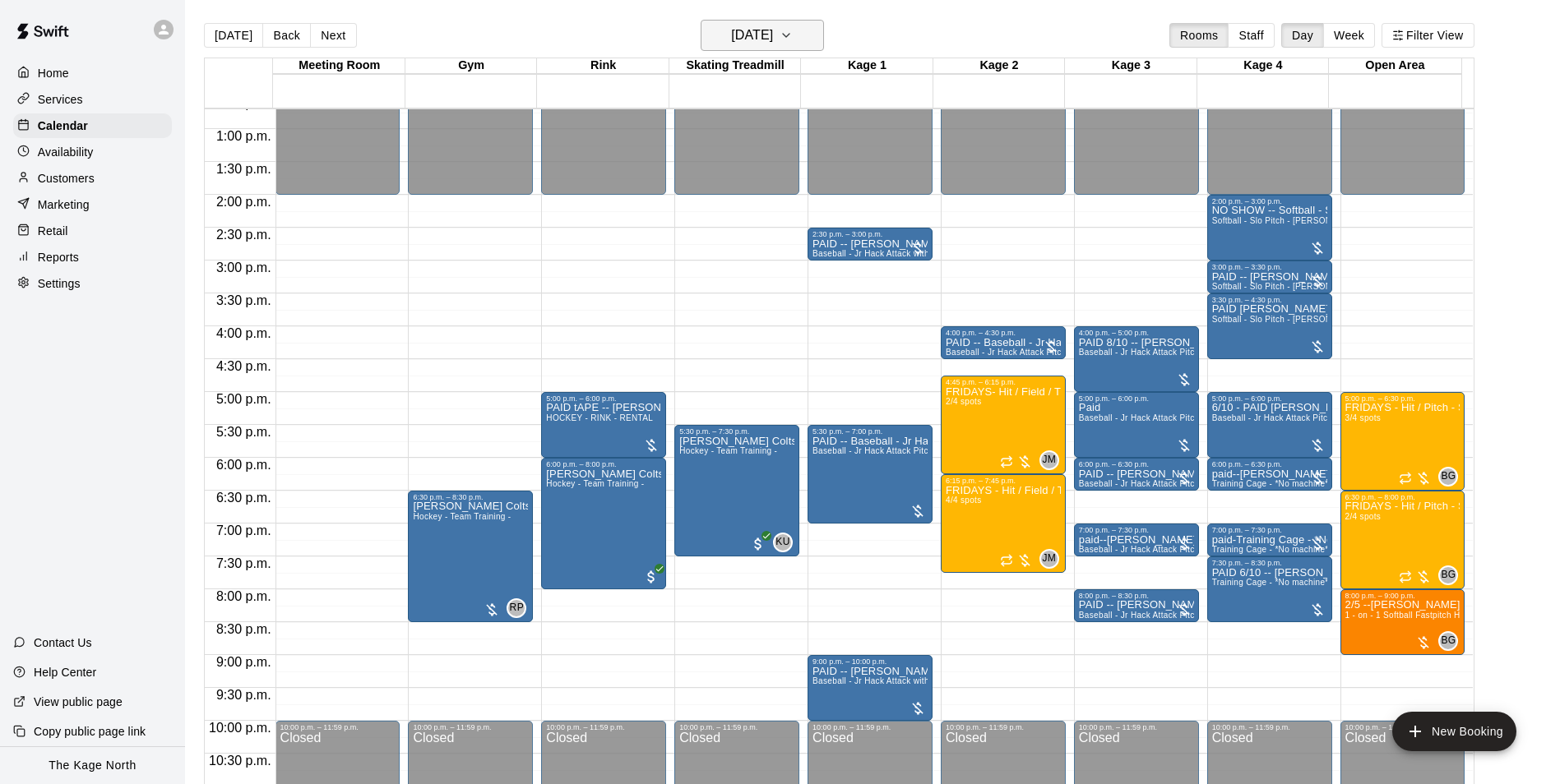
click at [769, 34] on h6 "Friday Sep 12" at bounding box center [751, 35] width 42 height 23
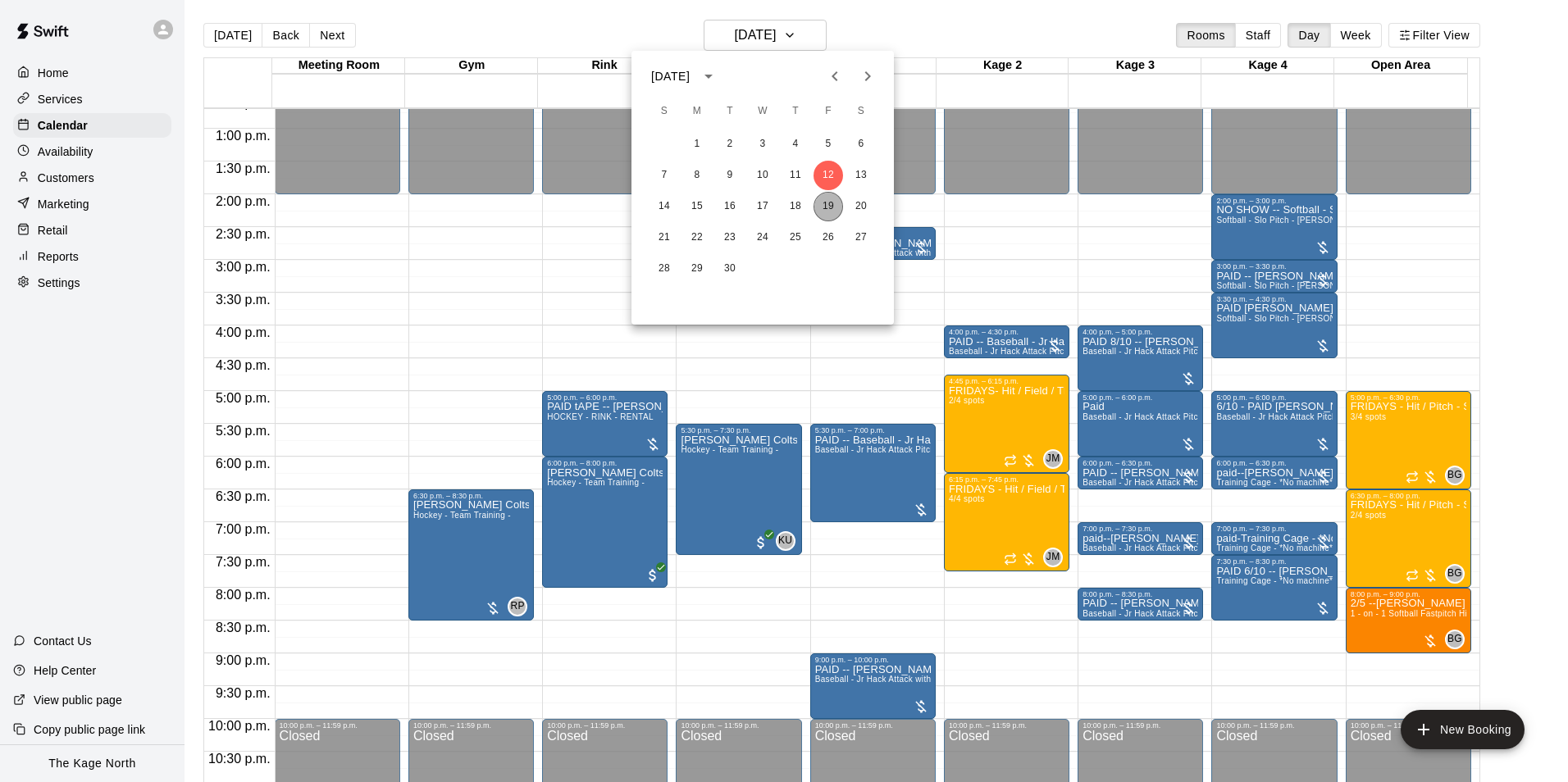
click at [833, 204] on button "19" at bounding box center [828, 207] width 30 height 30
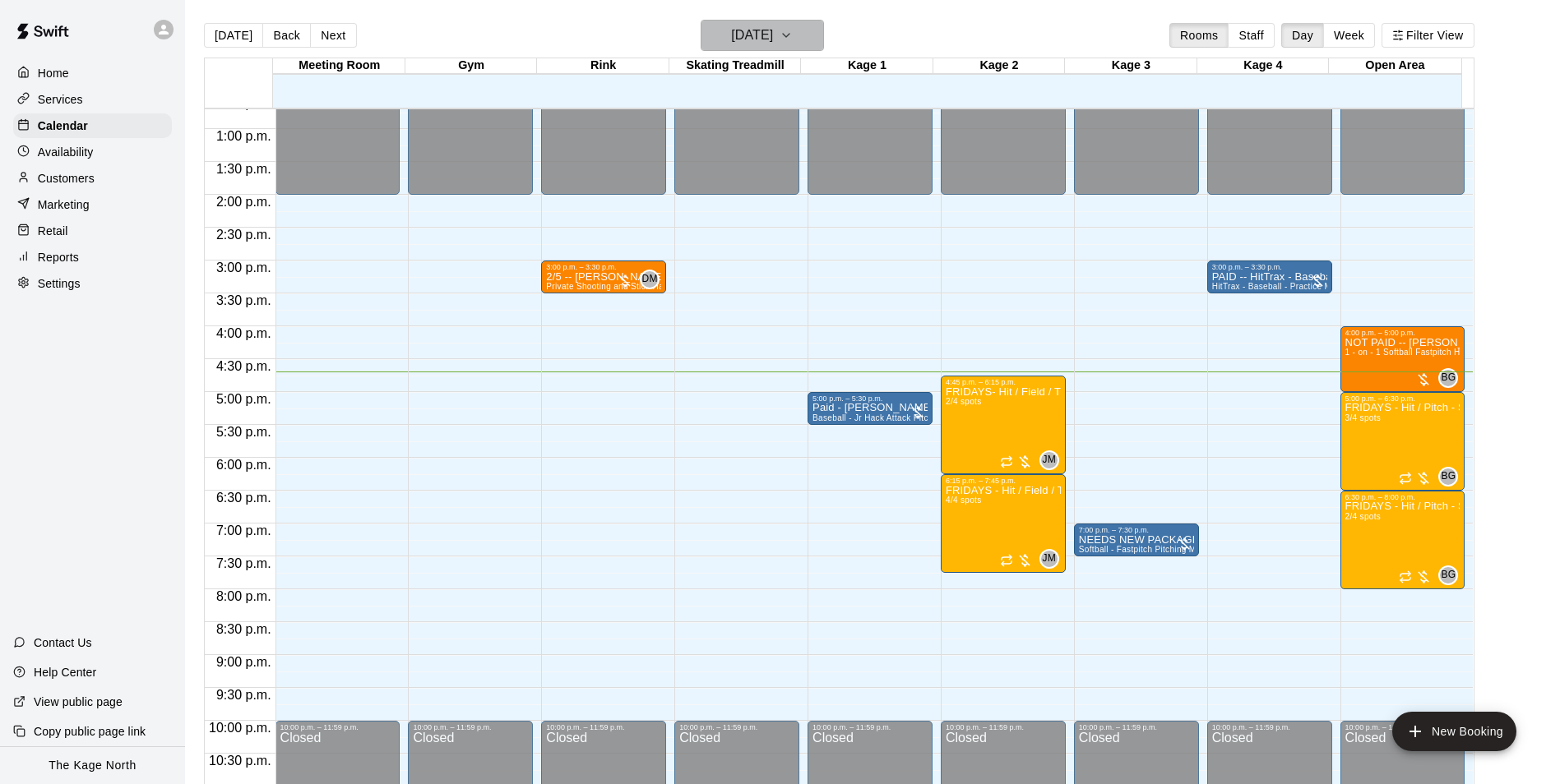
click at [773, 32] on h6 "Friday Sep 19" at bounding box center [751, 35] width 42 height 23
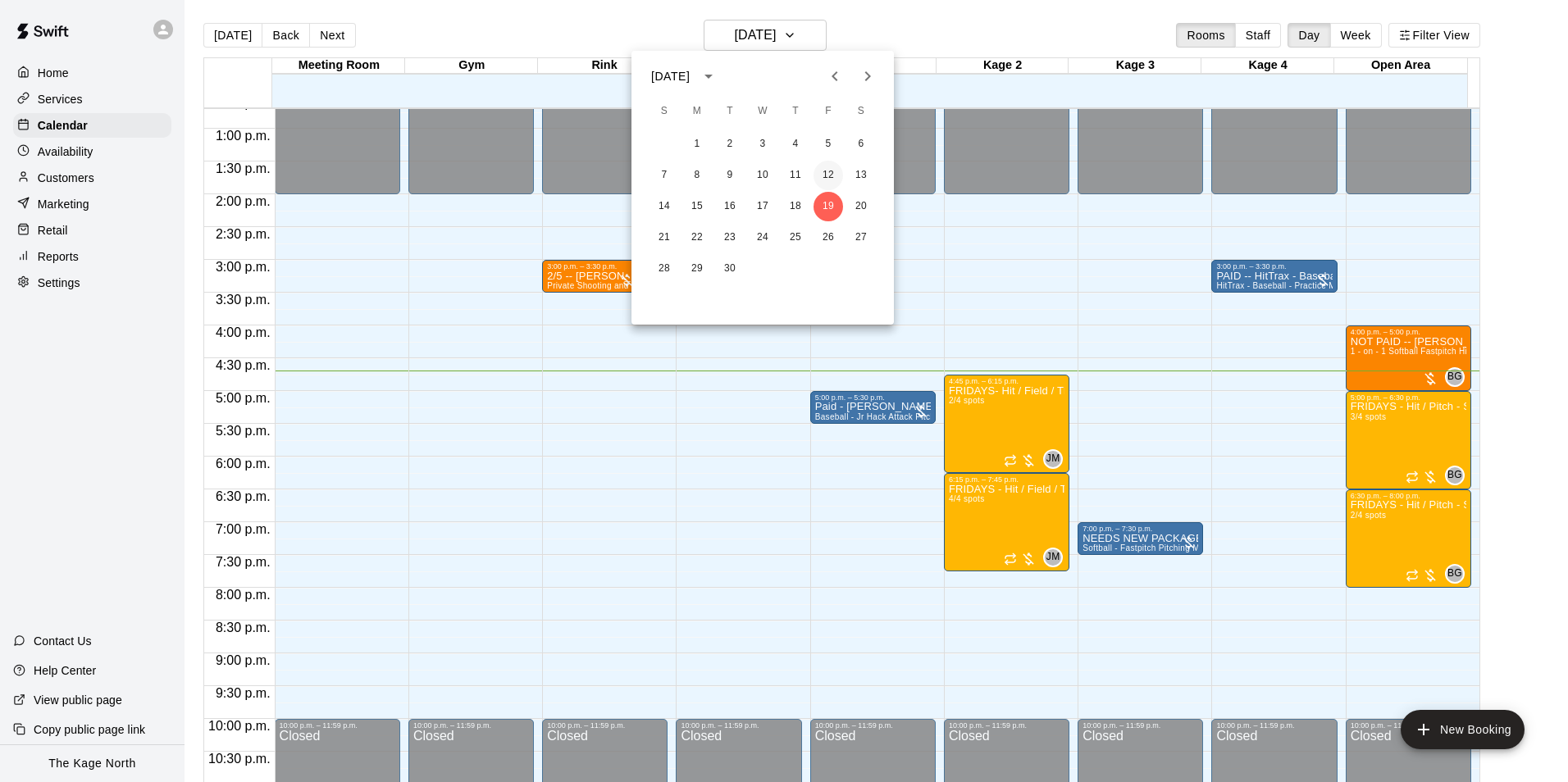
click at [835, 180] on button "12" at bounding box center [828, 176] width 30 height 30
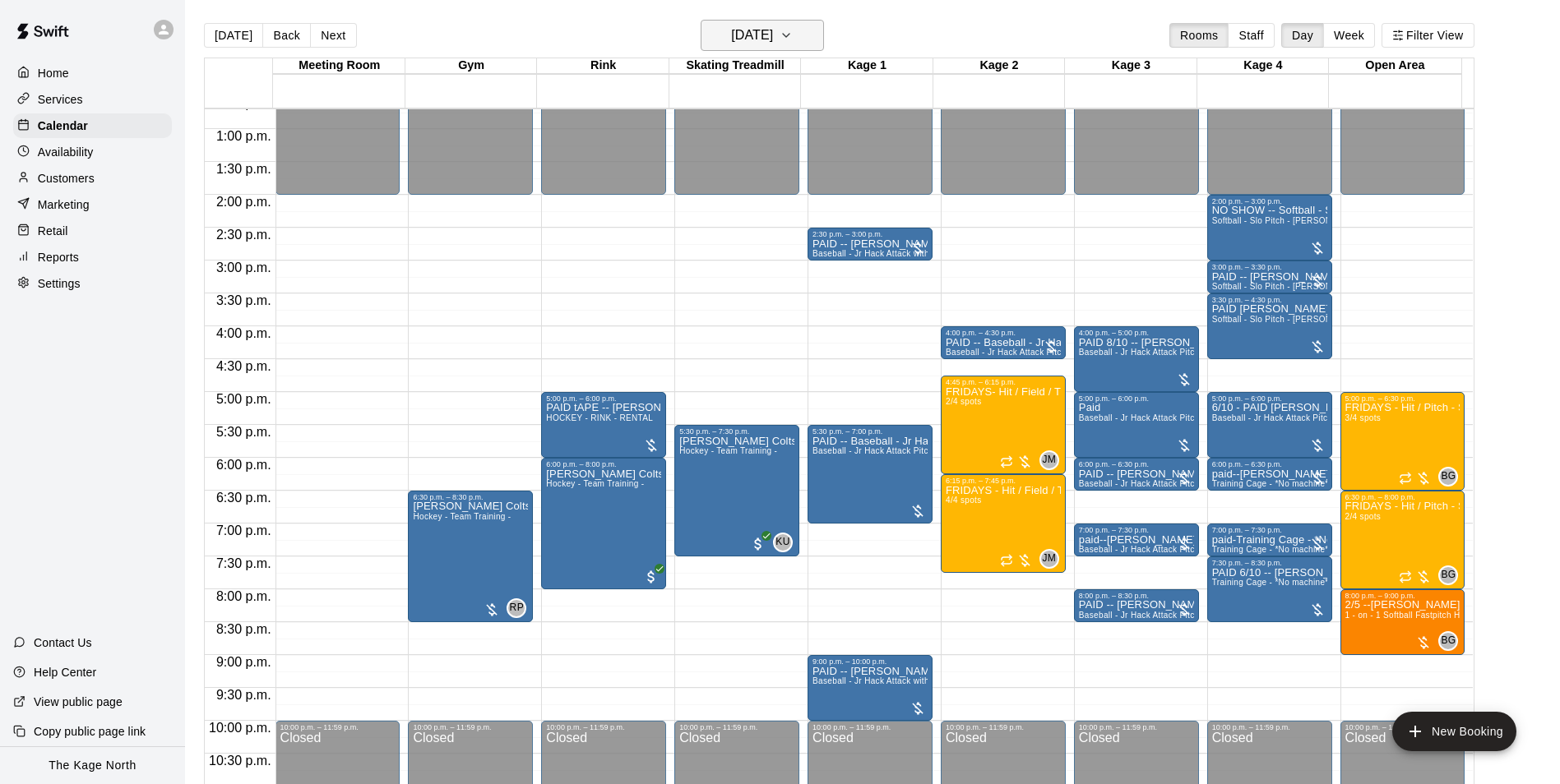
click at [756, 42] on h6 "Friday Sep 12" at bounding box center [751, 35] width 42 height 23
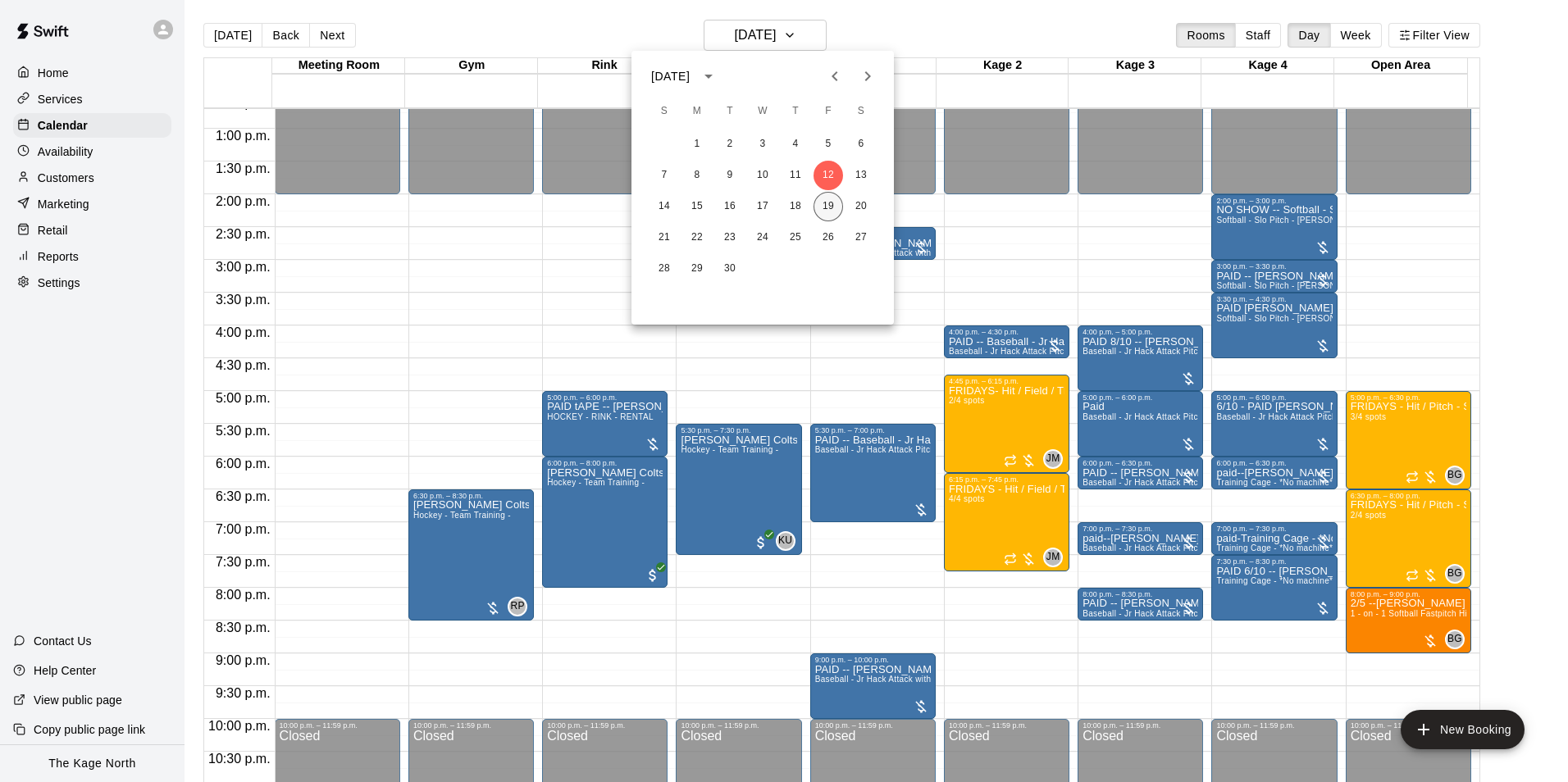
click at [835, 212] on button "19" at bounding box center [828, 207] width 30 height 30
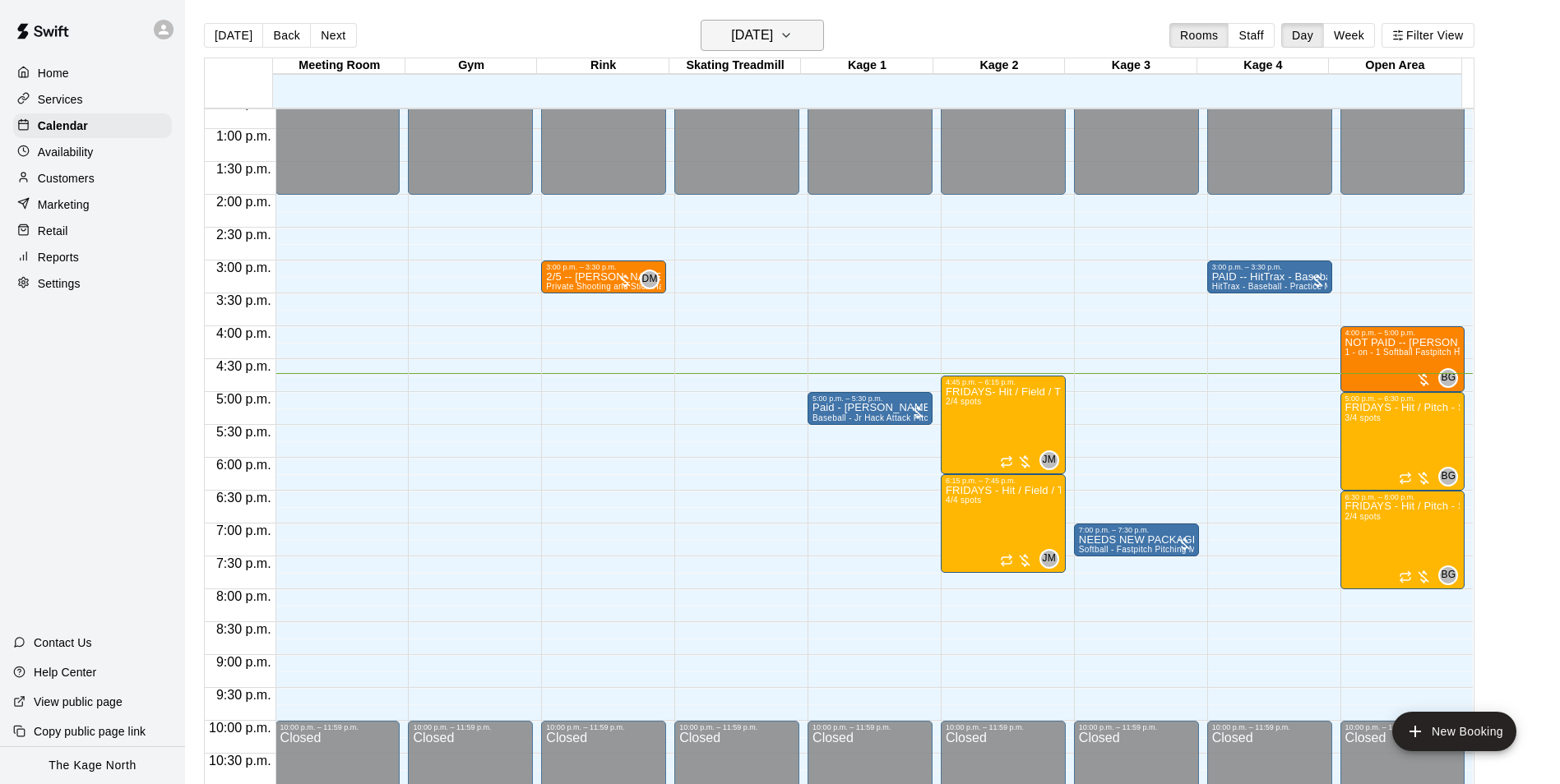
click at [773, 39] on h6 "Friday Sep 19" at bounding box center [751, 35] width 42 height 23
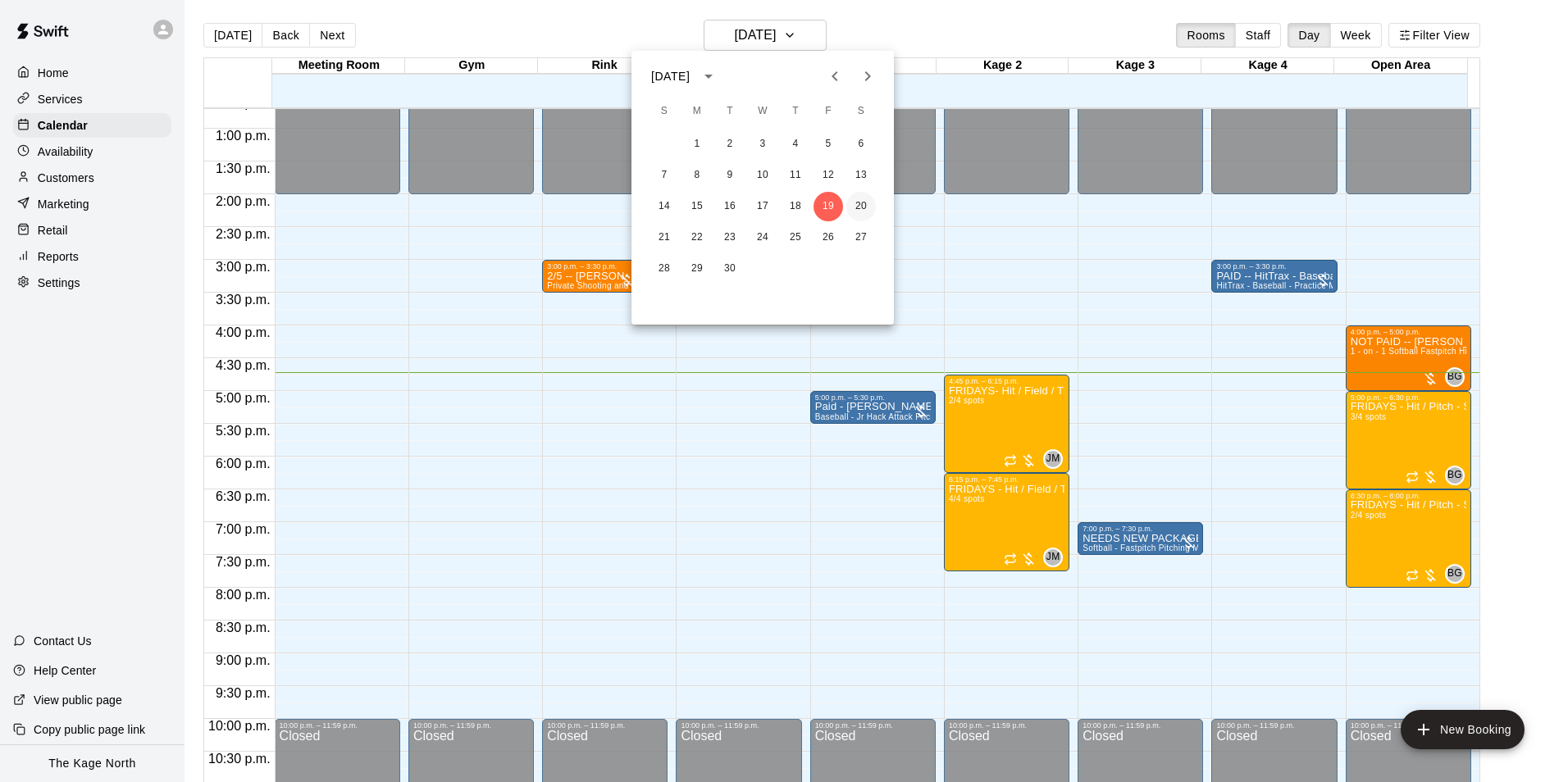
click at [857, 210] on button "20" at bounding box center [861, 207] width 30 height 30
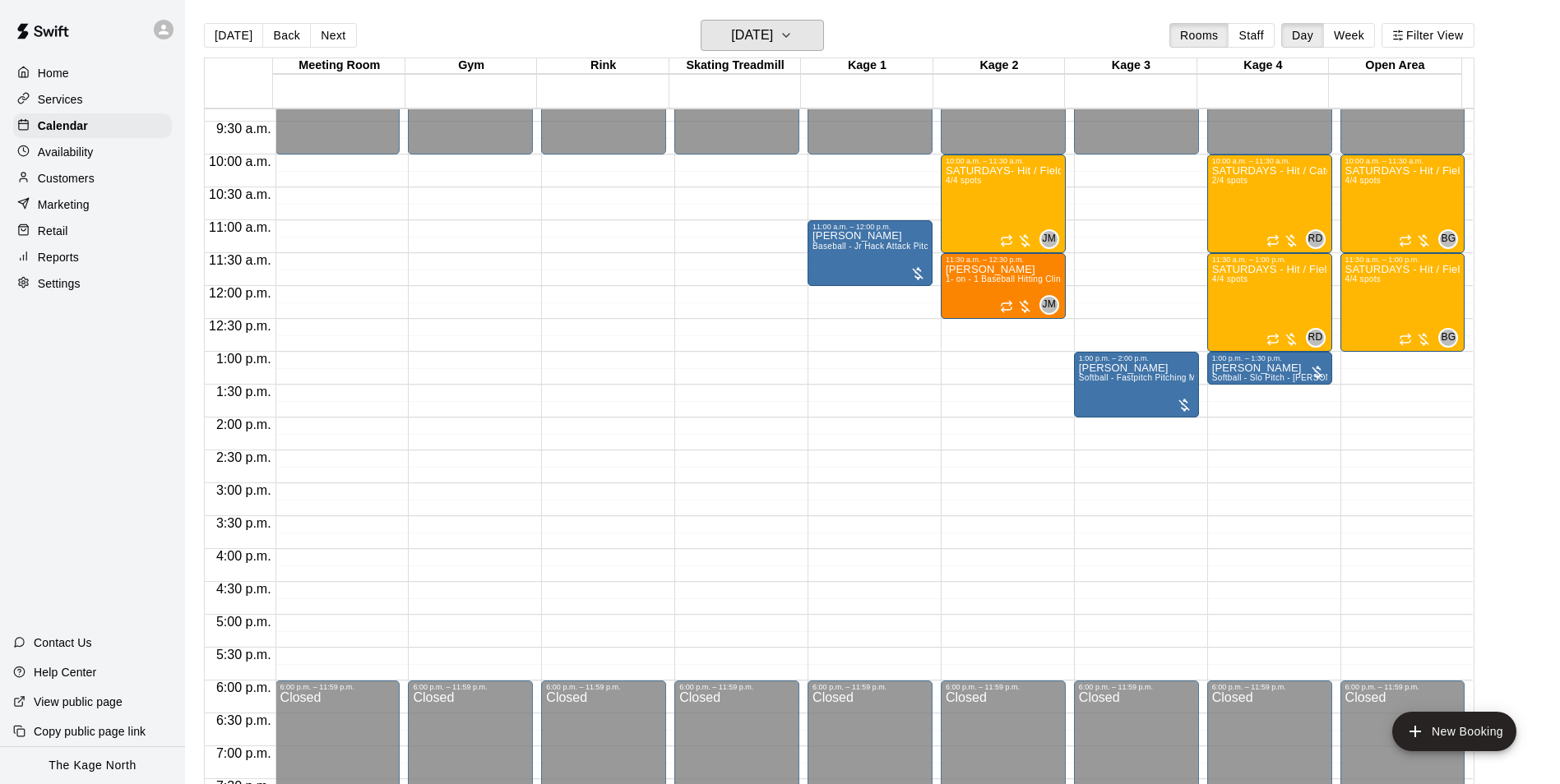
scroll to position [589, 0]
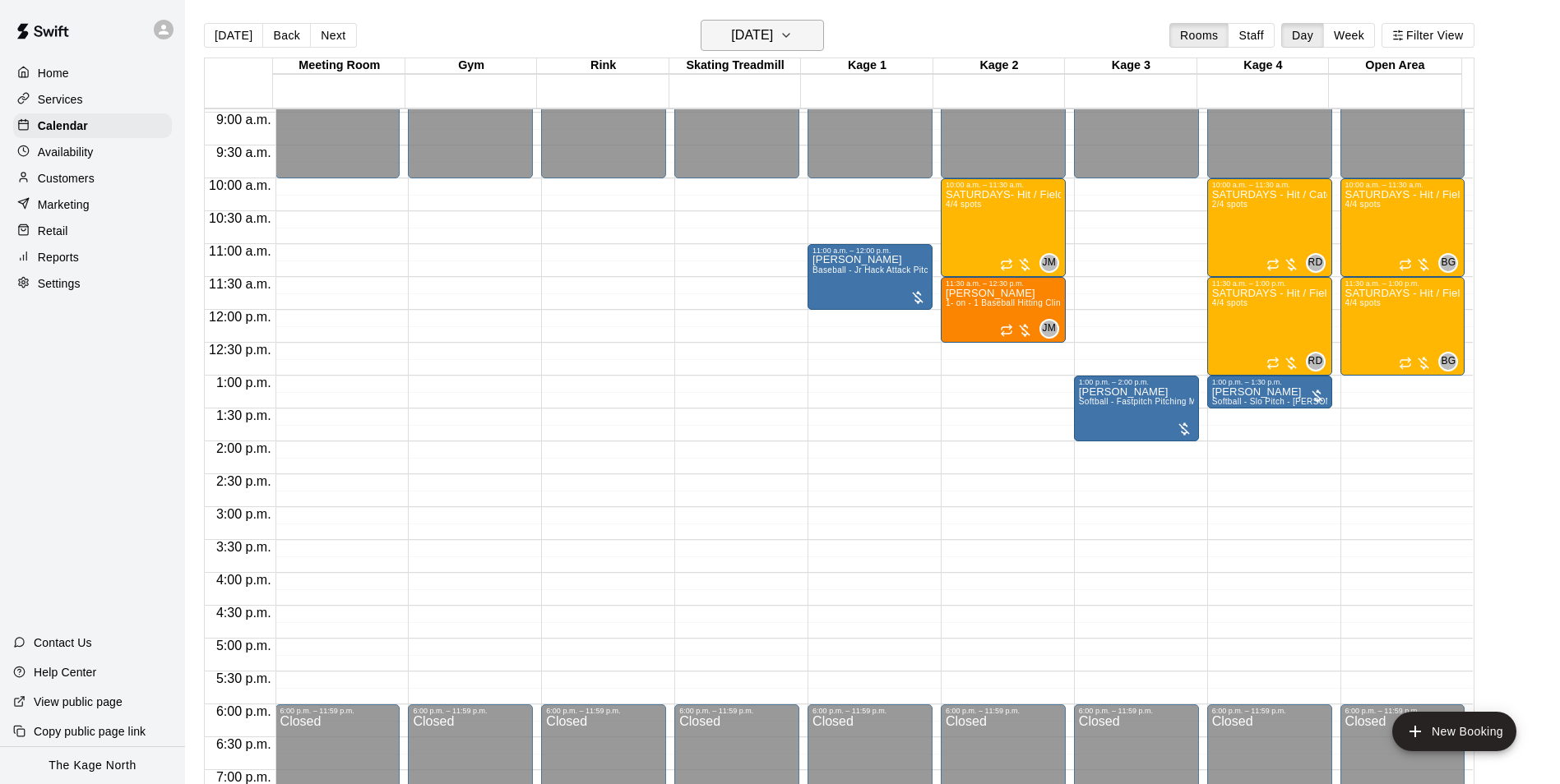
click at [773, 44] on h6 "Saturday Sep 20" at bounding box center [751, 35] width 42 height 23
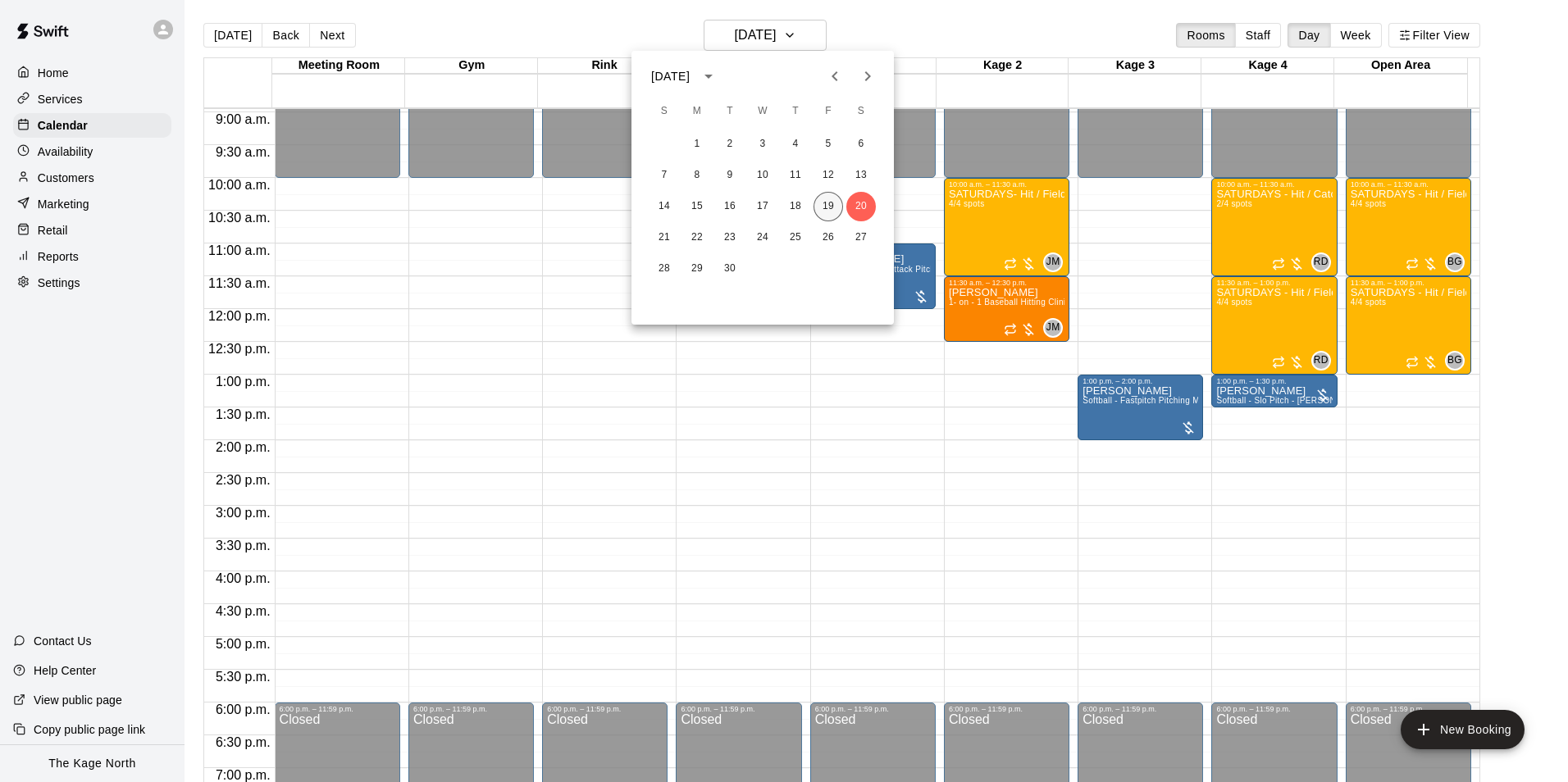
click at [829, 204] on button "19" at bounding box center [828, 207] width 30 height 30
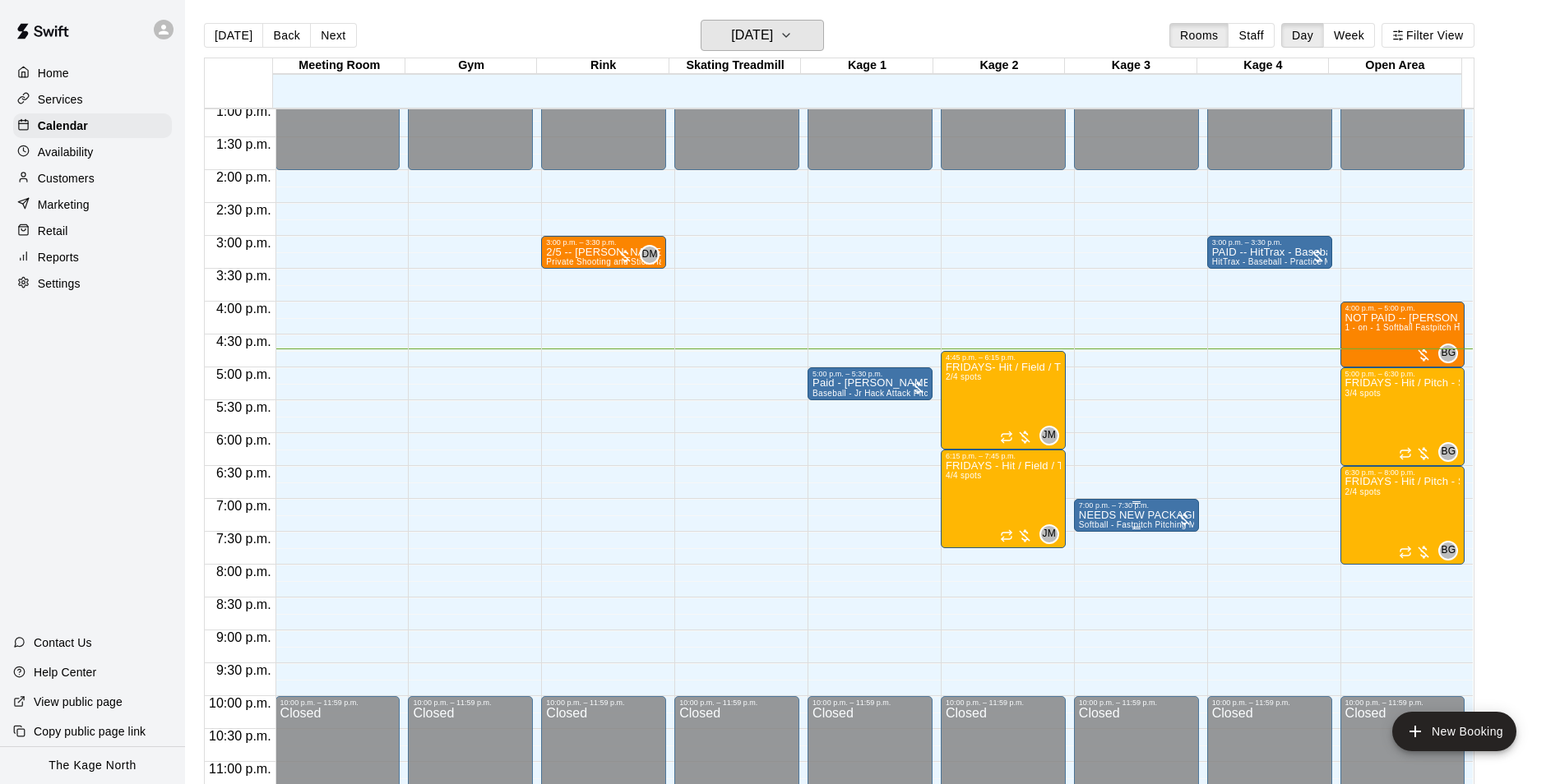
scroll to position [886, 0]
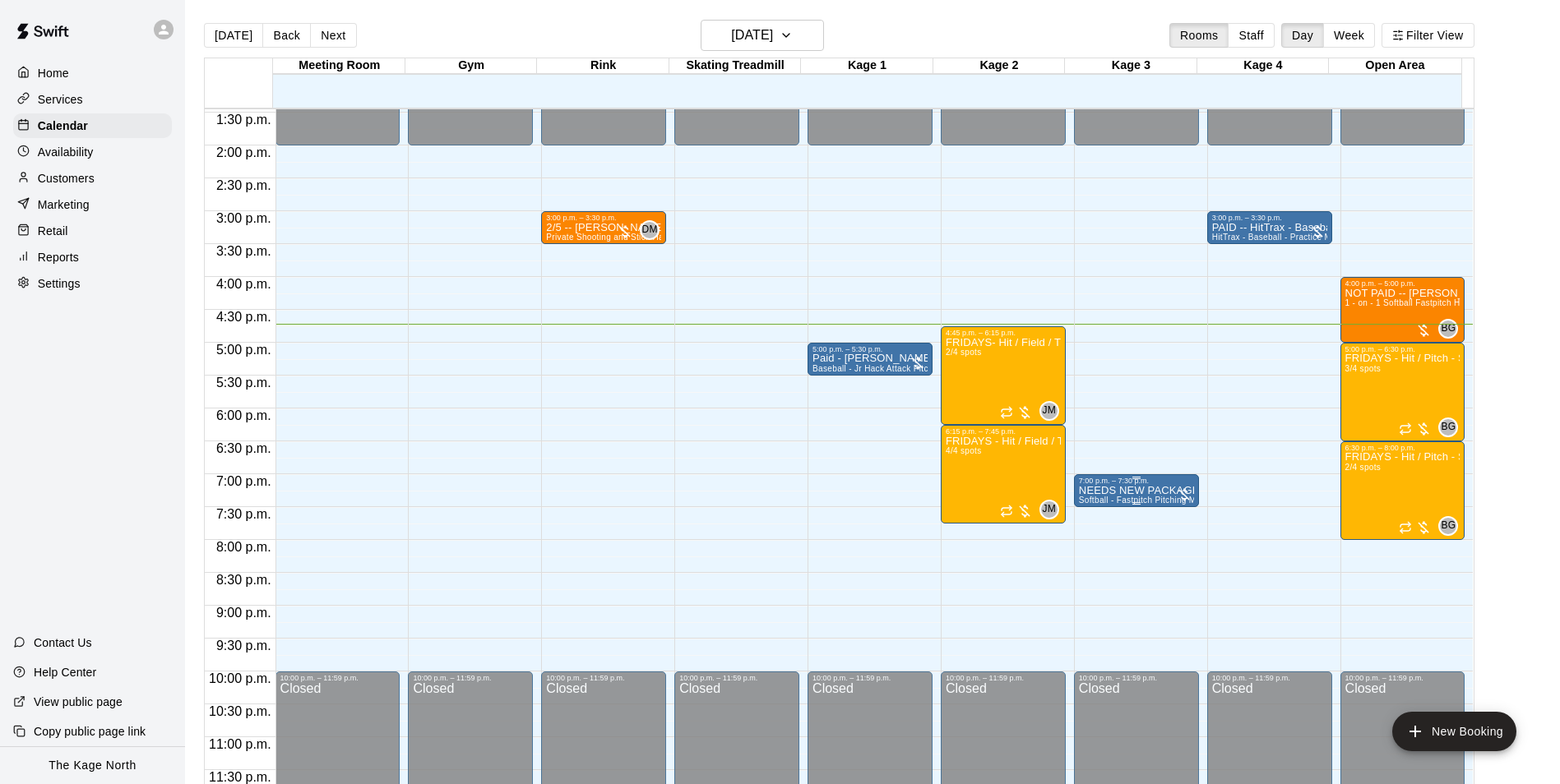
click at [1148, 491] on p "NEEDS NEW PACKAGE - Jeremy Wale" at bounding box center [1136, 491] width 115 height 0
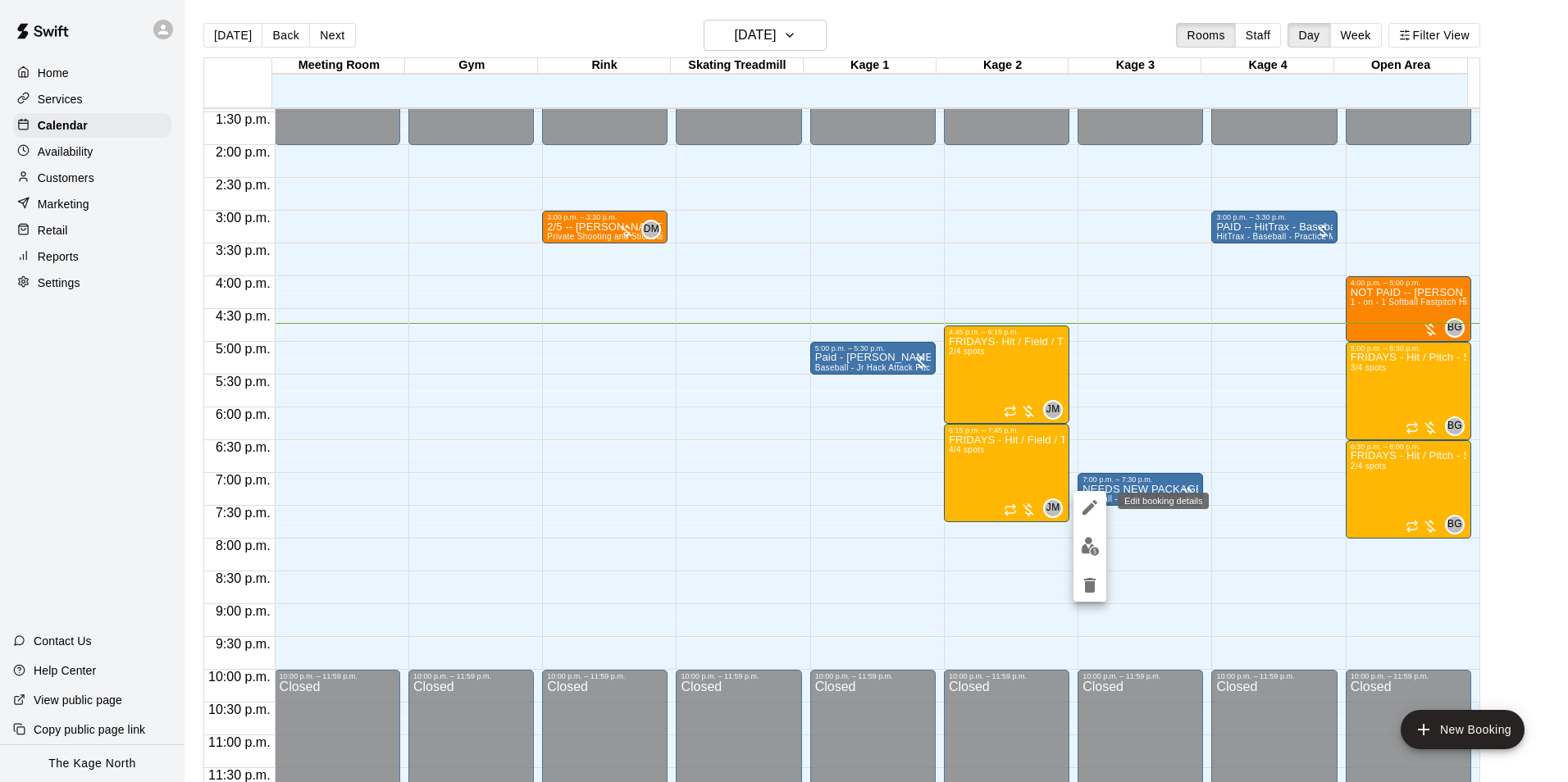
click at [1091, 510] on icon "edit" at bounding box center [1090, 508] width 20 height 20
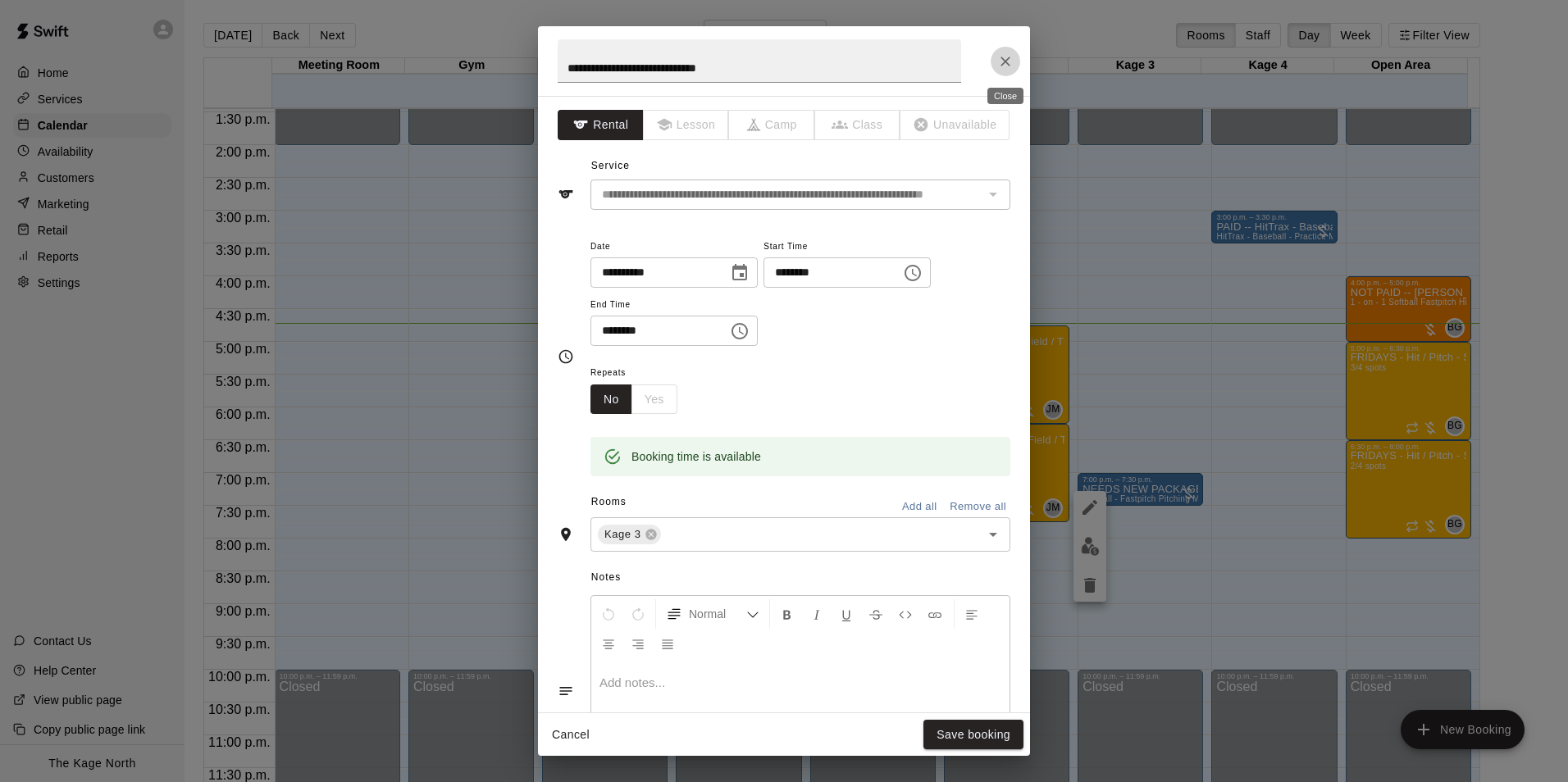
click at [1011, 68] on icon "Close" at bounding box center [1005, 62] width 16 height 16
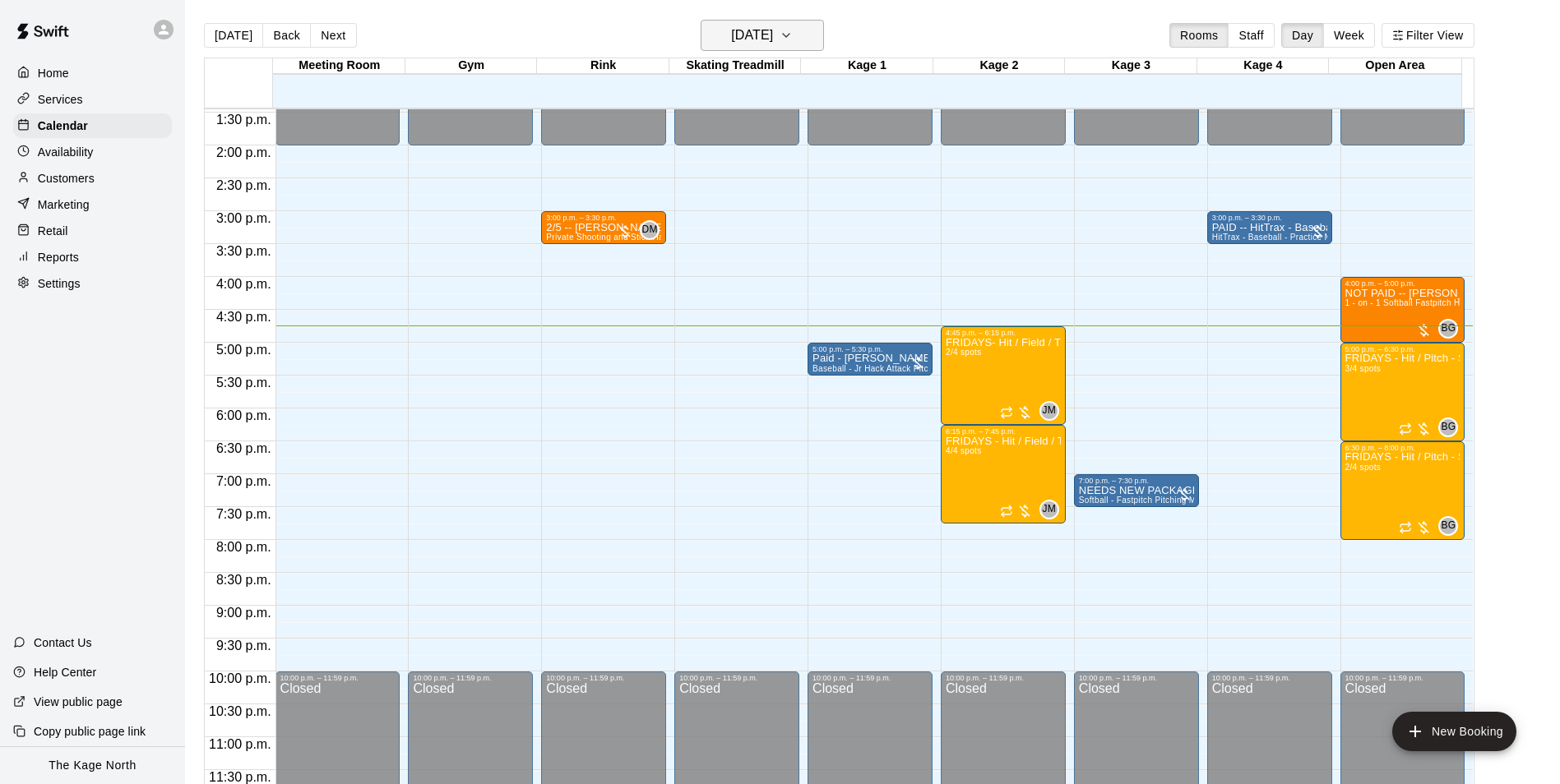
click at [788, 22] on button "Friday Sep 19" at bounding box center [762, 35] width 123 height 31
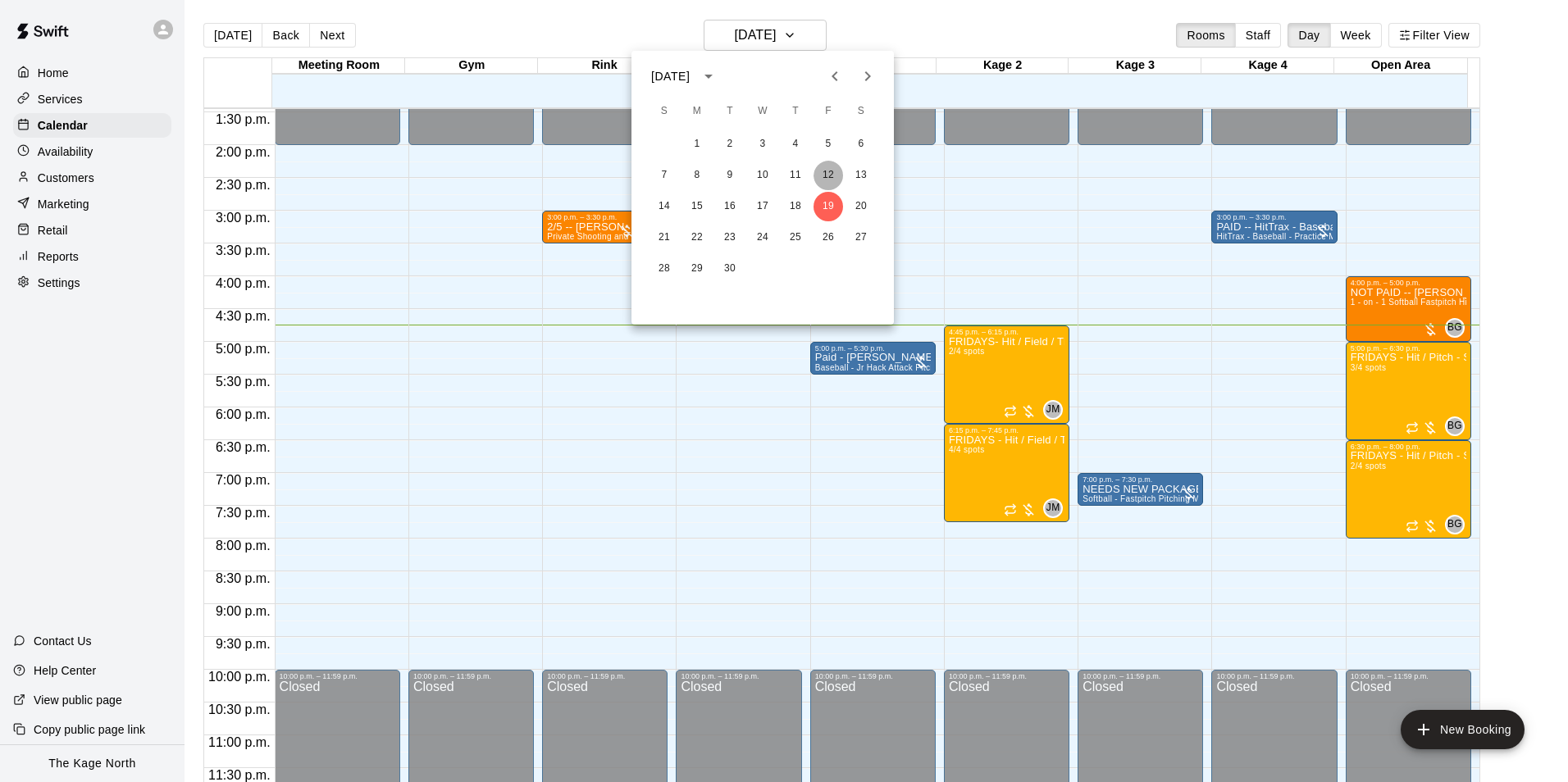
click at [824, 170] on button "12" at bounding box center [828, 176] width 30 height 30
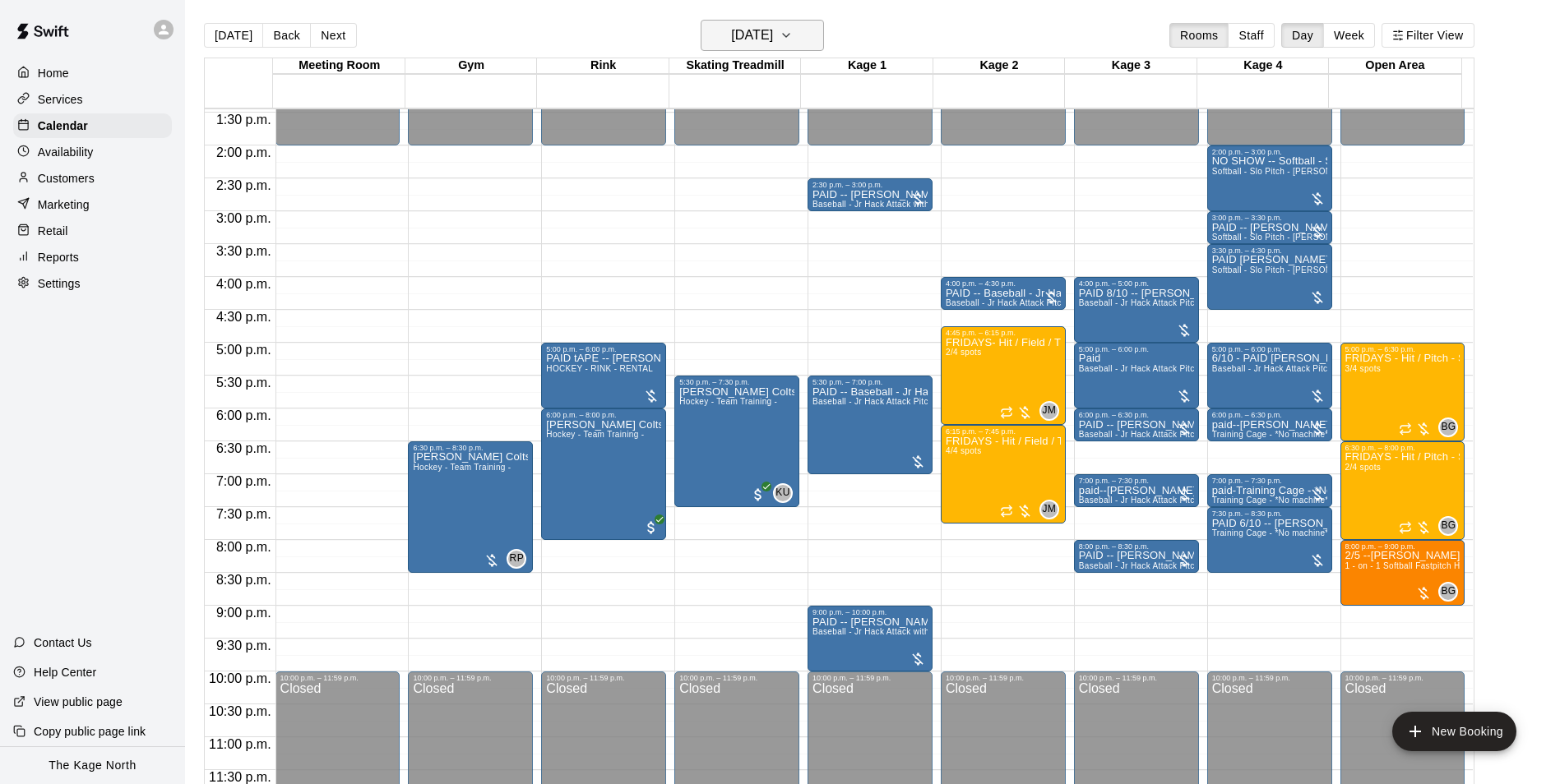
click at [773, 41] on h6 "Friday Sep 12" at bounding box center [751, 35] width 42 height 23
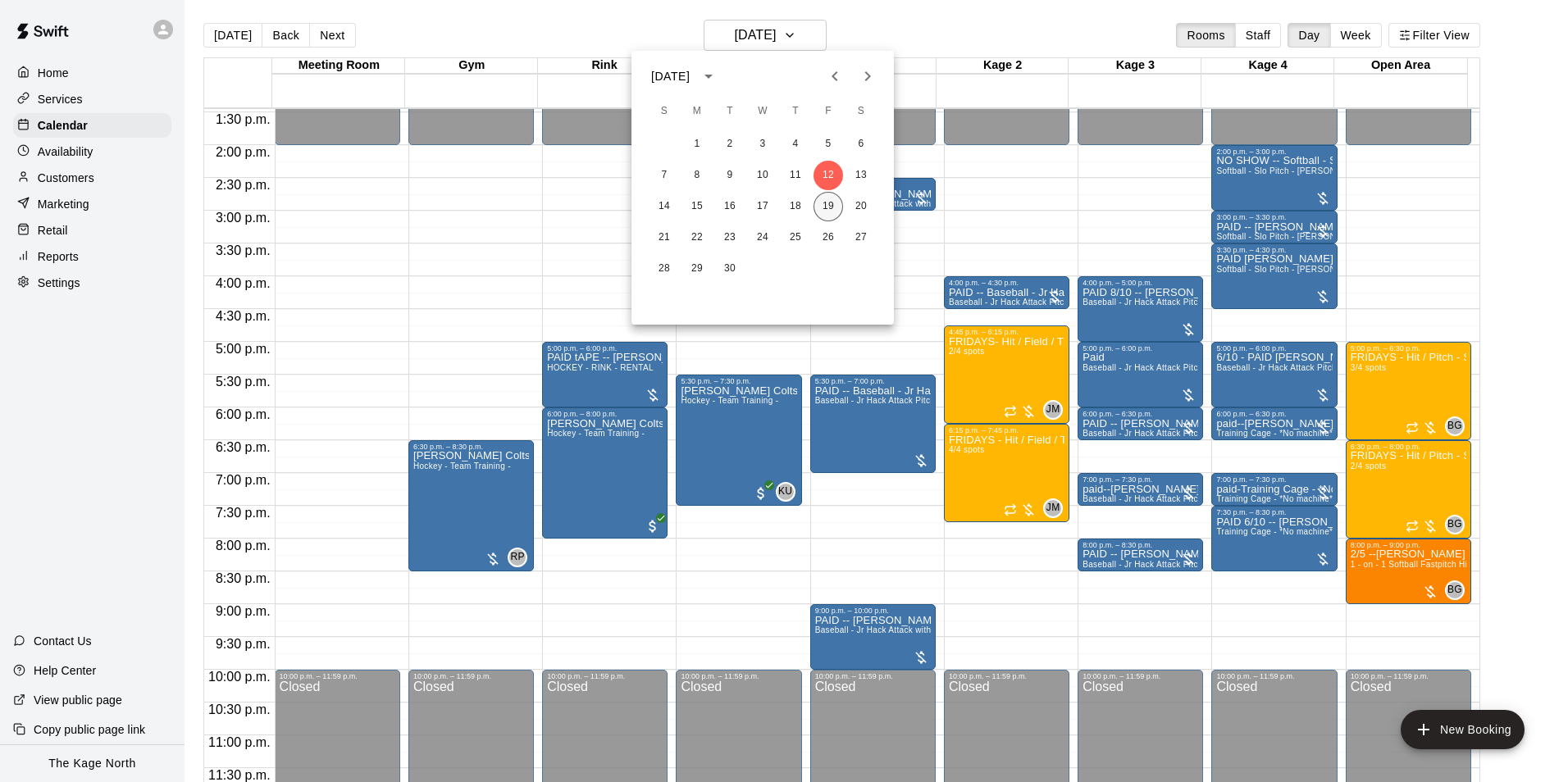
click at [829, 201] on button "19" at bounding box center [828, 207] width 30 height 30
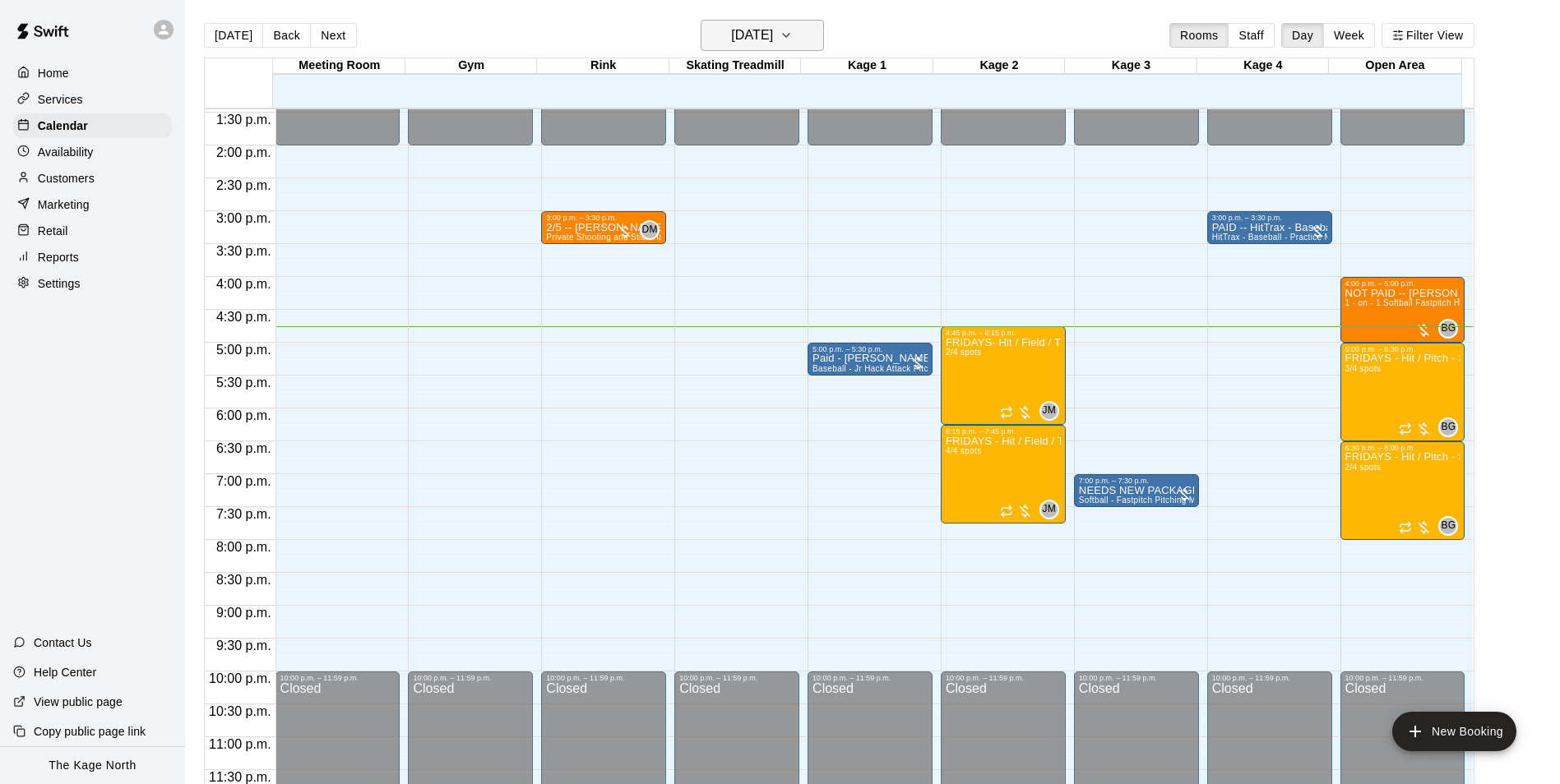
click at [773, 32] on h6 "Friday Sep 19" at bounding box center [751, 35] width 42 height 23
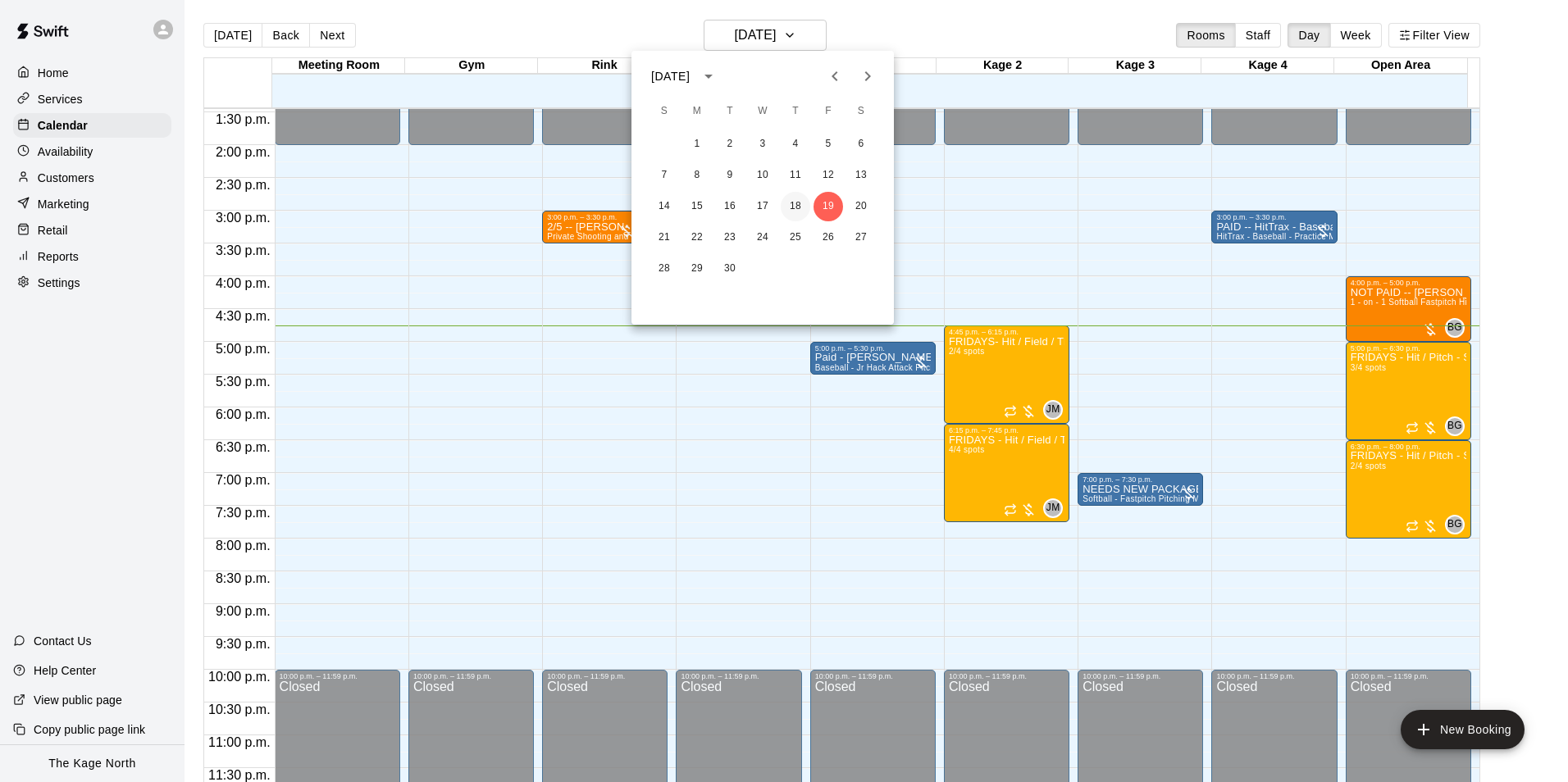
click at [802, 203] on button "18" at bounding box center [795, 207] width 30 height 30
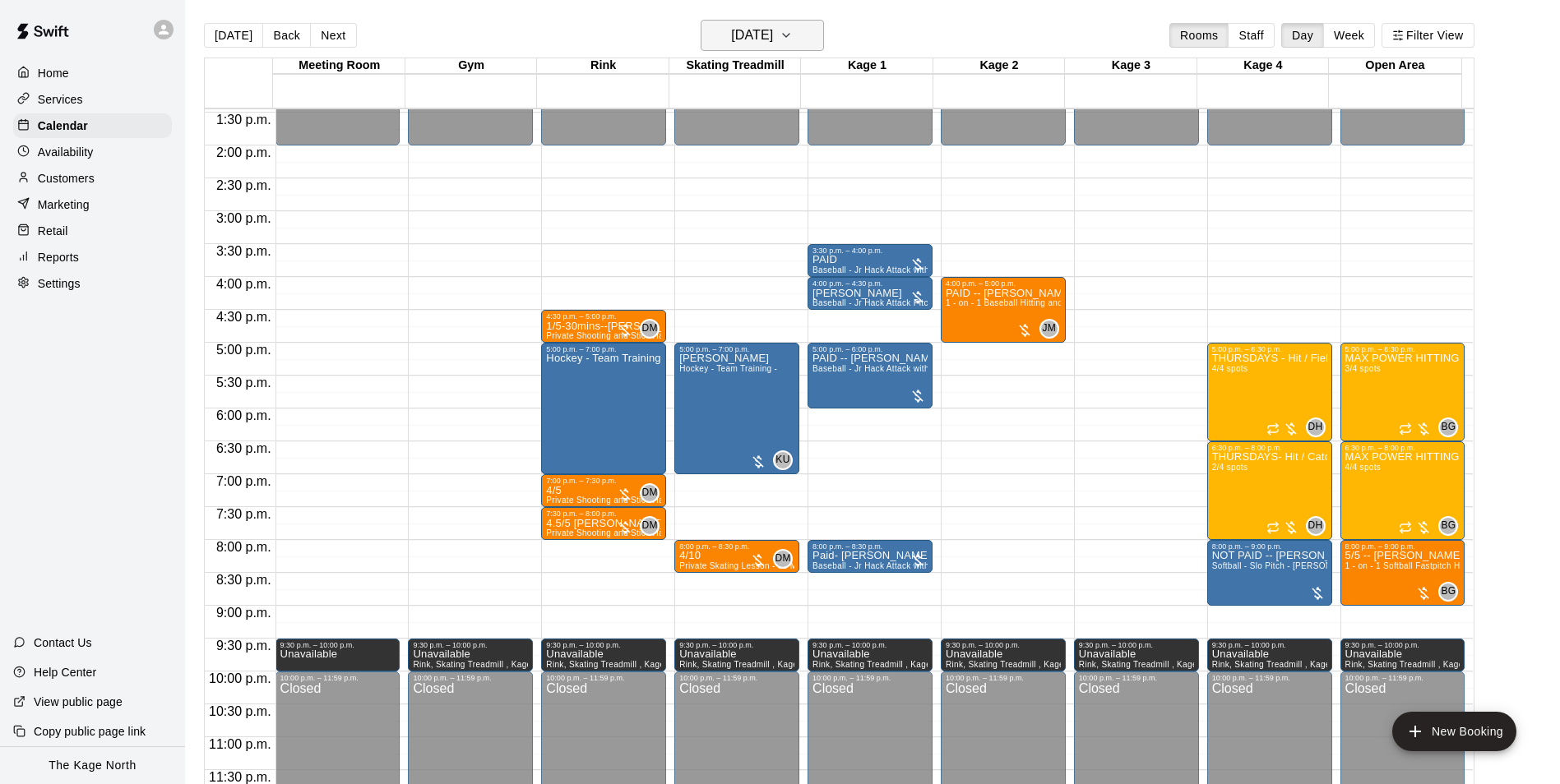
click at [771, 40] on h6 "[DATE]" at bounding box center [751, 35] width 42 height 23
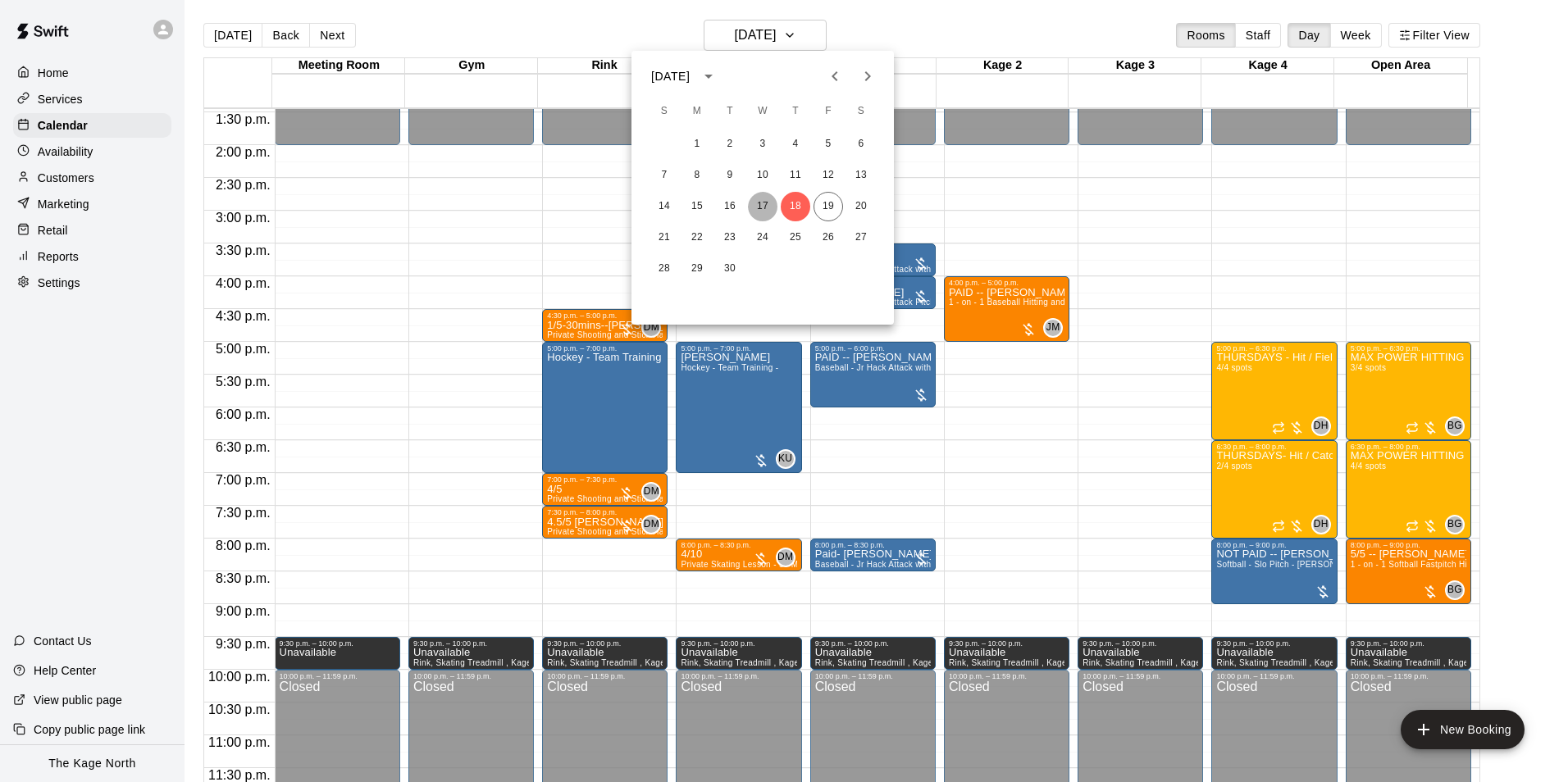
click at [757, 210] on button "17" at bounding box center [762, 207] width 30 height 30
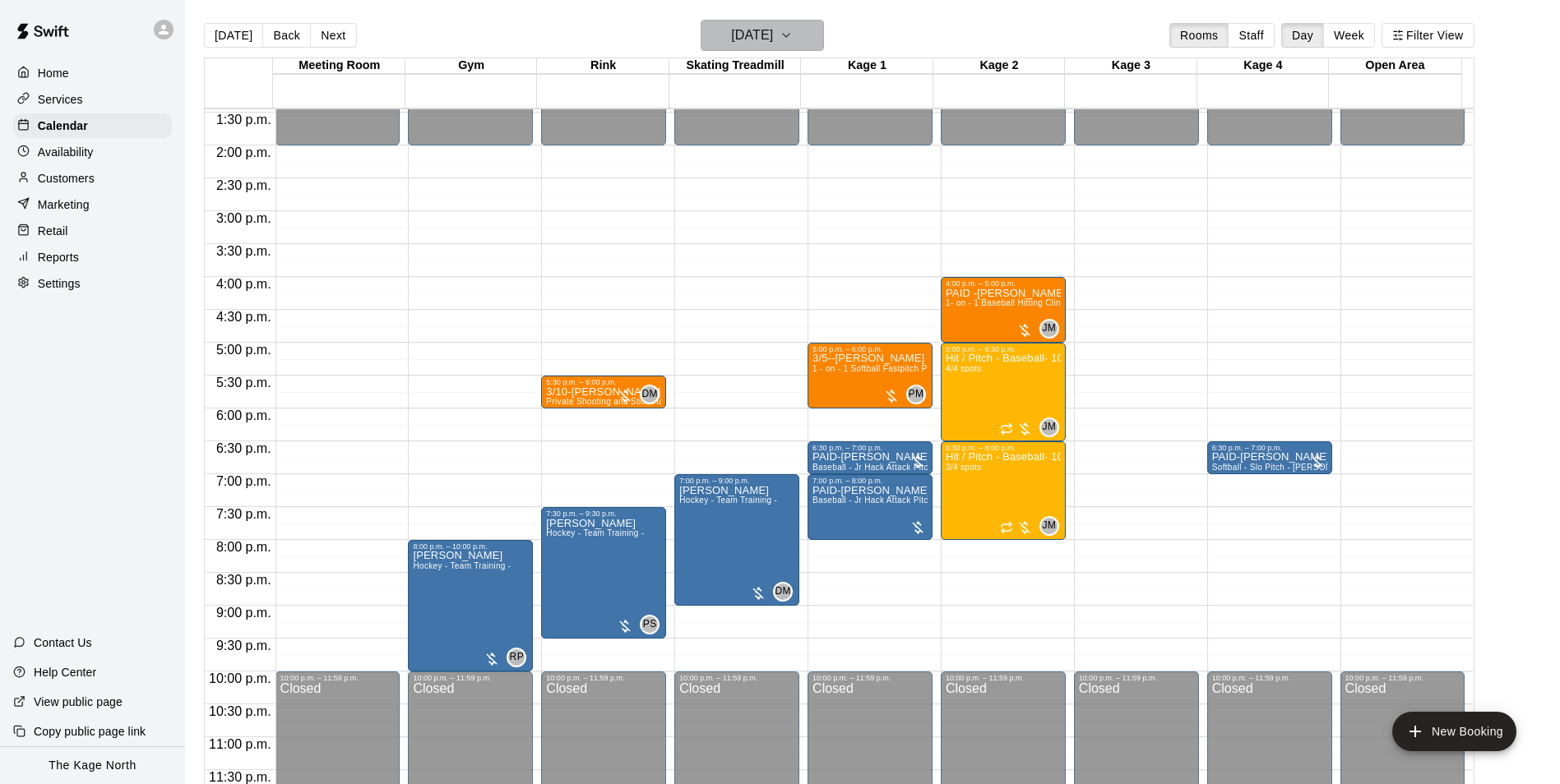
click at [773, 41] on h6 "Wednesday Sep 17" at bounding box center [751, 35] width 42 height 23
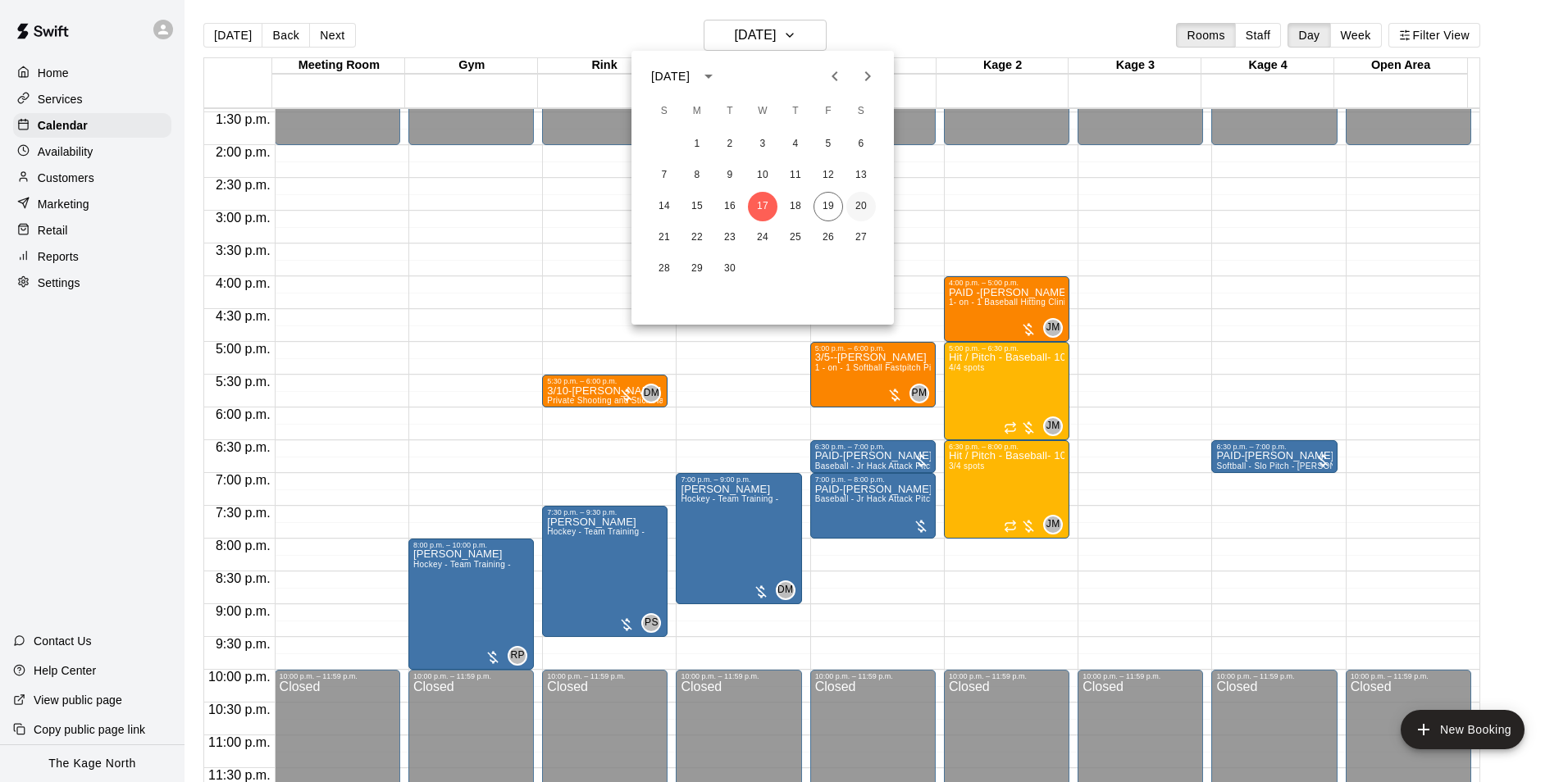
click at [858, 199] on button "20" at bounding box center [861, 207] width 30 height 30
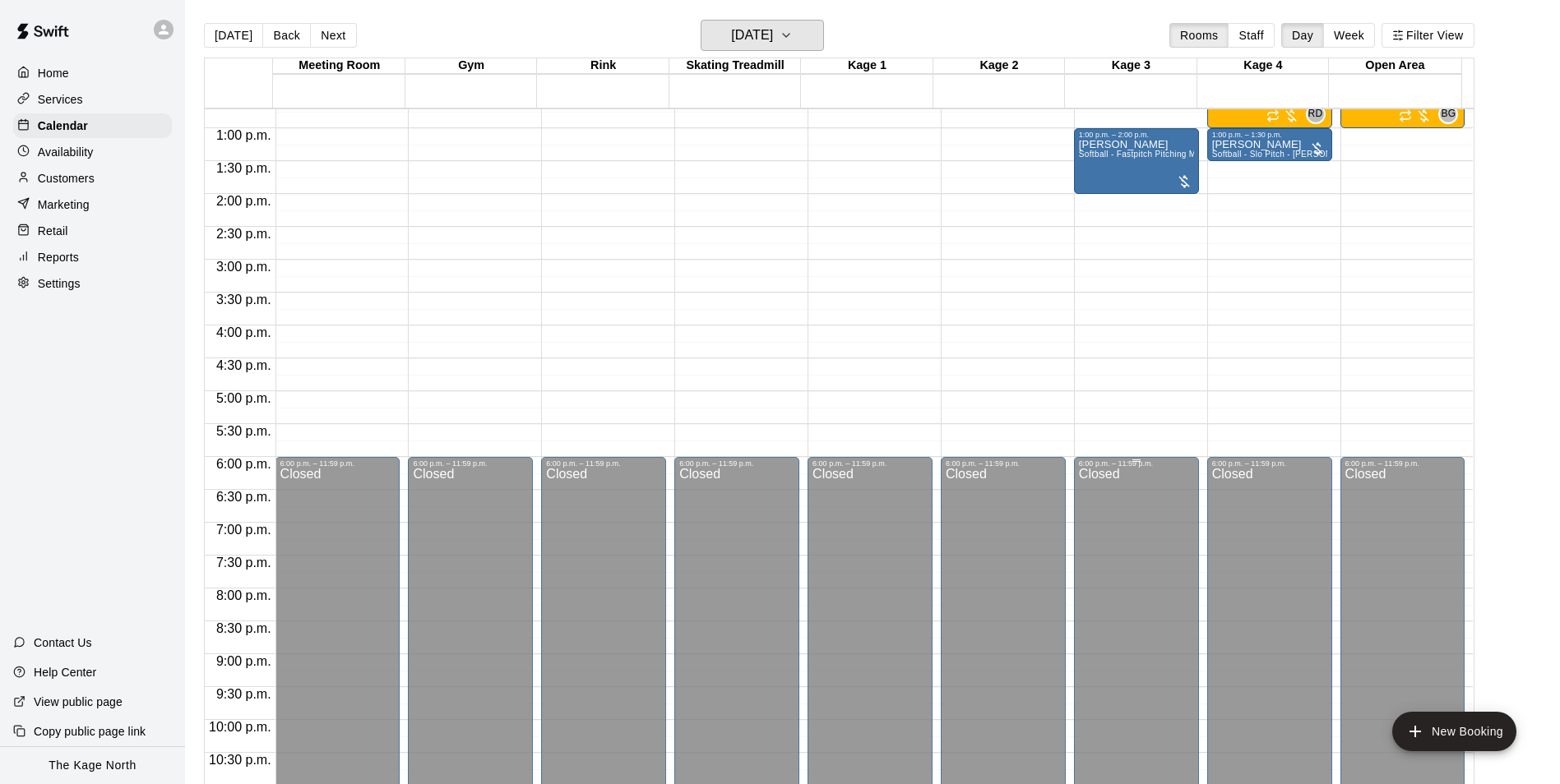
scroll to position [640, 0]
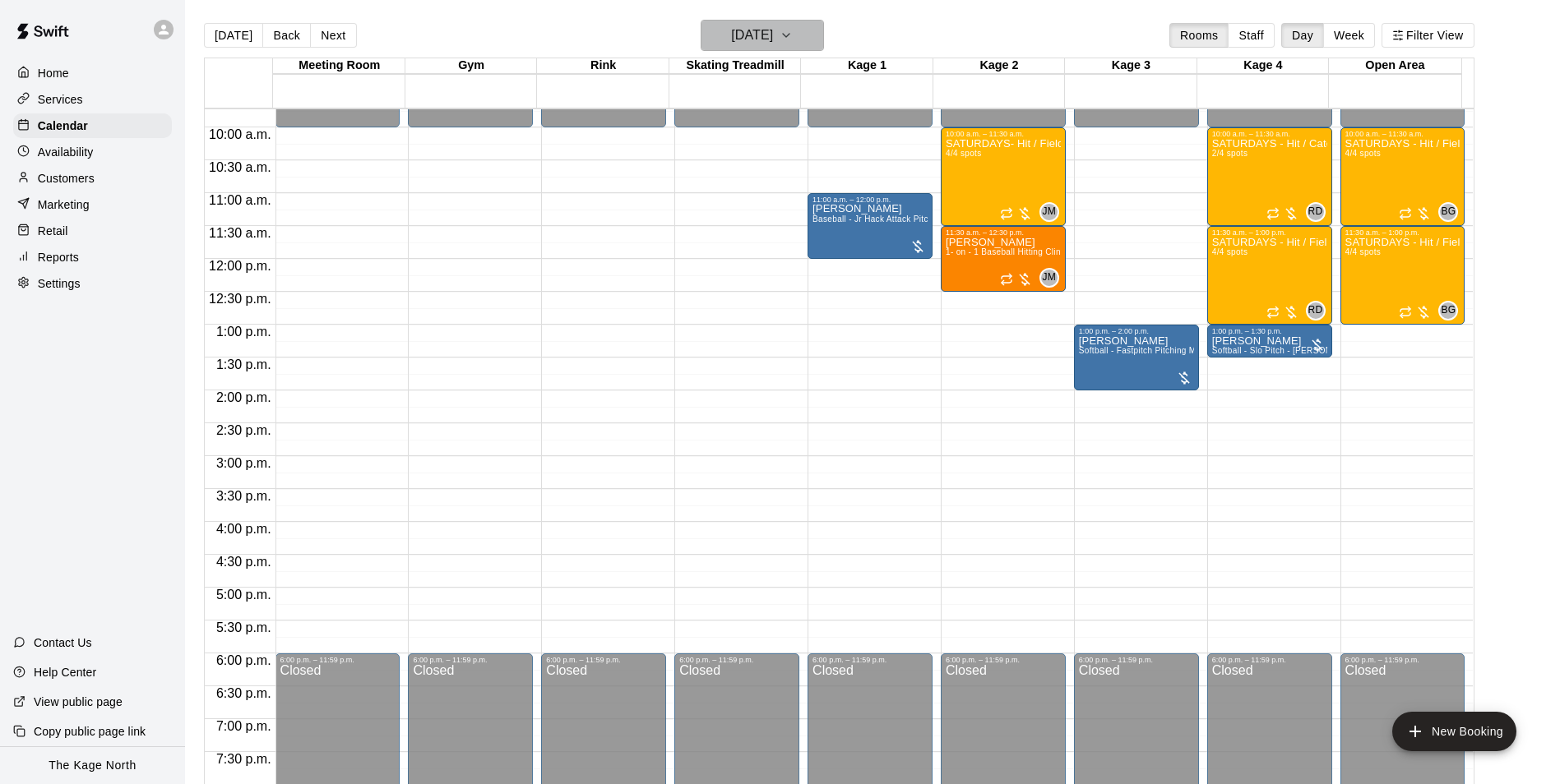
click at [762, 35] on h6 "Saturday Sep 20" at bounding box center [751, 35] width 42 height 23
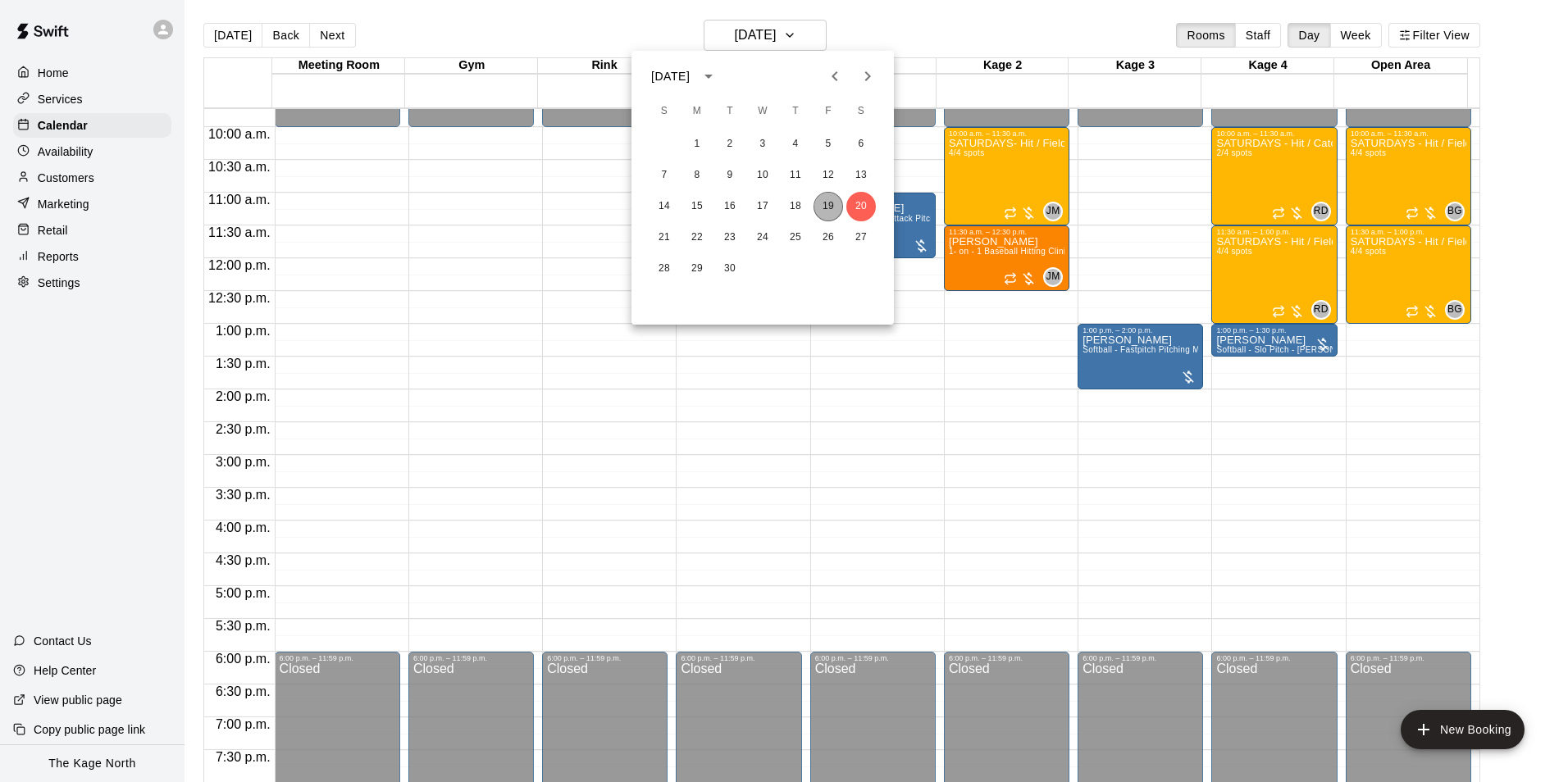
click at [829, 207] on button "19" at bounding box center [828, 207] width 30 height 30
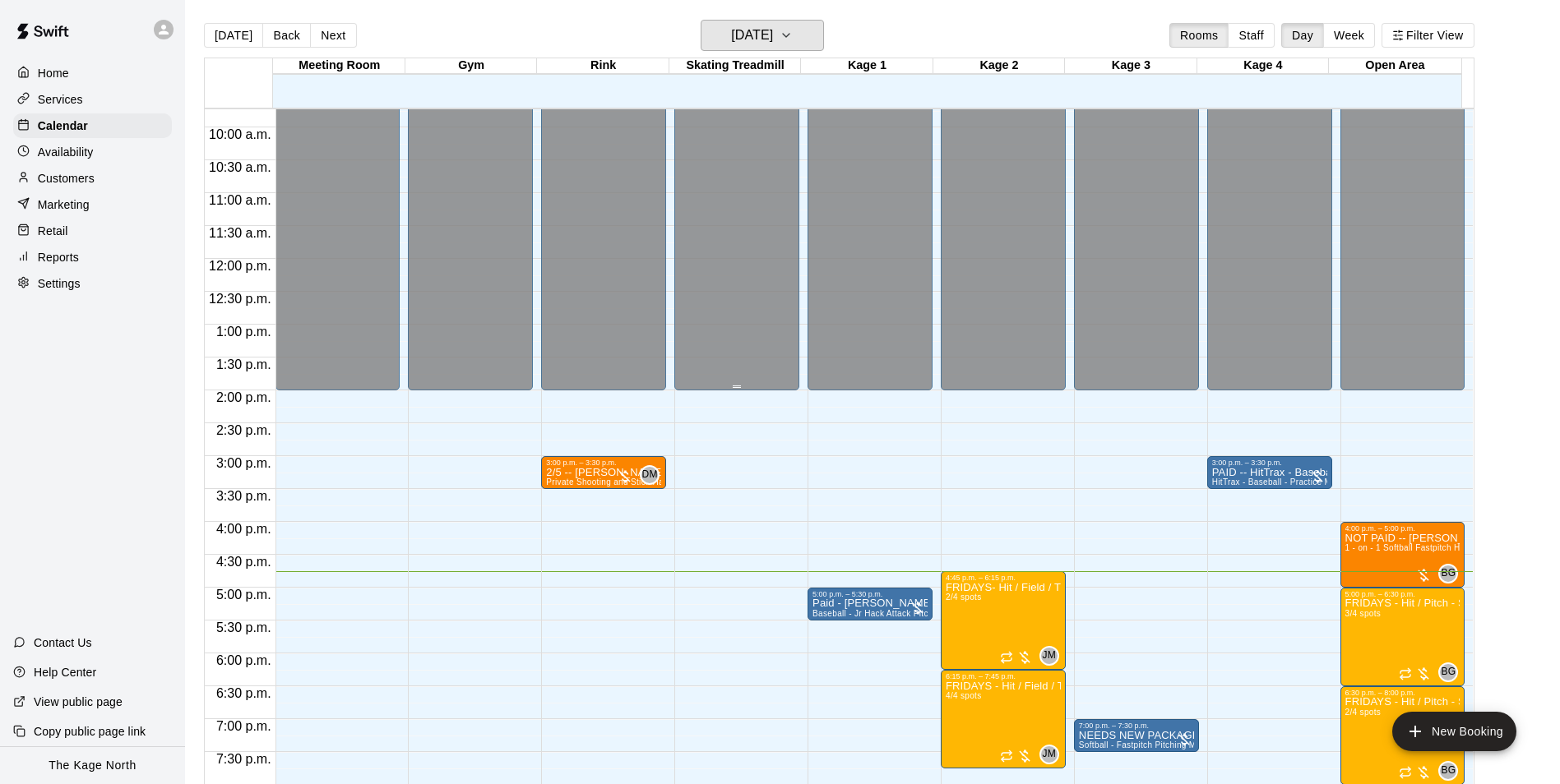
scroll to position [721, 0]
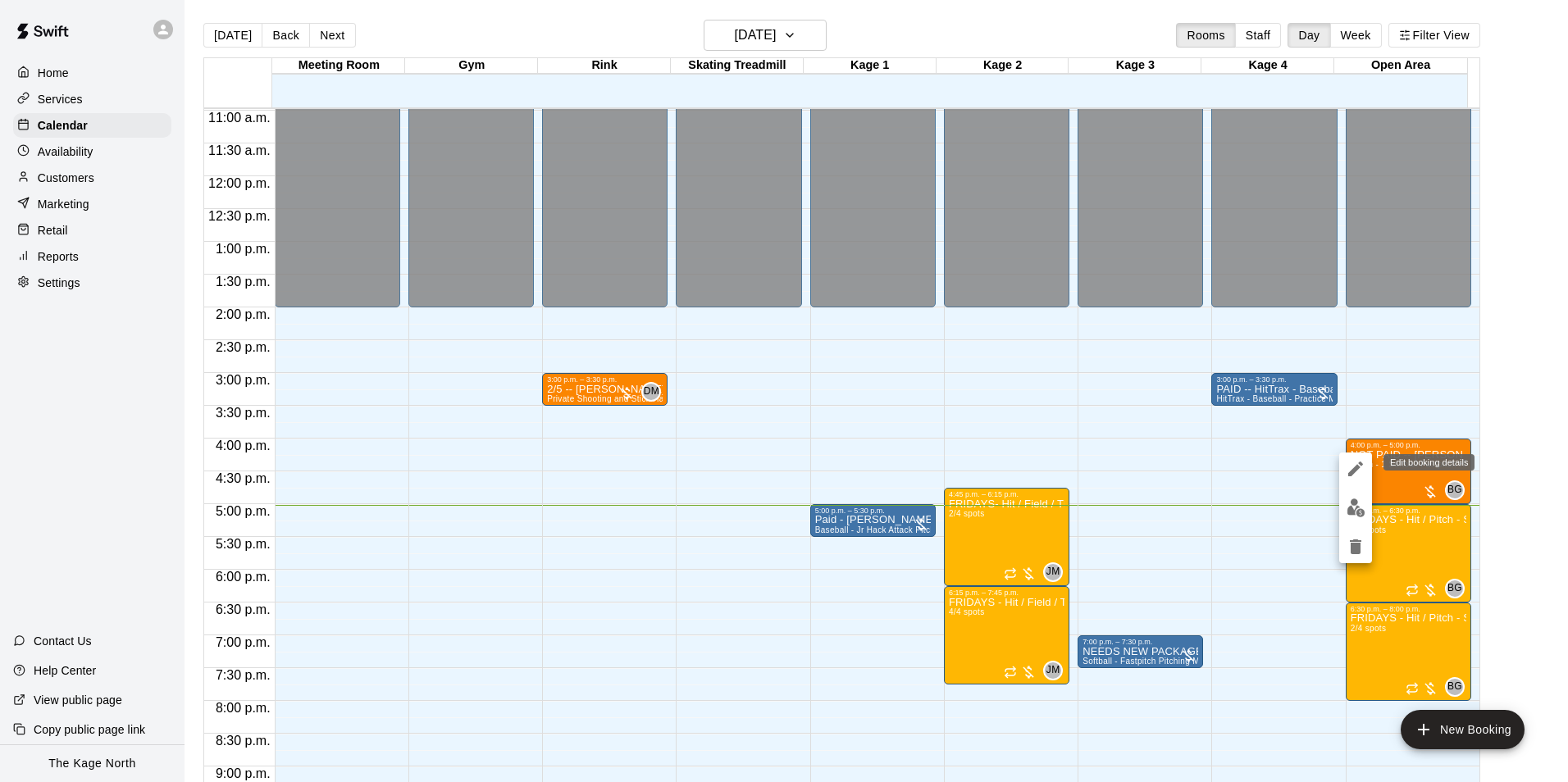
click at [1357, 472] on icon "edit" at bounding box center [1355, 469] width 20 height 20
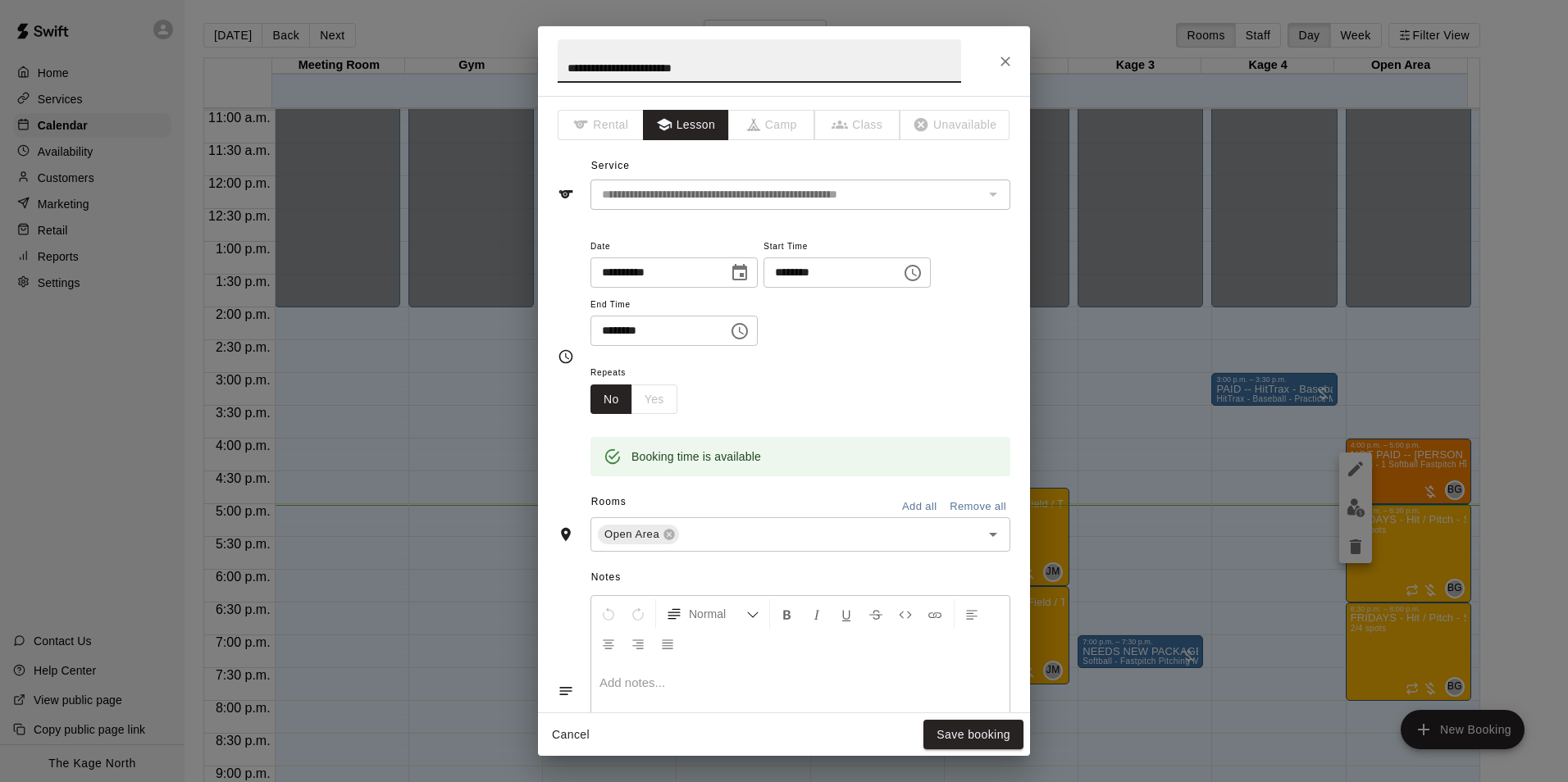
drag, startPoint x: 592, startPoint y: 68, endPoint x: 523, endPoint y: 69, distance: 69.0
click at [528, 69] on div "**********" at bounding box center [784, 391] width 1568 height 782
type input "**********"
click at [966, 737] on button "Save booking" at bounding box center [973, 734] width 100 height 30
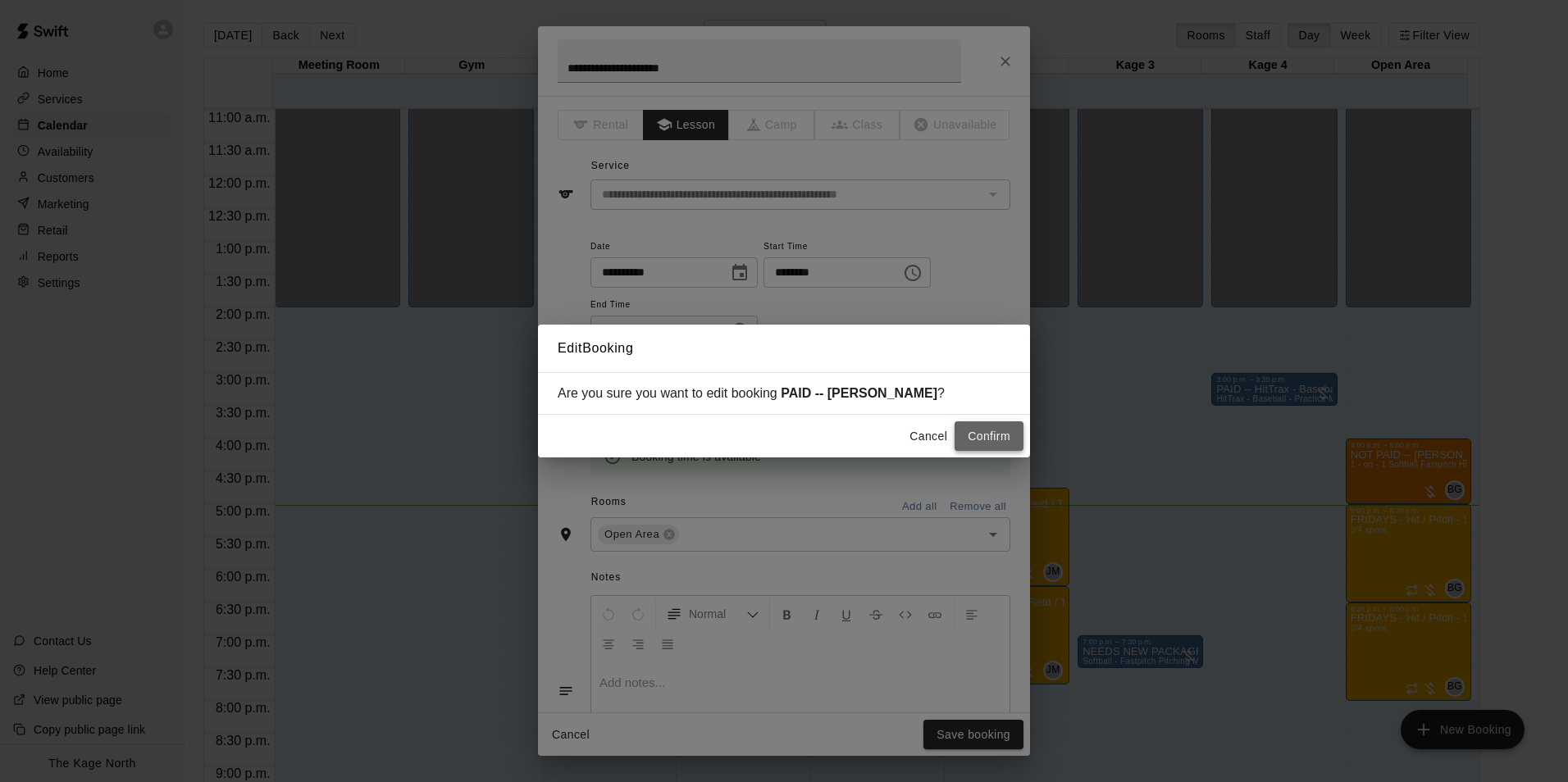
click at [980, 432] on button "Confirm" at bounding box center [989, 437] width 69 height 30
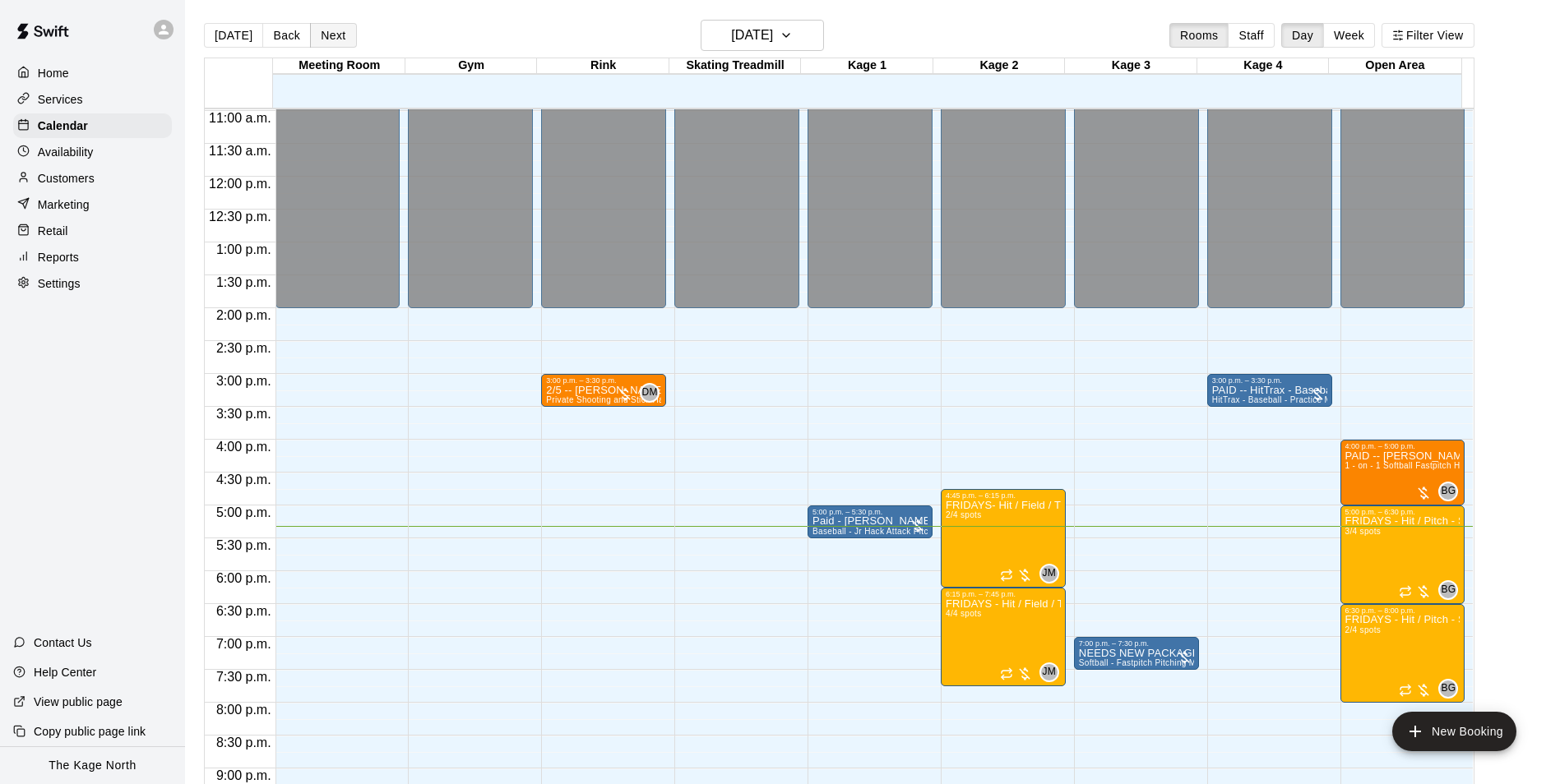
click at [315, 25] on button "Next" at bounding box center [333, 35] width 46 height 25
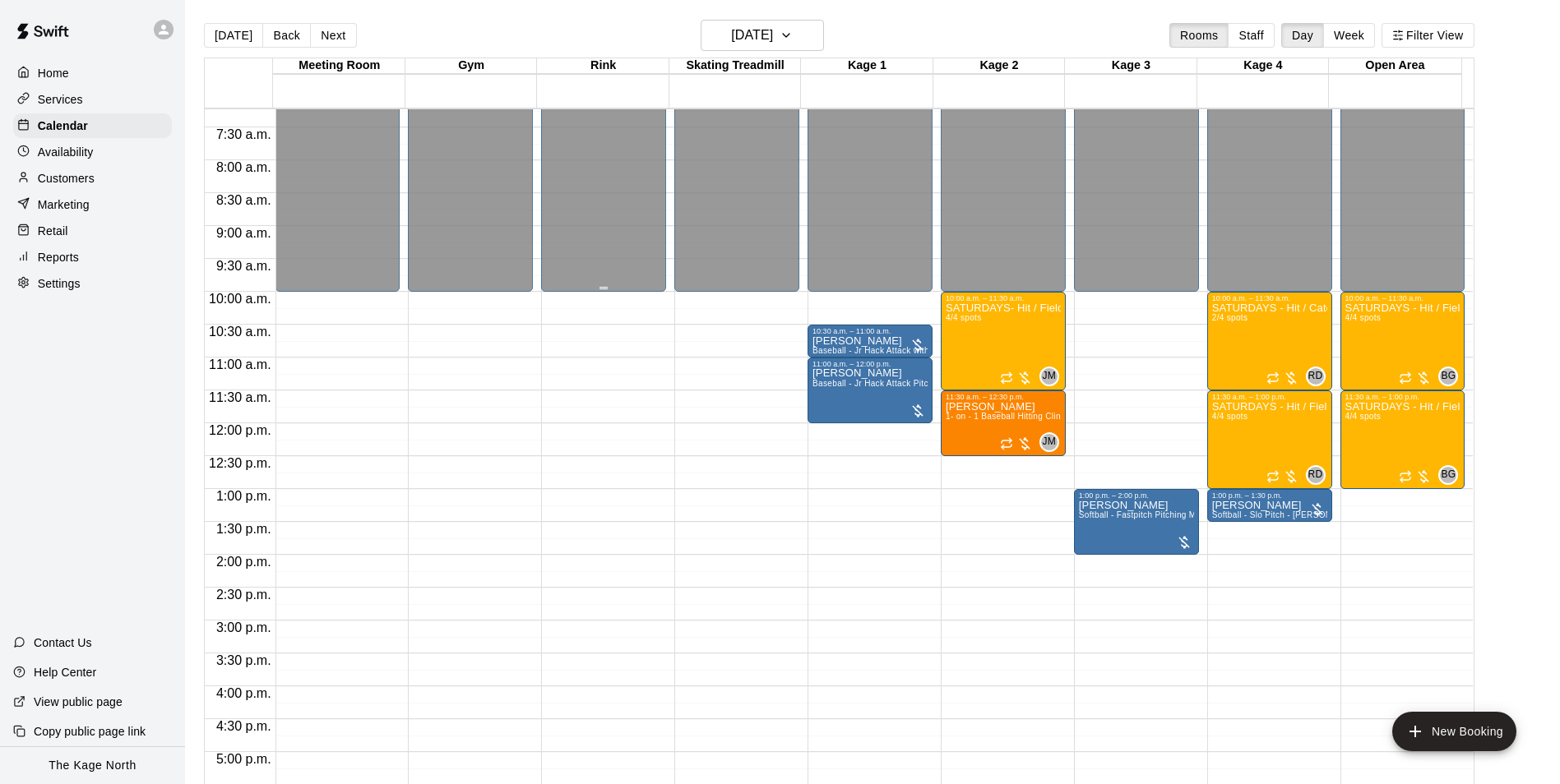
scroll to position [558, 0]
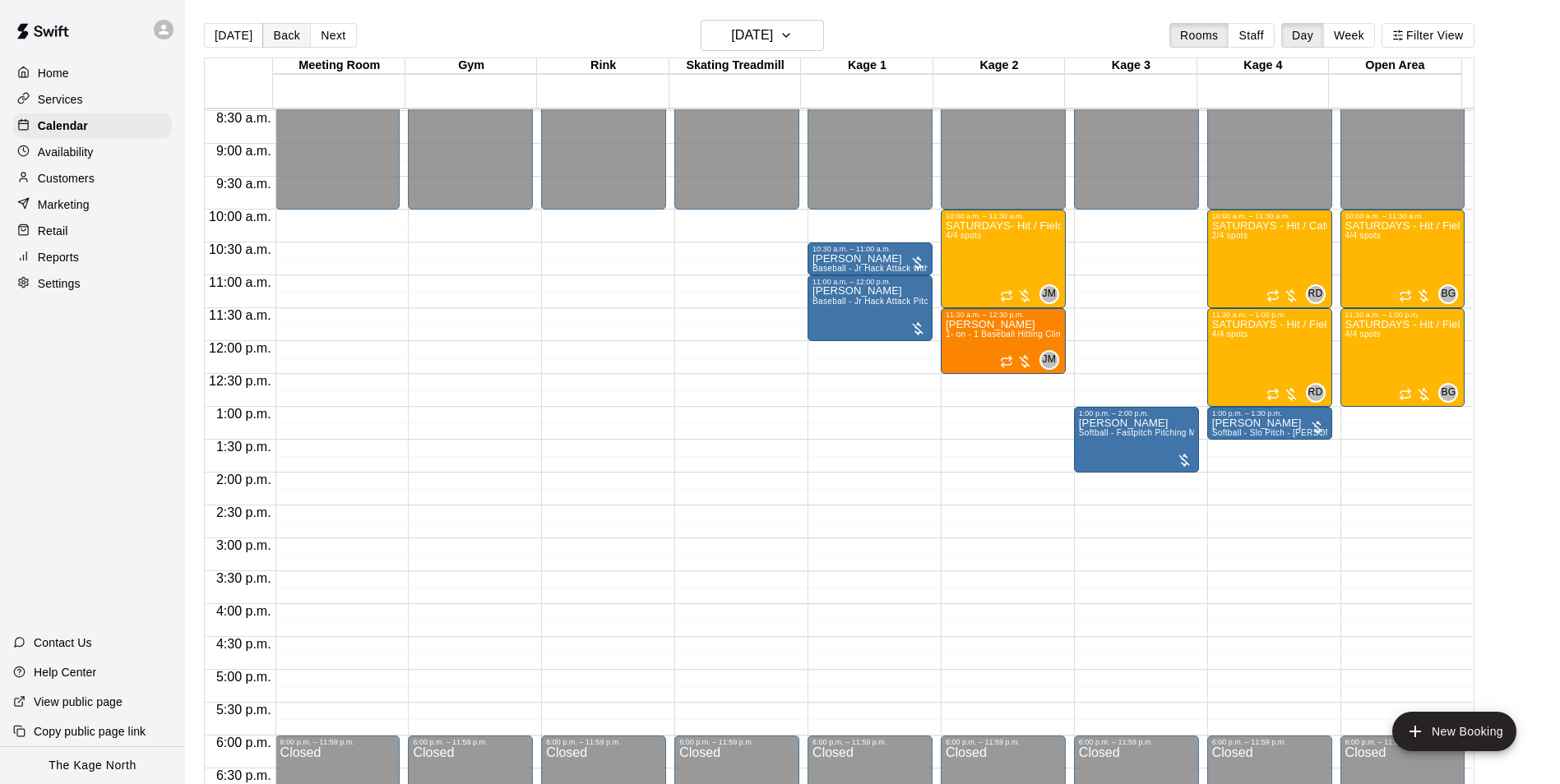
click at [285, 39] on button "Back" at bounding box center [286, 35] width 49 height 25
